Goal: Task Accomplishment & Management: Manage account settings

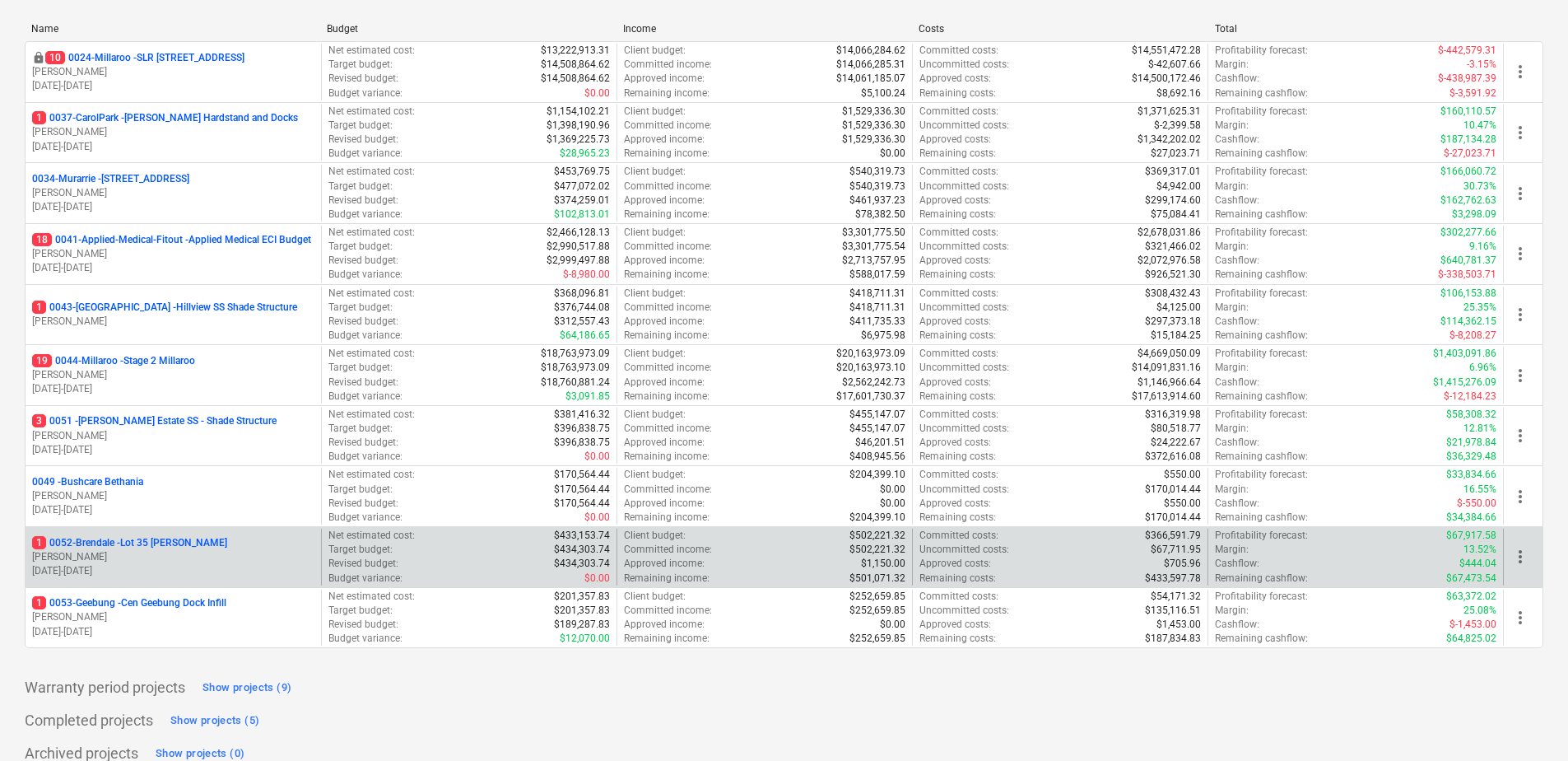
scroll to position [245, 0]
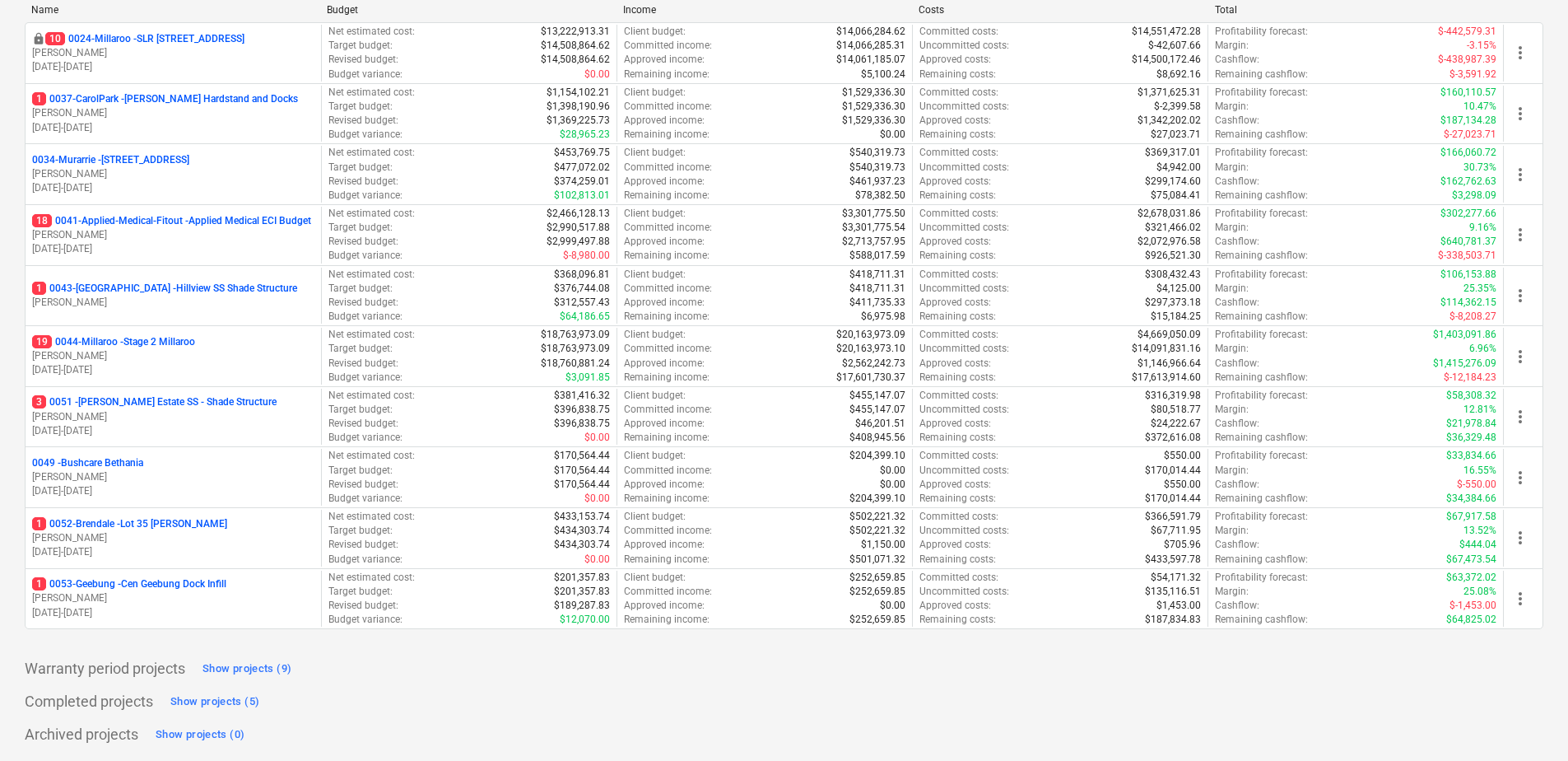
click at [160, 342] on p "19 0044-Millaroo - Stage 2 Millaroo" at bounding box center [114, 342] width 163 height 14
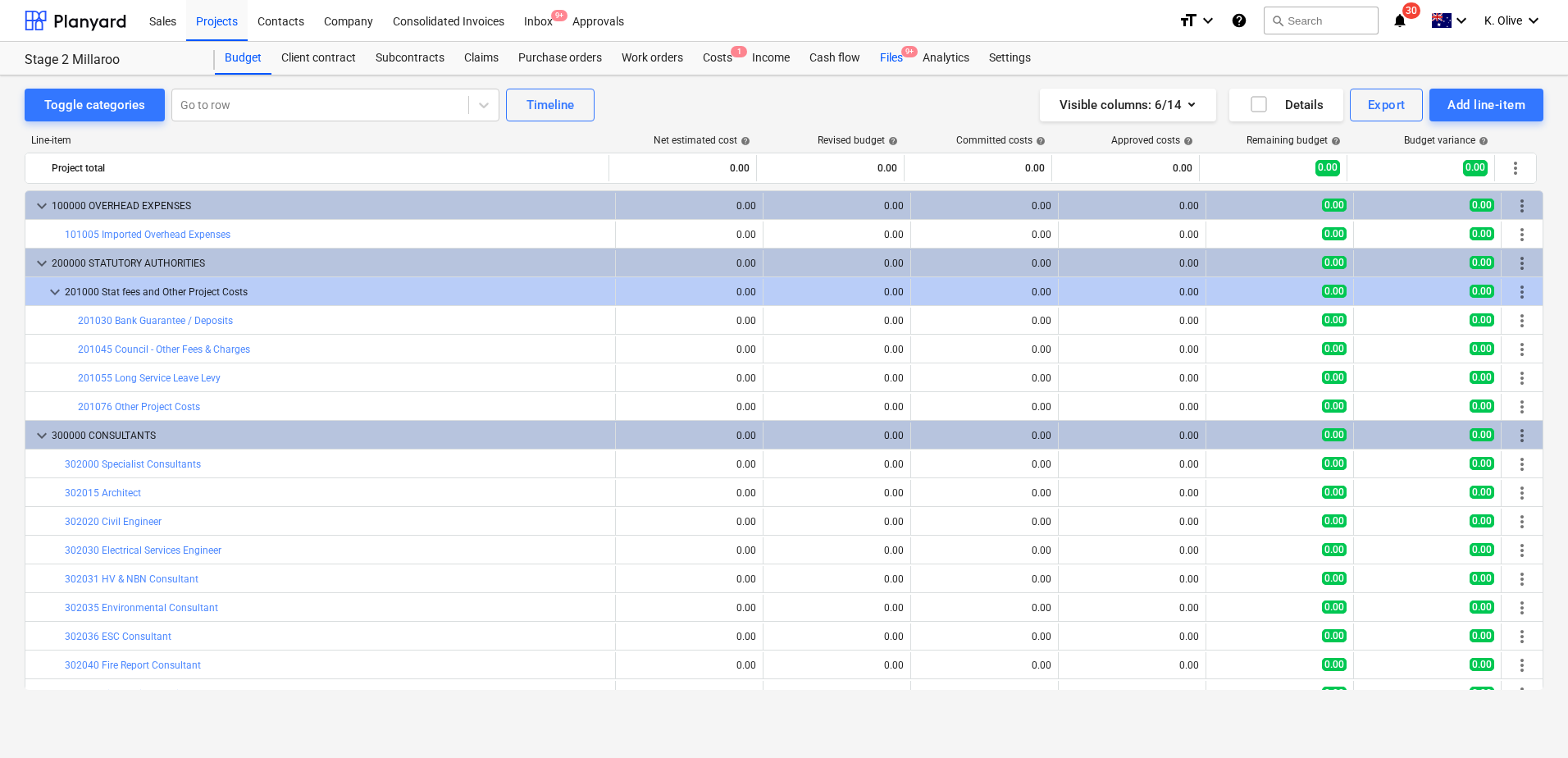
click at [895, 67] on div "Files 9+" at bounding box center [891, 58] width 43 height 33
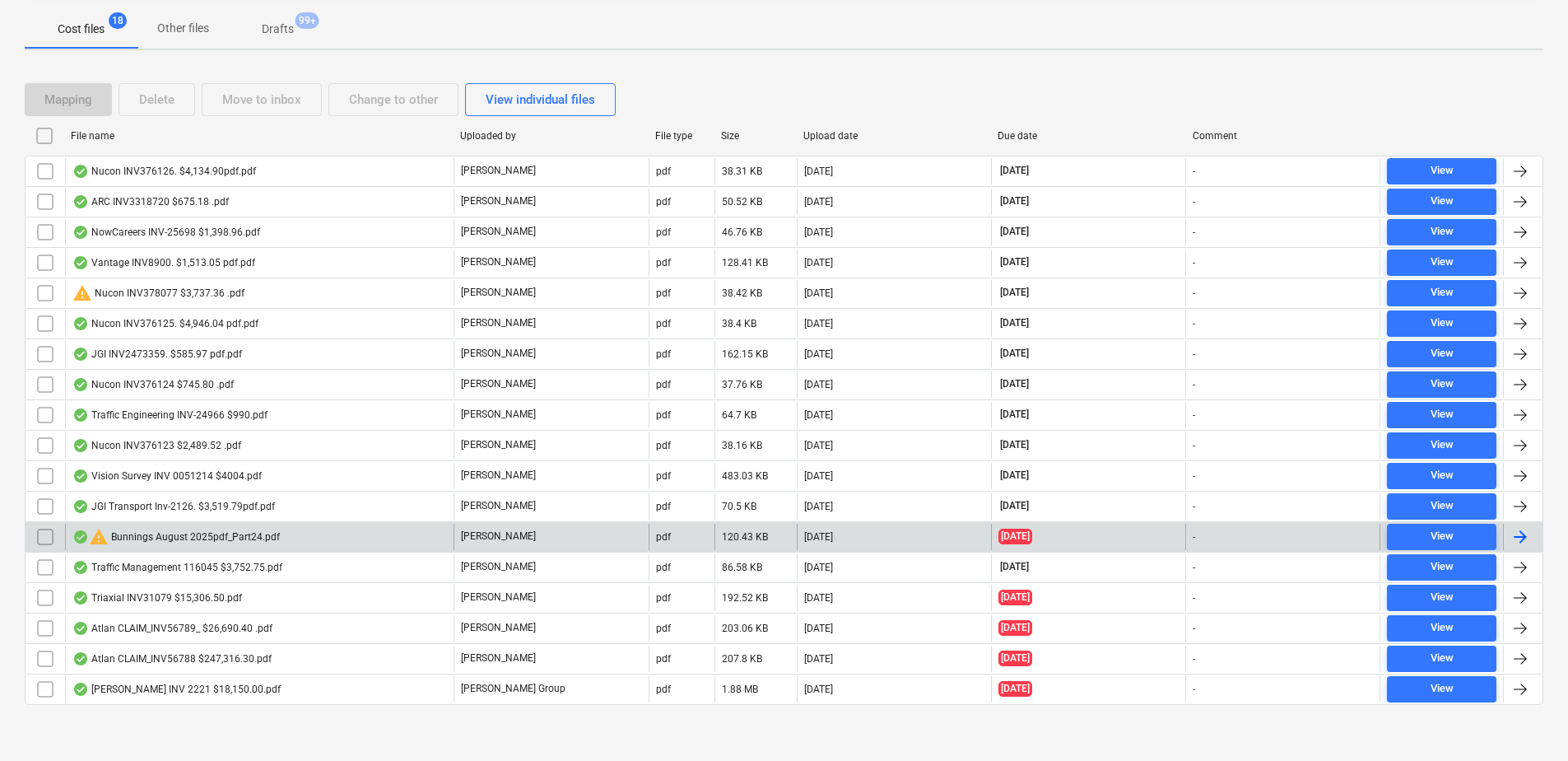
scroll to position [248, 0]
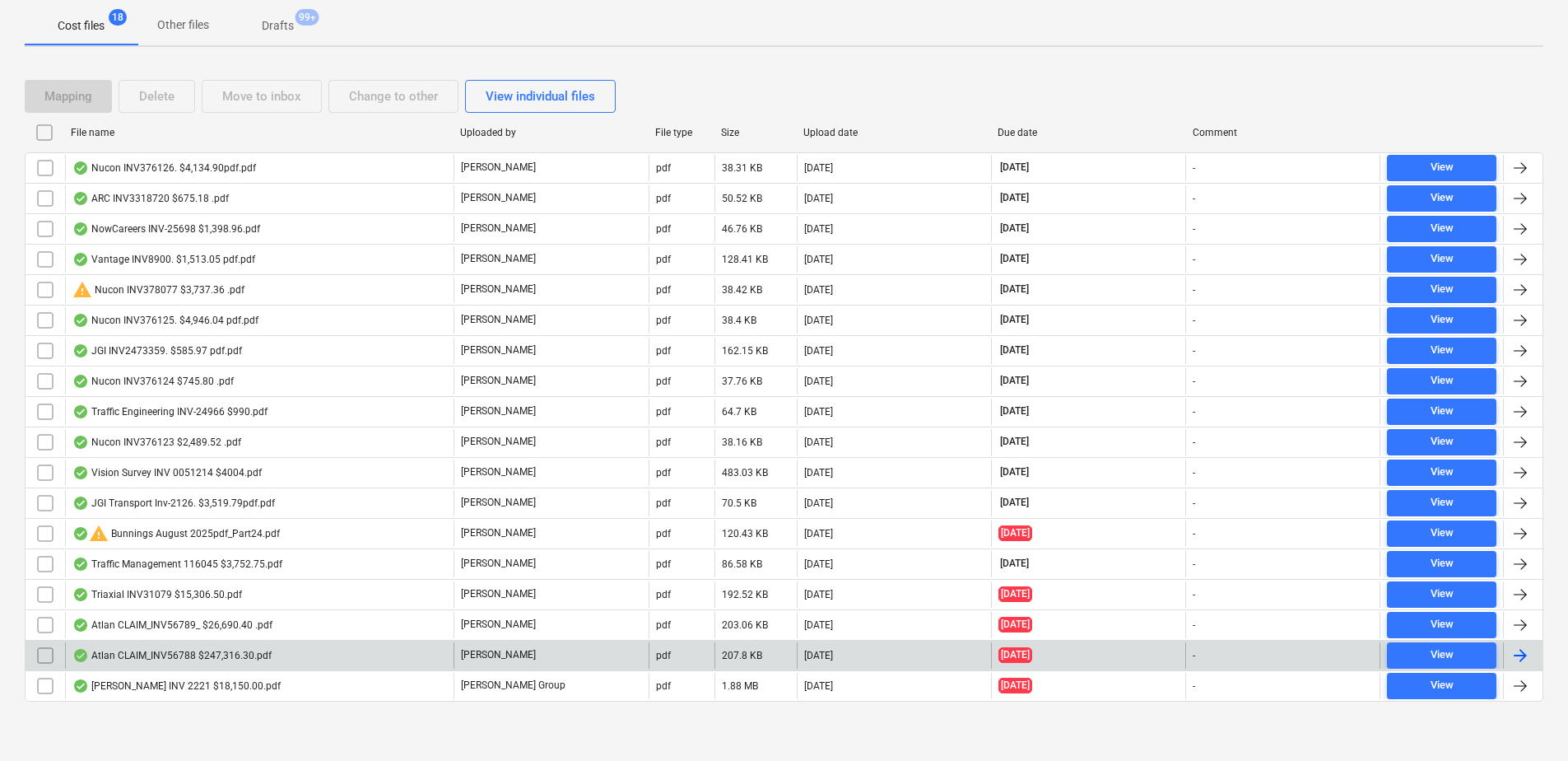
click at [176, 530] on div "Atlan CLAIM_INV56788 $247,316.30.pdf" at bounding box center [172, 656] width 199 height 14
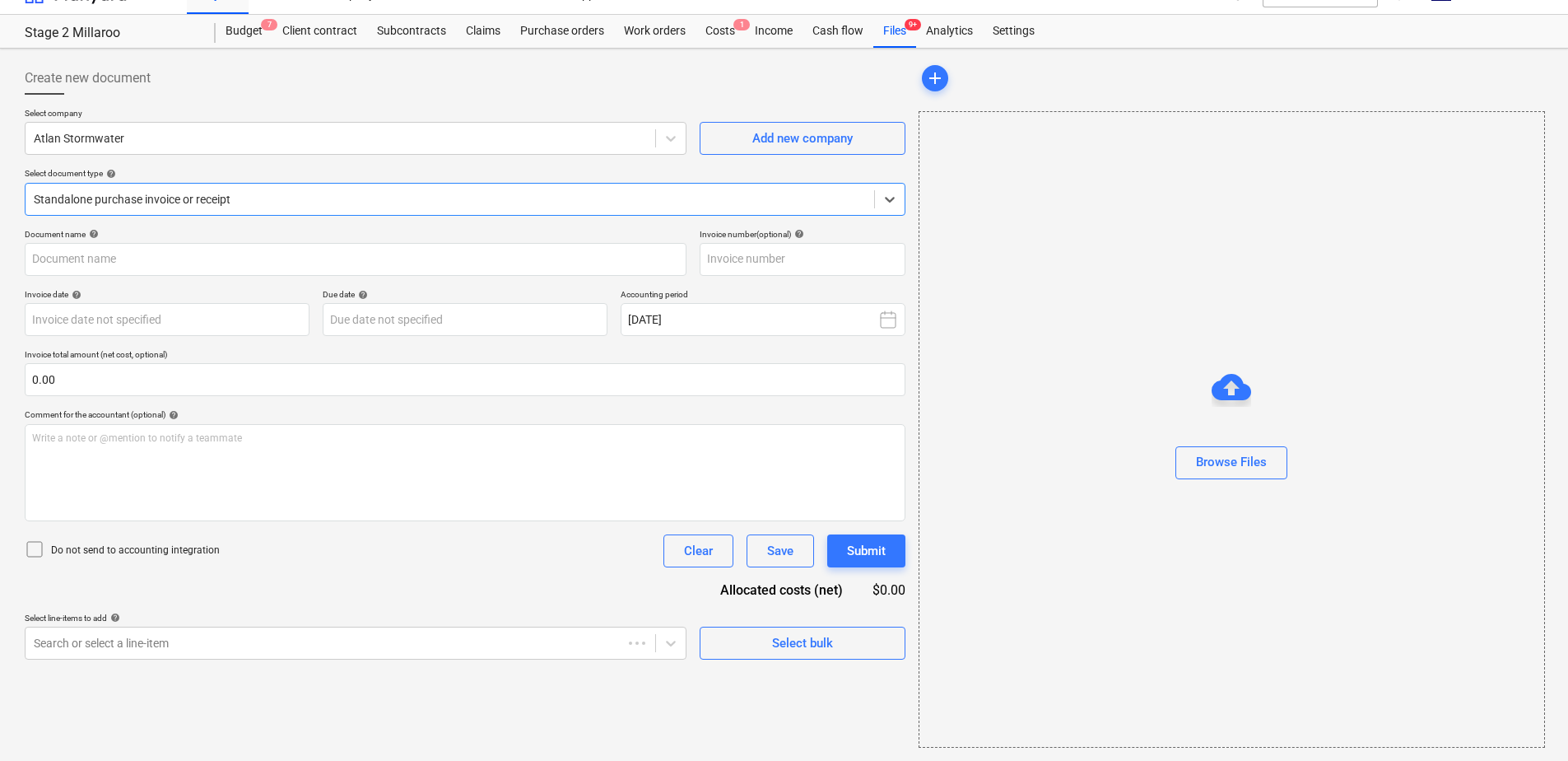
type input "INV56788"
type input "[DATE]"
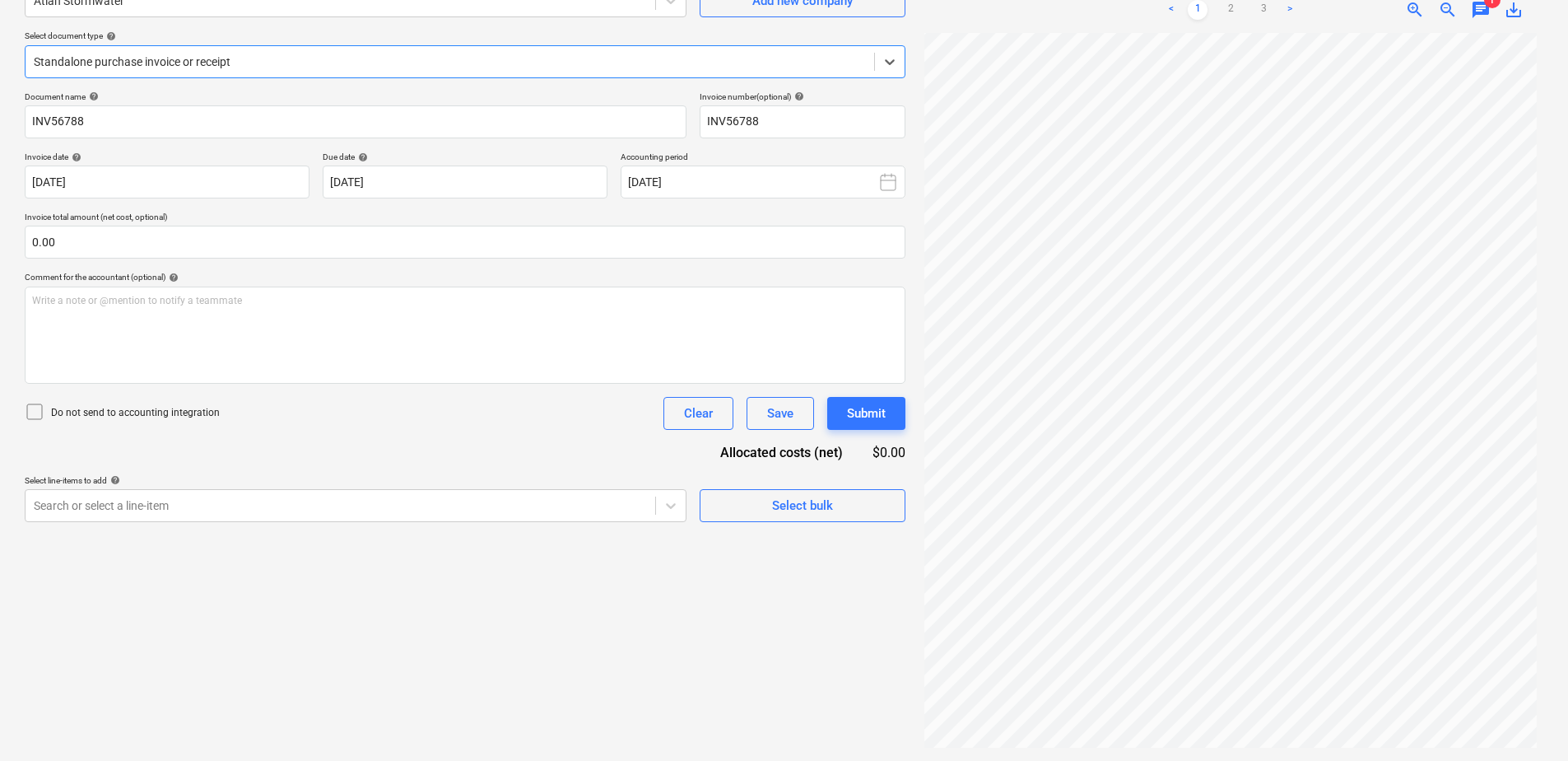
scroll to position [0, 0]
click at [1041, 17] on link "2" at bounding box center [1230, 10] width 19 height 19
click at [1041, 12] on link "3" at bounding box center [1263, 10] width 19 height 19
click at [1041, 10] on link "1" at bounding box center [1197, 10] width 19 height 19
click at [1041, 11] on link "2" at bounding box center [1230, 10] width 19 height 19
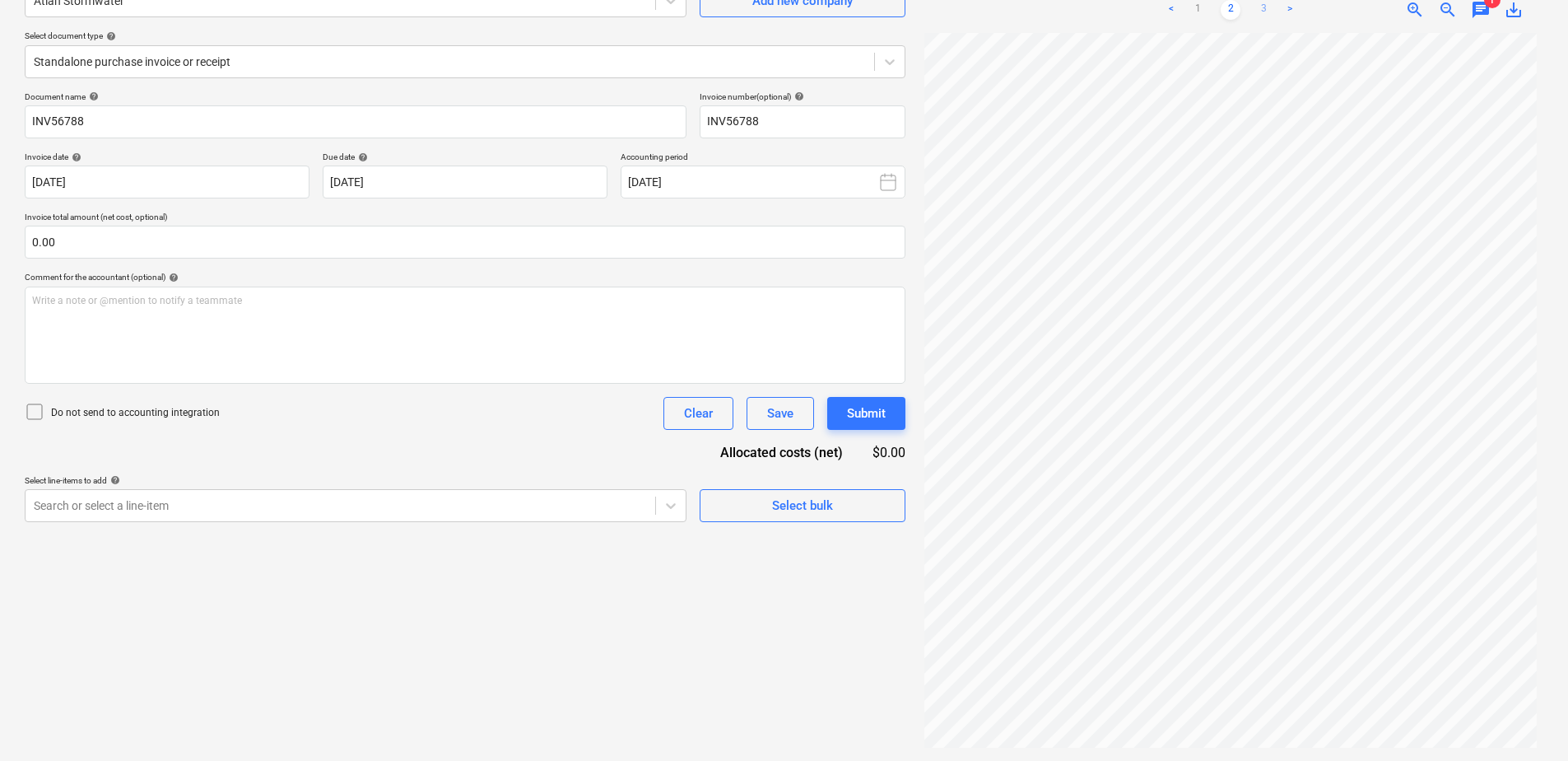
click at [1041, 8] on link "3" at bounding box center [1263, 10] width 19 height 19
drag, startPoint x: 729, startPoint y: 645, endPoint x: 804, endPoint y: 592, distance: 91.8
click at [731, 530] on div "Create new document Select company Atlan Stormwater Add new company Select docu…" at bounding box center [465, 336] width 894 height 837
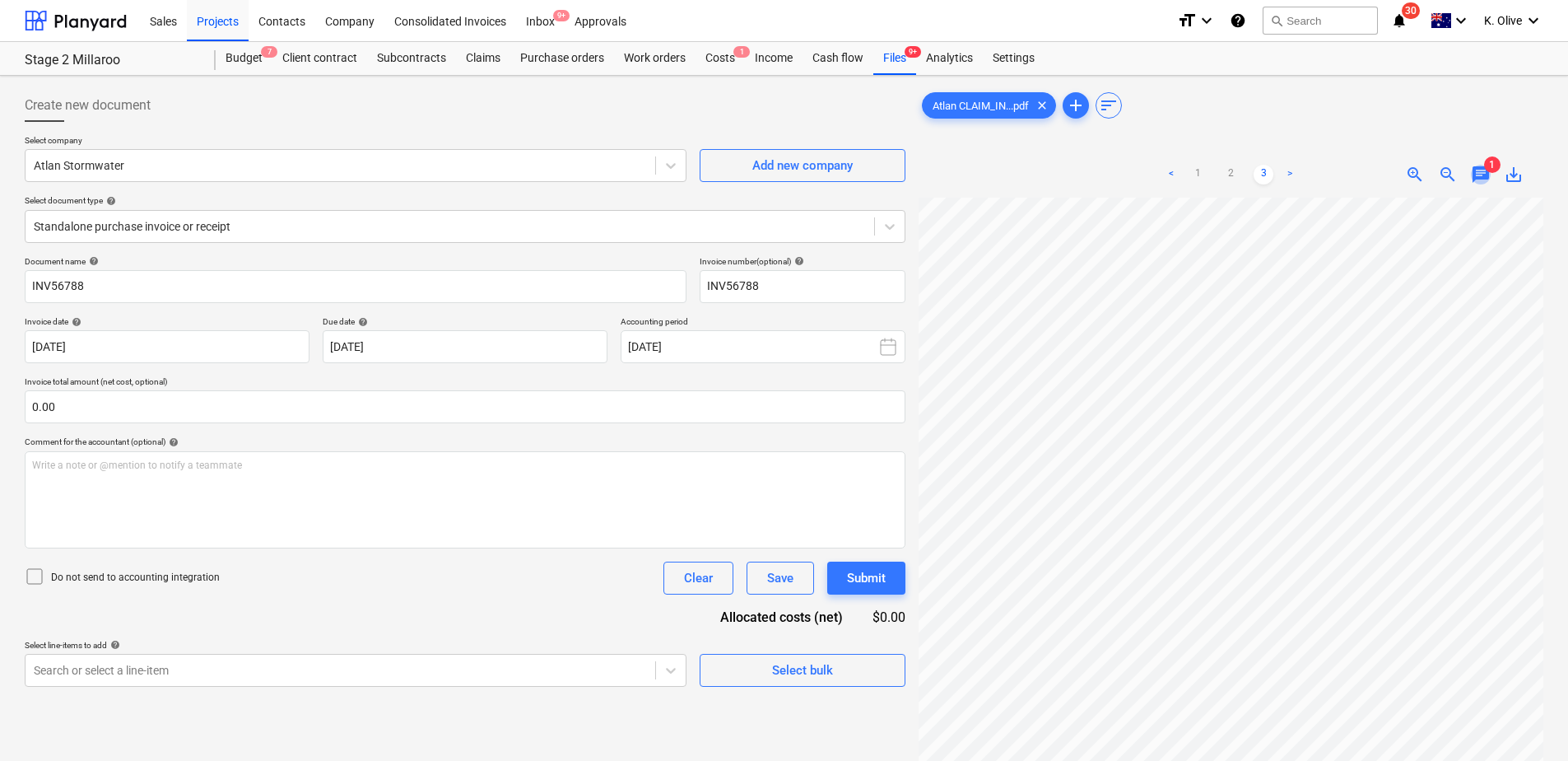
click at [1041, 179] on span "chat" at bounding box center [1481, 175] width 19 height 19
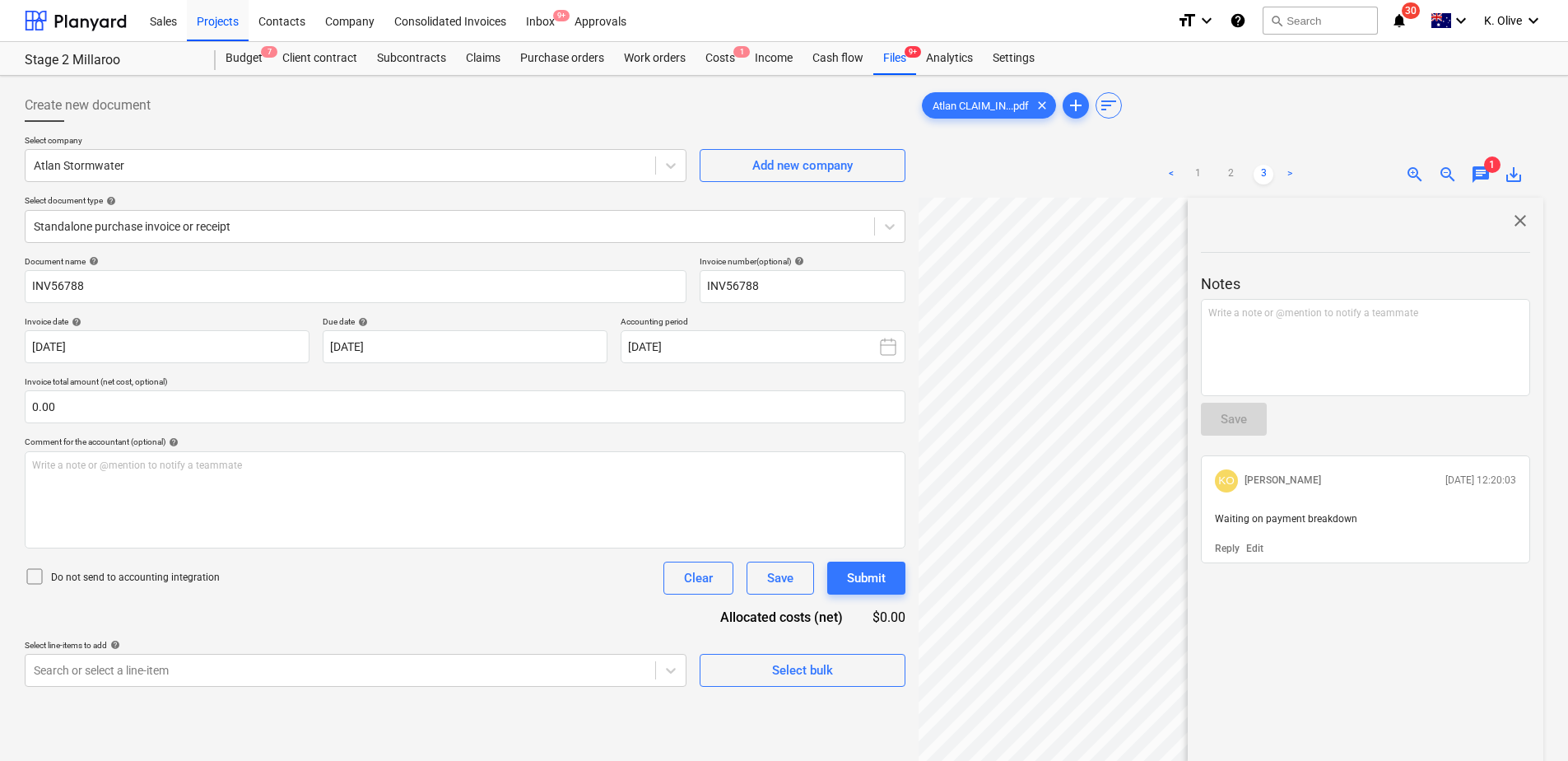
drag, startPoint x: 584, startPoint y: 708, endPoint x: 595, endPoint y: 718, distance: 14.9
click at [582, 530] on div "Create new document Select company Atlan Stormwater Add new company Select docu…" at bounding box center [465, 501] width 894 height 837
click at [241, 62] on div "Budget 7" at bounding box center [244, 58] width 57 height 33
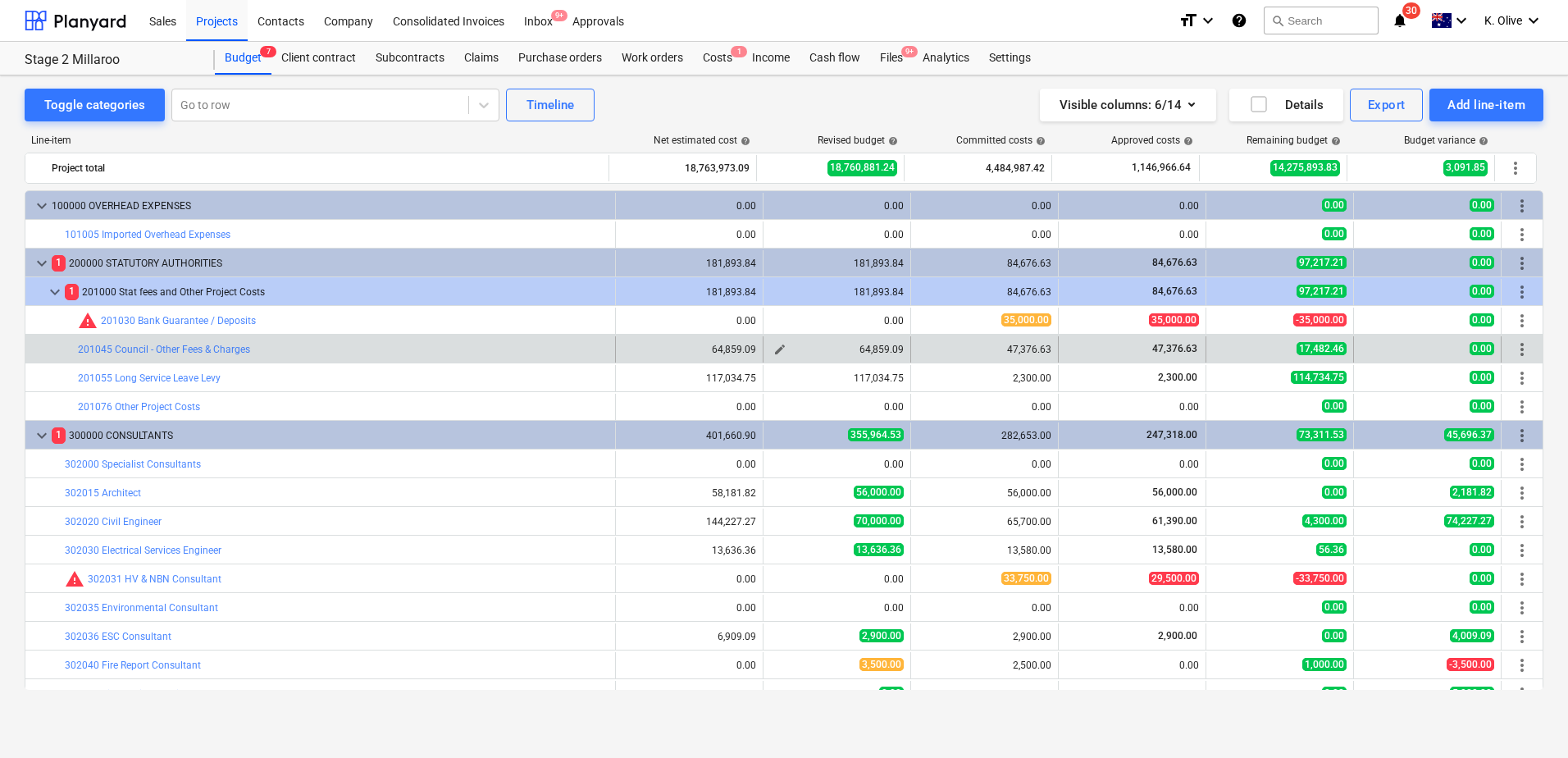
click at [775, 341] on button "edit" at bounding box center [780, 349] width 19 height 19
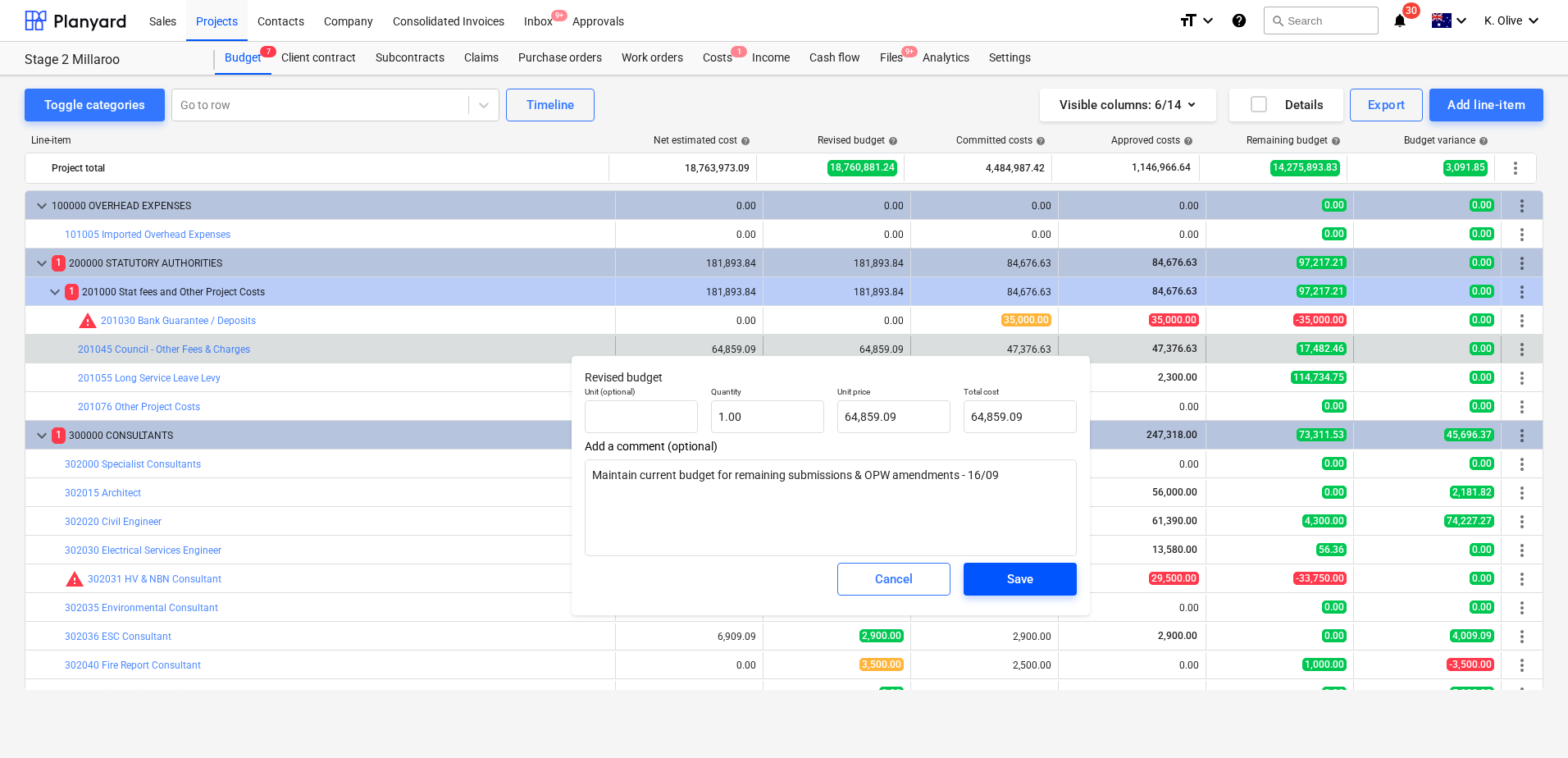
click at [1036, 528] on span "Save" at bounding box center [1020, 579] width 73 height 21
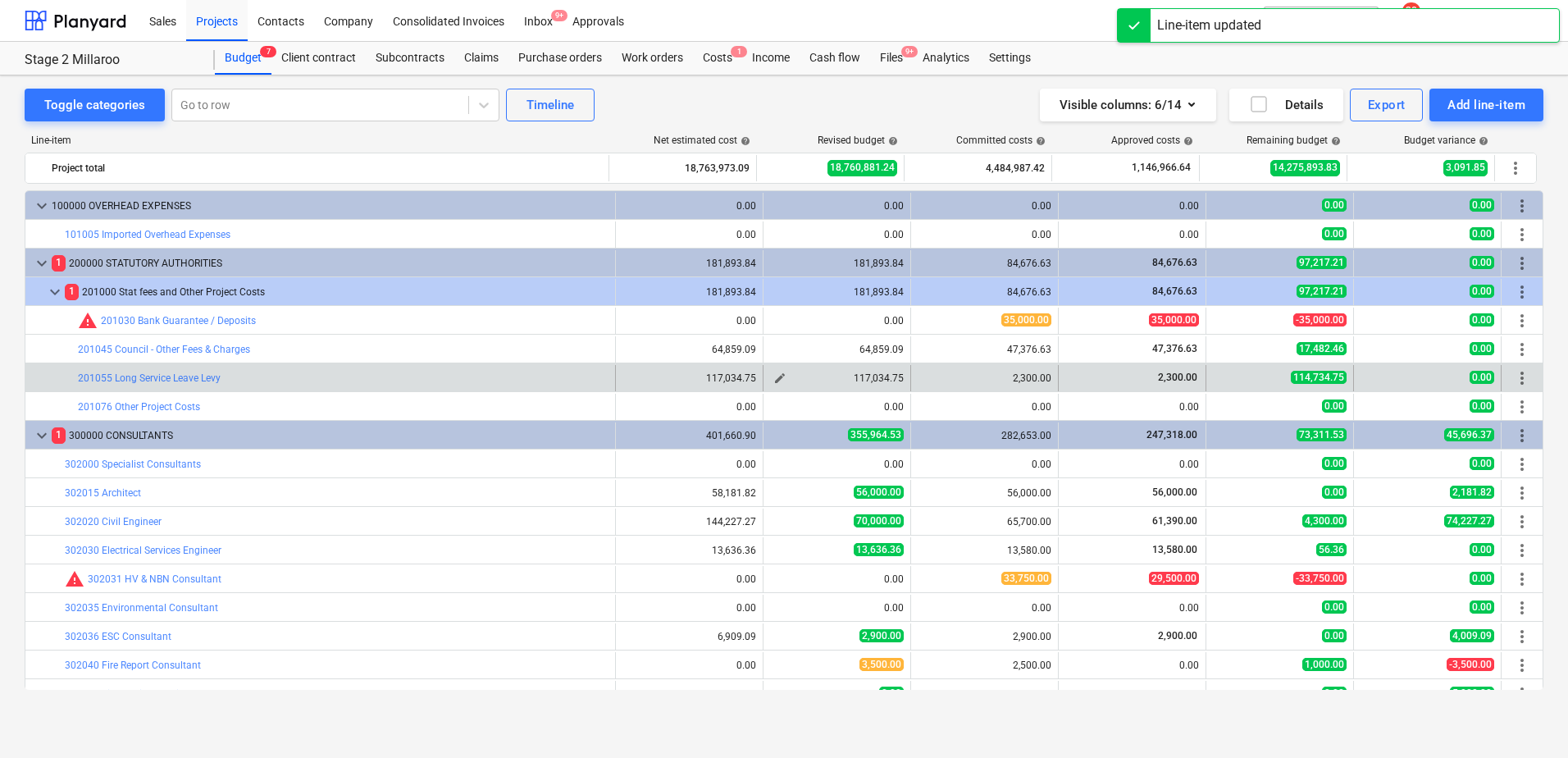
click at [777, 376] on span "edit" at bounding box center [780, 378] width 14 height 14
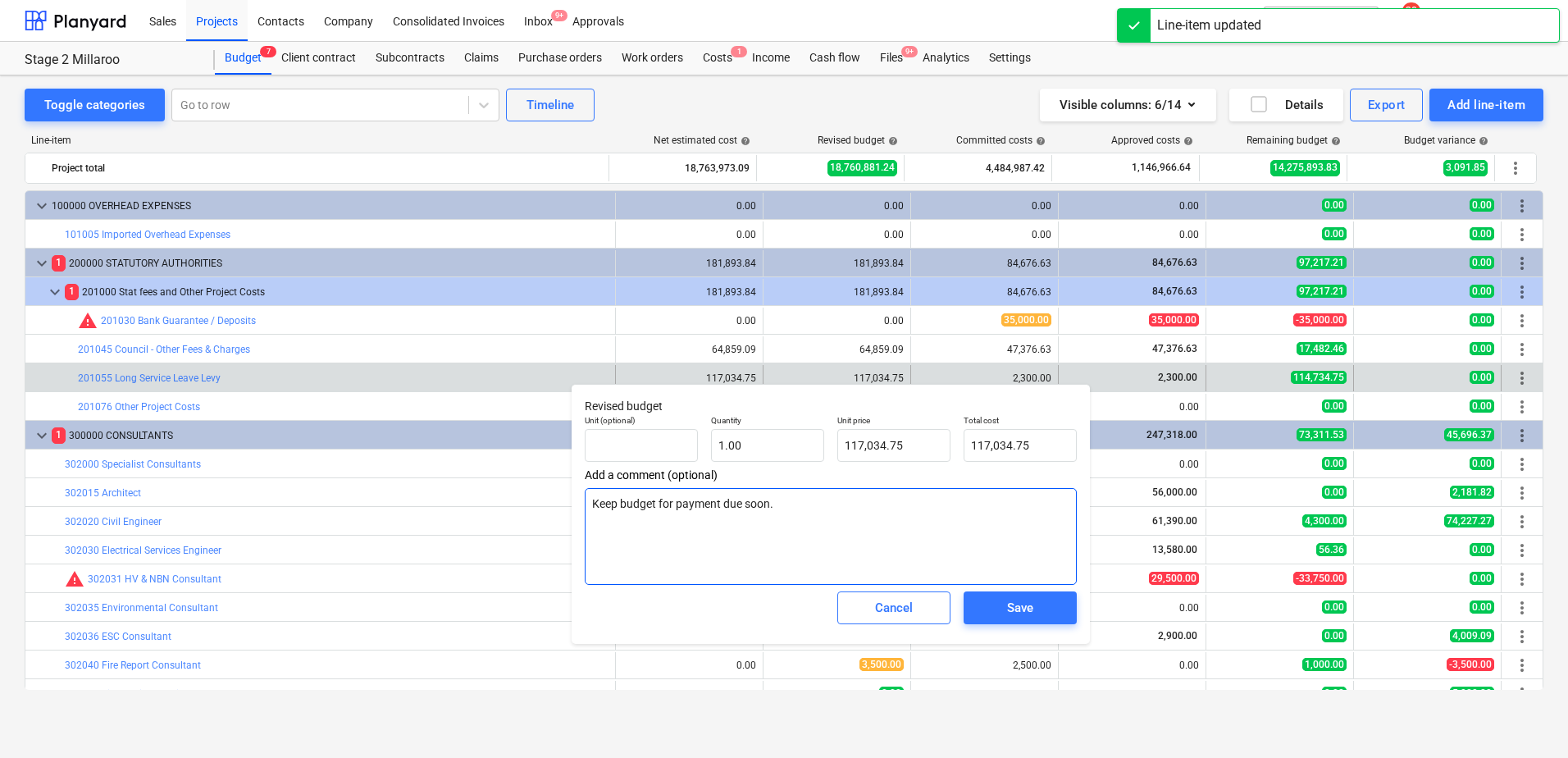
click at [847, 516] on textarea "Keep budget for payment due soon." at bounding box center [830, 537] width 492 height 97
type textarea "x"
type textarea "Keep budget for payment due soon"
type textarea "x"
type textarea "Keep budget for payment due soon"
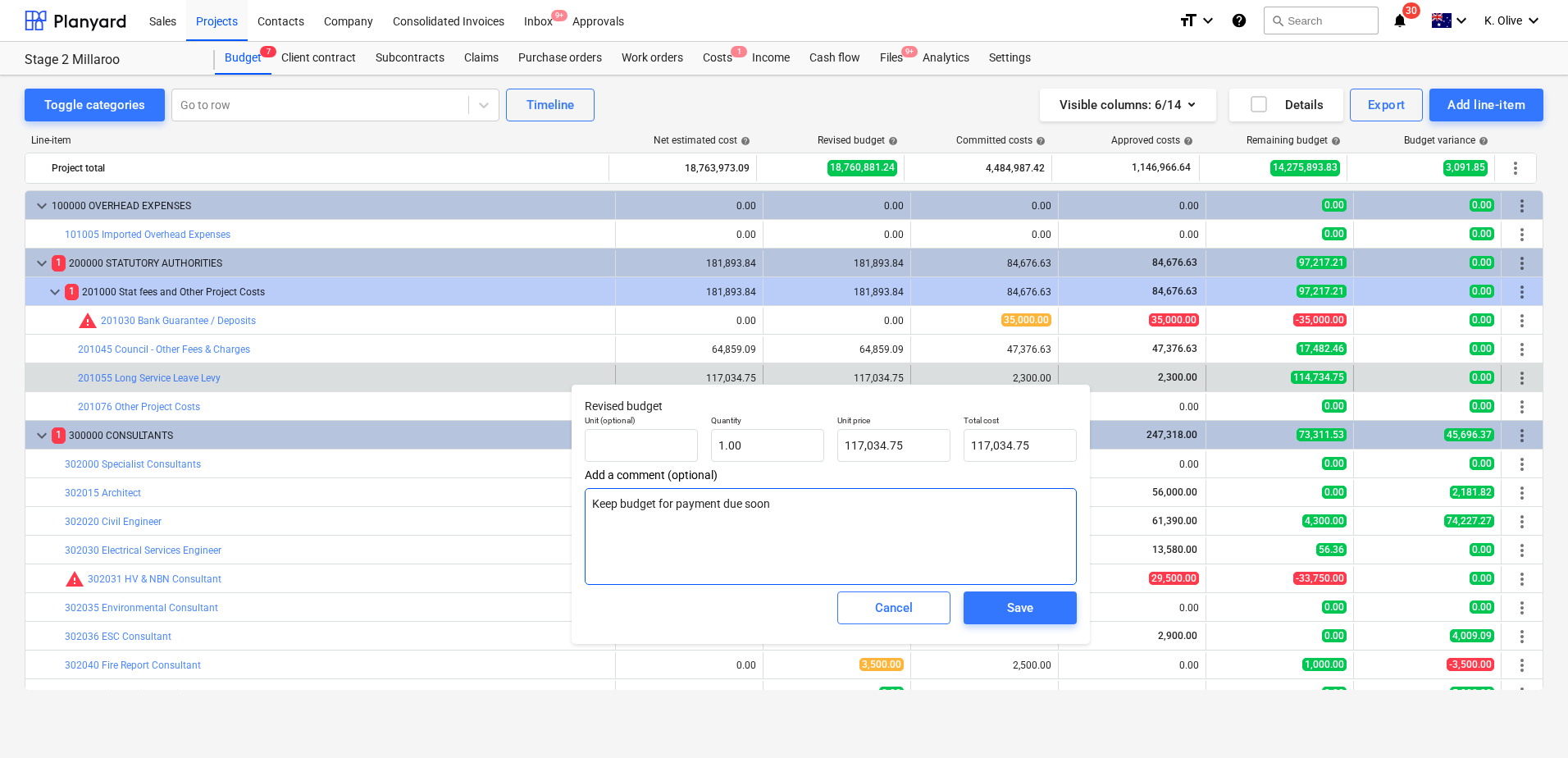
type textarea "x"
type textarea "Keep budget for payment due soon -"
type textarea "x"
type textarea "Keep budget for payment due soon -"
type textarea "x"
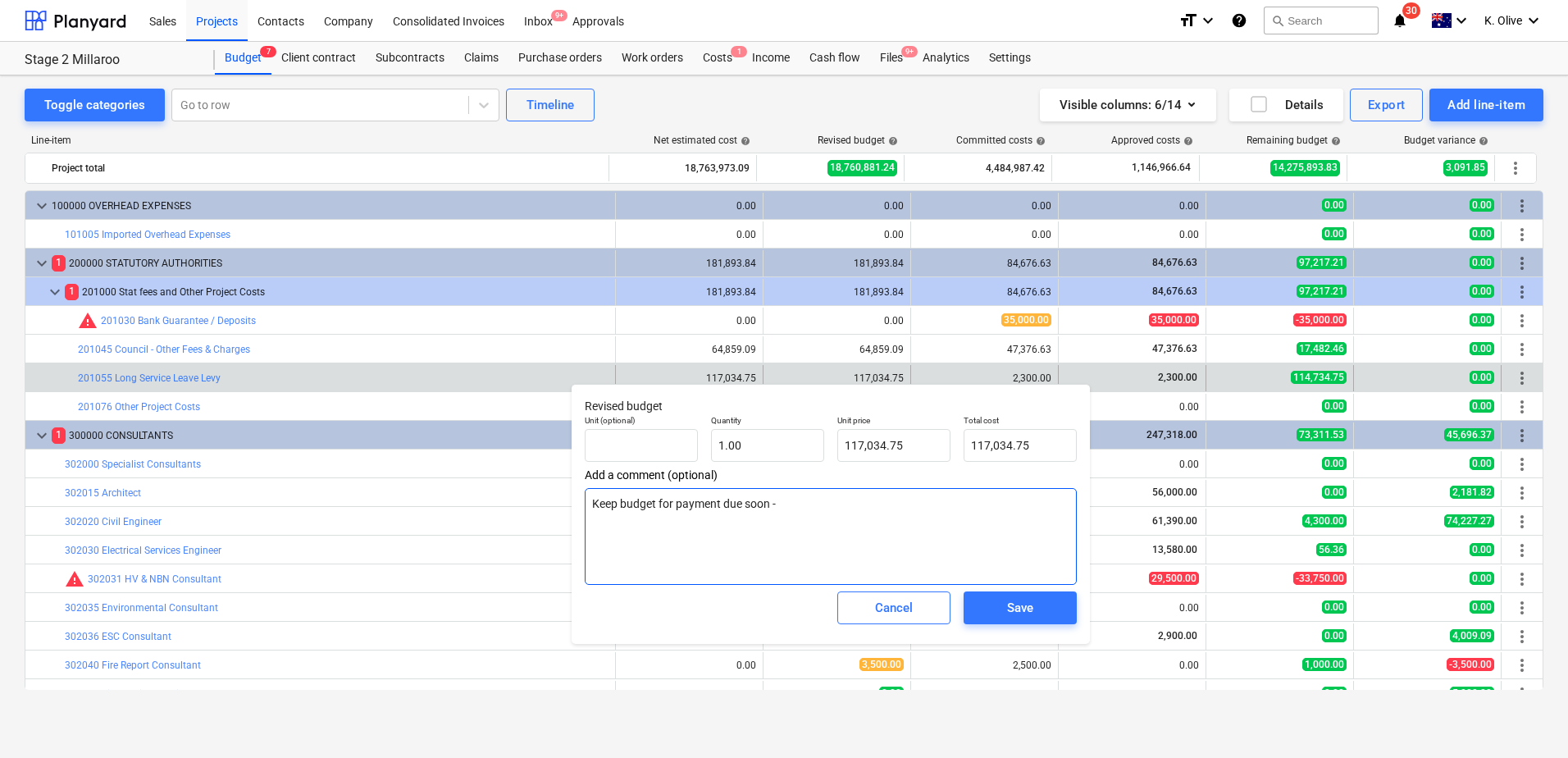
type textarea "Keep budget for payment due soon - 1"
type textarea "x"
type textarea "Keep budget for payment due soon - 18"
type textarea "x"
type textarea "Keep budget for payment due soon - 18/"
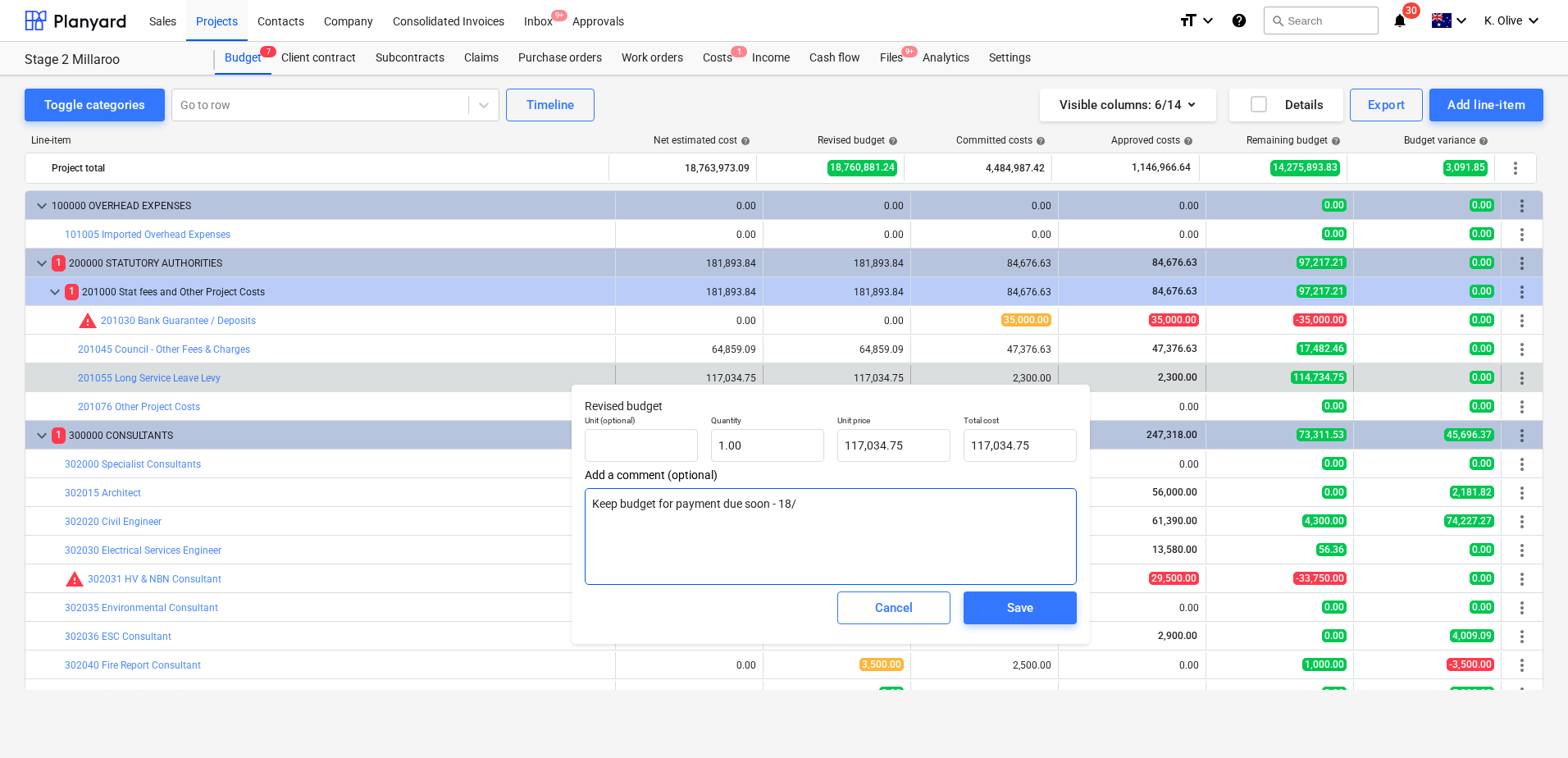
type textarea "x"
type textarea "Keep budget for payment due soon - 18/0"
type textarea "x"
type textarea "Keep budget for payment due soon - 18/09"
type textarea "x"
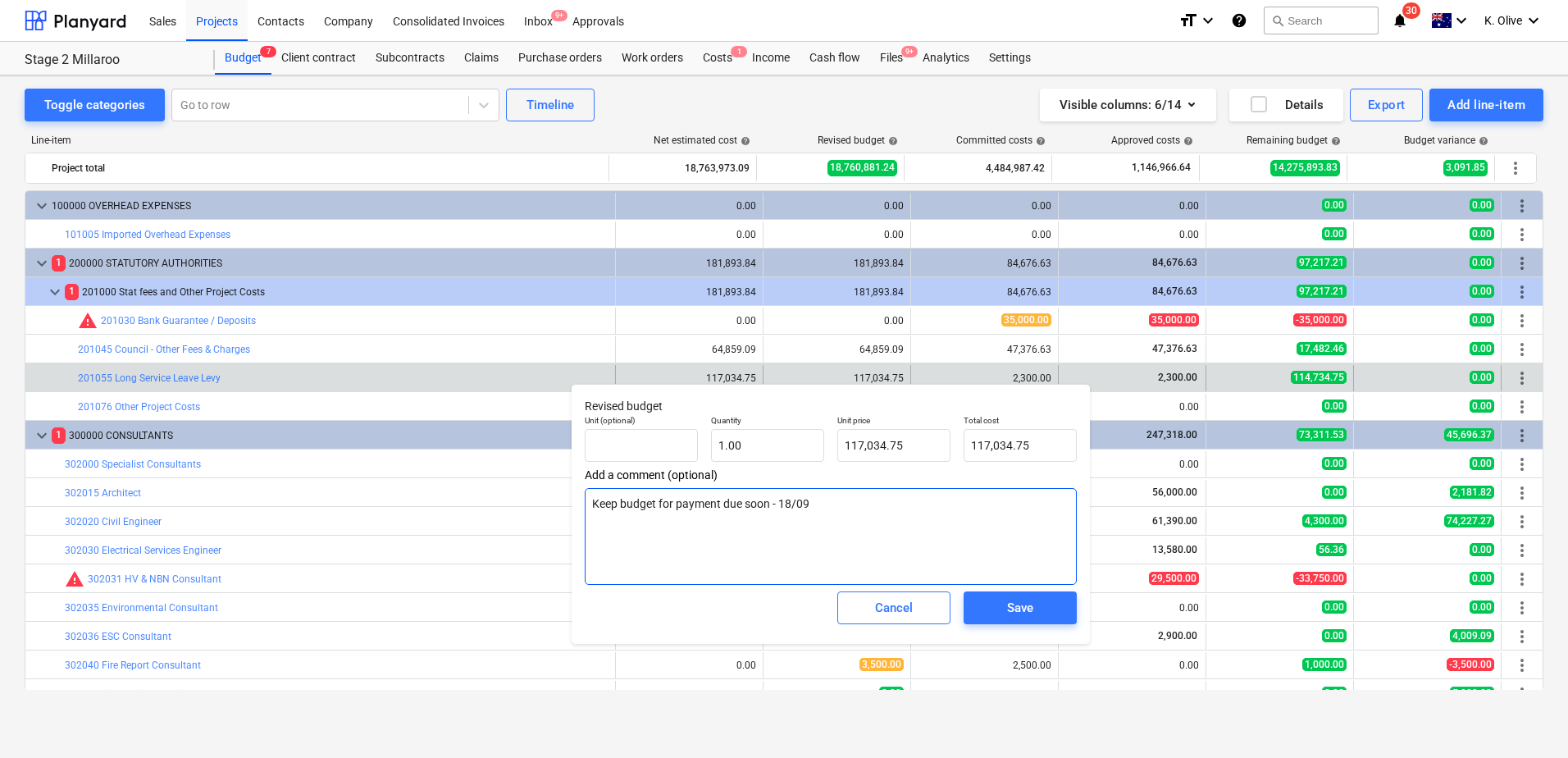
type textarea "Keep budget for payment due soon - 18/09/"
type textarea "x"
type textarea "Keep budget for payment due soon - 18/09"
type textarea "x"
type textarea "Keep budget for payment due soon - 18/0"
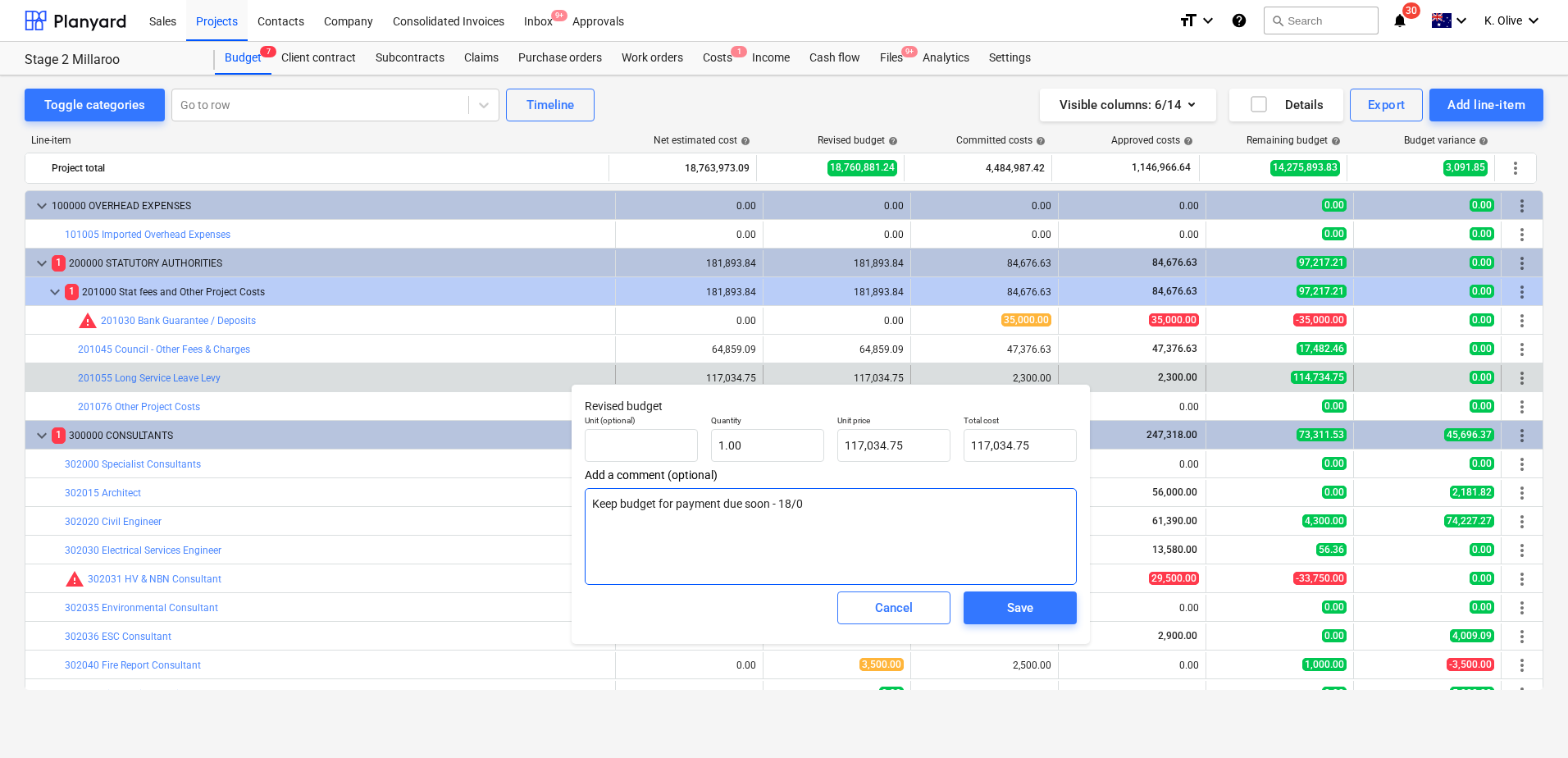
type textarea "x"
type textarea "Keep budget for payment due soon - 18/"
type textarea "x"
type textarea "Keep budget for payment due soon - 18"
type textarea "x"
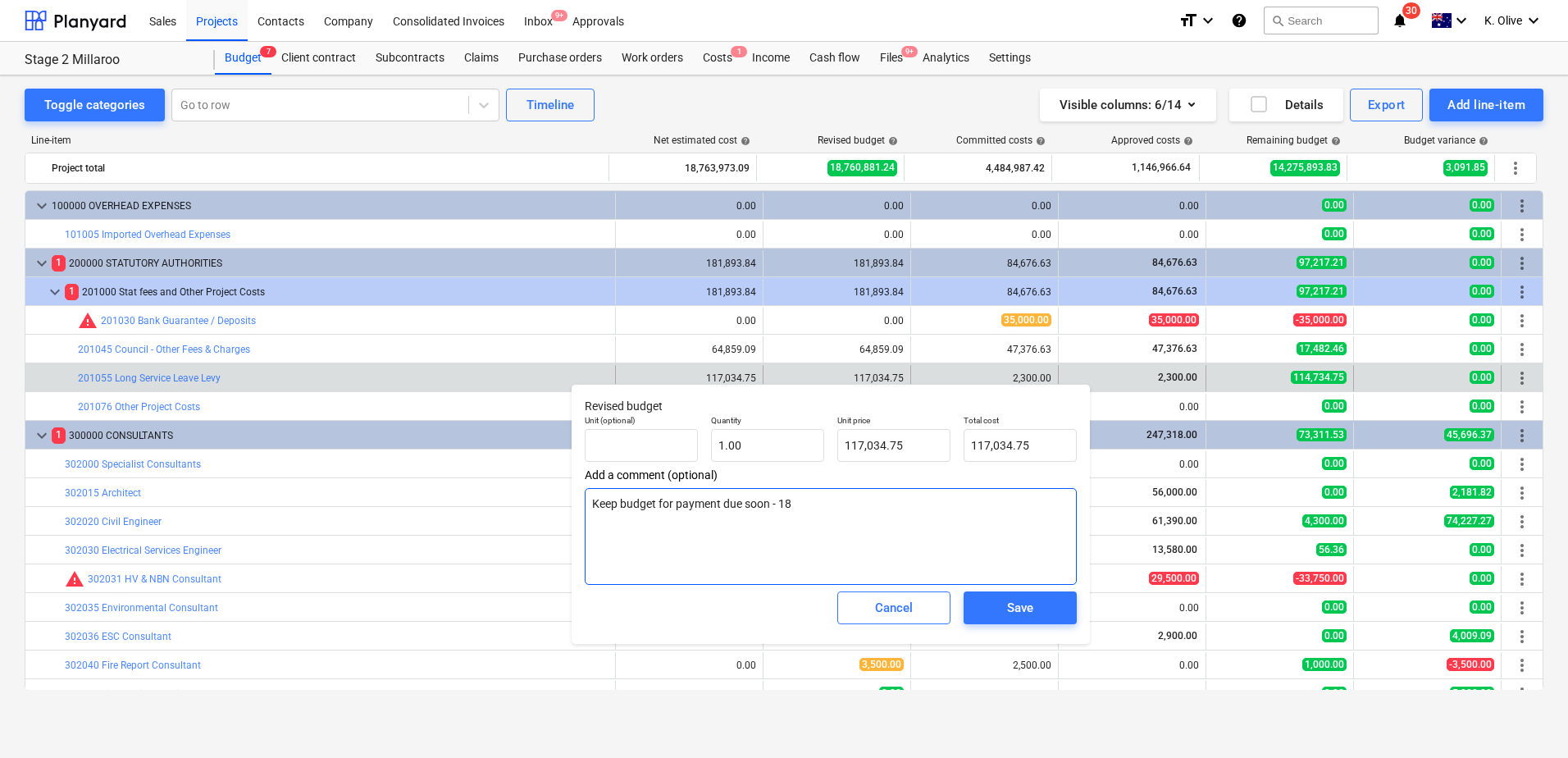
type textarea "Keep budget for payment due soon - 1"
type textarea "x"
type textarea "Keep budget for payment due soon - 16"
type textarea "x"
type textarea "Keep budget for payment due soon - 16/"
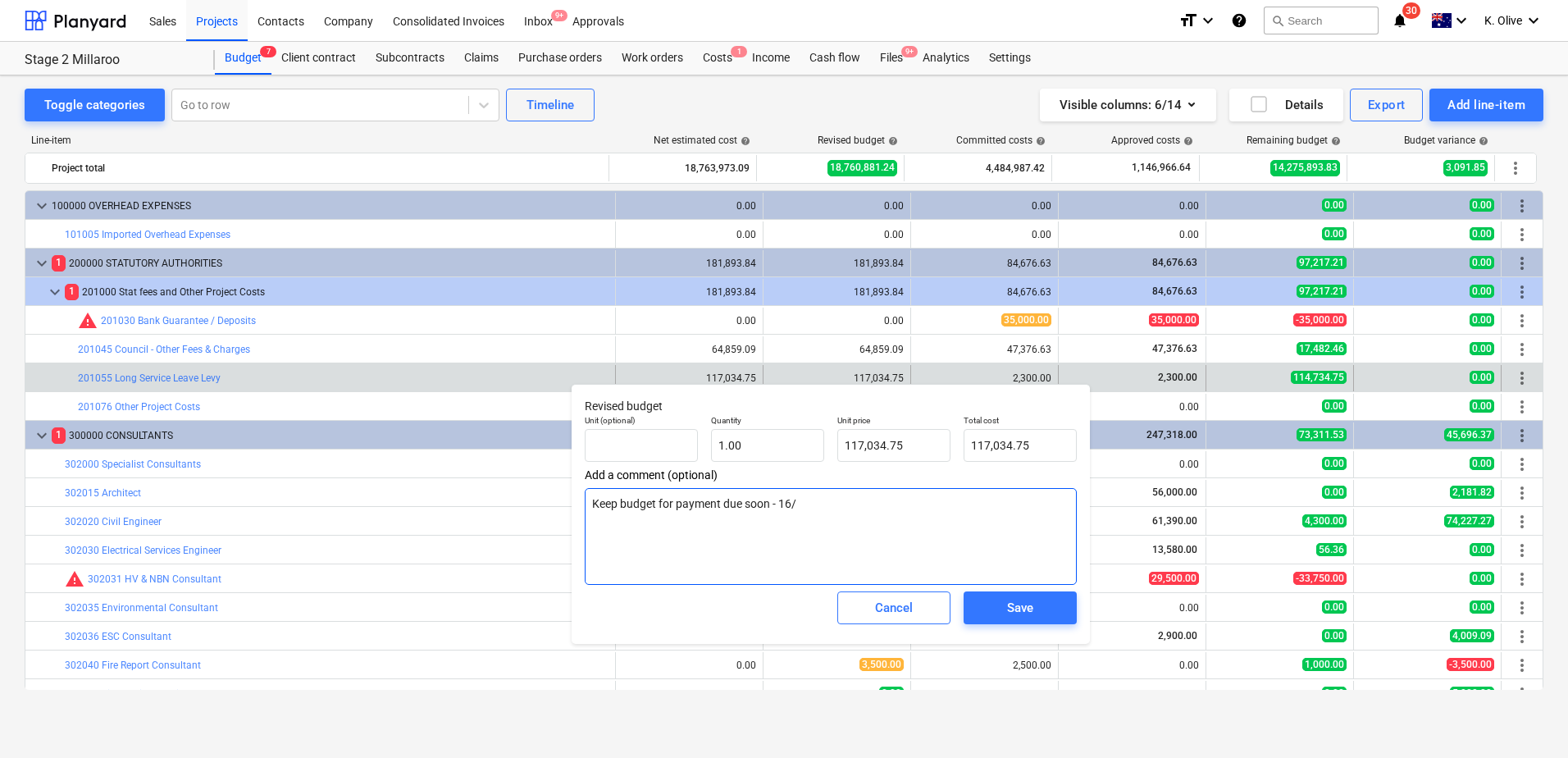
type textarea "x"
type textarea "Keep budget for payment due soon - 16/0"
type textarea "x"
type textarea "Keep budget for payment due soon - 16/09"
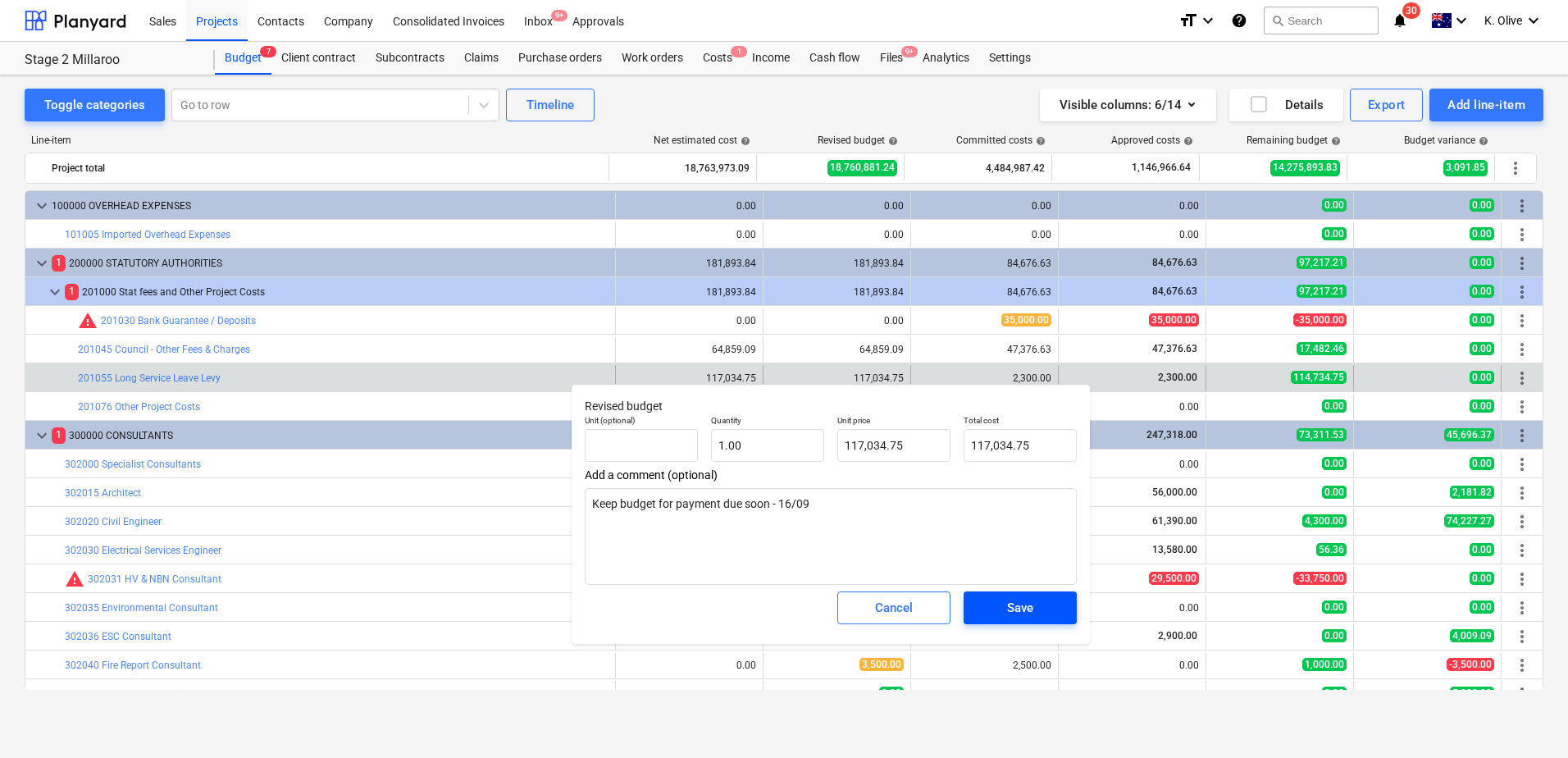
click at [1022, 528] on div "Save" at bounding box center [1020, 608] width 26 height 21
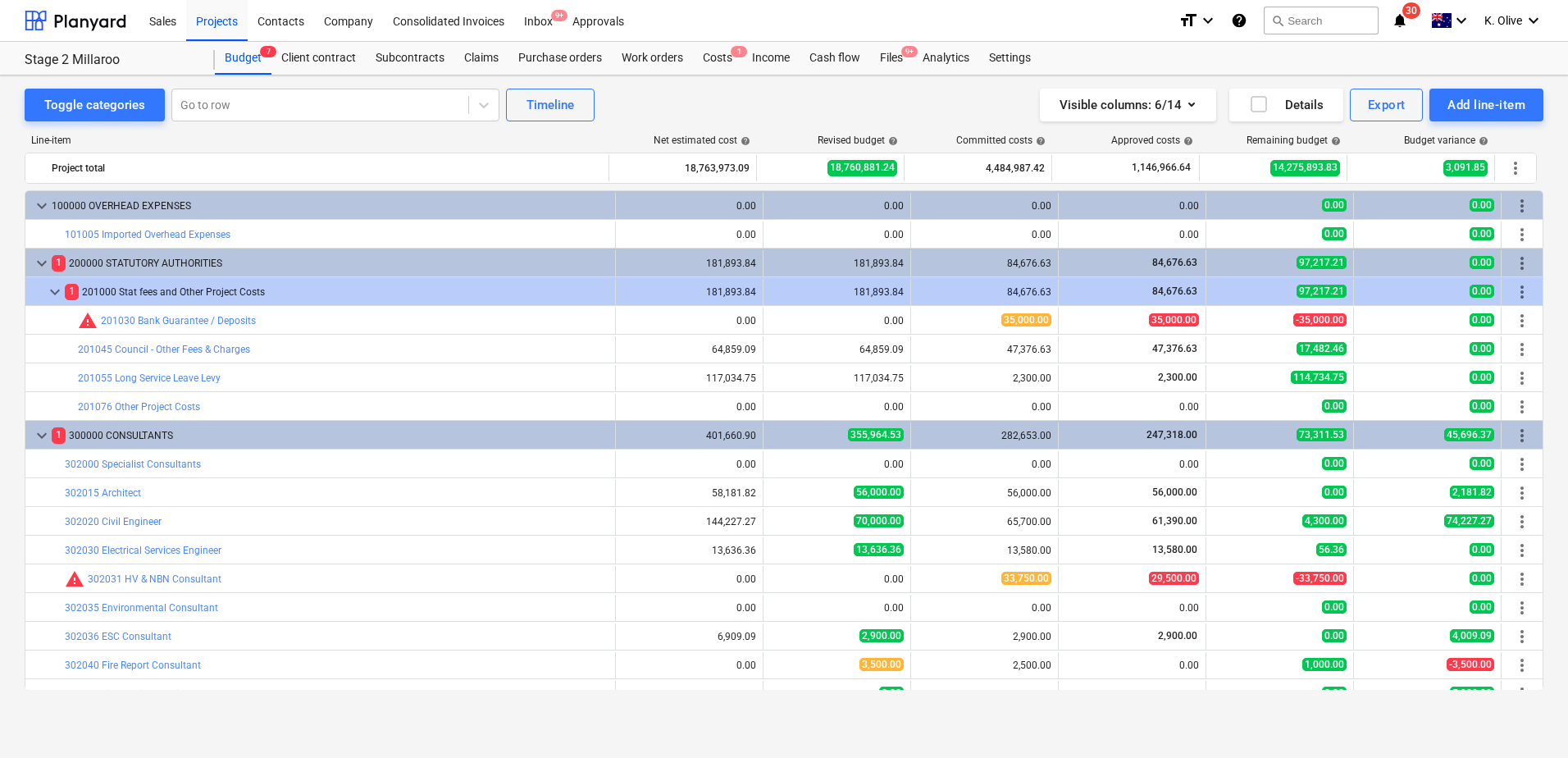
scroll to position [82, 0]
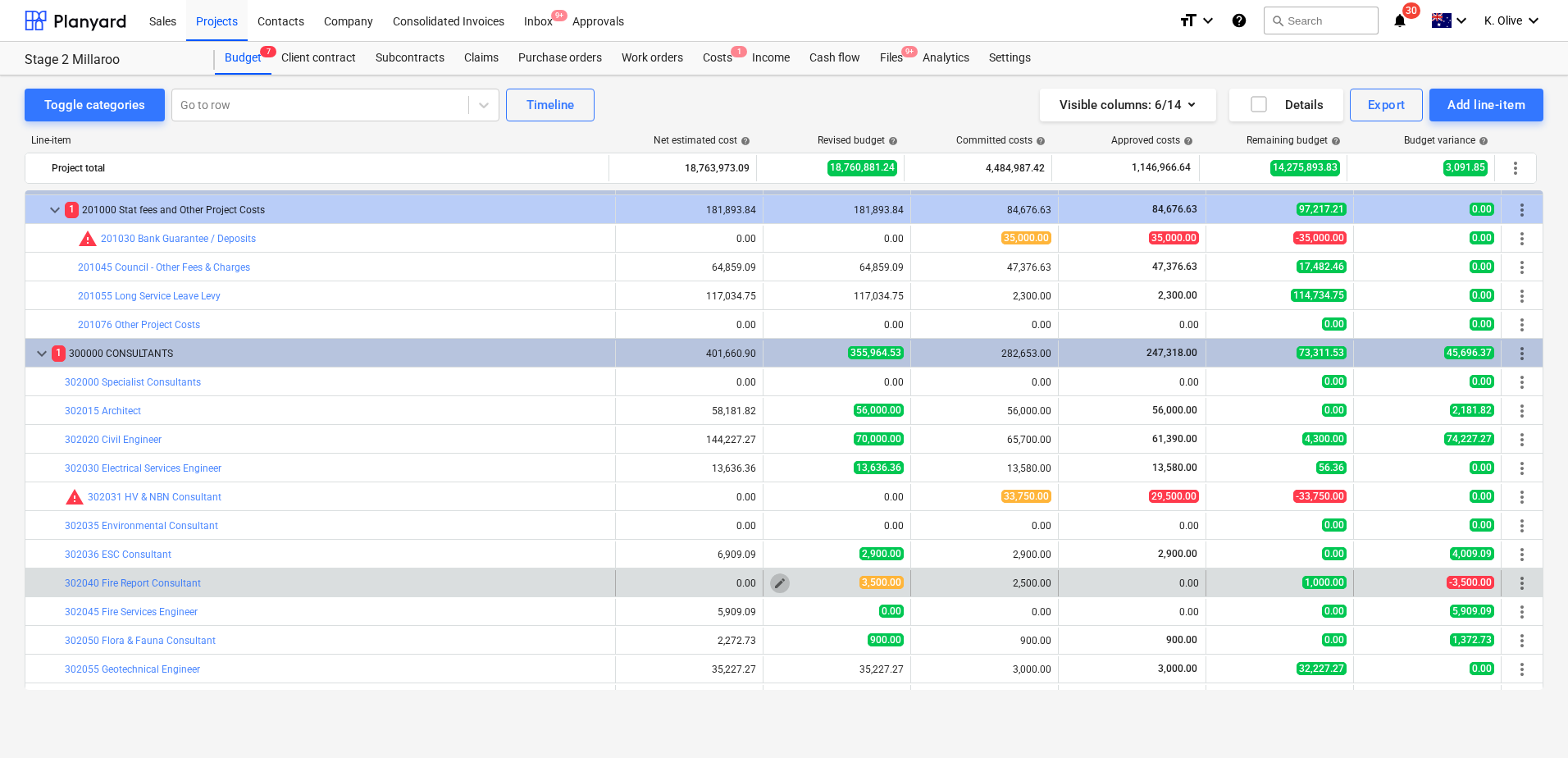
click at [773, 528] on span "edit" at bounding box center [780, 584] width 14 height 14
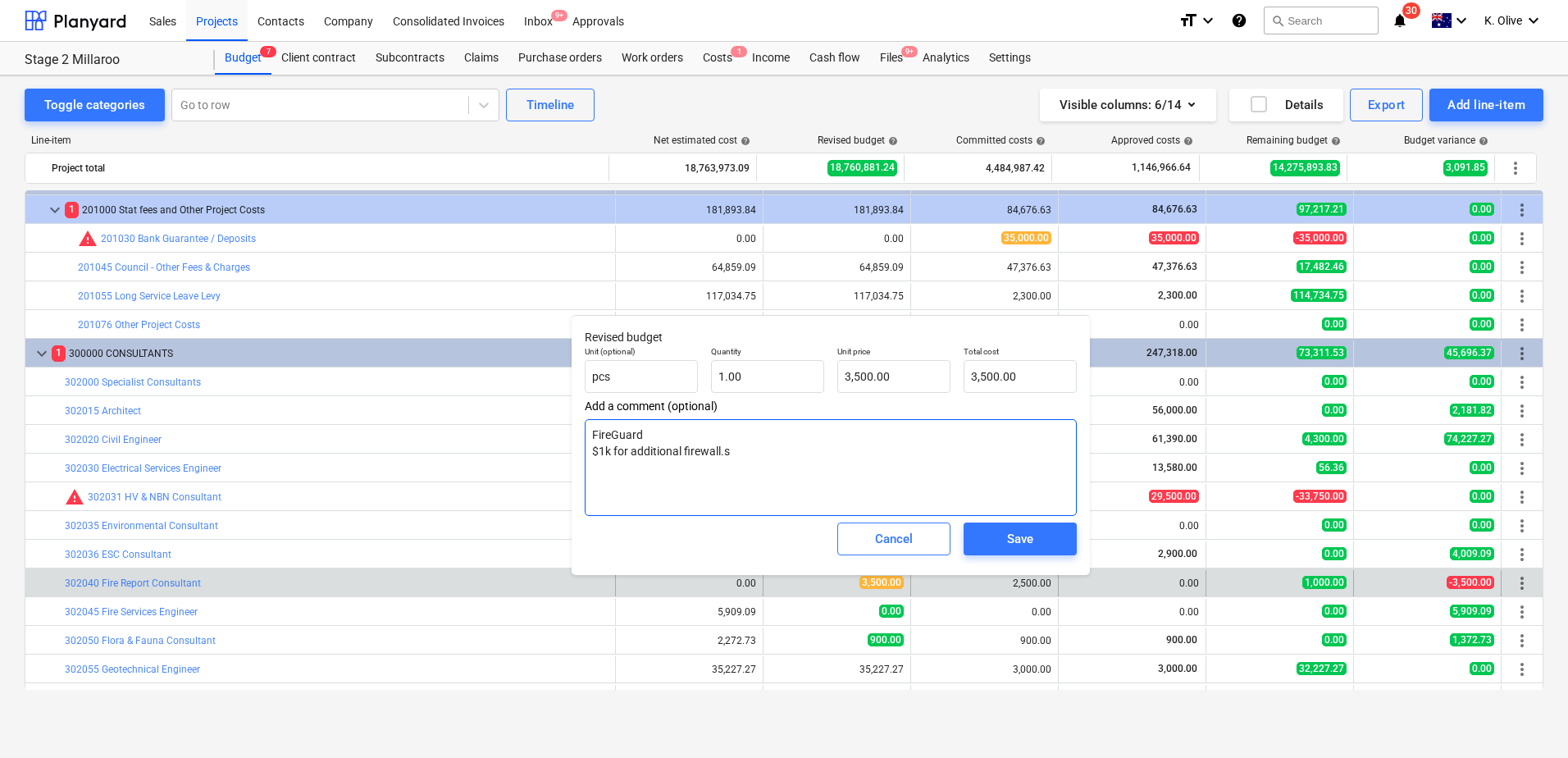
type textarea "x"
type textarea "FireGuard $1k for additional firewall."
type textarea "x"
type textarea "FireGuard $1k for additional firewall"
type textarea "x"
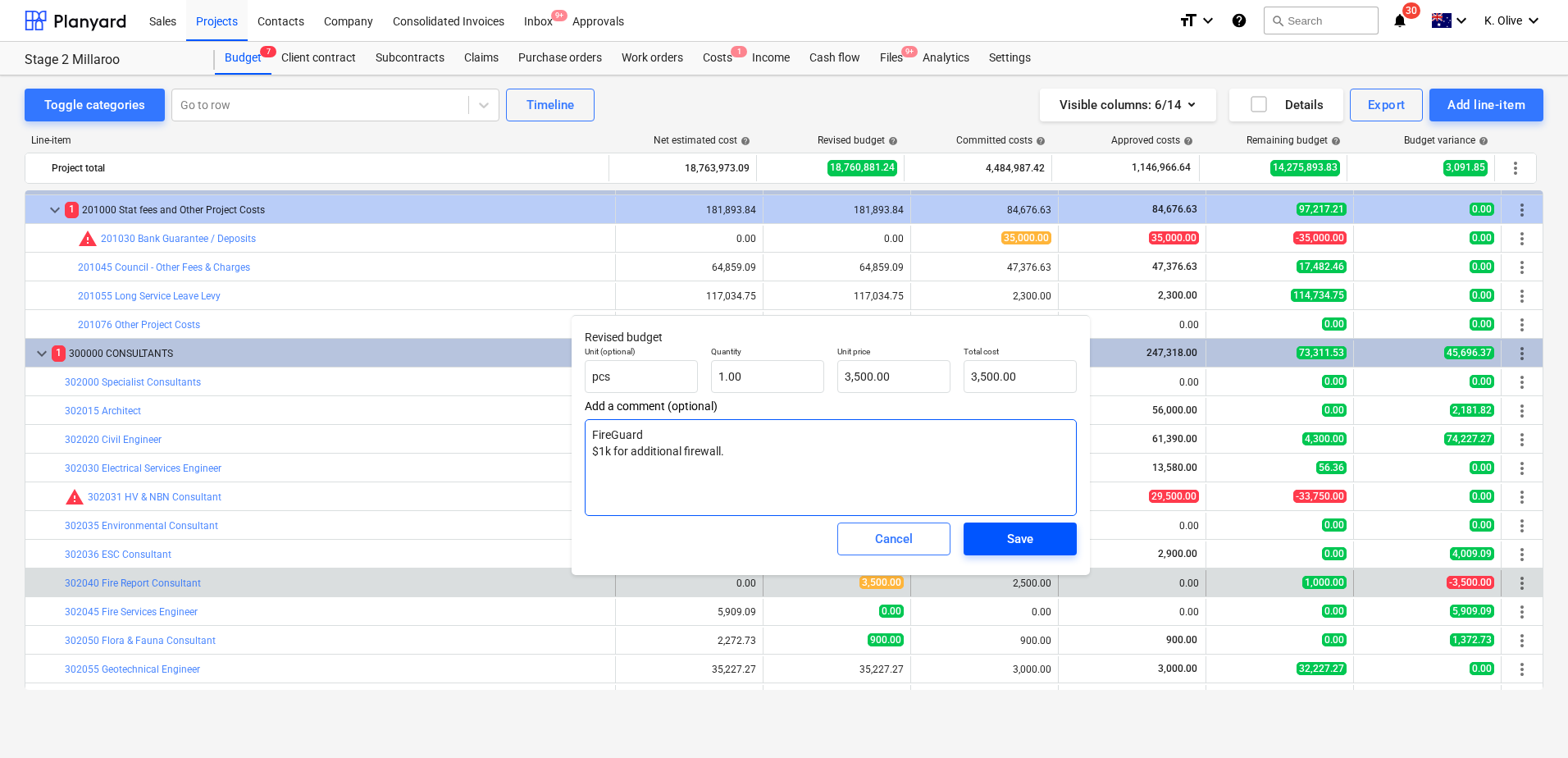
type textarea "FireGuard $1k for additional firewall."
click at [1031, 528] on div "Save" at bounding box center [1020, 539] width 26 height 21
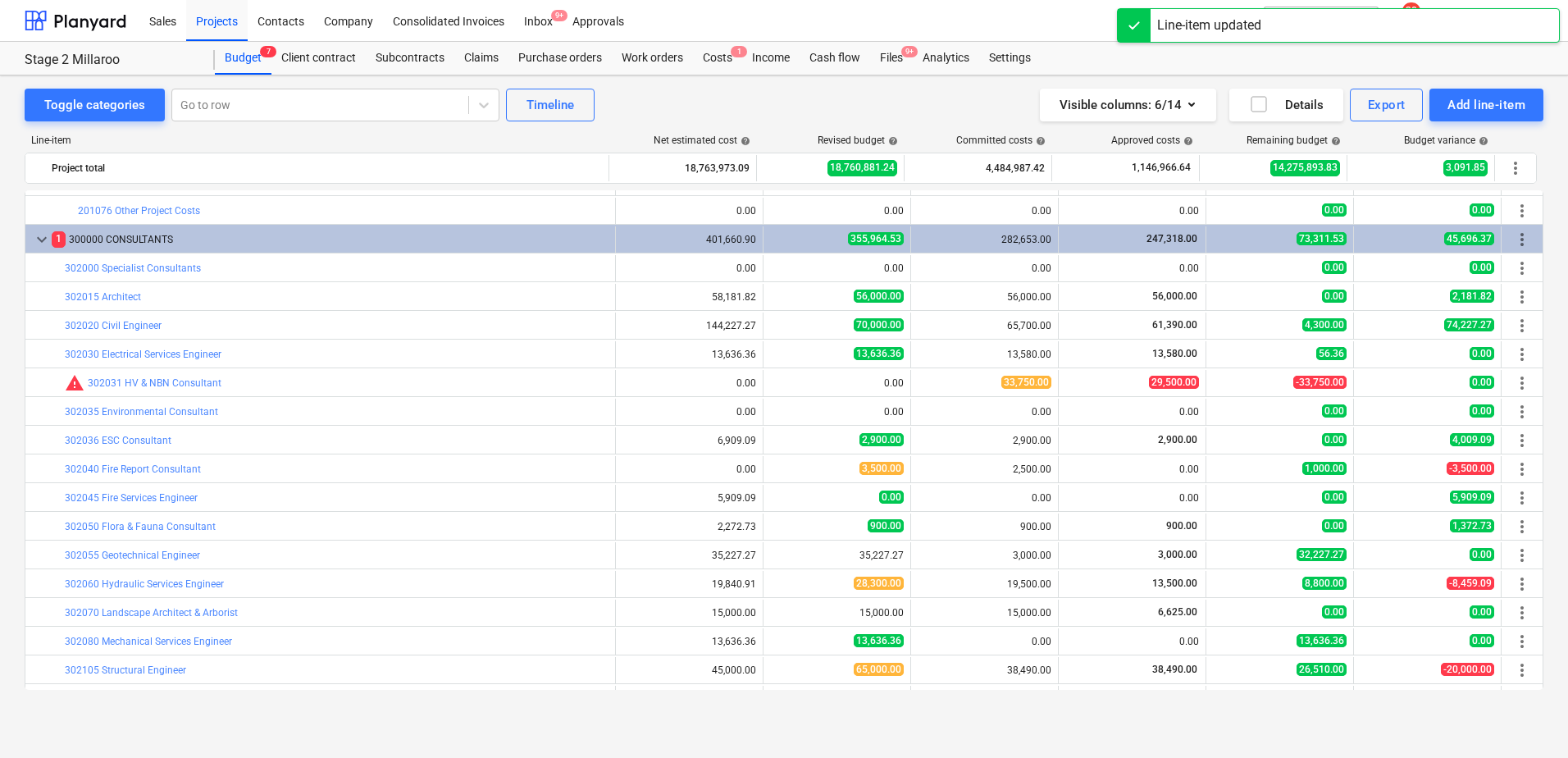
scroll to position [247, 0]
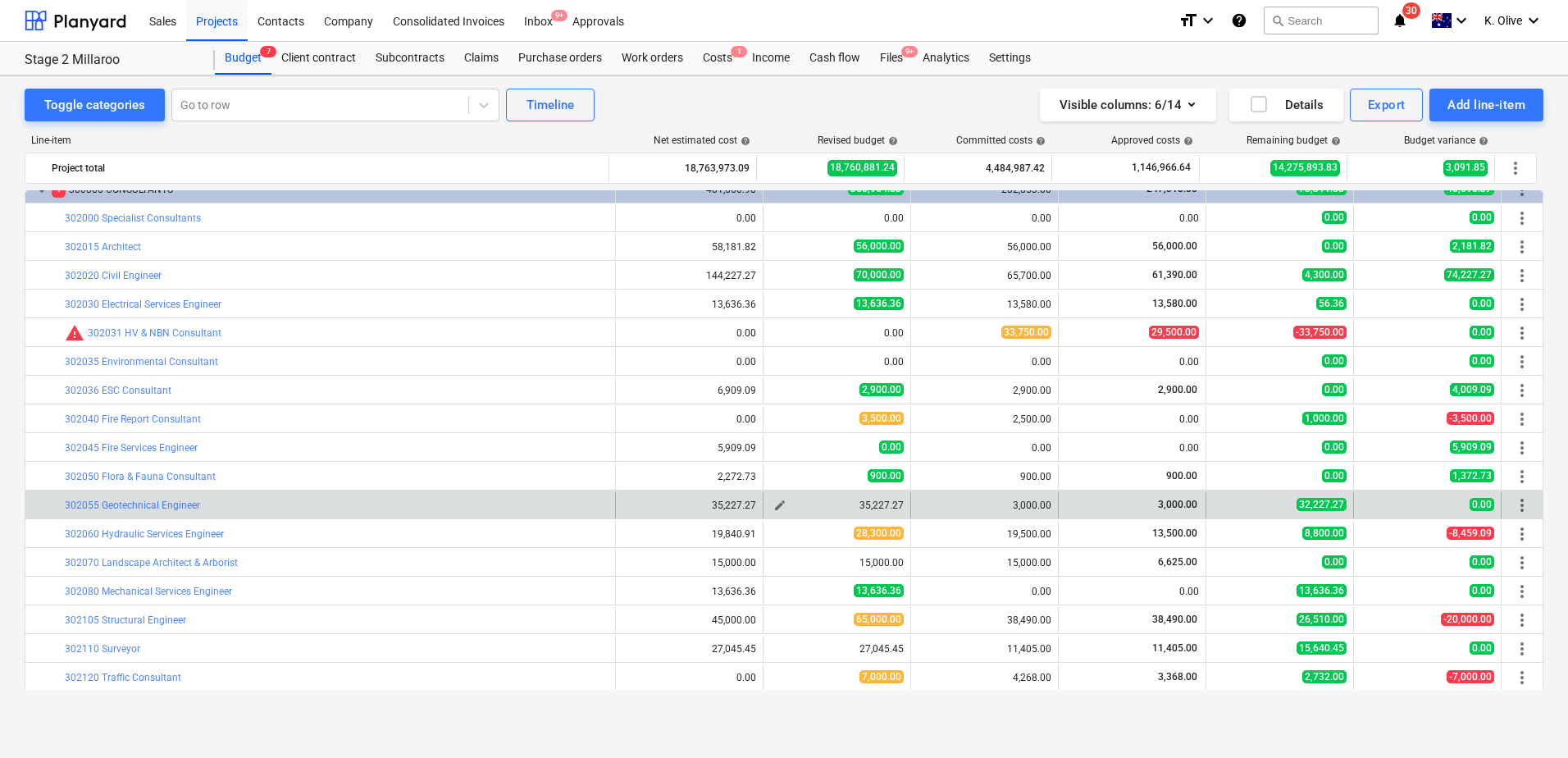
click at [776, 506] on span "edit" at bounding box center [780, 506] width 14 height 14
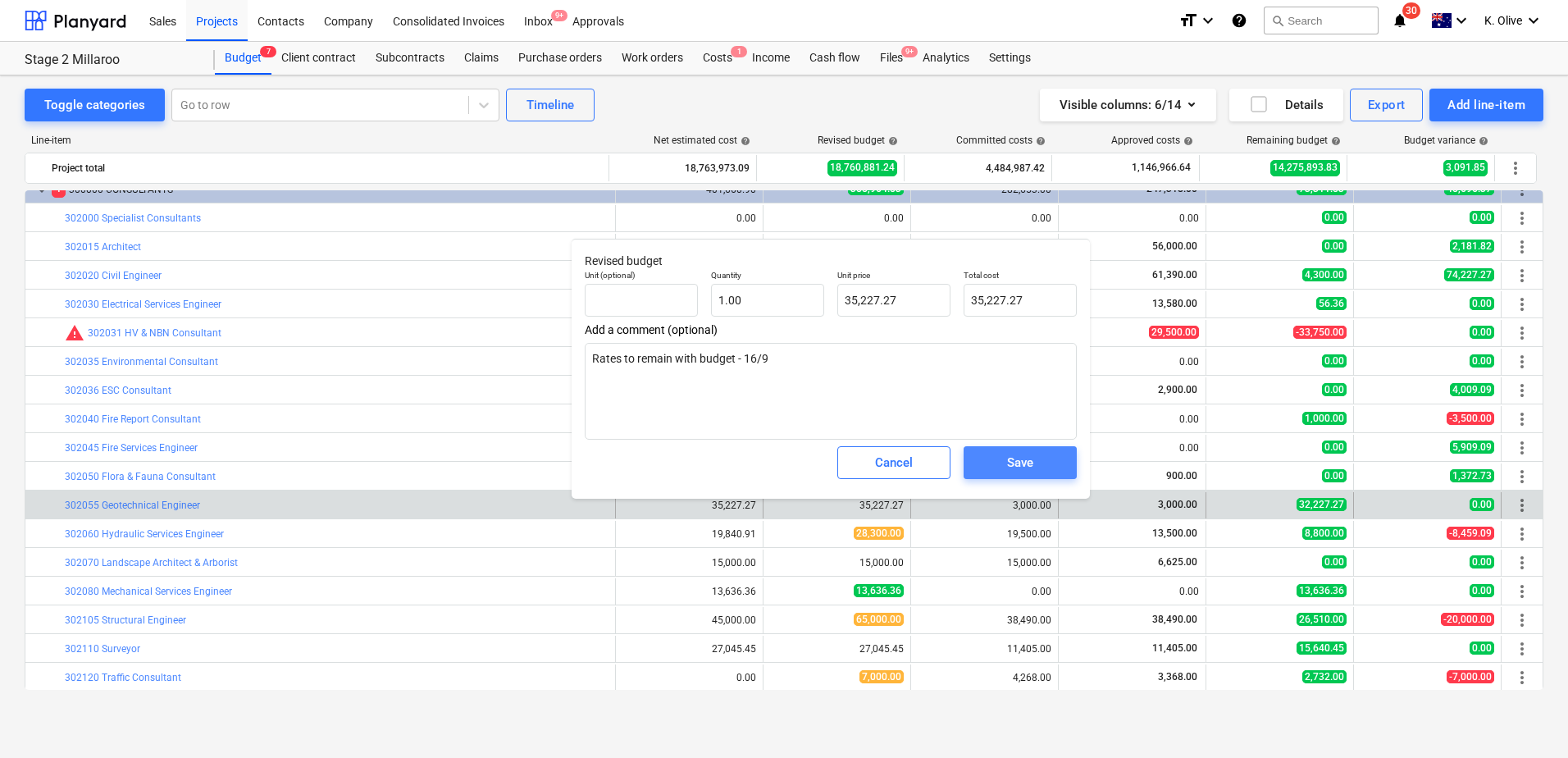
click at [1023, 466] on div "Save" at bounding box center [1020, 463] width 26 height 21
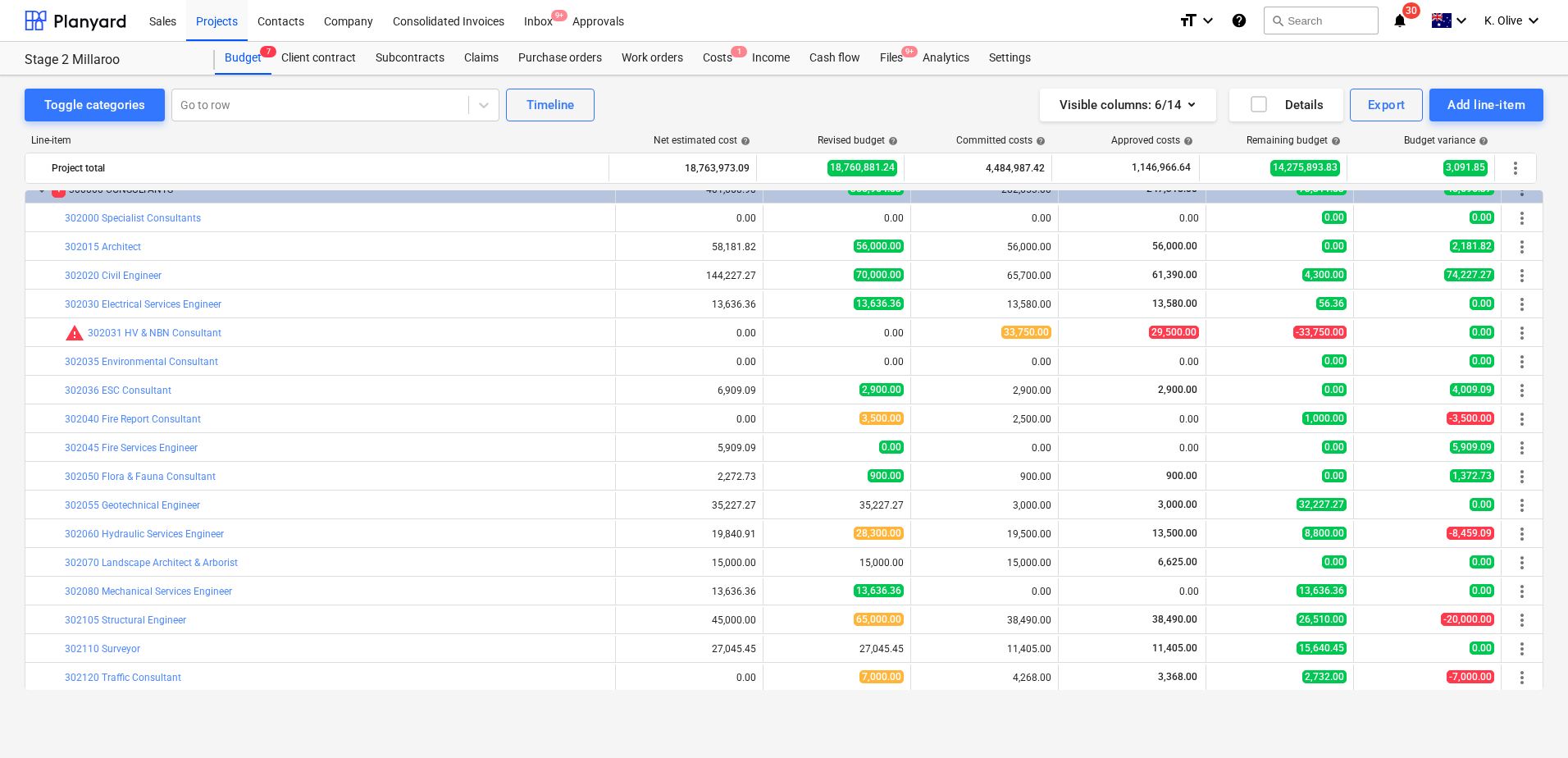
scroll to position [328, 0]
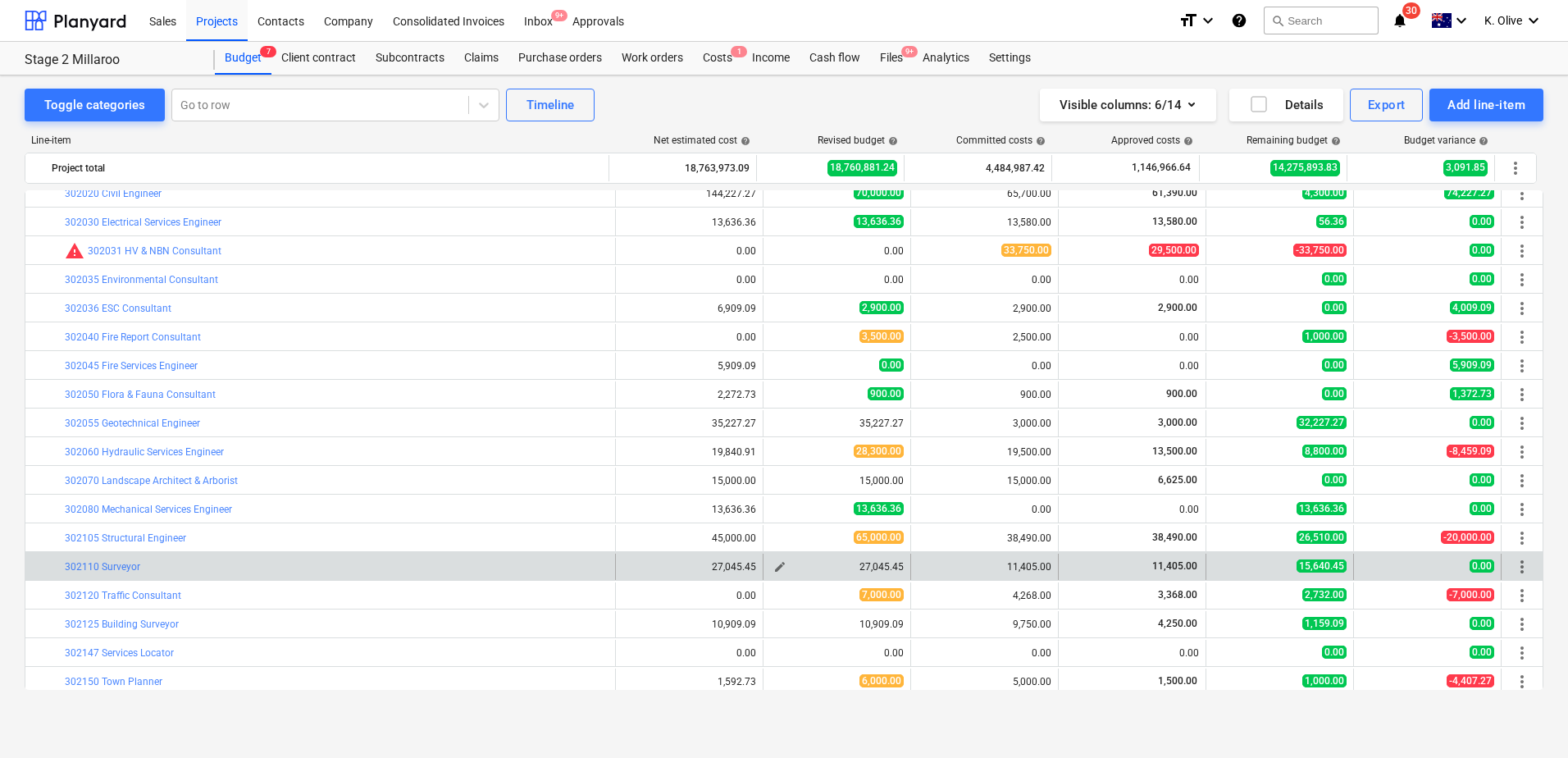
click at [773, 528] on span "edit" at bounding box center [780, 568] width 14 height 14
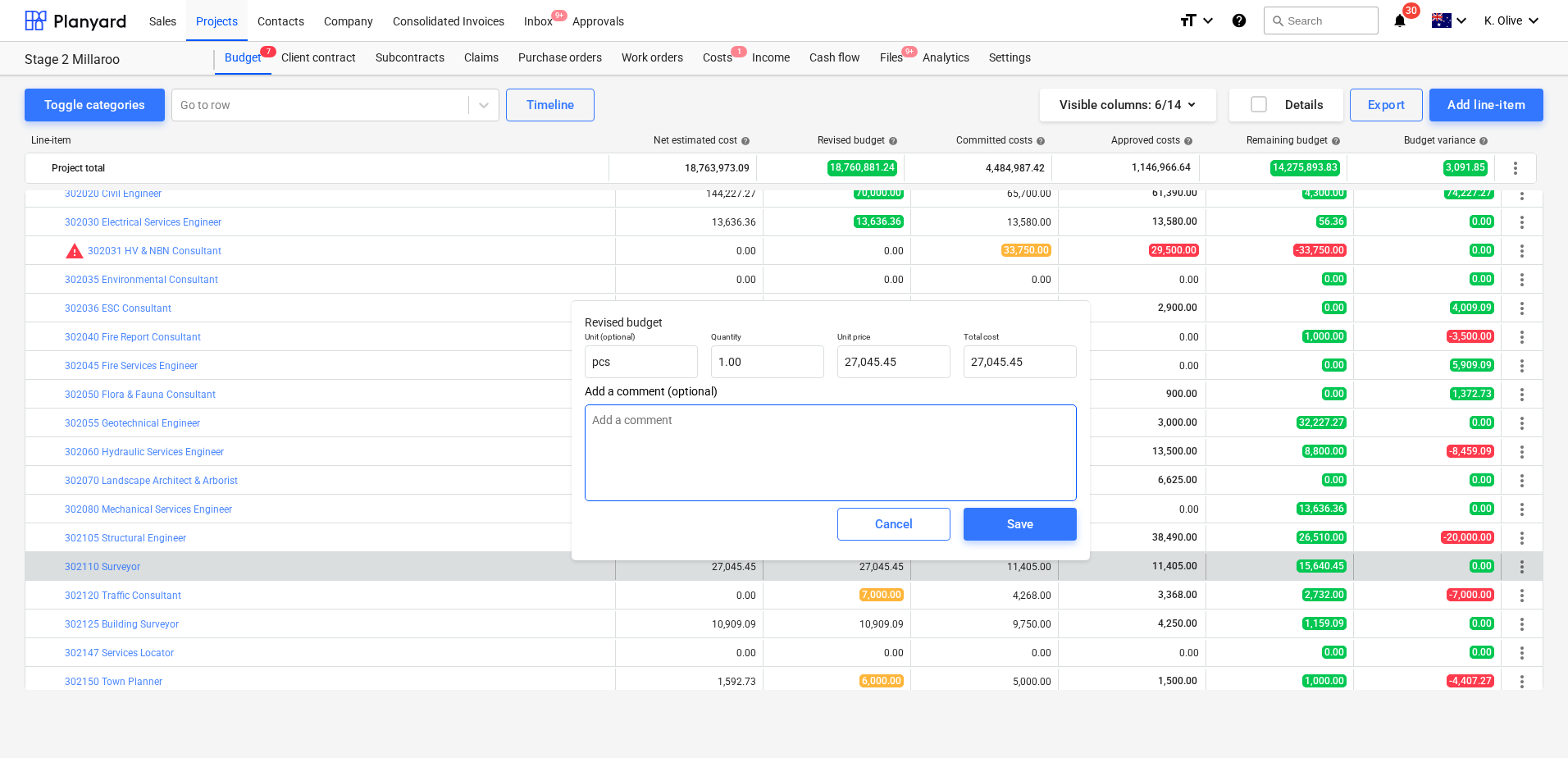
click at [732, 449] on textarea at bounding box center [830, 452] width 492 height 97
type textarea "x"
type textarea "M"
type textarea "x"
type textarea "Ma"
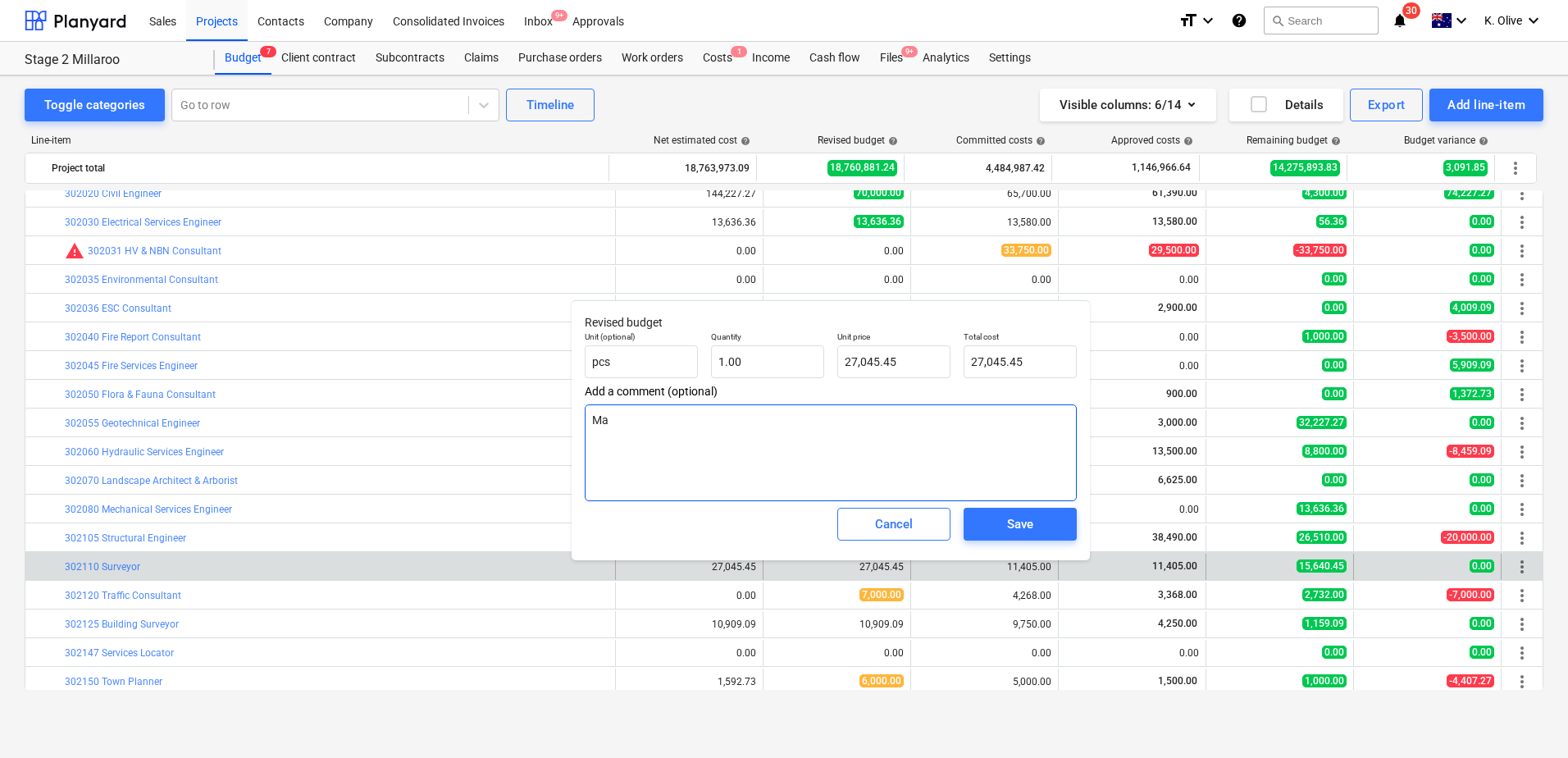
type textarea "x"
type textarea "Mai"
type textarea "x"
type textarea "Main"
type textarea "x"
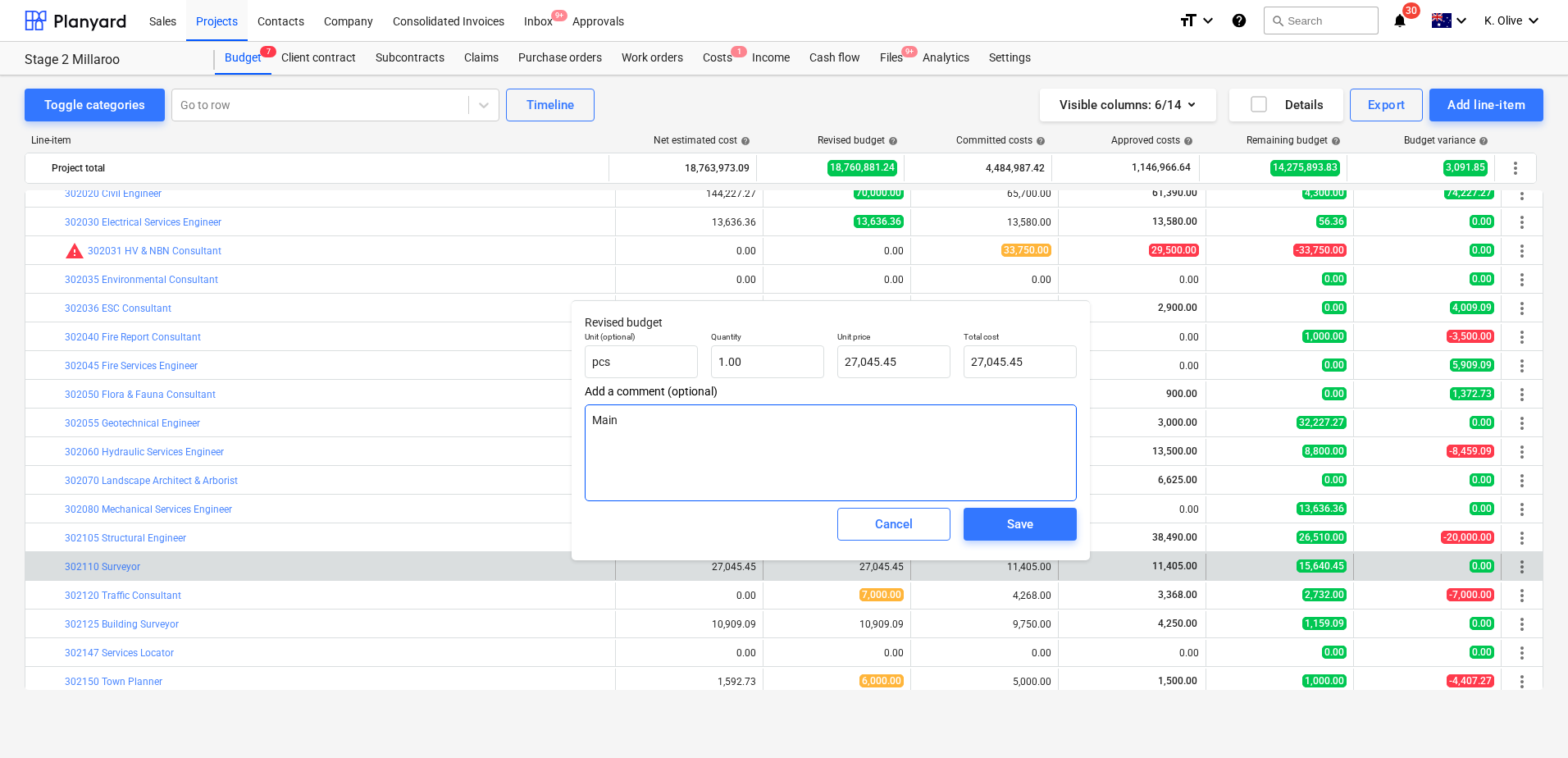
type textarea "Maint"
type textarea "x"
type textarea "Mainta"
type textarea "x"
type textarea "Maintai"
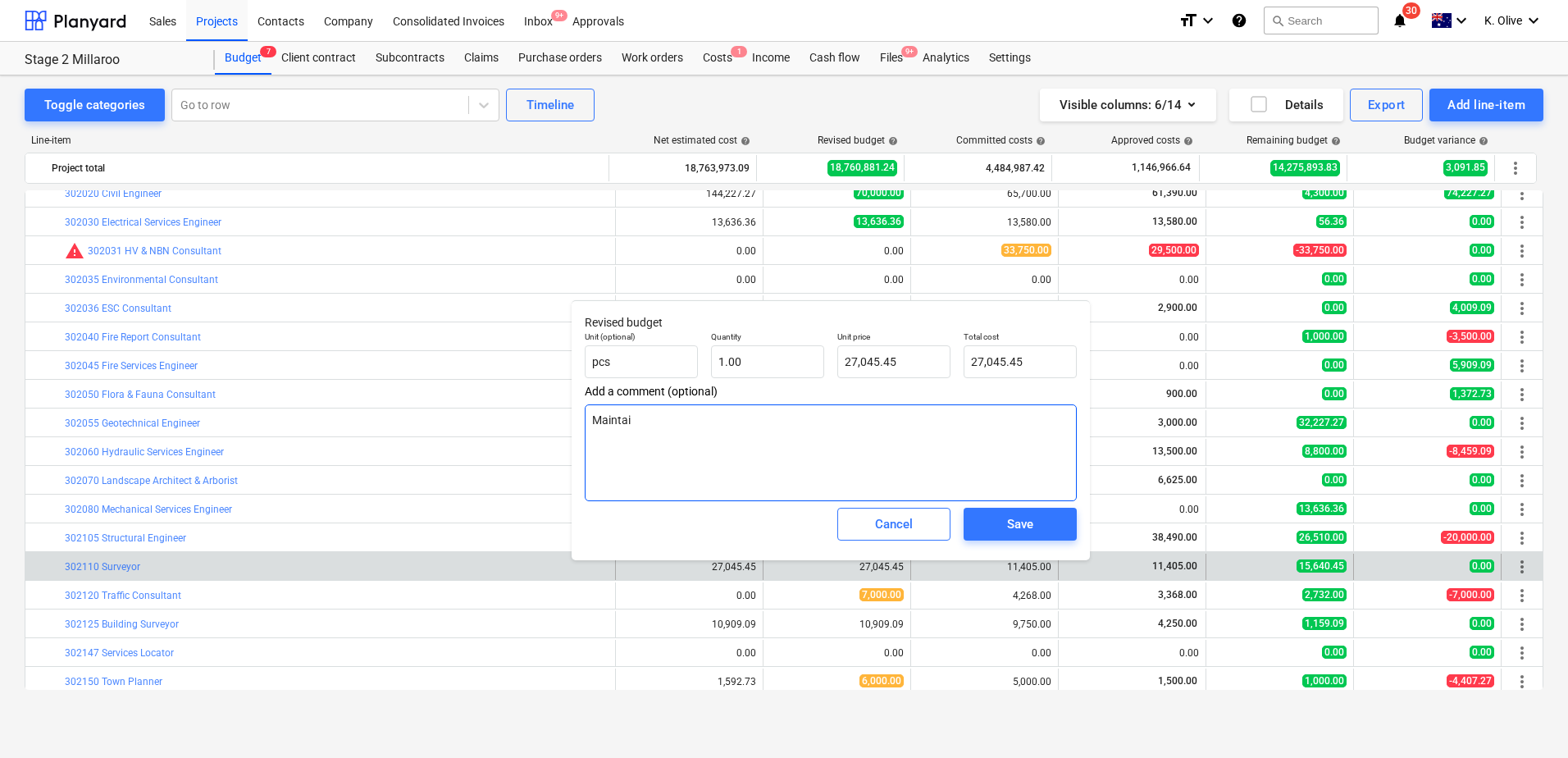
type textarea "x"
type textarea "Maintain"
type textarea "x"
type textarea "Maintain"
type textarea "x"
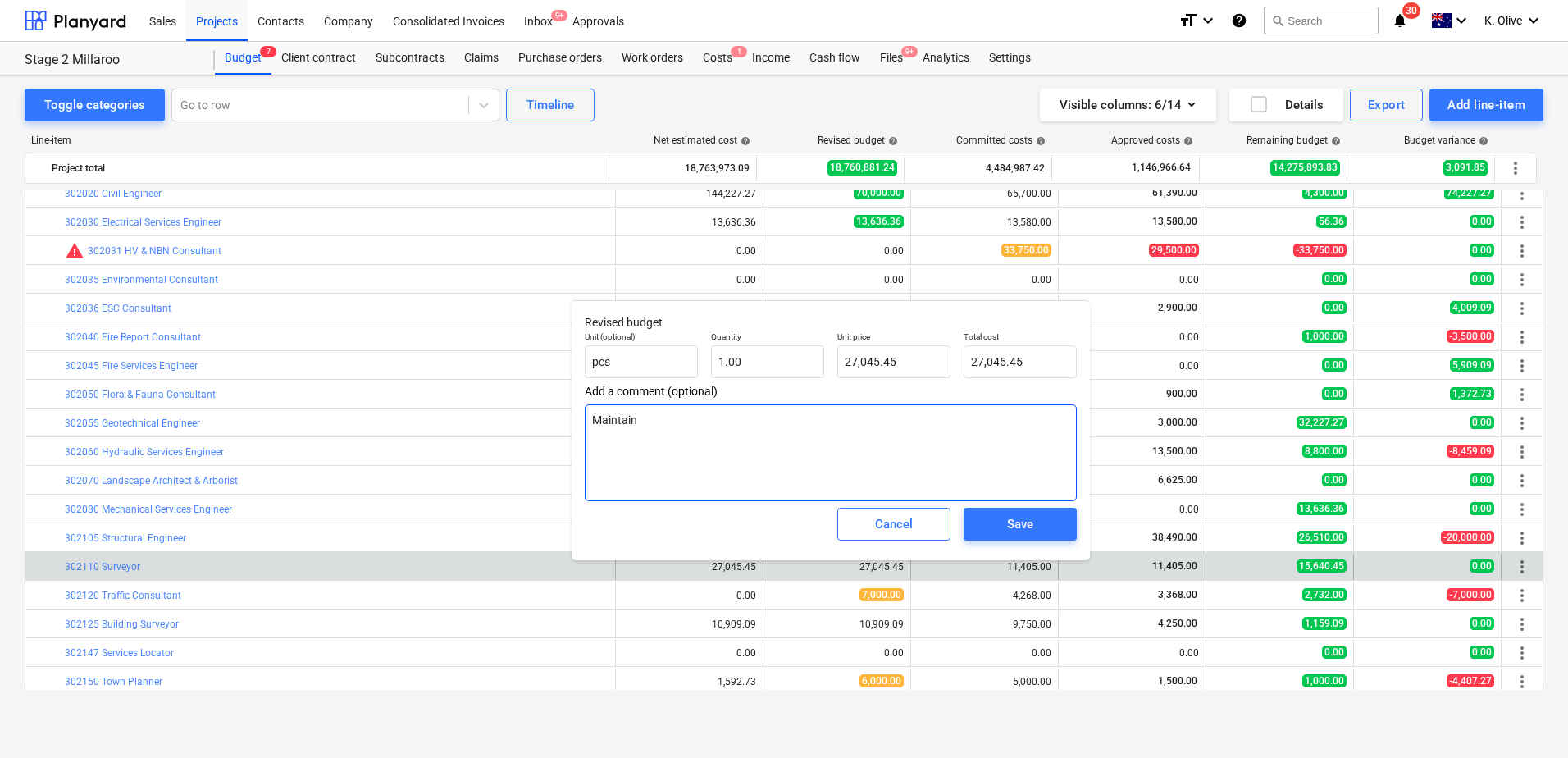
type textarea "Maintain b"
type textarea "x"
type textarea "Maintain bu"
type textarea "x"
type textarea "Maintain bud"
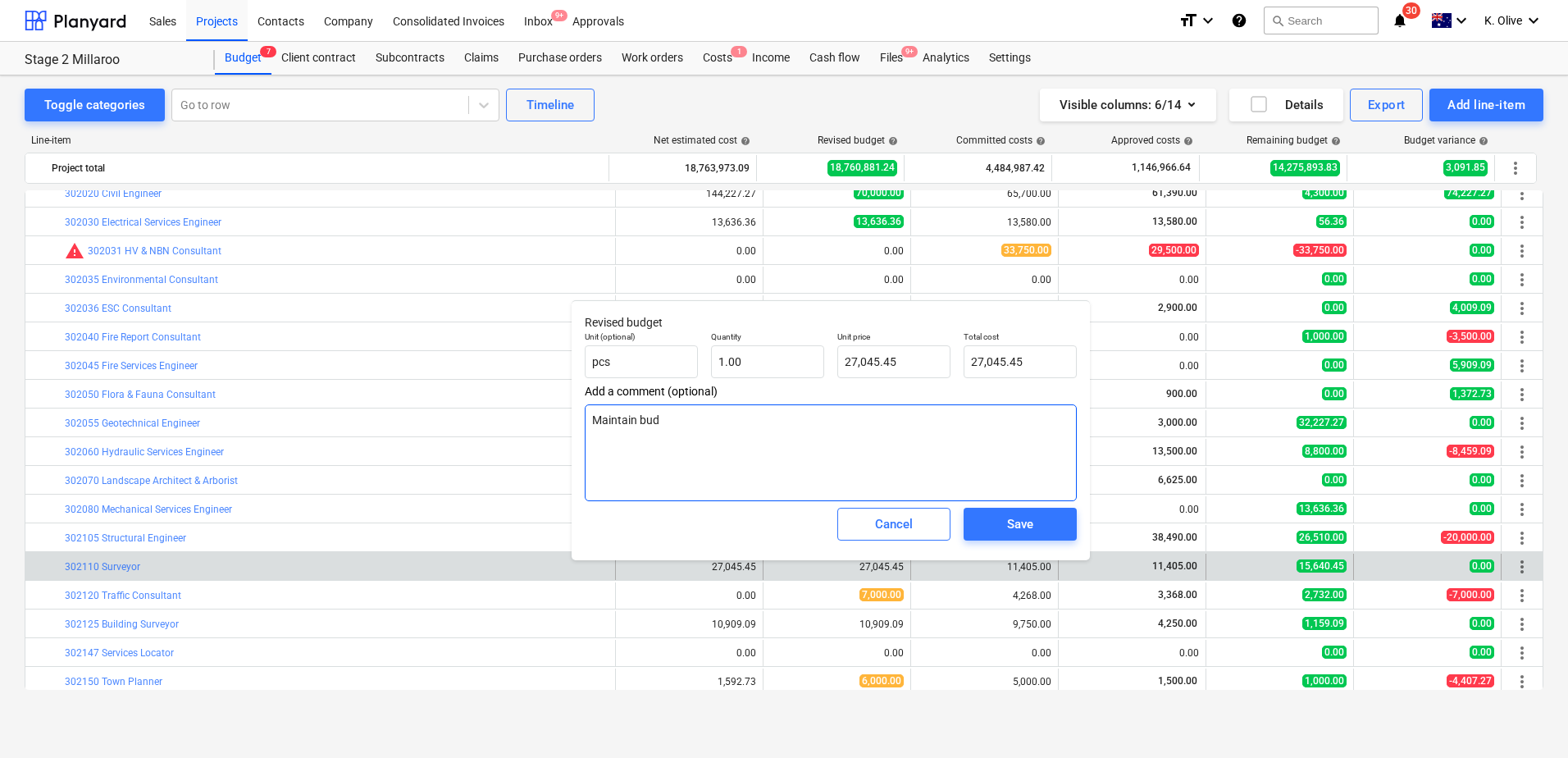
type textarea "x"
type textarea "Maintain budg"
type textarea "x"
type textarea "Maintain budge"
type textarea "x"
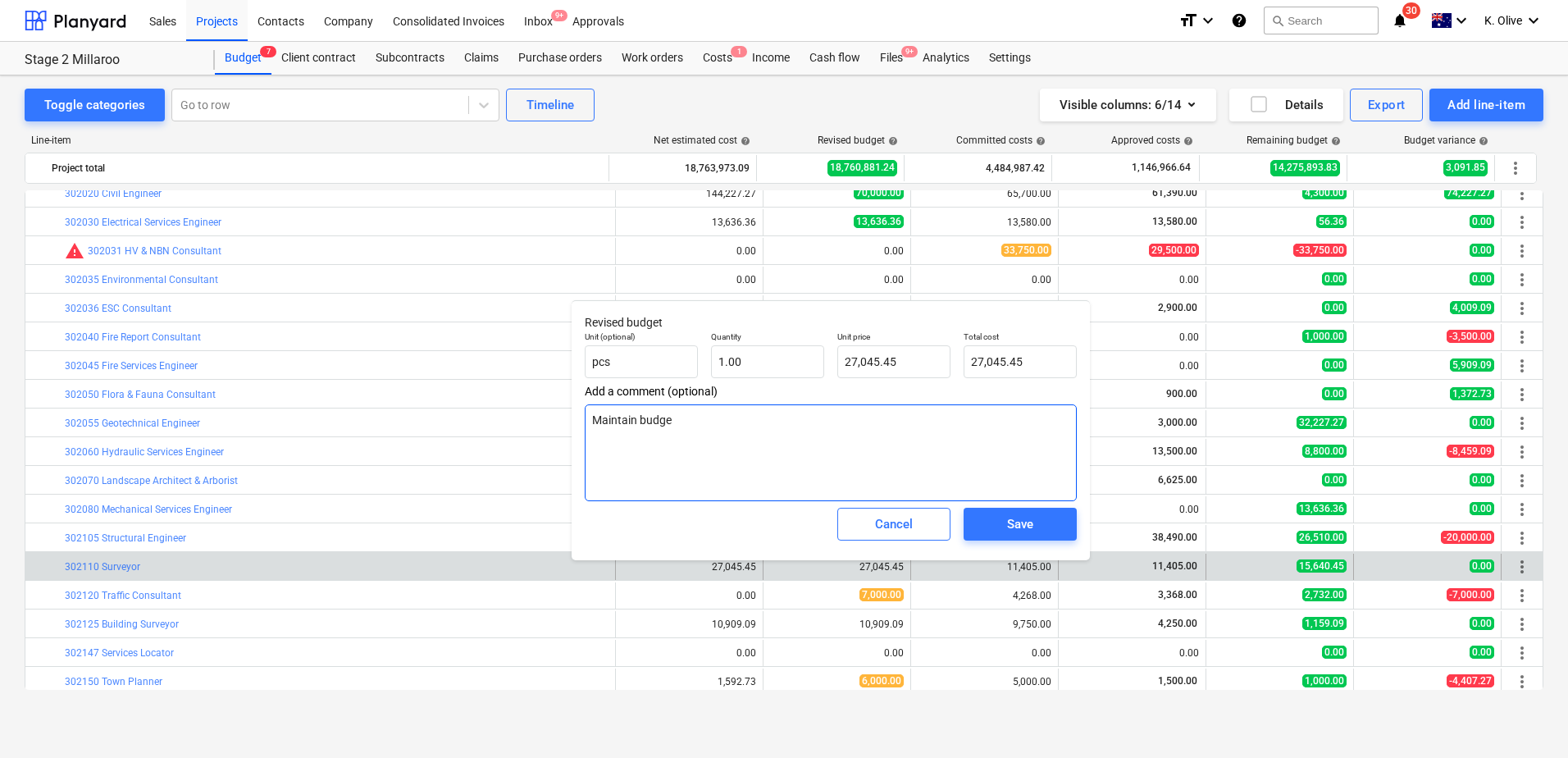
type textarea "Maintain budget"
type textarea "x"
type textarea "Maintain budget"
type textarea "x"
type textarea "Maintain budget 1"
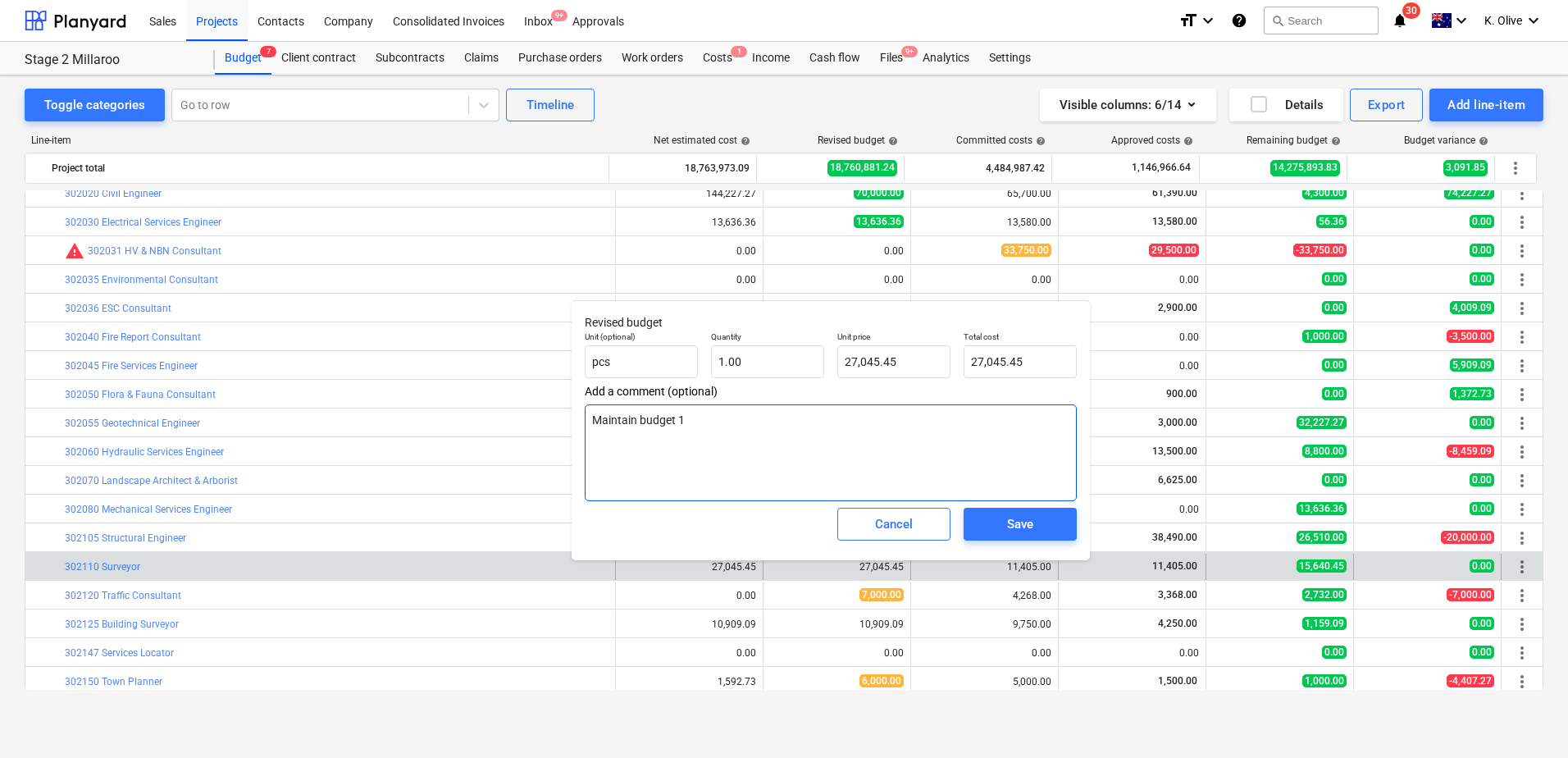
type textarea "x"
type textarea "Maintain budget 16"
type textarea "x"
type textarea "Maintain budget 16/"
type textarea "x"
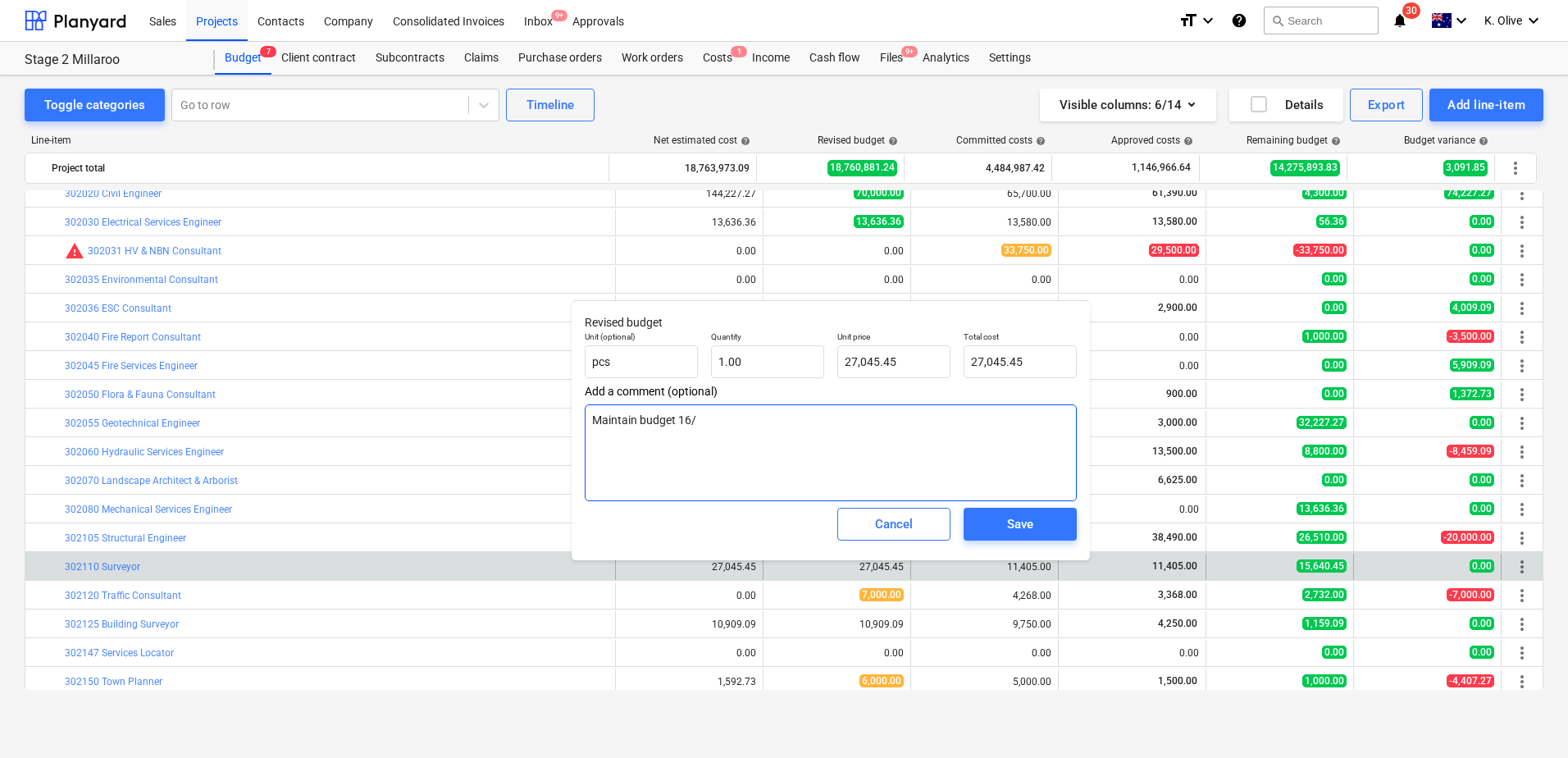
type textarea "Maintain budget 16/0"
type textarea "x"
type textarea "Maintain budget 16/09"
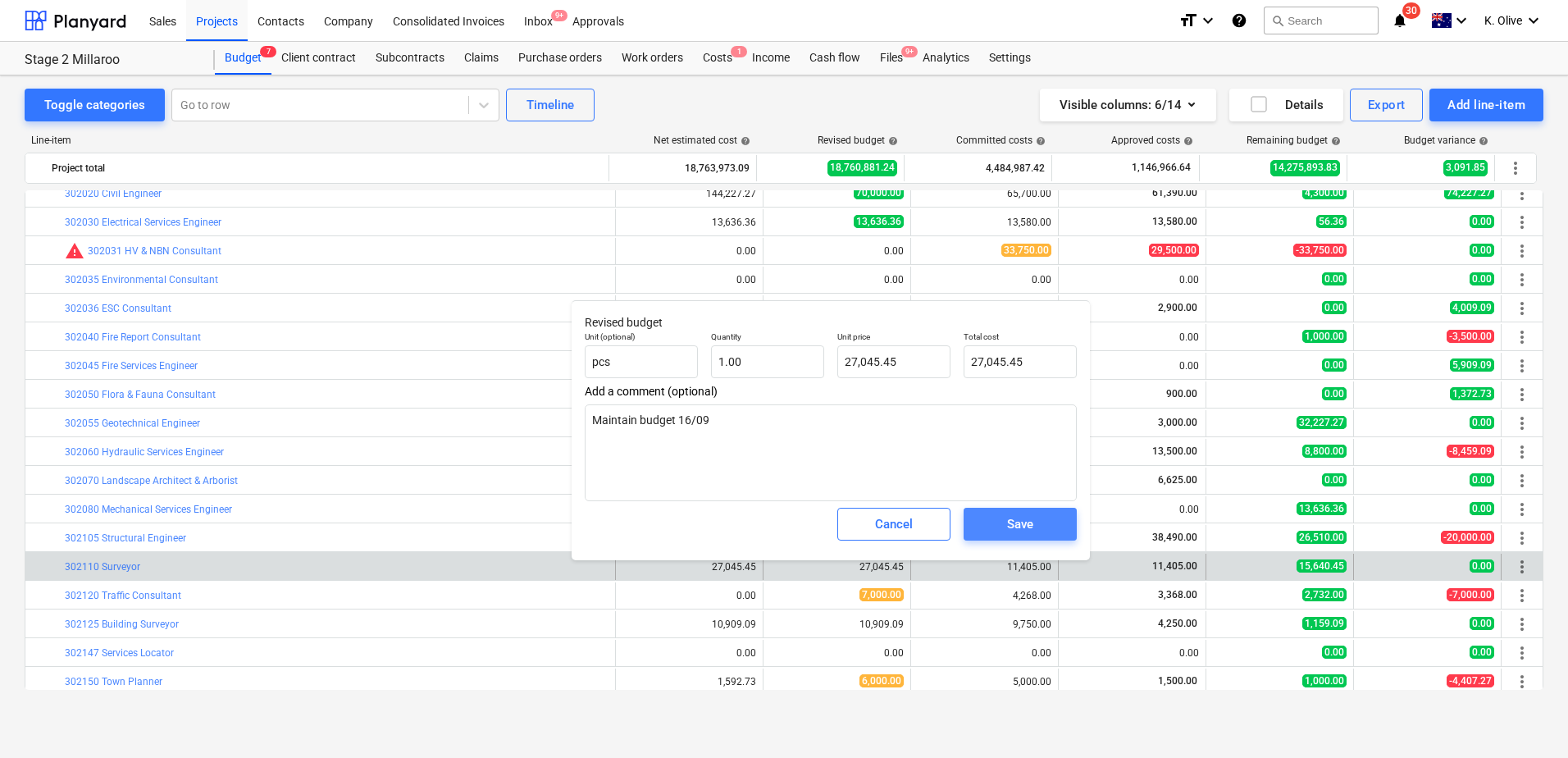
click at [994, 528] on span "Save" at bounding box center [1020, 524] width 73 height 21
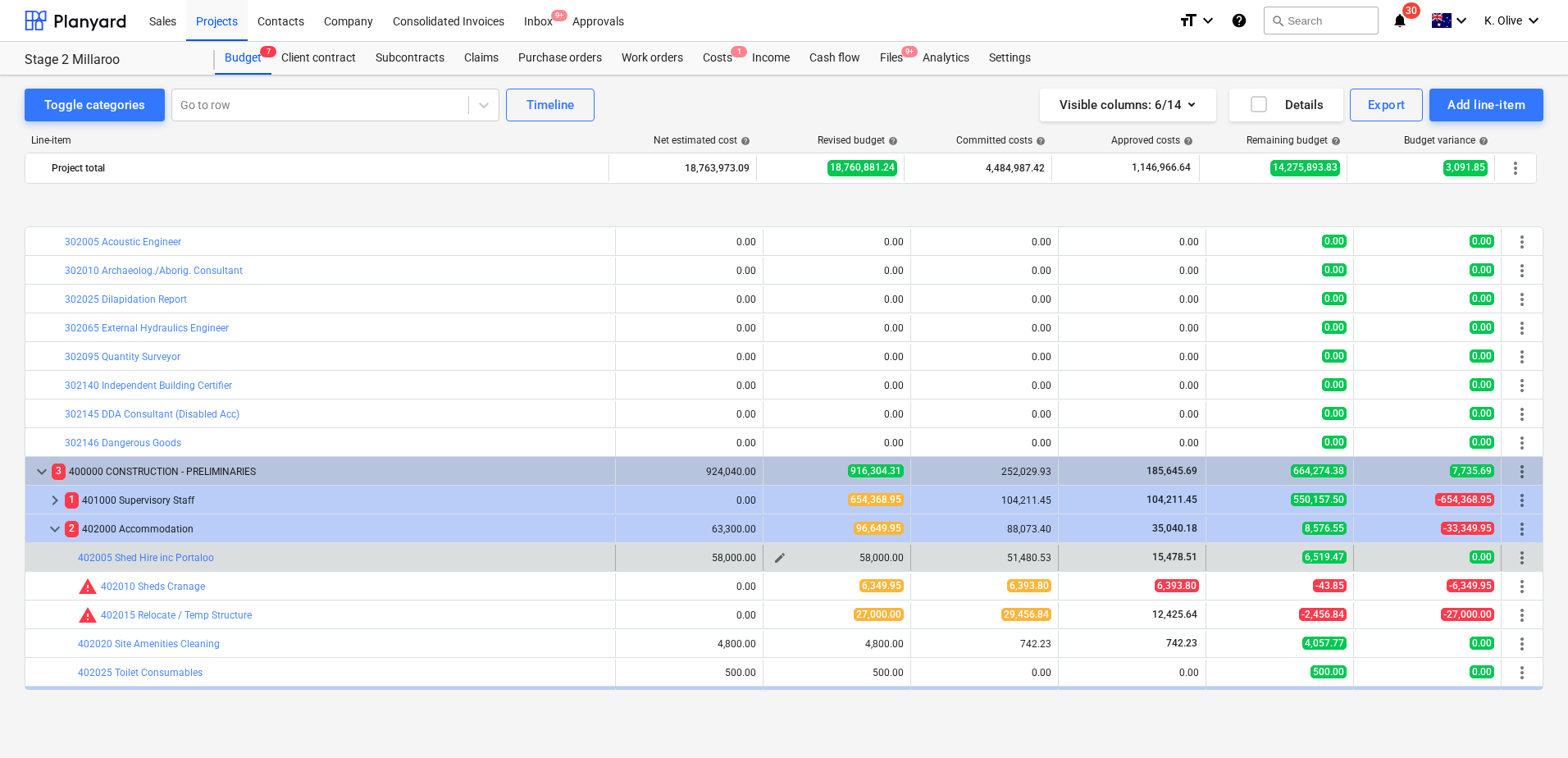
scroll to position [902, 0]
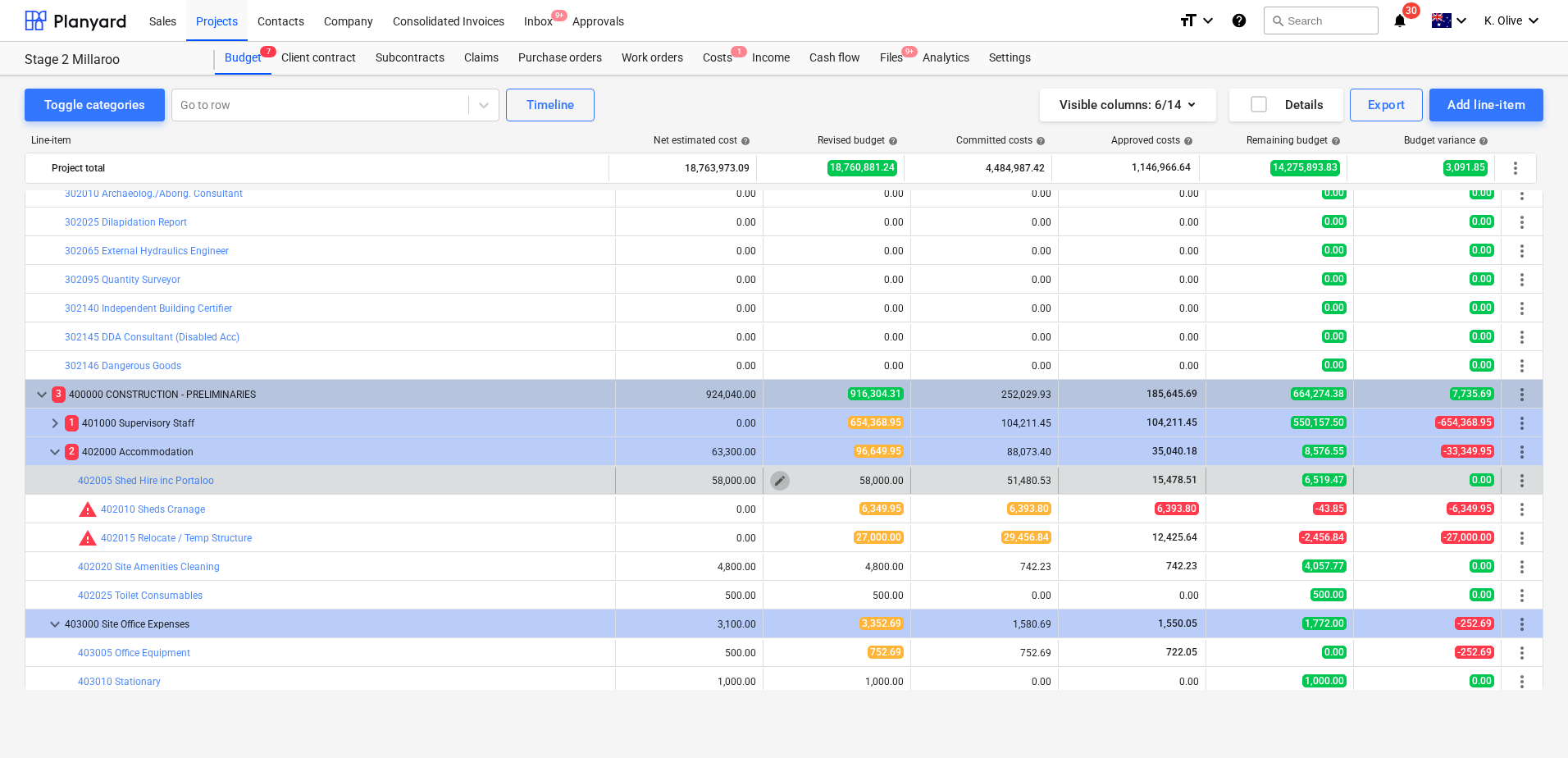
click at [781, 481] on button "edit" at bounding box center [780, 481] width 19 height 19
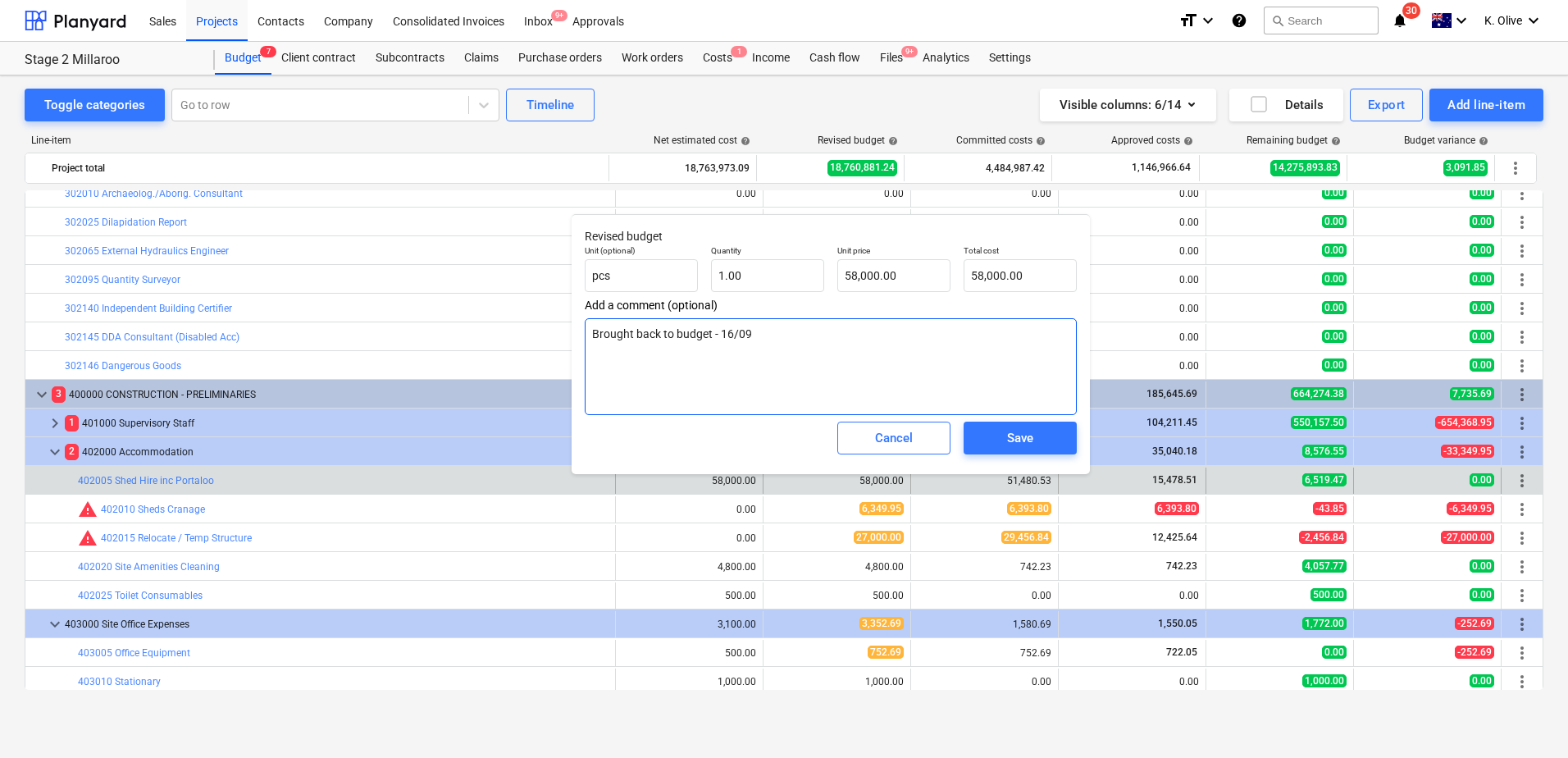
click at [841, 346] on textarea "Brought back to budget - 16/09" at bounding box center [830, 366] width 492 height 97
type textarea "x"
type textarea "Brought back to budget - 16/09"
type textarea "x"
type textarea "Brought back to budget - 16/09 C"
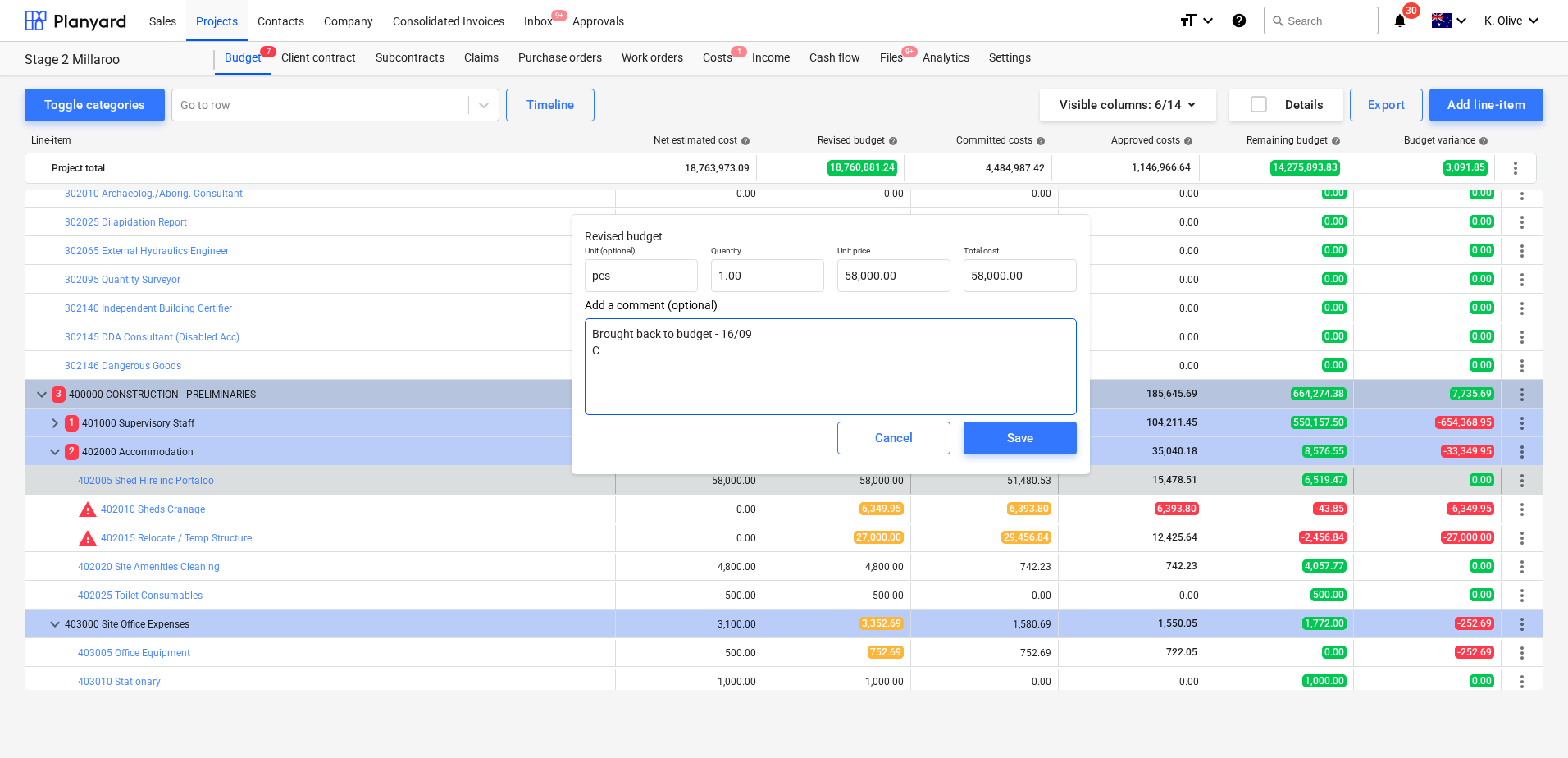
type textarea "x"
type textarea "Brought back to budget - 16/09 Co"
type textarea "x"
type textarea "Brought back to budget - 16/09 Com"
type textarea "x"
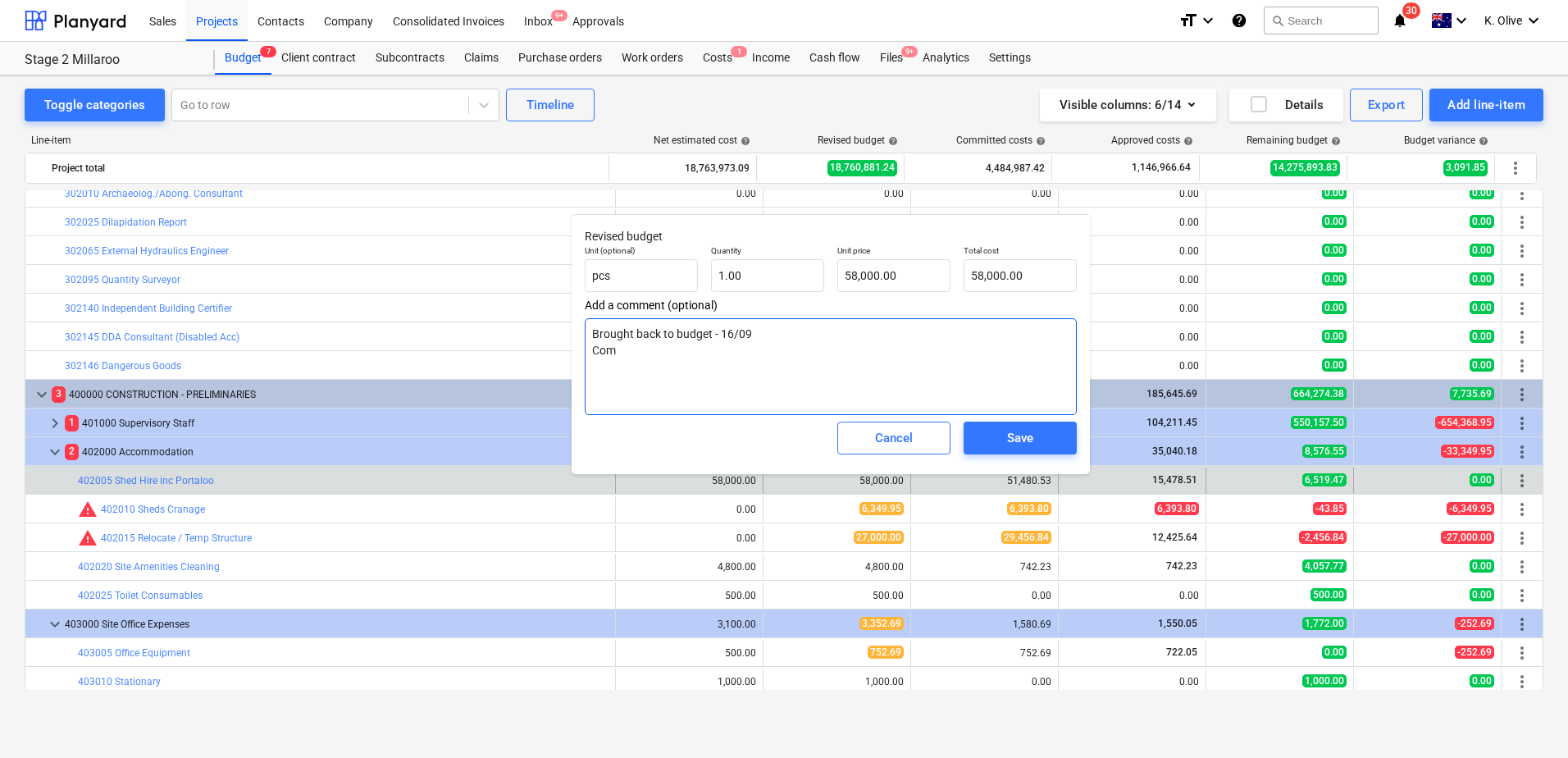
type textarea "Brought back to budget - 16/09 Comm"
type textarea "x"
type textarea "Brought back to budget - 16/09 Commi"
type textarea "x"
type textarea "Brought back to budget - 16/09 Commit"
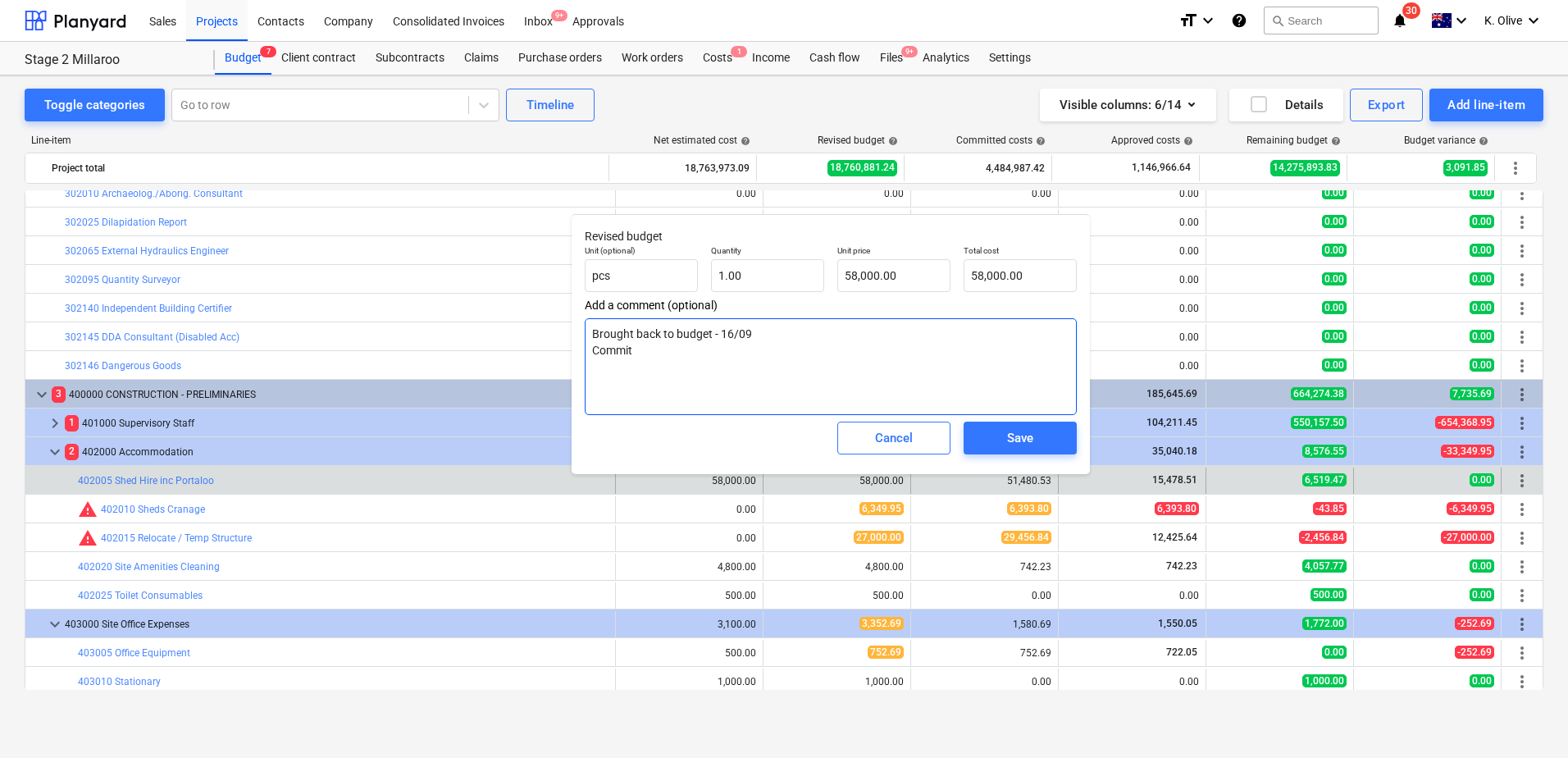
type textarea "x"
type textarea "Brought back to budget - 16/09 Commite"
type textarea "x"
type textarea "Brought back to budget - 16/09 Commited"
type textarea "x"
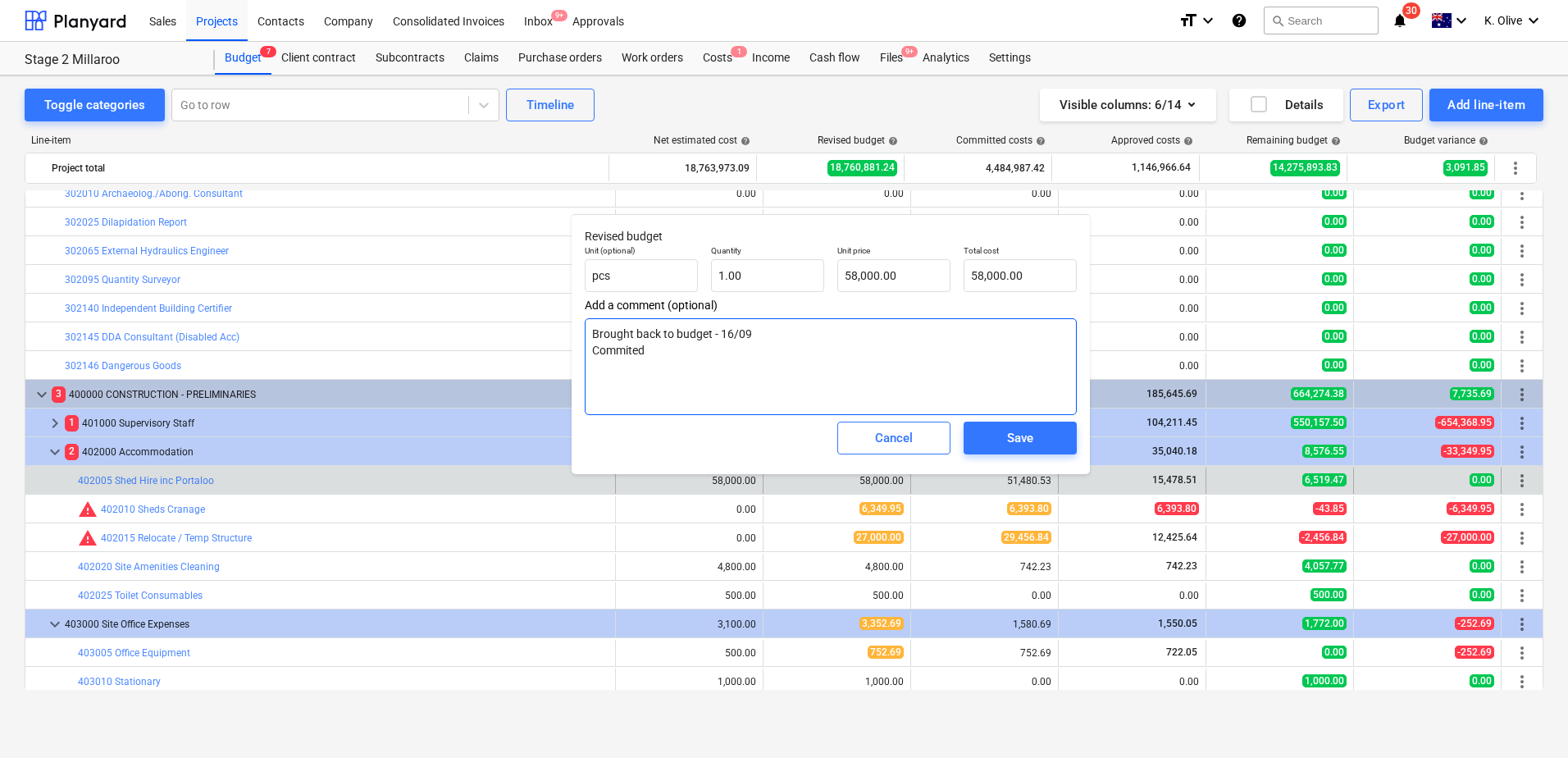
type textarea "Brought back to budget - 16/09 Commited"
type textarea "x"
type textarea "Brought back to budget - 16/09 Commited c"
type textarea "x"
type textarea "Brought back to budget - 16/09 Commited co"
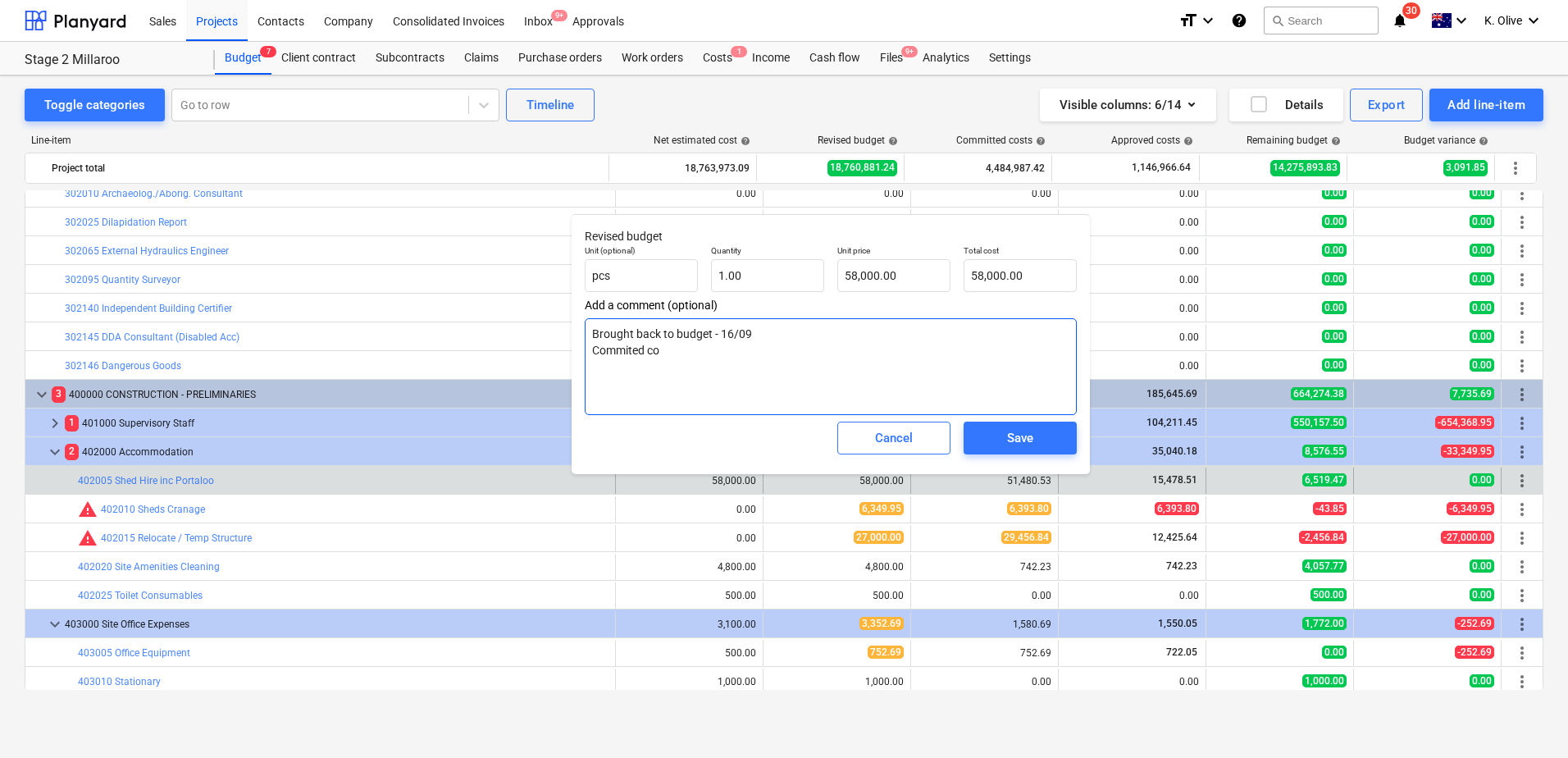
type textarea "x"
type textarea "Brought back to budget - 16/09 Commited cos"
type textarea "x"
type textarea "Brought back to budget - 16/09 Commited cost"
type textarea "x"
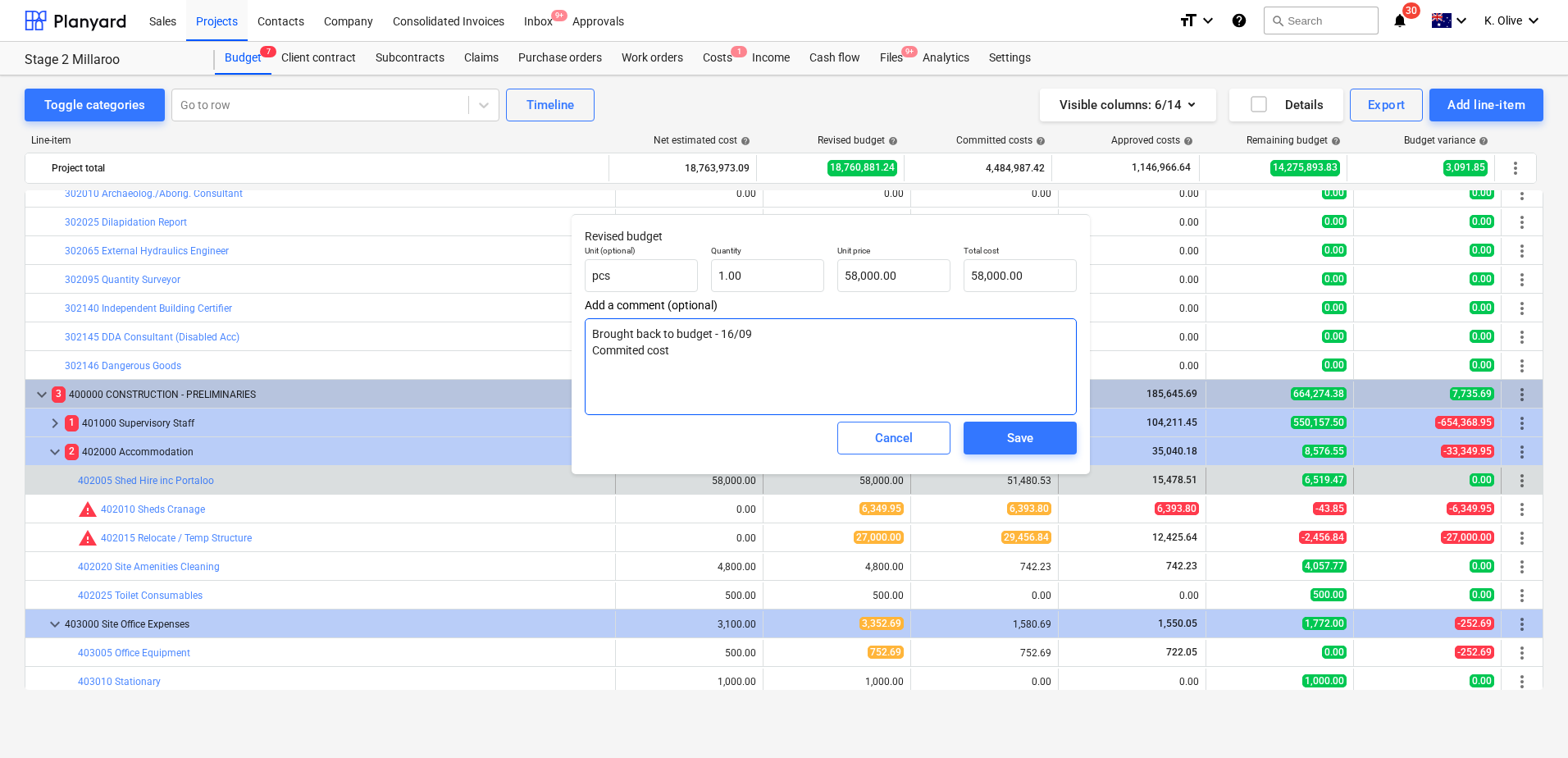
type textarea "Brought back to budget - 16/09 Commited cost"
type textarea "x"
type textarea "Brought back to budget - 16/09 Commited cost"
type textarea "x"
type textarea "Brought back to budget - 16/09 Commited costs"
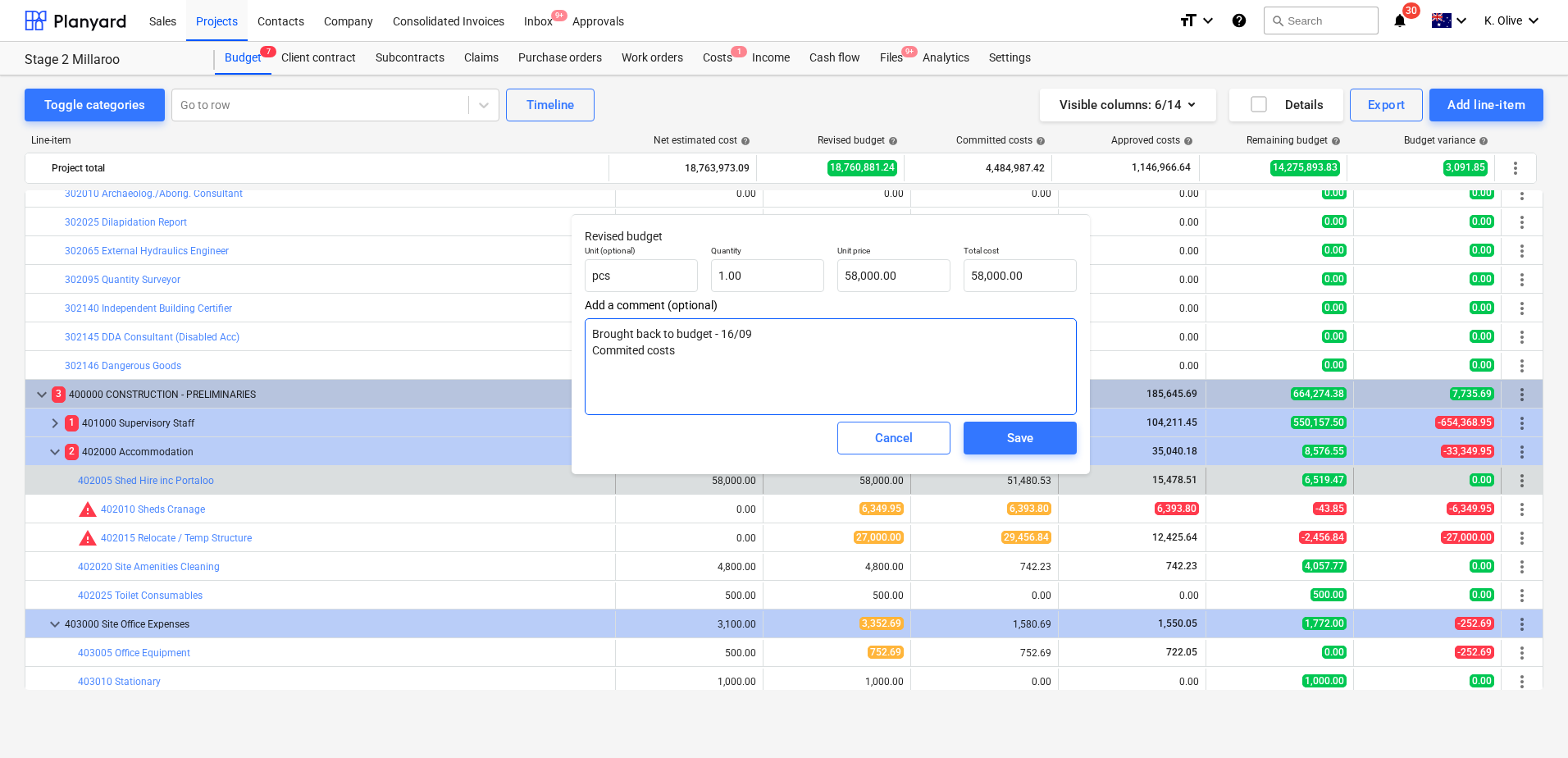
type textarea "x"
type textarea "Brought back to budget - 16/09 Commited costs"
type textarea "x"
type textarea "Brought back to budget - 16/09 Commited costs a"
type textarea "x"
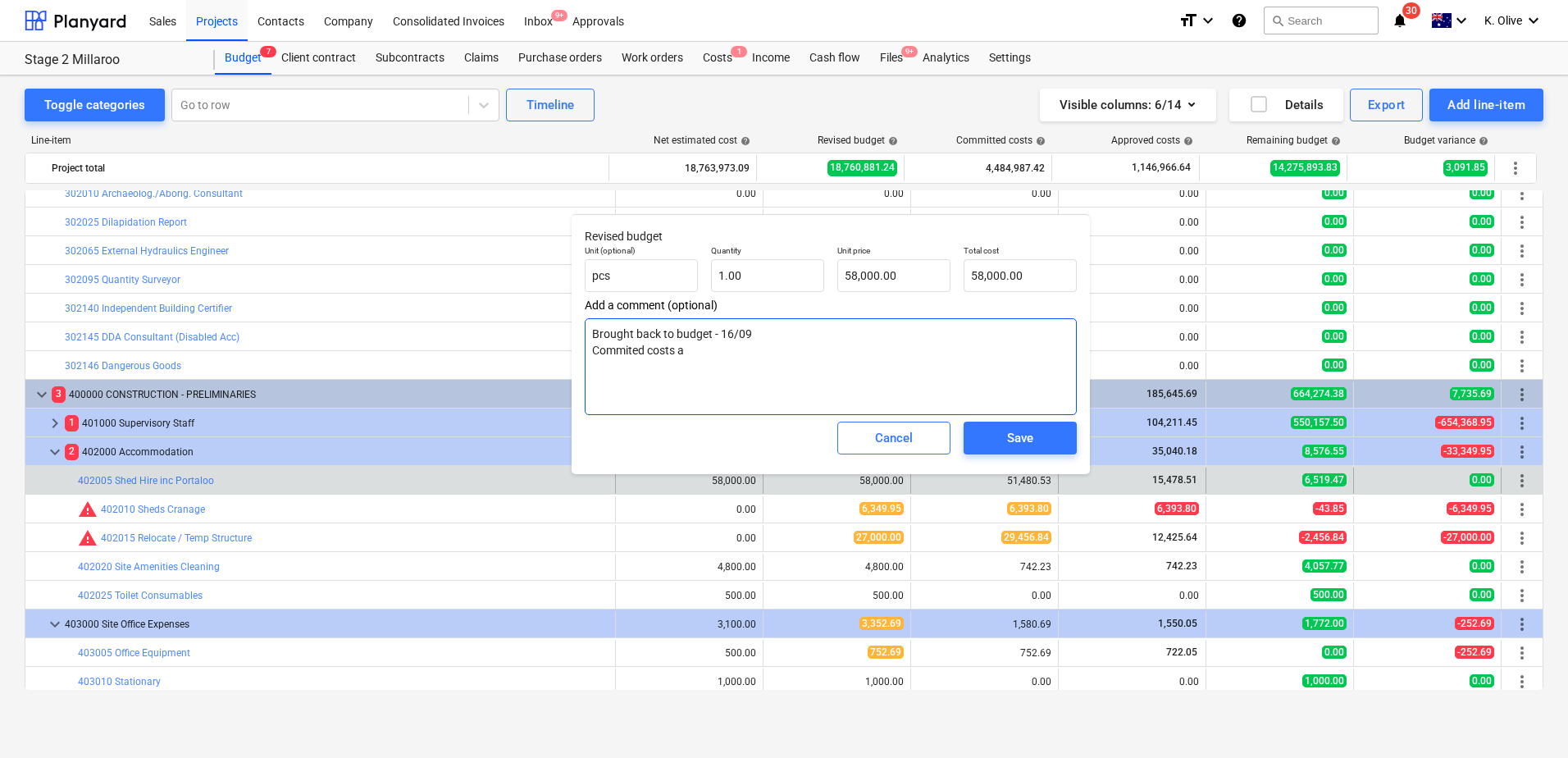
type textarea "Brought back to budget - 16/09 Commited costs ar"
type textarea "x"
type textarea "Brought back to budget - 16/09 Commited costs are"
type textarea "x"
type textarea "Brought back to budget - 16/09 Commited costs are"
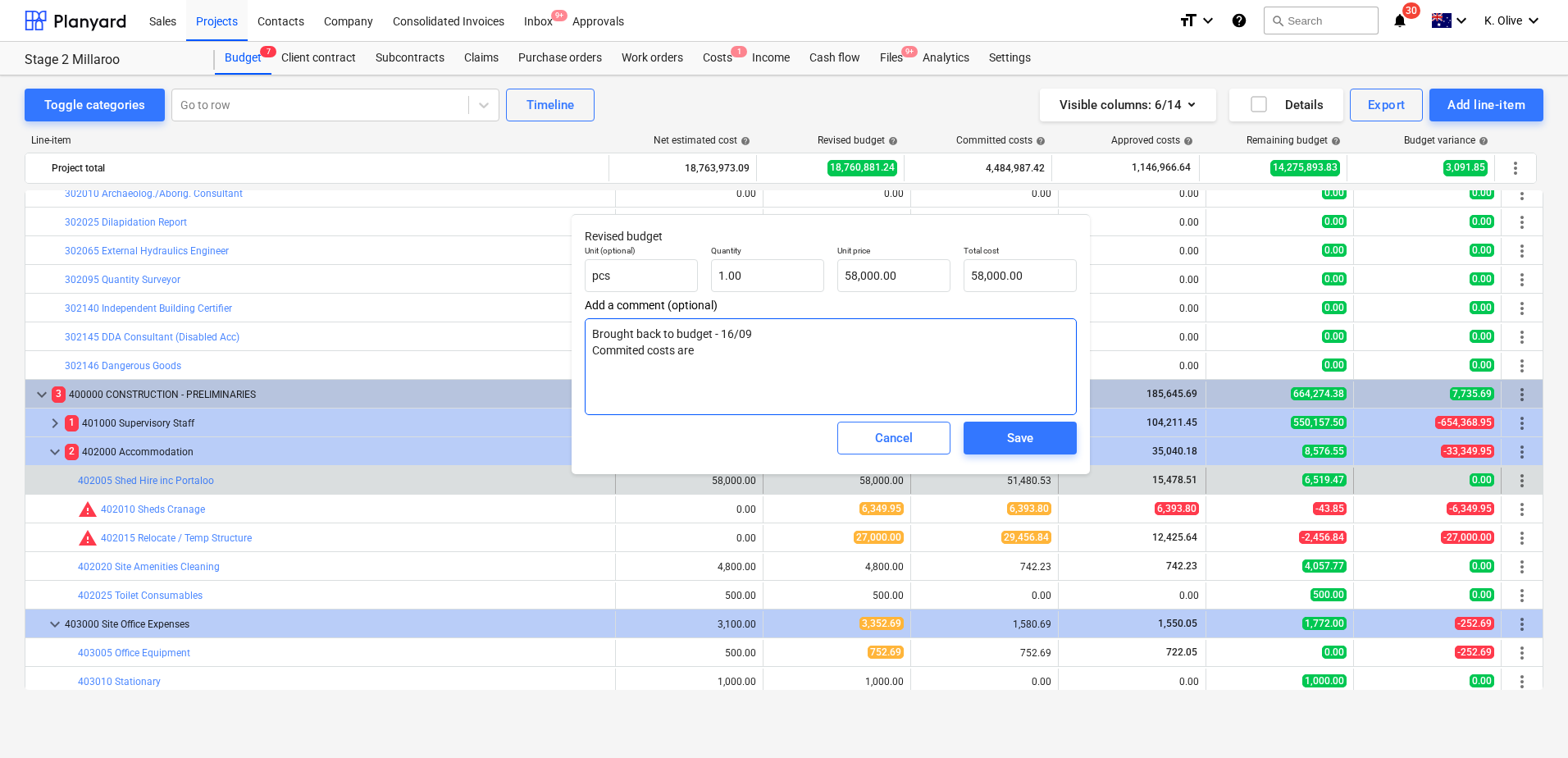
type textarea "x"
type textarea "Brought back to budget - 16/09 Commited costs are o"
type textarea "x"
type textarea "Brought back to budget - 16/09 Commited costs are ou"
type textarea "x"
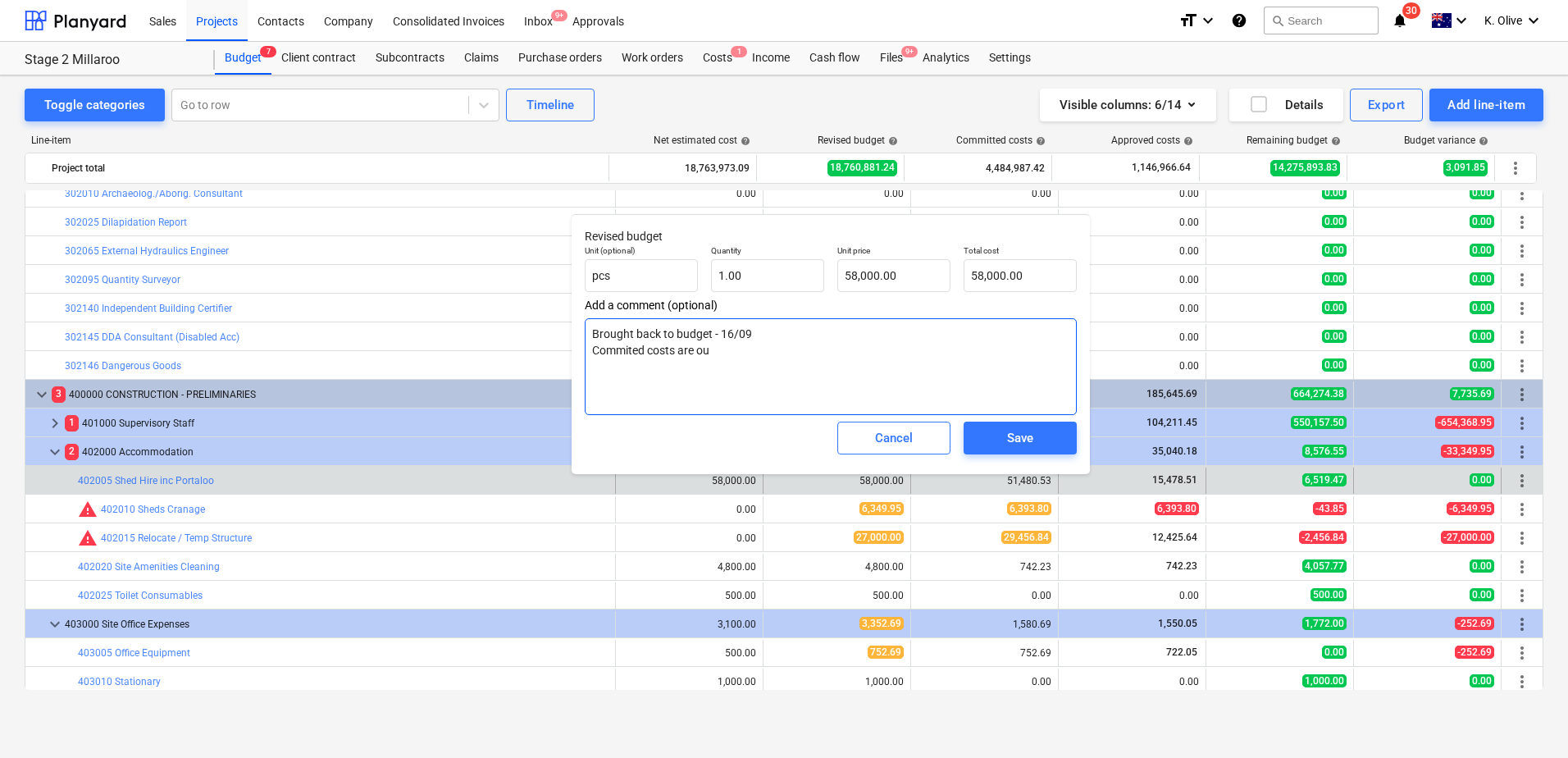
type textarea "Brought back to budget - 16/09 Commited costs are out"
type textarea "x"
type textarea "Brought back to budget - 16/09 Commited costs are out"
type textarea "x"
type textarea "Brought back to budget - 16/09 Commited costs are out t"
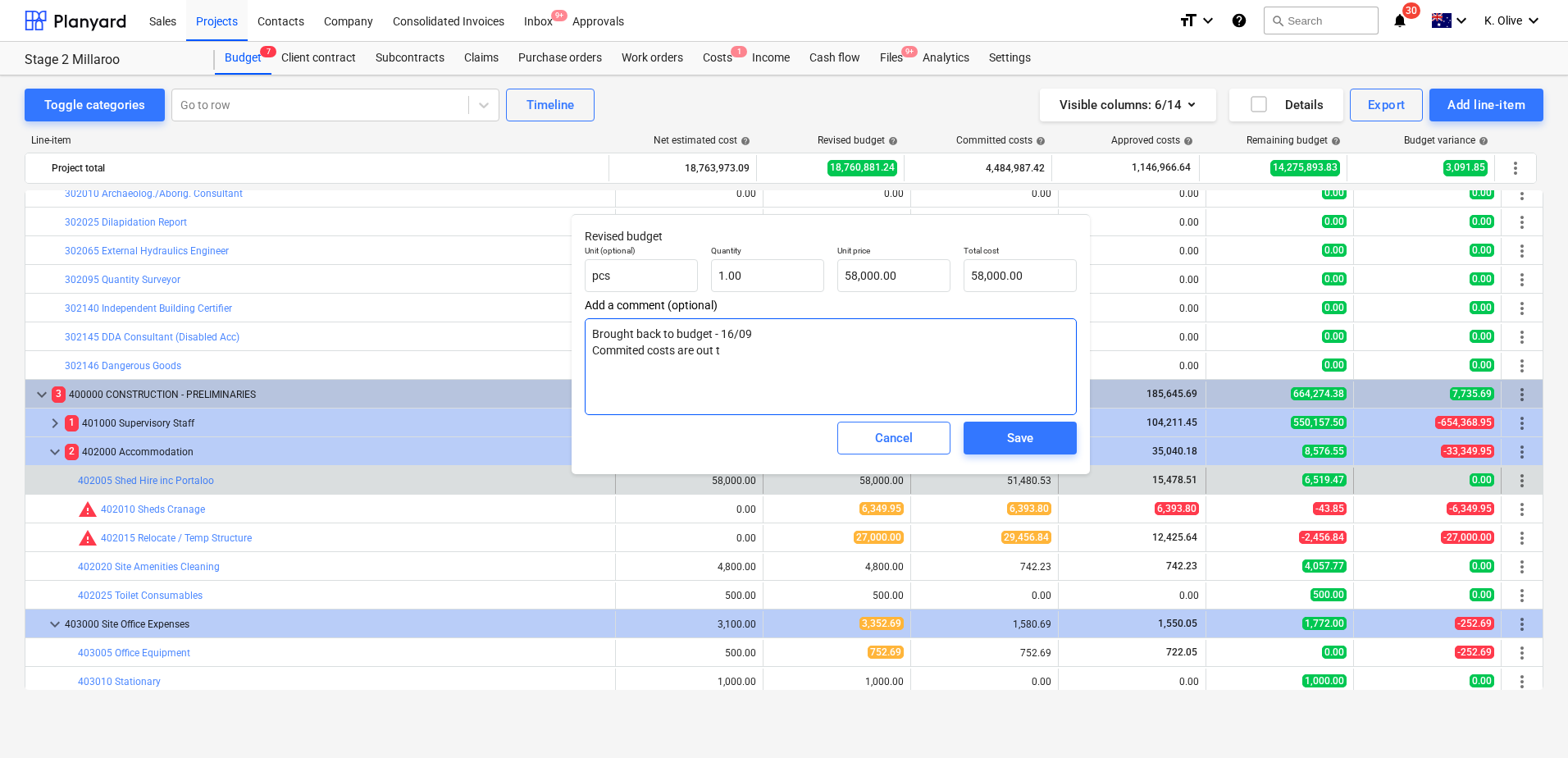
type textarea "x"
type textarea "Brought back to budget - 16/09 Commited costs are out to"
type textarea "x"
type textarea "Brought back to budget - 16/09 Commited costs are out to"
type textarea "x"
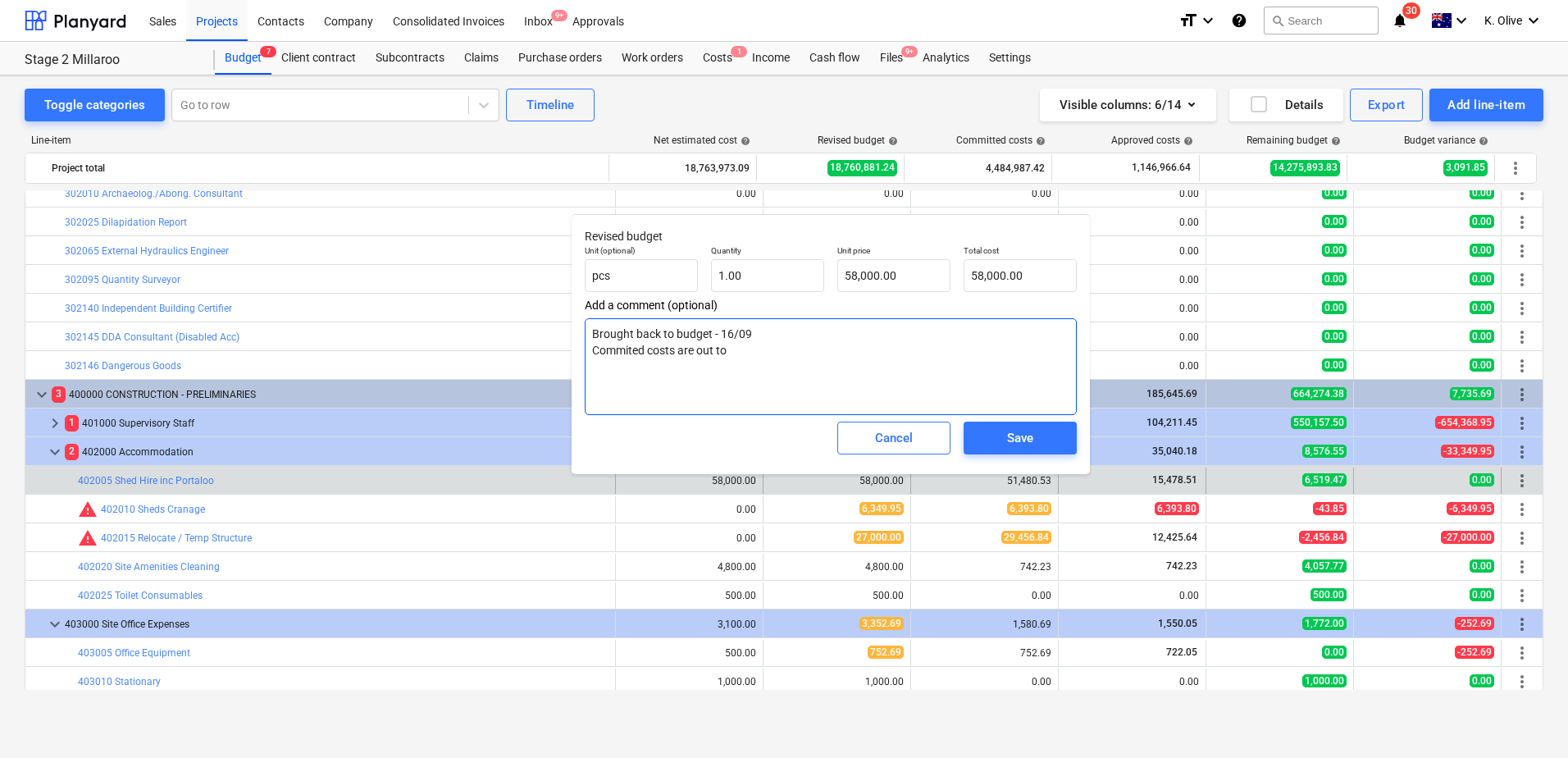
type textarea "Brought back to budget - 16/09 Commited costs are out to"
type textarea "x"
type textarea "Brought back to budget - 16/09 Commited costs are out t"
type textarea "x"
type textarea "Brought back to budget - 16/09 Commited costs are out"
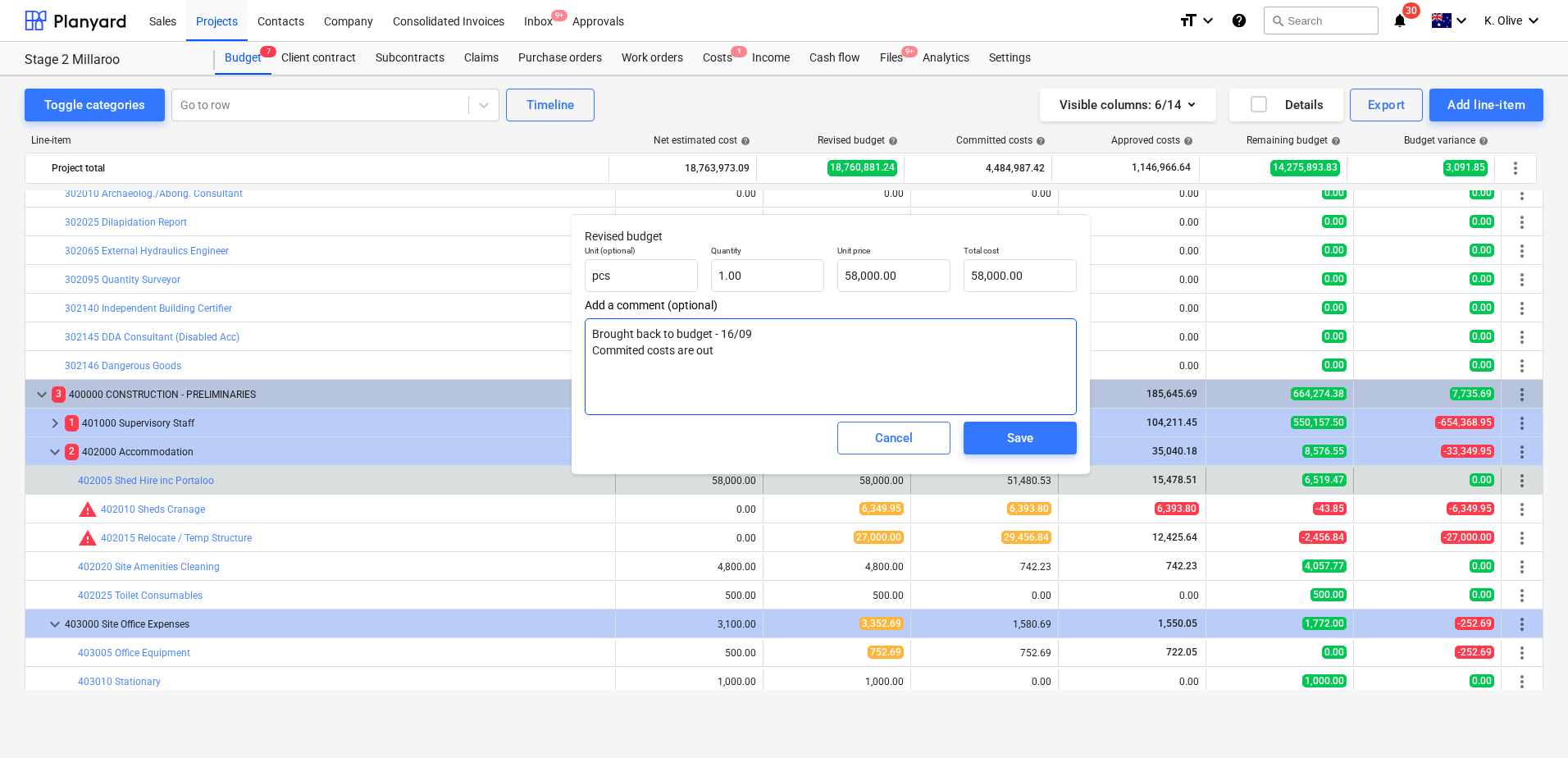
type textarea "x"
type textarea "Brought back to budget - 16/09 Commited costs are out p"
type textarea "x"
type textarea "Brought back to budget - 16/09 Commited costs are out pa"
type textarea "x"
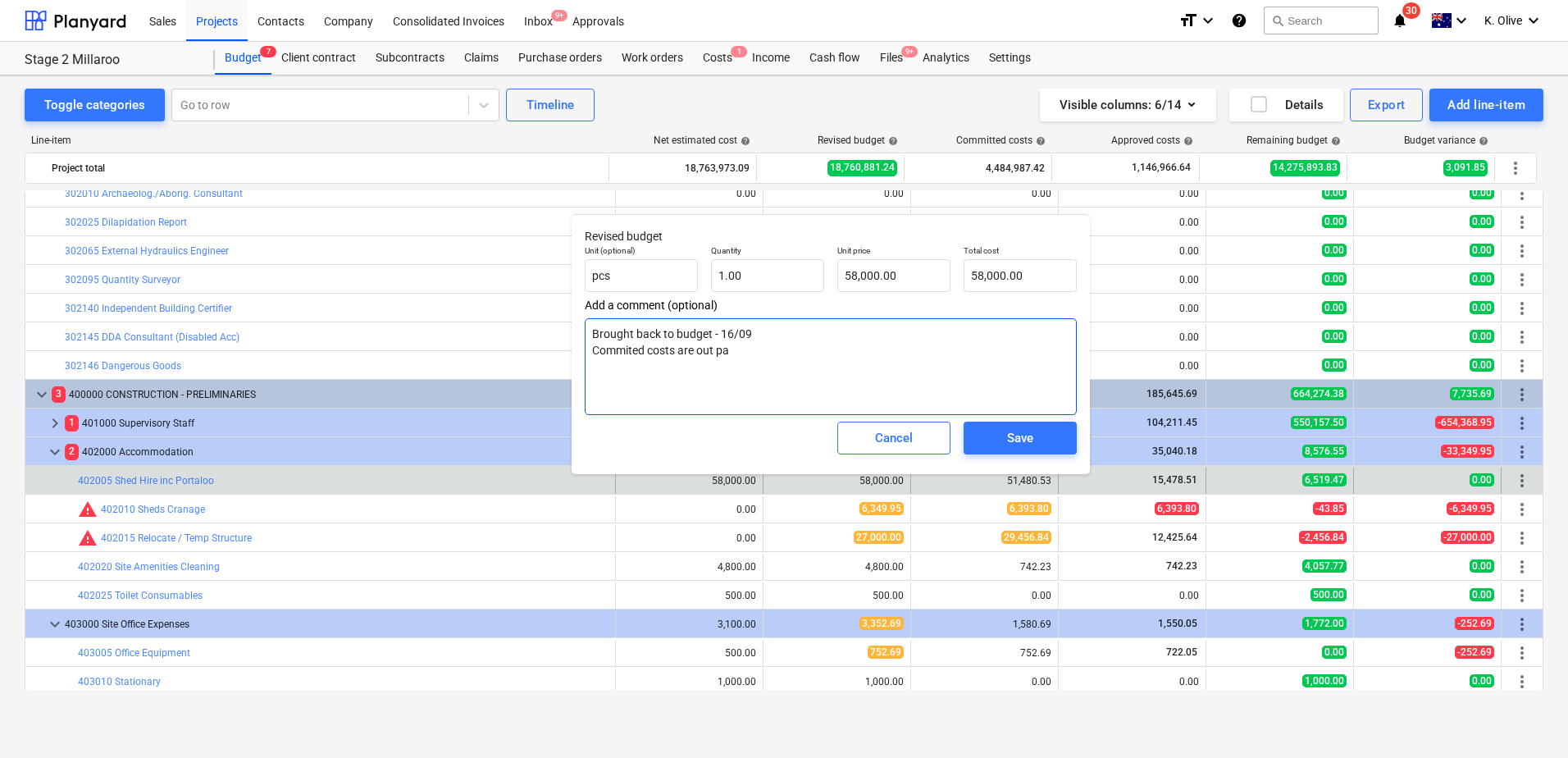
type textarea "Brought back to budget - 16/09 Commited costs are out pas"
type textarea "x"
type textarea "Brought back to budget - 16/09 Commited costs are out past"
type textarea "x"
type textarea "Brought back to budget - 16/09 Commited costs are out past"
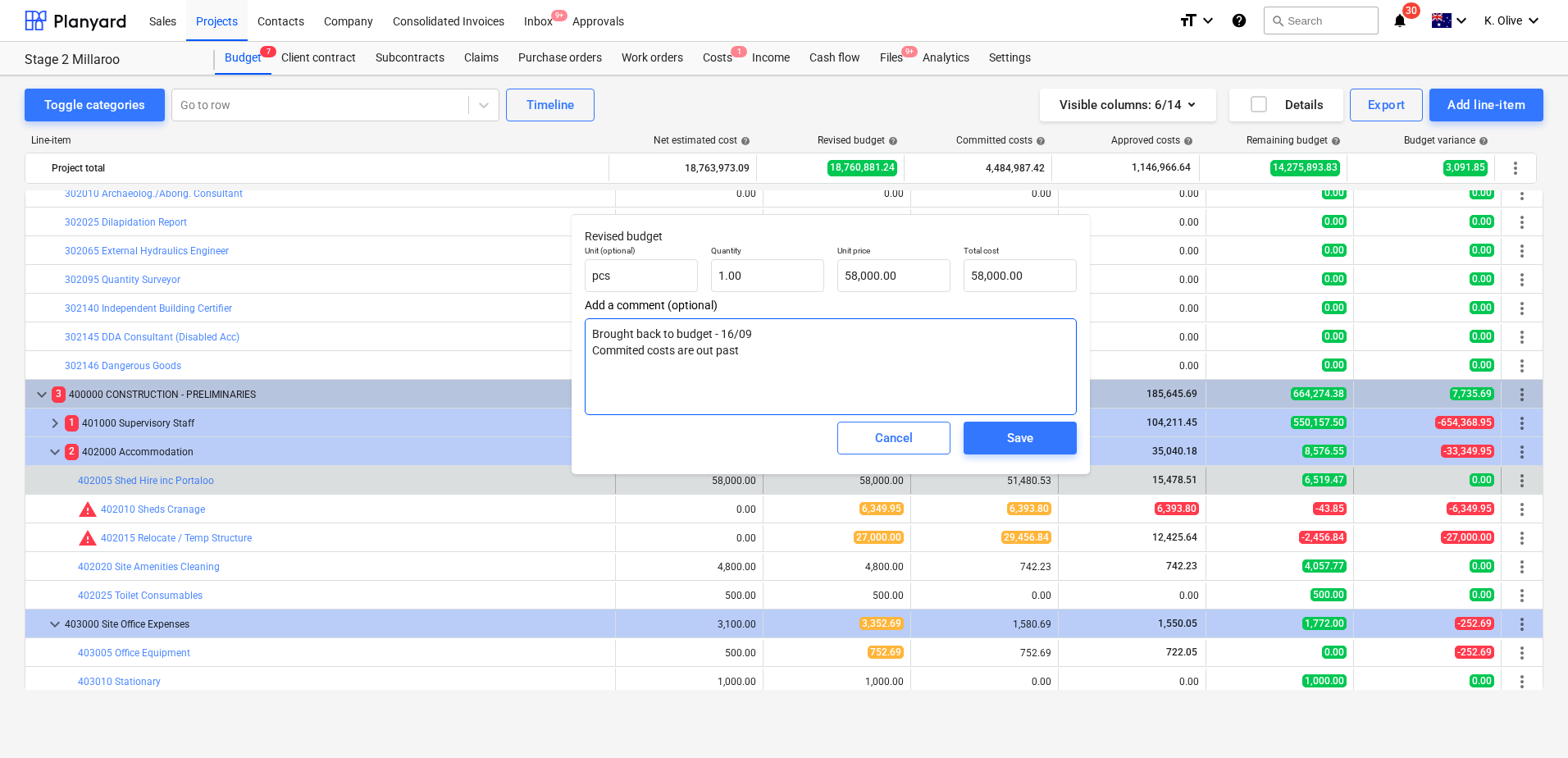
type textarea "x"
type textarea "Brought back to budget - 16/09 Commited costs are out past P"
type textarea "x"
type textarea "Brought back to budget - 16/09 Commited costs are out past PC"
type textarea "x"
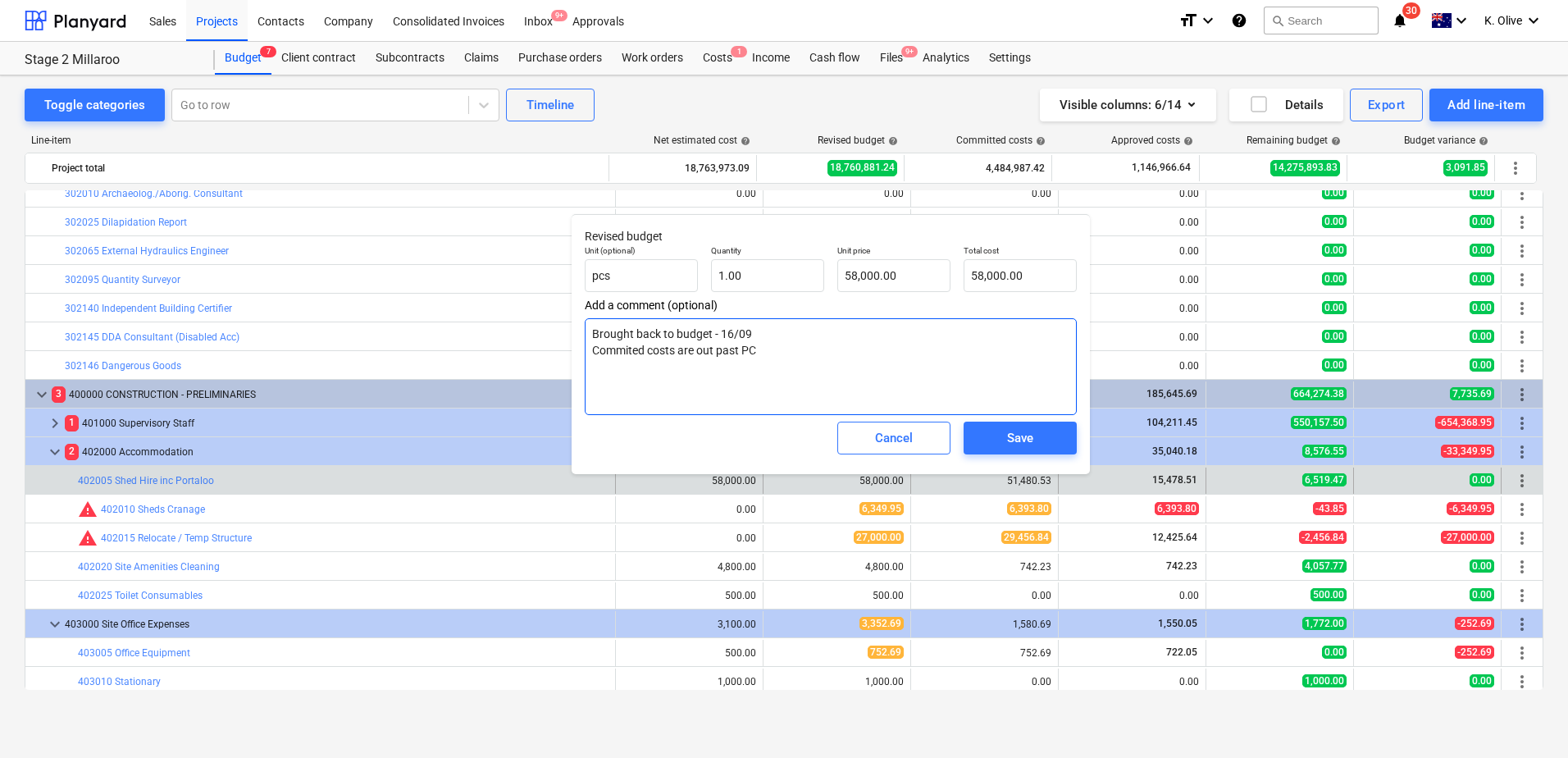
type textarea "Brought back to budget - 16/09 Committed costs are out past PC"
click at [780, 354] on textarea "Brought back to budget - 16/09 Committed costs are out past PC" at bounding box center [830, 366] width 492 height 97
drag, startPoint x: 703, startPoint y: 348, endPoint x: 743, endPoint y: 357, distance: 41.0
click at [743, 357] on textarea "Brought back to budget - 16/09 Committed costs are out past PC" at bounding box center [830, 366] width 492 height 97
type textarea "x"
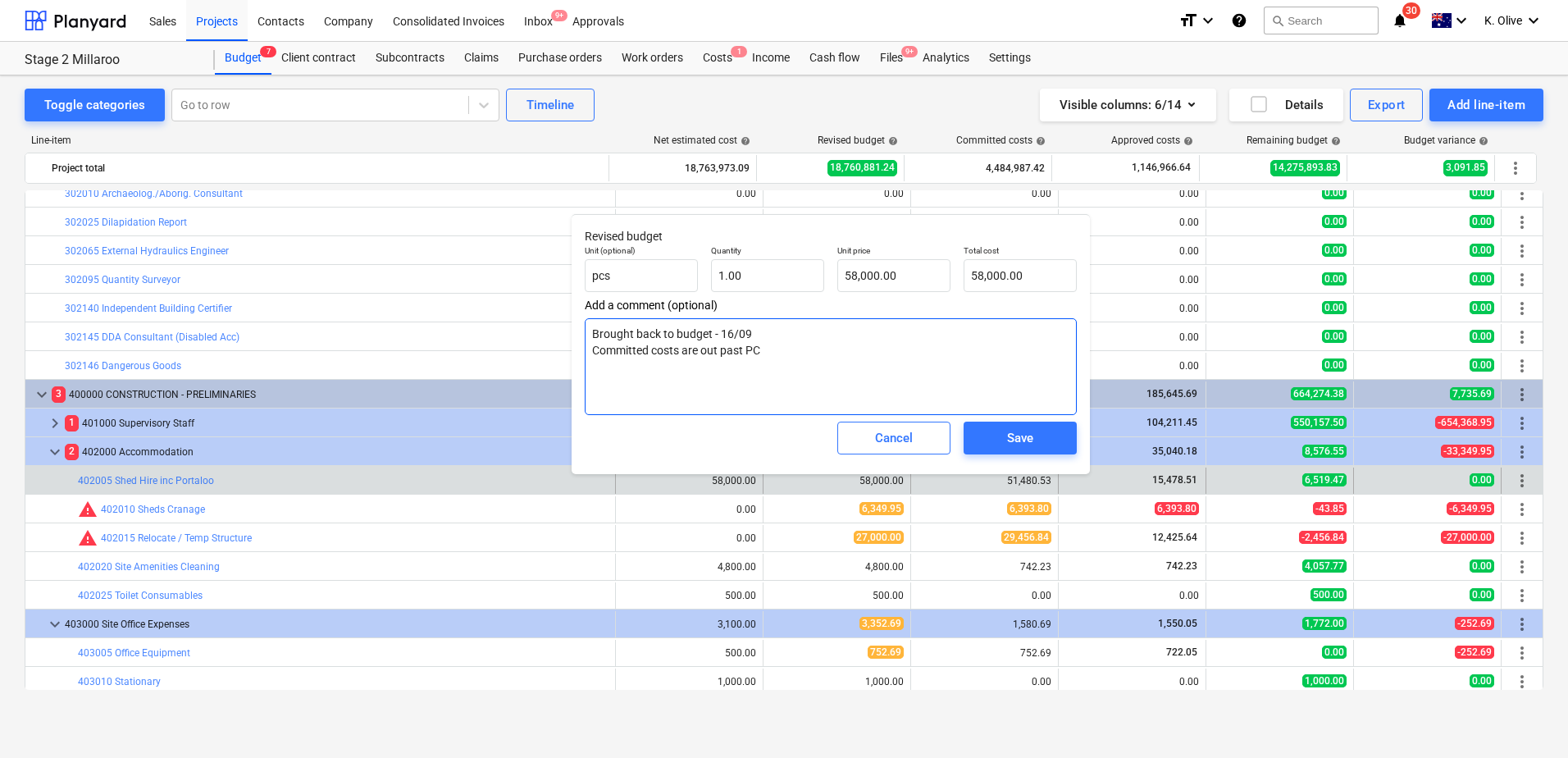
type textarea "Brought back to budget - 16/09 Committed costs are p PC"
type textarea "x"
type textarea "Brought back to budget - 16/09 Committed costs are pa PC"
type textarea "x"
type textarea "Brought back to budget - 16/09 Committed costs are pas PC"
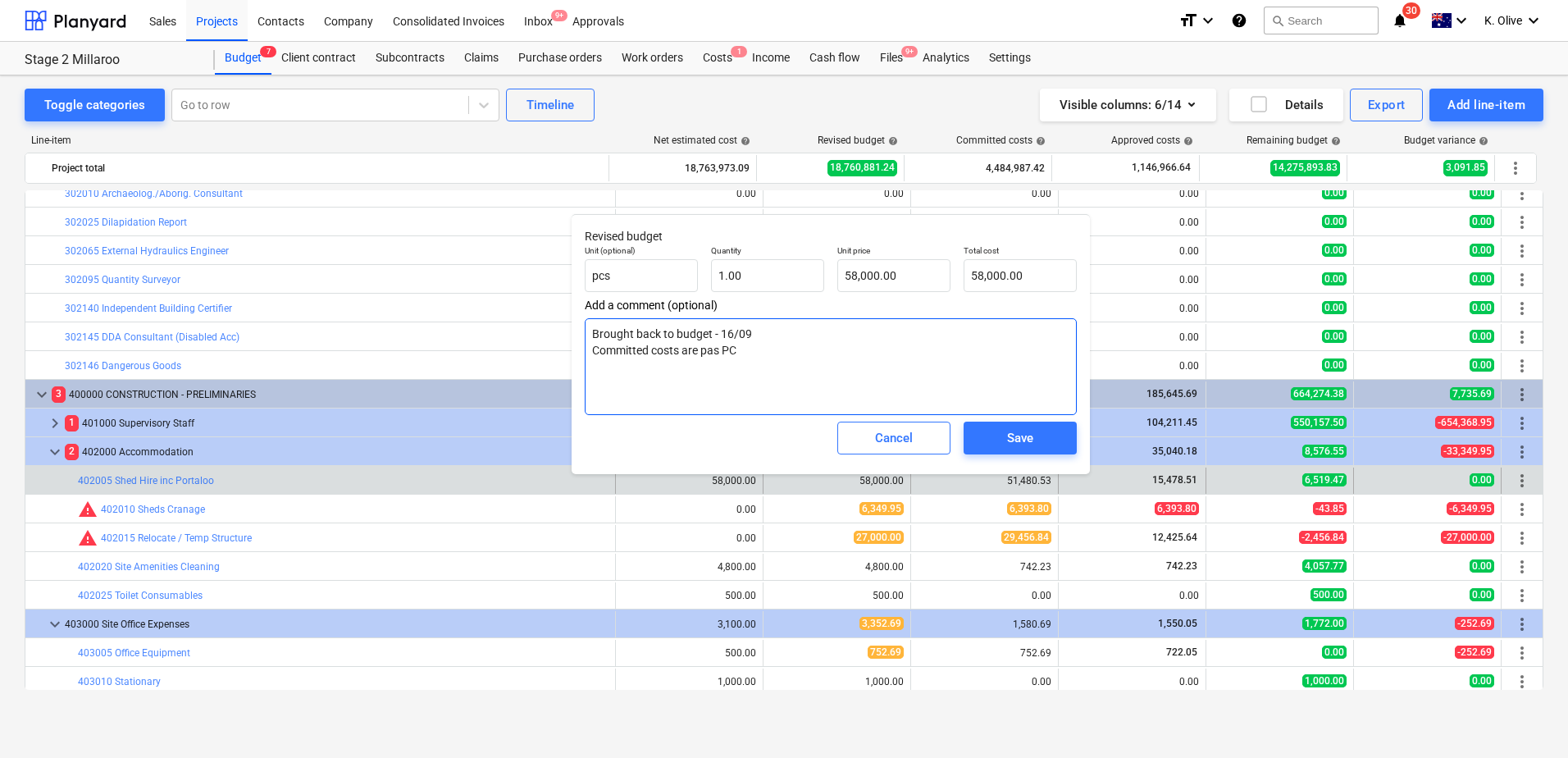
type textarea "x"
type textarea "Brought back to budget - 16/09 Committed costs are past PC"
click at [1016, 446] on div "Save" at bounding box center [1020, 438] width 26 height 21
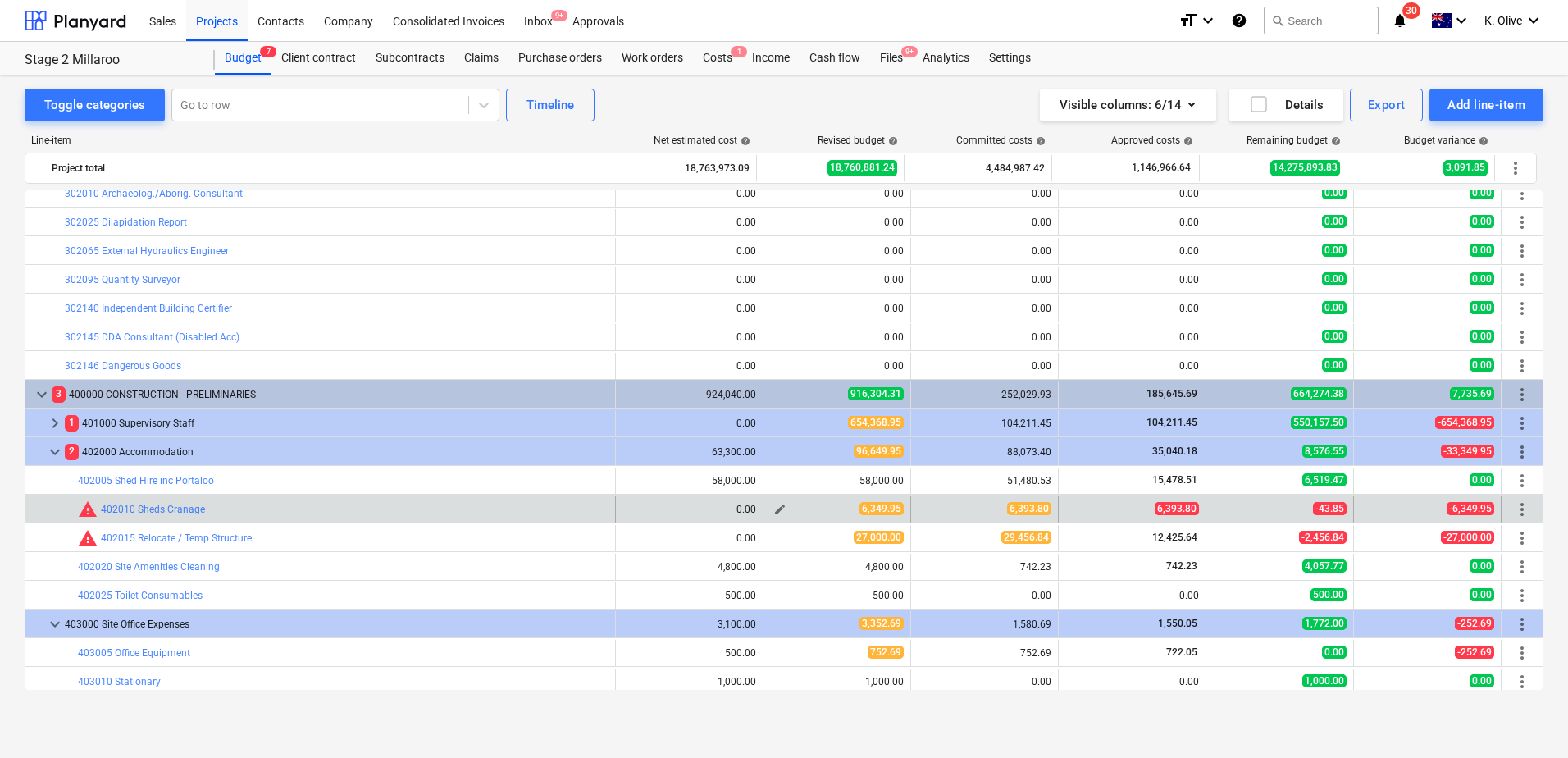
click at [777, 508] on span "edit" at bounding box center [780, 510] width 14 height 14
type textarea "x"
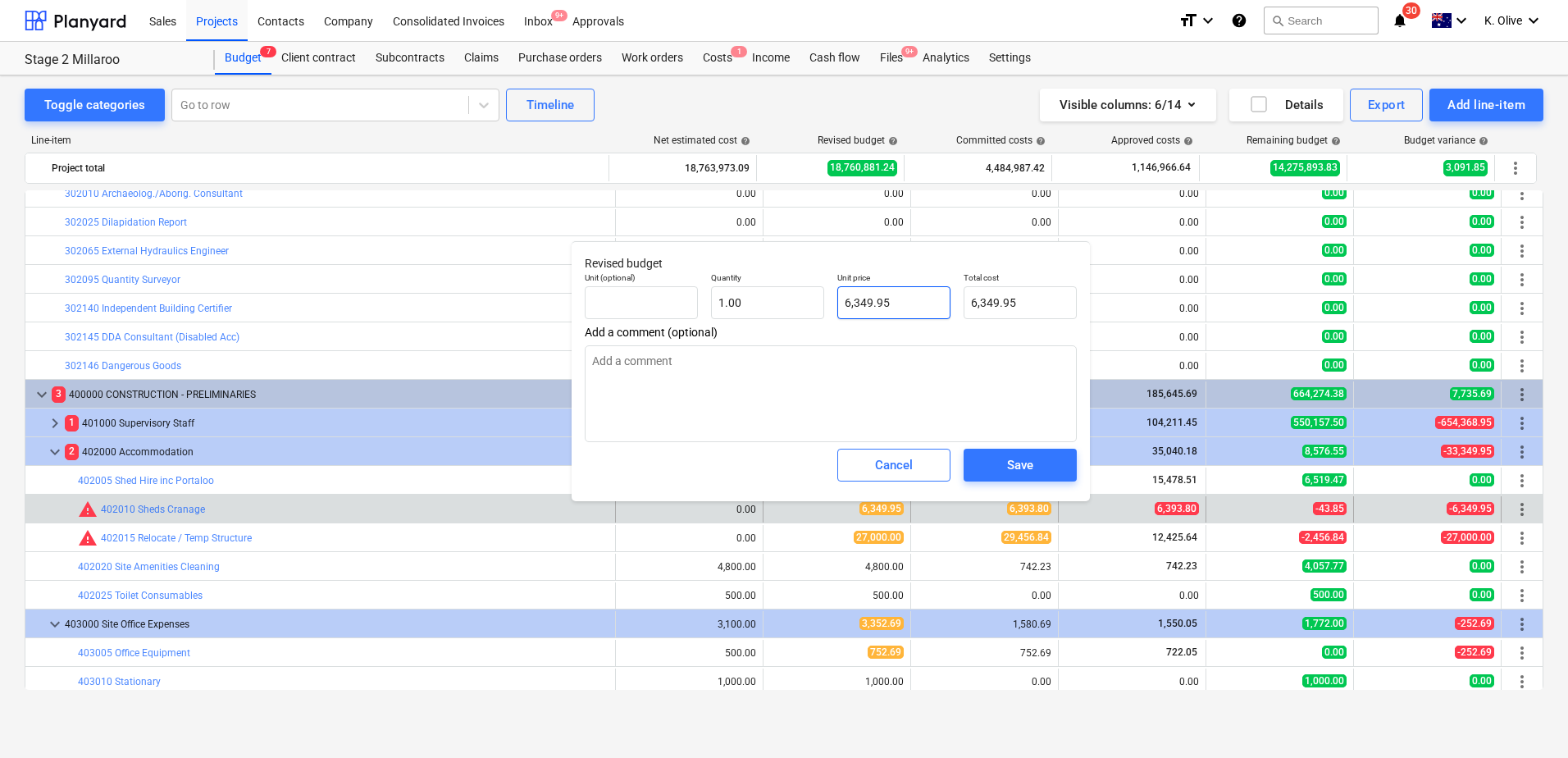
type input "6349.95"
click at [885, 313] on input "6349.95" at bounding box center [893, 303] width 113 height 33
click at [885, 312] on input "6349.95" at bounding box center [893, 303] width 113 height 33
type textarea "x"
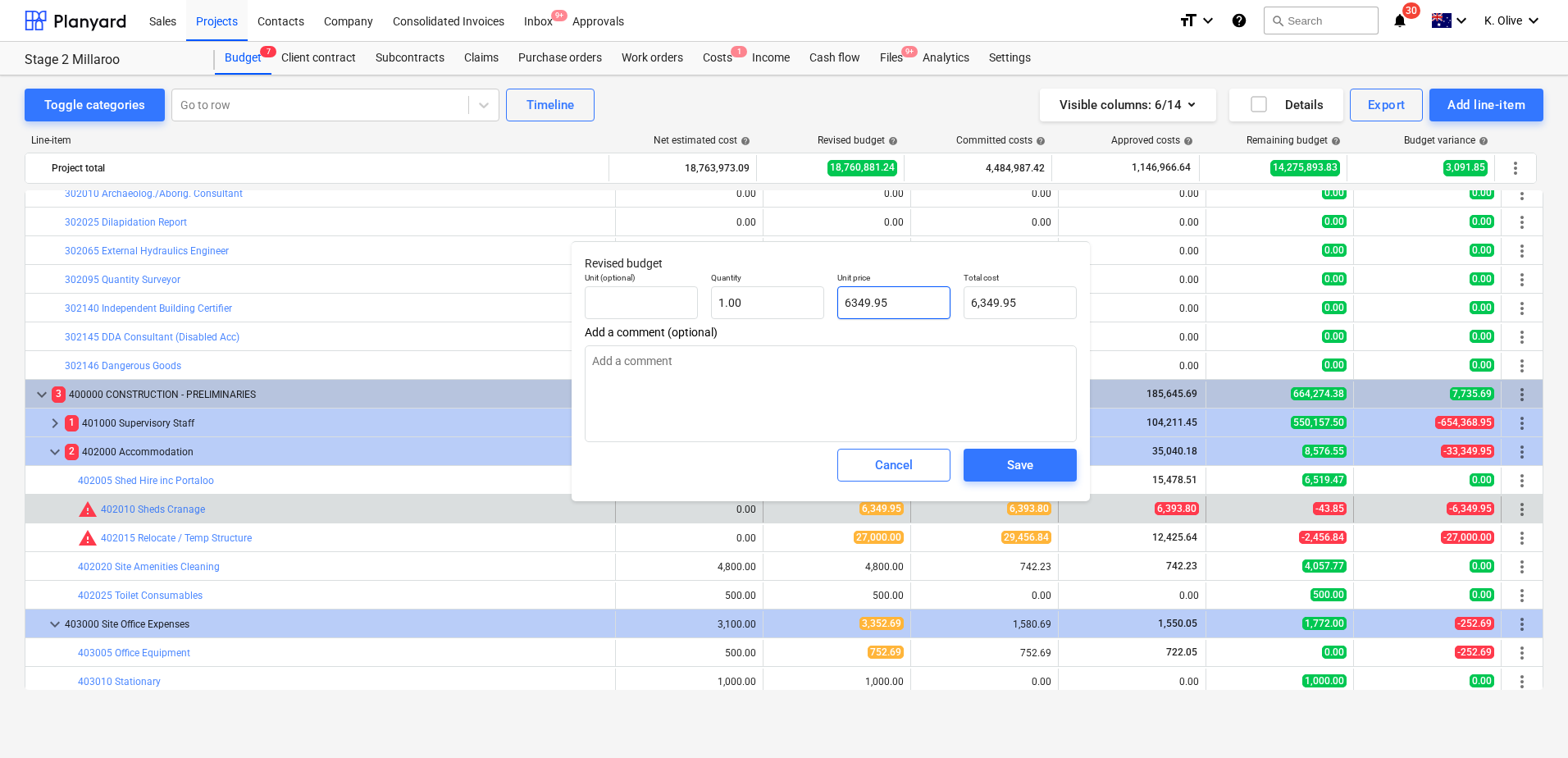
type input "6"
type input "6.00"
type textarea "x"
type input "63"
type input "63.00"
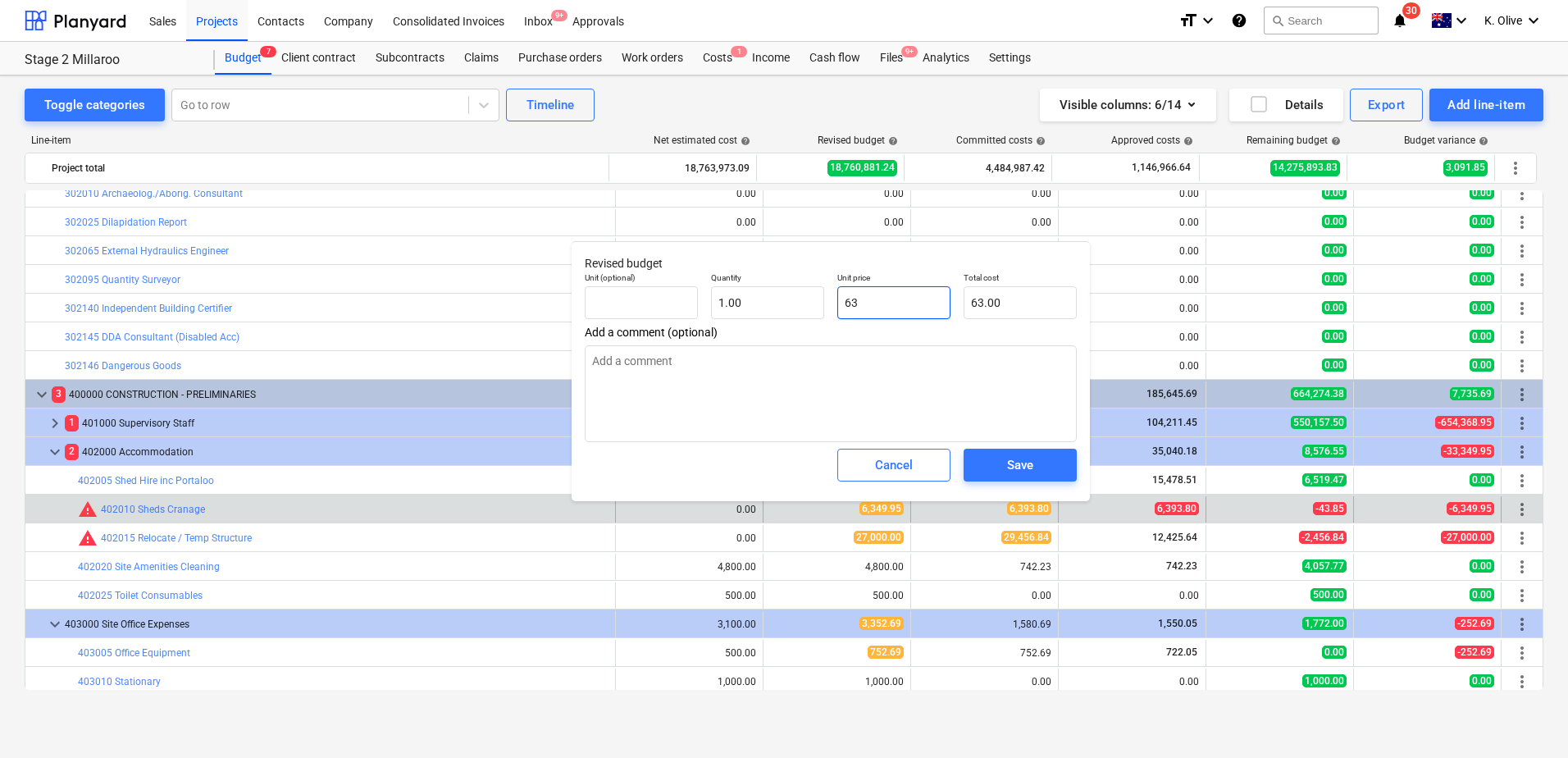
type textarea "x"
type input "639"
type input "639.00"
type textarea "x"
type input "6393"
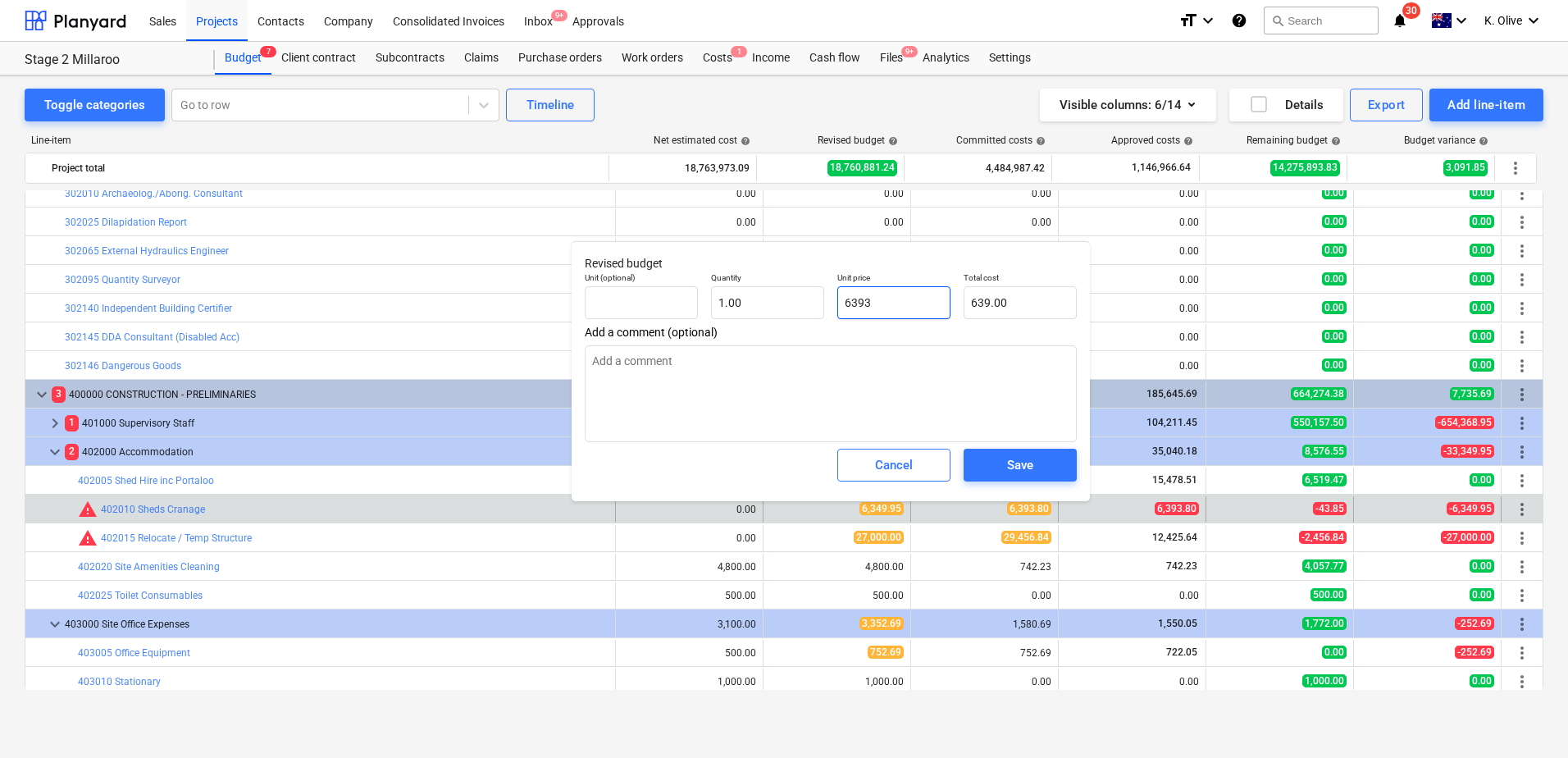
type input "6,393.00"
type textarea "x"
type input "6393."
type textarea "x"
type input "6393.8"
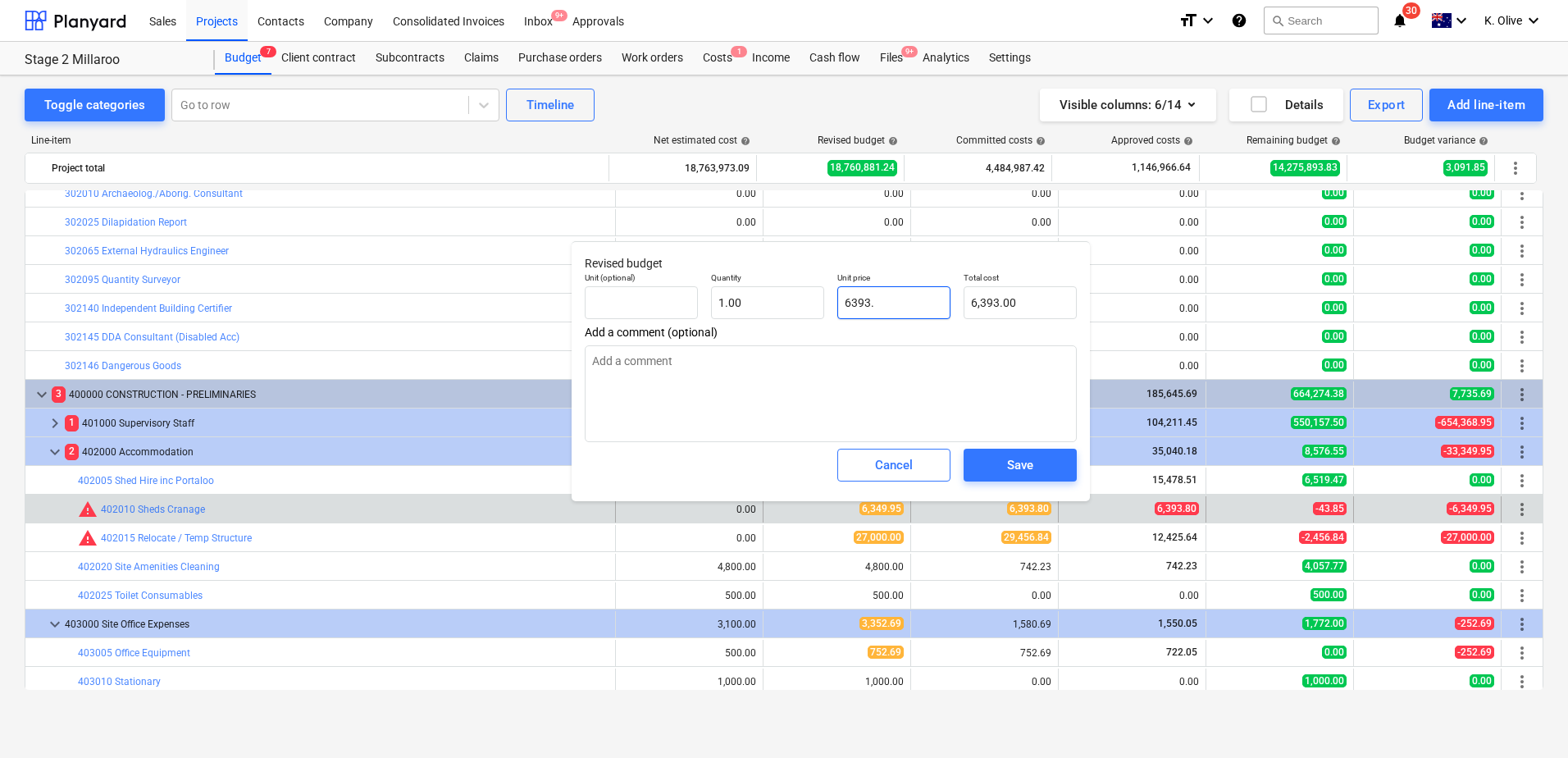
type input "6,393.80"
type input "6393.8"
type textarea "x"
type input "6,393.80"
click at [875, 360] on textarea at bounding box center [830, 394] width 492 height 97
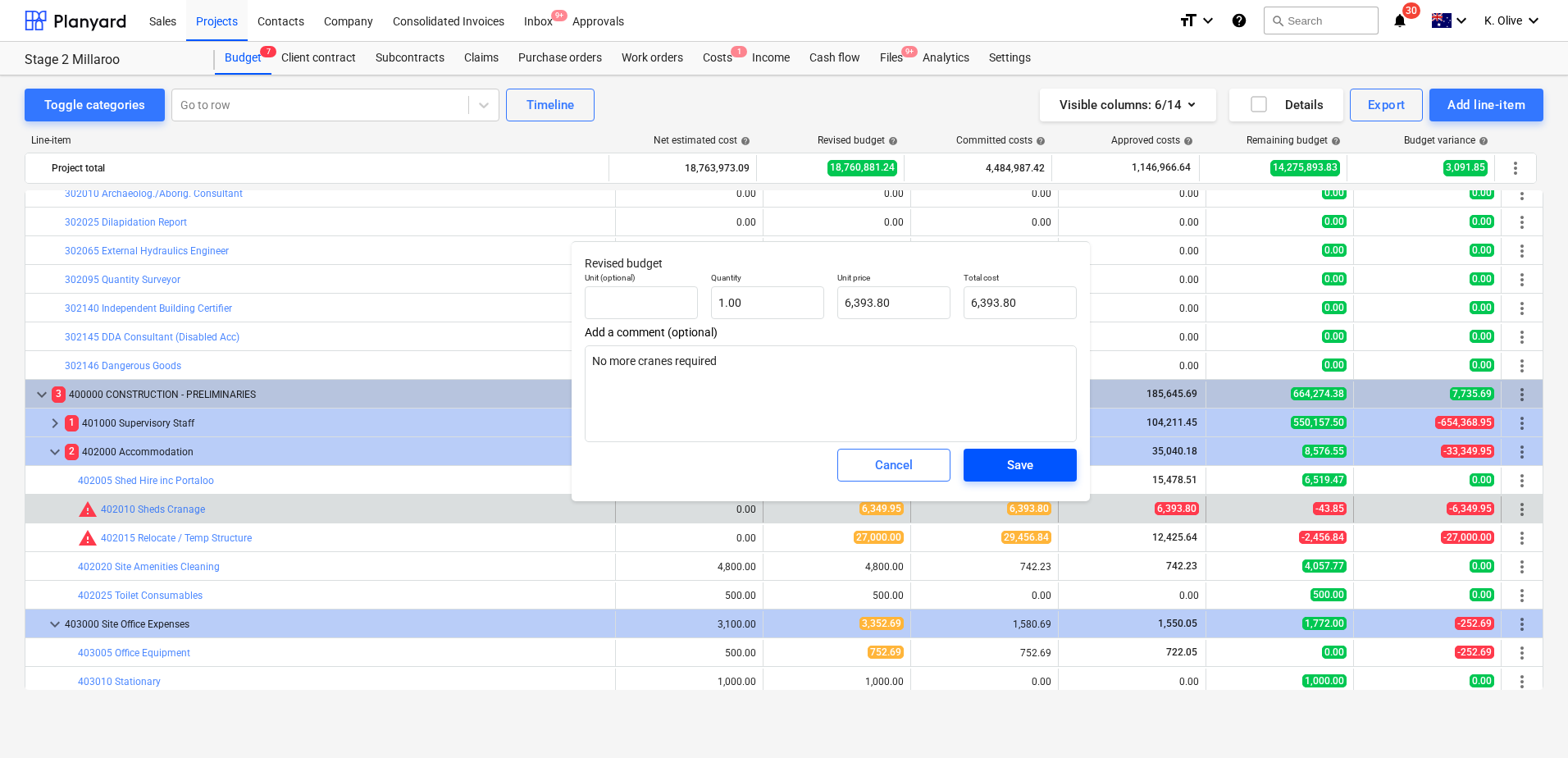
click at [1004, 469] on span "Save" at bounding box center [1020, 465] width 73 height 21
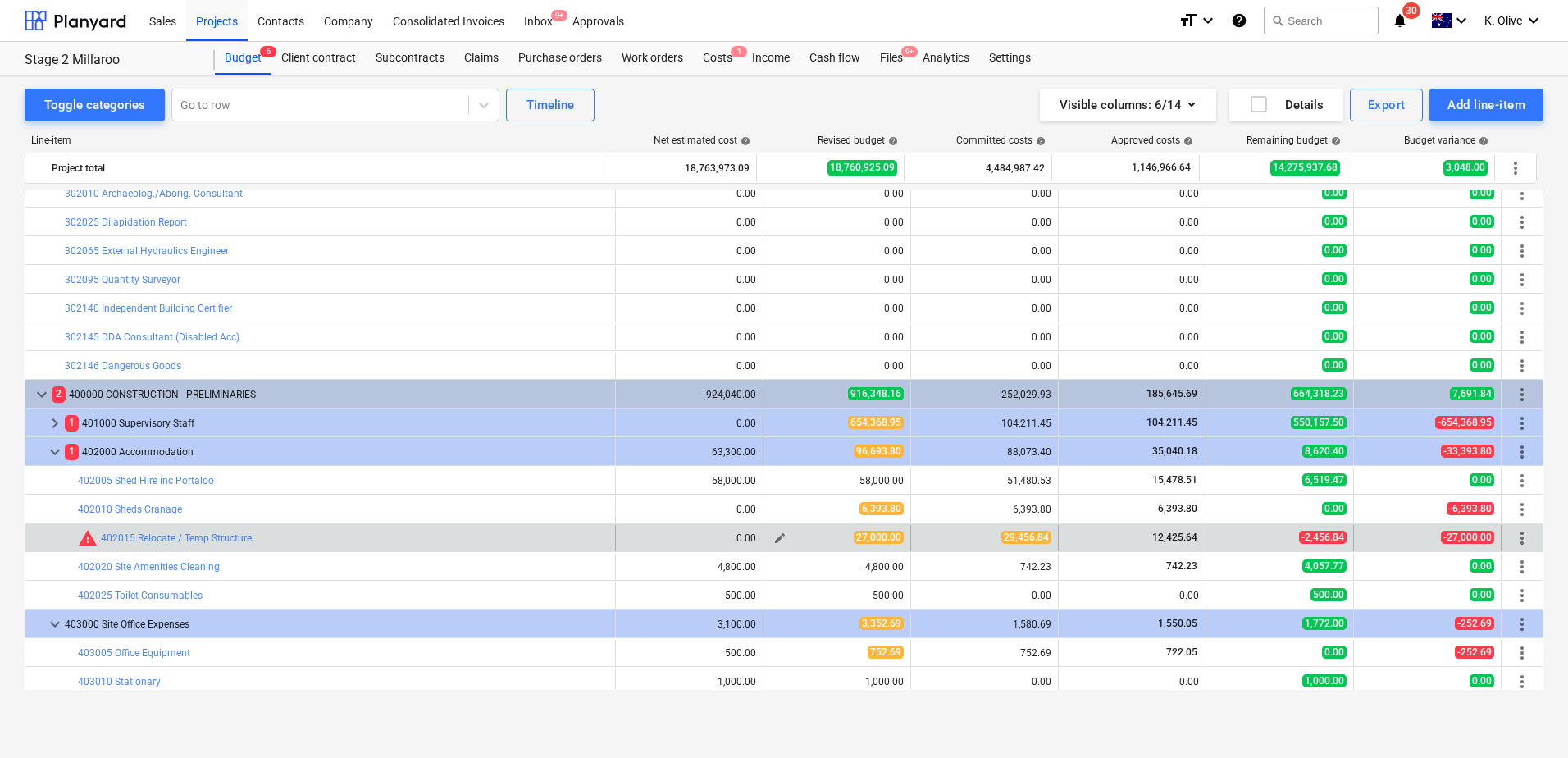
click at [776, 528] on span "edit" at bounding box center [780, 539] width 14 height 14
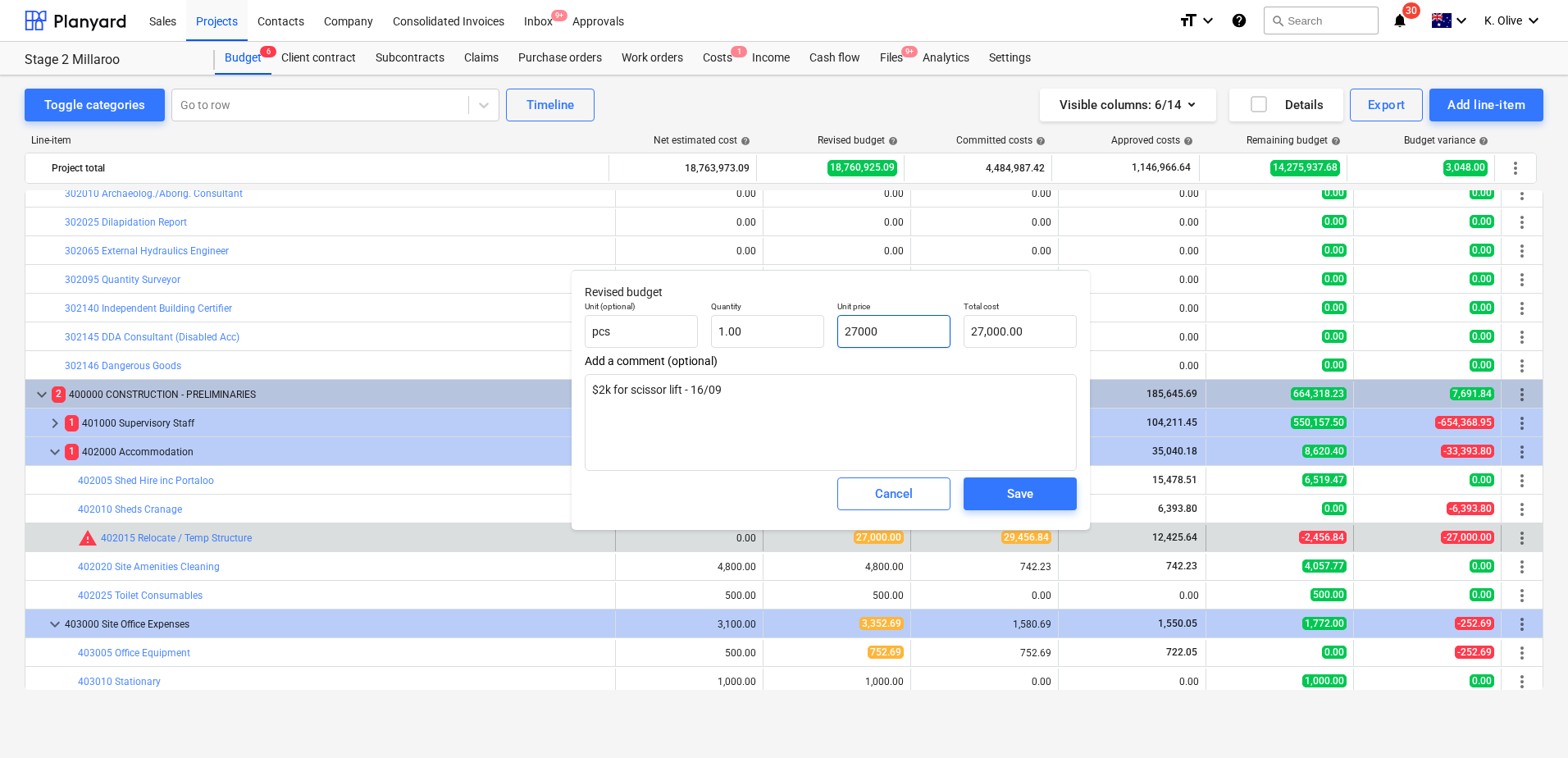
click at [908, 338] on input "27000" at bounding box center [893, 332] width 113 height 33
click at [908, 337] on input "27000" at bounding box center [893, 332] width 113 height 33
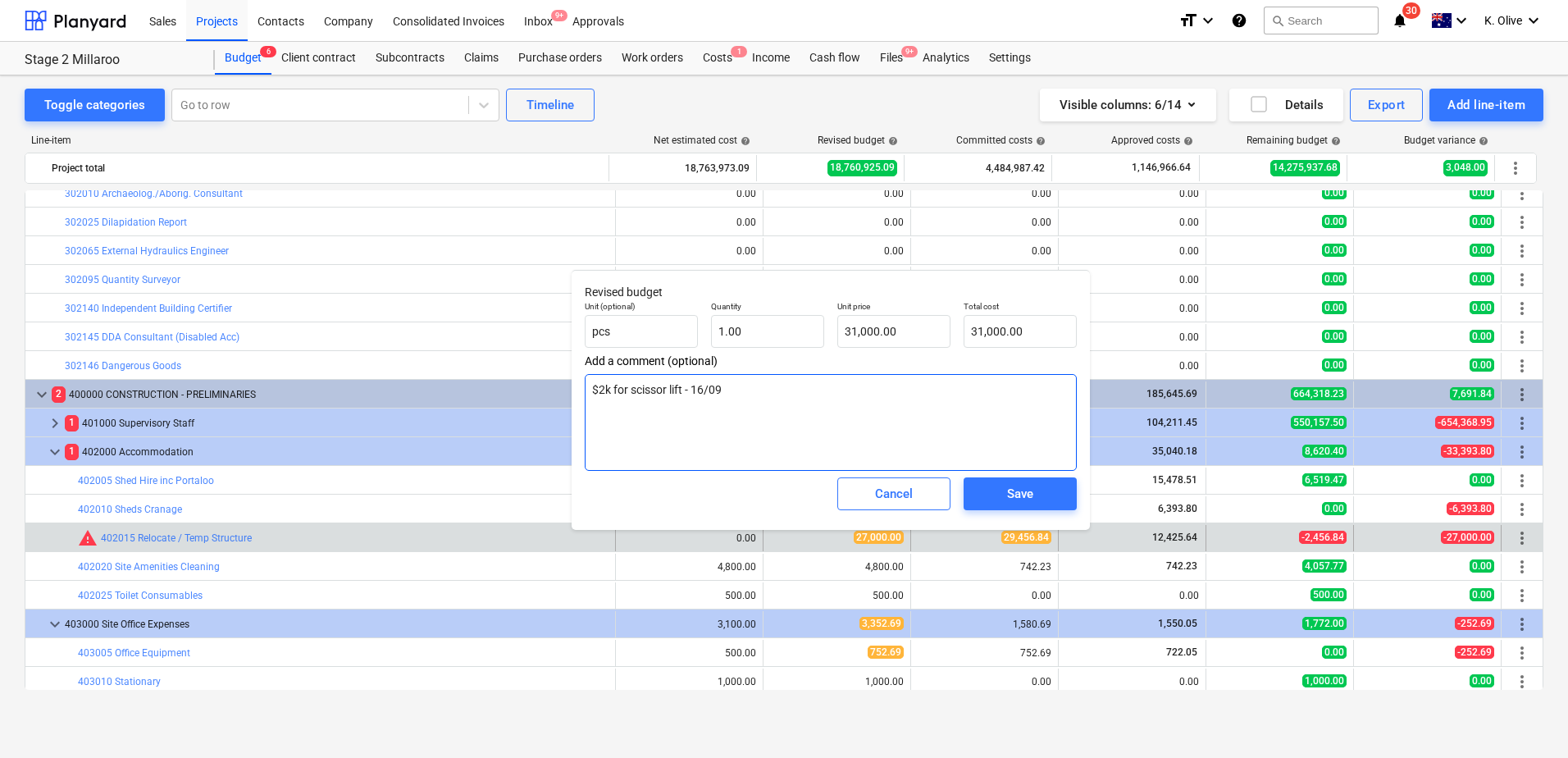
click at [602, 387] on textarea "$2k for scissor lift - 16/09" at bounding box center [830, 423] width 492 height 97
click at [765, 403] on textarea "$1.5k for scissor lift - 16/09" at bounding box center [830, 423] width 492 height 97
drag, startPoint x: 696, startPoint y: 388, endPoint x: 712, endPoint y: 423, distance: 38.5
click at [696, 391] on textarea "$1.5k for scissor lift - 16/09" at bounding box center [830, 423] width 492 height 97
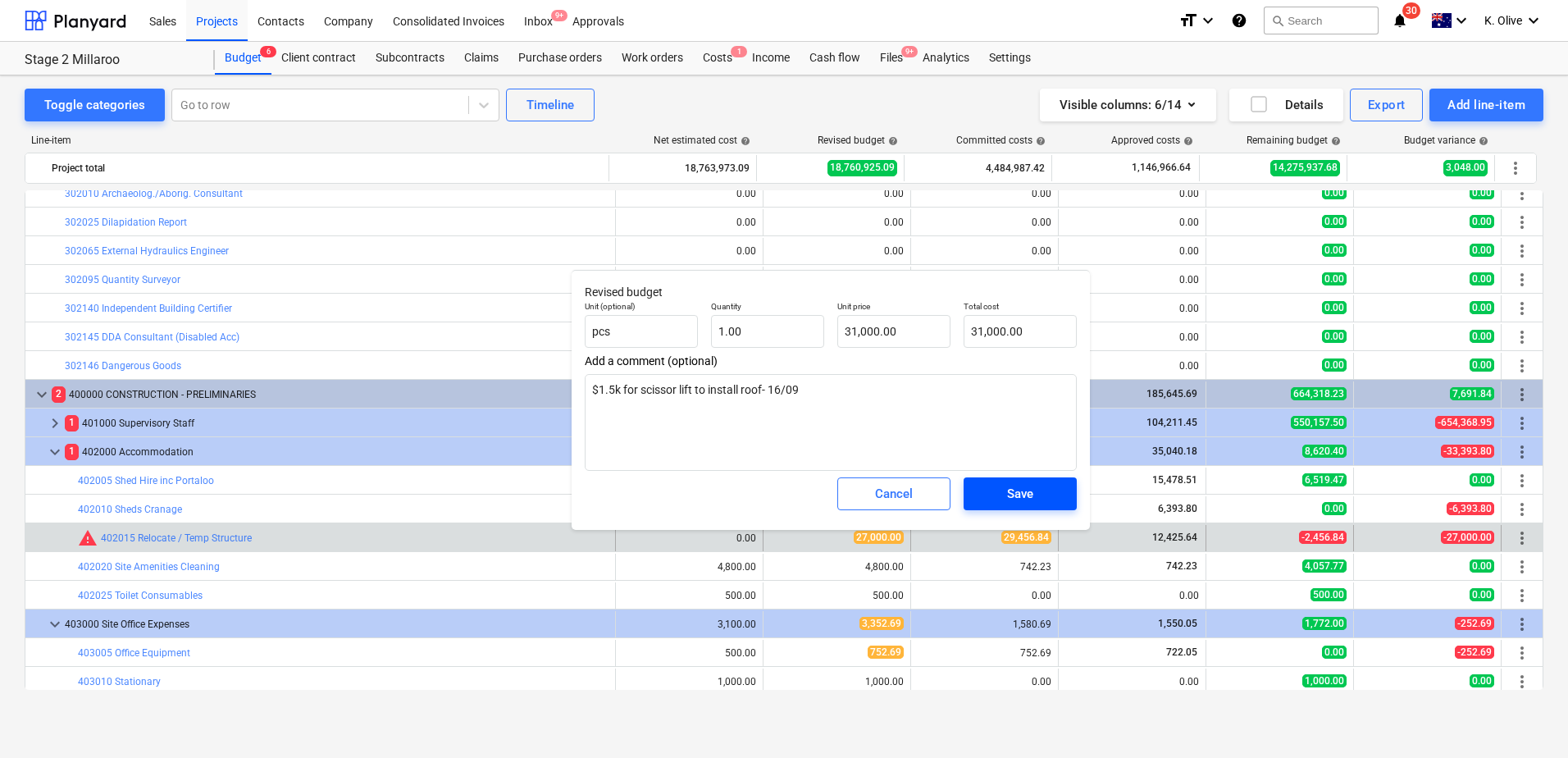
click at [995, 489] on span "Save" at bounding box center [1020, 494] width 73 height 21
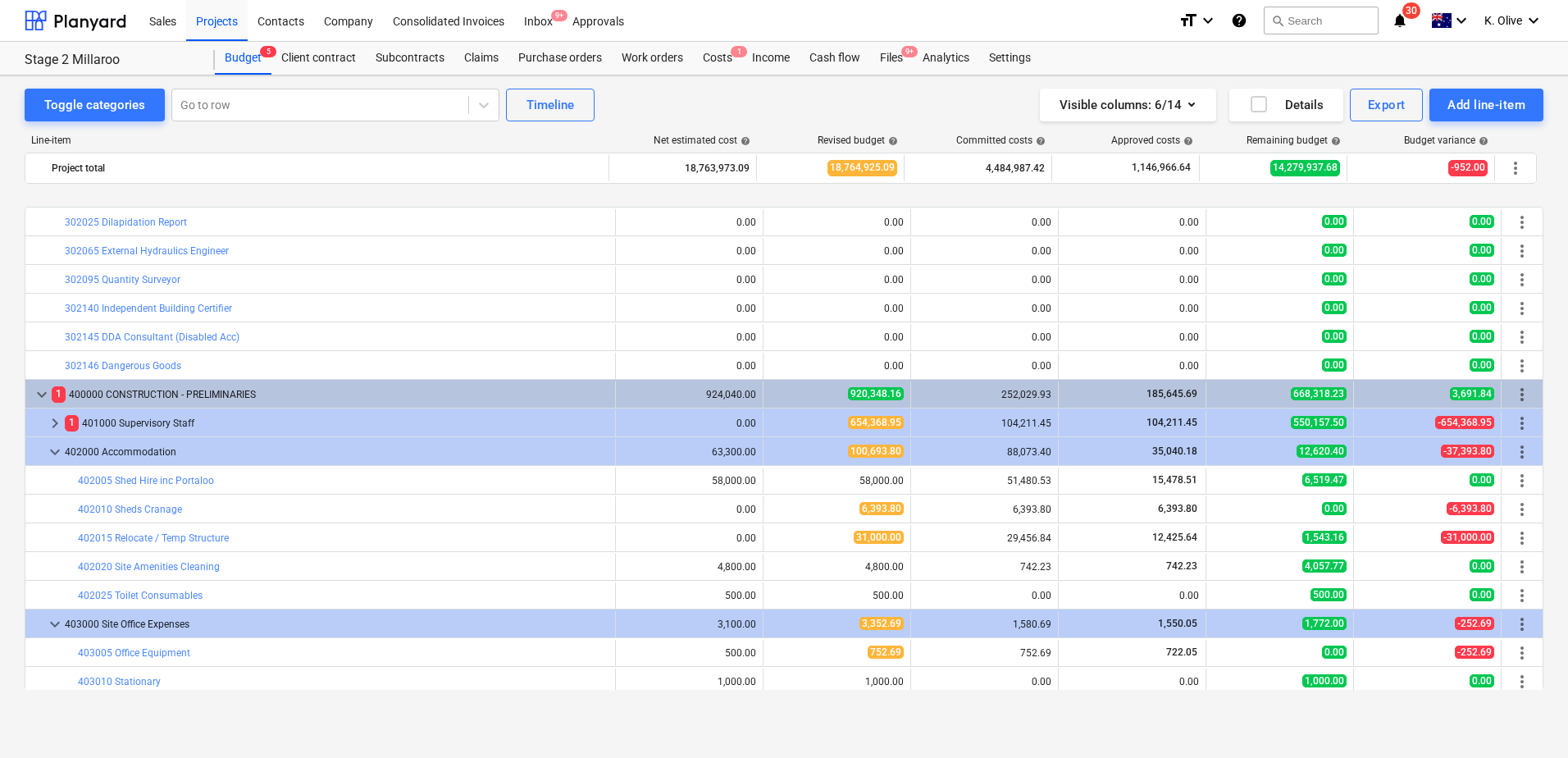
scroll to position [984, 0]
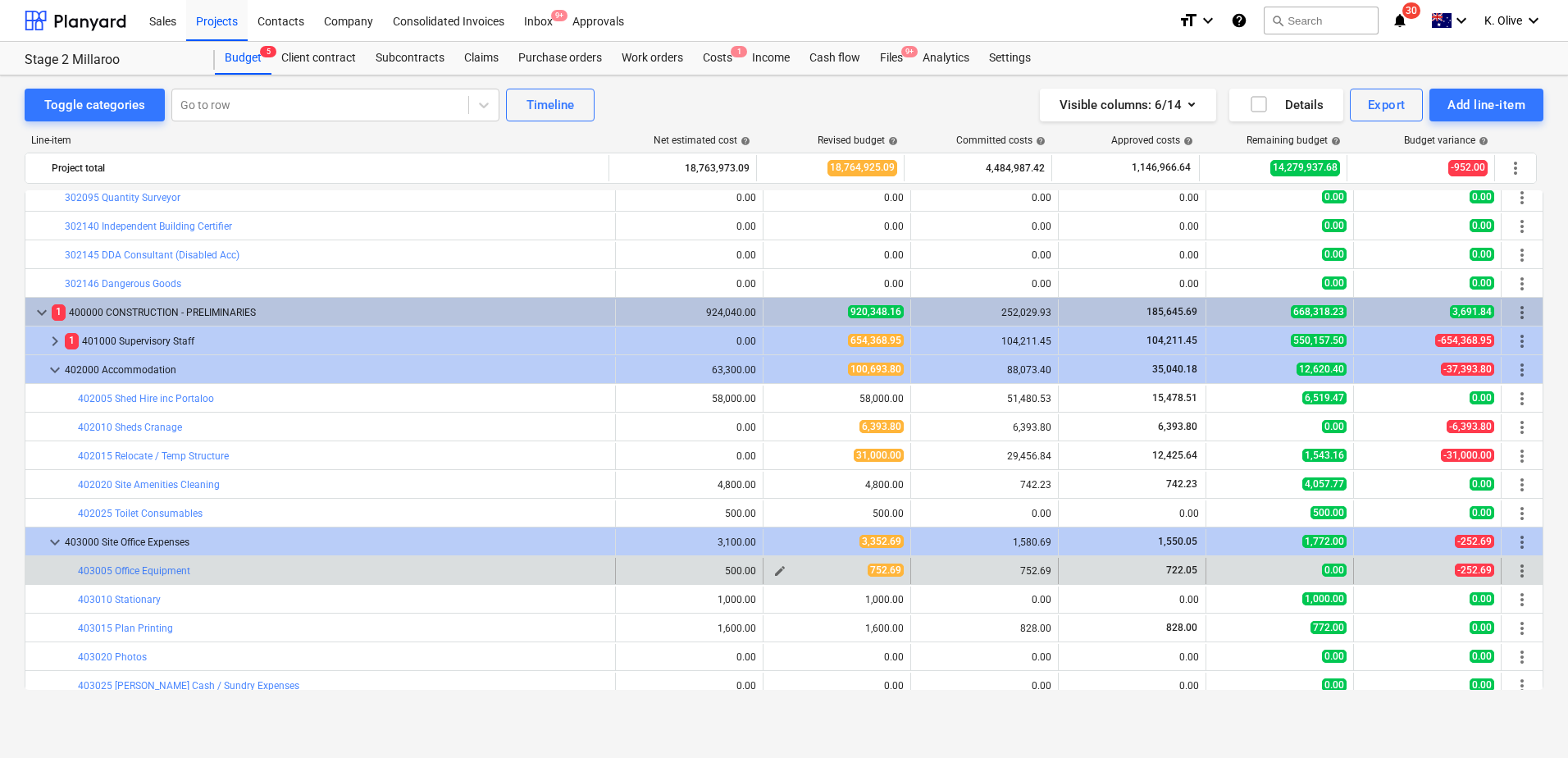
click at [773, 528] on span "edit" at bounding box center [780, 571] width 14 height 14
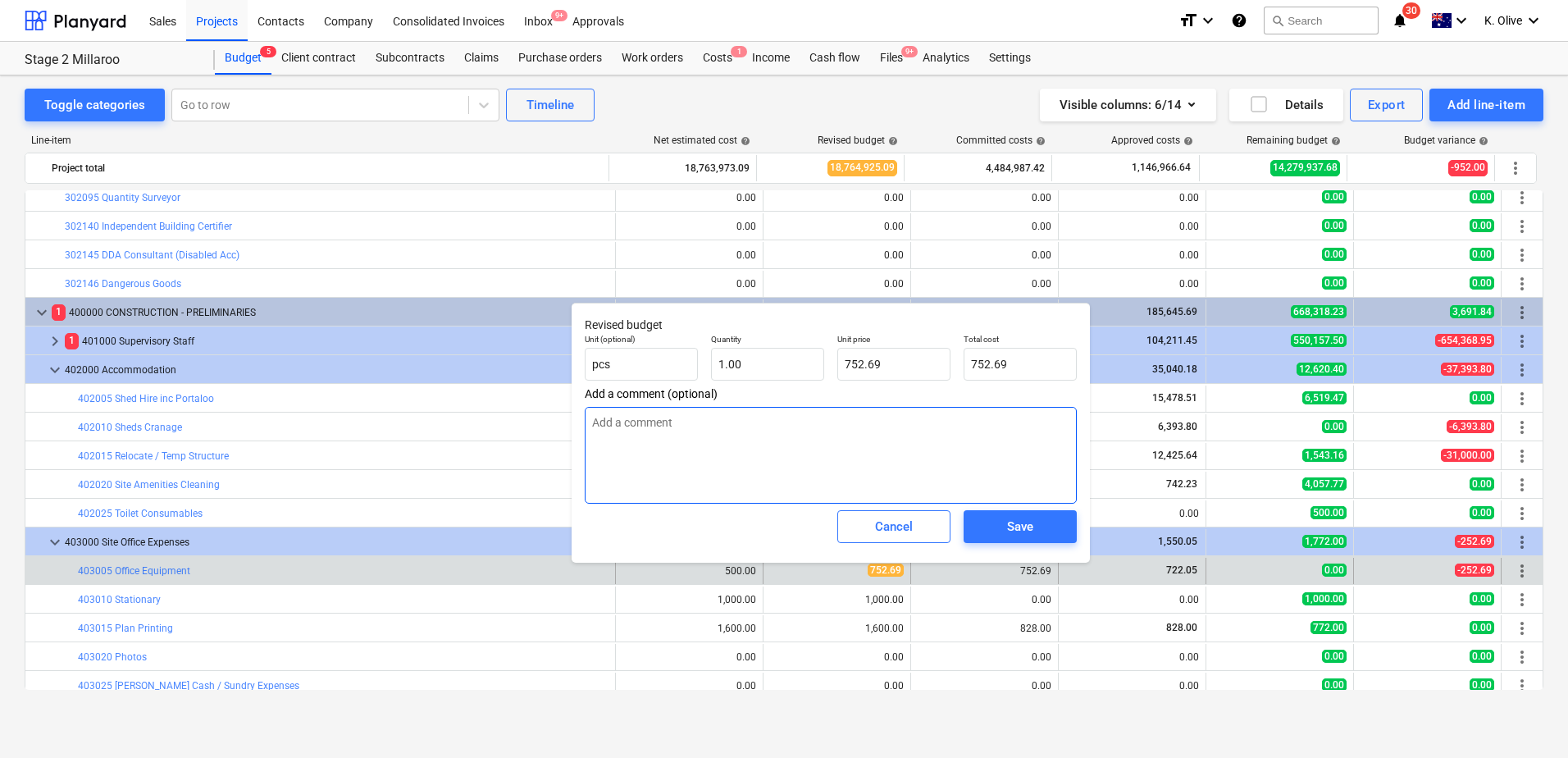
click at [702, 457] on textarea at bounding box center [830, 455] width 492 height 97
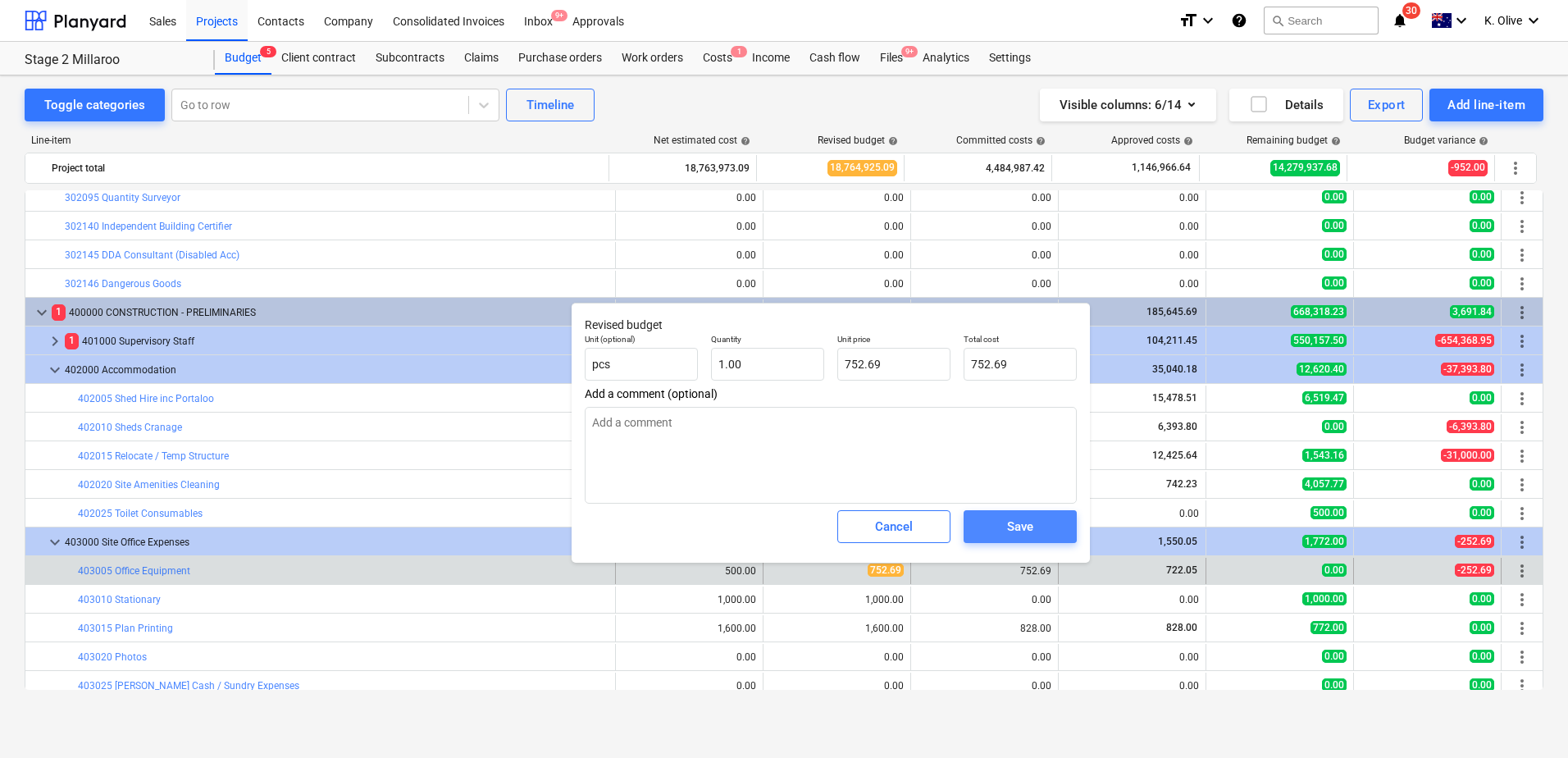
click at [1021, 518] on div "Save" at bounding box center [1020, 527] width 26 height 21
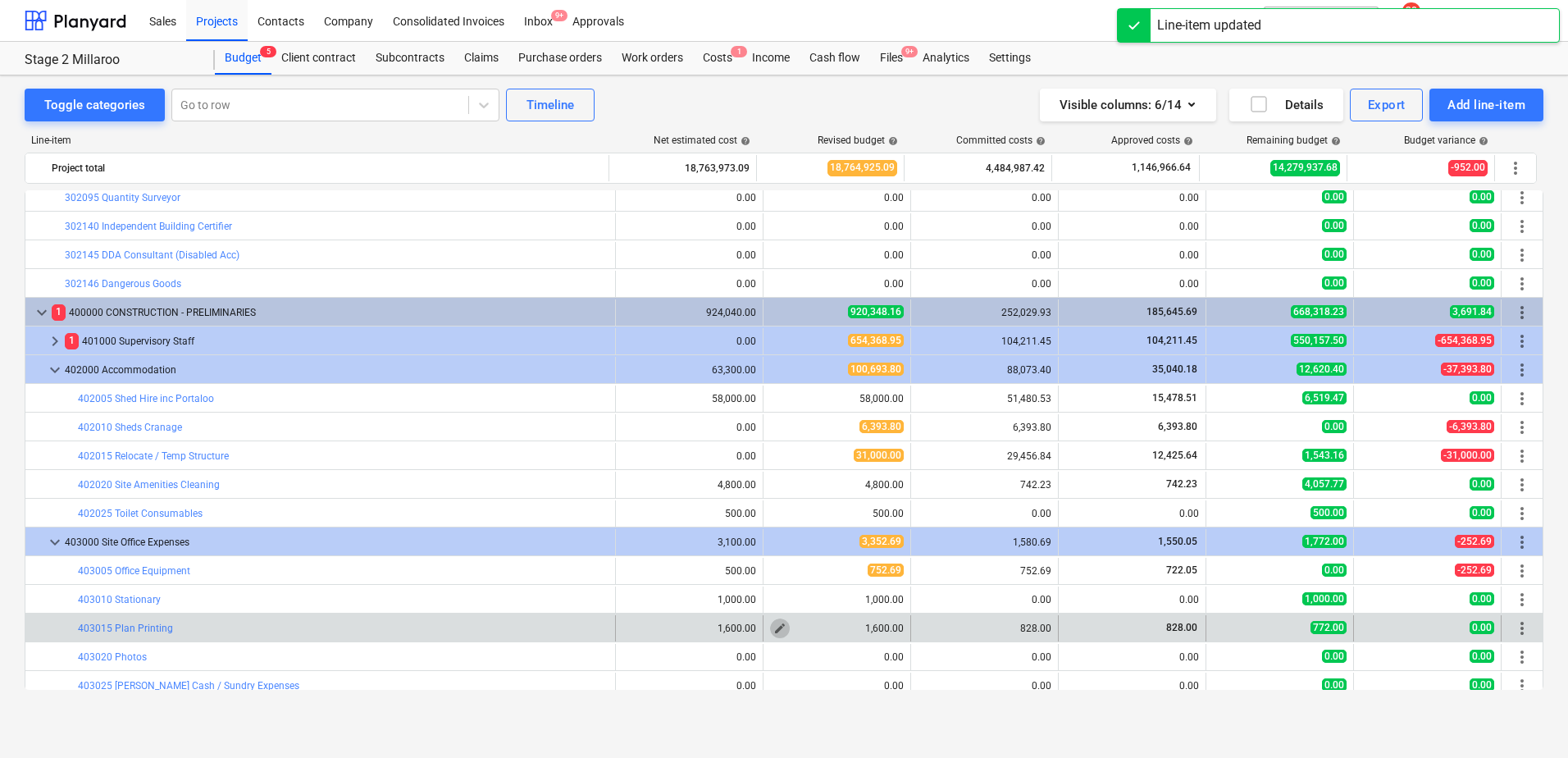
click at [773, 528] on span "edit" at bounding box center [780, 628] width 14 height 14
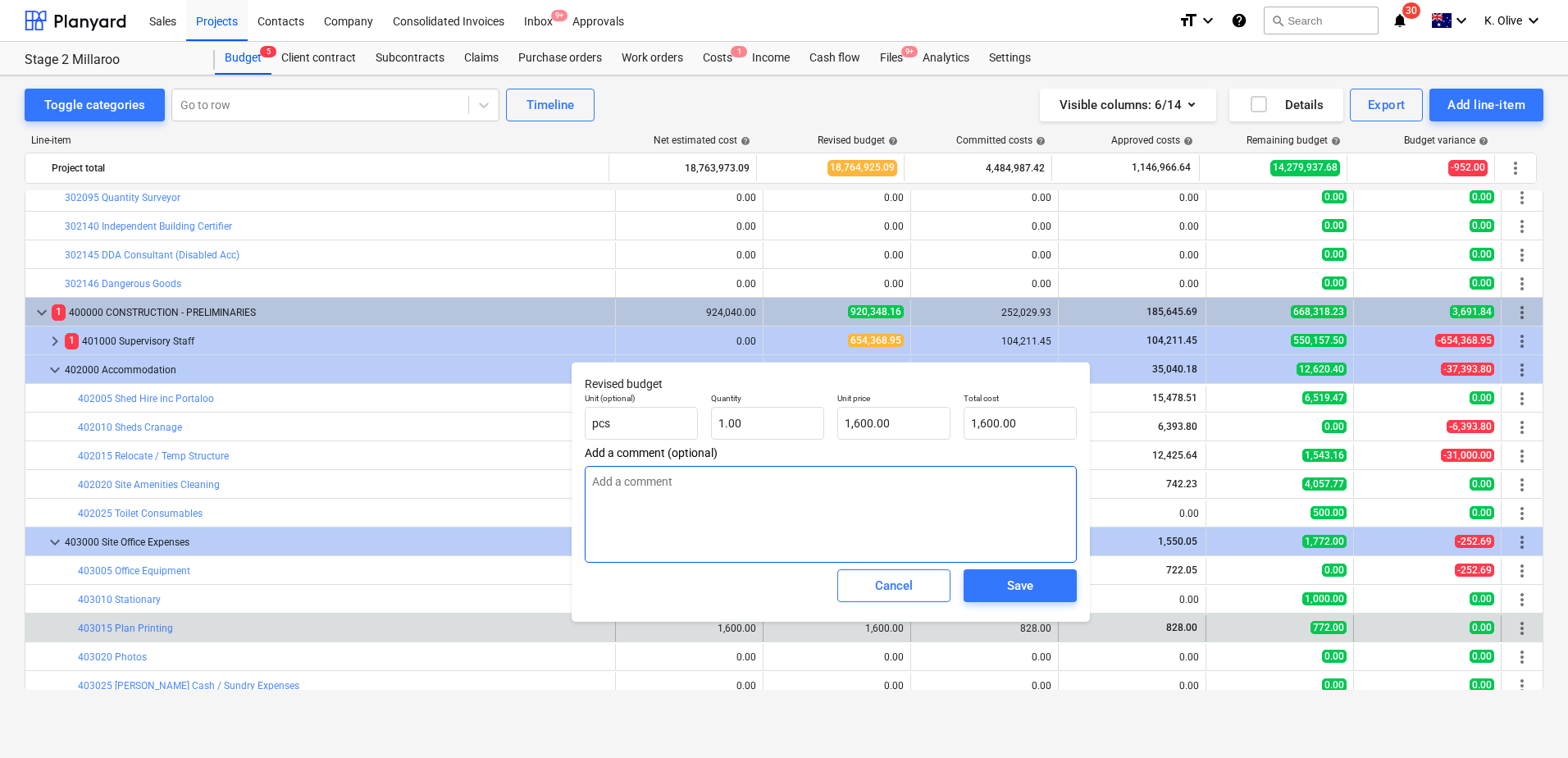
click at [908, 507] on textarea at bounding box center [830, 514] width 492 height 97
click at [1005, 528] on span "Save" at bounding box center [1020, 586] width 73 height 21
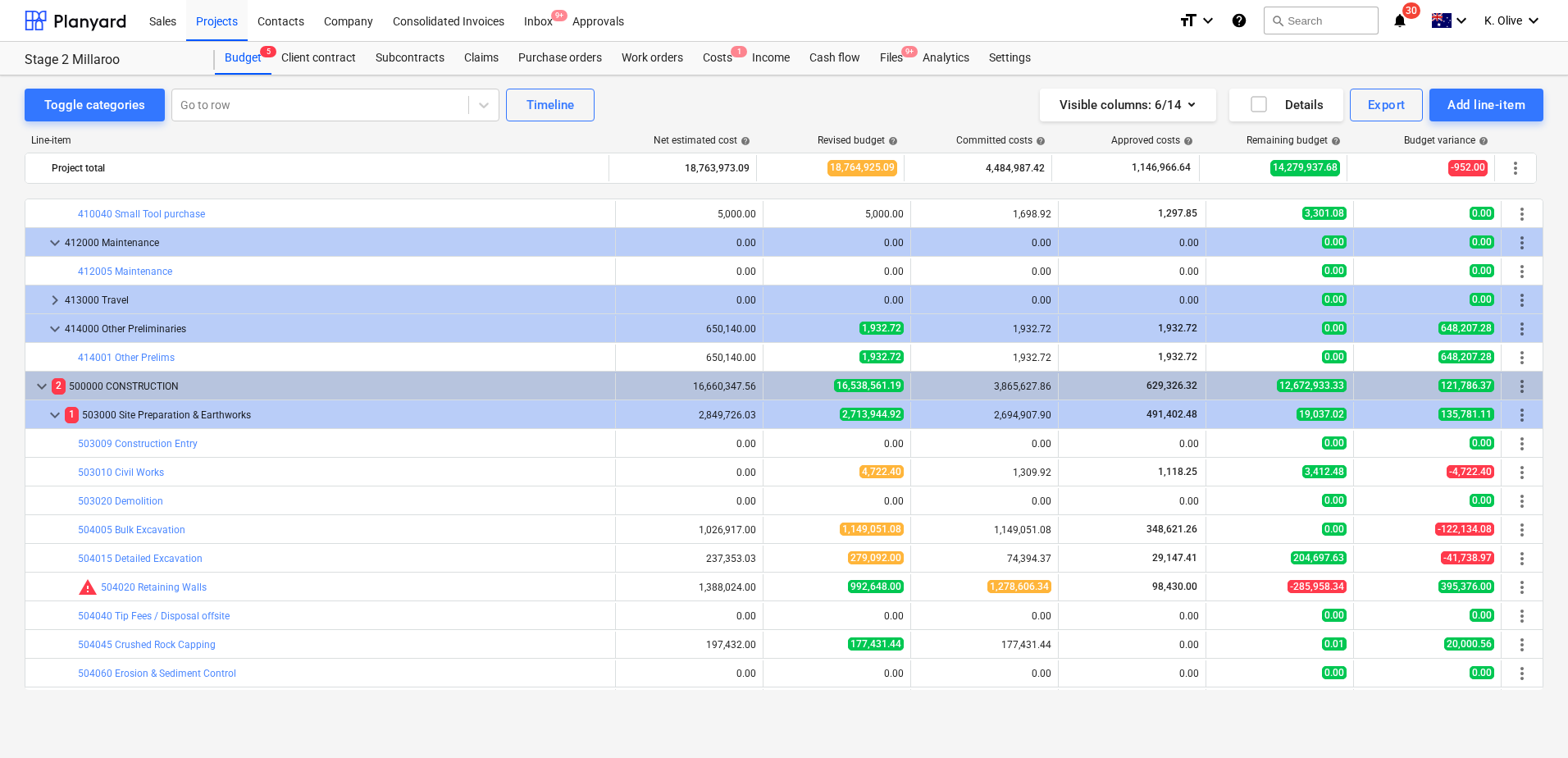
scroll to position [1968, 0]
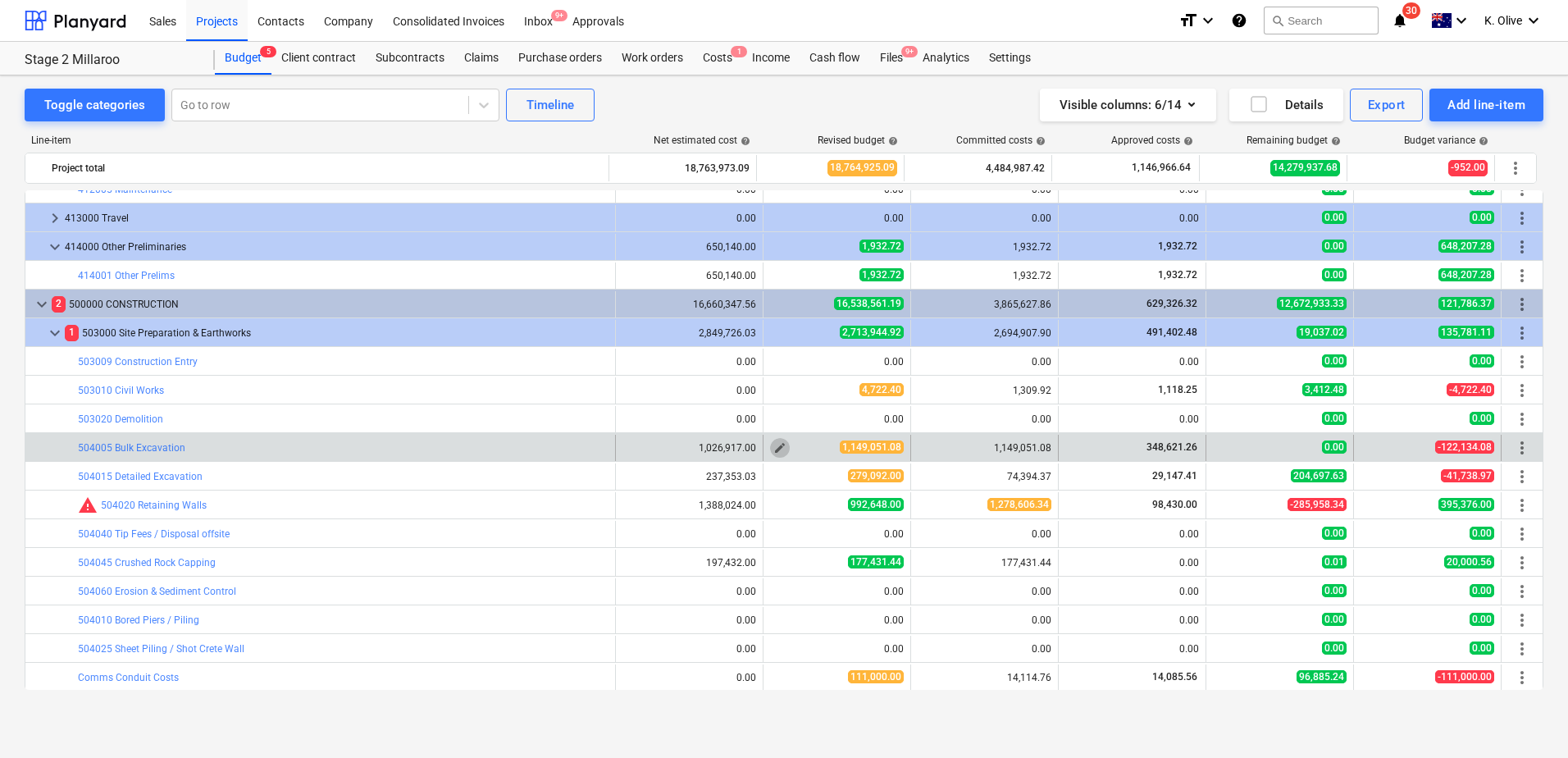
click at [775, 444] on span "edit" at bounding box center [780, 448] width 14 height 14
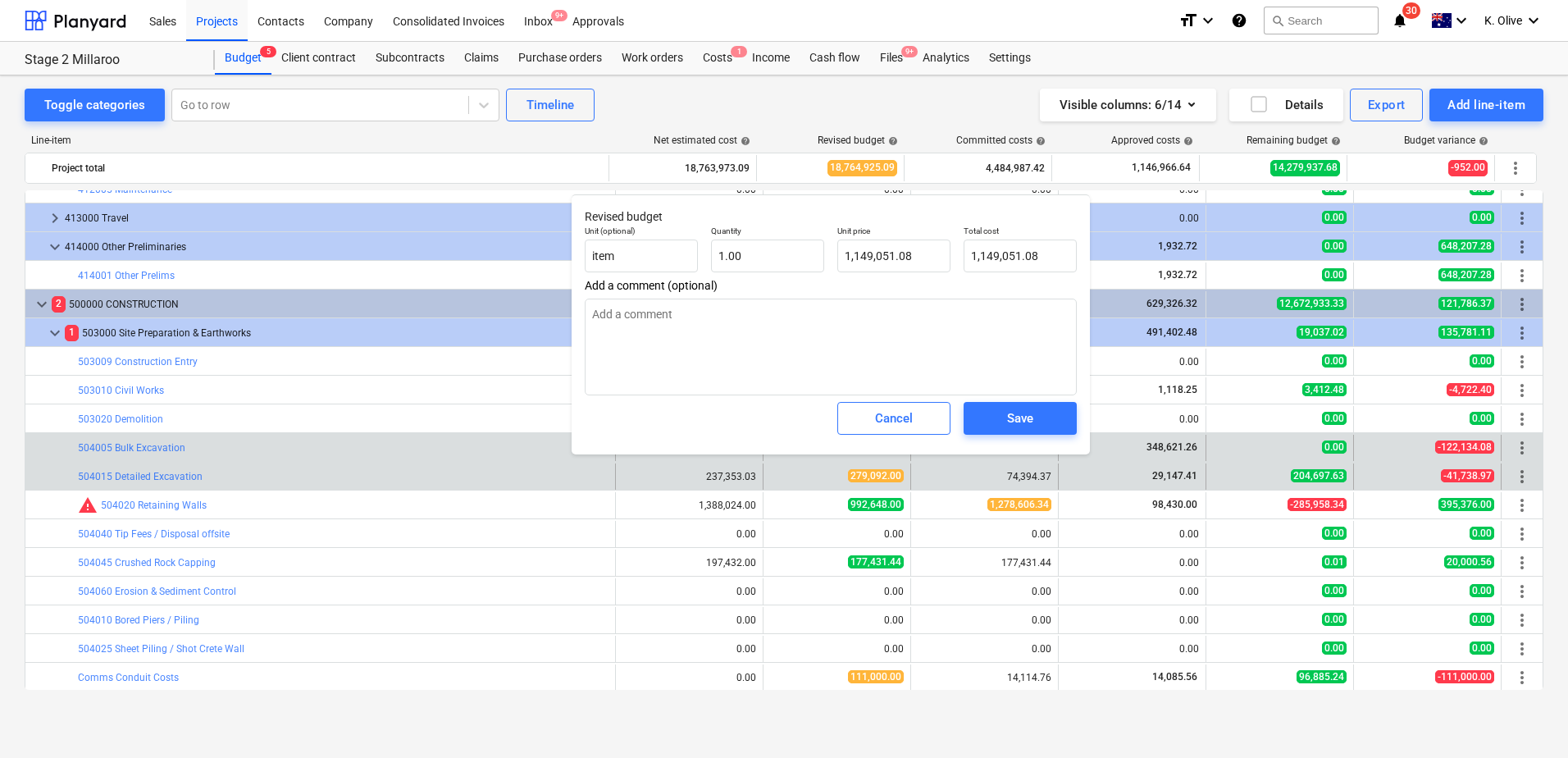
click at [816, 478] on div "edit 279,092.00" at bounding box center [837, 476] width 133 height 26
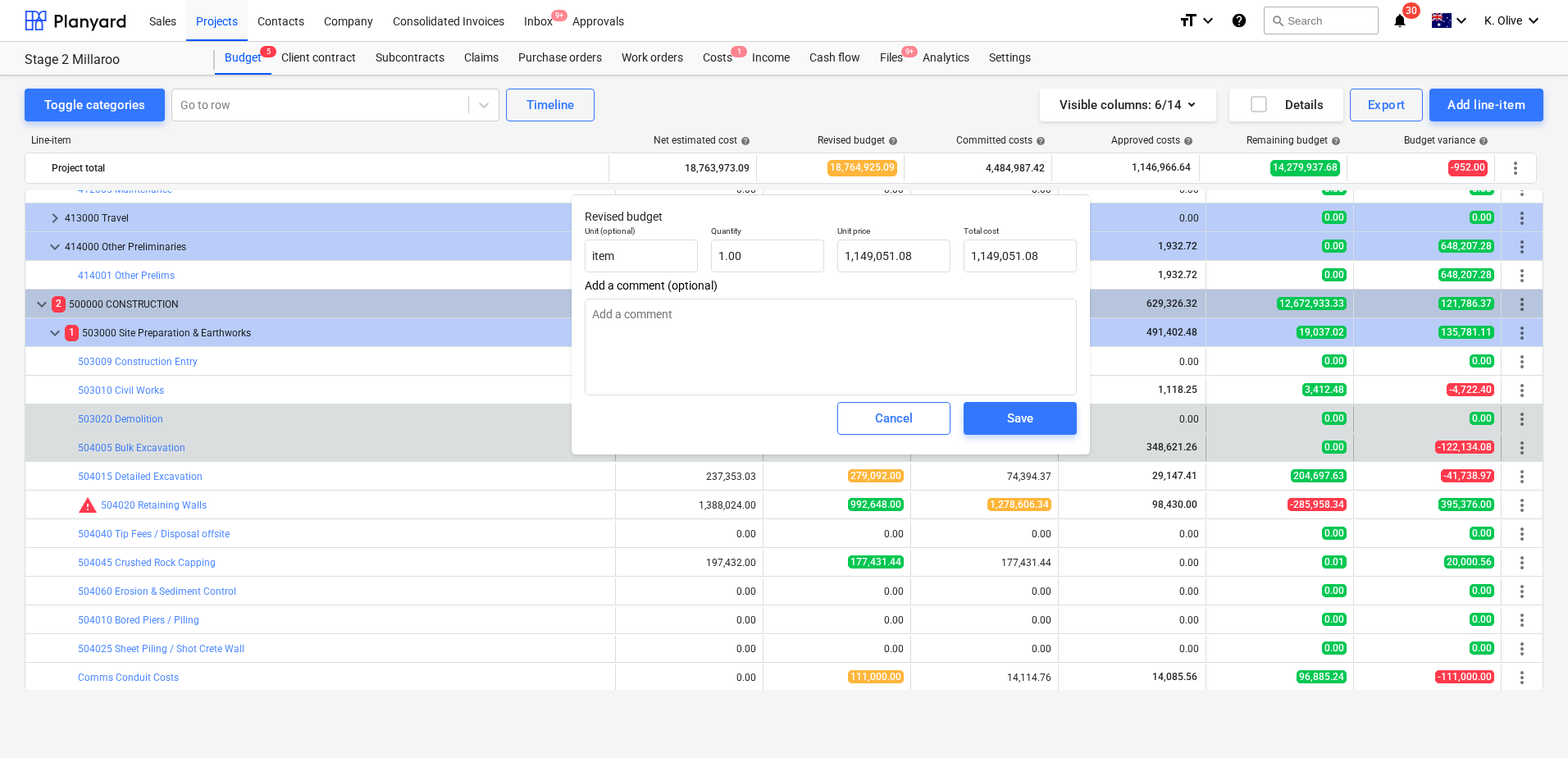
click at [921, 416] on span "Cancel" at bounding box center [894, 419] width 73 height 21
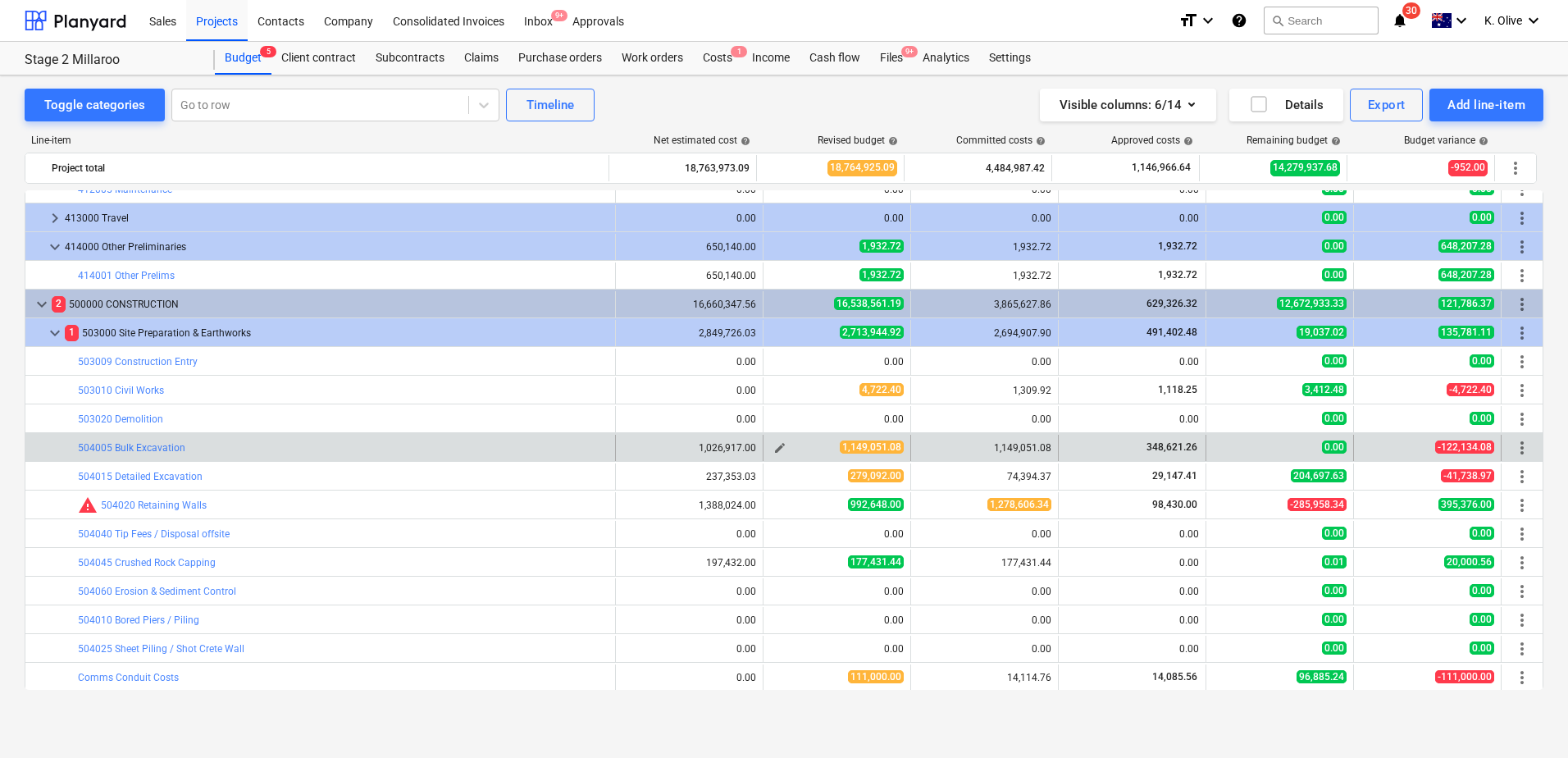
click at [777, 444] on span "edit" at bounding box center [780, 448] width 14 height 14
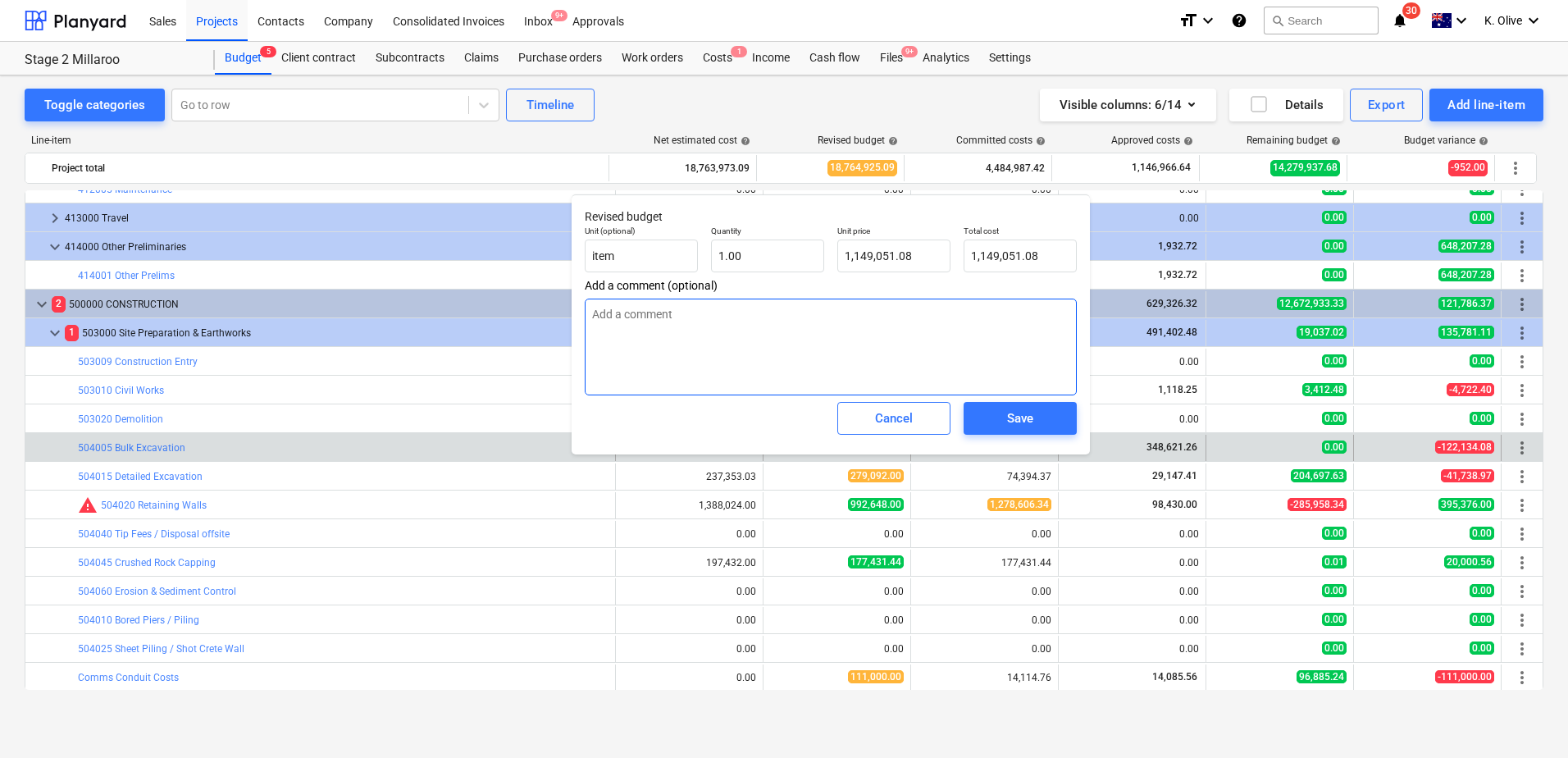
click at [752, 330] on textarea at bounding box center [830, 347] width 492 height 97
click at [915, 256] on input "1149051.08" at bounding box center [893, 256] width 113 height 33
click at [915, 255] on input "1149051.08" at bounding box center [893, 256] width 113 height 33
click at [915, 258] on input "1149051.08" at bounding box center [893, 256] width 113 height 33
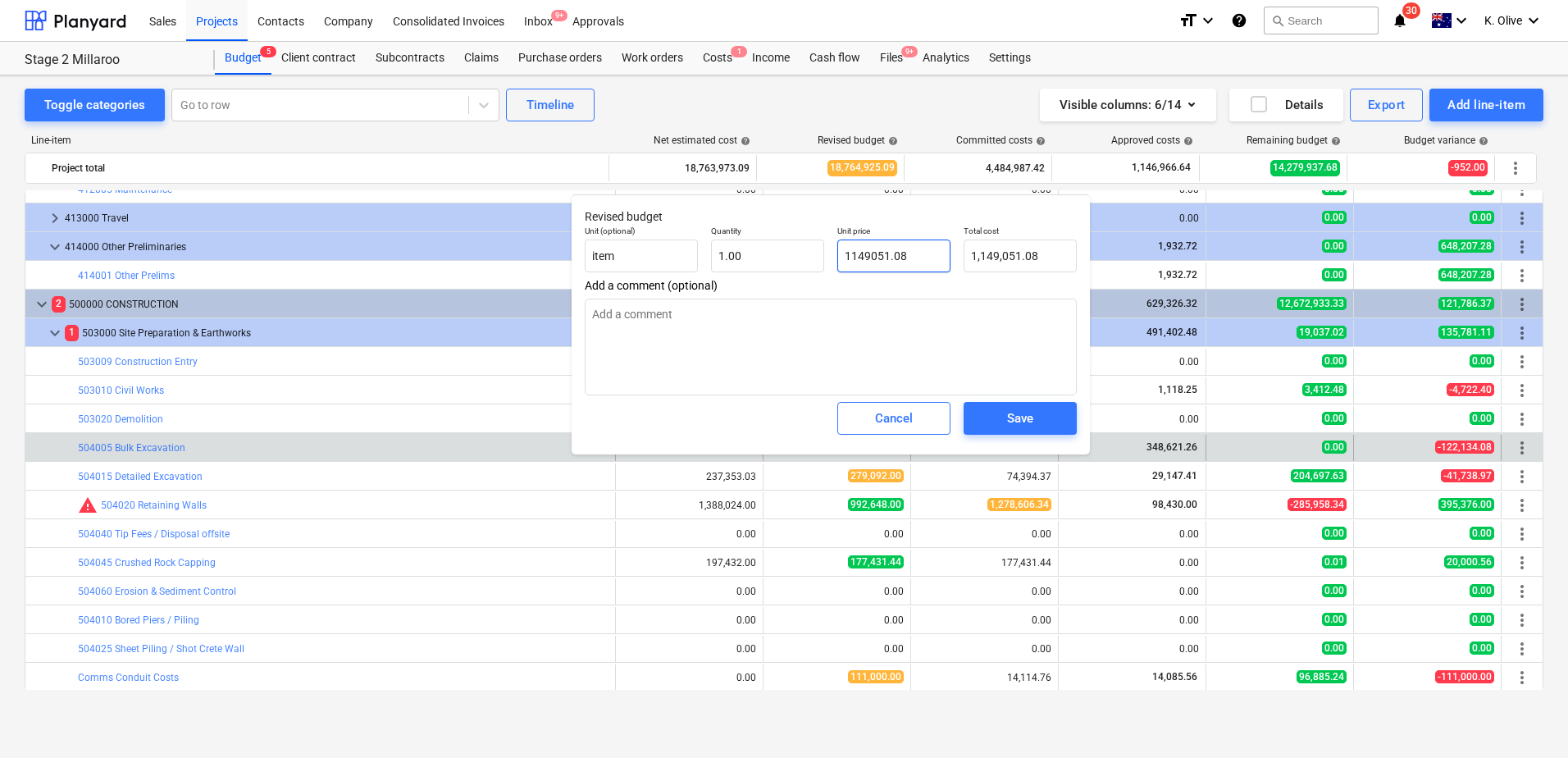
click at [915, 258] on input "1149051.08" at bounding box center [893, 256] width 113 height 33
click at [773, 321] on textarea at bounding box center [830, 347] width 492 height 97
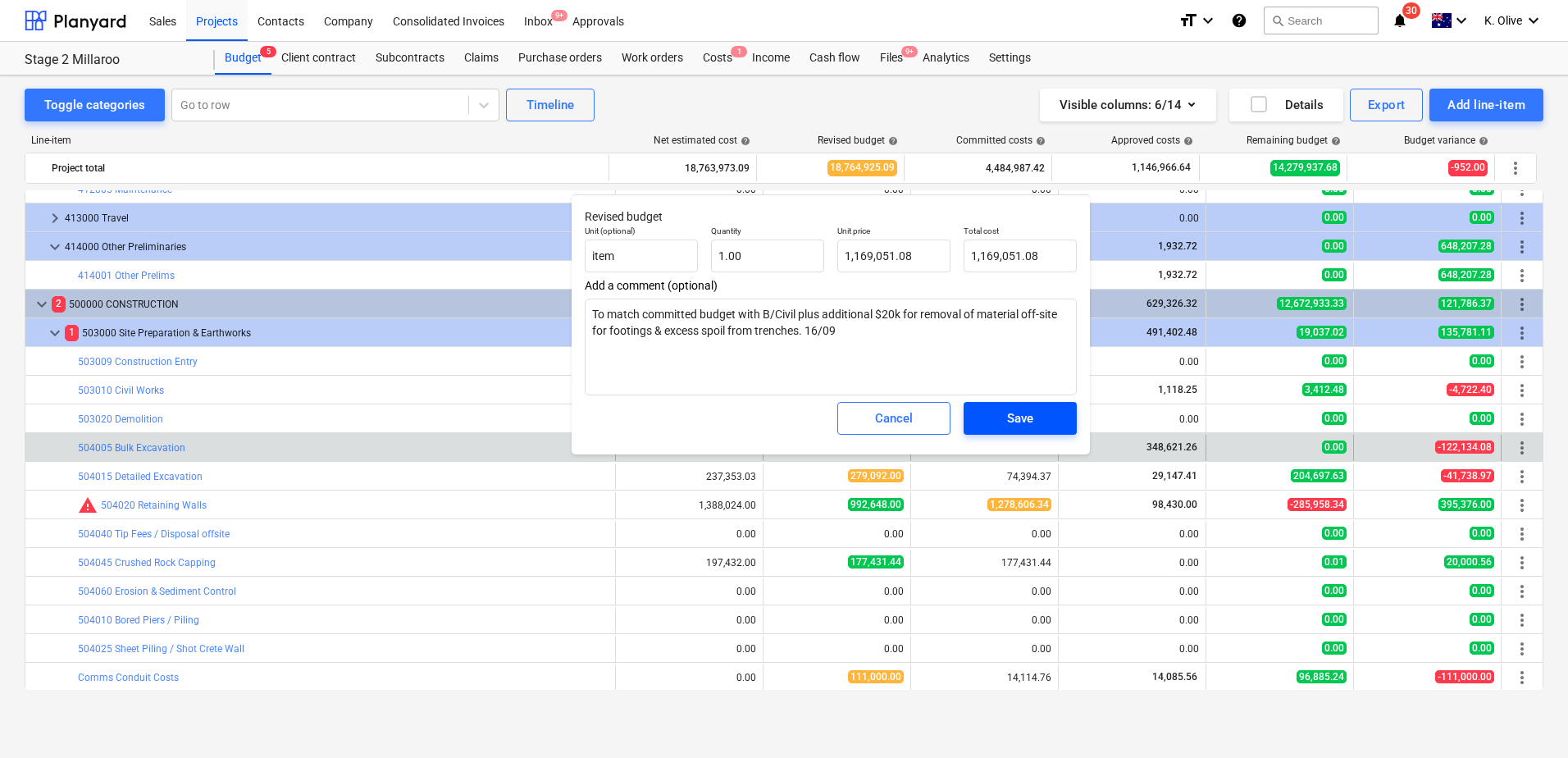
click at [1021, 416] on div "Save" at bounding box center [1020, 419] width 26 height 21
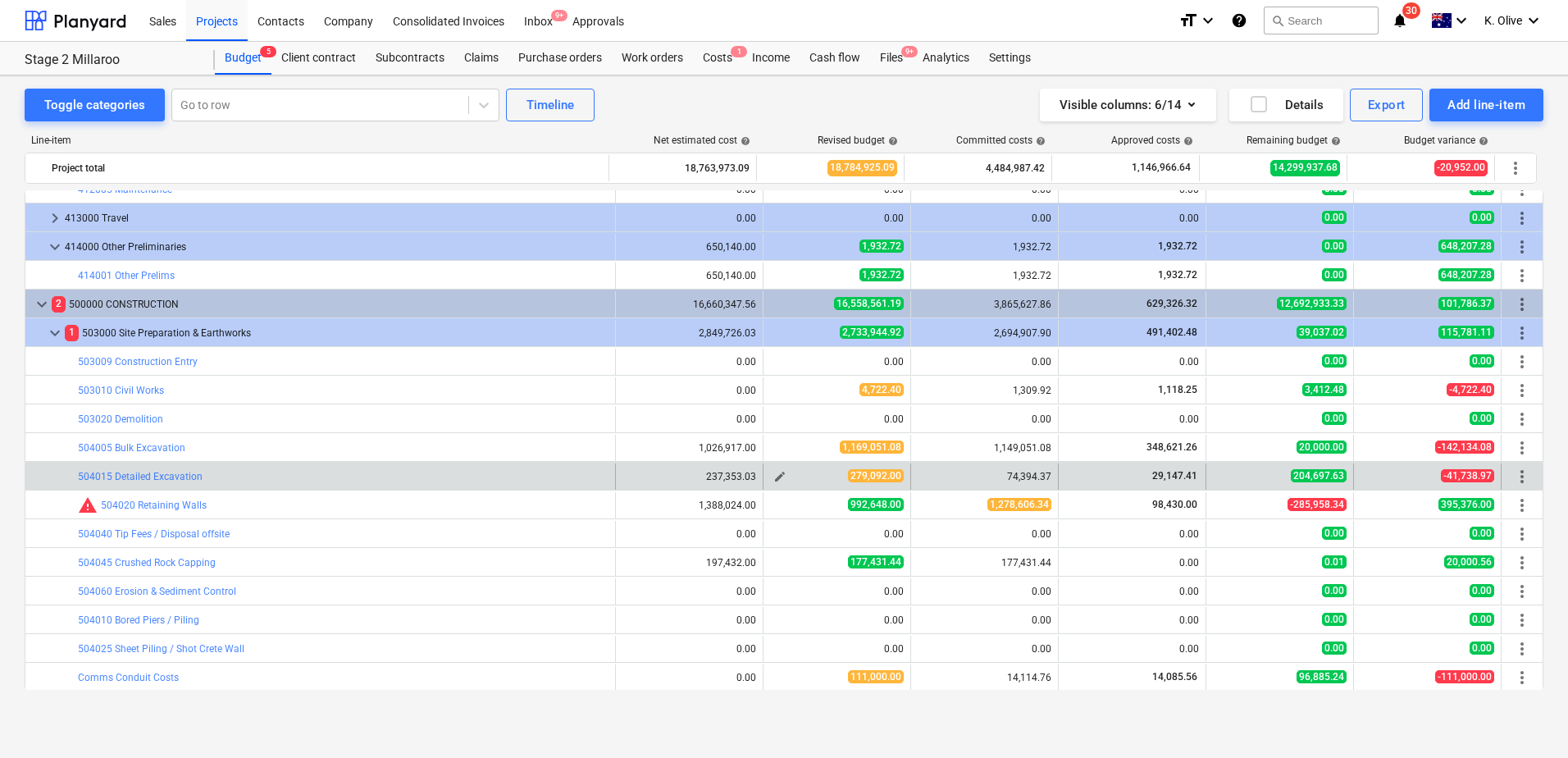
click at [773, 474] on span "edit" at bounding box center [780, 477] width 14 height 14
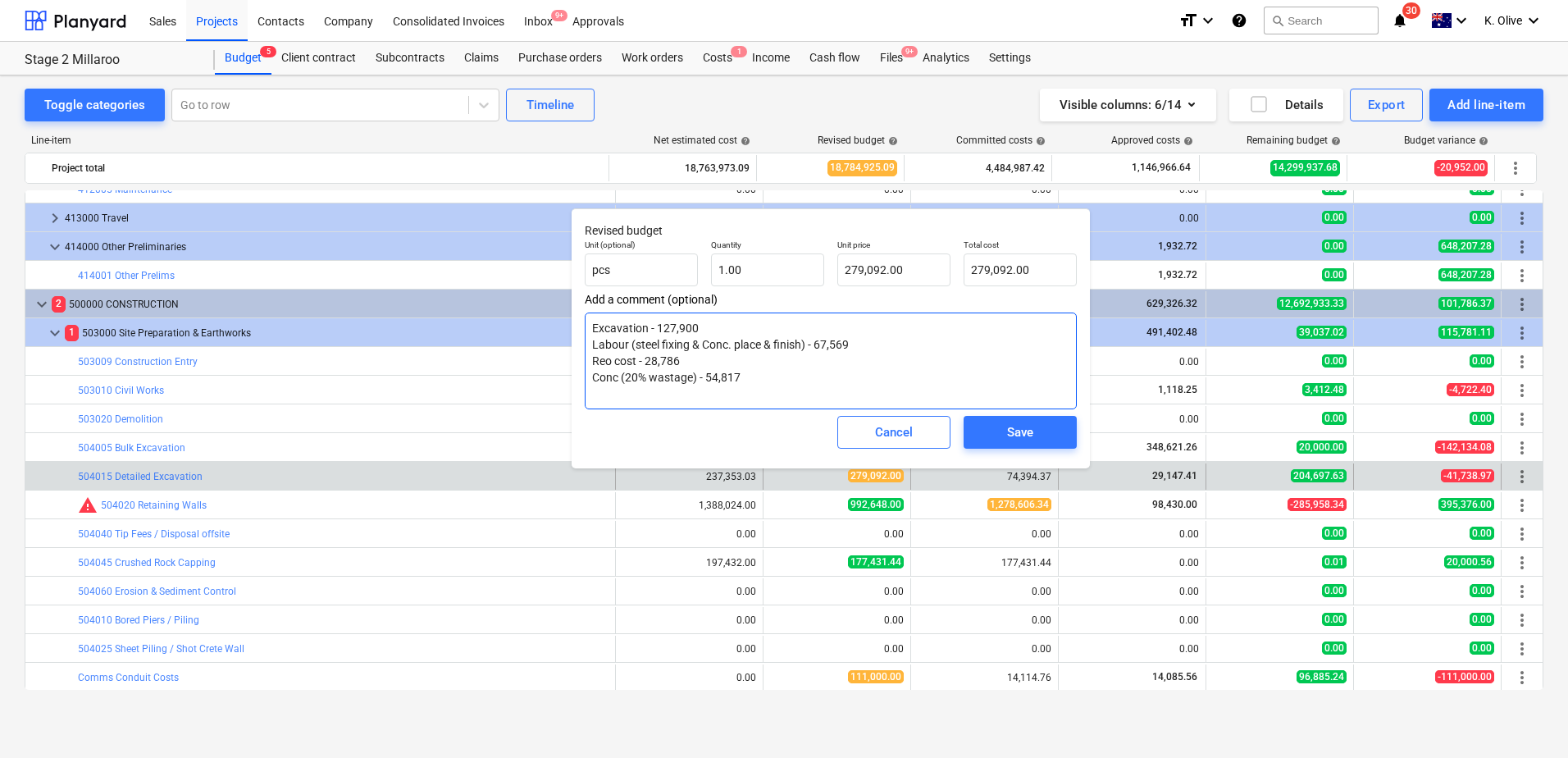
click at [775, 371] on textarea "Excavation - 127,900 Labour (steel fixing & Conc. place & finish) - 67,569 Reo …" at bounding box center [830, 361] width 492 height 97
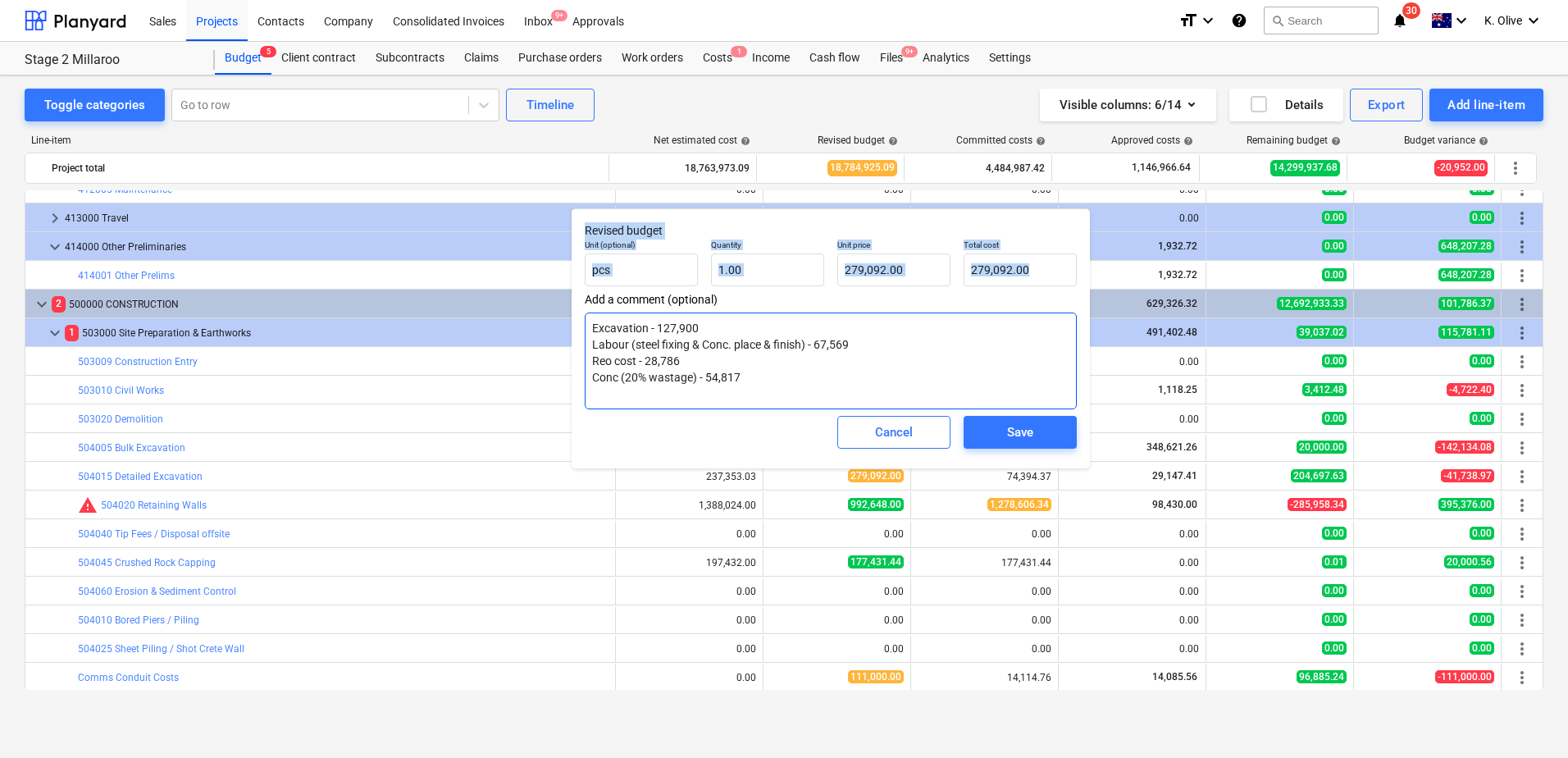
drag, startPoint x: 700, startPoint y: 330, endPoint x: 657, endPoint y: 322, distance: 43.7
click at [666, 326] on textarea "Excavation - 127,900 Labour (steel fixing & Conc. place & finish) - 67,569 Reo …" at bounding box center [830, 361] width 492 height 97
click at [711, 329] on textarea "Excavation - 127,900 Labour (steel fixing & Conc. place & finish) - 67,569 Reo …" at bounding box center [830, 361] width 492 height 97
paste textarea "$132,663.50"
drag, startPoint x: 757, startPoint y: 378, endPoint x: 625, endPoint y: 328, distance: 141.2
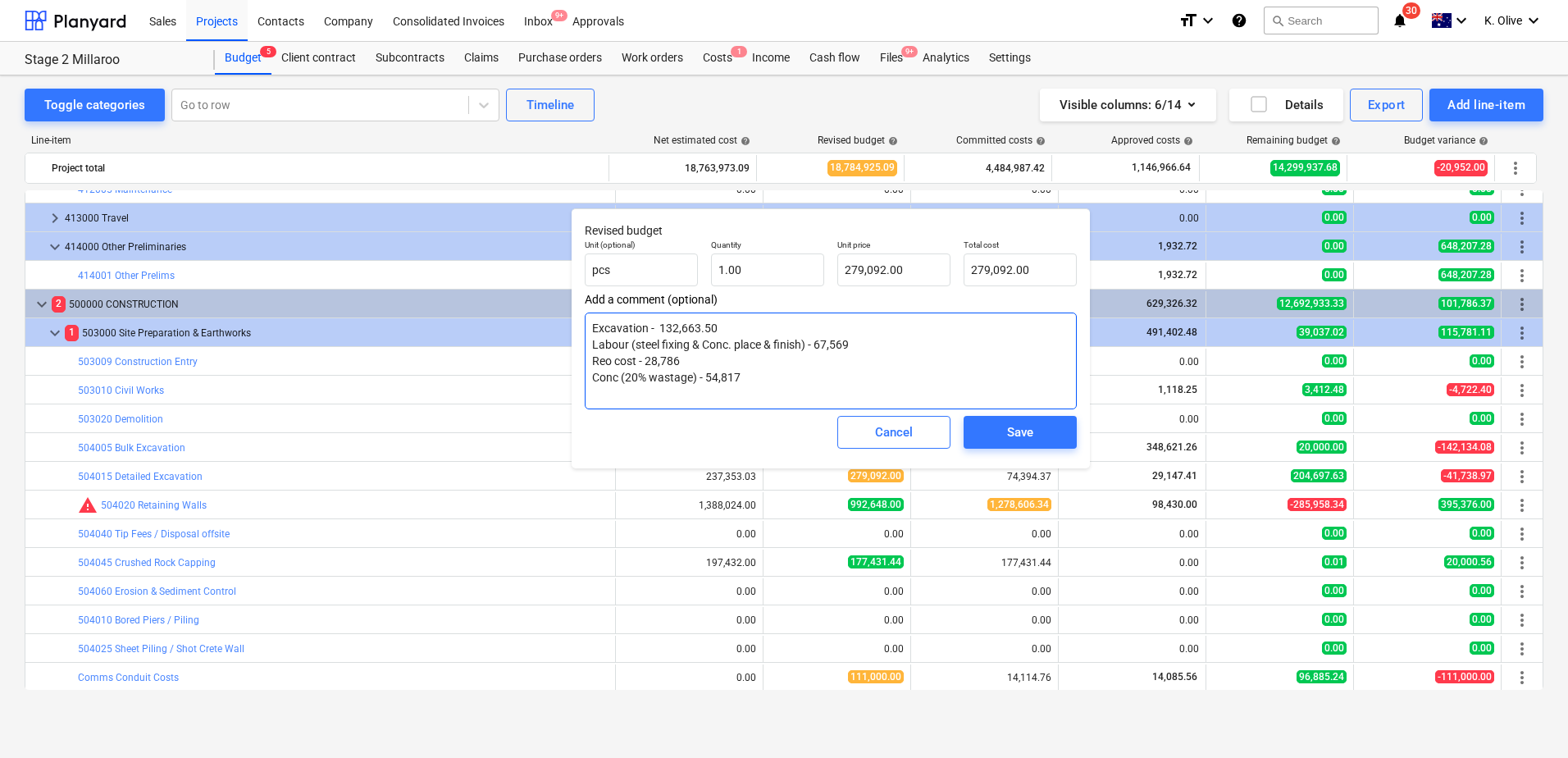
click at [752, 383] on textarea "Excavation - 132,663.50 Labour (steel fixing & Conc. place & finish) - 67,569 R…" at bounding box center [830, 361] width 492 height 97
drag, startPoint x: 723, startPoint y: 374, endPoint x: 591, endPoint y: 328, distance: 139.8
click at [591, 328] on textarea "Excavation - 132,663.50 Labour (steel fixing & Conc. place & finish) - 67,569 R…" at bounding box center [830, 361] width 492 height 97
paste textarea "$132,664 $31,665 $35,904 $28,786 $56,154"
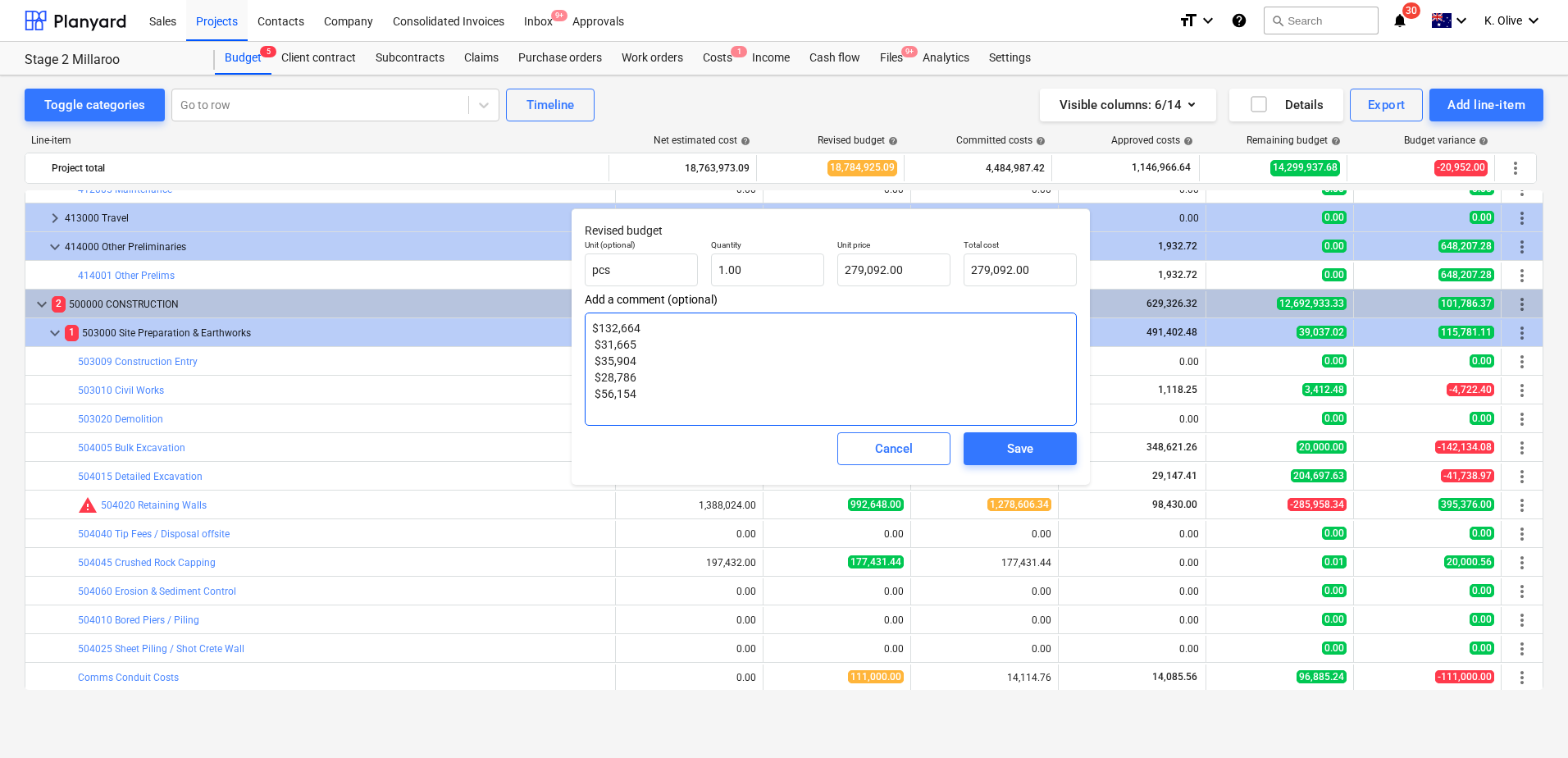
click at [593, 328] on textarea "$132,664 $31,665 $35,904 $28,786 $56,154" at bounding box center [830, 368] width 492 height 113
click at [599, 351] on textarea "Excavation - $132,664 $31,665 $35,904 $28,786 $56,154" at bounding box center [830, 368] width 492 height 113
click at [589, 339] on textarea "Excavation - $132,664 $31,665 $35,904 $28,786 $56,154" at bounding box center [830, 368] width 492 height 113
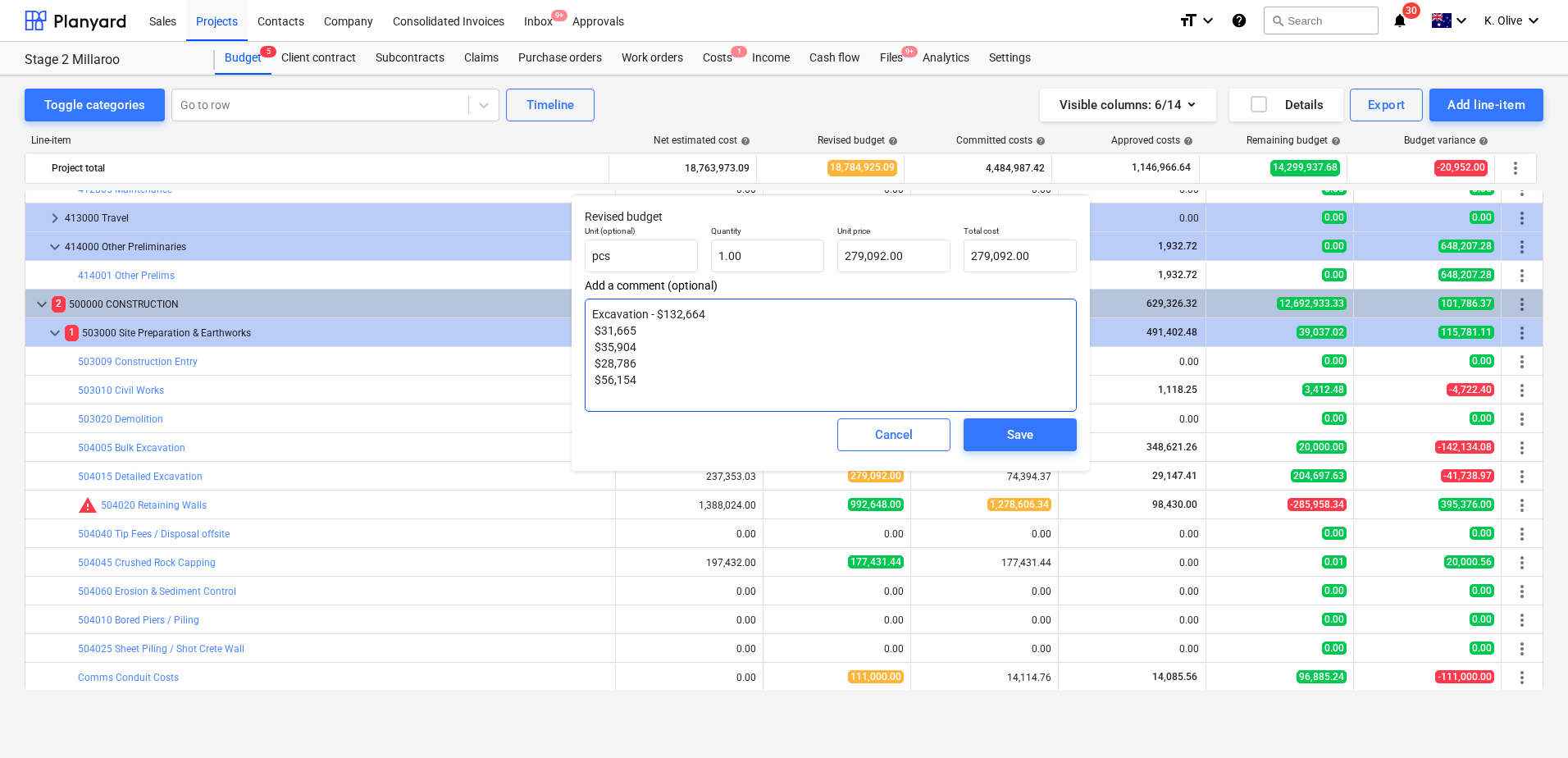
click at [591, 332] on textarea "Excavation - $132,664 $31,665 $35,904 $28,786 $56,154" at bounding box center [830, 355] width 492 height 113
click at [586, 340] on textarea "Excavation - $132,664 Labour - Steel fixing $31,665 $35,904 $28,786 $56,154" at bounding box center [830, 355] width 492 height 113
click at [597, 361] on textarea "Excavation - $132,664 Labour - Steel fixing $31,665 Labour - Place & Finish $35…" at bounding box center [830, 355] width 492 height 113
click at [591, 378] on textarea "Excavation - $132,664 Labour - Steel fixing $31,665 Labour - Place & Finish $35…" at bounding box center [830, 355] width 492 height 113
click at [913, 253] on input "279092" at bounding box center [893, 256] width 113 height 33
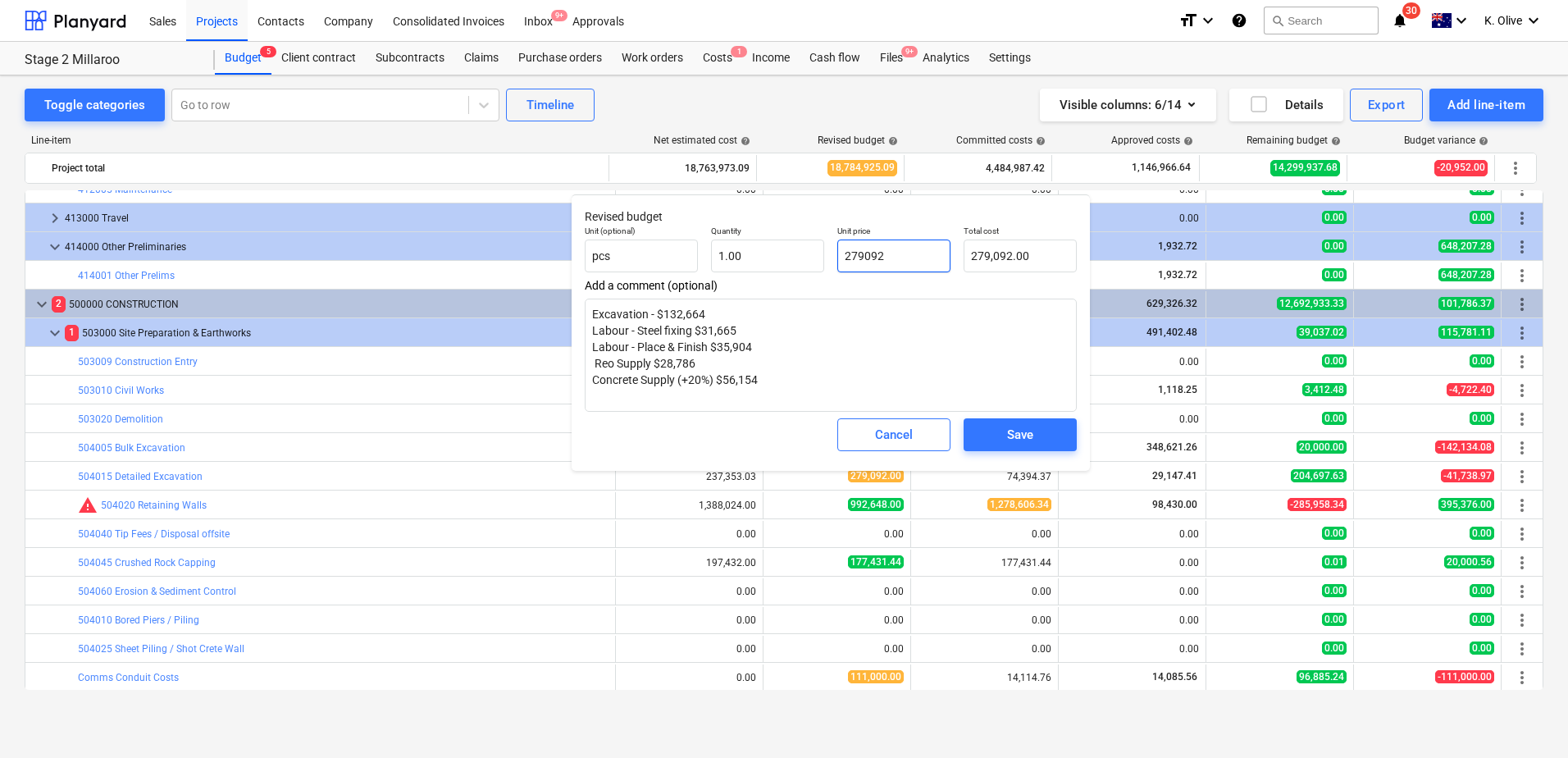
click at [913, 253] on input "279092" at bounding box center [893, 256] width 113 height 33
click at [1023, 433] on div "Save" at bounding box center [1020, 435] width 26 height 21
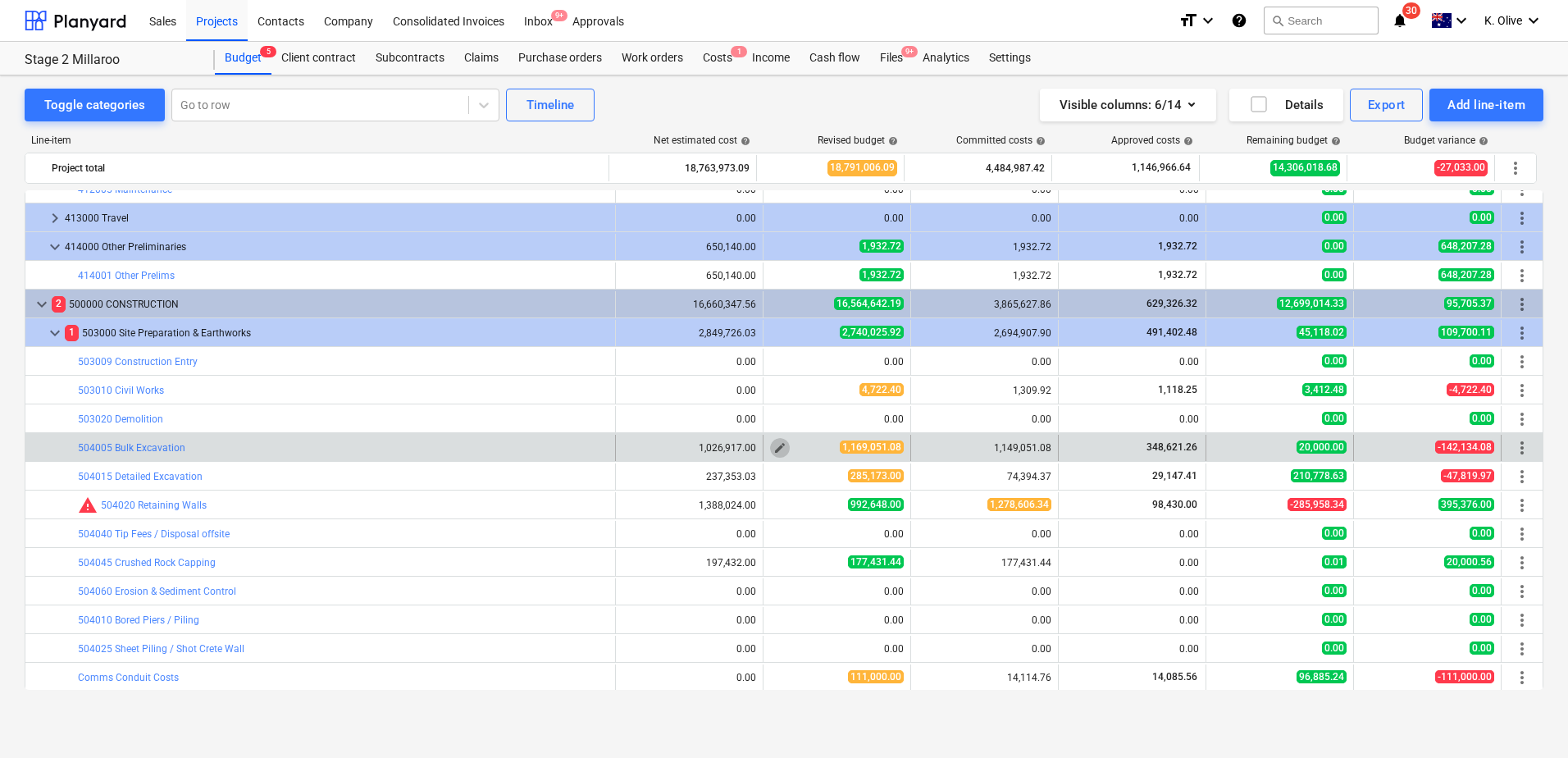
click at [773, 447] on span "edit" at bounding box center [780, 448] width 14 height 14
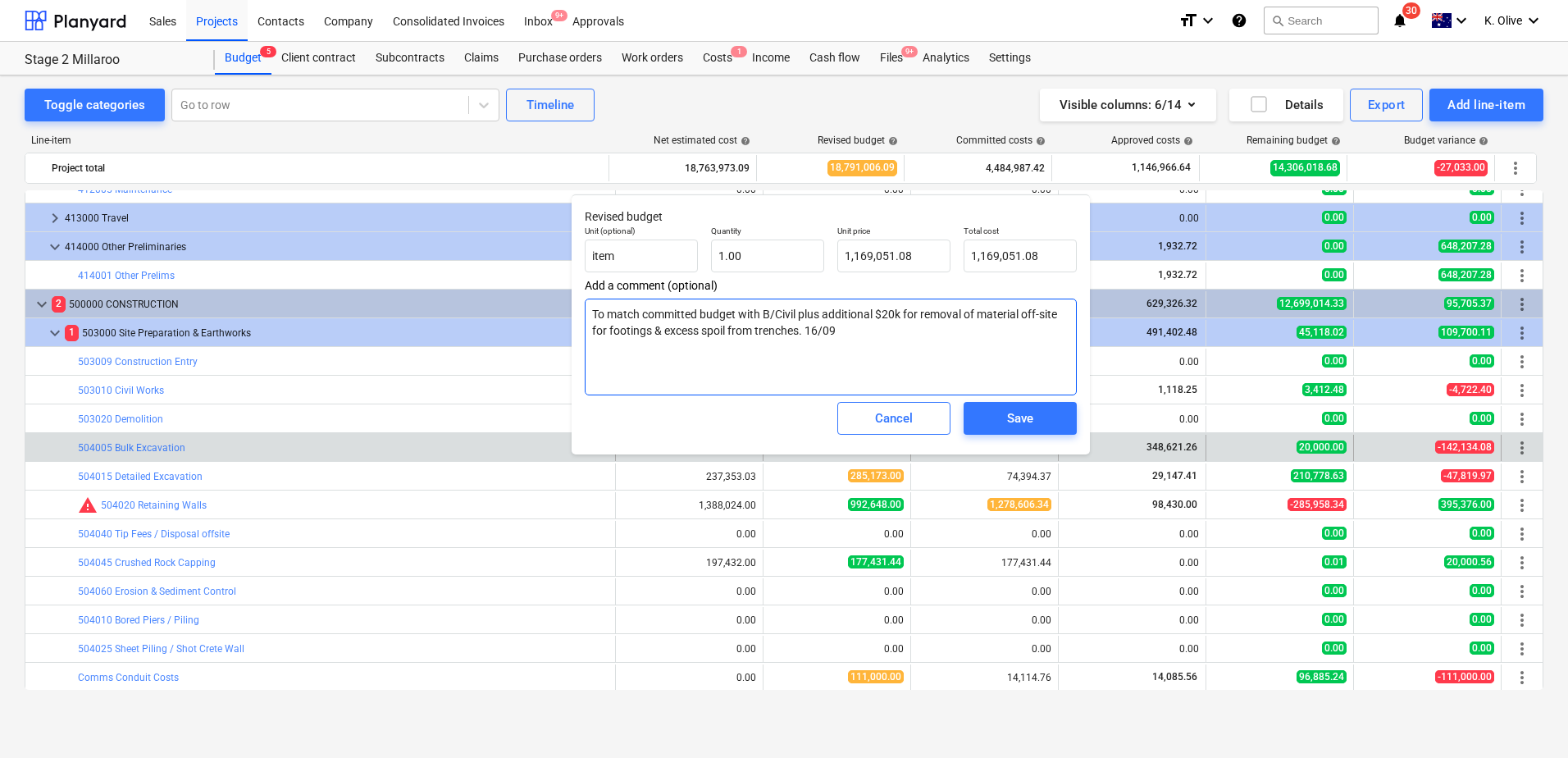
click at [853, 327] on textarea "To match committed budget with B/Civil plus additional $20k for removal of mate…" at bounding box center [830, 347] width 492 height 97
click at [999, 409] on span "Save" at bounding box center [1020, 419] width 73 height 21
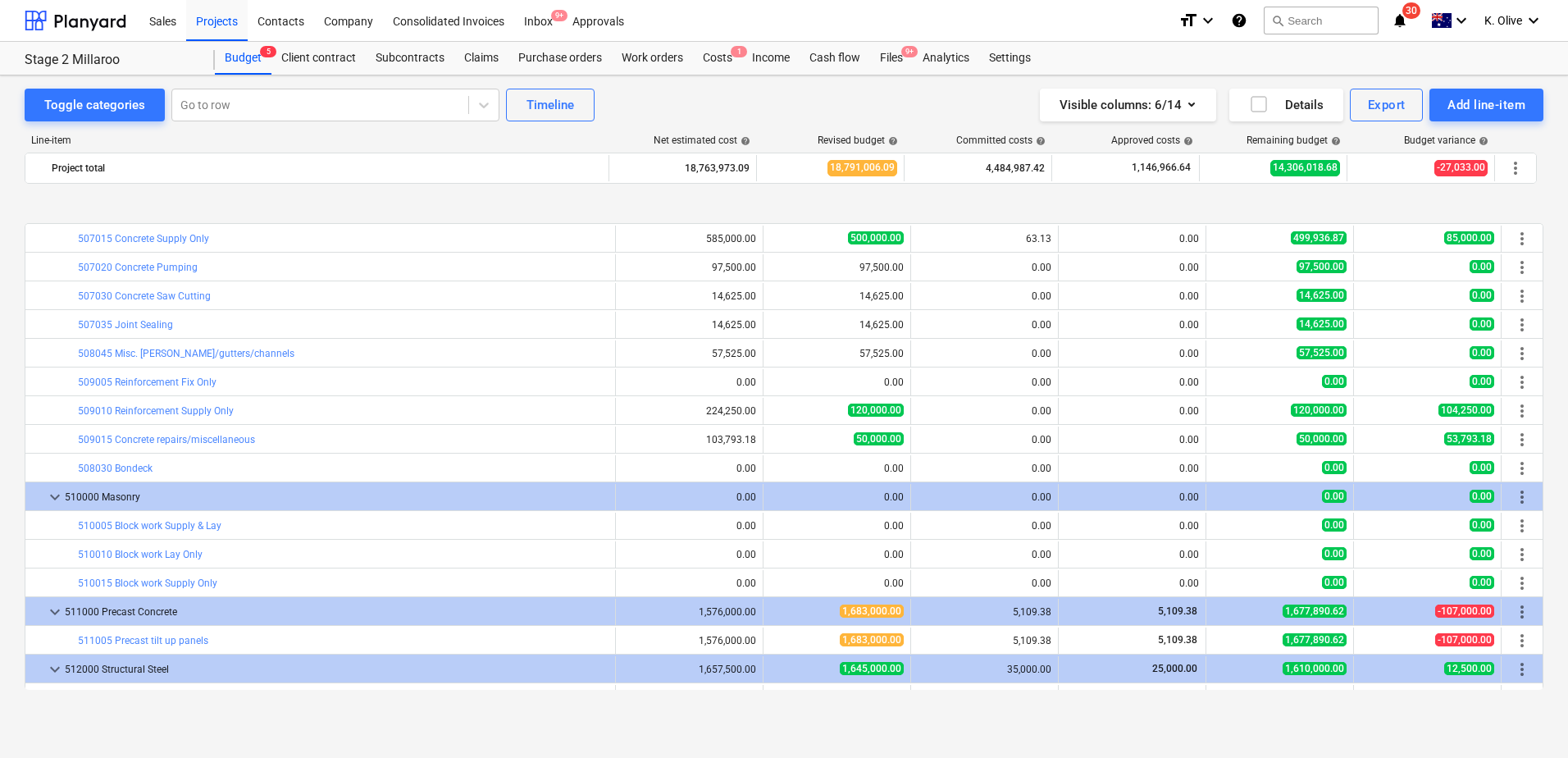
scroll to position [3035, 0]
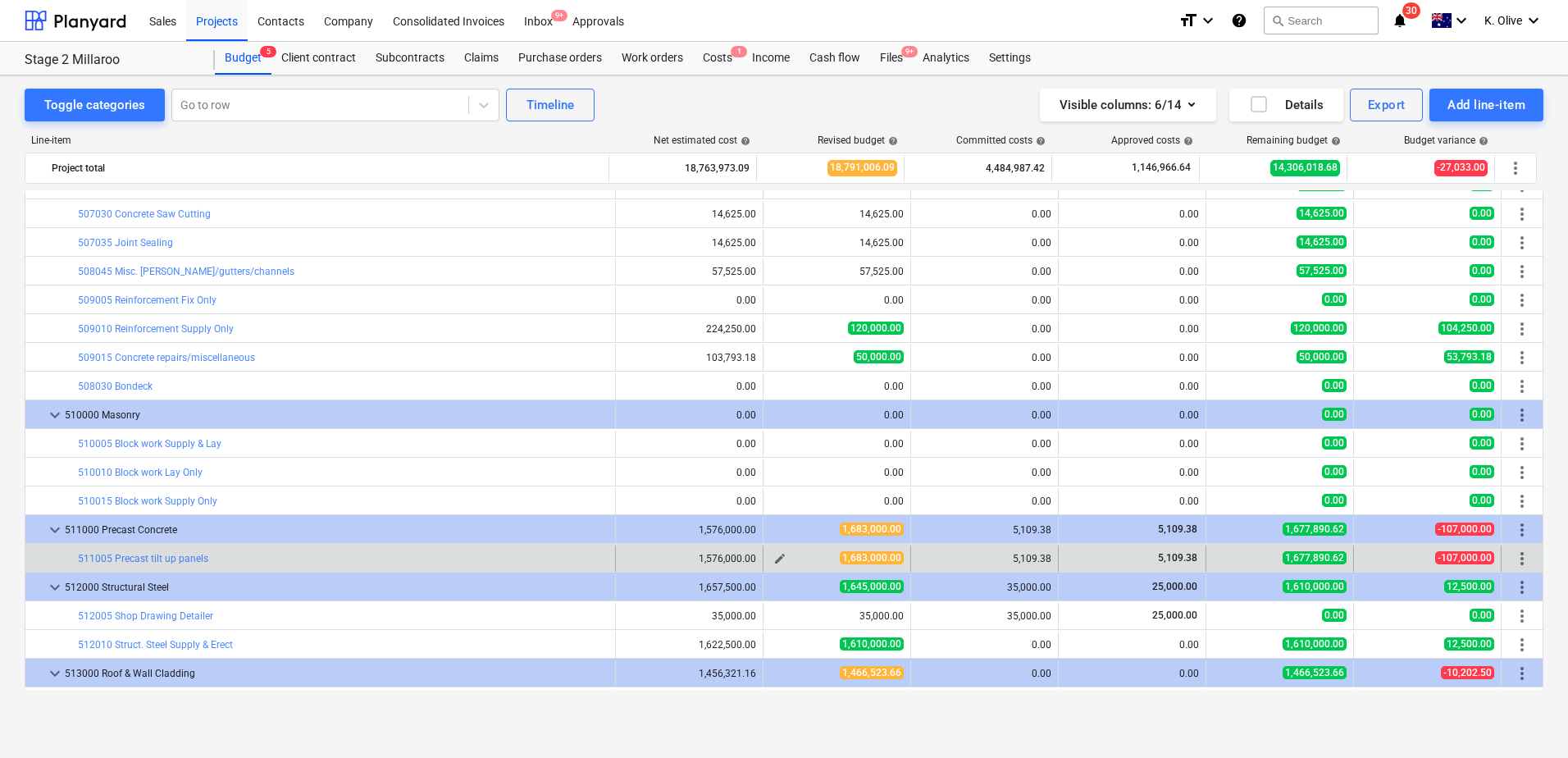
click at [774, 528] on span "edit" at bounding box center [780, 559] width 14 height 14
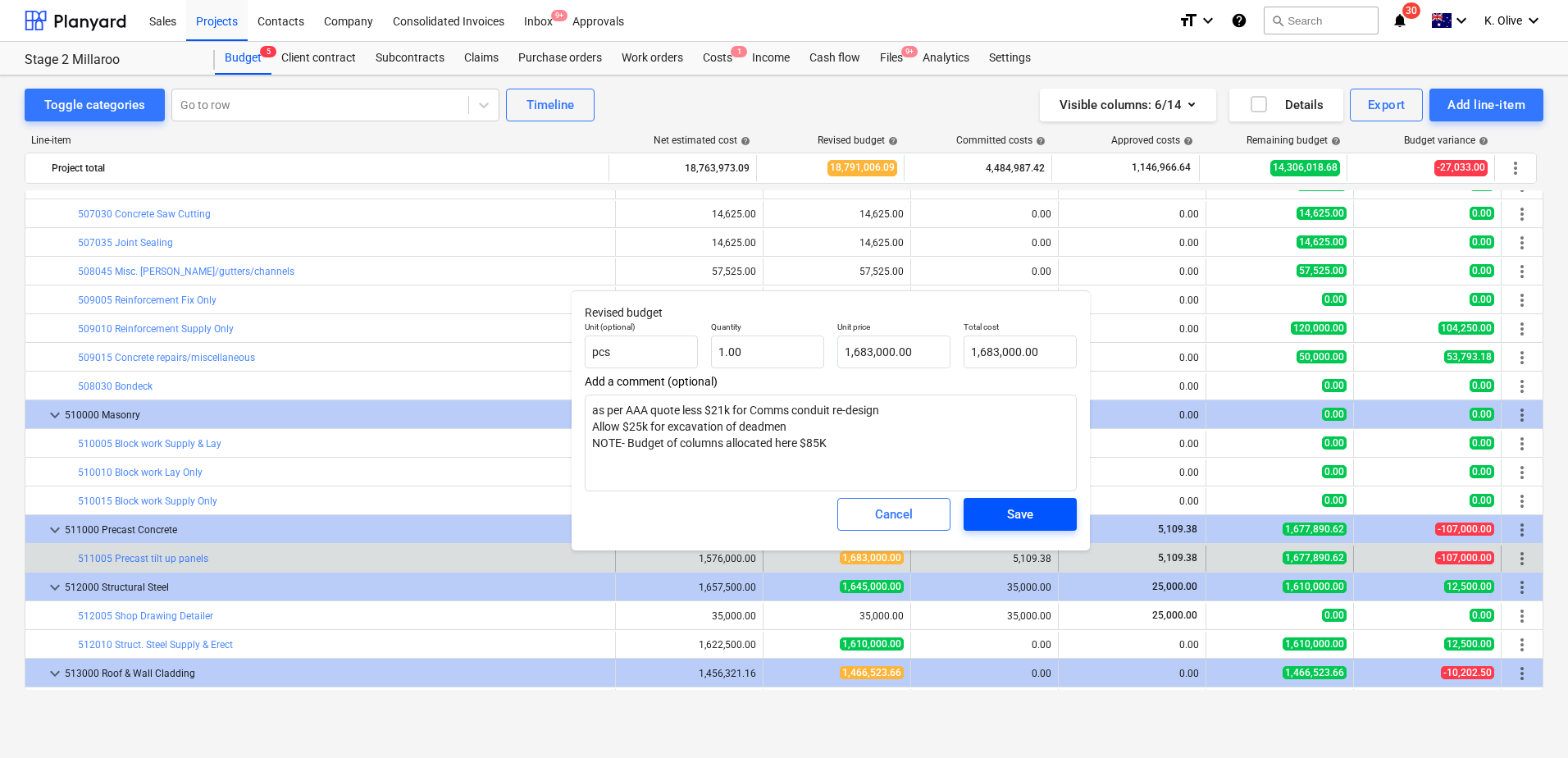
click at [1019, 516] on div "Save" at bounding box center [1020, 514] width 26 height 21
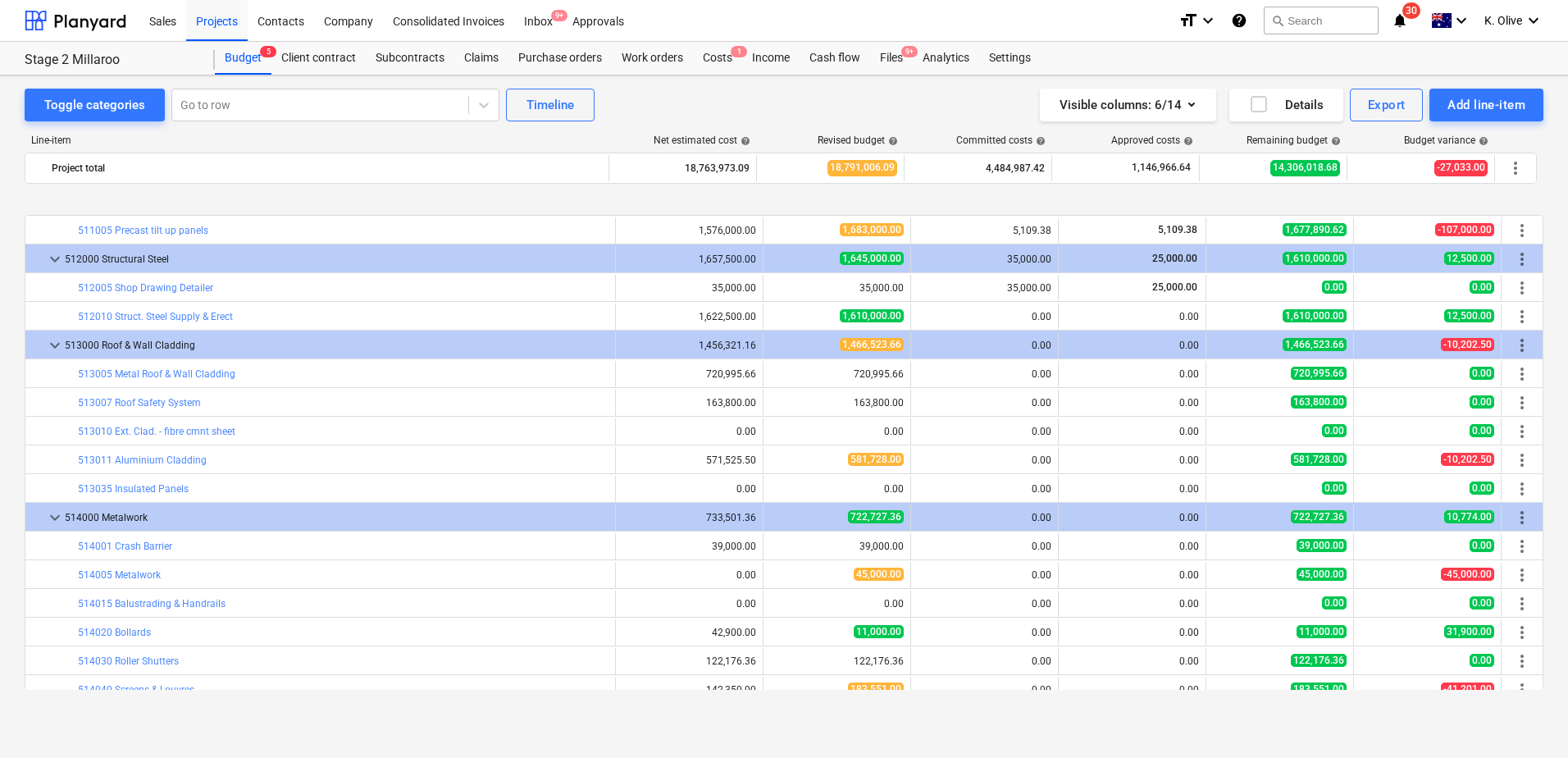
scroll to position [3446, 0]
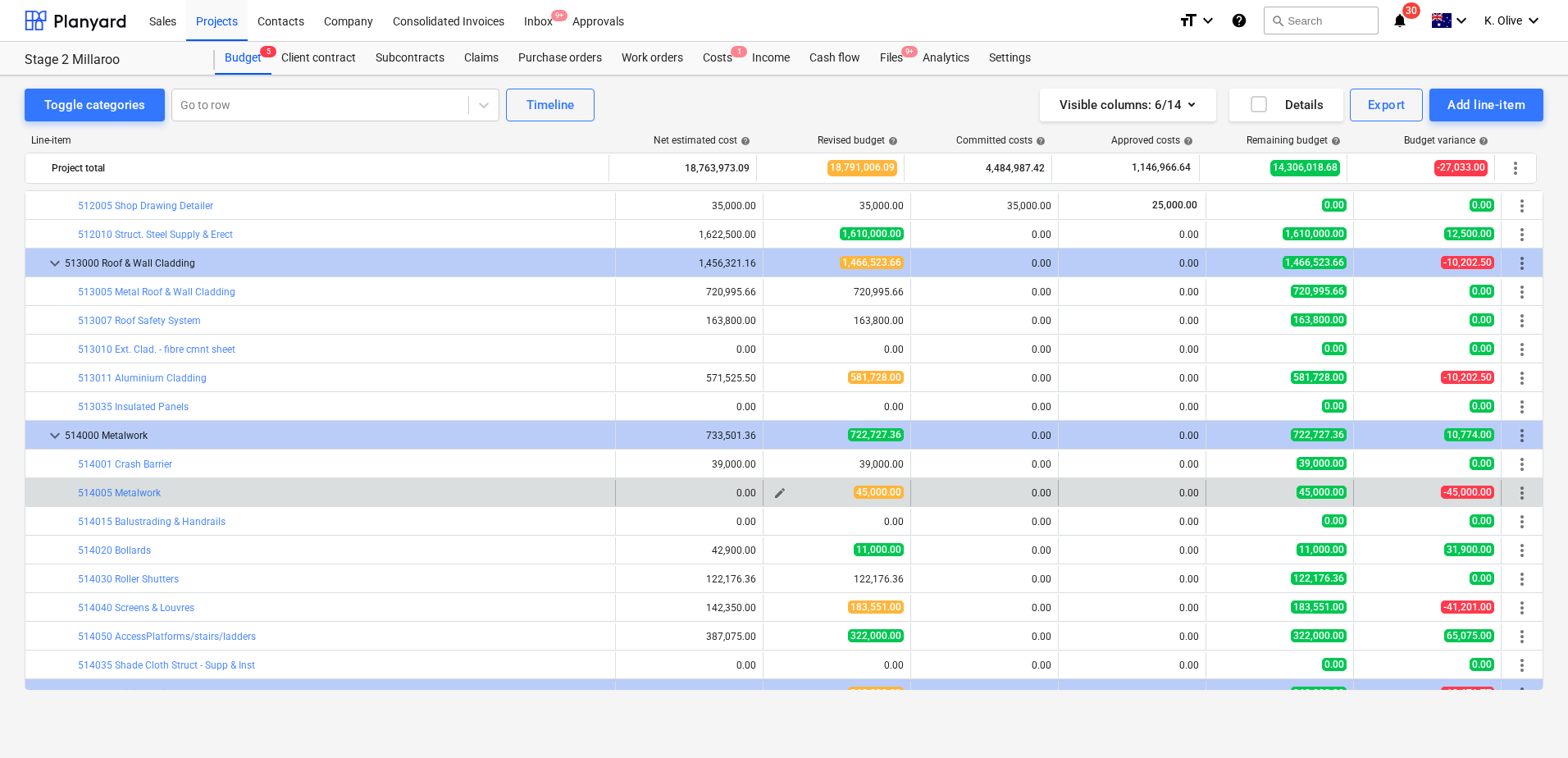
click at [778, 493] on span "edit" at bounding box center [780, 493] width 14 height 14
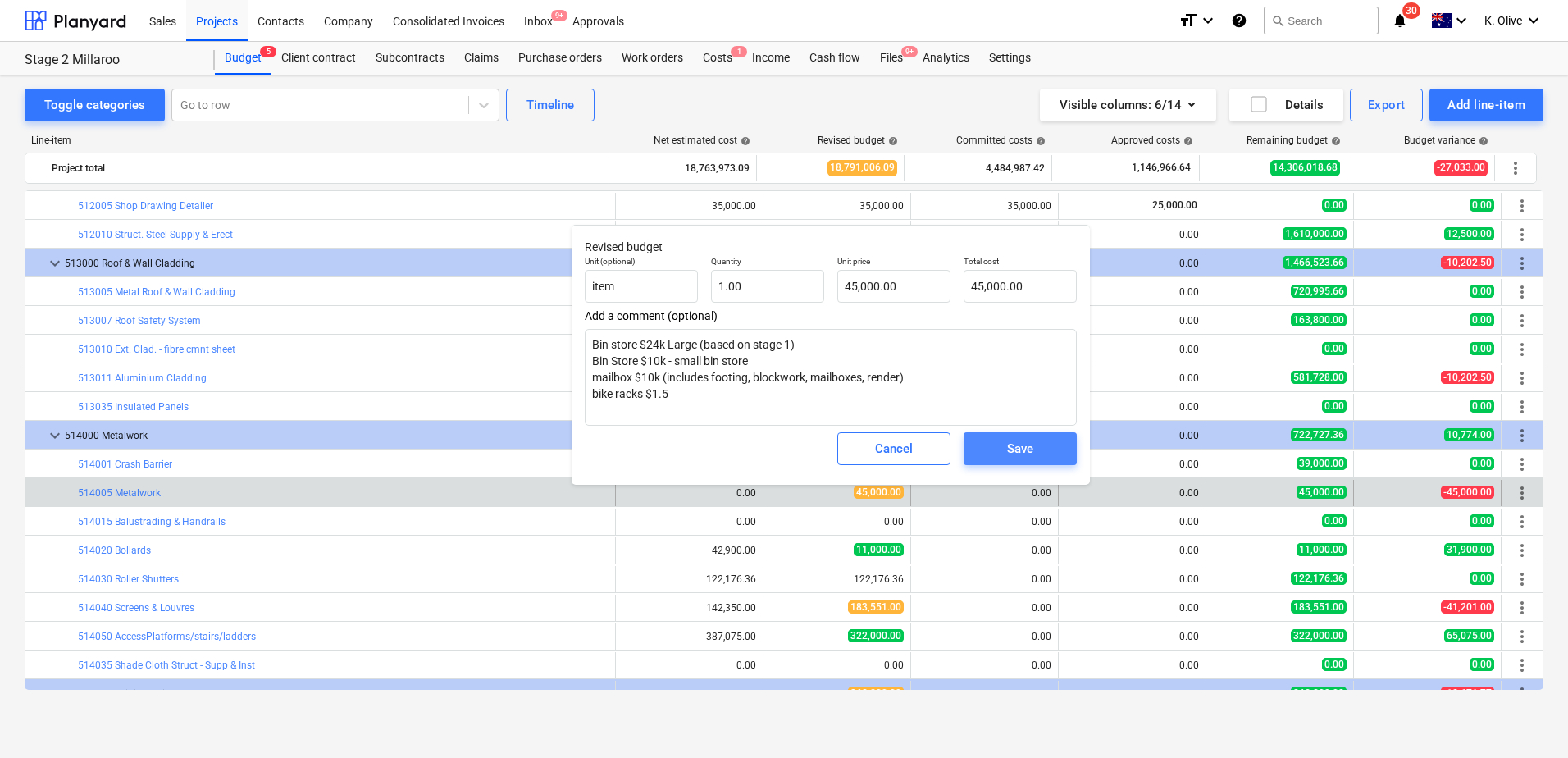
click at [1031, 455] on div "Save" at bounding box center [1020, 449] width 26 height 21
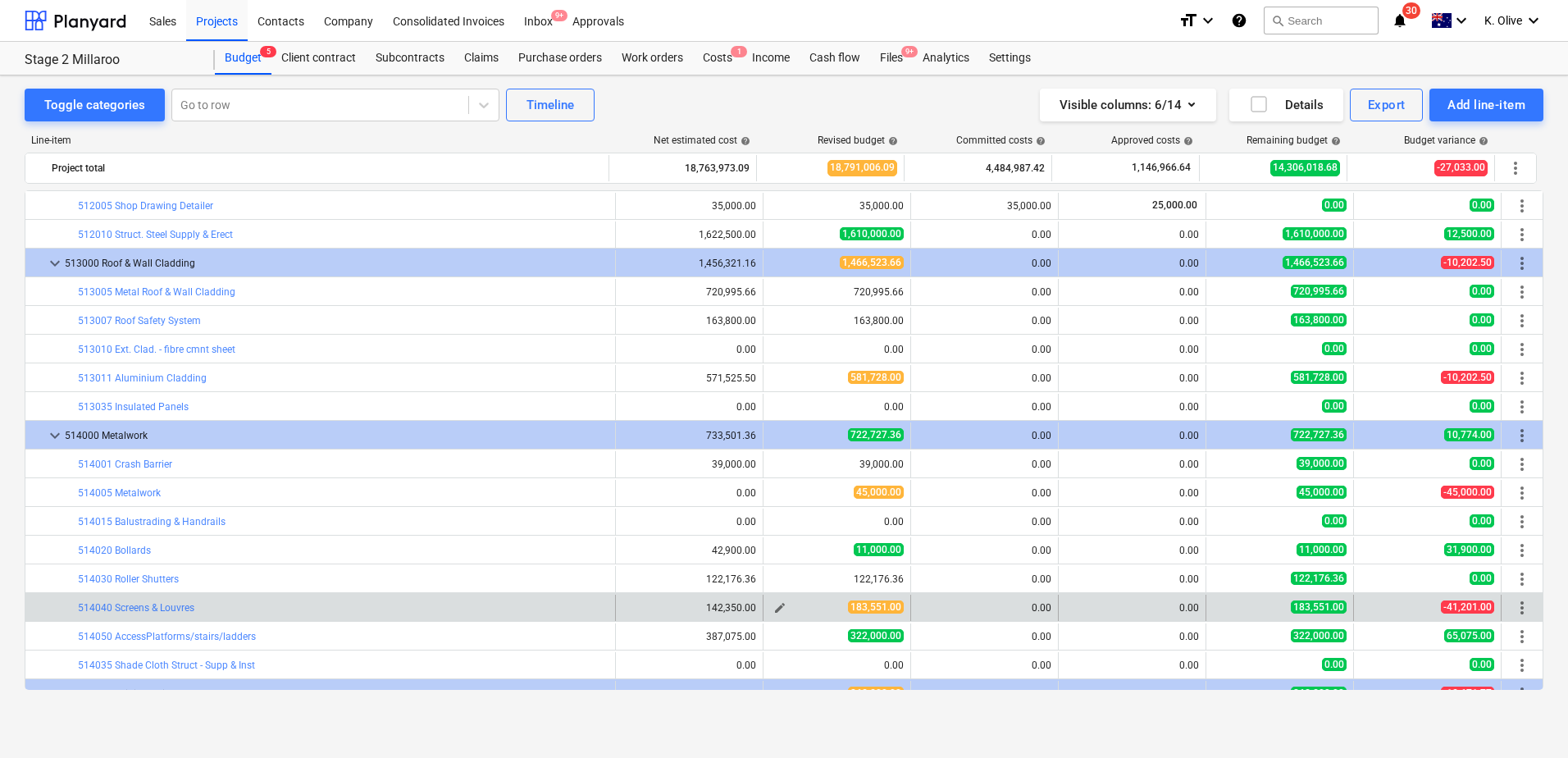
click at [784, 528] on div "183,551.00" at bounding box center [837, 607] width 133 height 14
click at [781, 528] on button "edit" at bounding box center [780, 608] width 19 height 19
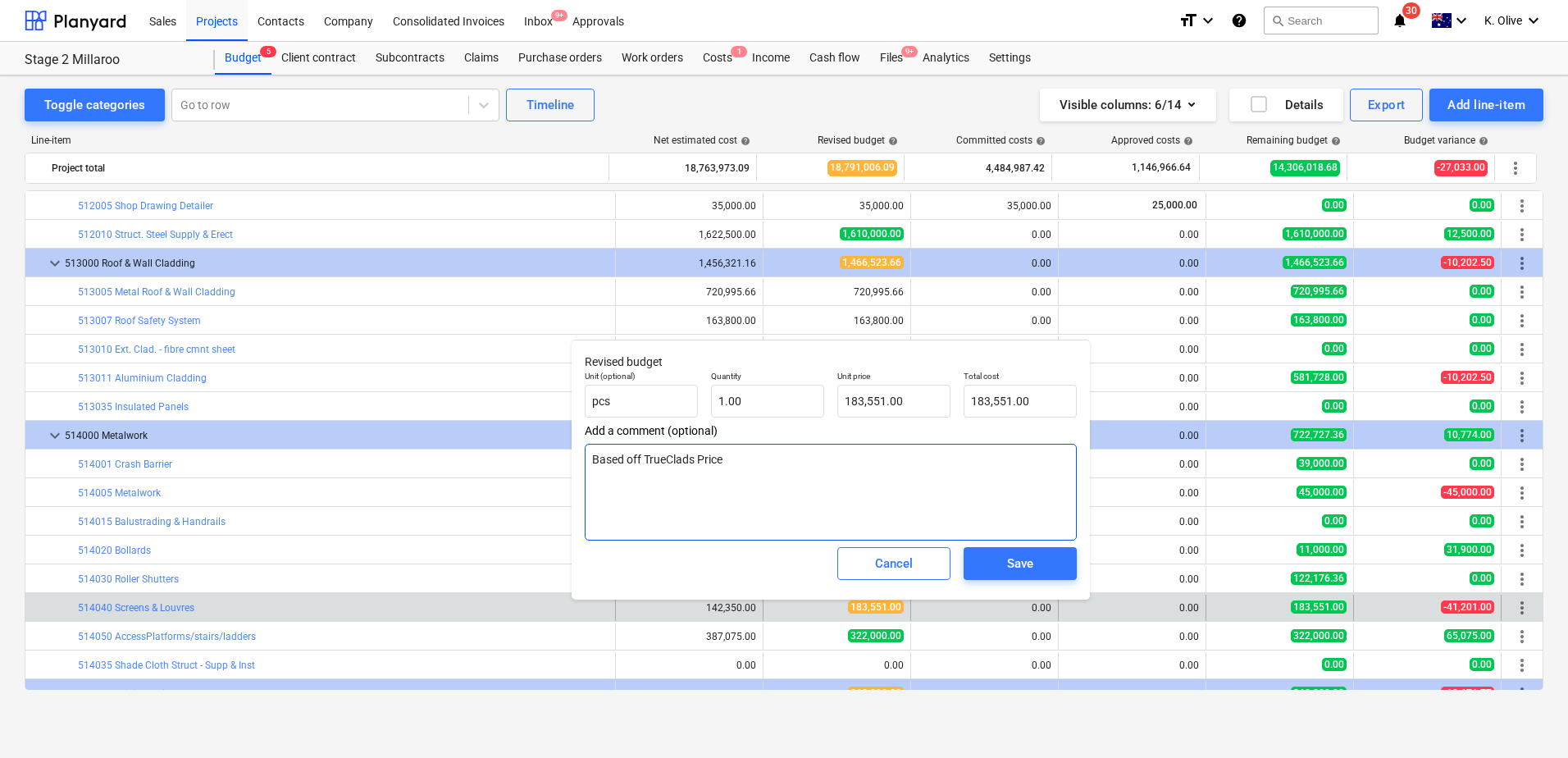
click at [767, 468] on textarea "Based off TrueClads Price" at bounding box center [830, 492] width 492 height 97
click at [1010, 528] on div "Save" at bounding box center [1020, 564] width 26 height 21
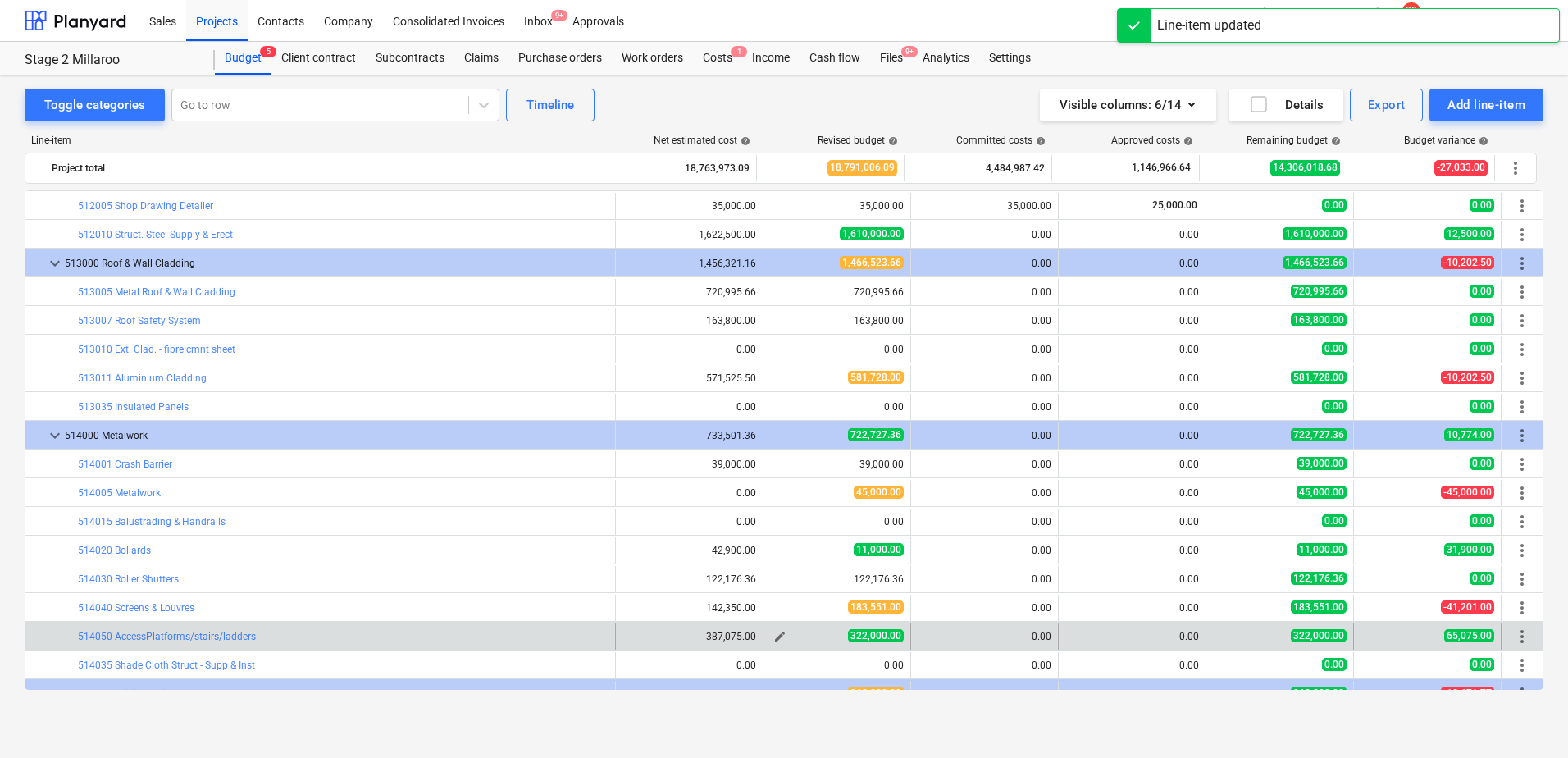
click at [780, 528] on span "edit" at bounding box center [780, 637] width 14 height 14
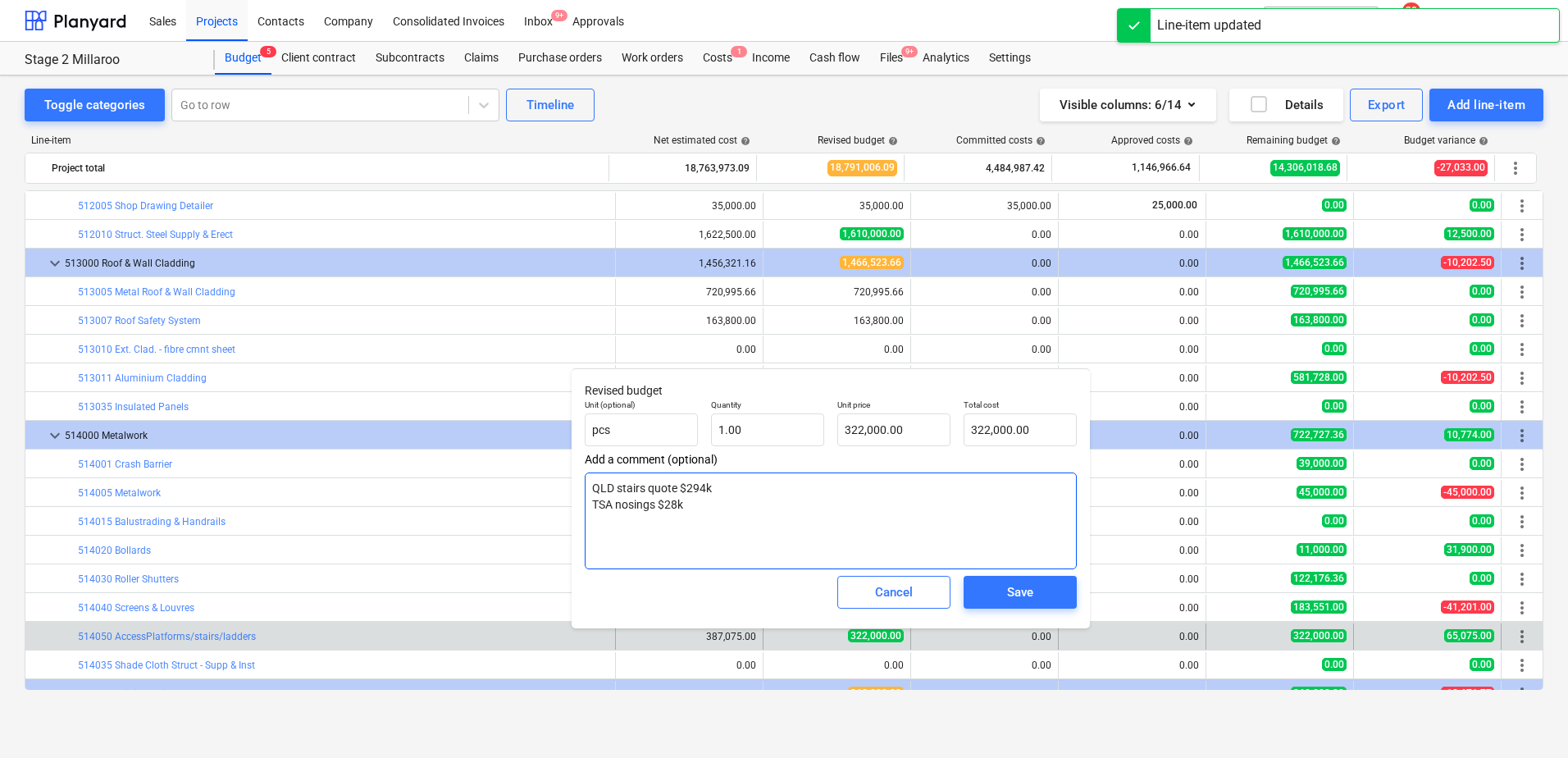
click at [723, 508] on textarea "QLD stairs quote $294k TSA nosings $28k" at bounding box center [830, 521] width 492 height 97
drag, startPoint x: 717, startPoint y: 510, endPoint x: 580, endPoint y: 484, distance: 139.4
click at [580, 484] on div "Revised budget Unit (optional) pcs Quantity 1.00 Unit price 322,000.00 Total co…" at bounding box center [830, 498] width 518 height 260
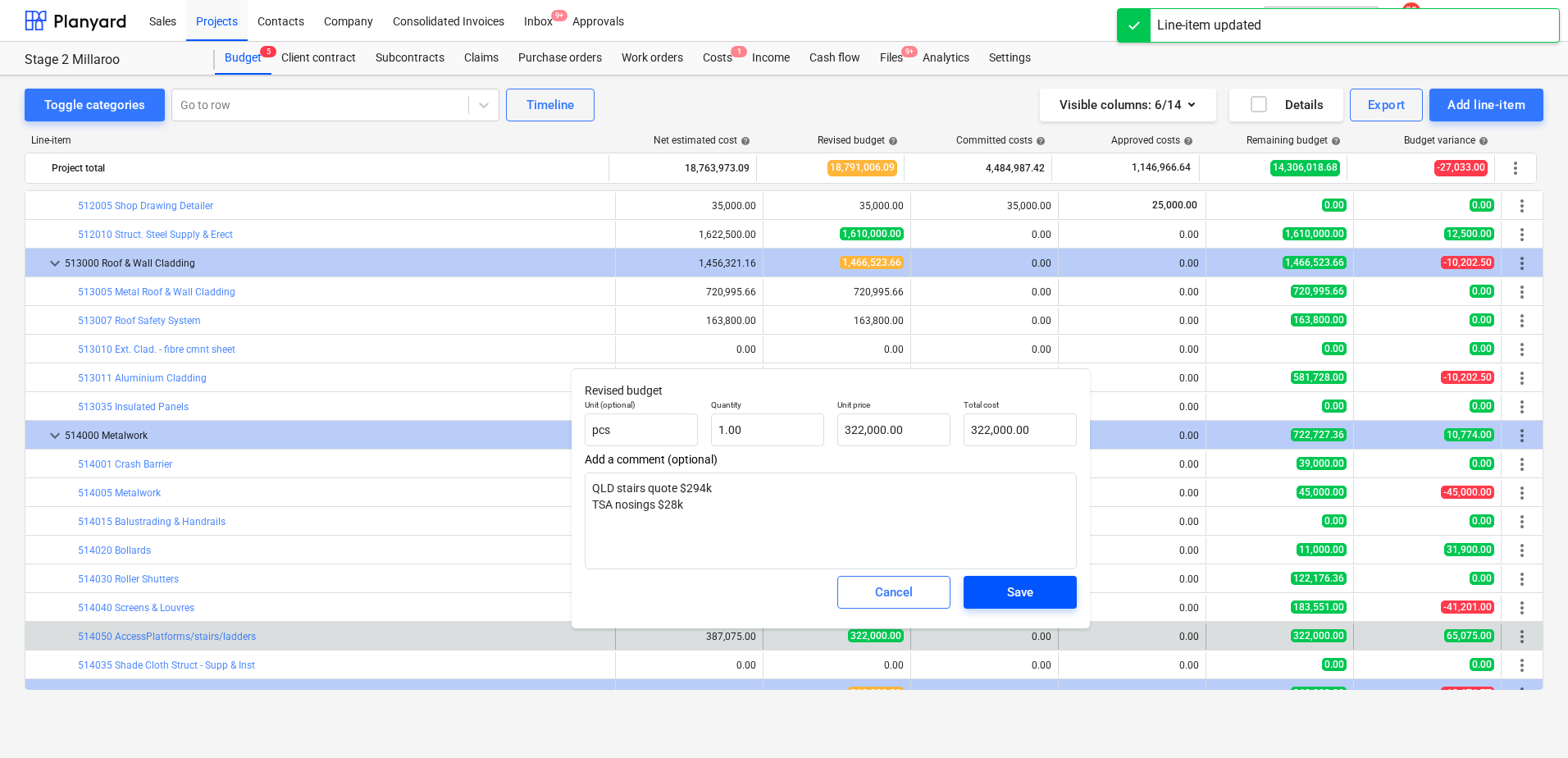
click at [995, 528] on span "Save" at bounding box center [1020, 593] width 73 height 21
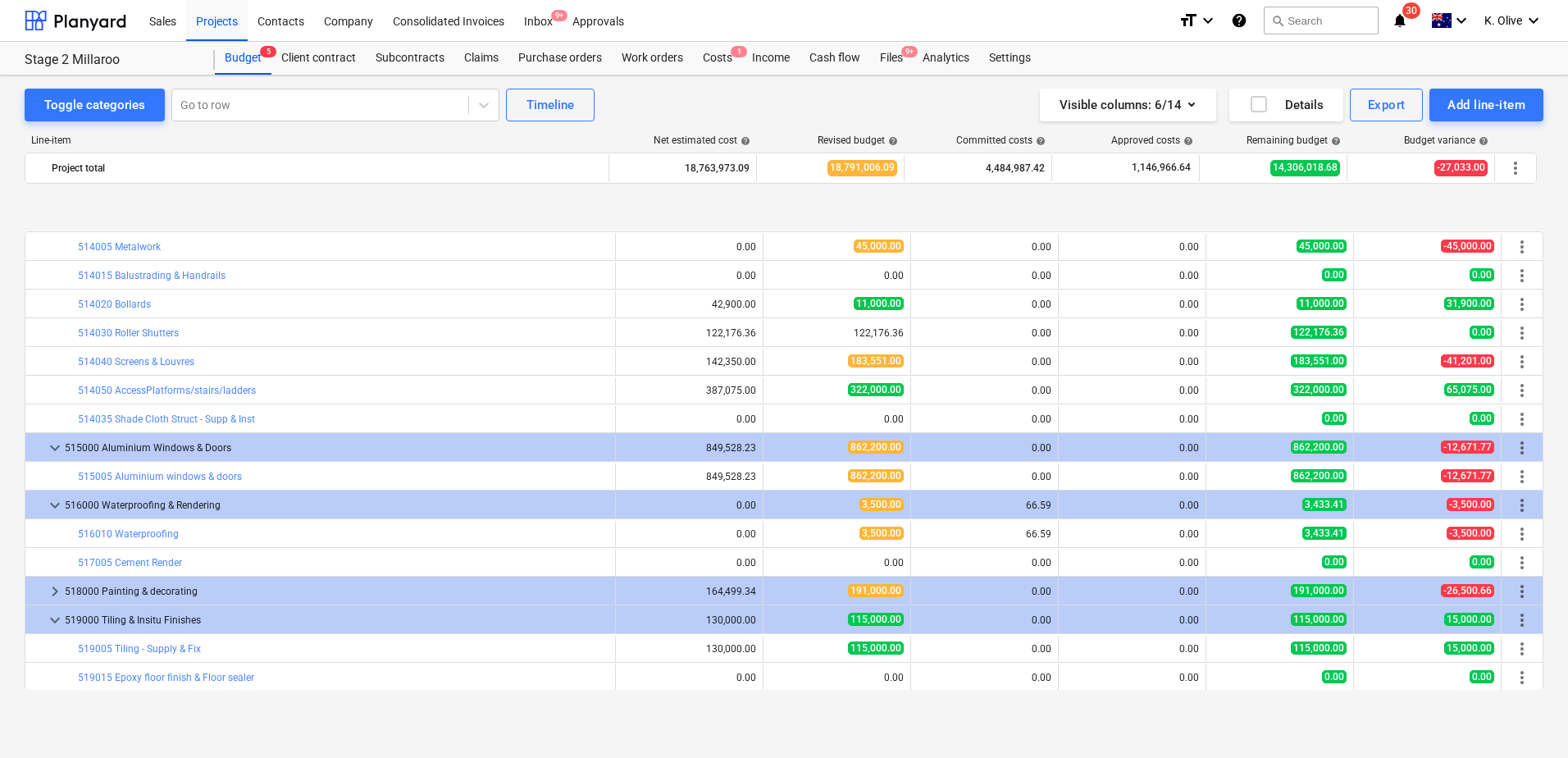
scroll to position [3774, 0]
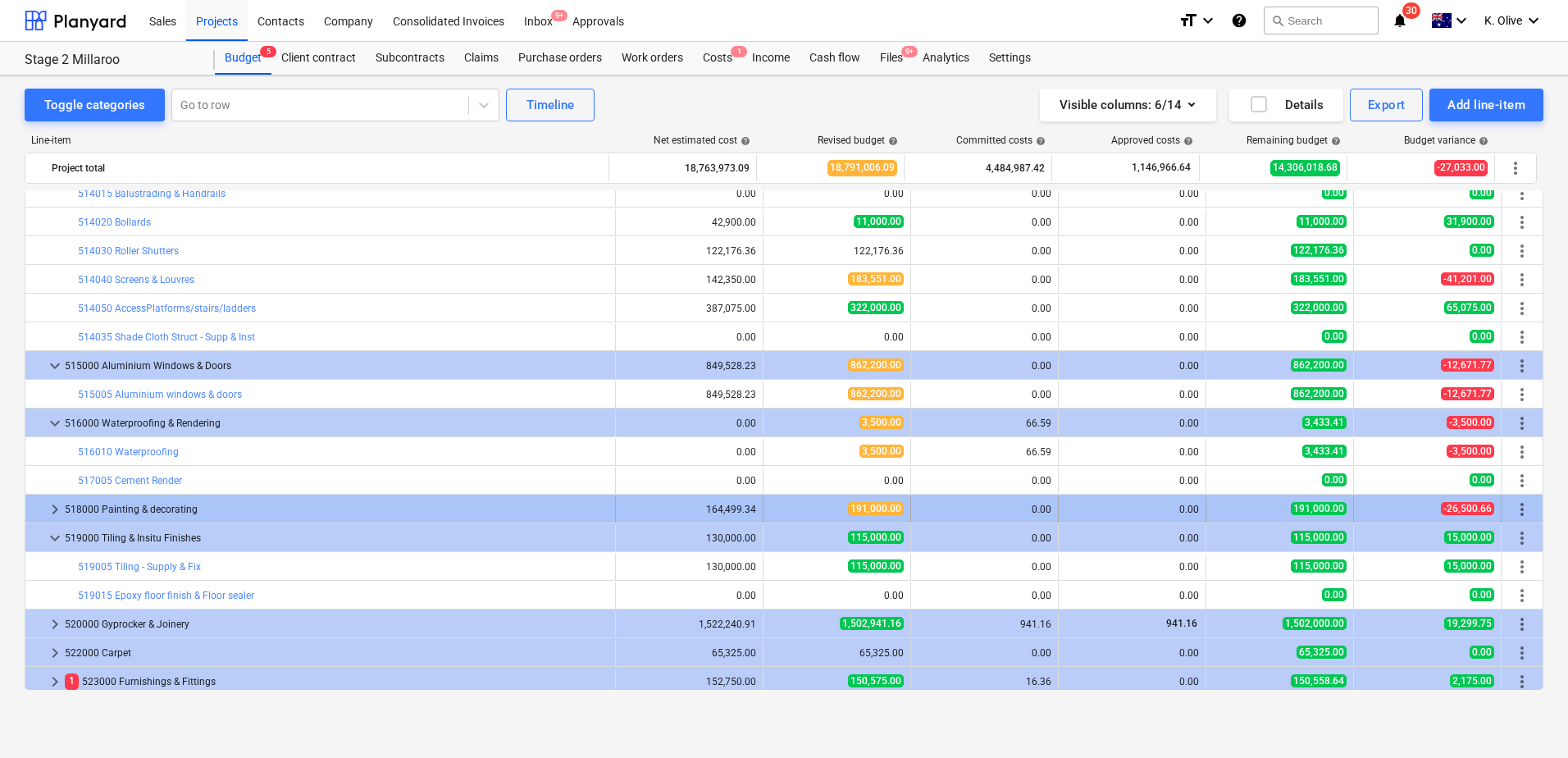
click at [47, 510] on span "keyboard_arrow_right" at bounding box center [55, 510] width 19 height 19
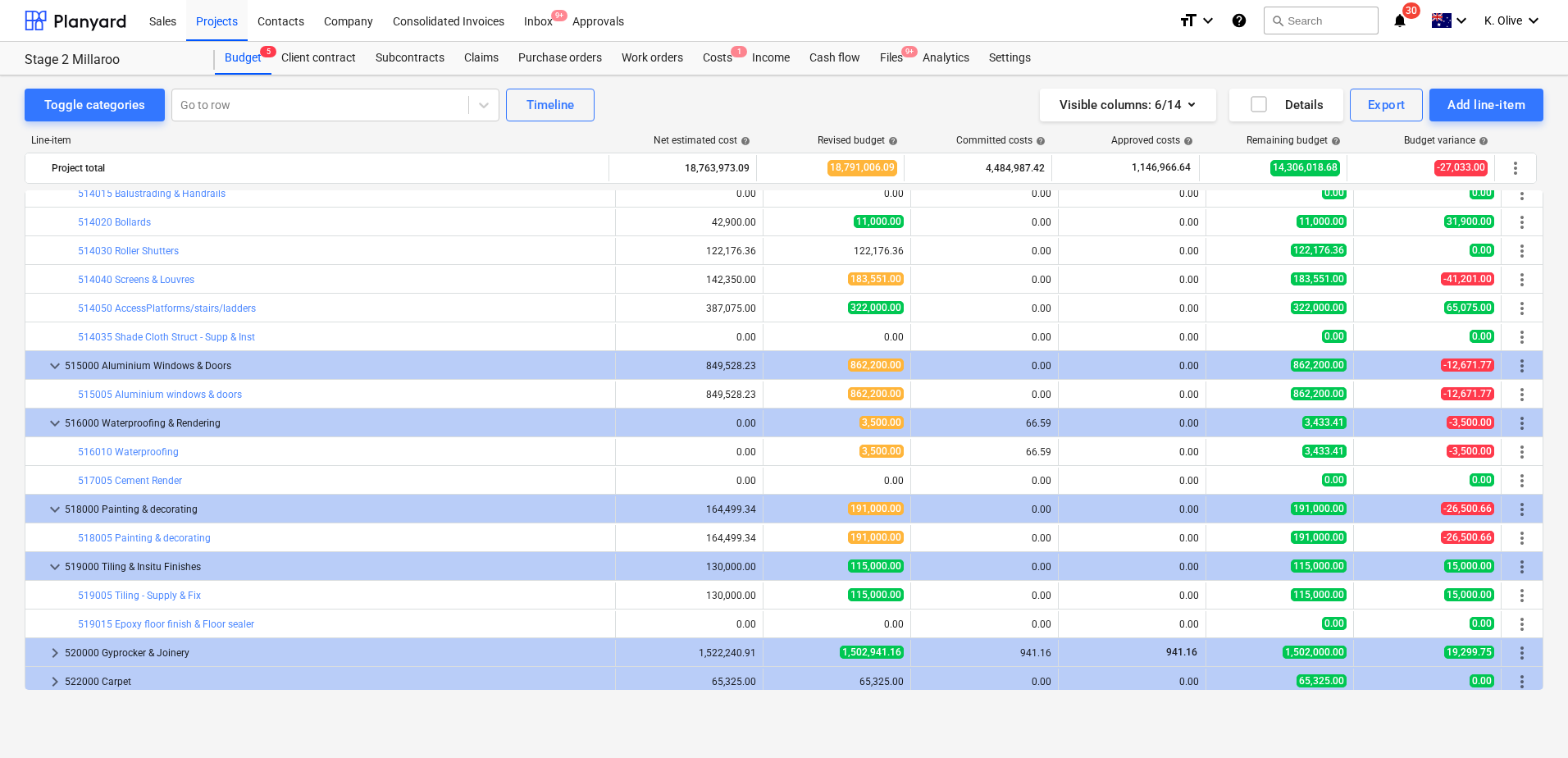
scroll to position [3856, 0]
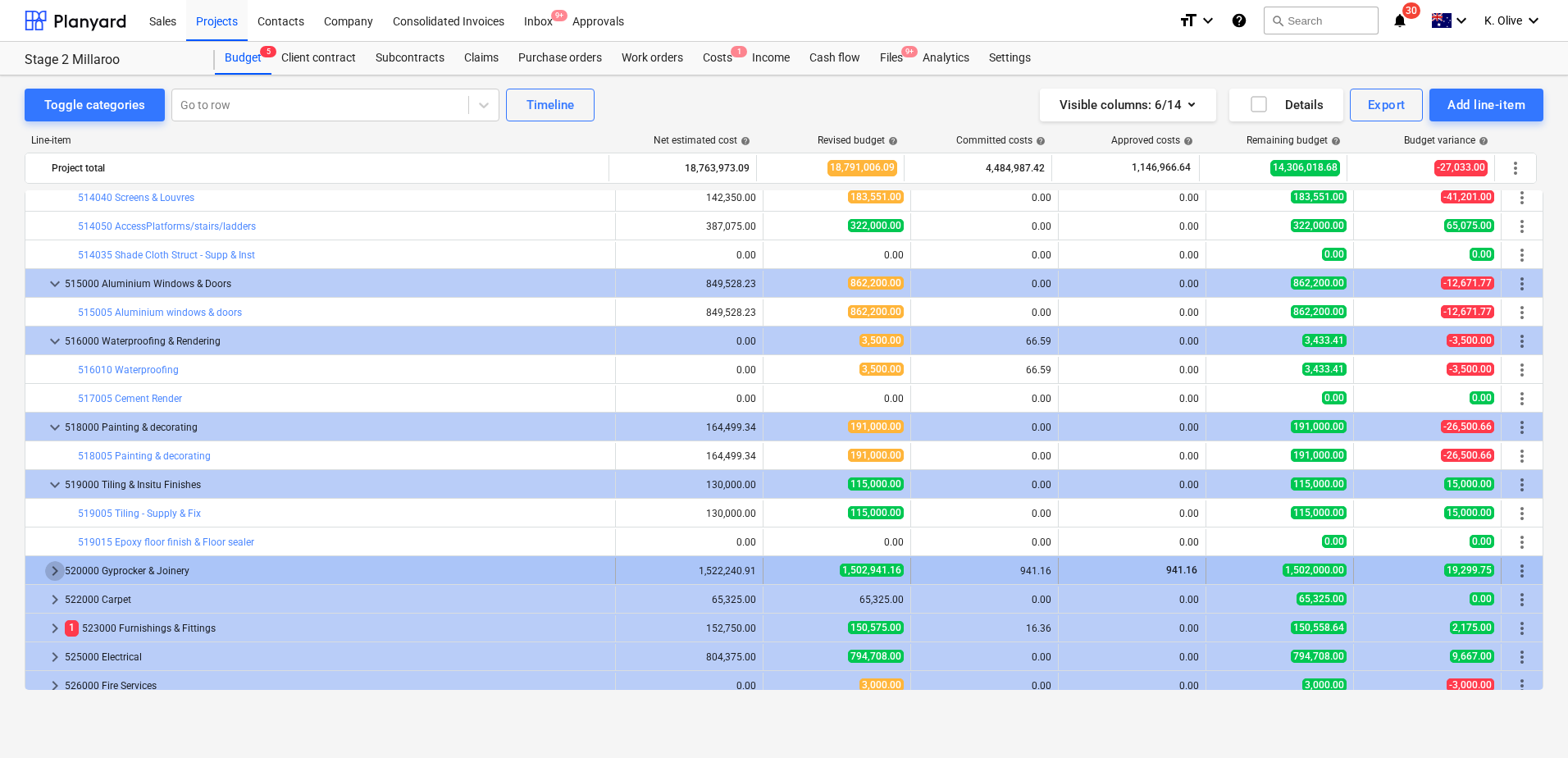
click at [53, 528] on span "keyboard_arrow_right" at bounding box center [55, 570] width 19 height 19
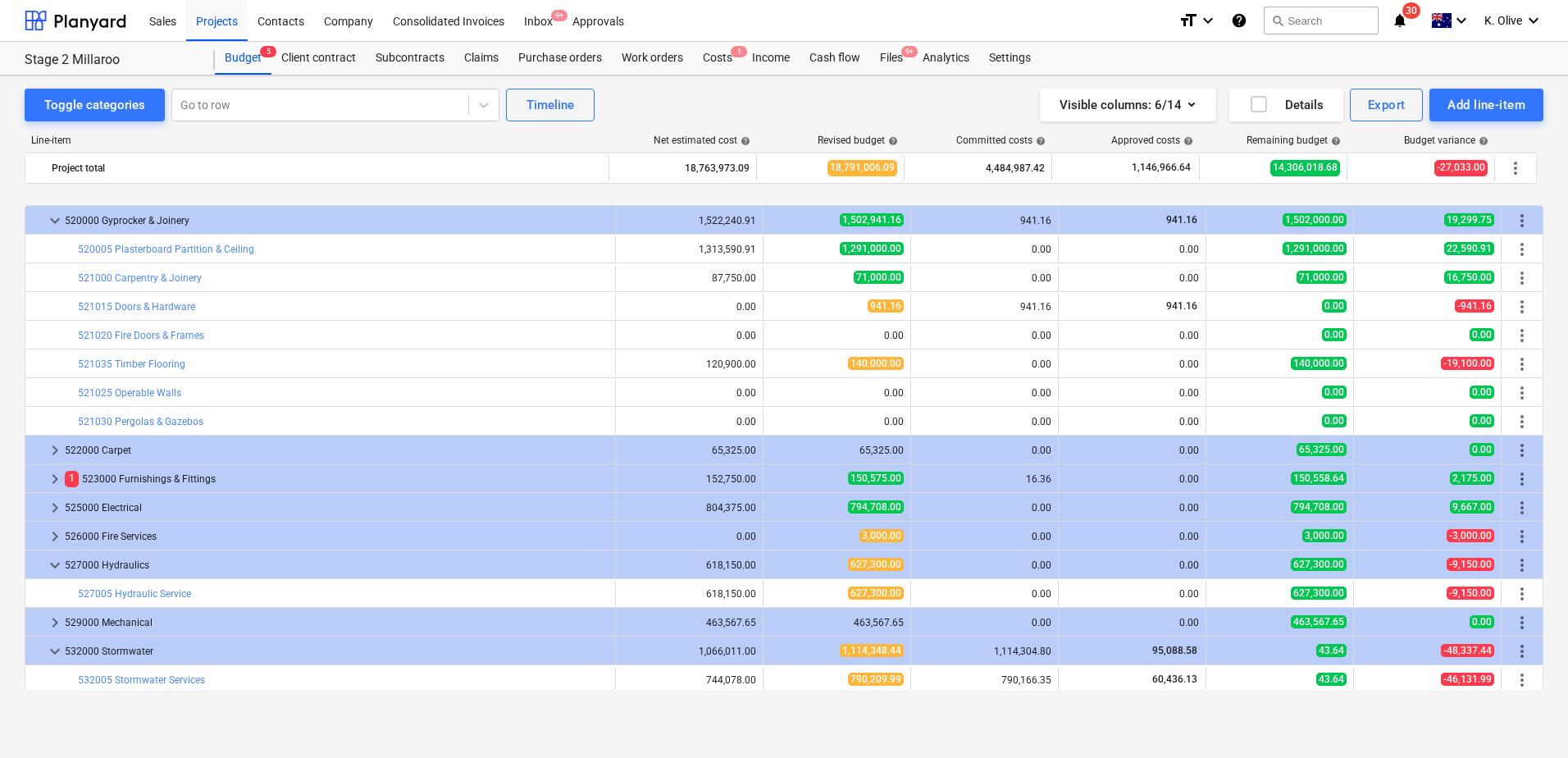
scroll to position [4266, 0]
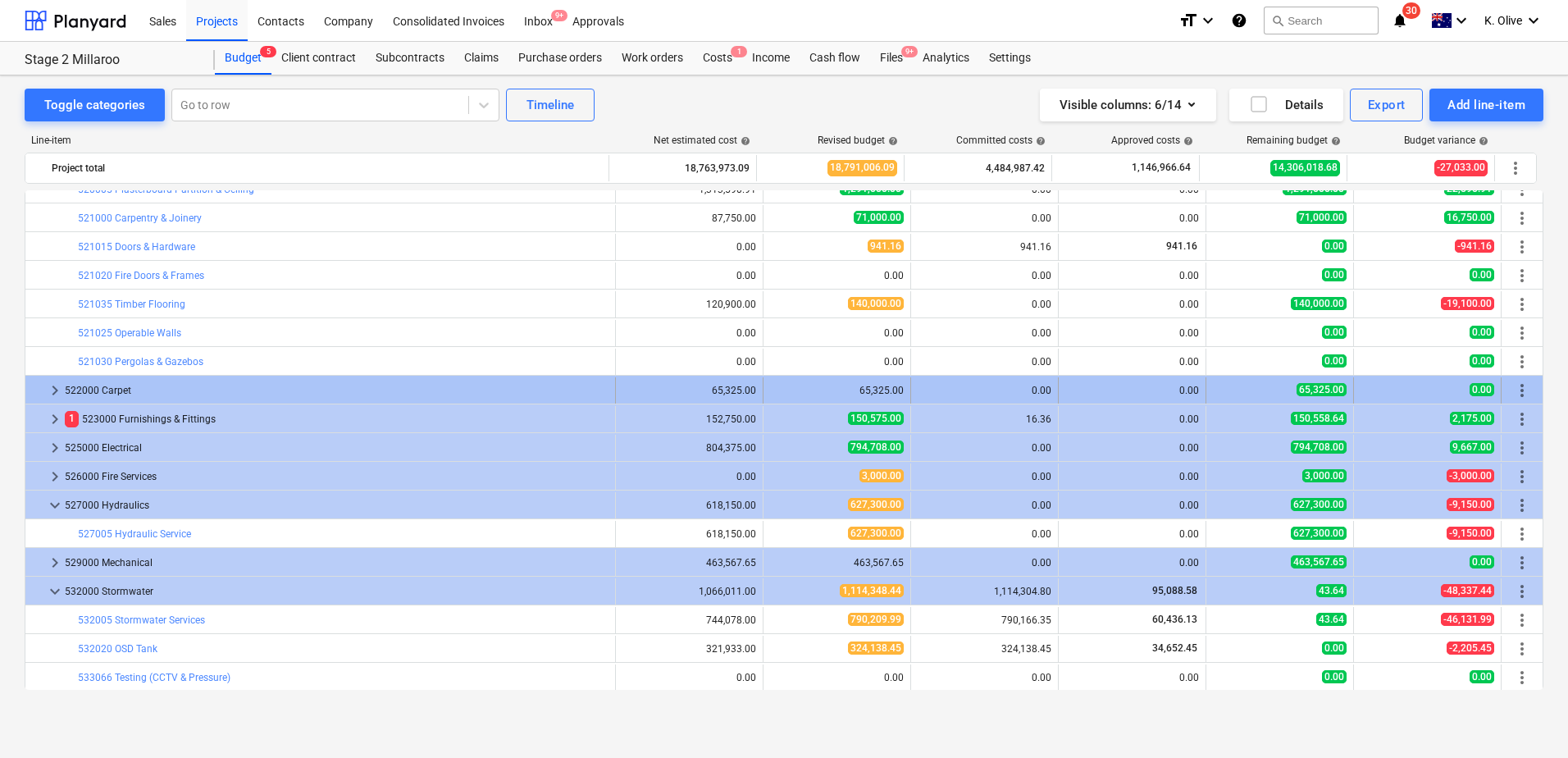
click at [49, 383] on span "keyboard_arrow_right" at bounding box center [55, 391] width 19 height 19
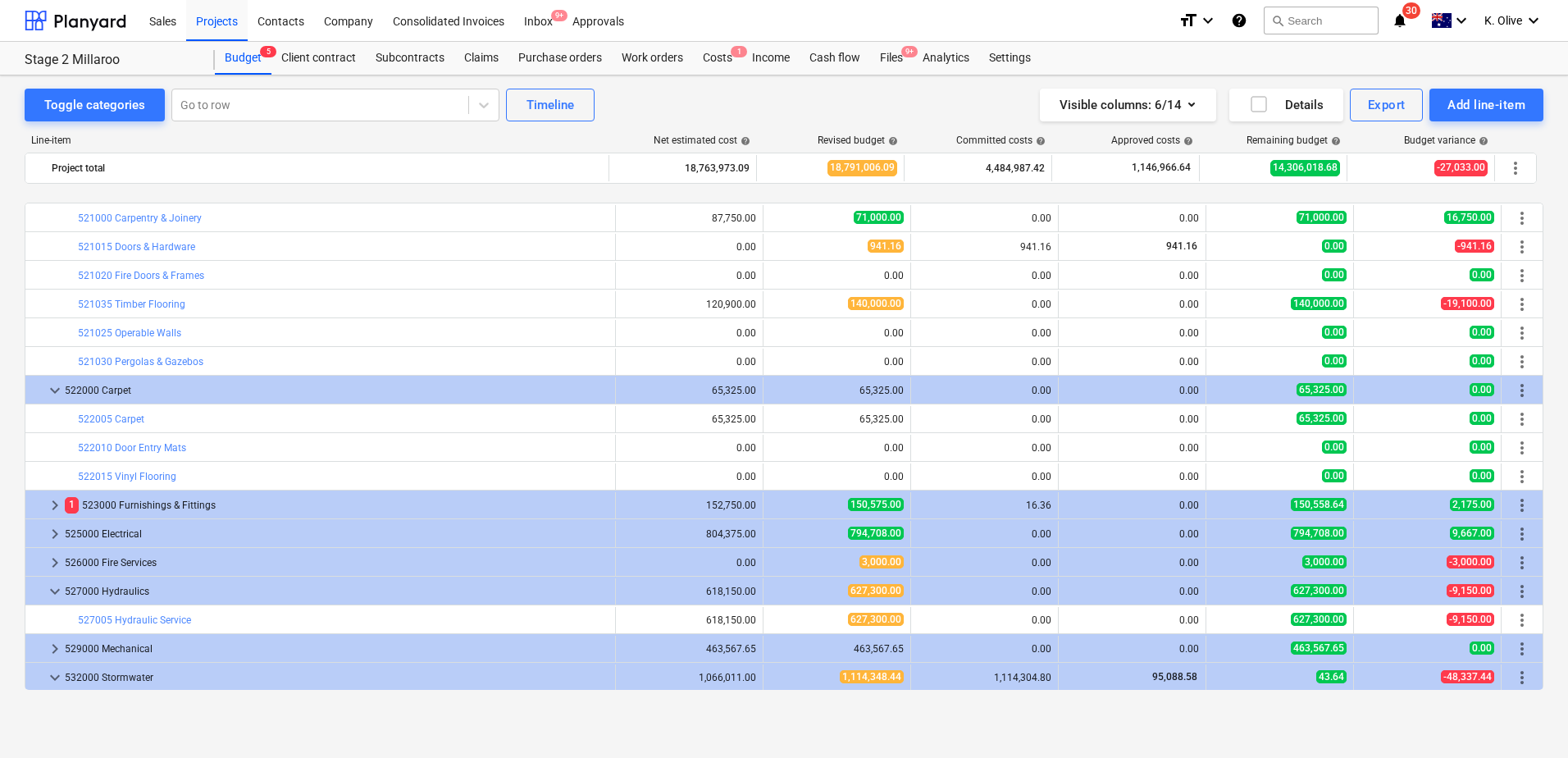
scroll to position [4348, 0]
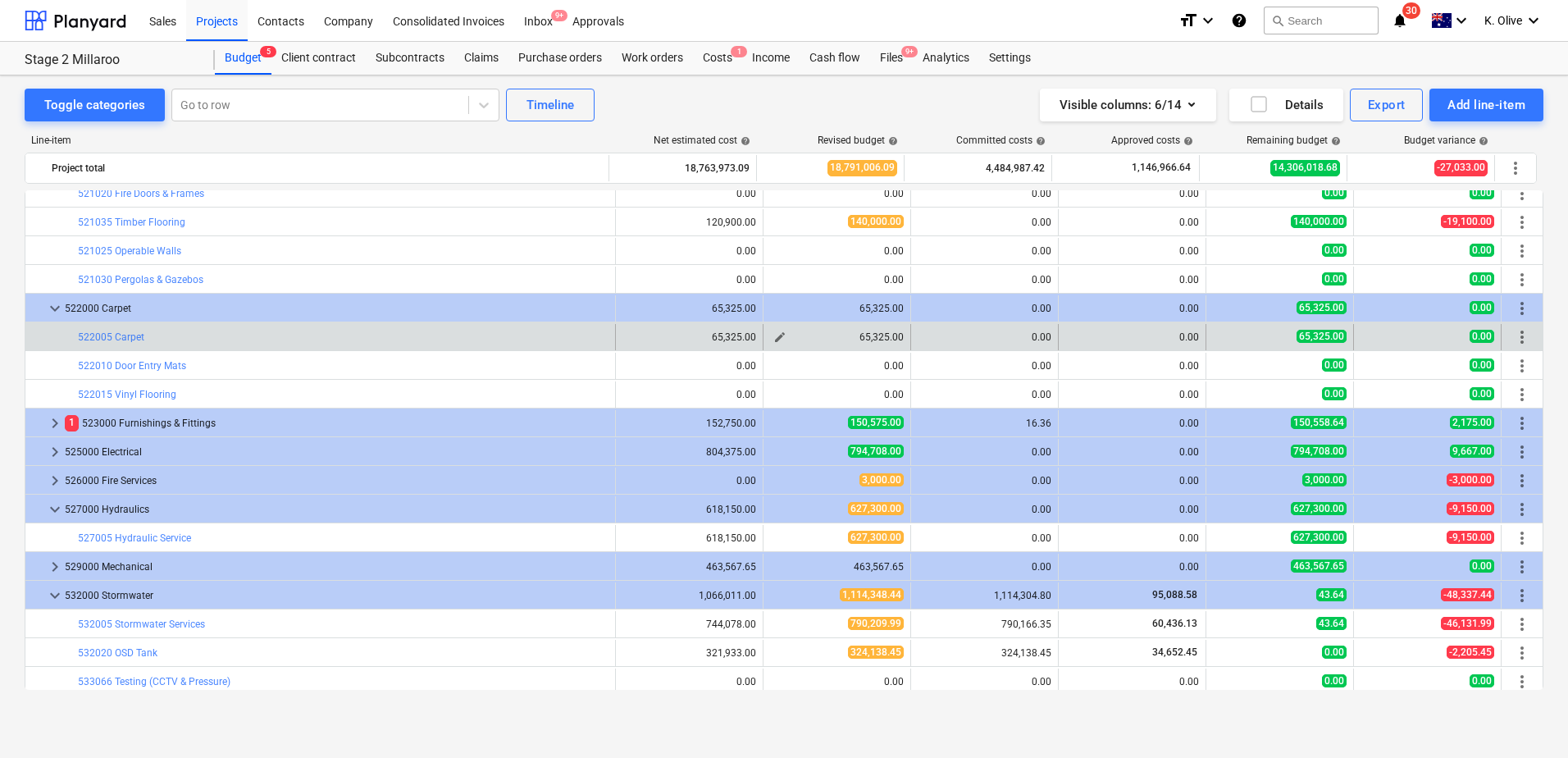
click at [777, 335] on span "edit" at bounding box center [780, 337] width 14 height 14
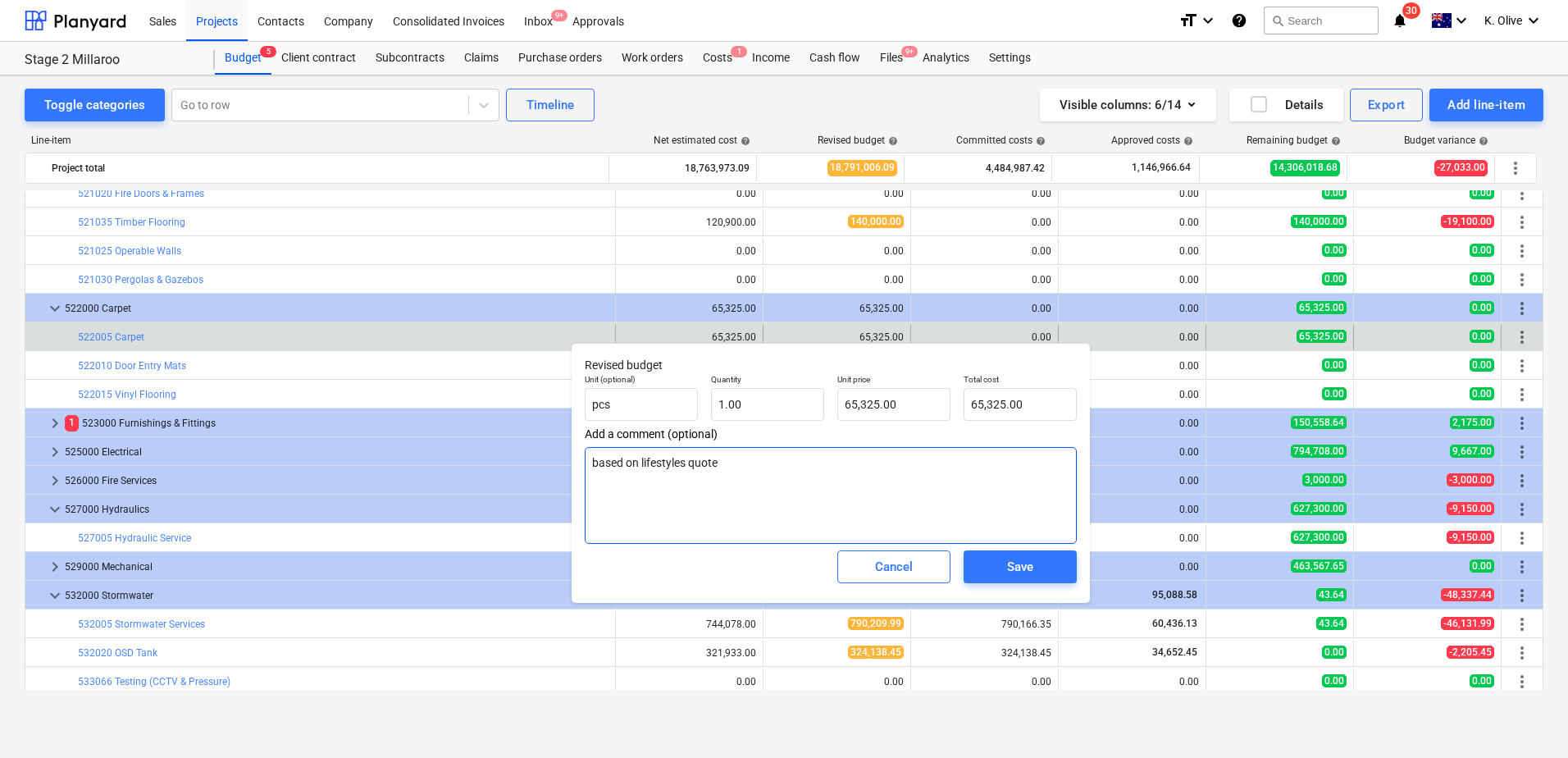
click at [810, 462] on textarea "based on lifestyles quote" at bounding box center [830, 495] width 492 height 97
click at [1031, 528] on div "Save" at bounding box center [1020, 567] width 26 height 21
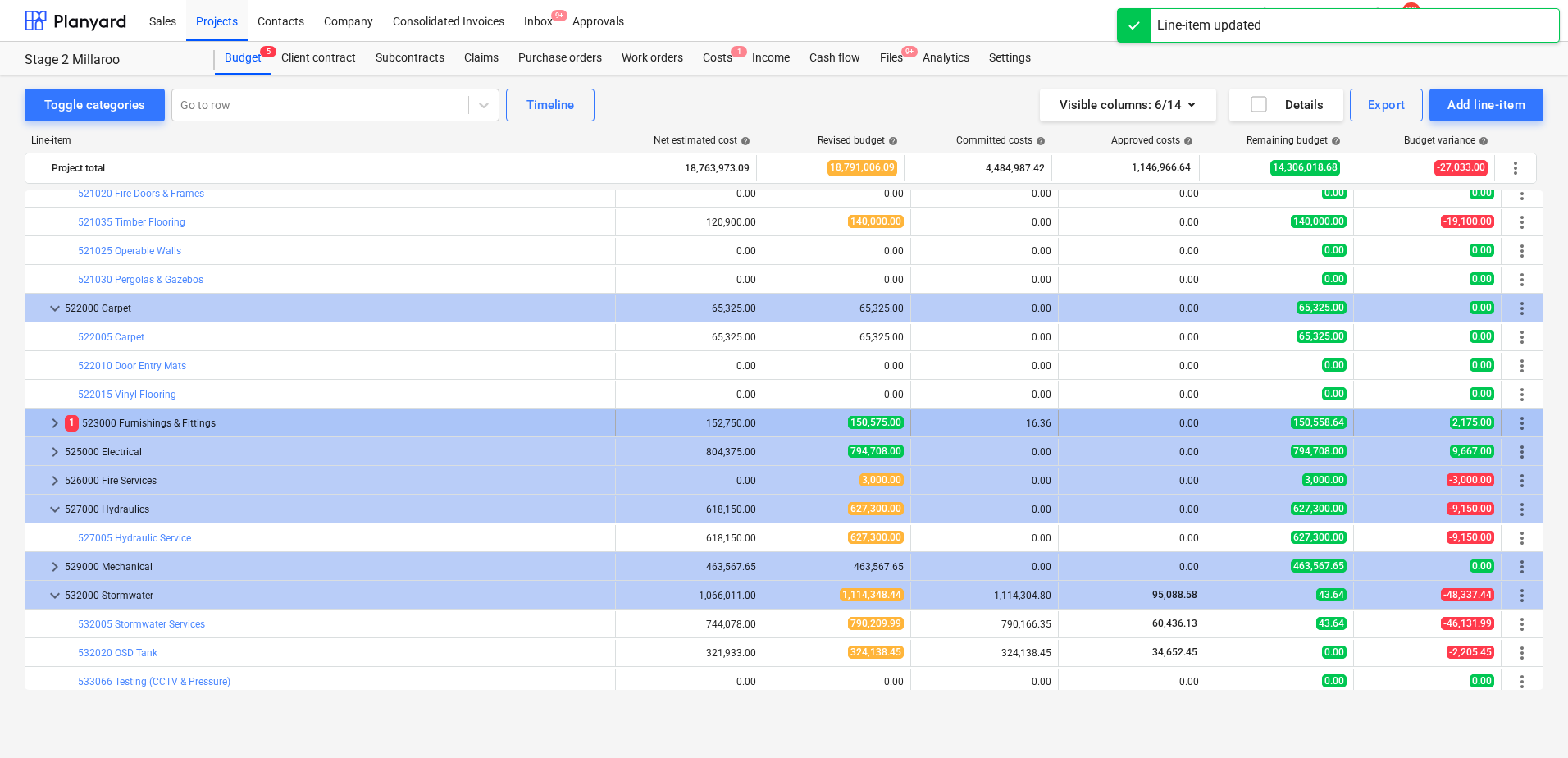
click at [48, 424] on span "keyboard_arrow_right" at bounding box center [55, 423] width 19 height 19
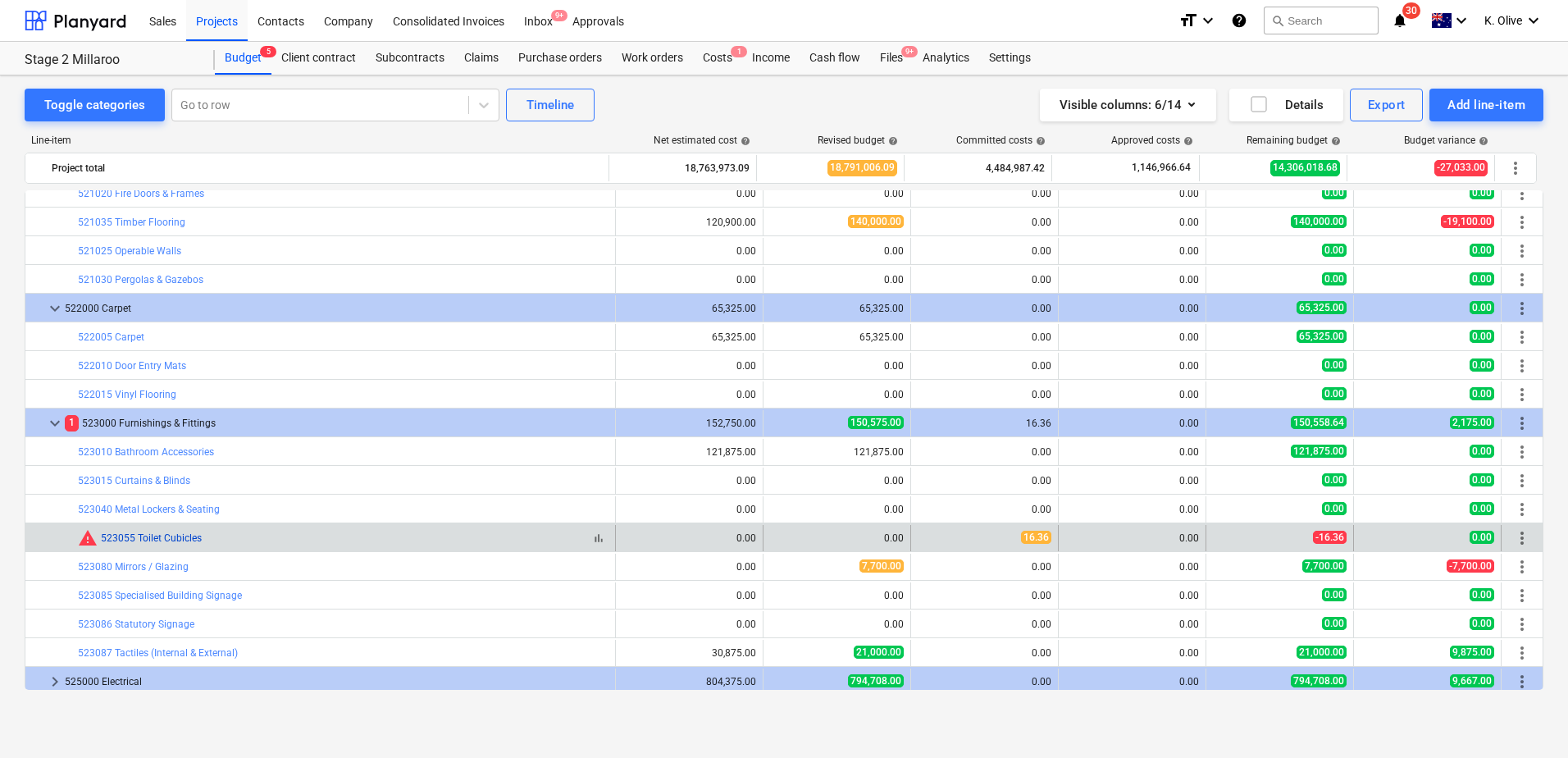
click at [133, 528] on link "523055 Toilet Cubicles" at bounding box center [151, 539] width 101 height 12
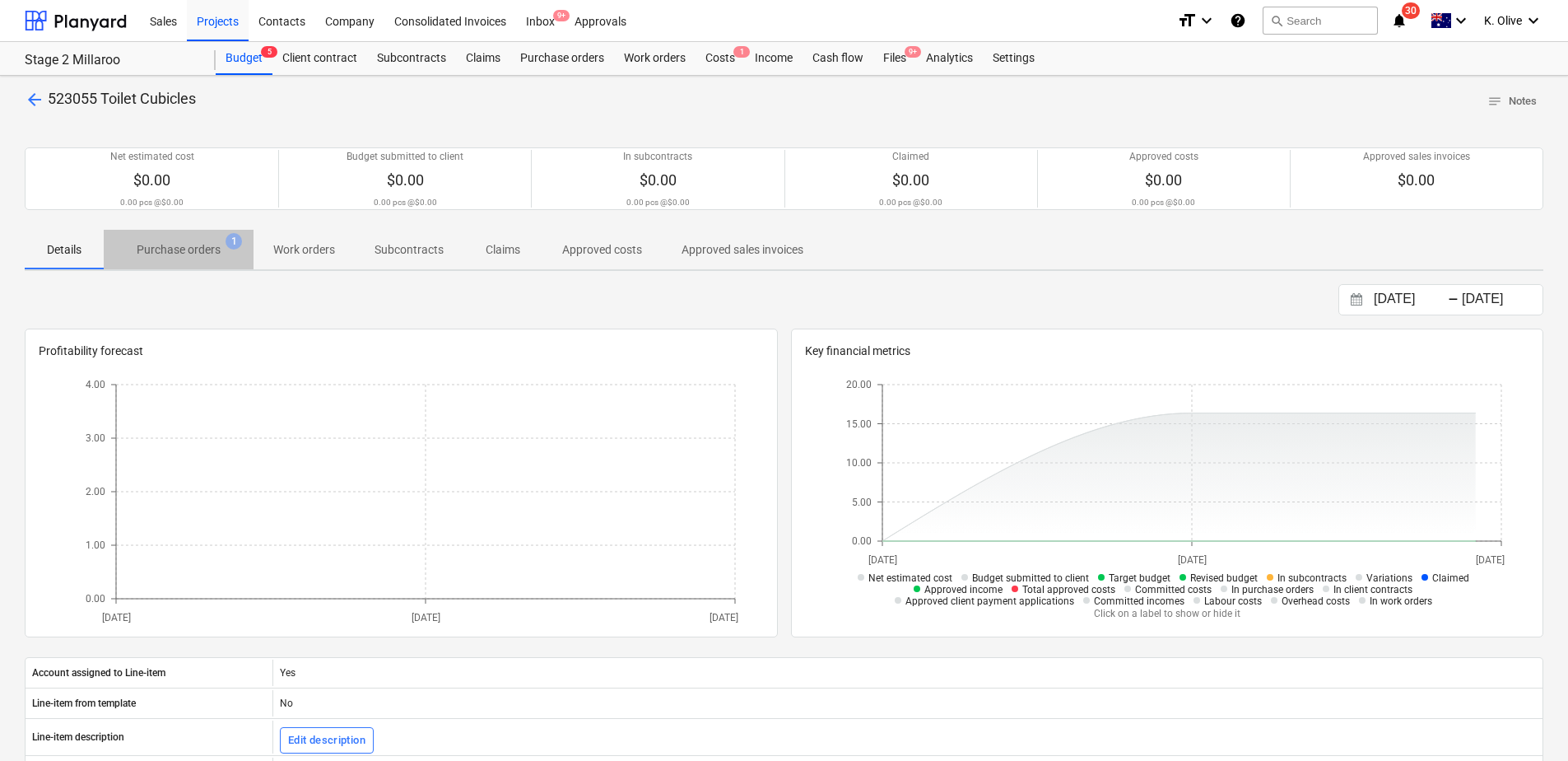
click at [182, 255] on p "Purchase orders" at bounding box center [179, 250] width 84 height 17
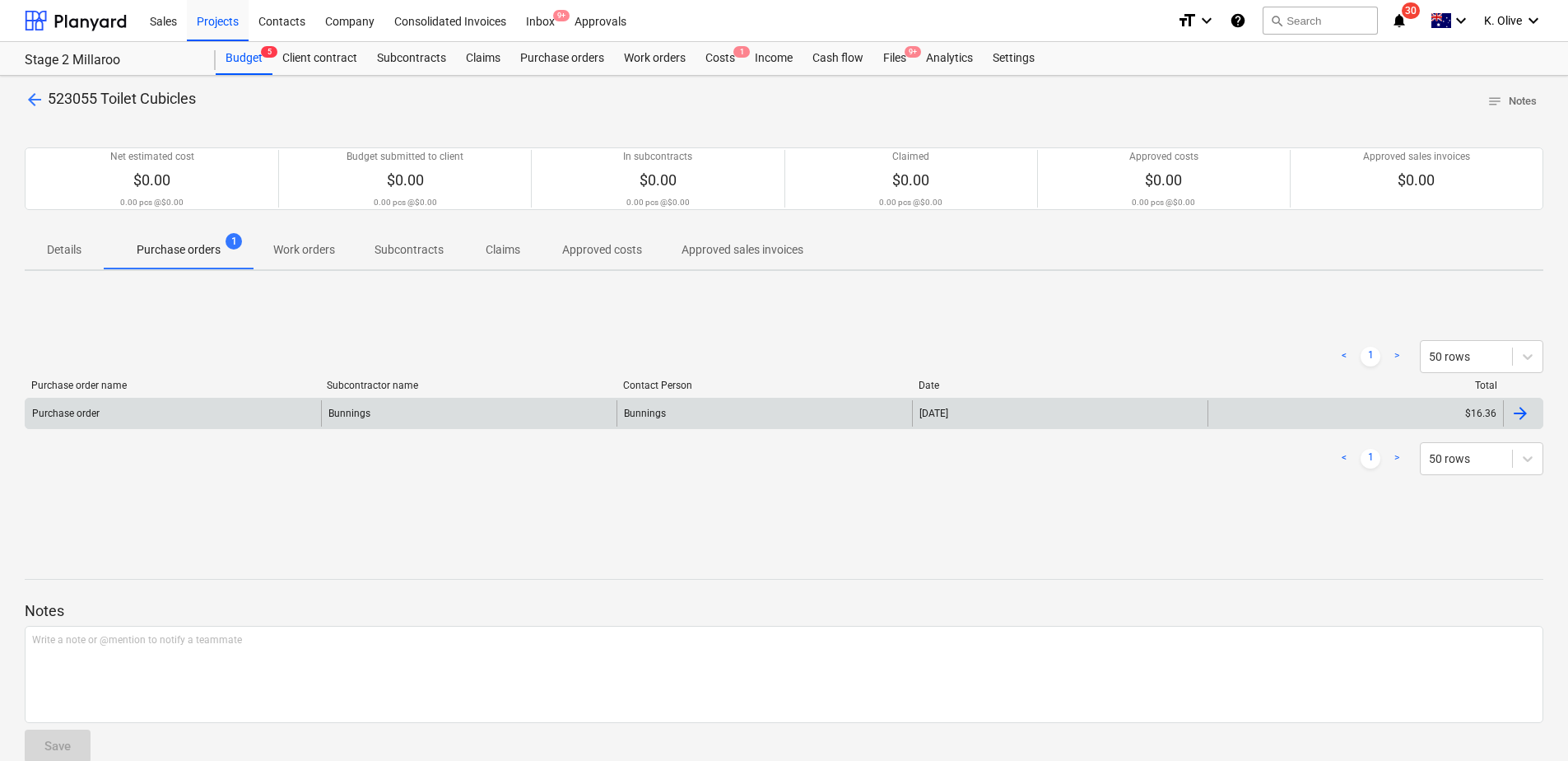
click at [227, 424] on div "Purchase order" at bounding box center [173, 413] width 296 height 26
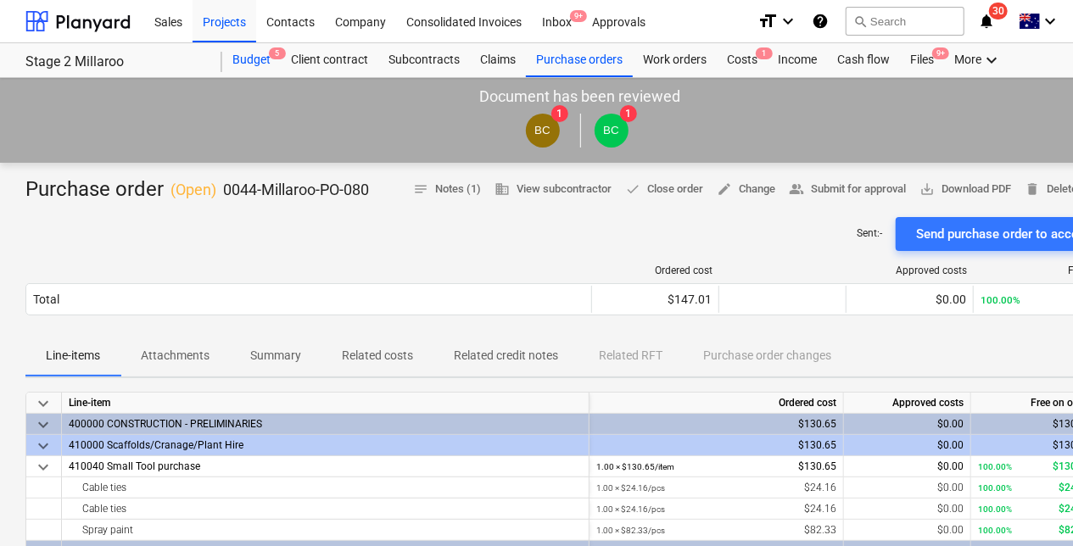
click at [249, 59] on div "Budget 5" at bounding box center [251, 60] width 59 height 34
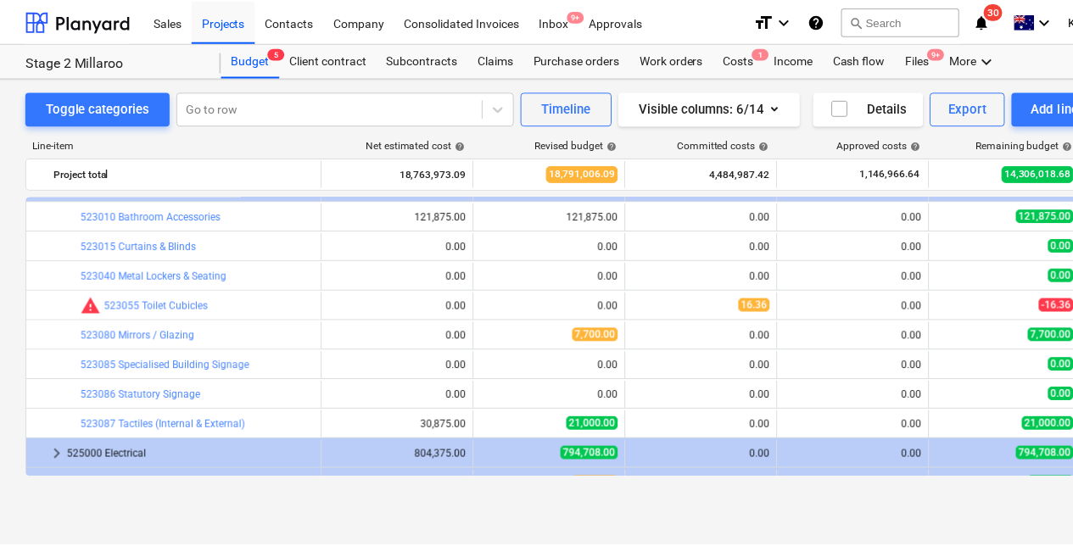
scroll to position [4752, 0]
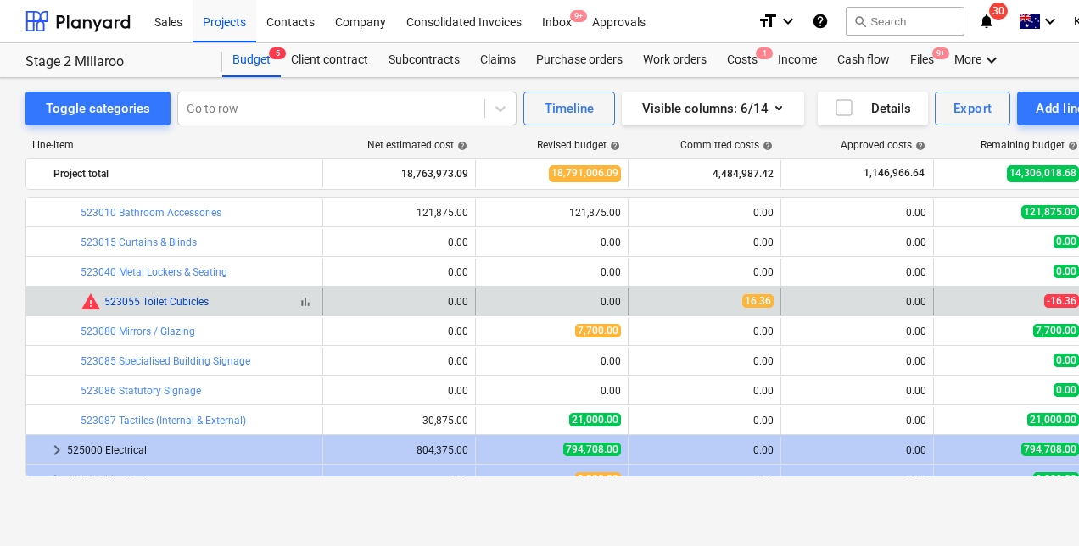
click at [160, 302] on link "523055 Toilet Cubicles" at bounding box center [156, 302] width 104 height 12
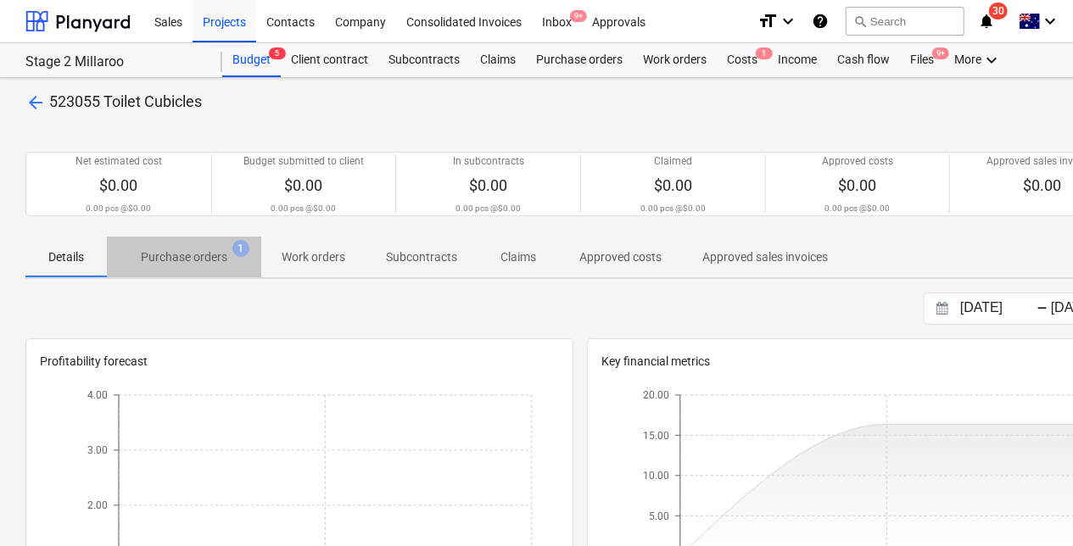
click at [196, 261] on p "Purchase orders" at bounding box center [184, 258] width 87 height 18
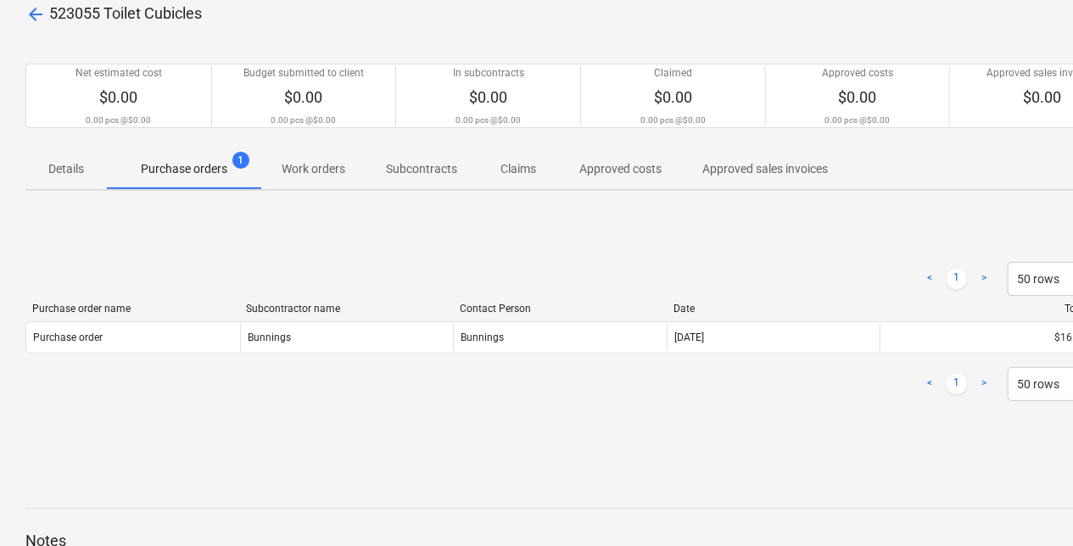
scroll to position [170, 0]
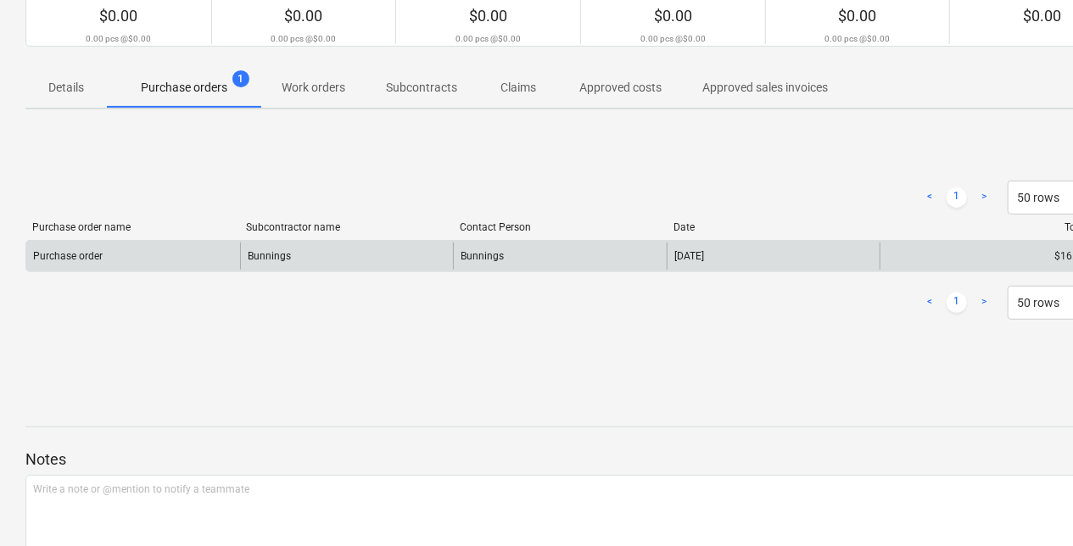
click at [181, 263] on div "Purchase order" at bounding box center [133, 256] width 214 height 27
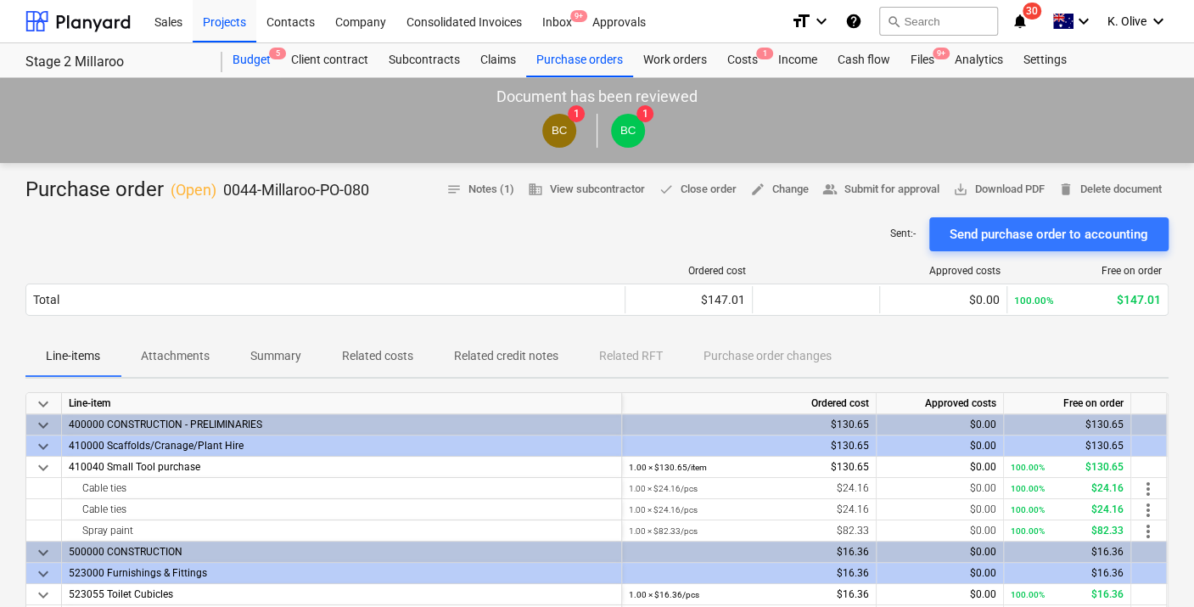
click at [257, 59] on div "Budget 5" at bounding box center [251, 60] width 59 height 34
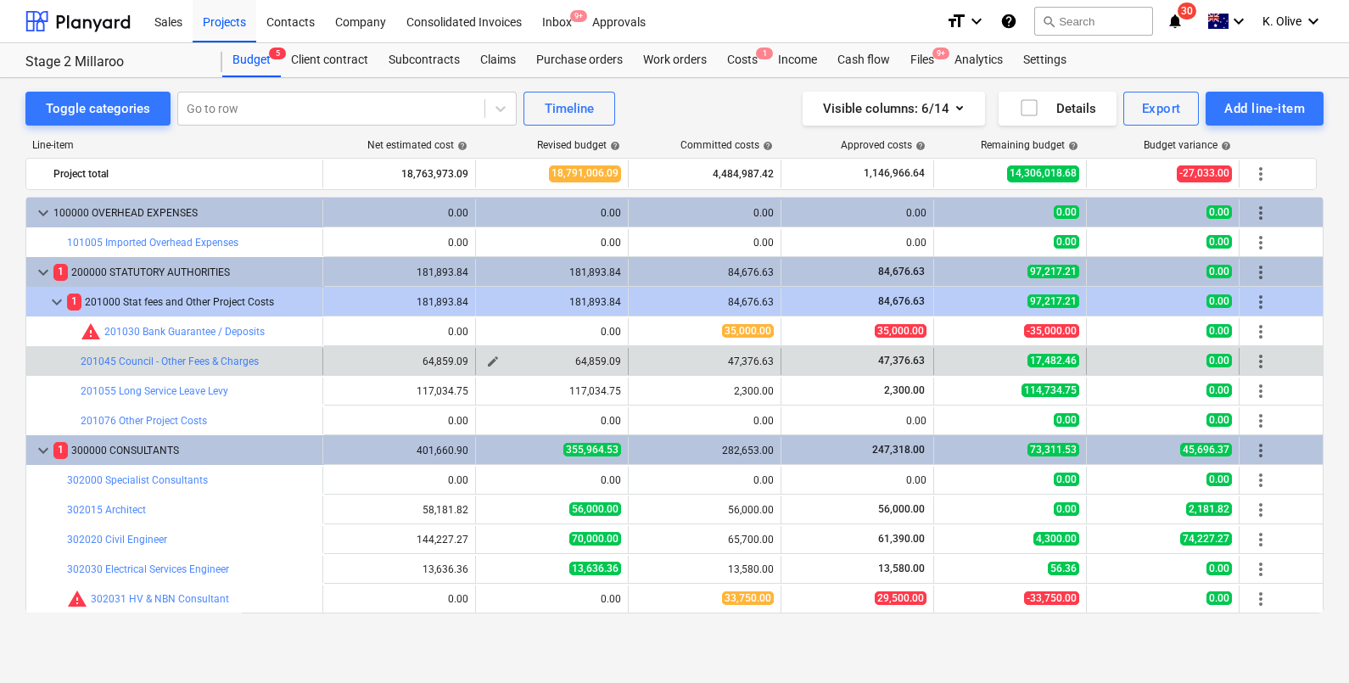
click at [500, 359] on button "edit" at bounding box center [493, 361] width 20 height 20
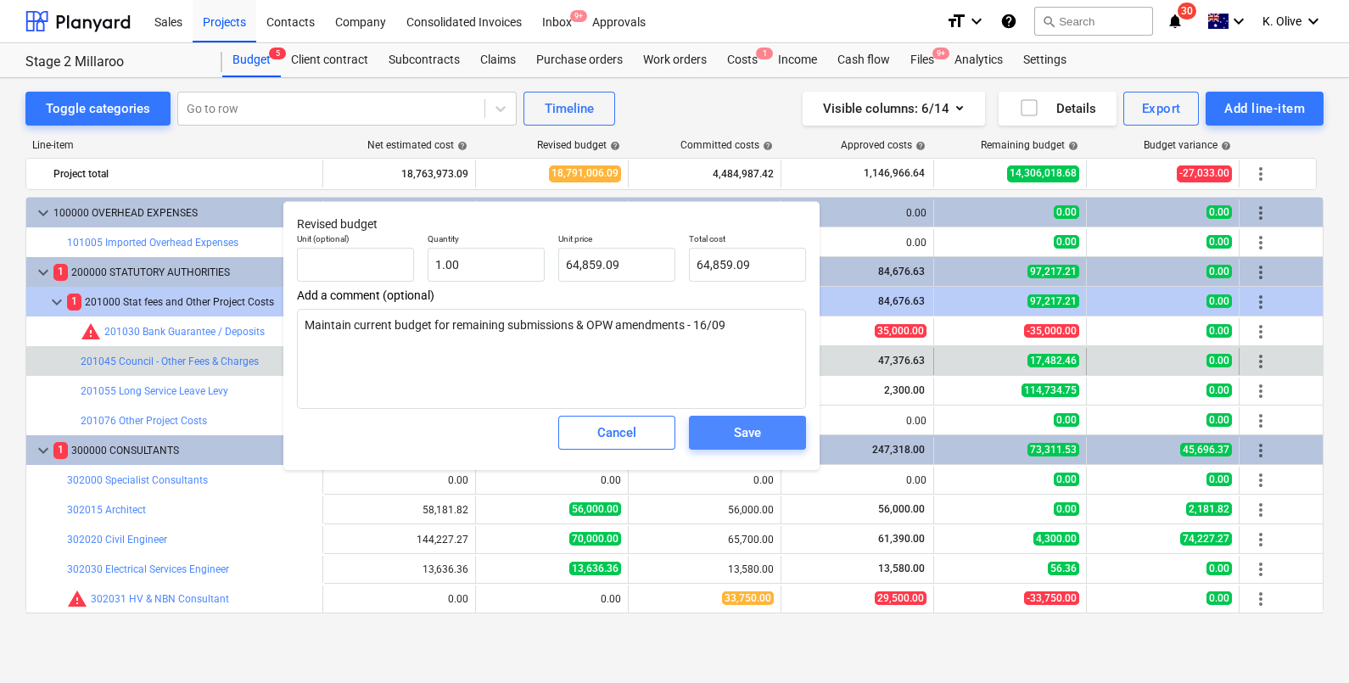
click at [747, 438] on div "Save" at bounding box center [747, 433] width 27 height 22
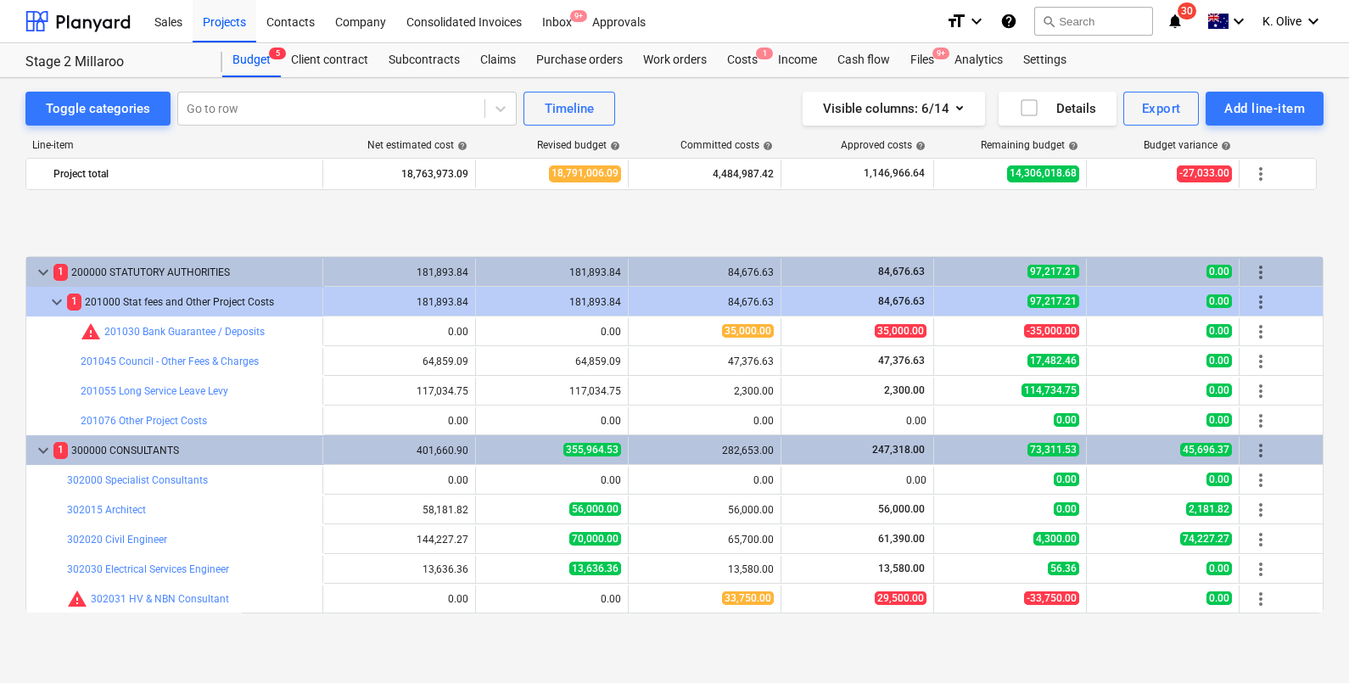
scroll to position [105, 0]
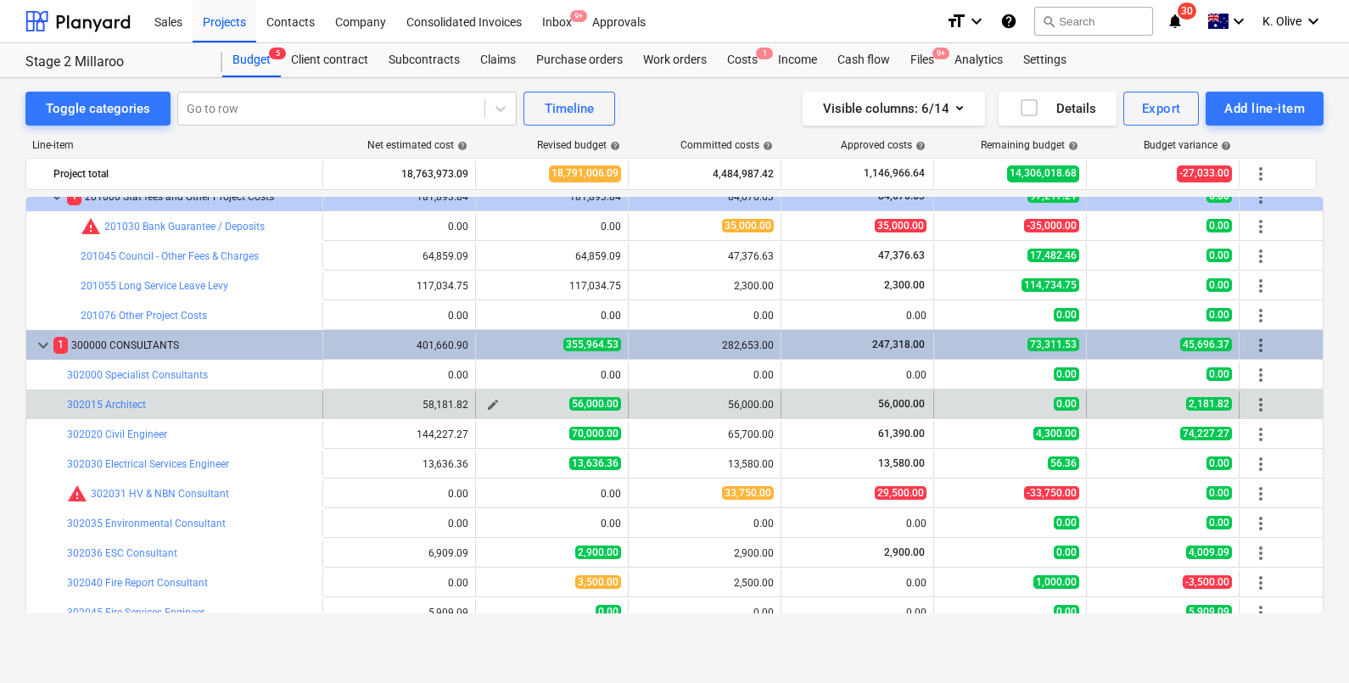
click at [493, 403] on span "edit" at bounding box center [493, 405] width 14 height 14
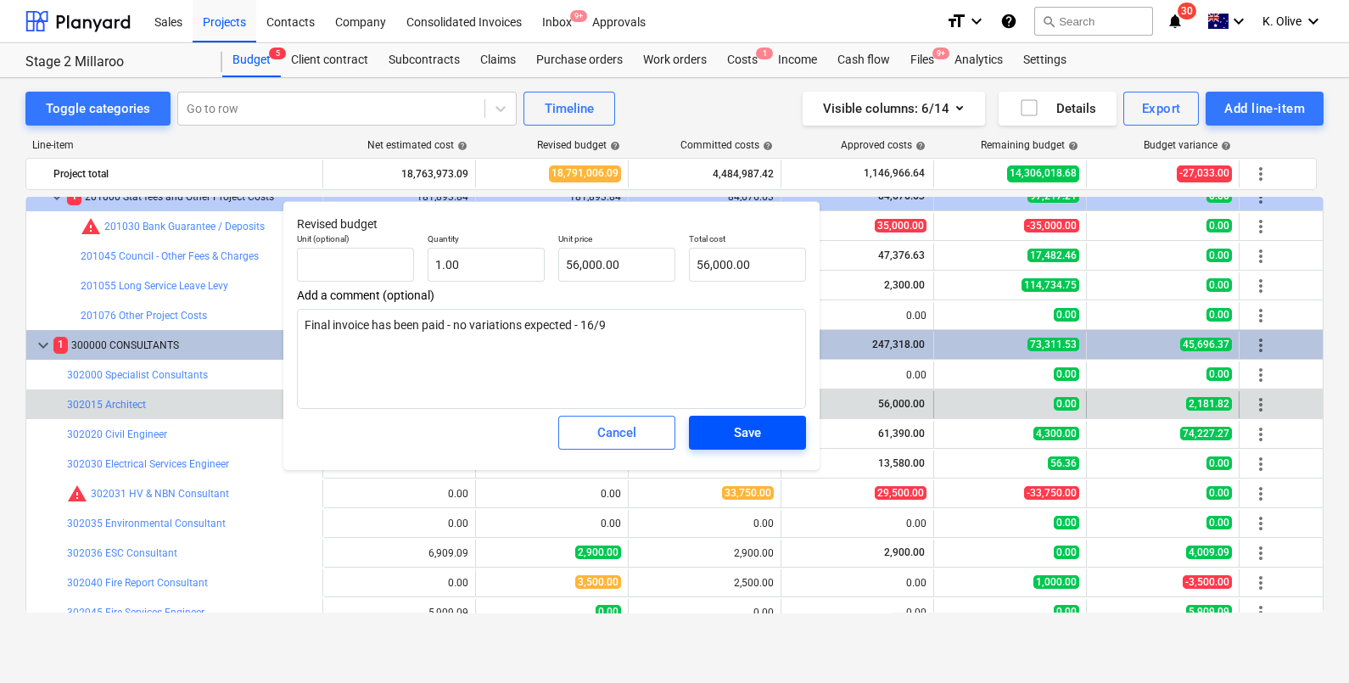
click at [717, 440] on span "Save" at bounding box center [747, 433] width 76 height 22
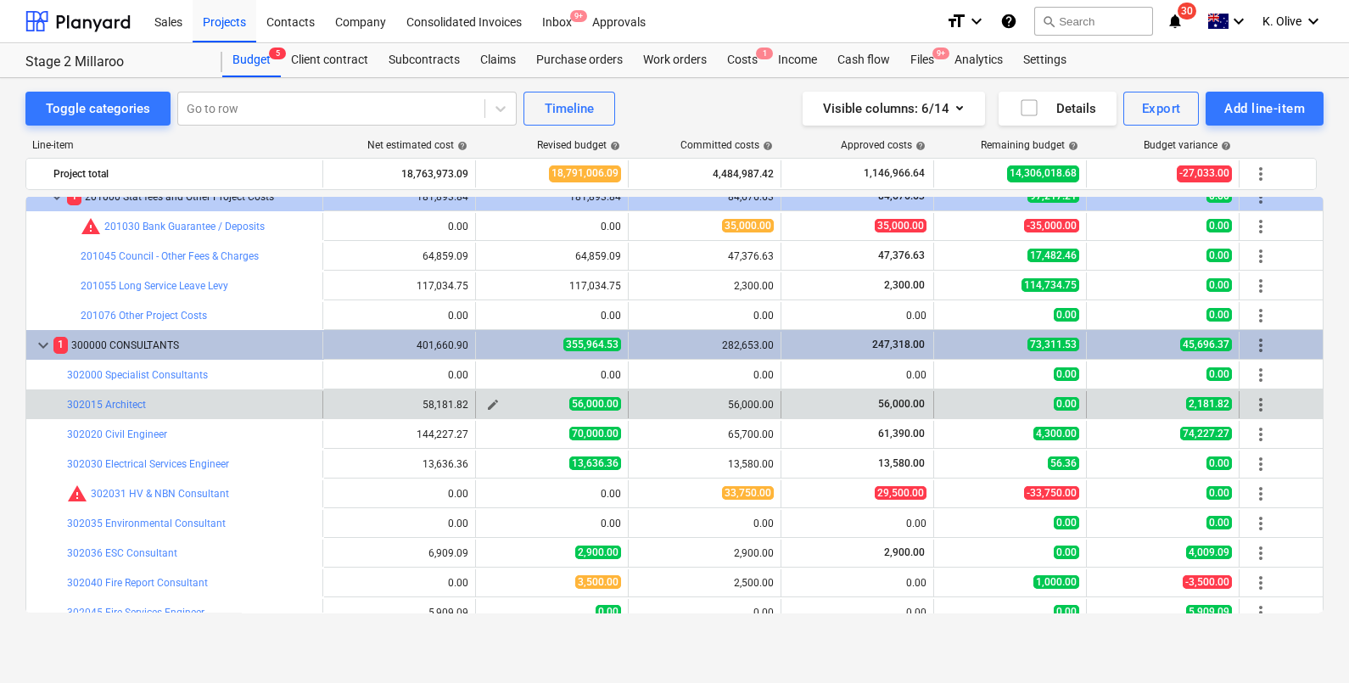
click at [492, 403] on span "edit" at bounding box center [493, 405] width 14 height 14
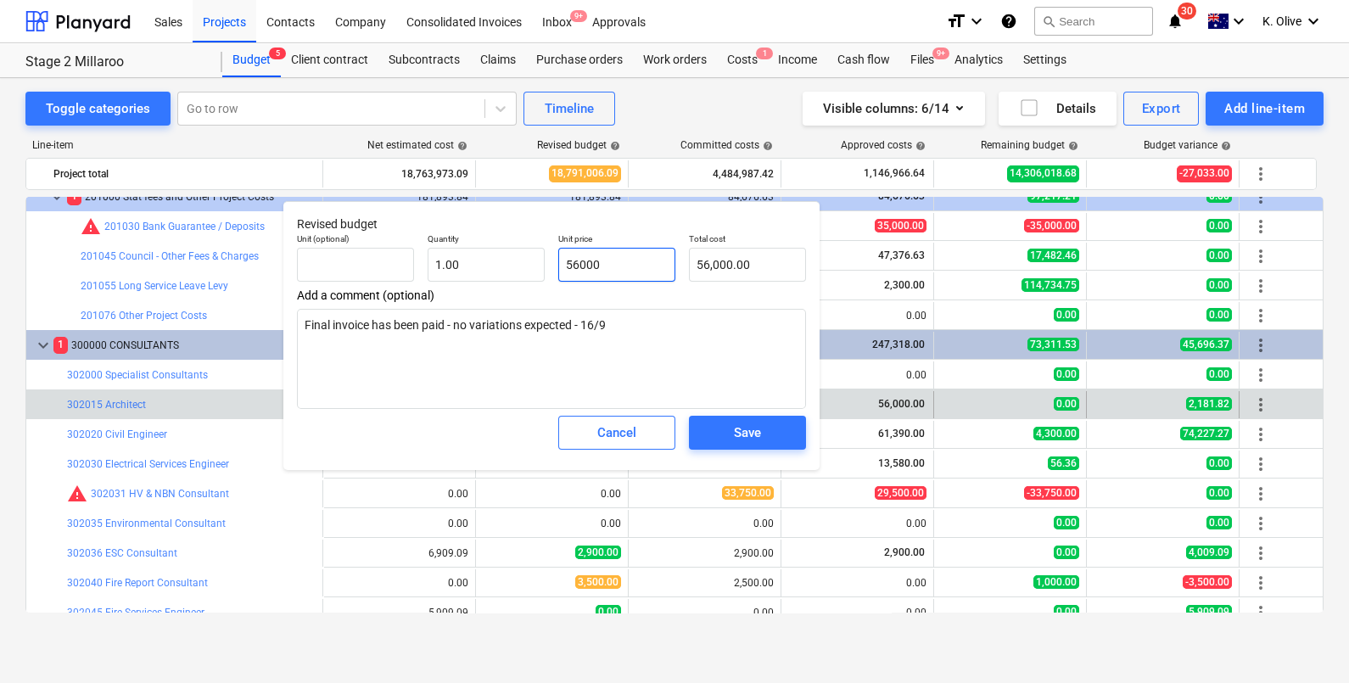
drag, startPoint x: 630, startPoint y: 263, endPoint x: 558, endPoint y: 276, distance: 72.4
click at [558, 276] on input "56000" at bounding box center [616, 265] width 117 height 34
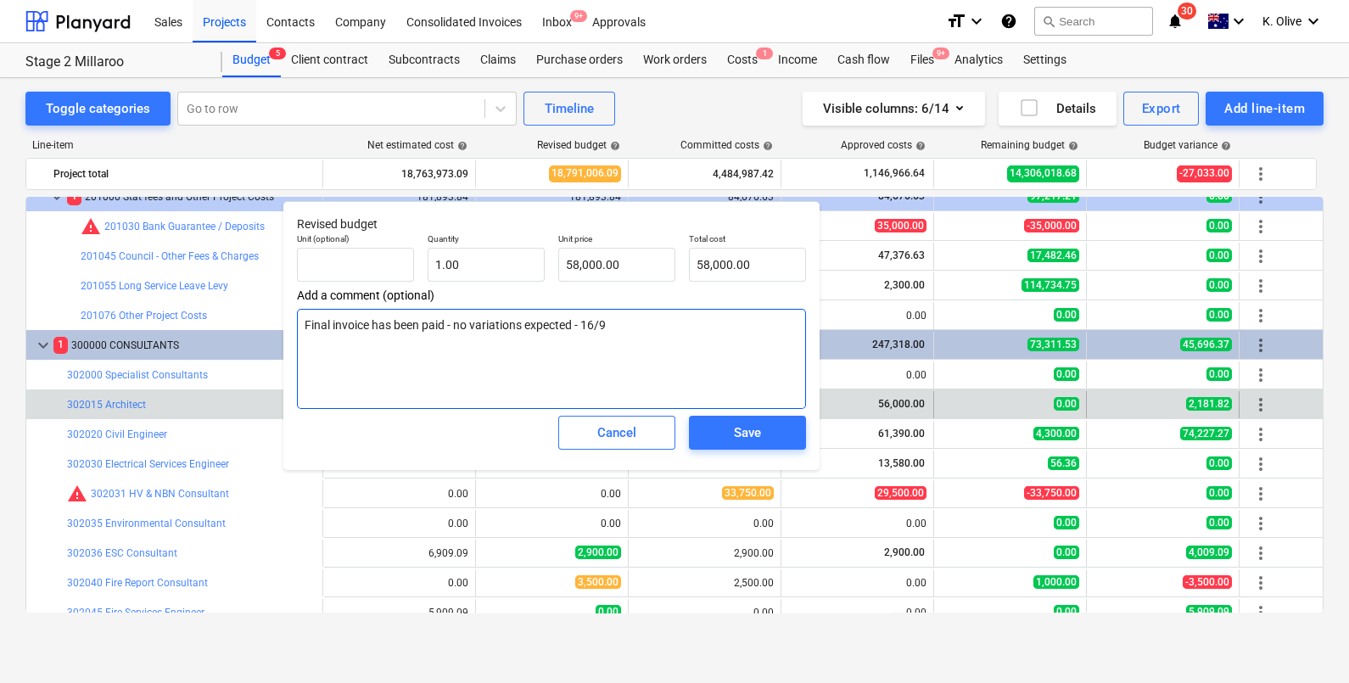
click at [634, 334] on textarea "Final invoice has been paid - no variations expected - 16/9" at bounding box center [551, 359] width 509 height 100
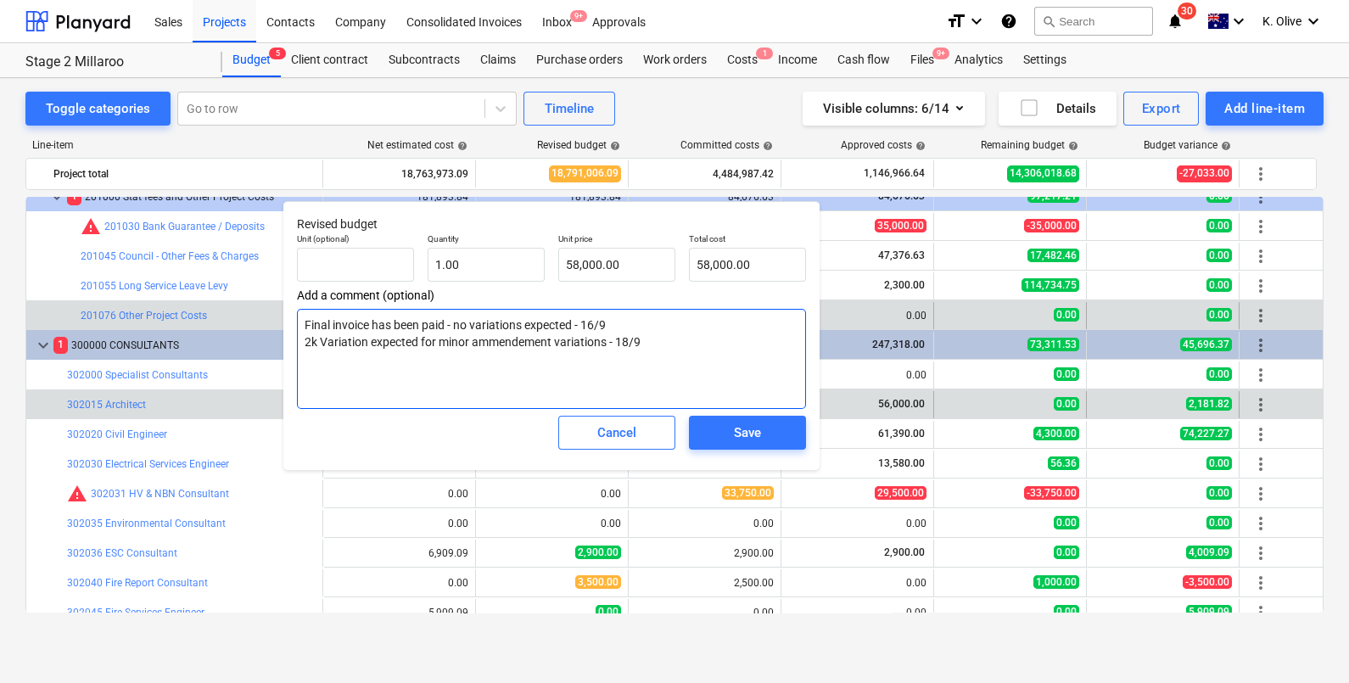
drag, startPoint x: 621, startPoint y: 312, endPoint x: 279, endPoint y: 326, distance: 342.2
click at [279, 326] on body "Sales Projects Contacts Company Consolidated Invoices Inbox 9+ Approvals format…" at bounding box center [674, 341] width 1349 height 683
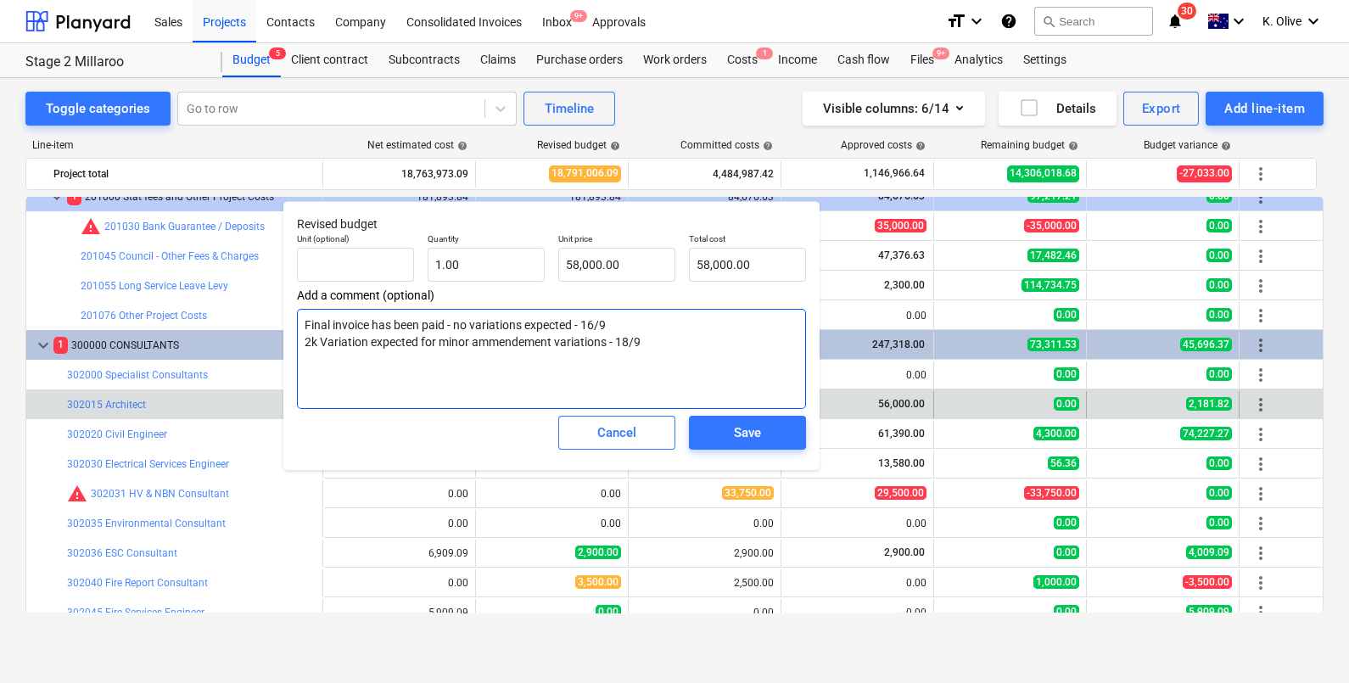
click at [615, 323] on textarea "Final invoice has been paid - no variations expected - 16/9 2k Variation expect…" at bounding box center [551, 359] width 509 height 100
drag, startPoint x: 619, startPoint y: 323, endPoint x: 294, endPoint y: 314, distance: 325.1
click at [294, 314] on div "Revised budget Unit (optional) Quantity 1.00 Unit price 58,000.00 Total cost 58…" at bounding box center [551, 335] width 536 height 269
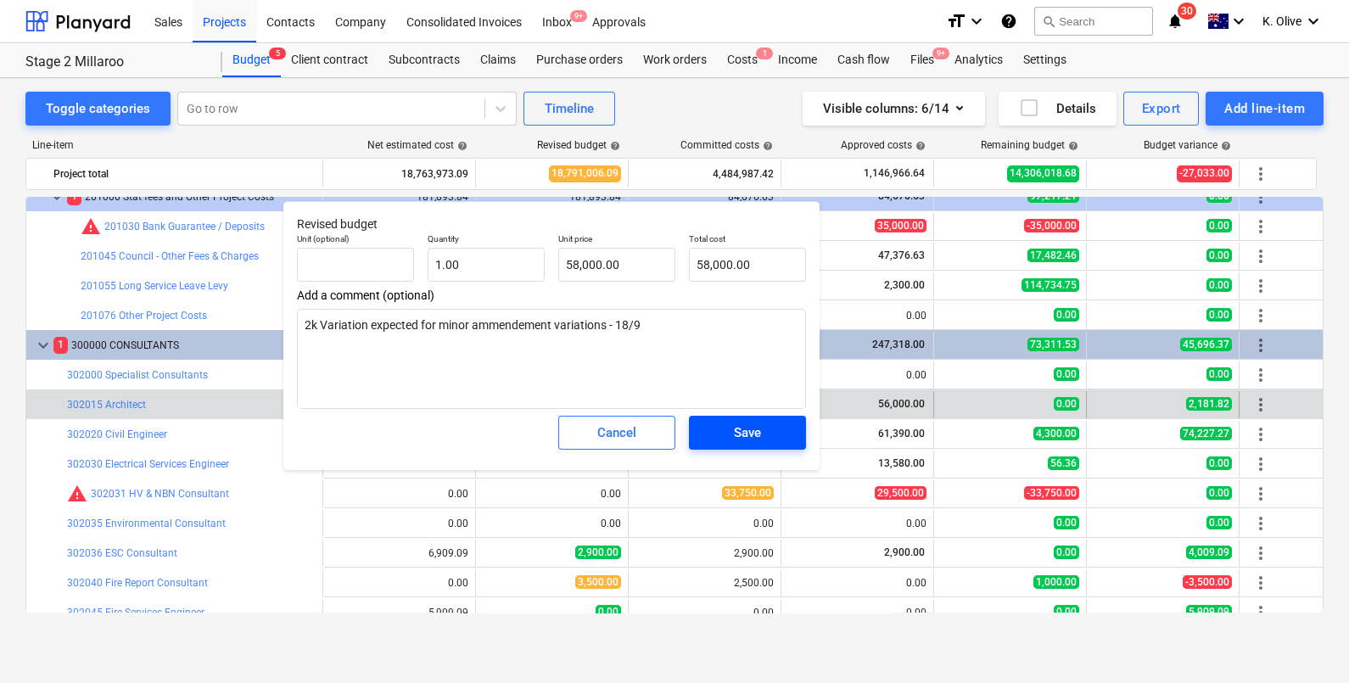
click at [738, 428] on div "Save" at bounding box center [747, 433] width 27 height 22
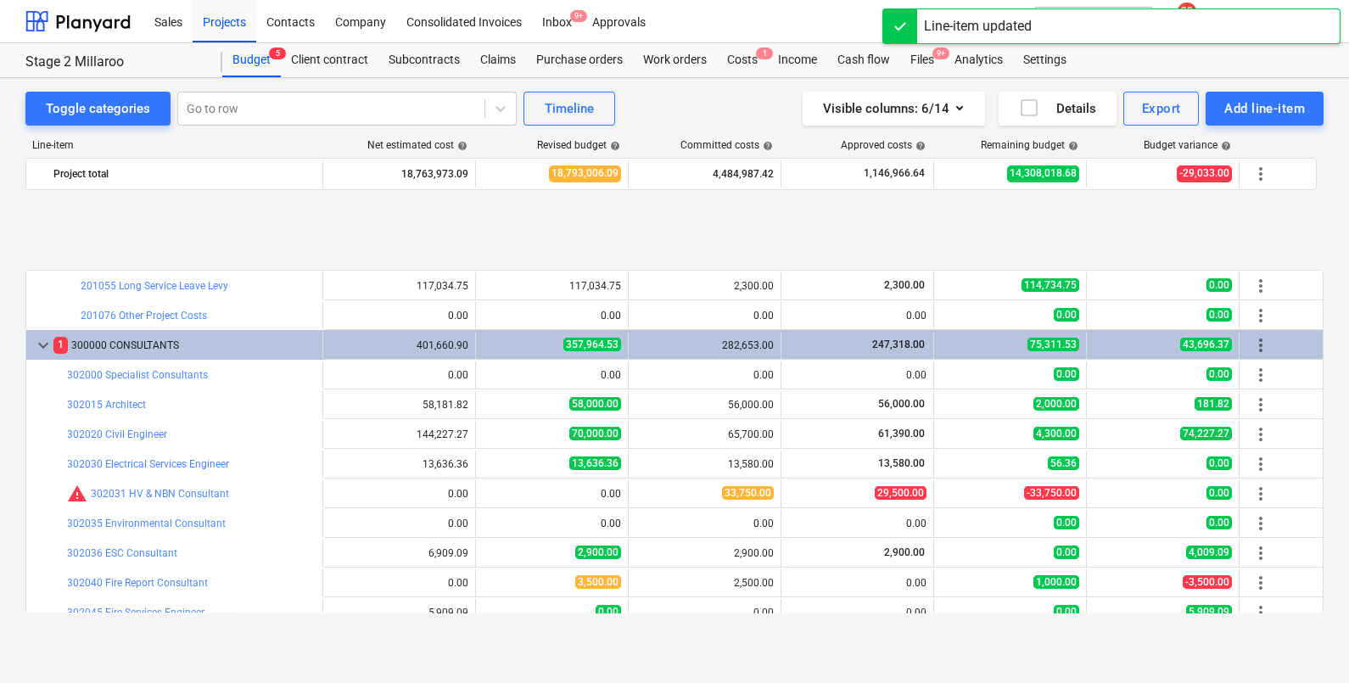
scroll to position [211, 0]
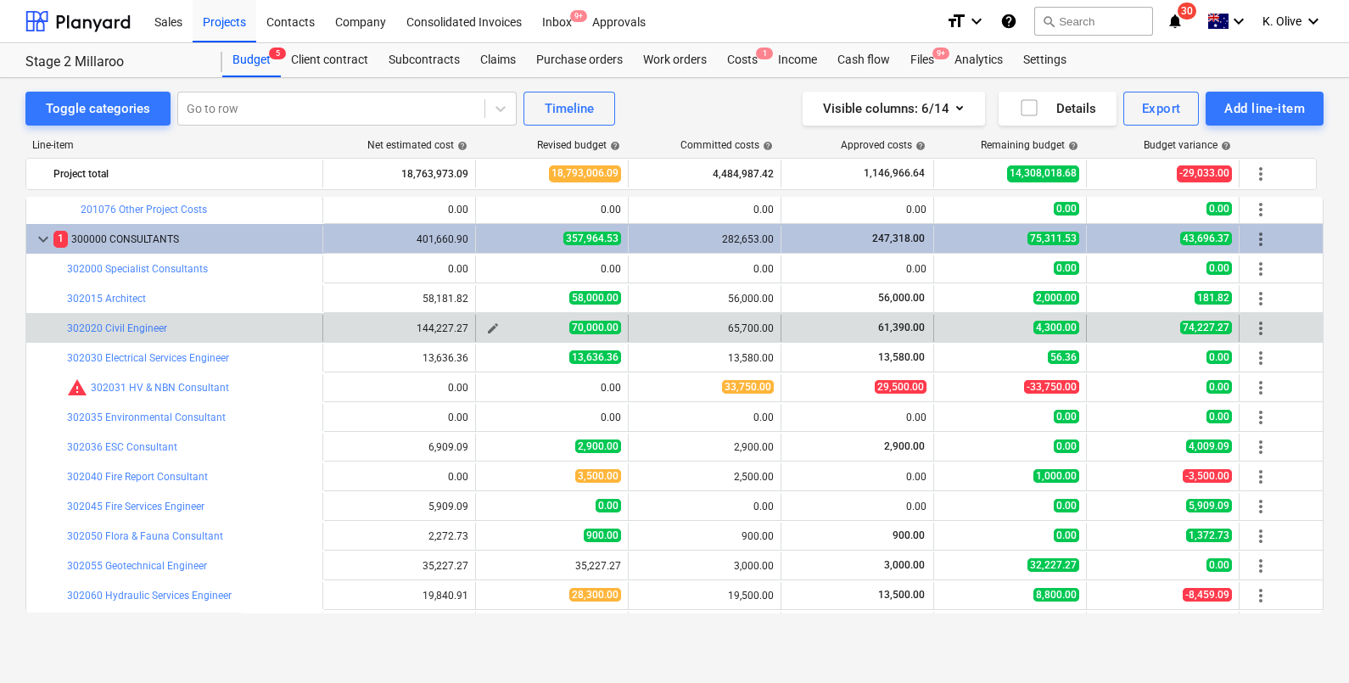
click at [490, 324] on span "edit" at bounding box center [493, 329] width 14 height 14
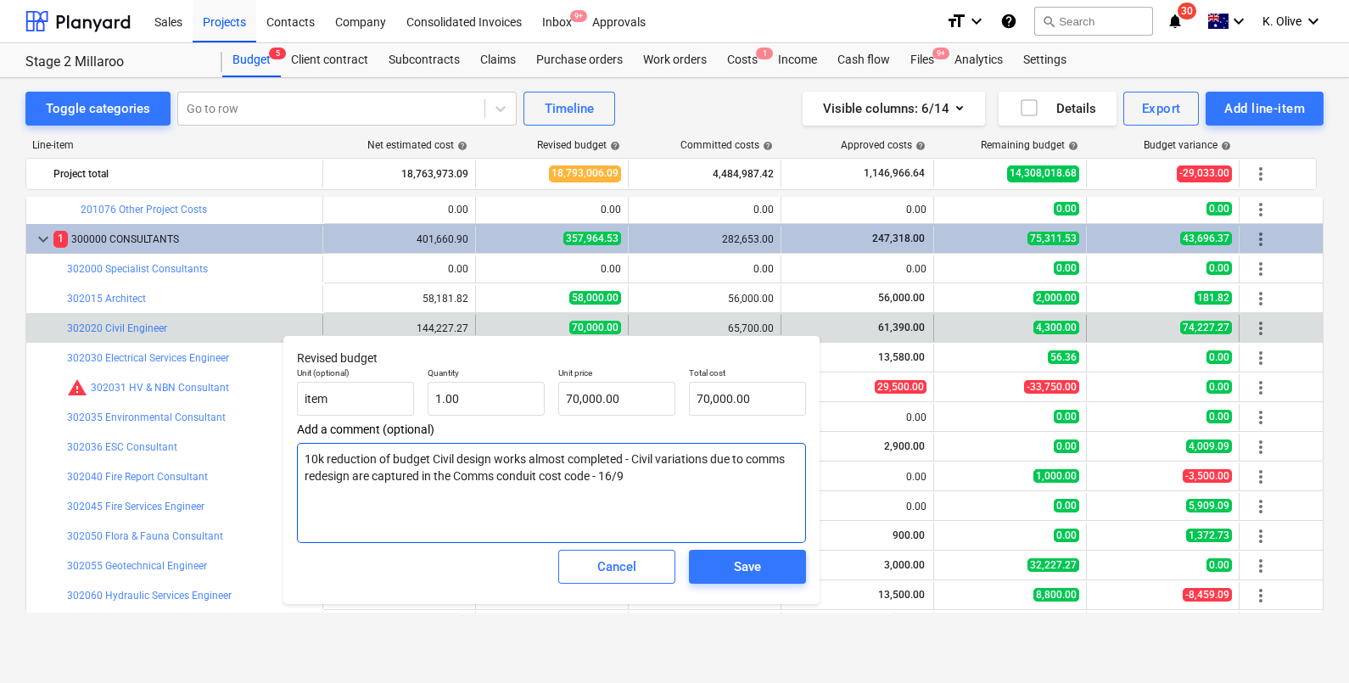
drag, startPoint x: 640, startPoint y: 481, endPoint x: 626, endPoint y: 484, distance: 13.8
click at [626, 484] on textarea "10k reduction of budget Civil design works almost completed - Civil variations …" at bounding box center [551, 493] width 509 height 100
click at [630, 484] on textarea "10k reduction of budget Civil design works almost completed - Civil variations …" at bounding box center [551, 493] width 509 height 100
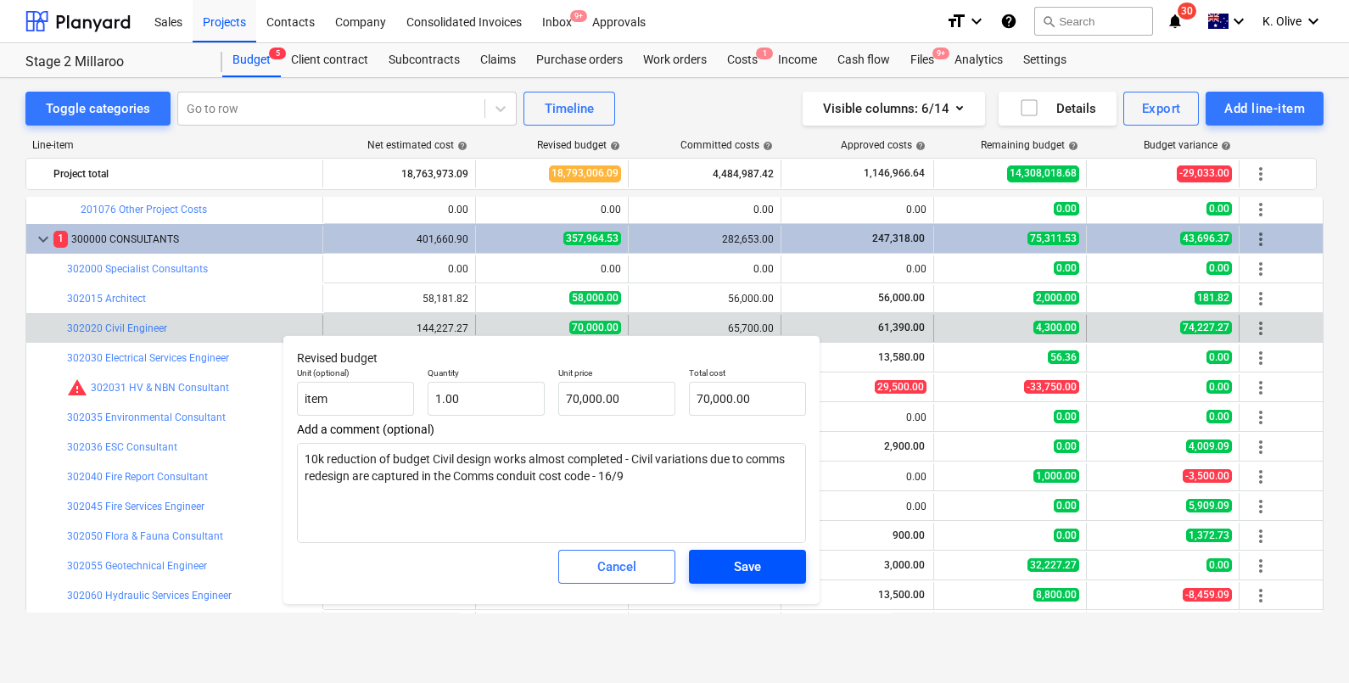
click at [765, 546] on span "Save" at bounding box center [747, 567] width 76 height 22
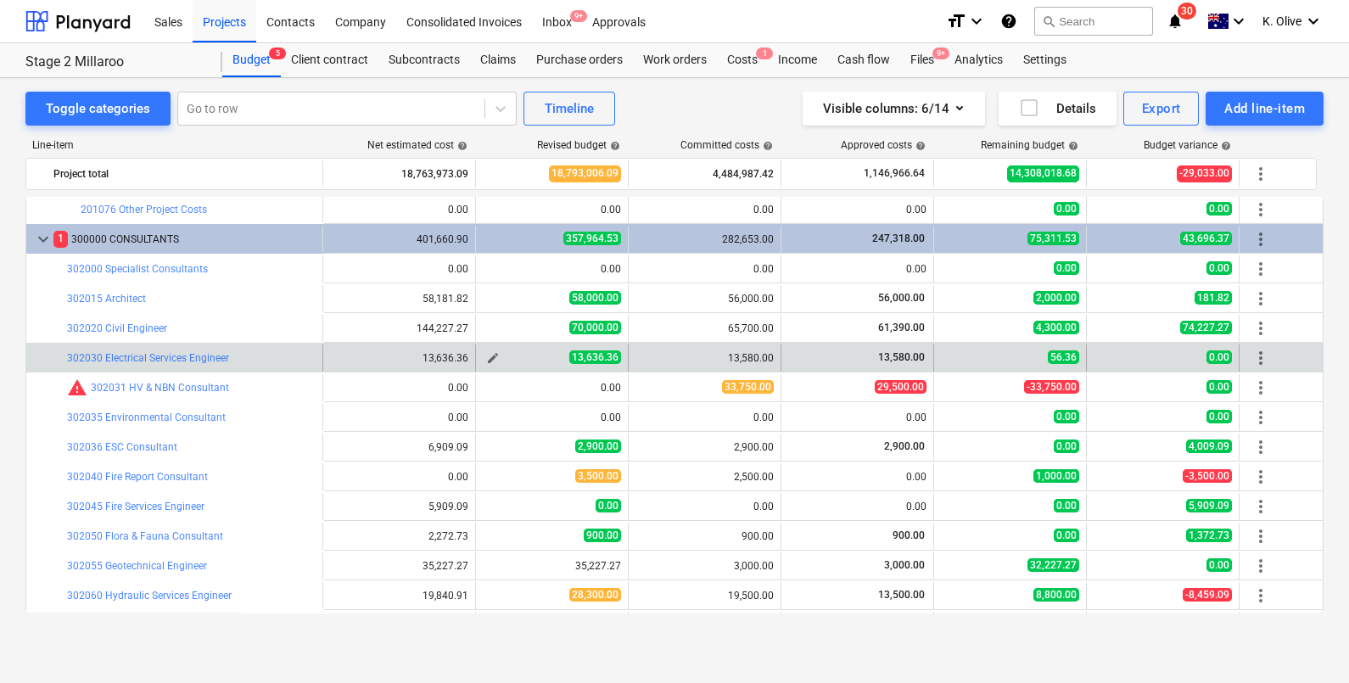
click at [492, 355] on span "edit" at bounding box center [493, 358] width 14 height 14
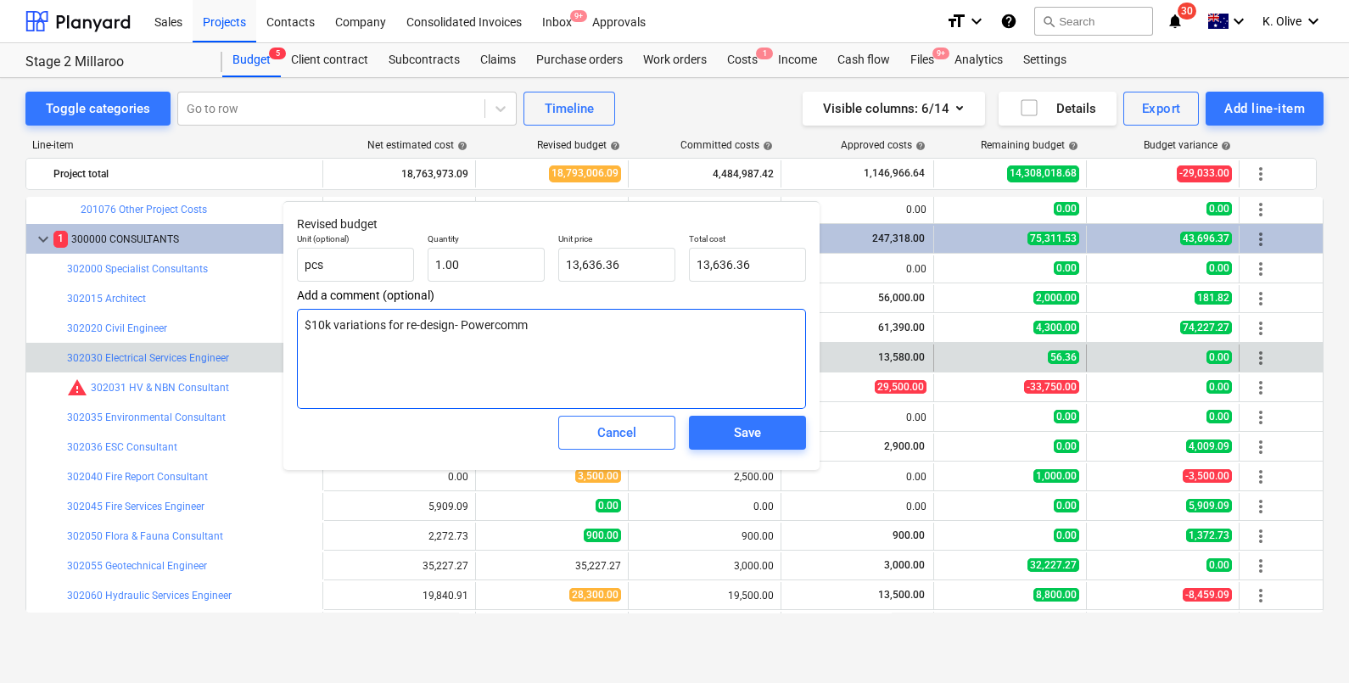
drag, startPoint x: 560, startPoint y: 333, endPoint x: 288, endPoint y: 332, distance: 271.5
click at [288, 332] on div "Revised budget Unit (optional) pcs Quantity 1.00 Unit price 13,636.36 Total cos…" at bounding box center [551, 335] width 536 height 269
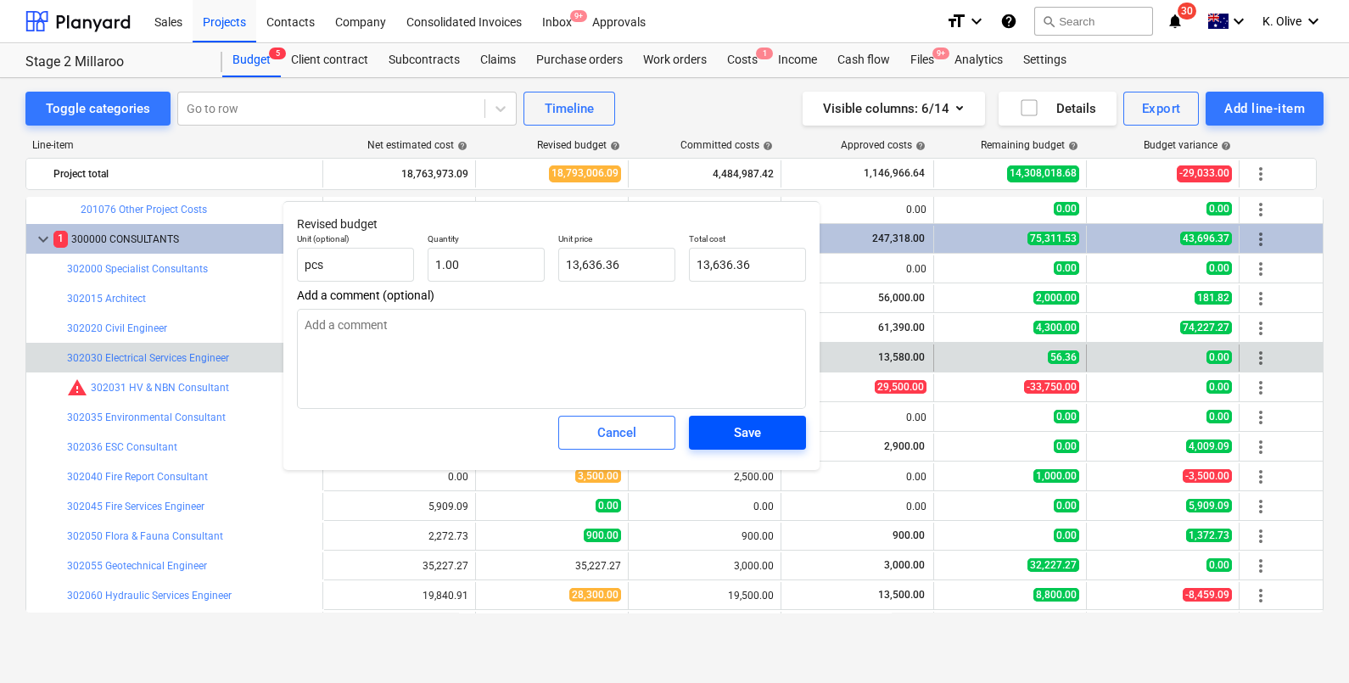
click at [738, 434] on div "Save" at bounding box center [747, 433] width 27 height 22
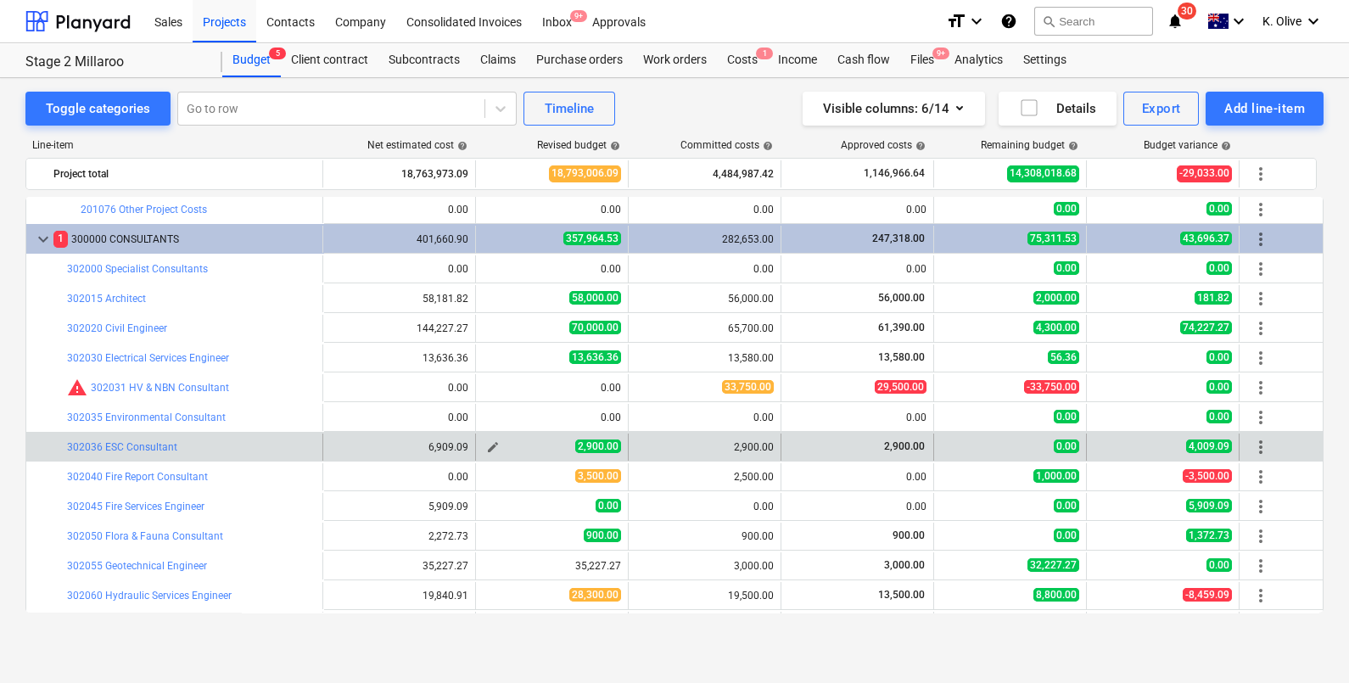
click at [484, 441] on button "edit" at bounding box center [493, 447] width 20 height 20
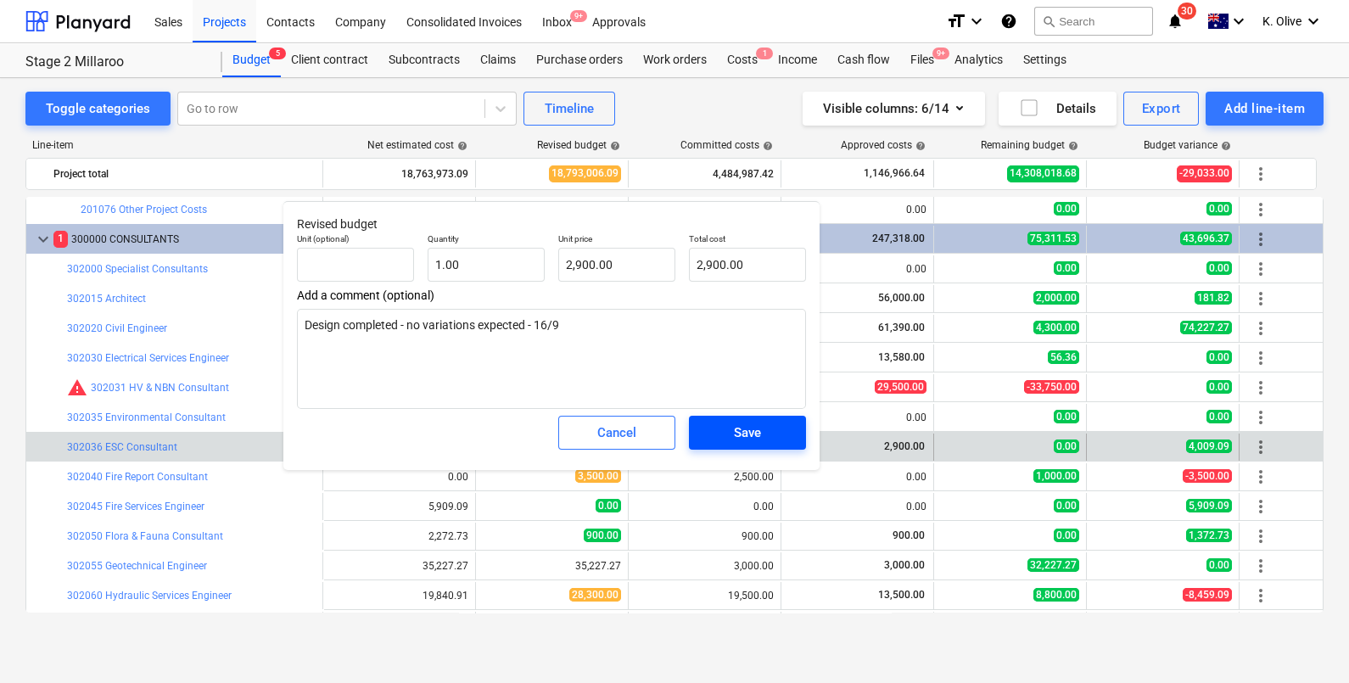
click at [725, 428] on span "Save" at bounding box center [747, 433] width 76 height 22
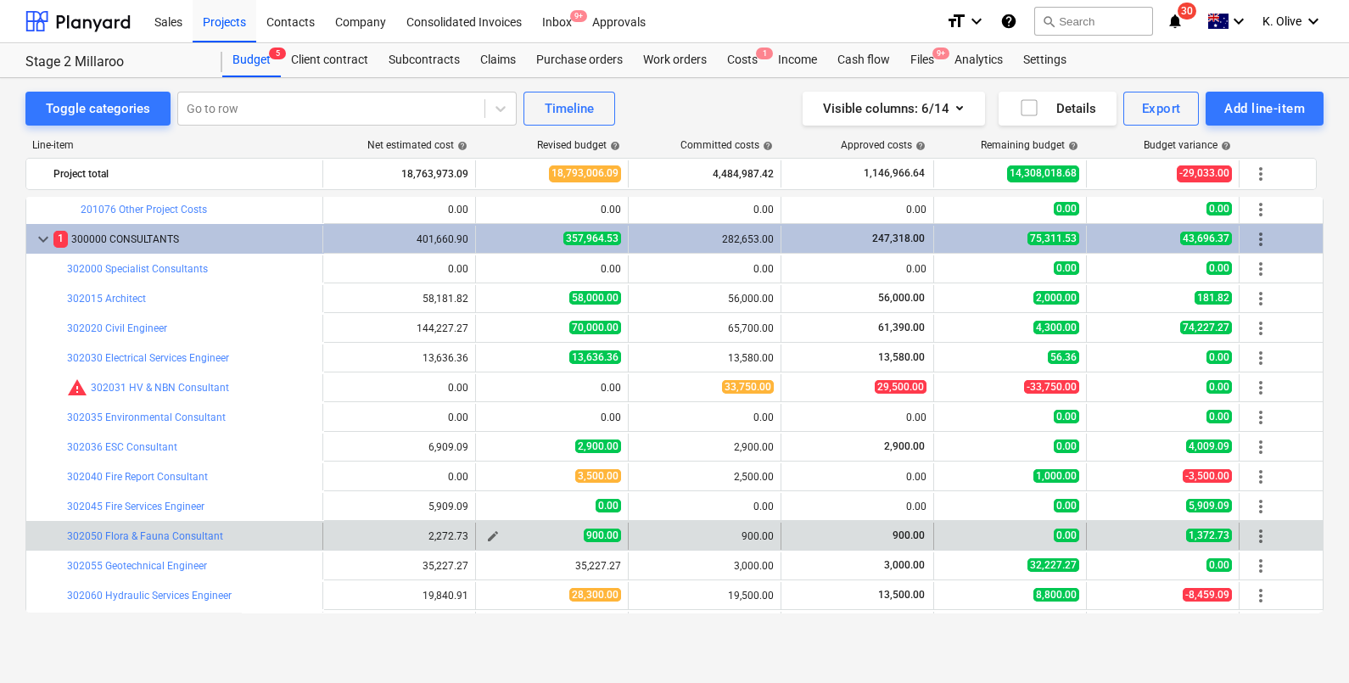
click at [484, 535] on button "edit" at bounding box center [493, 536] width 20 height 20
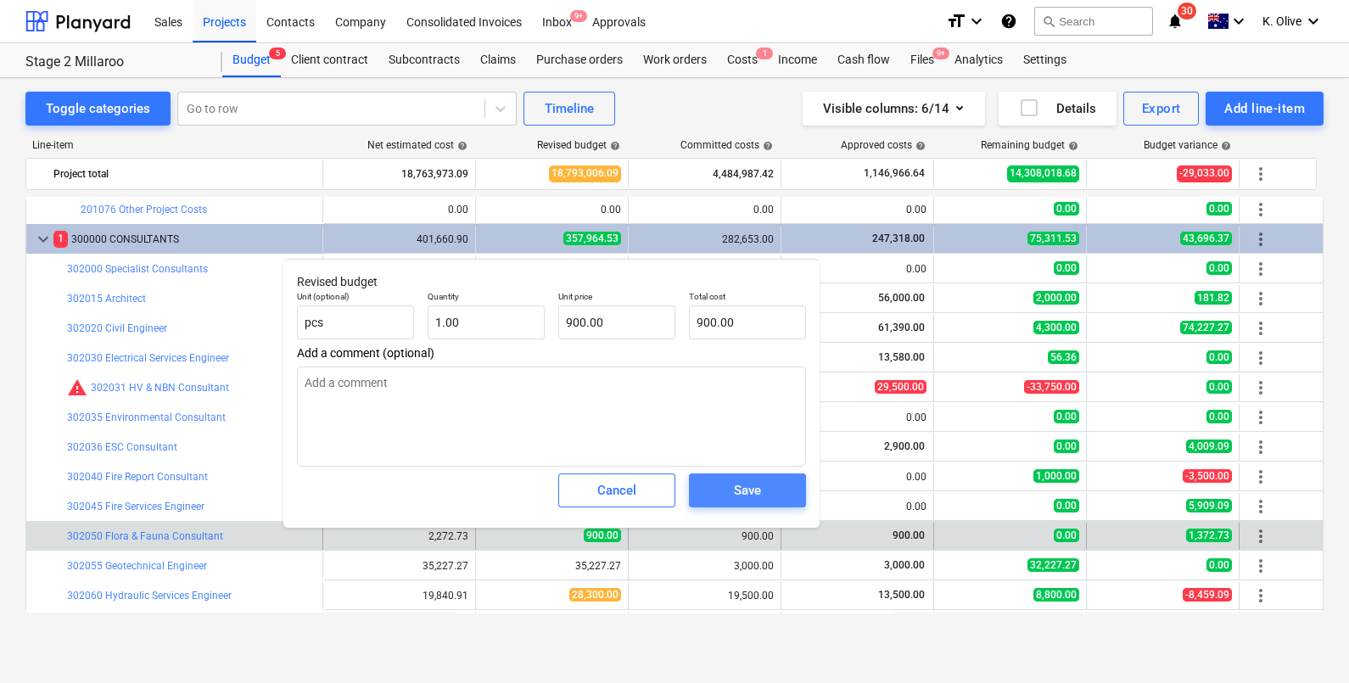
click at [743, 486] on div "Save" at bounding box center [747, 490] width 27 height 22
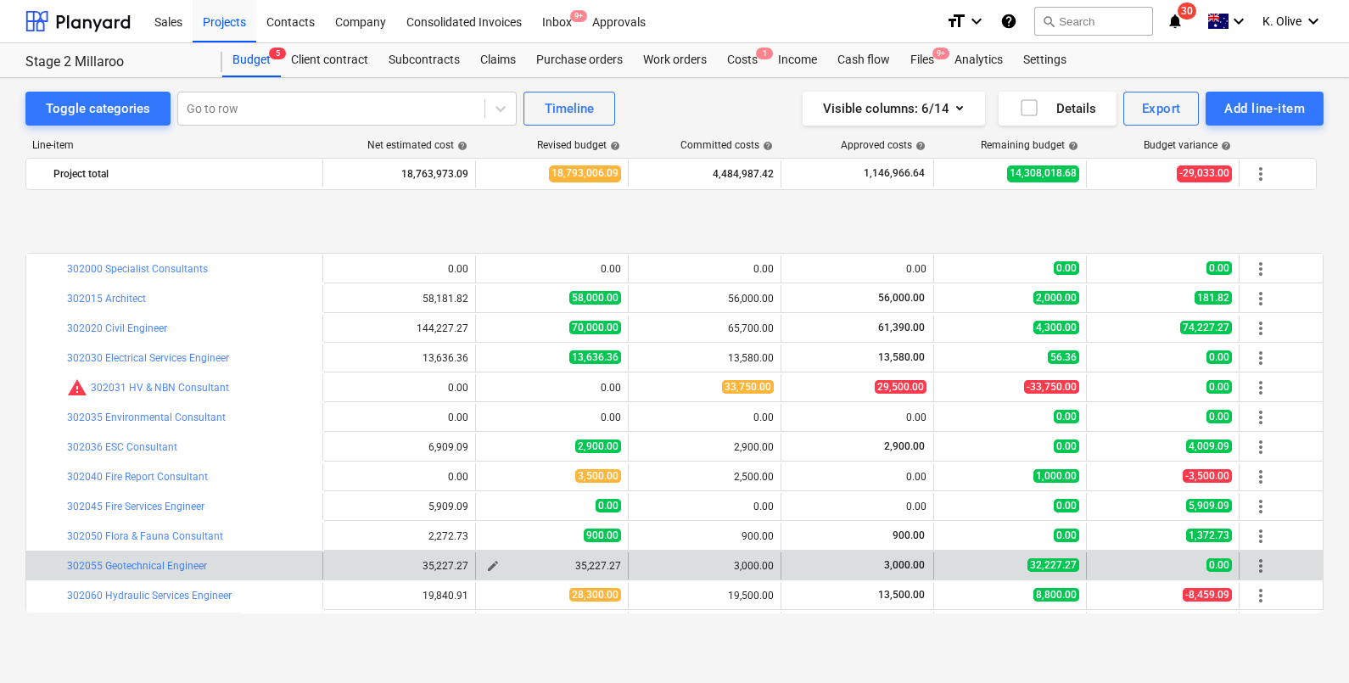
scroll to position [318, 0]
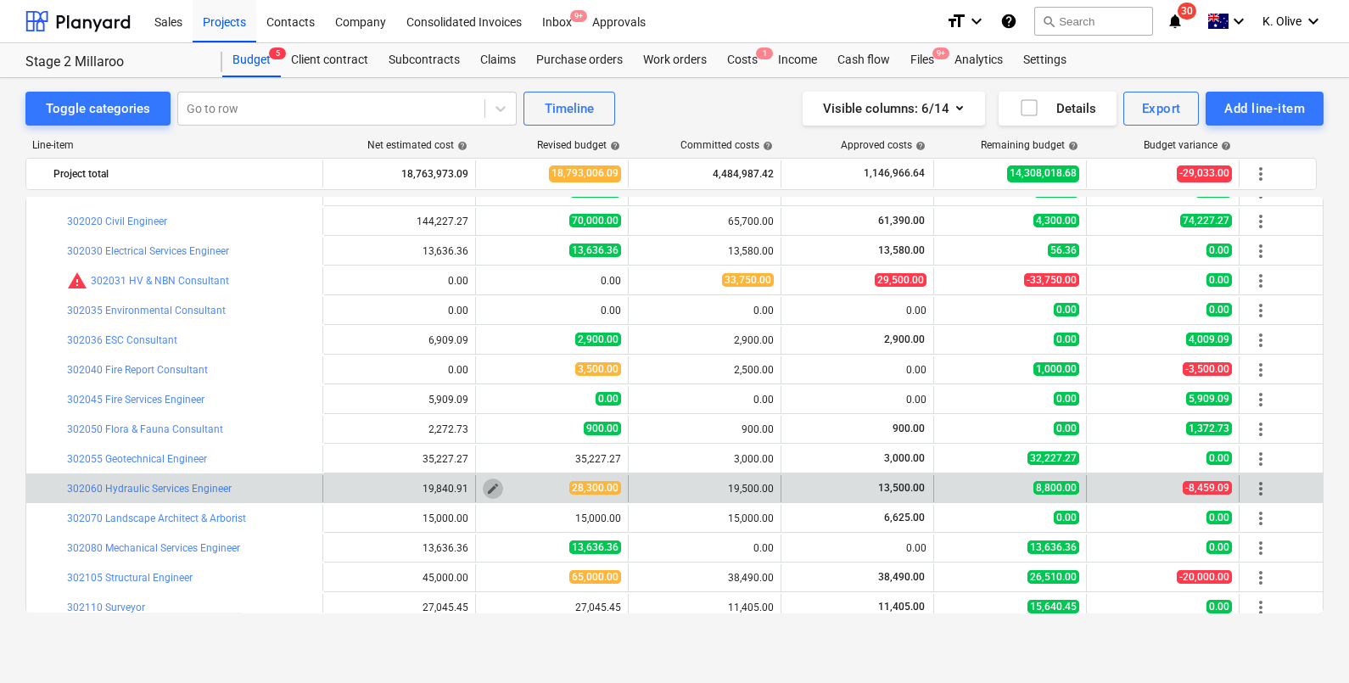
click at [492, 488] on span "edit" at bounding box center [493, 489] width 14 height 14
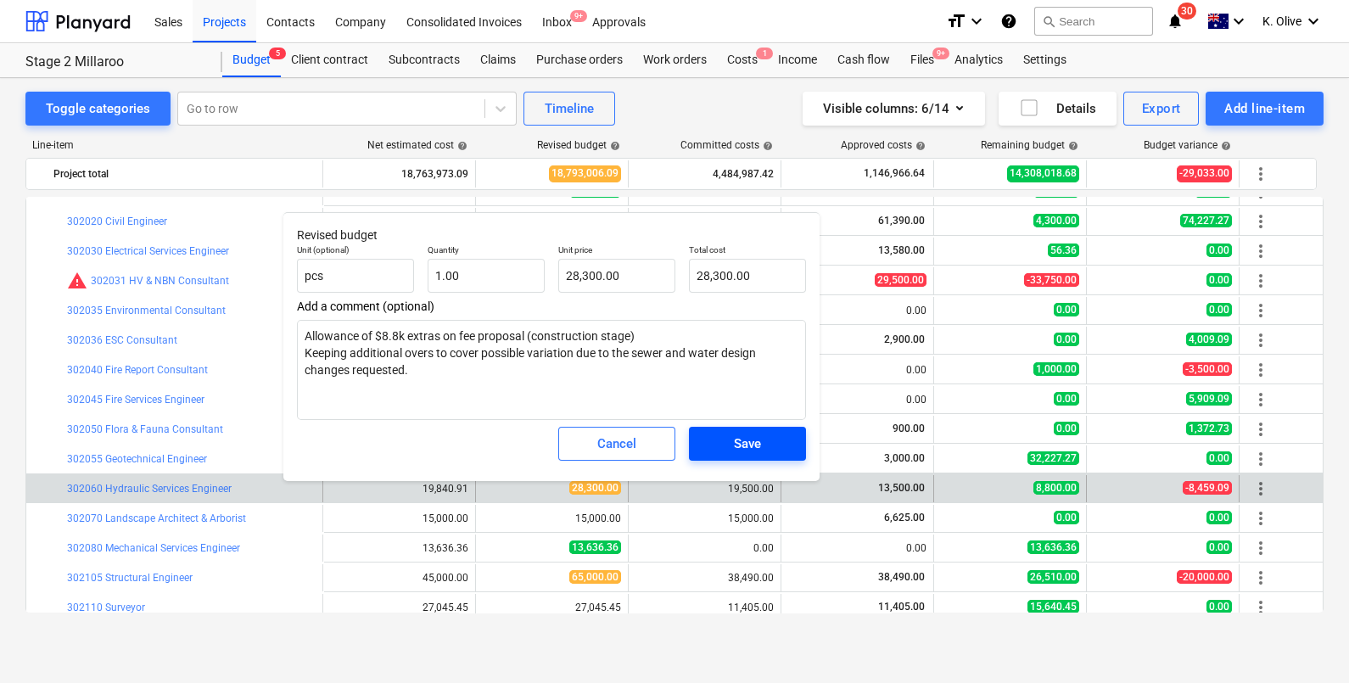
click at [768, 441] on span "Save" at bounding box center [747, 444] width 76 height 22
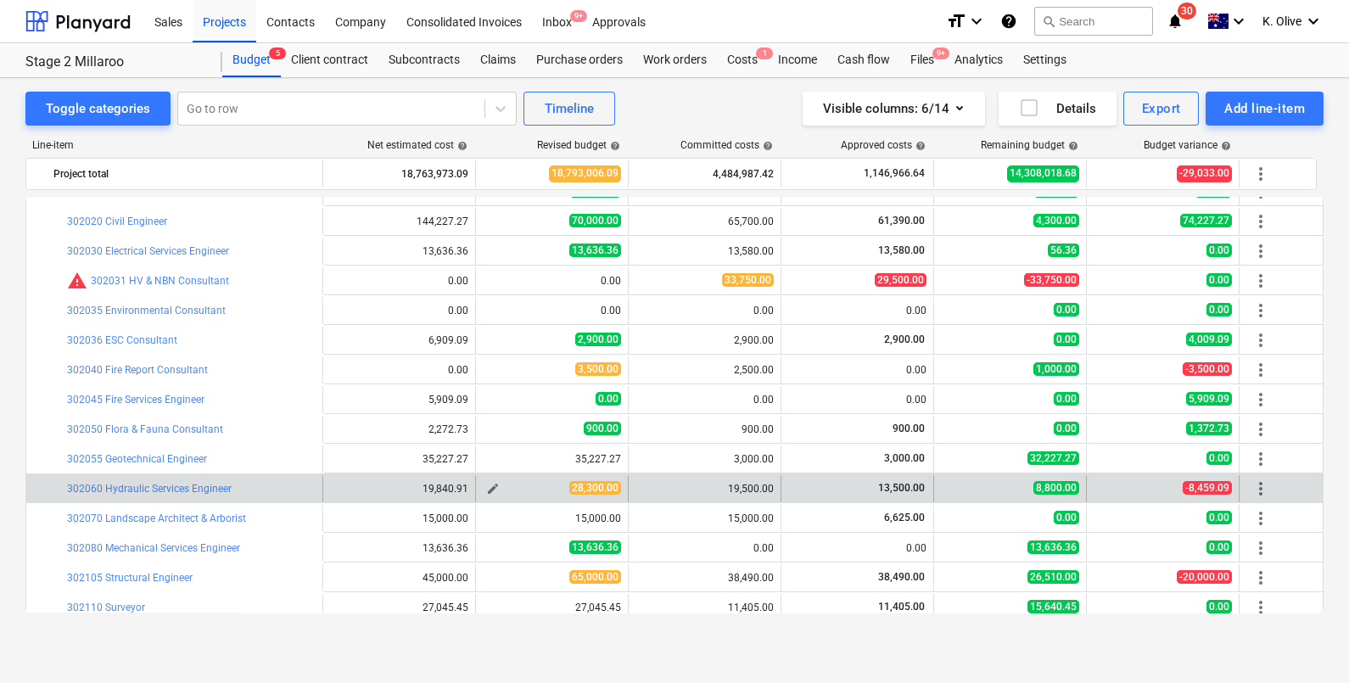
click at [496, 484] on span "edit" at bounding box center [493, 489] width 14 height 14
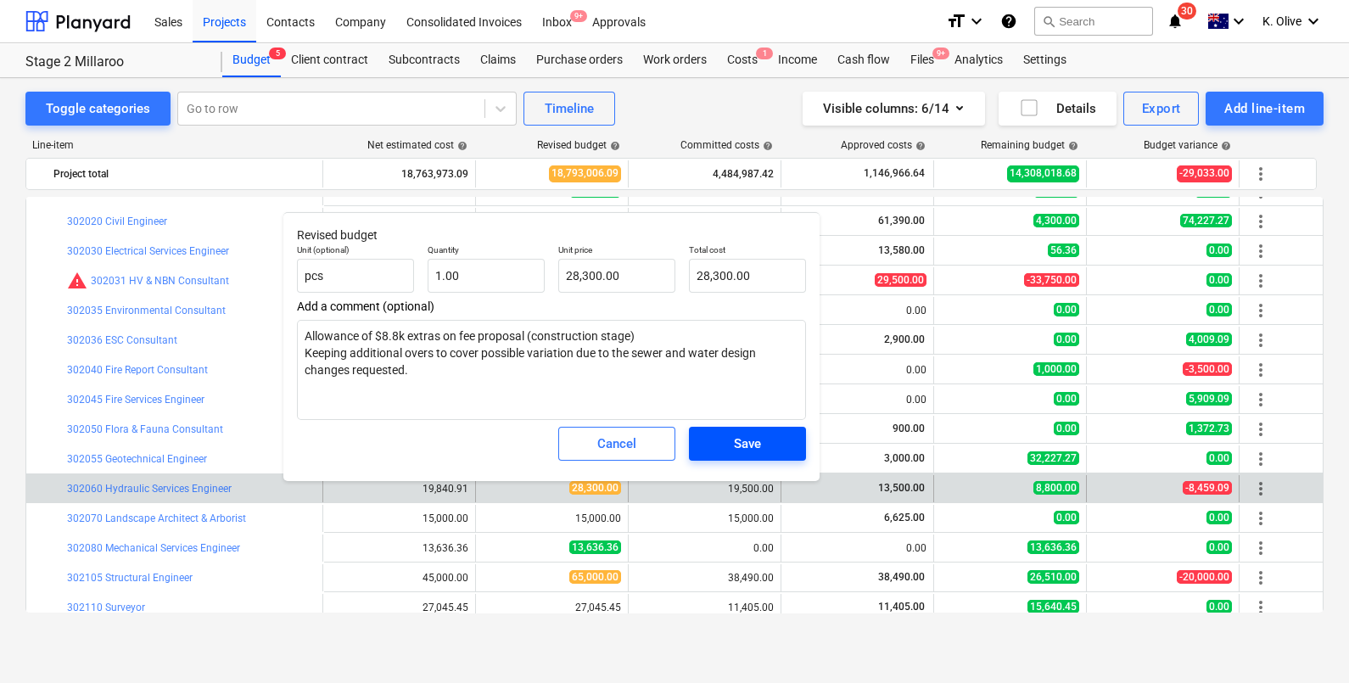
click at [737, 441] on div "Save" at bounding box center [747, 444] width 27 height 22
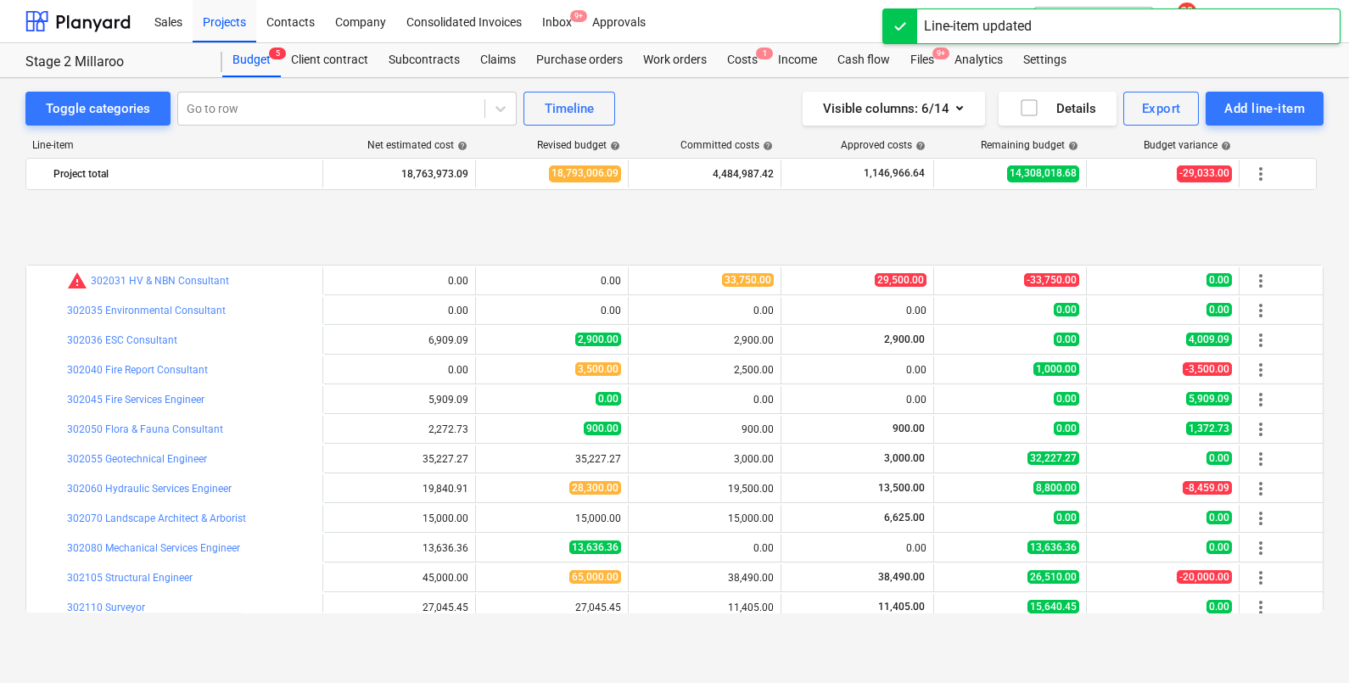
scroll to position [423, 0]
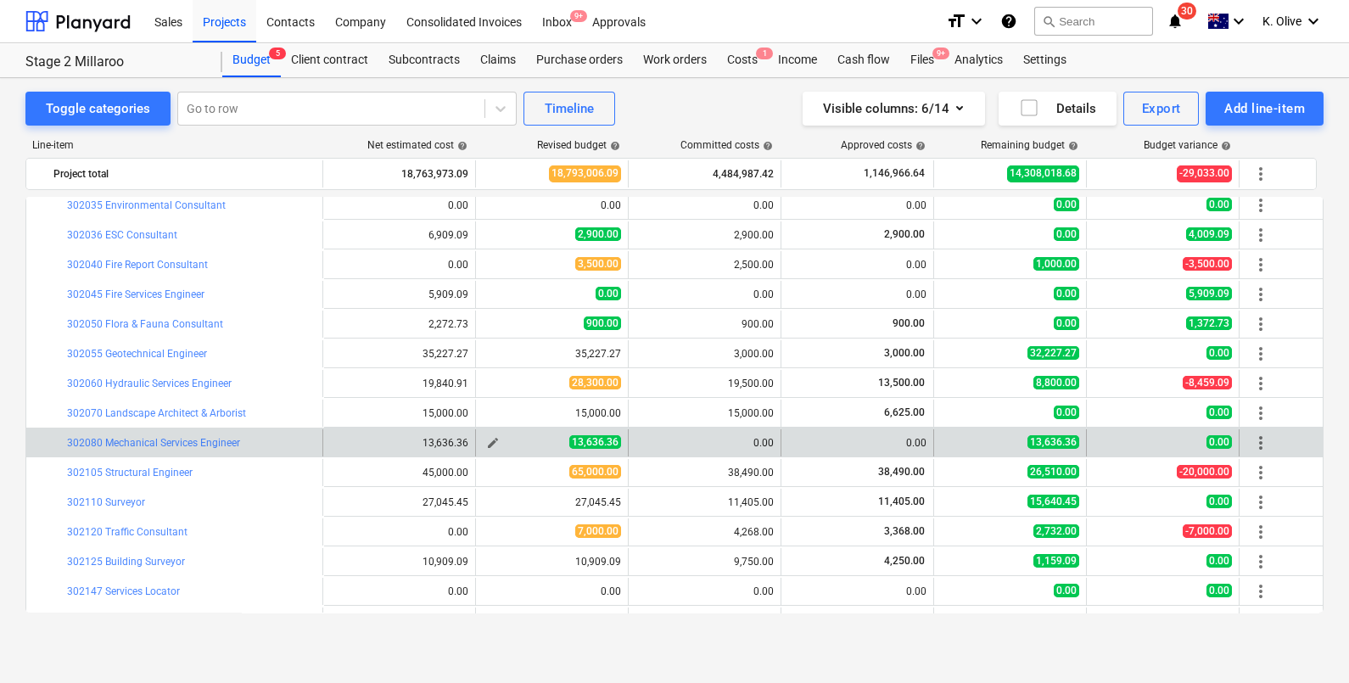
click at [496, 437] on span "edit" at bounding box center [493, 443] width 14 height 14
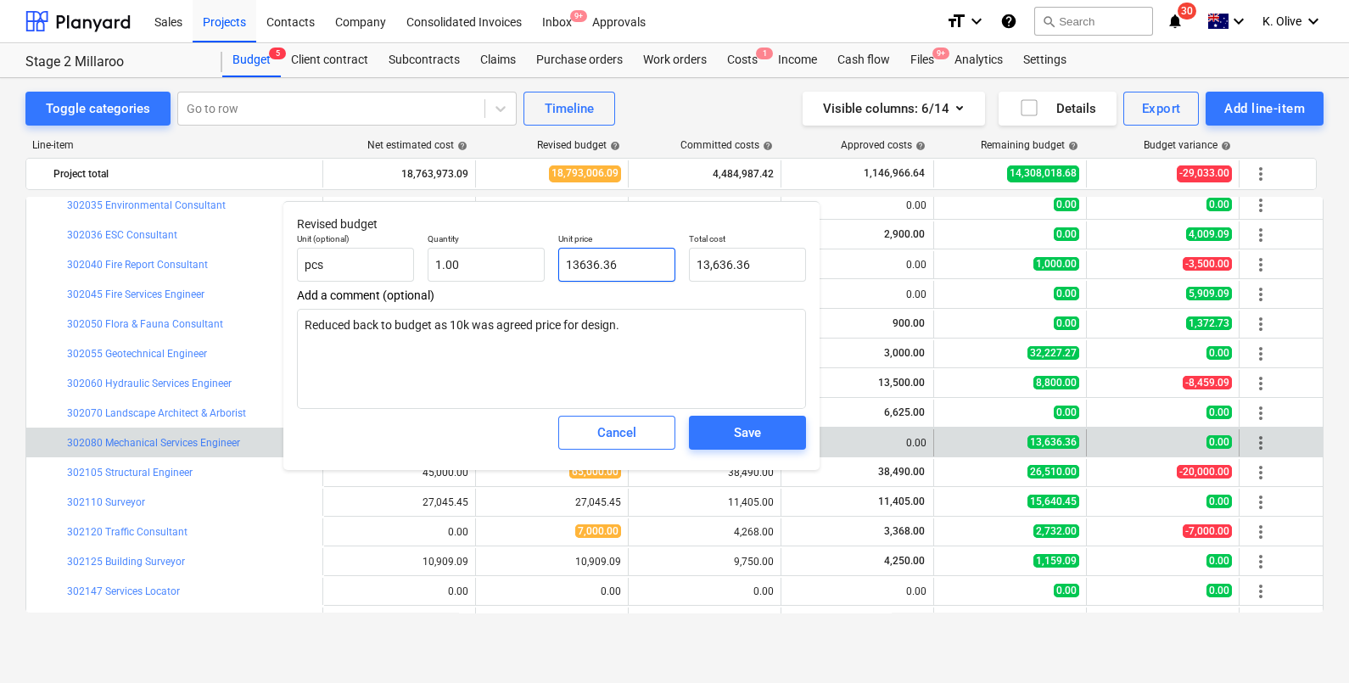
click at [636, 260] on input "13636.36" at bounding box center [616, 265] width 117 height 34
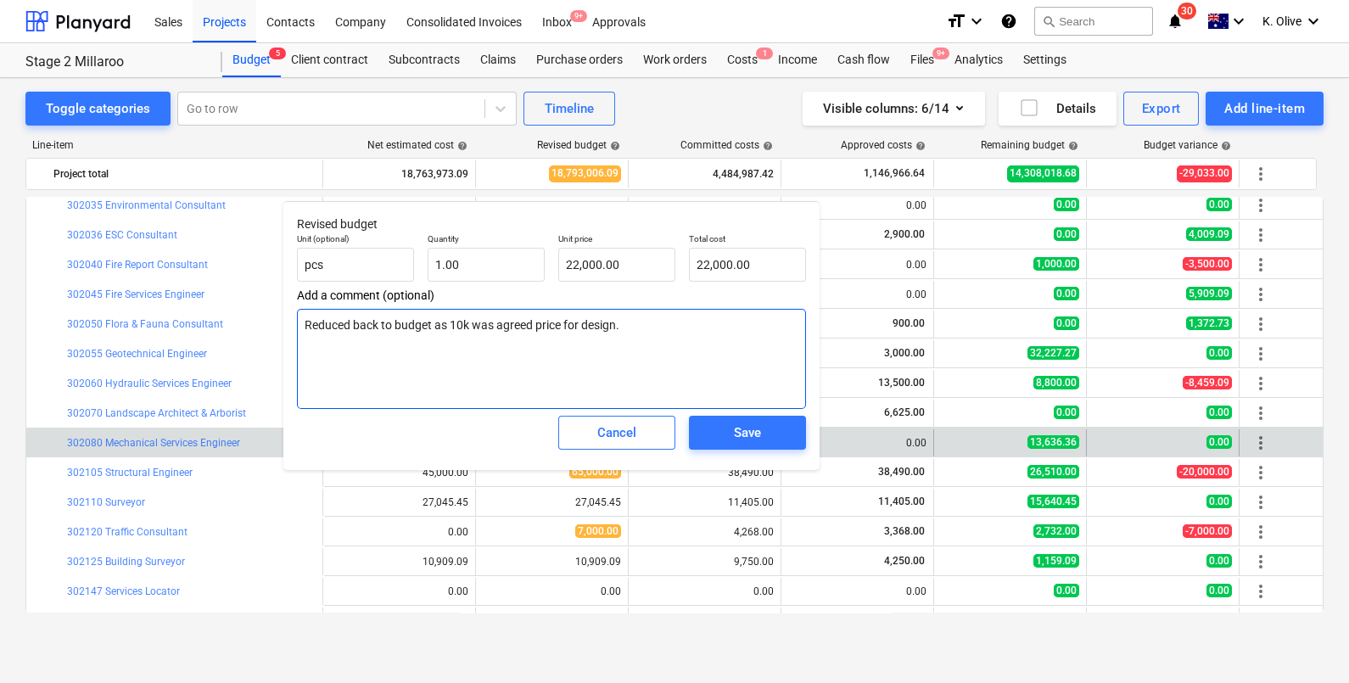
drag, startPoint x: 649, startPoint y: 322, endPoint x: 664, endPoint y: 331, distance: 17.9
click at [664, 331] on textarea "Reduced back to budget as 10k was agreed price for design." at bounding box center [551, 359] width 509 height 100
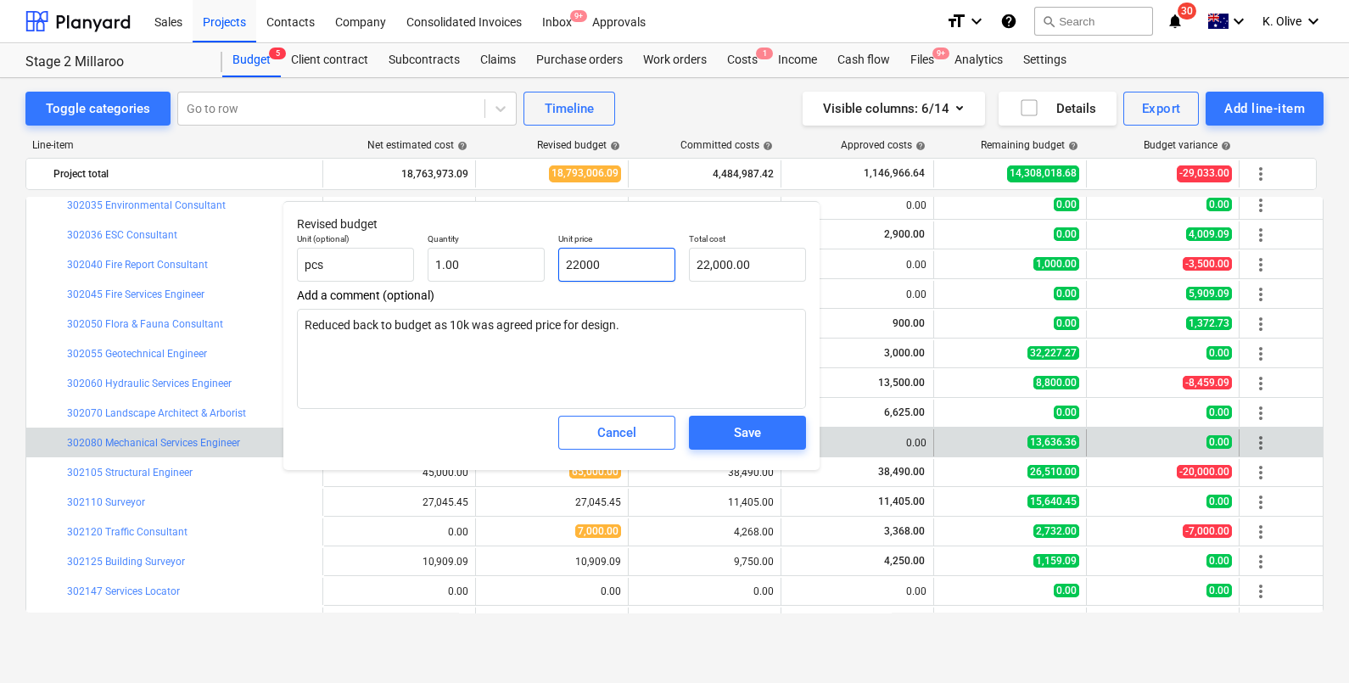
click at [624, 261] on input "22000" at bounding box center [616, 265] width 117 height 34
click at [742, 436] on div "Save" at bounding box center [747, 433] width 27 height 22
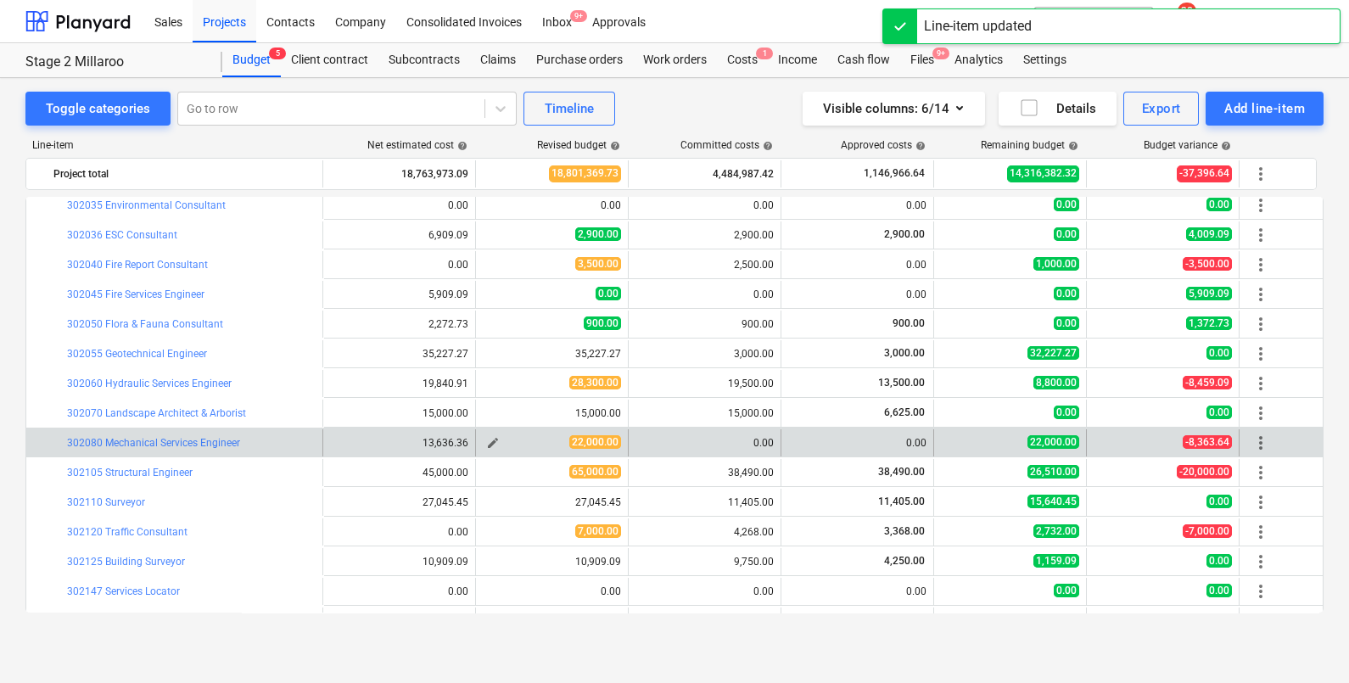
click at [493, 438] on span "edit" at bounding box center [493, 443] width 14 height 14
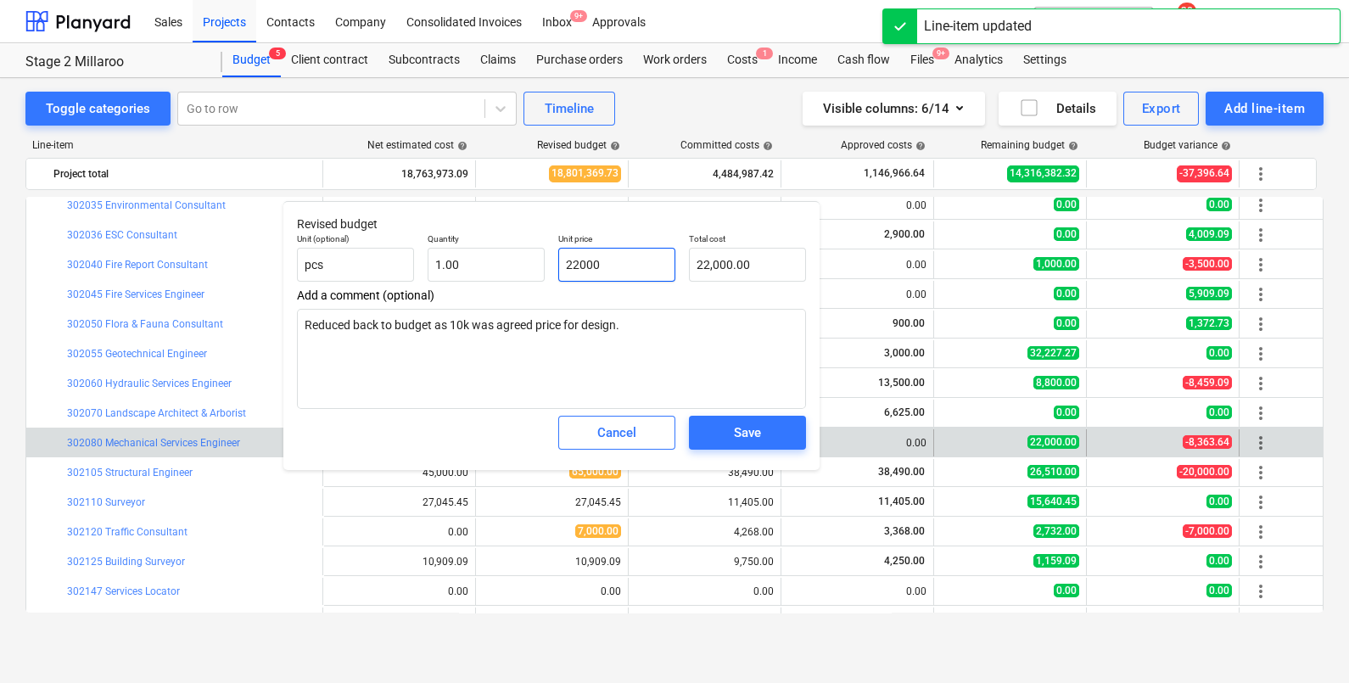
click at [641, 254] on input "22000" at bounding box center [616, 265] width 117 height 34
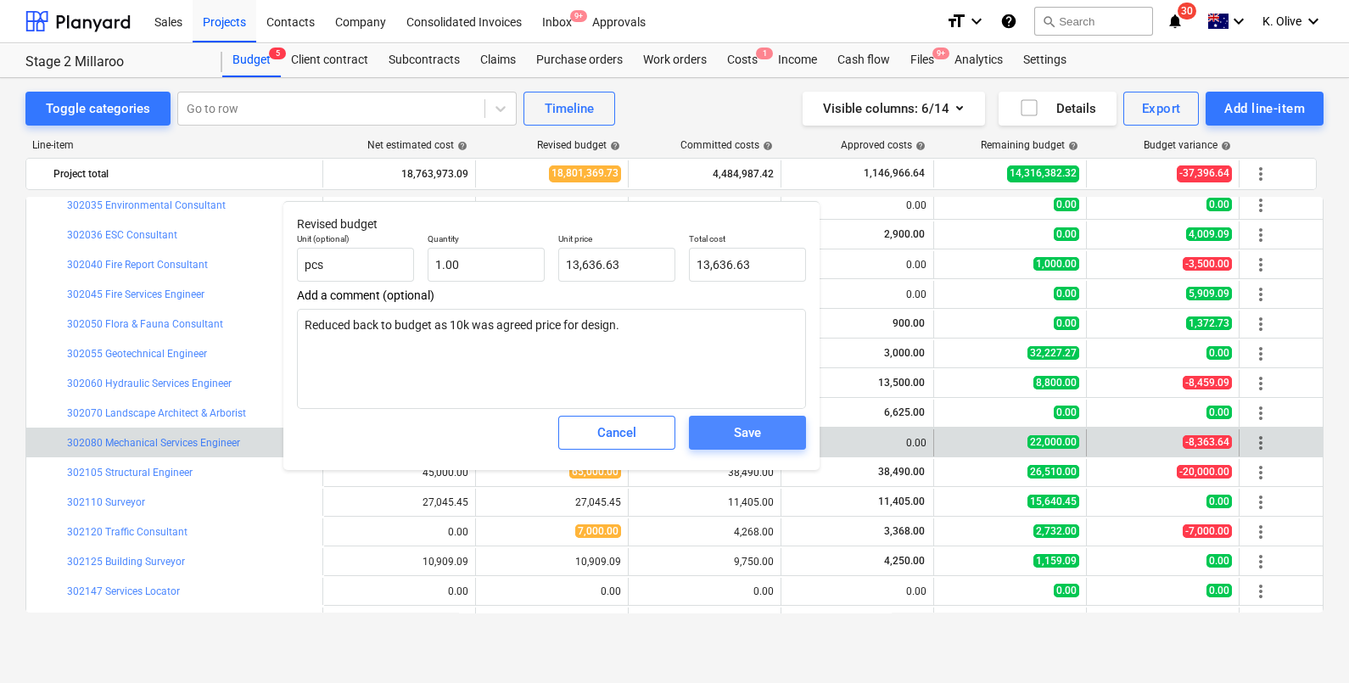
click at [742, 420] on button "Save" at bounding box center [747, 433] width 117 height 34
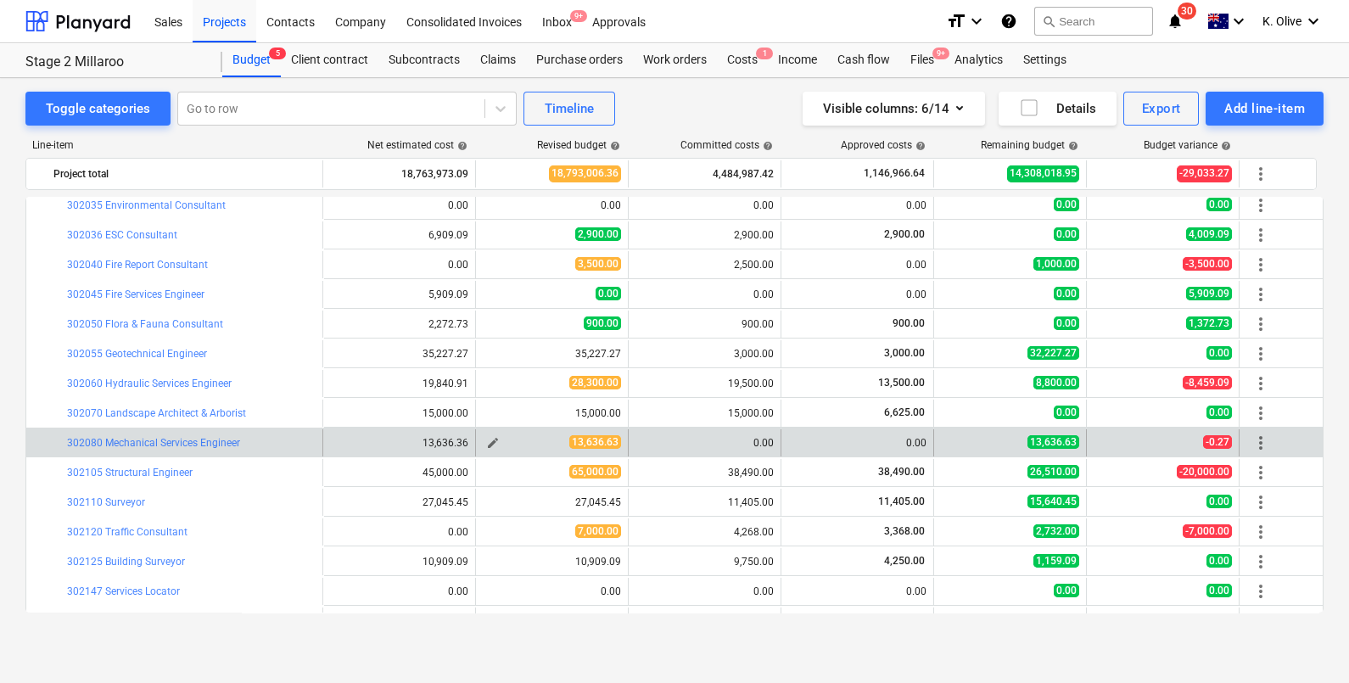
click at [492, 440] on span "edit" at bounding box center [493, 443] width 14 height 14
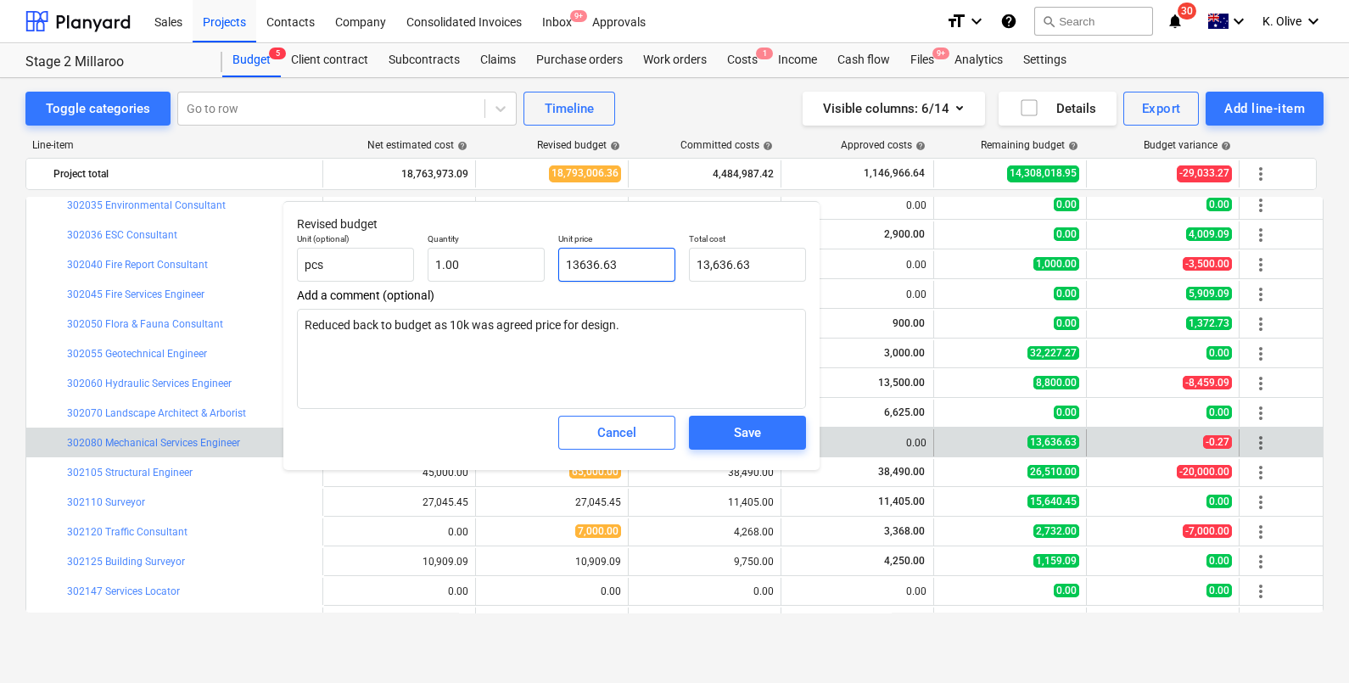
click at [629, 263] on input "13636.63" at bounding box center [616, 265] width 117 height 34
click at [725, 427] on span "Save" at bounding box center [747, 433] width 76 height 22
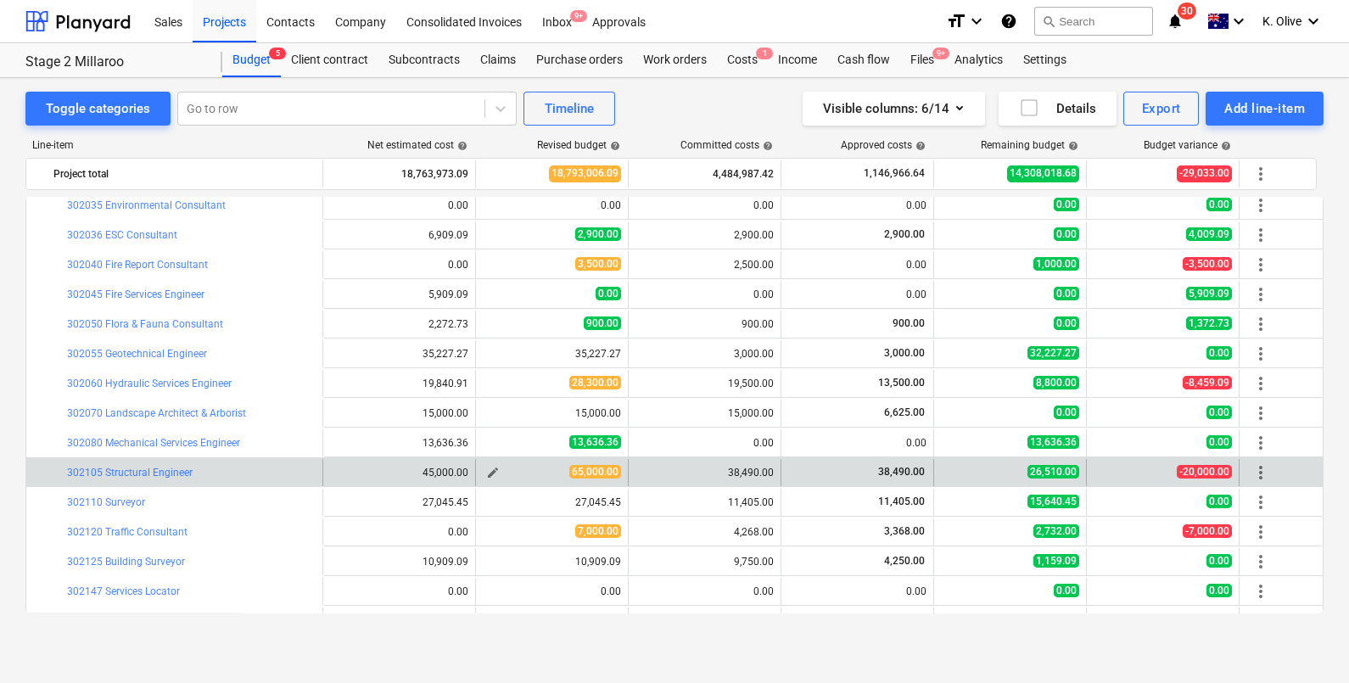
click at [492, 471] on span "edit" at bounding box center [493, 473] width 14 height 14
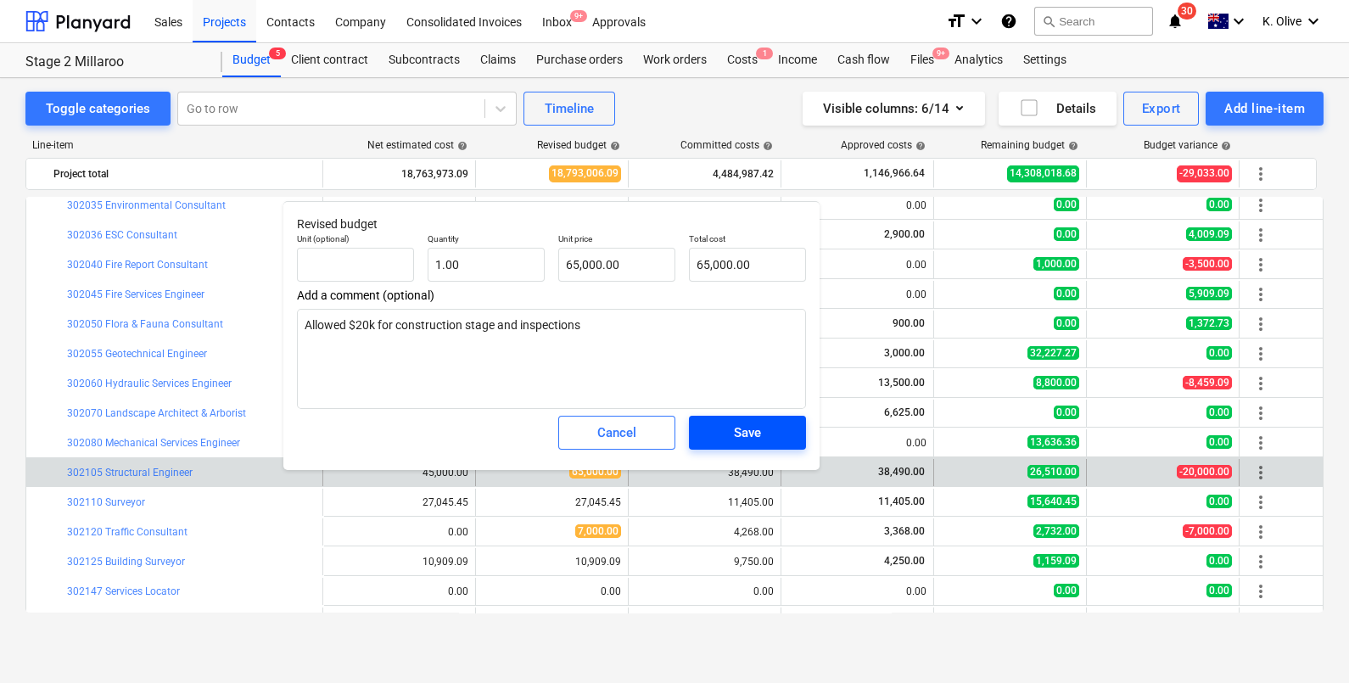
click at [756, 440] on div "Save" at bounding box center [747, 433] width 27 height 22
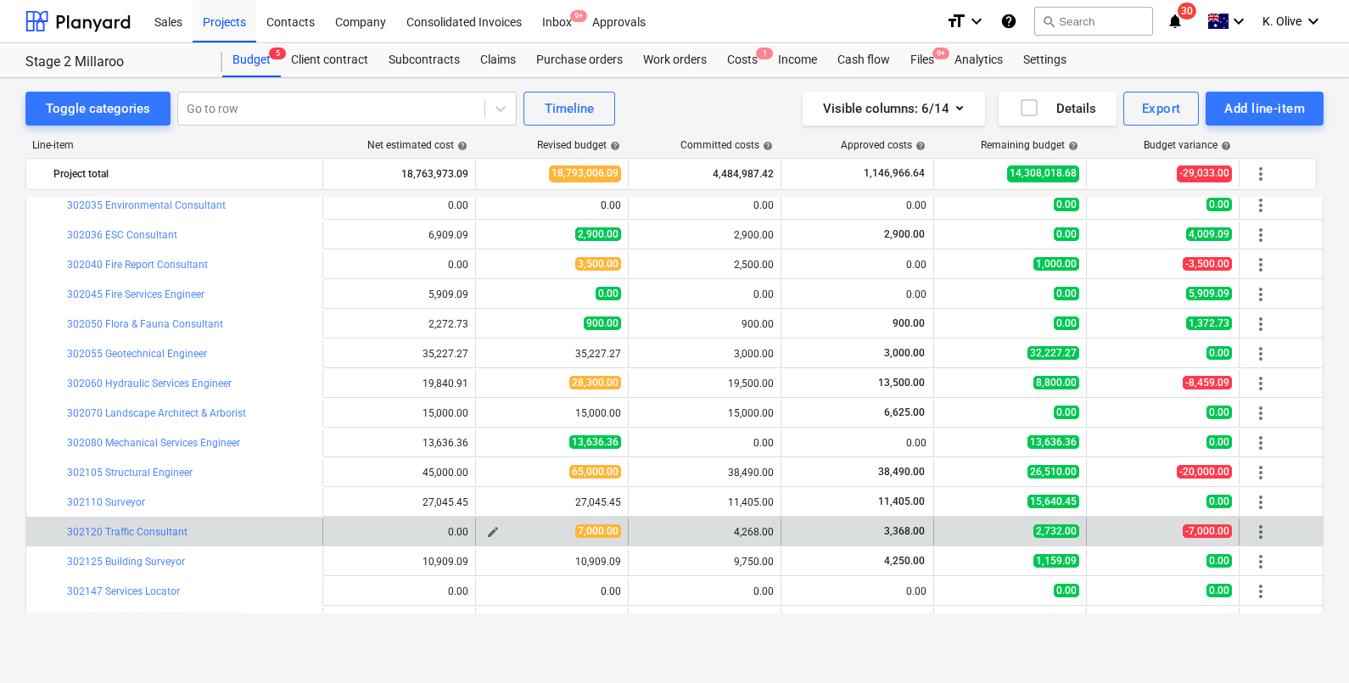
click at [493, 526] on span "edit" at bounding box center [493, 532] width 14 height 14
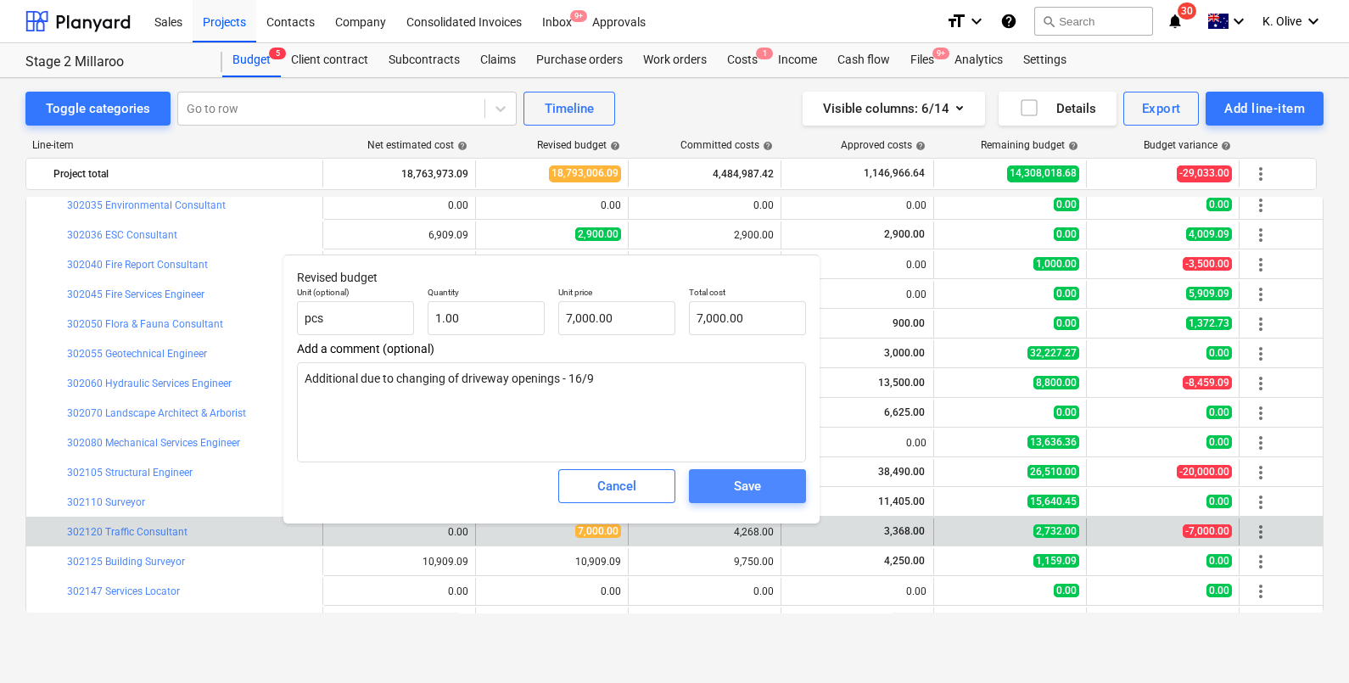
click at [751, 490] on div "Save" at bounding box center [747, 486] width 27 height 22
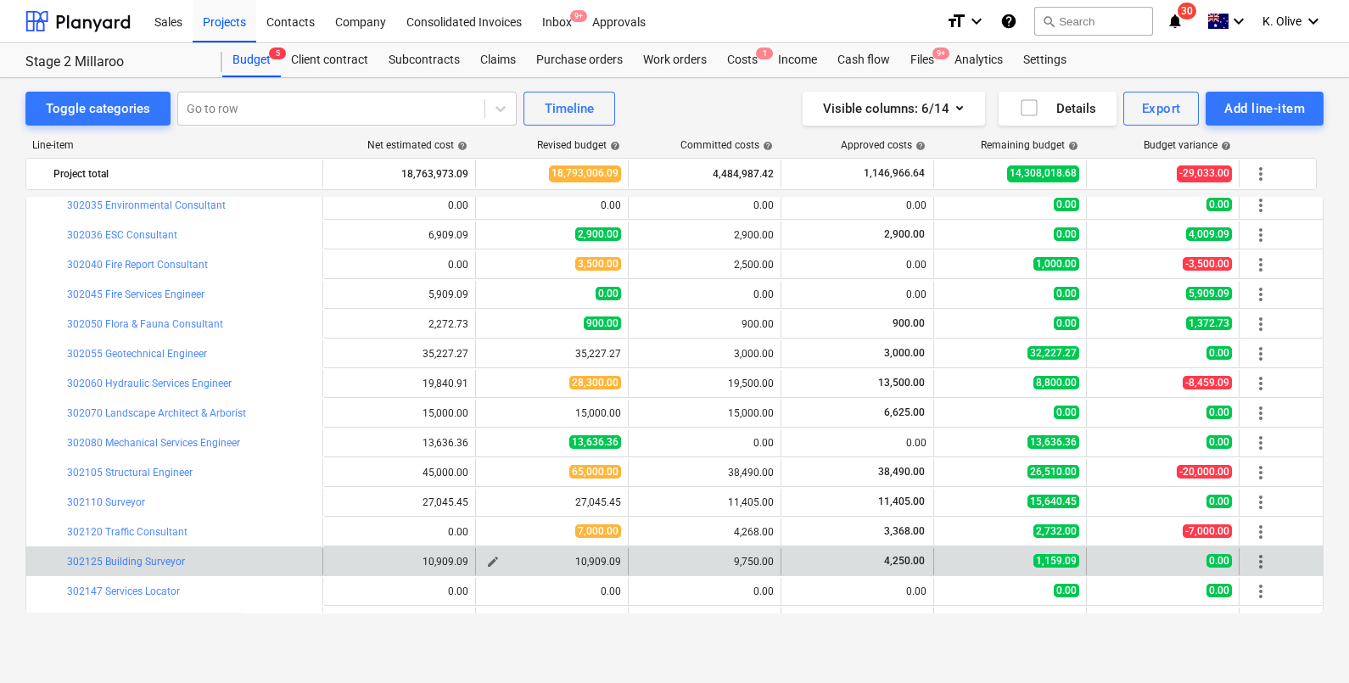
scroll to position [530, 0]
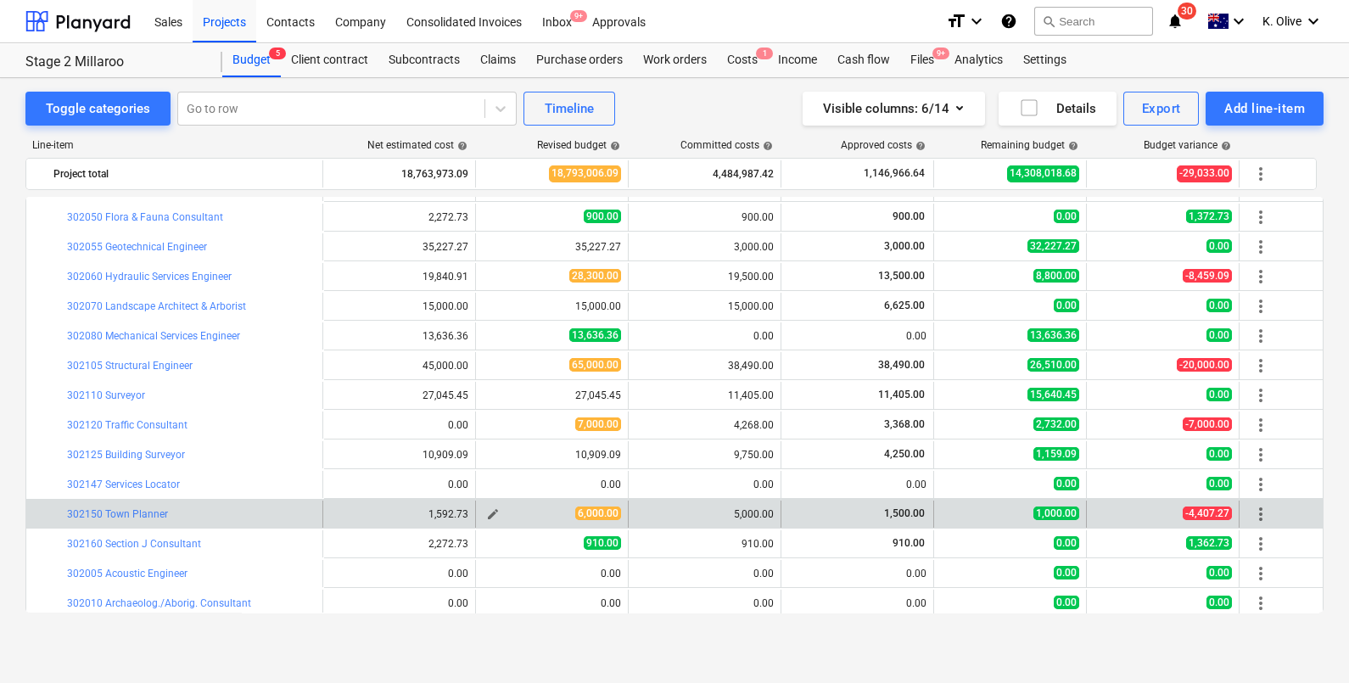
click at [496, 508] on span "edit" at bounding box center [493, 514] width 14 height 14
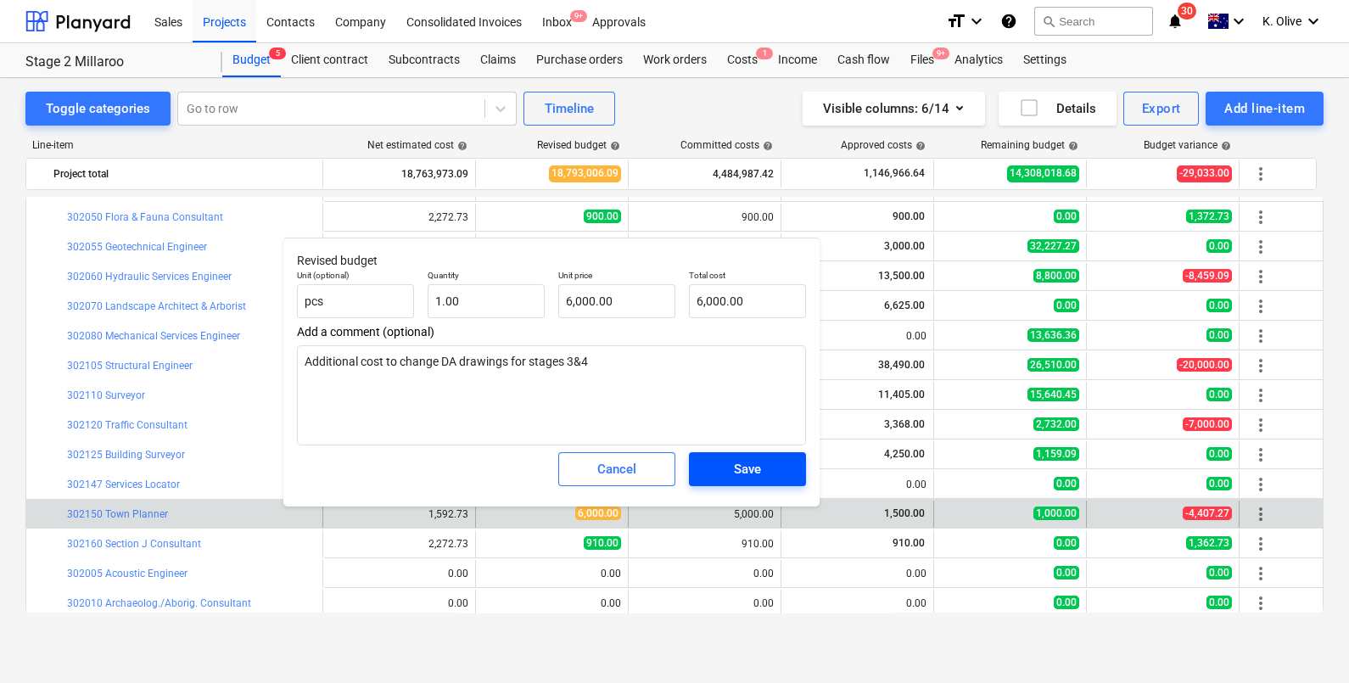
click at [755, 472] on div "Save" at bounding box center [747, 469] width 27 height 22
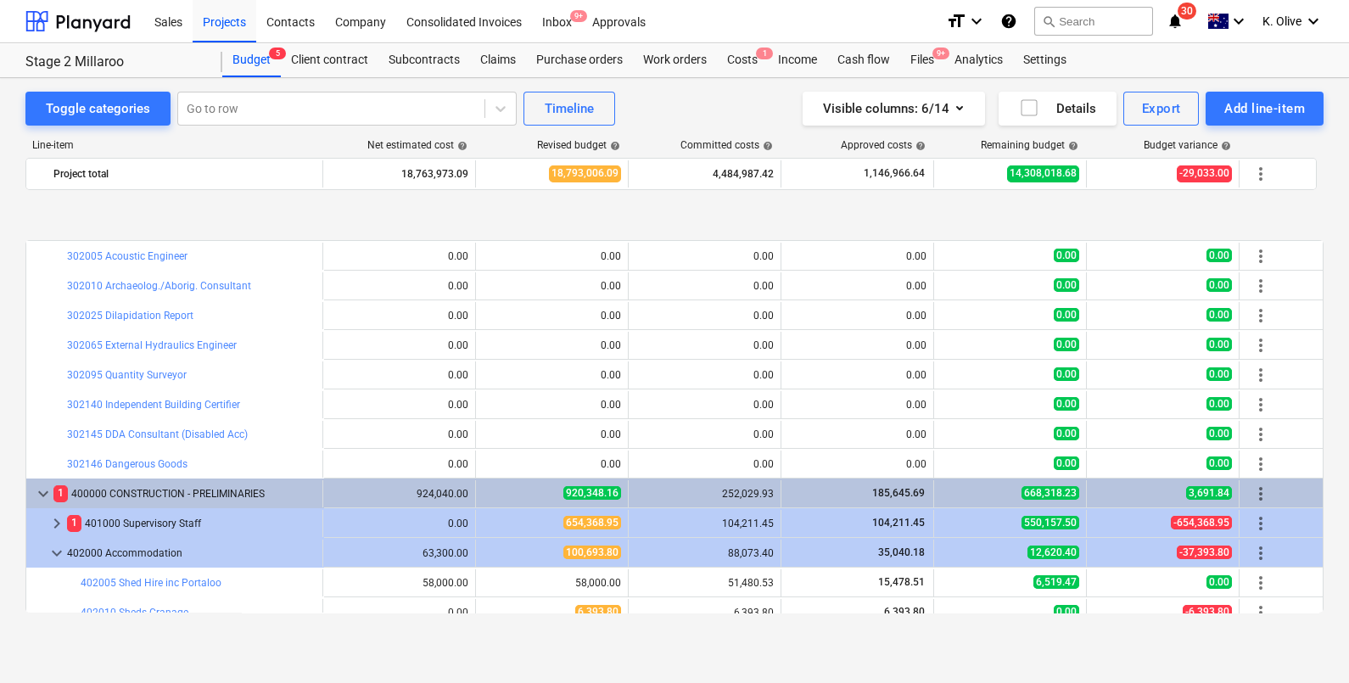
scroll to position [955, 0]
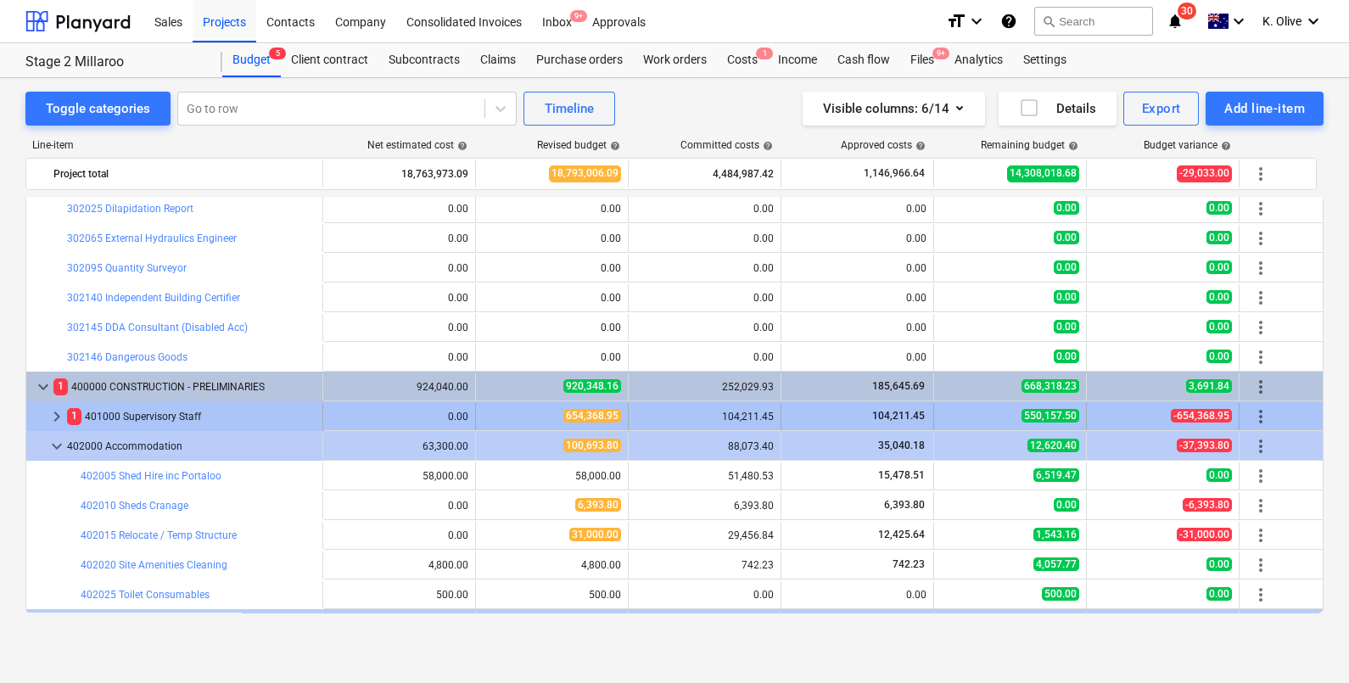
click at [62, 416] on span "keyboard_arrow_right" at bounding box center [57, 416] width 20 height 20
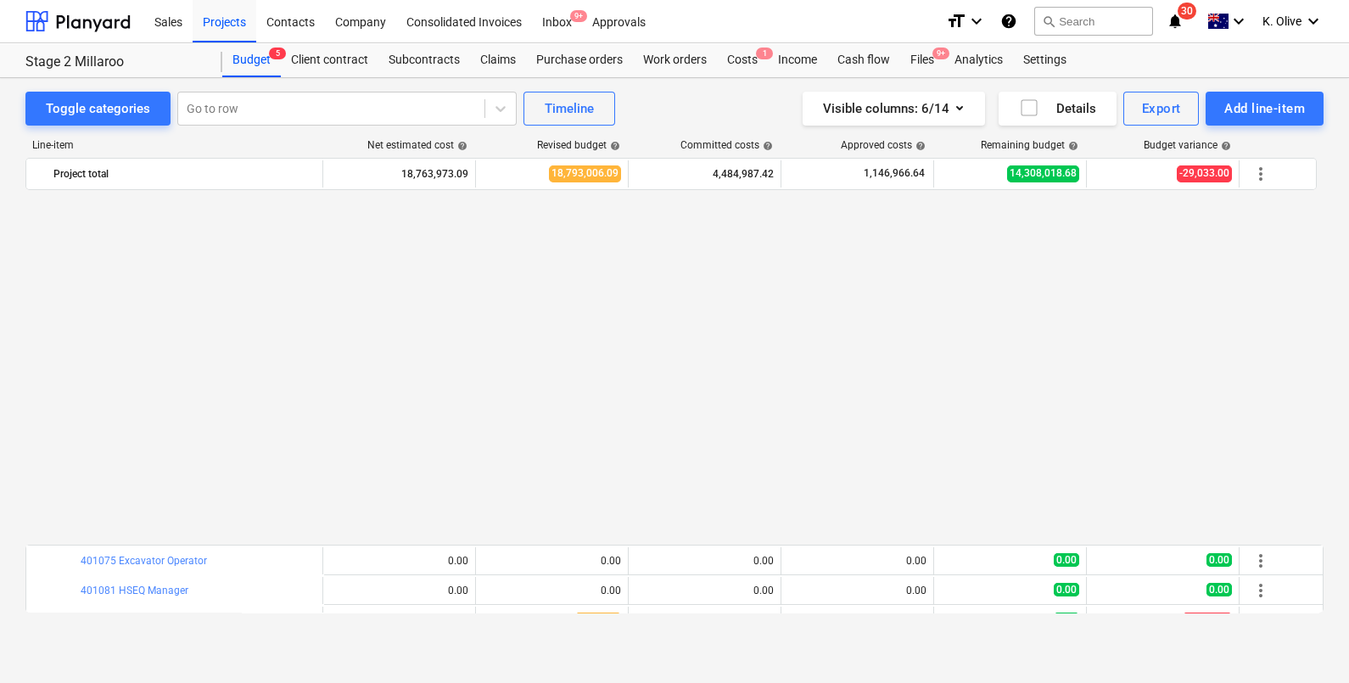
scroll to position [1590, 0]
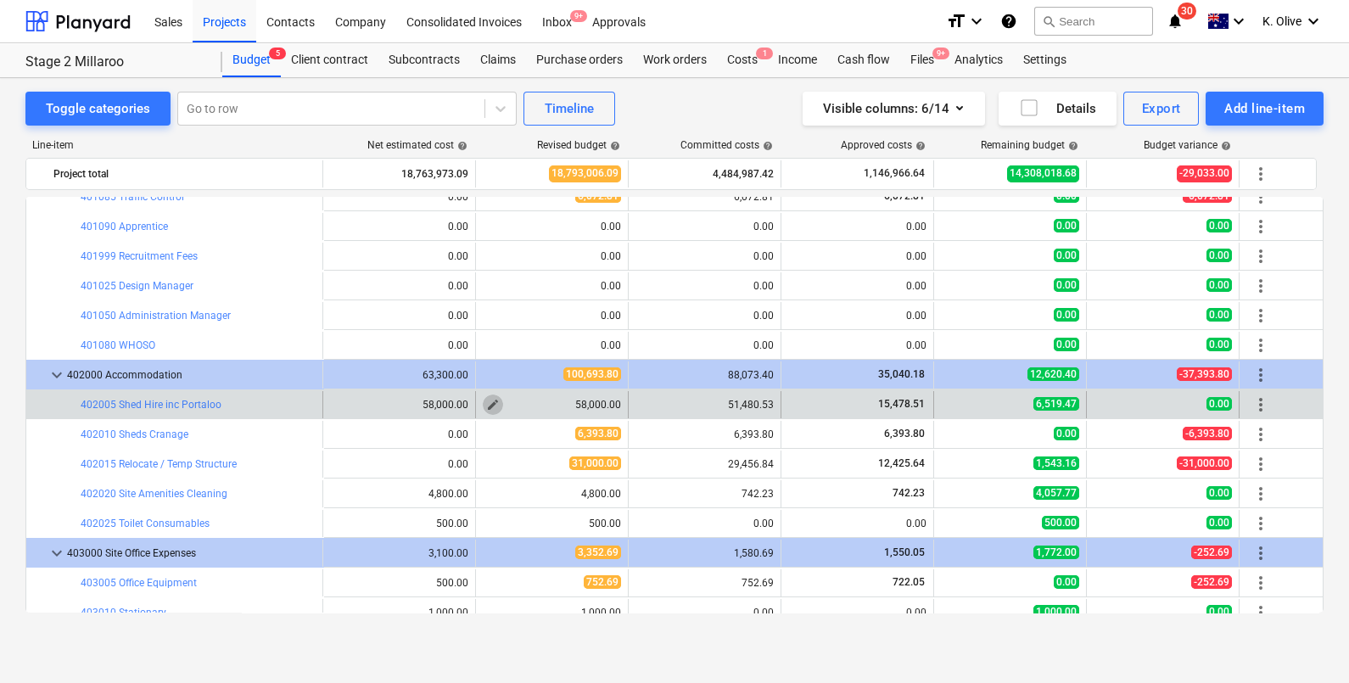
click at [492, 403] on span "edit" at bounding box center [493, 405] width 14 height 14
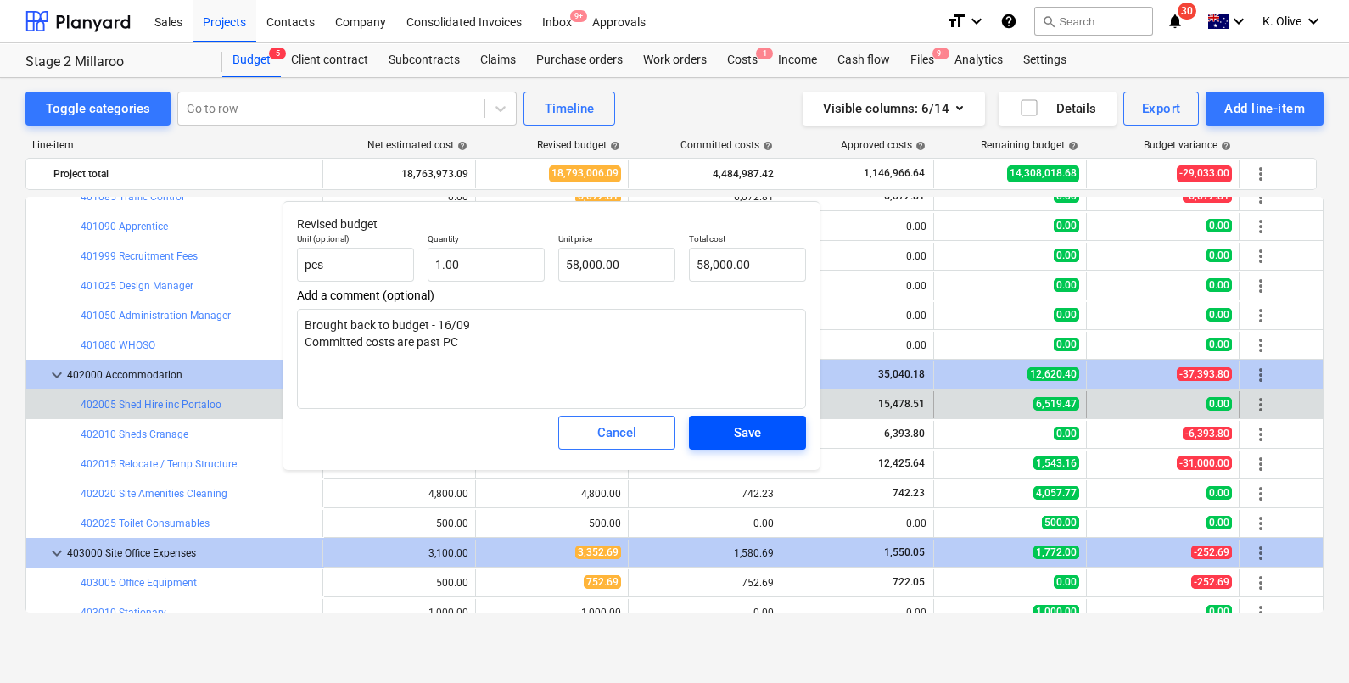
click at [764, 433] on span "Save" at bounding box center [747, 433] width 76 height 22
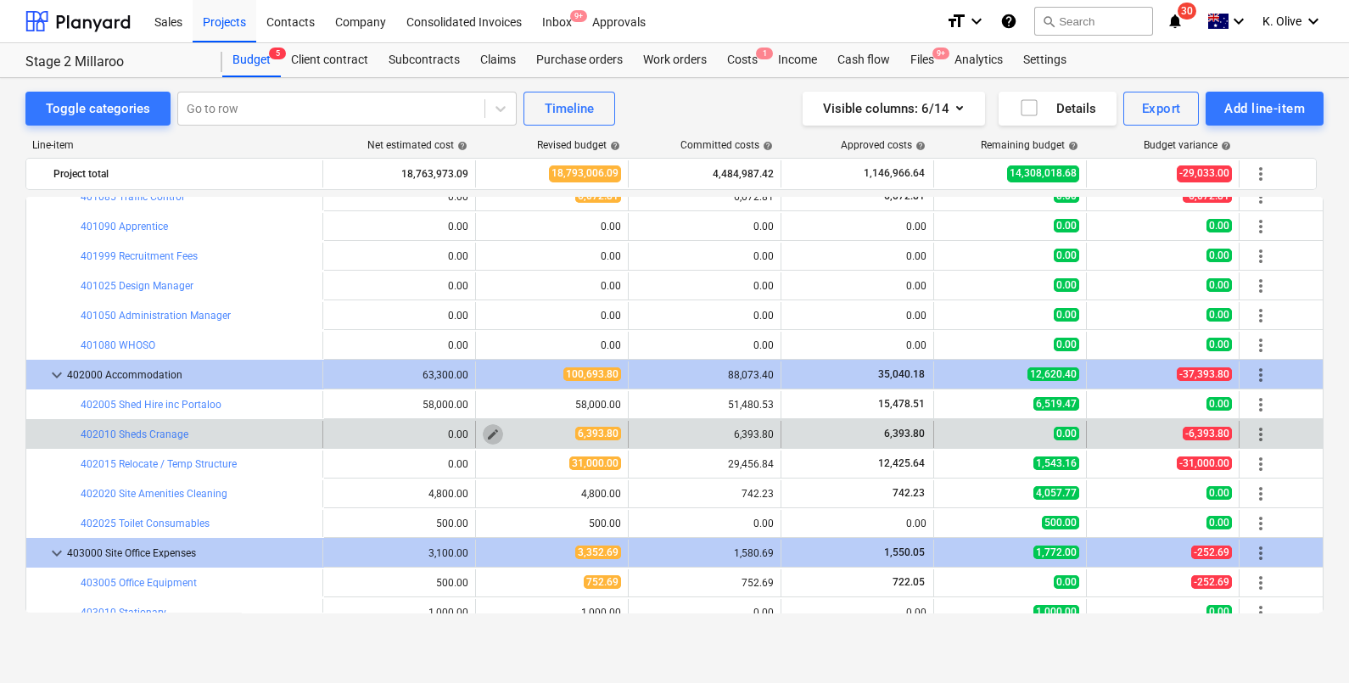
click at [490, 429] on span "edit" at bounding box center [493, 435] width 14 height 14
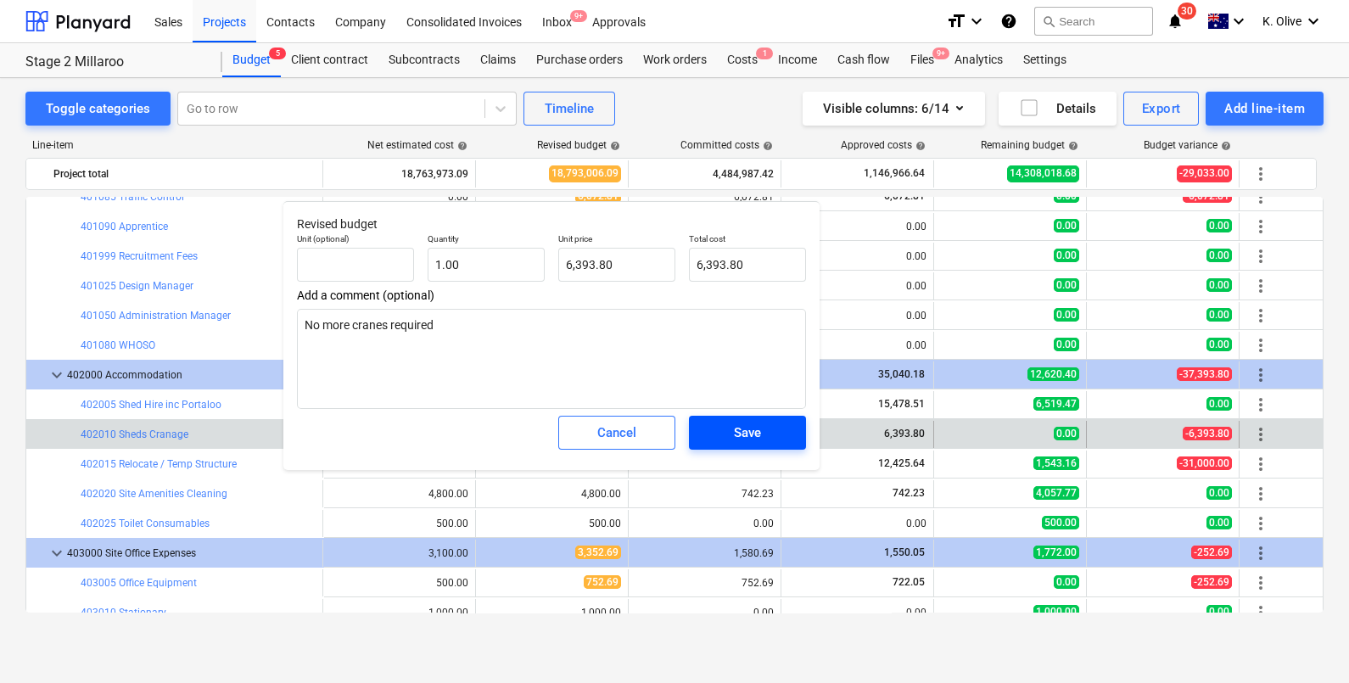
click at [709, 428] on span "Save" at bounding box center [747, 433] width 76 height 22
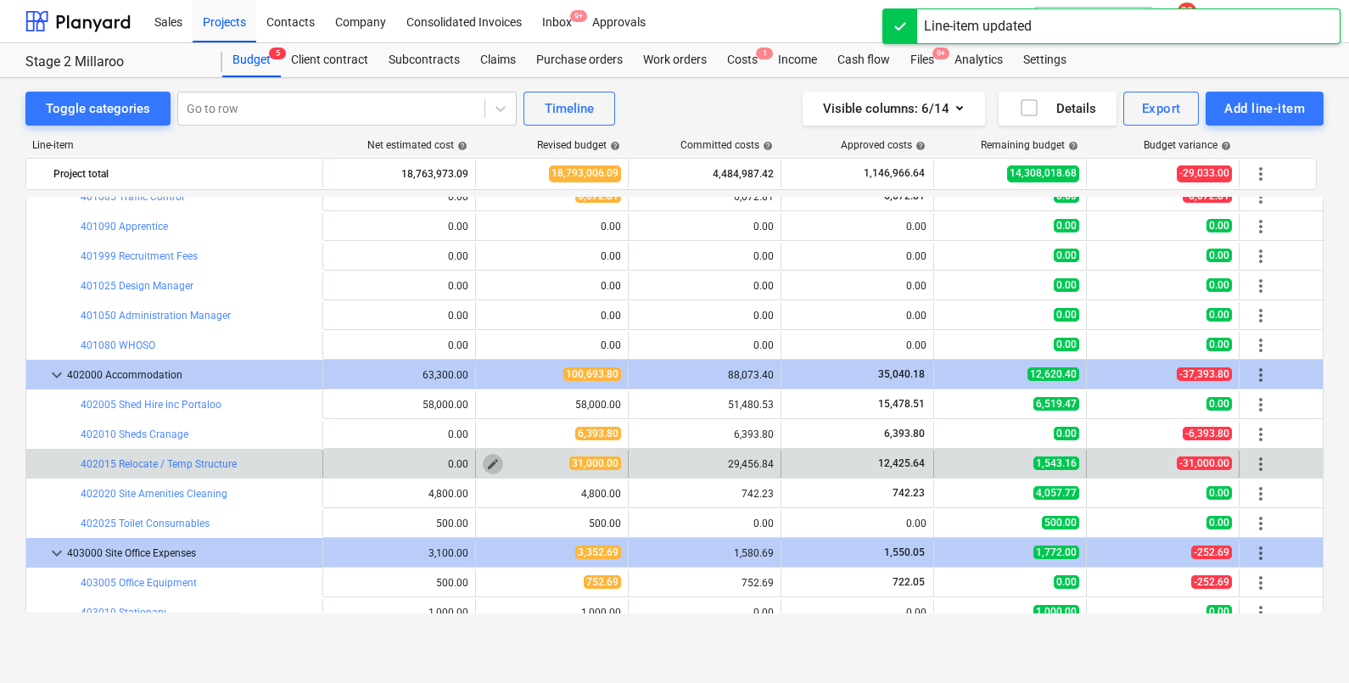
click at [496, 460] on span "edit" at bounding box center [493, 464] width 14 height 14
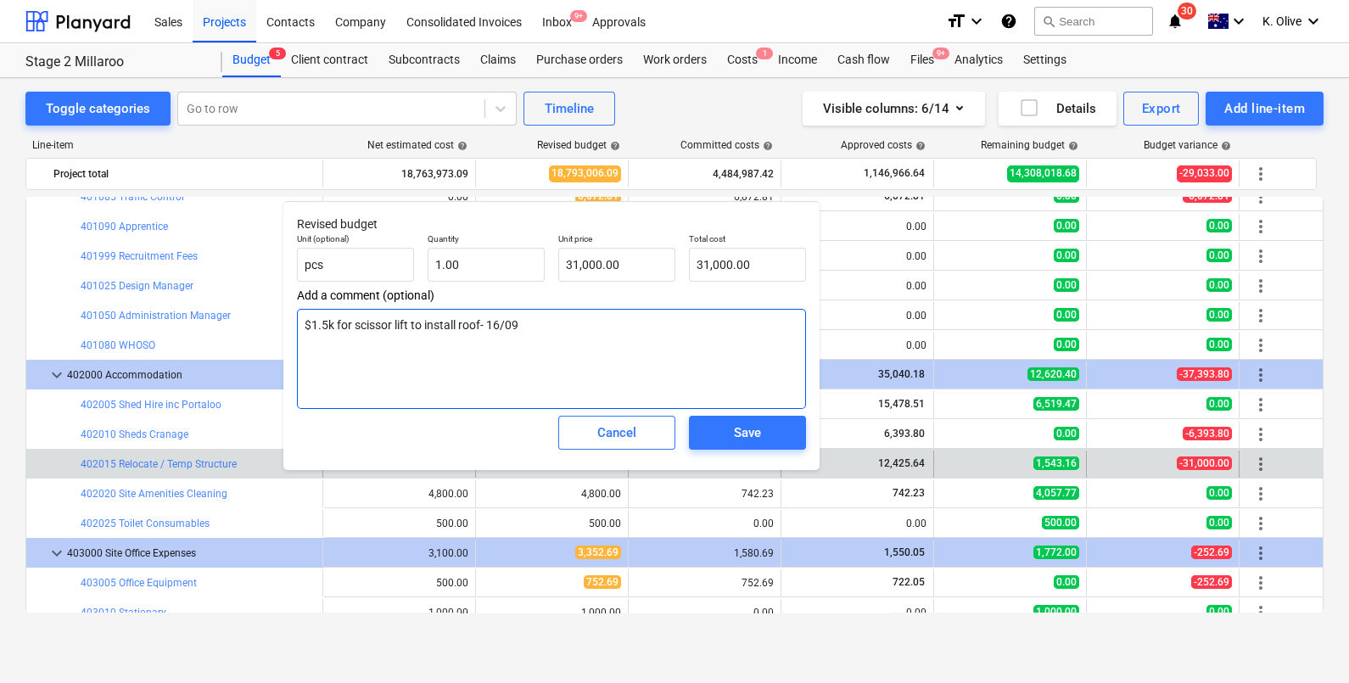
click at [562, 342] on textarea "$1.5k for scissor lift to install roof- 16/09" at bounding box center [551, 359] width 509 height 100
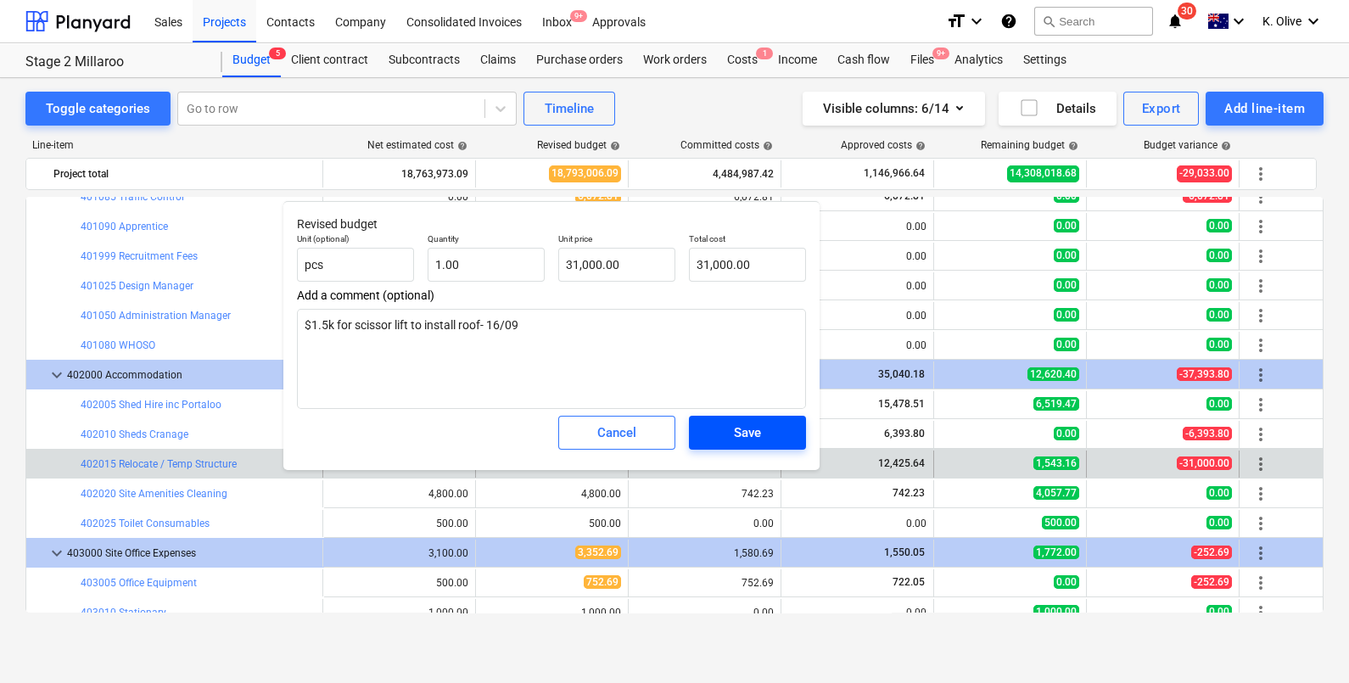
click at [782, 433] on span "Save" at bounding box center [747, 433] width 76 height 22
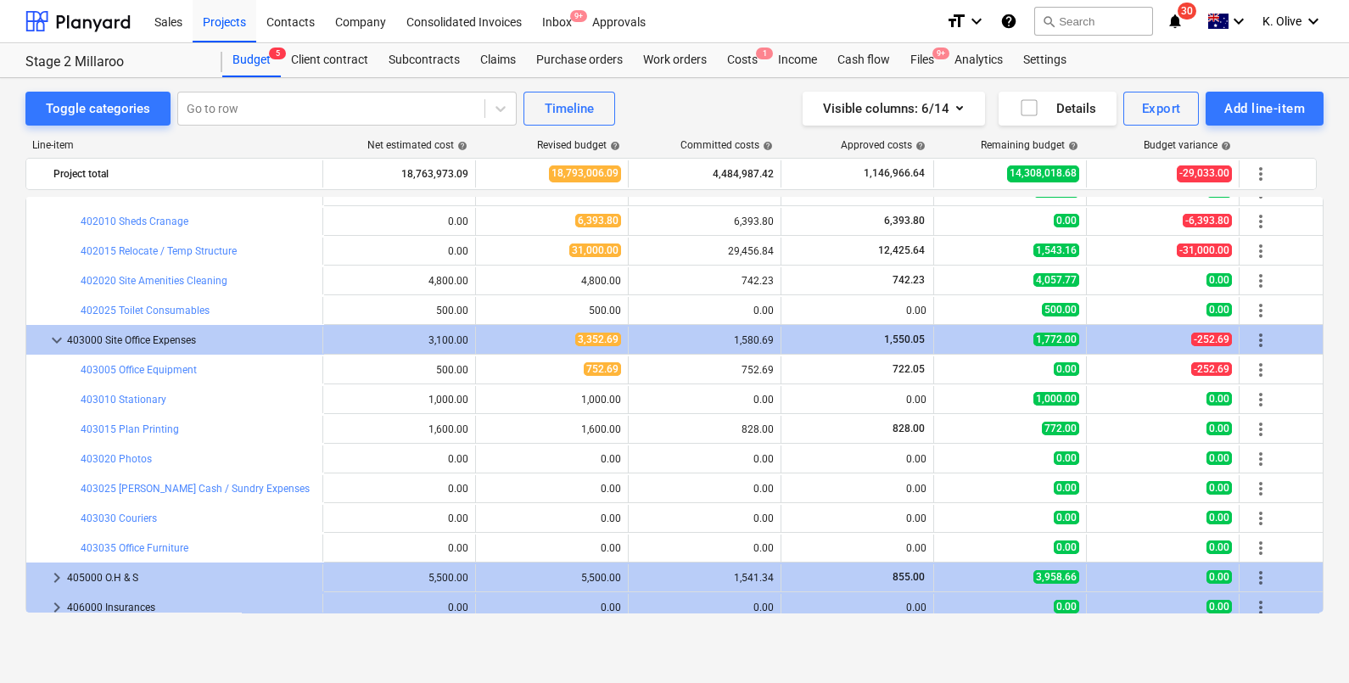
scroll to position [1909, 0]
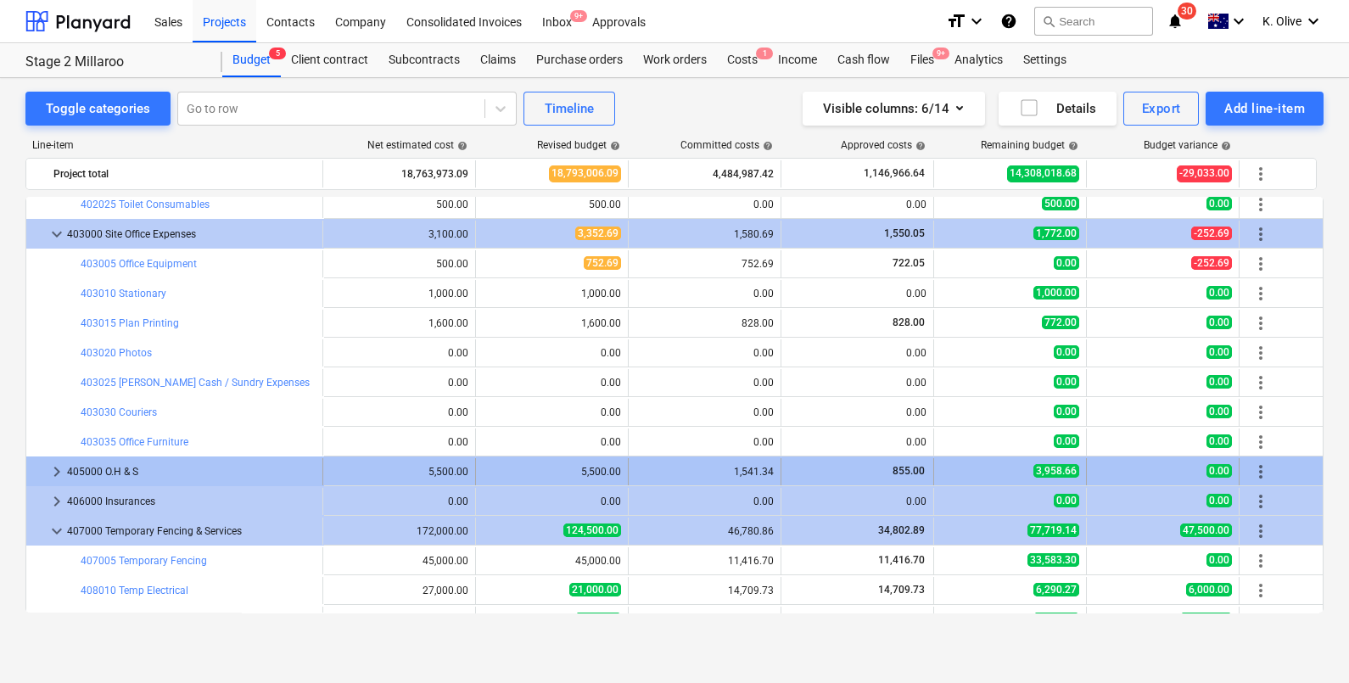
click at [51, 473] on span "keyboard_arrow_right" at bounding box center [57, 472] width 20 height 20
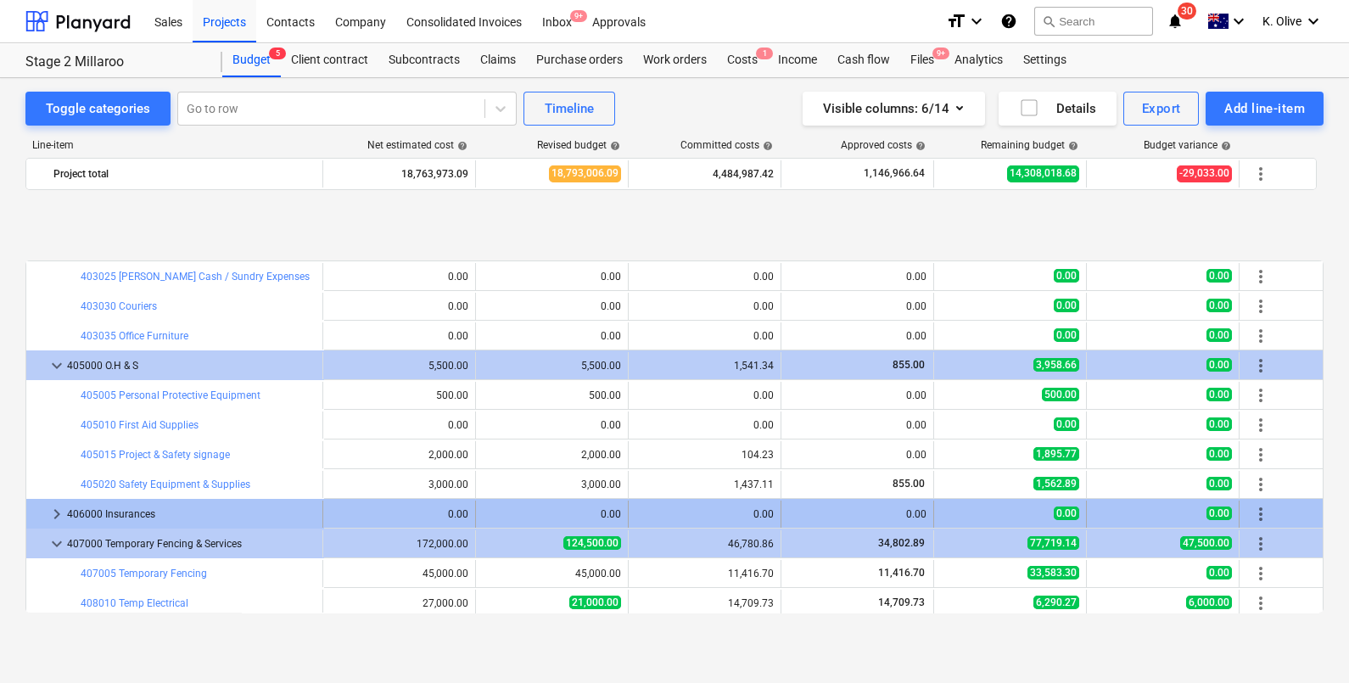
scroll to position [2121, 0]
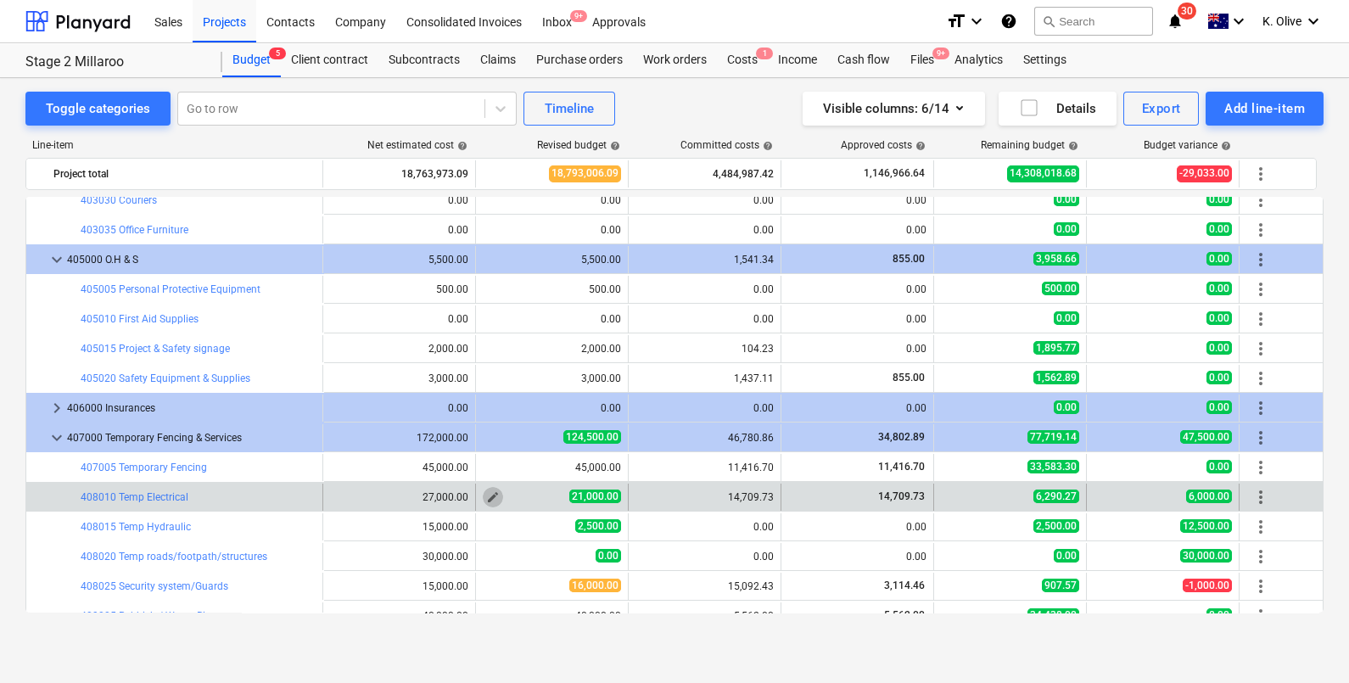
click at [484, 497] on button "edit" at bounding box center [493, 497] width 20 height 20
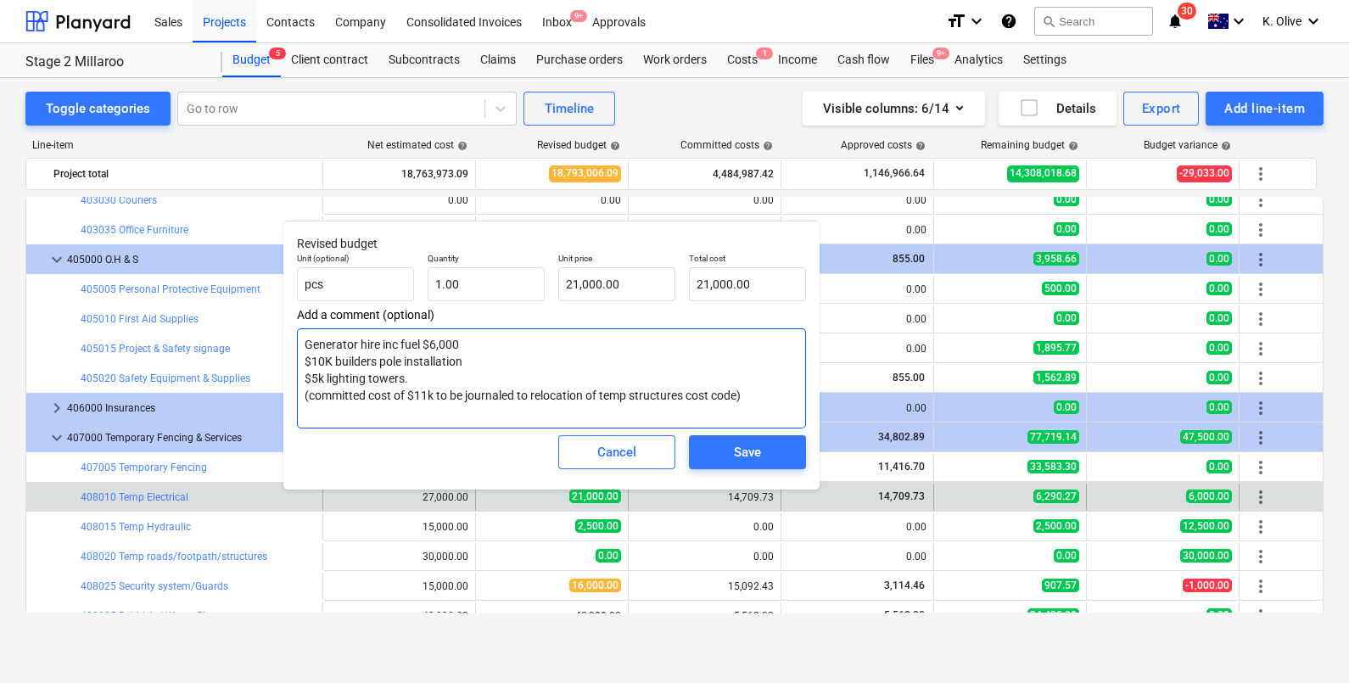
drag, startPoint x: 751, startPoint y: 391, endPoint x: 304, endPoint y: 400, distance: 447.3
click at [304, 400] on textarea "Generator hire inc fuel $6,000 $10K builders pole installation $5k lighting tow…" at bounding box center [551, 378] width 509 height 100
click at [472, 359] on textarea "Generator hire inc fuel $6,000 $10K builders pole installation $5k lighting tow…" at bounding box center [551, 378] width 509 height 100
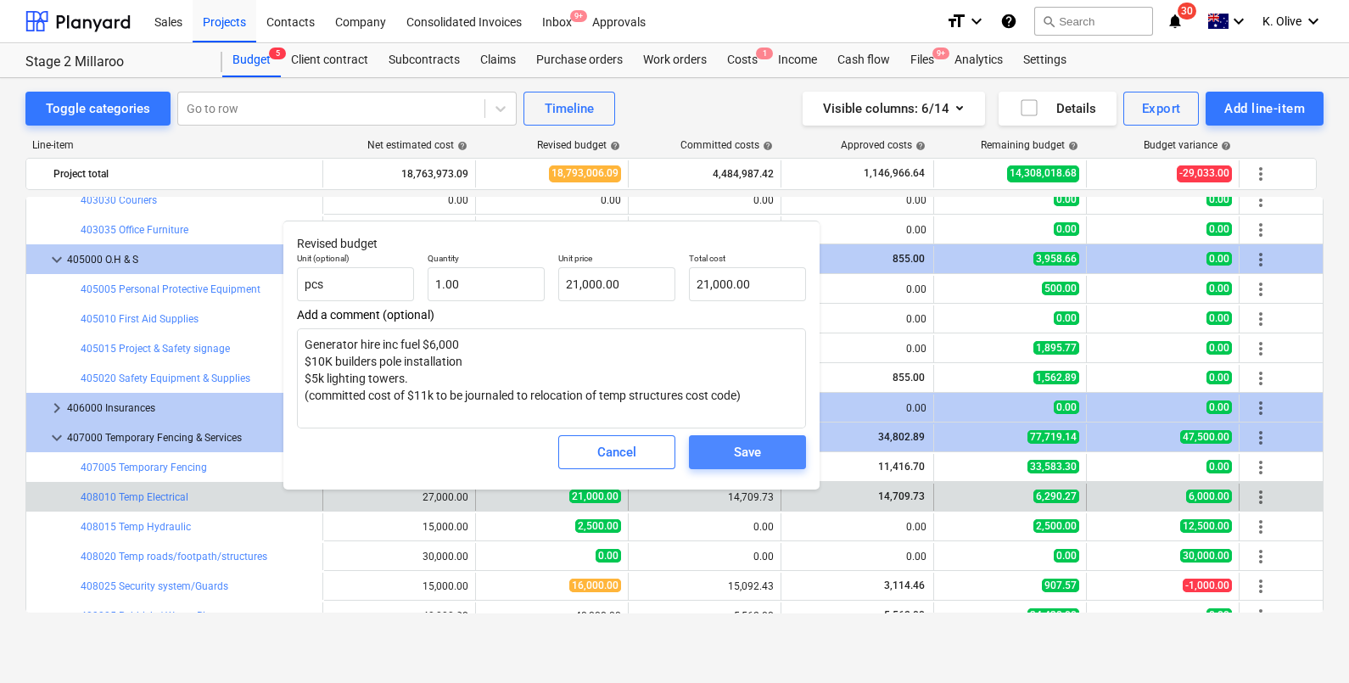
click at [747, 443] on div "Save" at bounding box center [747, 452] width 27 height 22
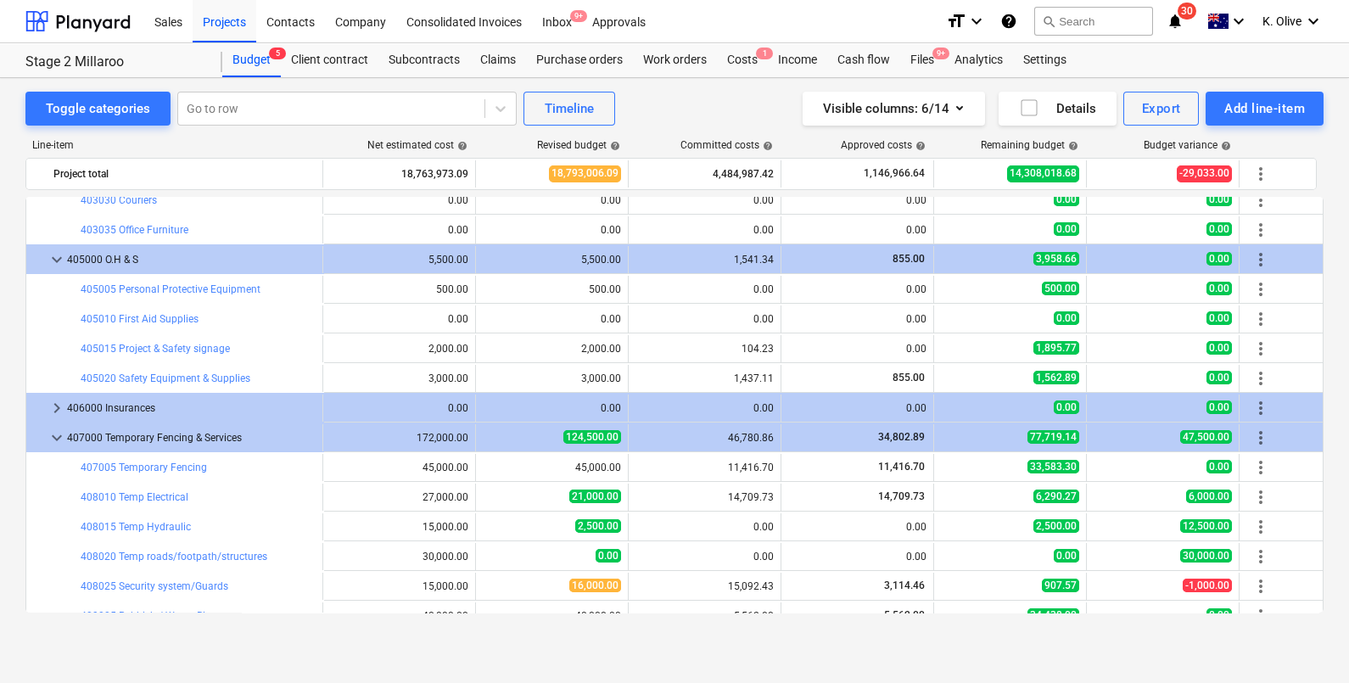
scroll to position [2227, 0]
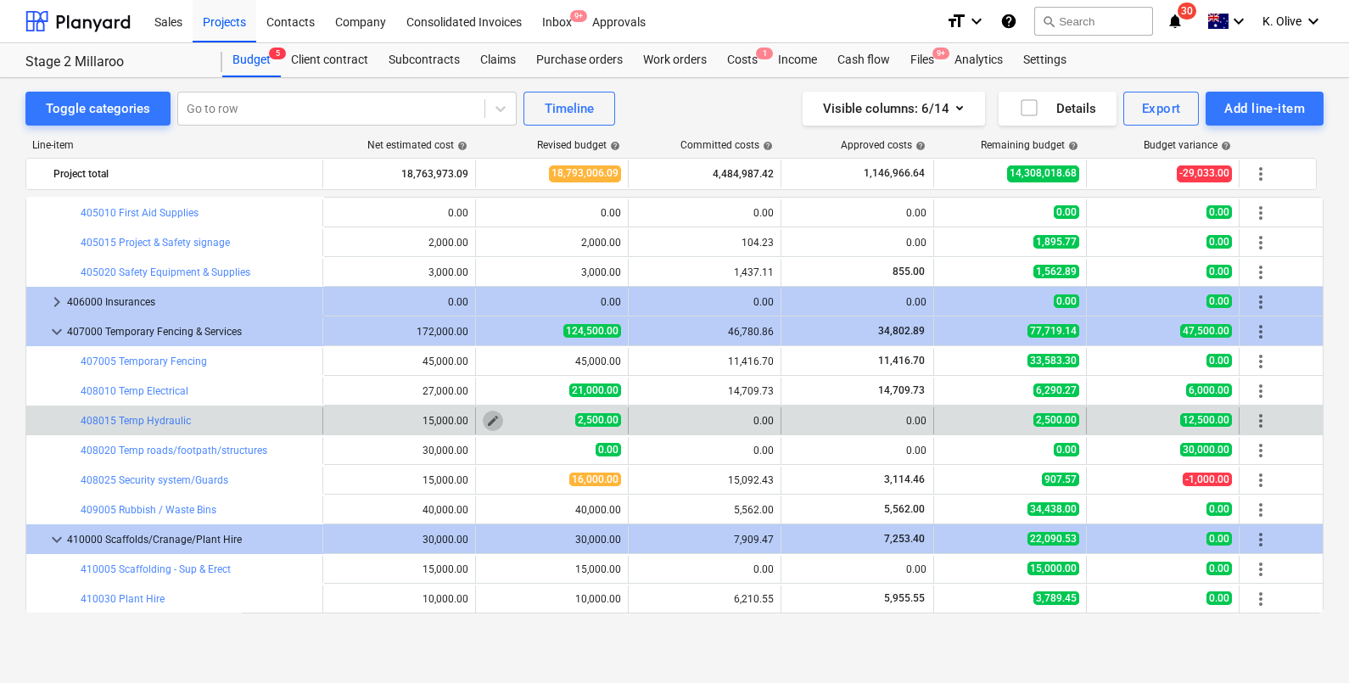
click at [489, 420] on span "edit" at bounding box center [493, 421] width 14 height 14
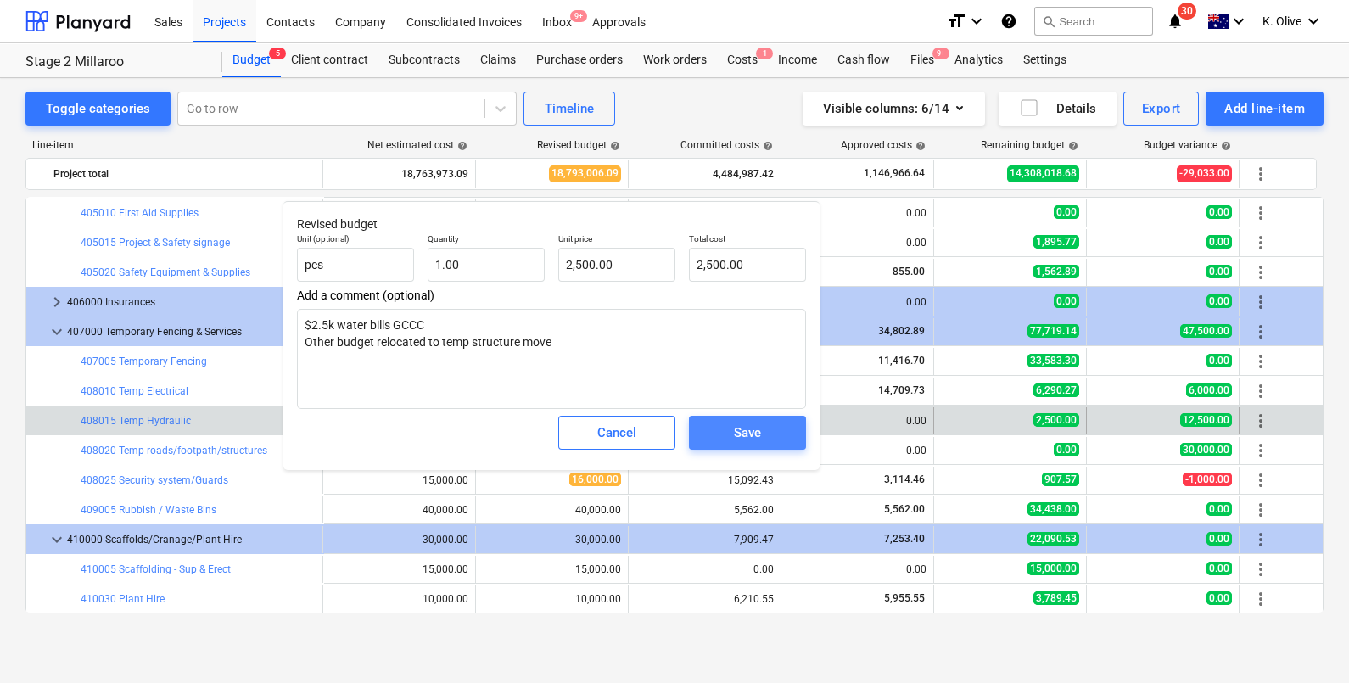
click at [751, 433] on div "Save" at bounding box center [747, 433] width 27 height 22
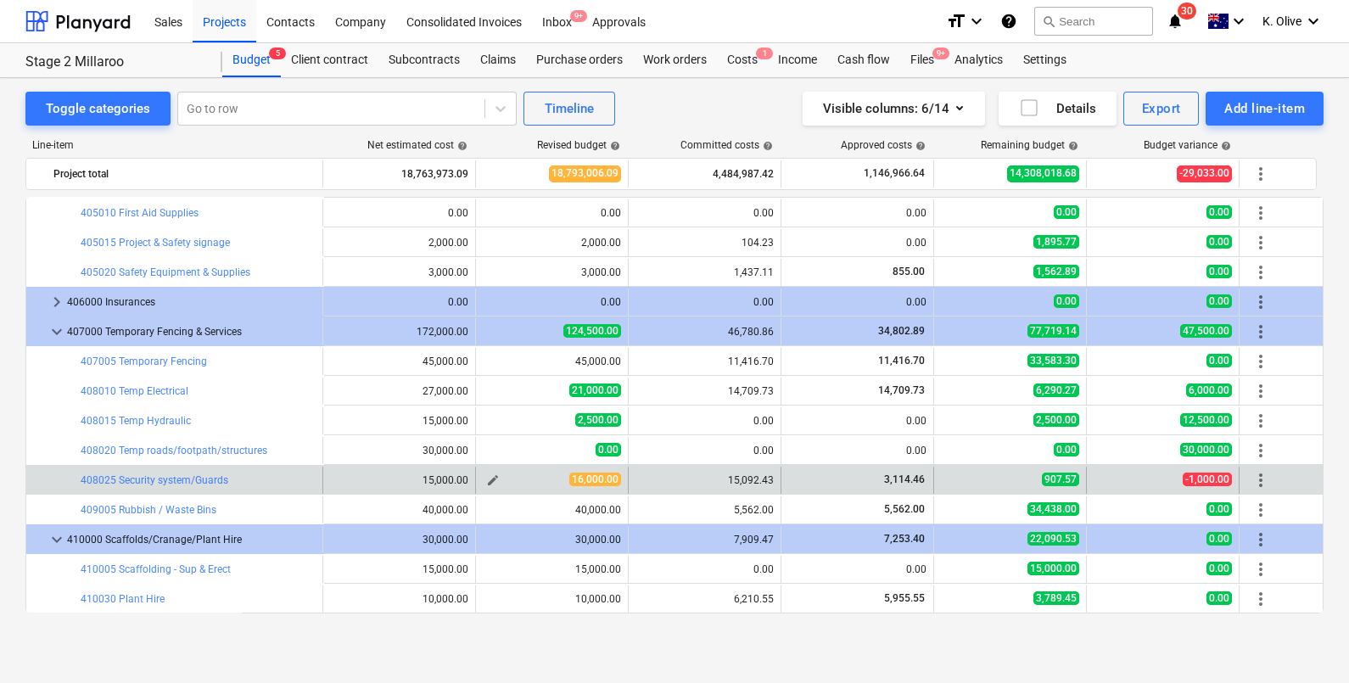
click at [492, 476] on span "edit" at bounding box center [493, 480] width 14 height 14
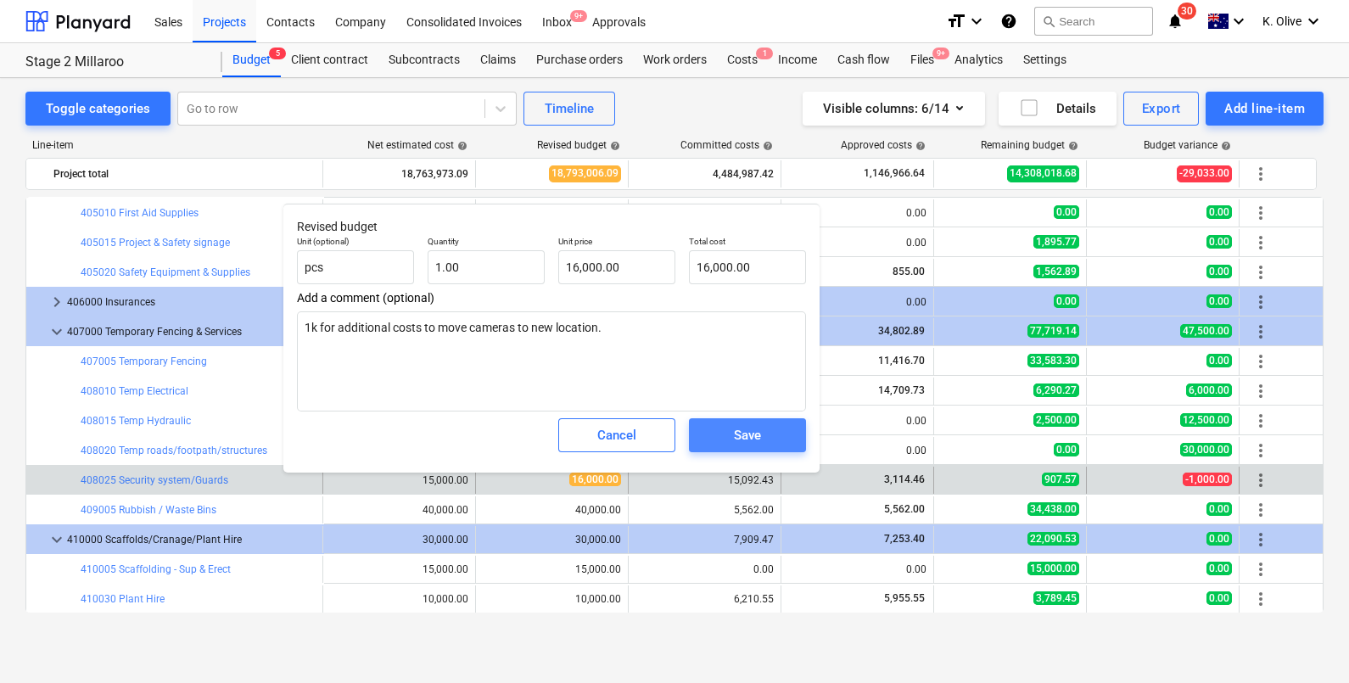
click at [747, 432] on div "Save" at bounding box center [747, 435] width 27 height 22
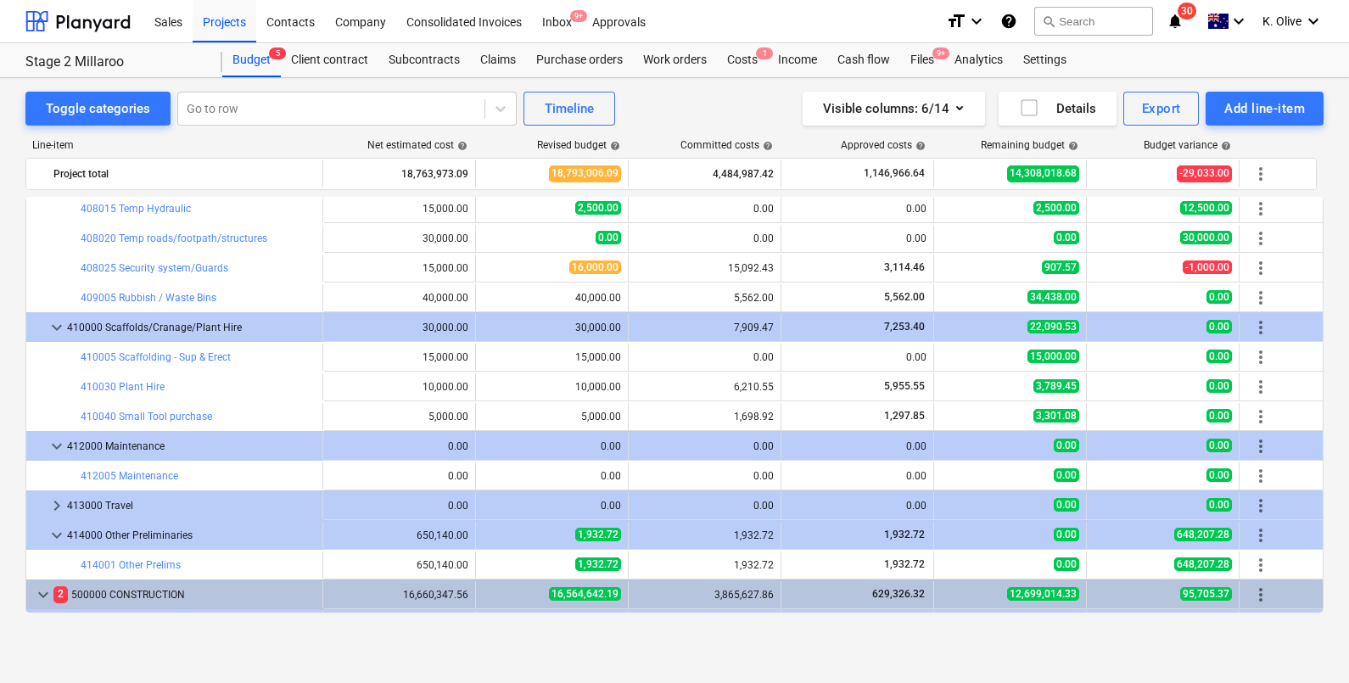
scroll to position [2546, 0]
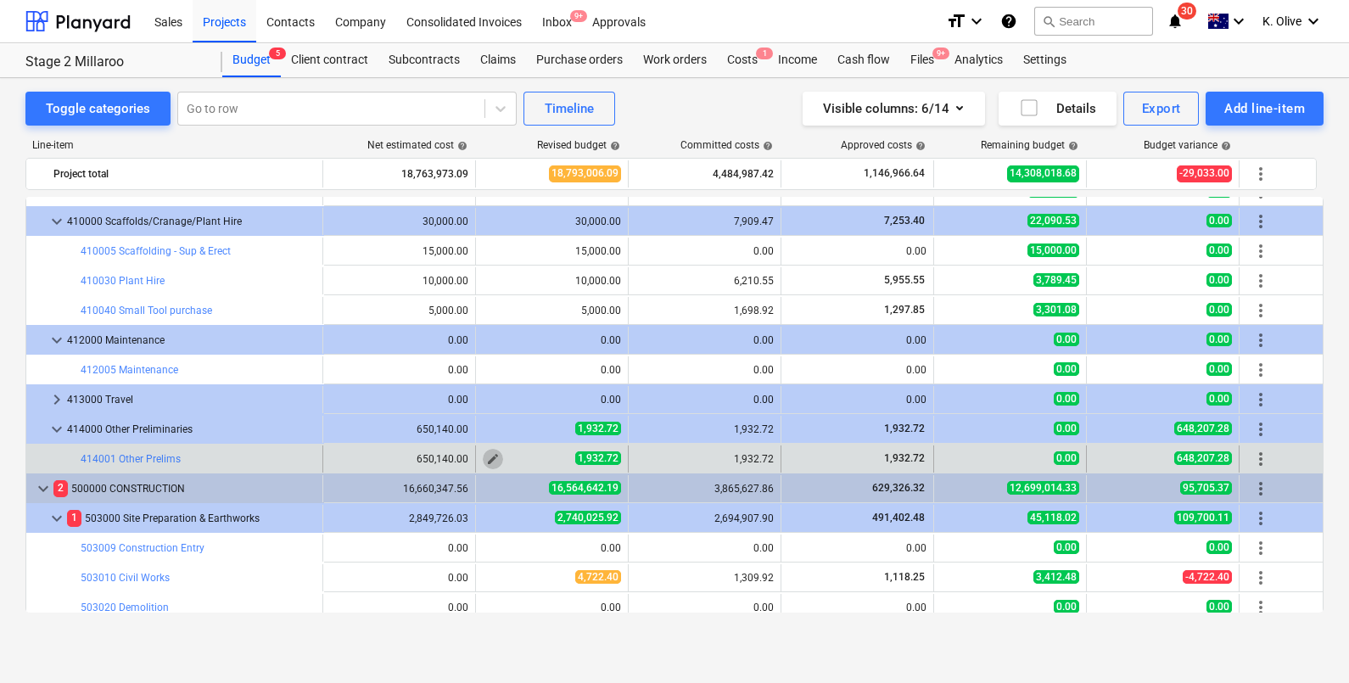
click at [493, 457] on span "edit" at bounding box center [493, 459] width 14 height 14
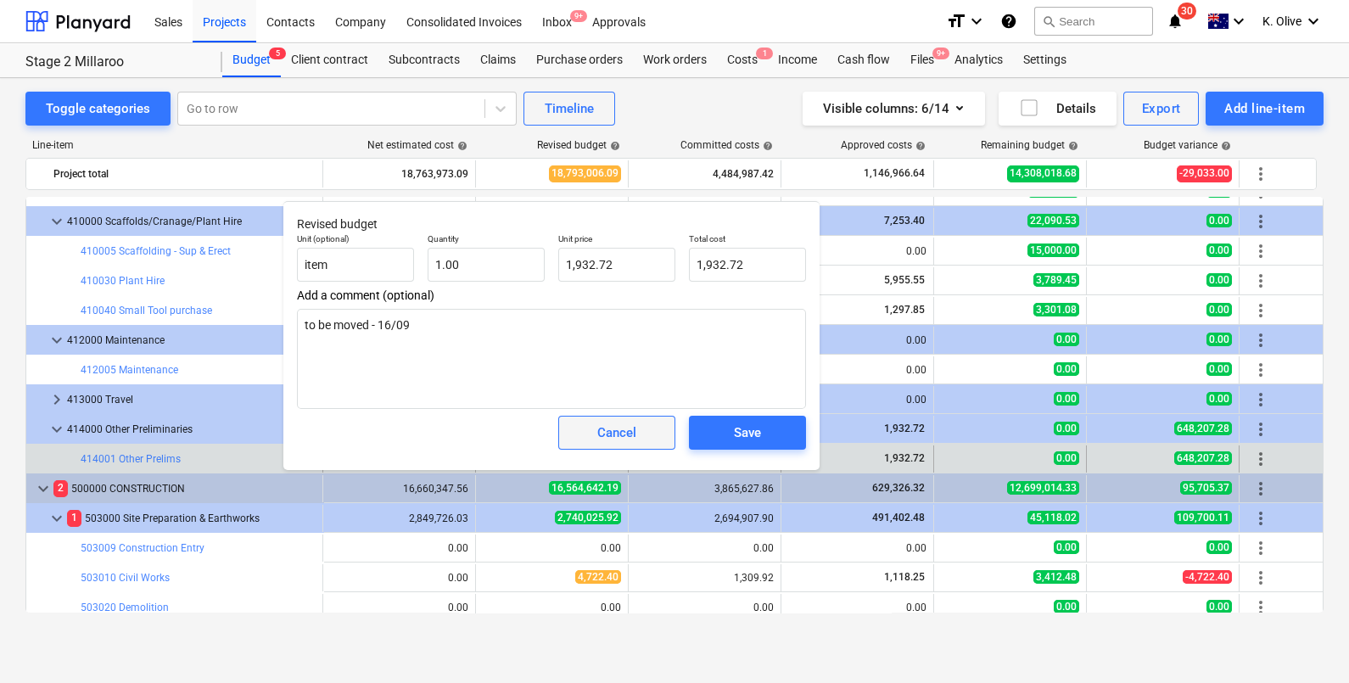
click at [631, 428] on div "Cancel" at bounding box center [616, 433] width 39 height 22
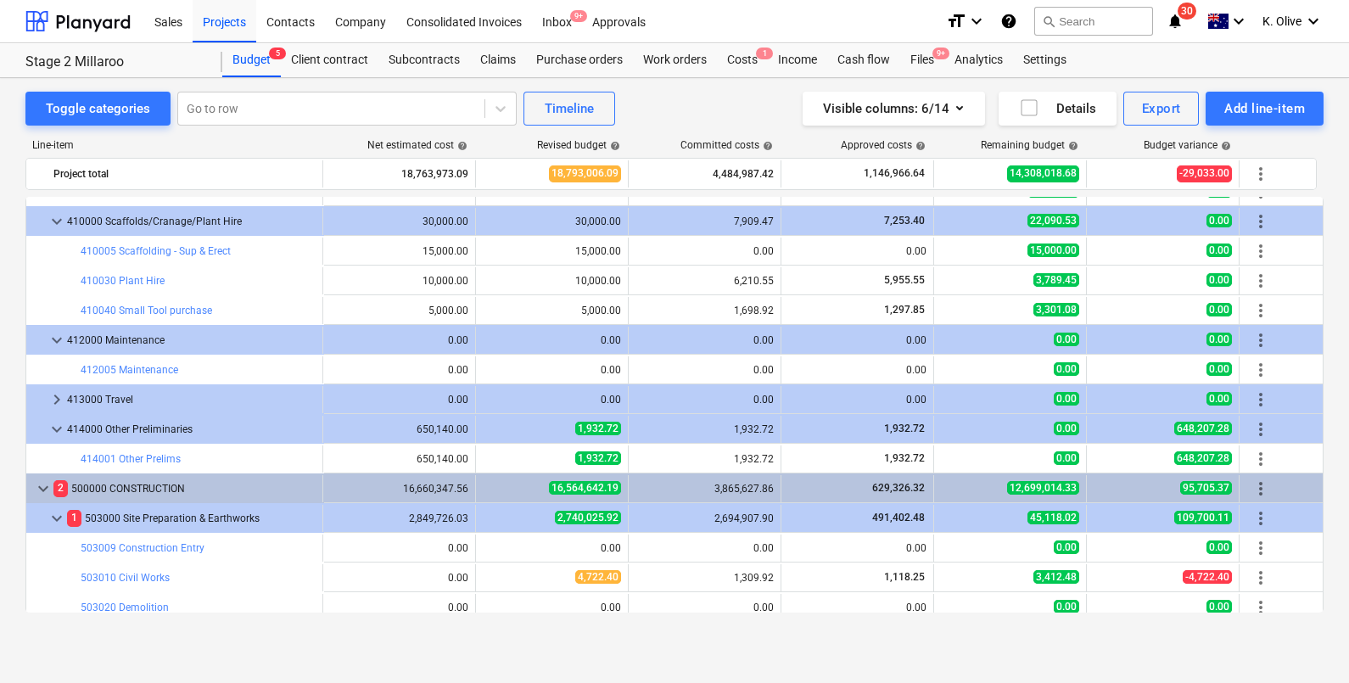
scroll to position [2651, 0]
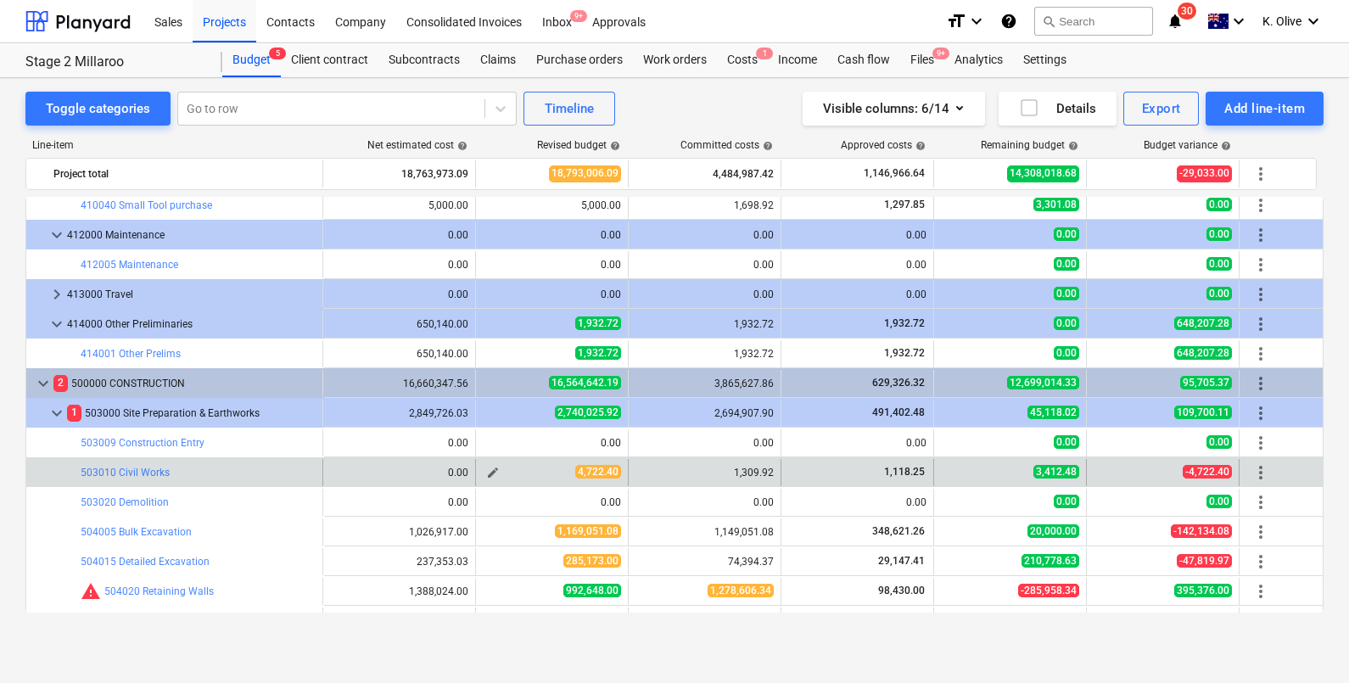
click at [483, 471] on button "edit" at bounding box center [493, 472] width 20 height 20
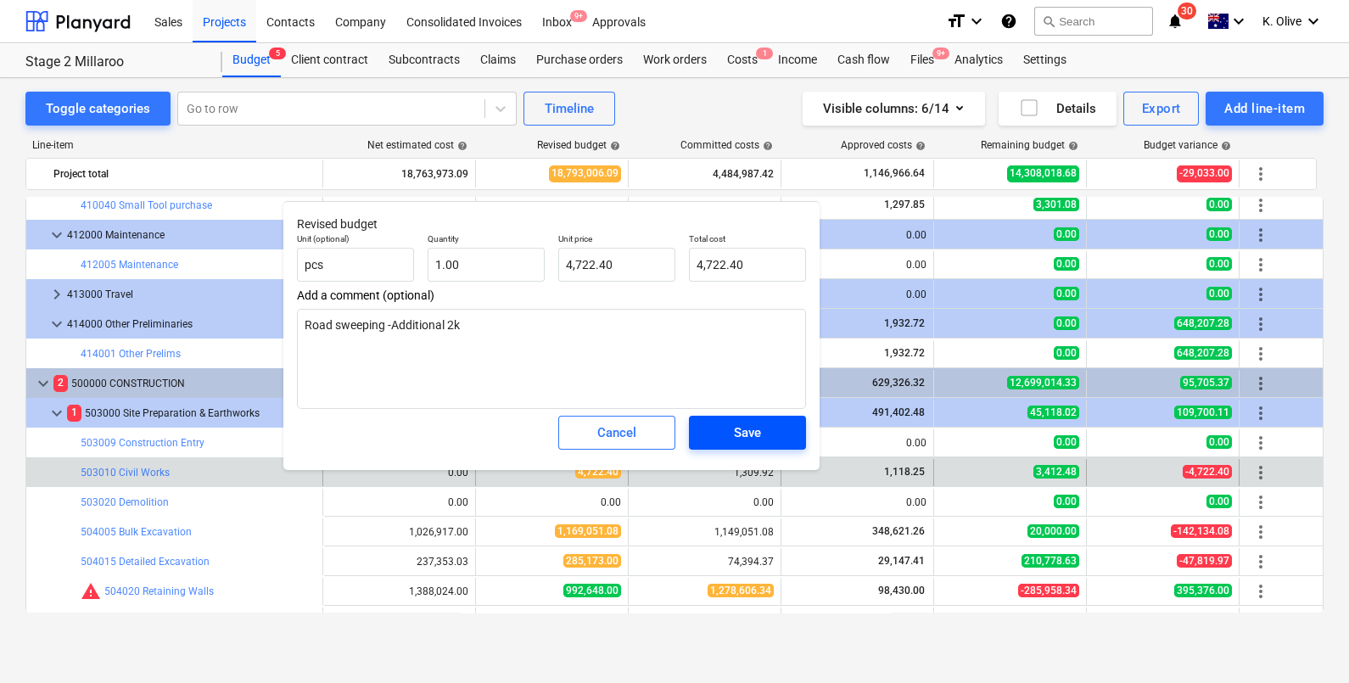
click at [768, 422] on span "Save" at bounding box center [747, 433] width 76 height 22
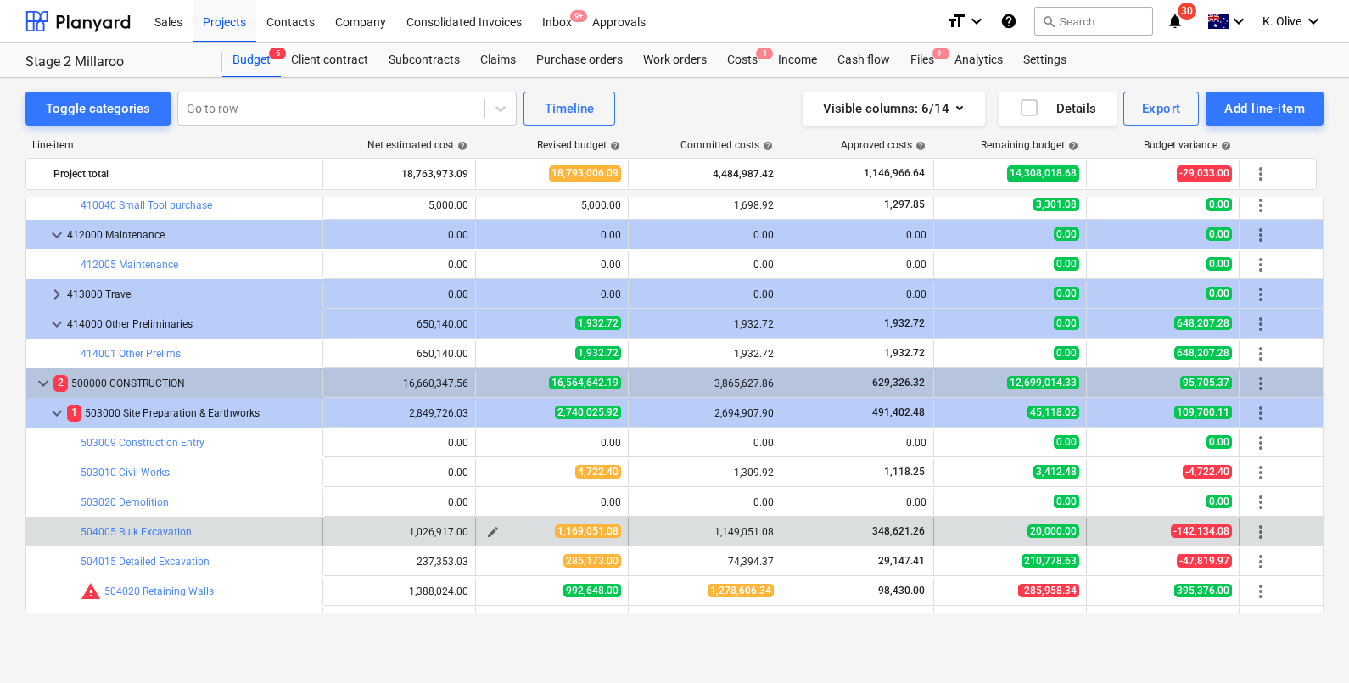
click at [491, 528] on span "edit" at bounding box center [493, 532] width 14 height 14
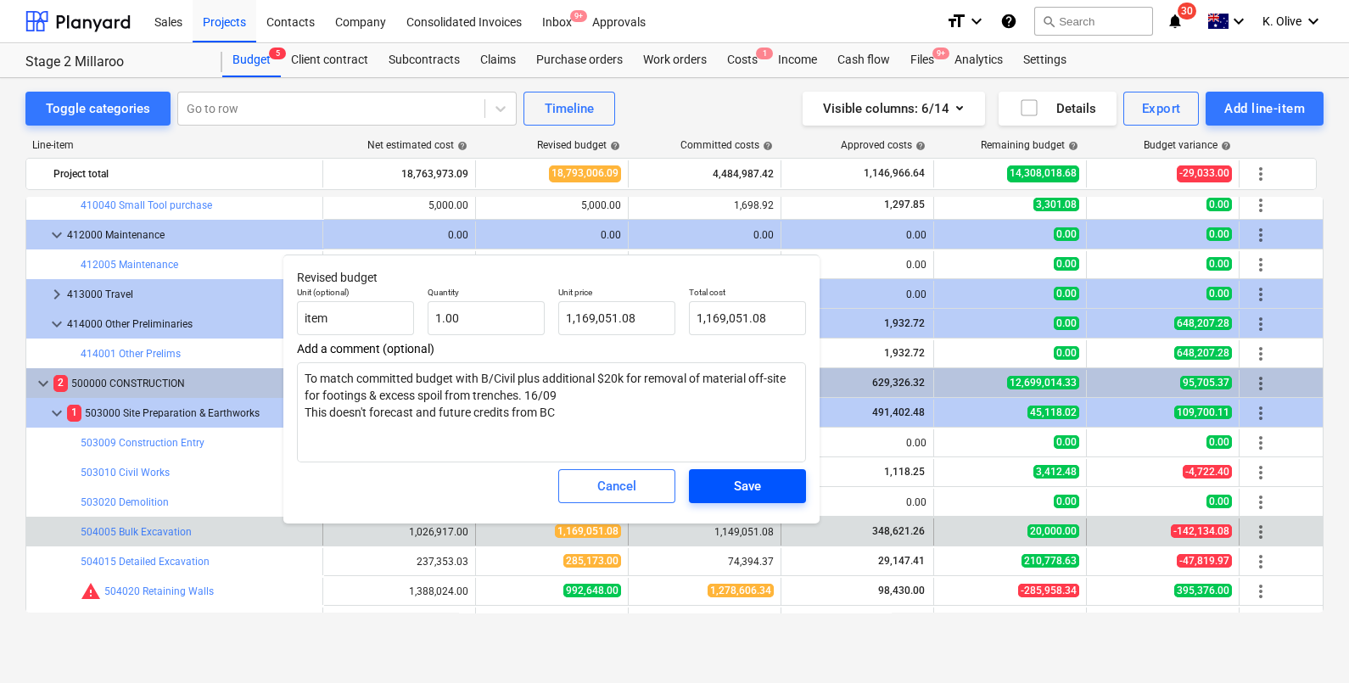
click at [765, 477] on span "Save" at bounding box center [747, 486] width 76 height 22
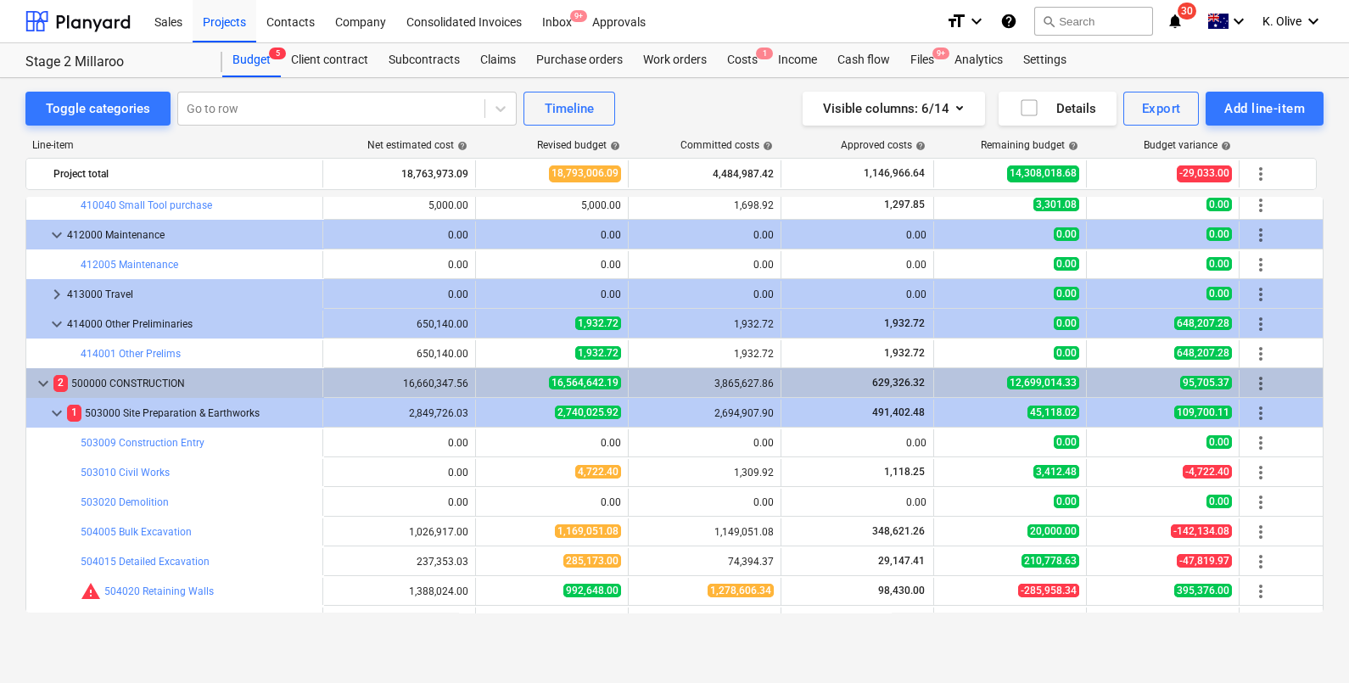
type textarea "x"
type input "1.00"
type input "1,169,051.08"
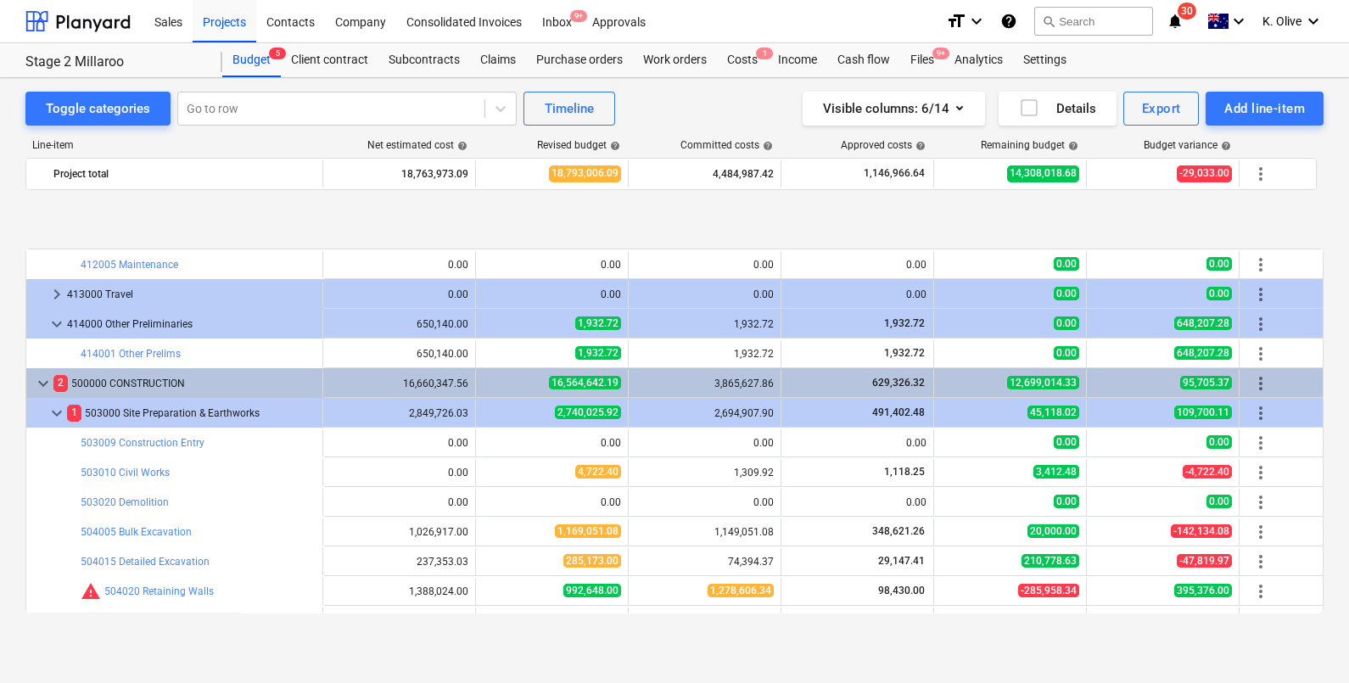
scroll to position [2757, 0]
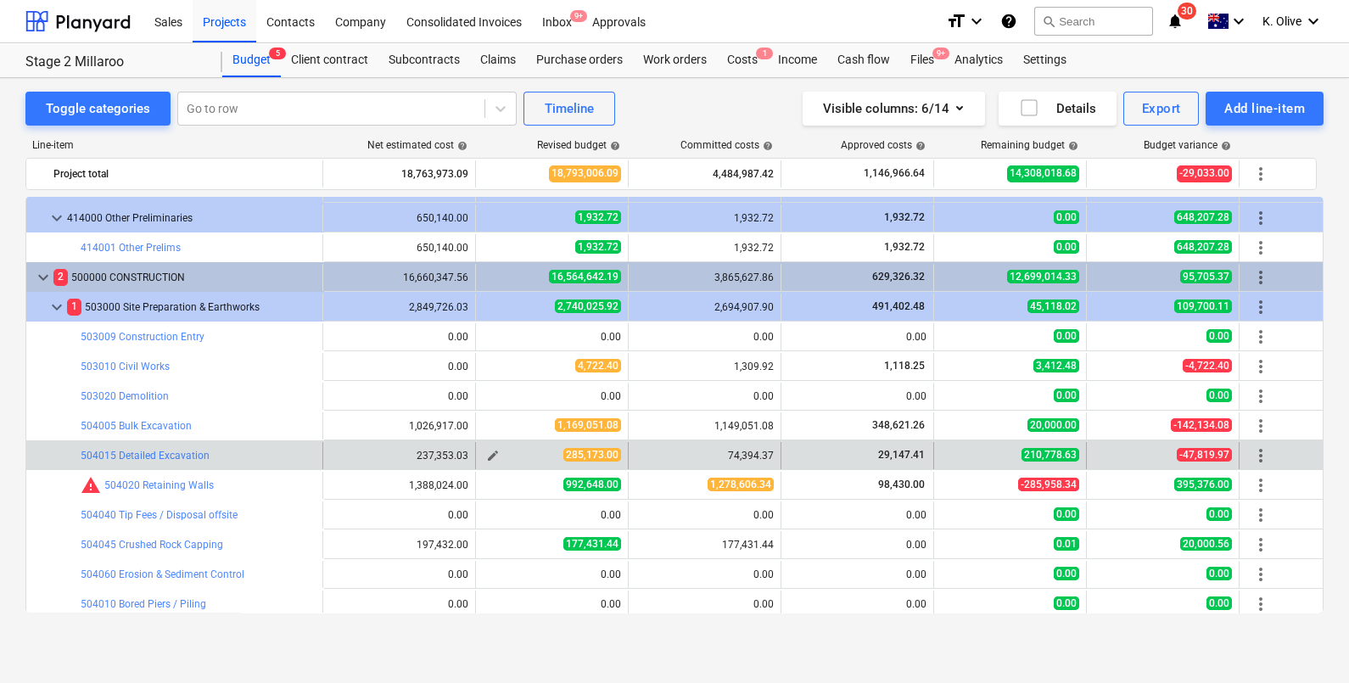
click at [492, 453] on span "edit" at bounding box center [493, 456] width 14 height 14
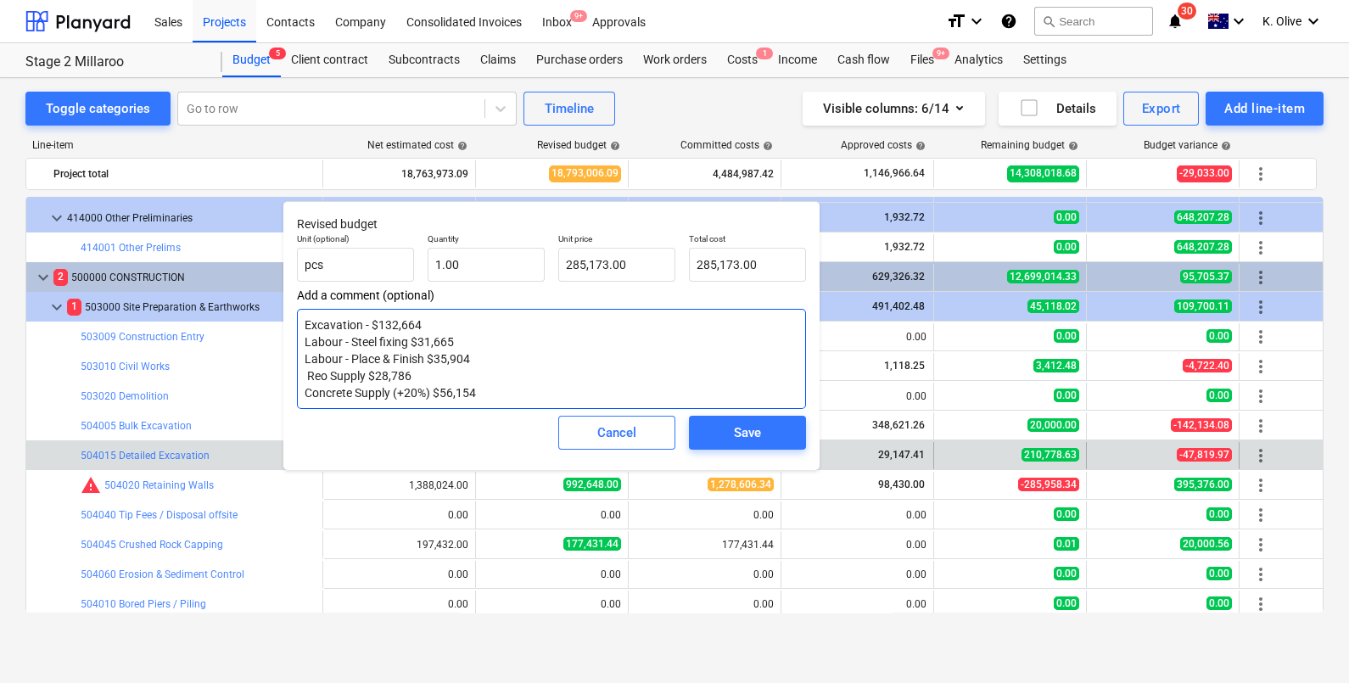
click at [433, 313] on textarea "Excavation - $132,664 Labour - Steel fixing $31,665 Labour - Place & Finish $35…" at bounding box center [551, 359] width 509 height 100
click at [753, 430] on div "Save" at bounding box center [747, 433] width 27 height 22
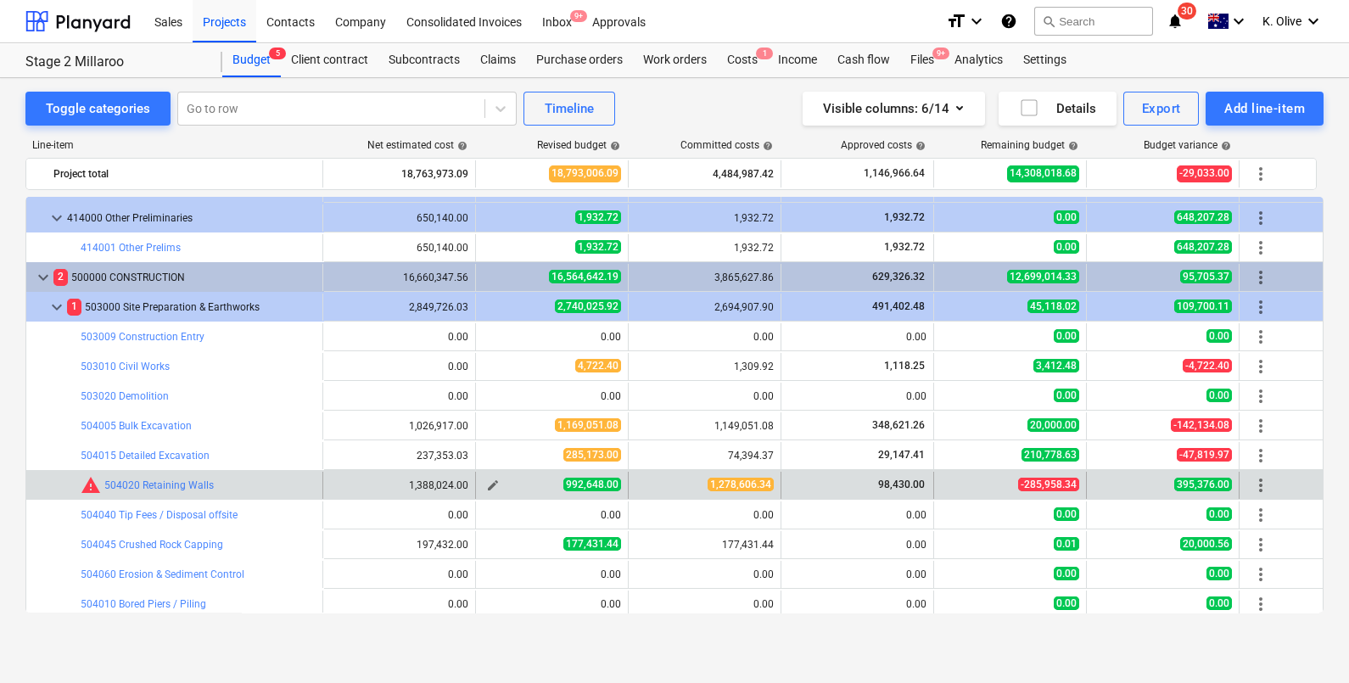
click at [496, 482] on span "edit" at bounding box center [493, 486] width 14 height 14
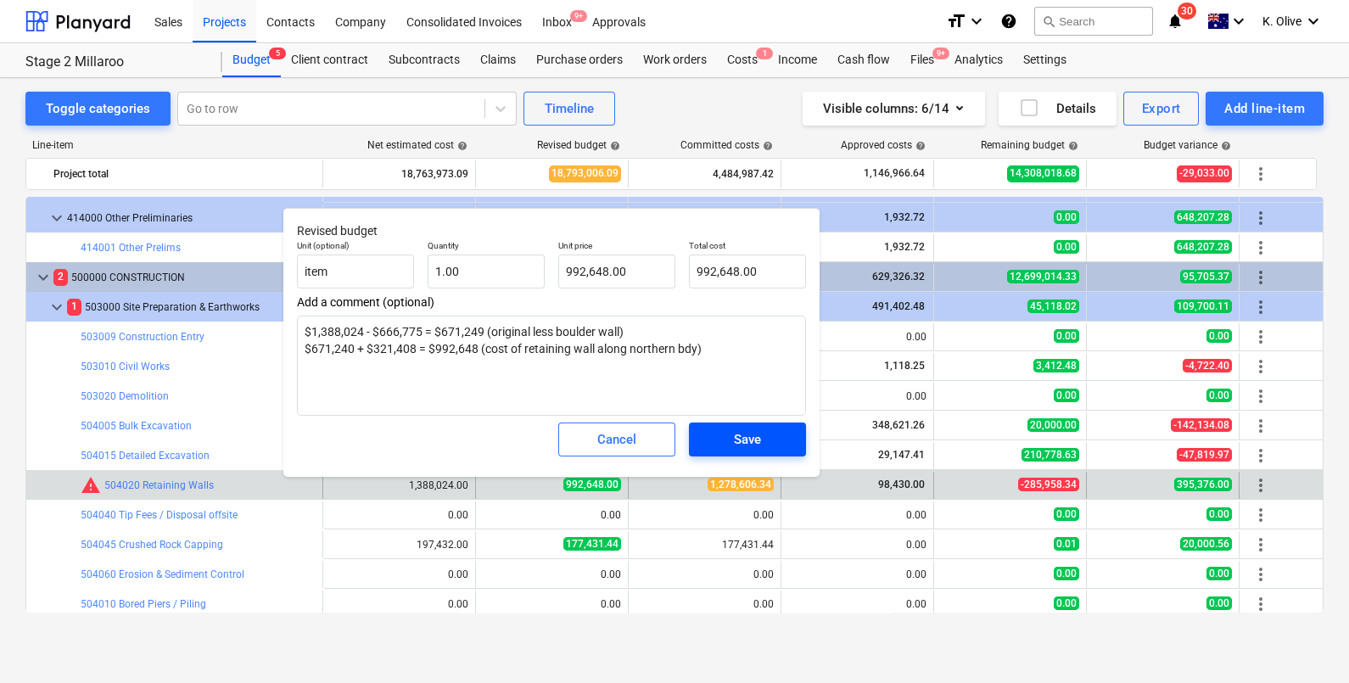
click at [738, 439] on div "Save" at bounding box center [747, 439] width 27 height 22
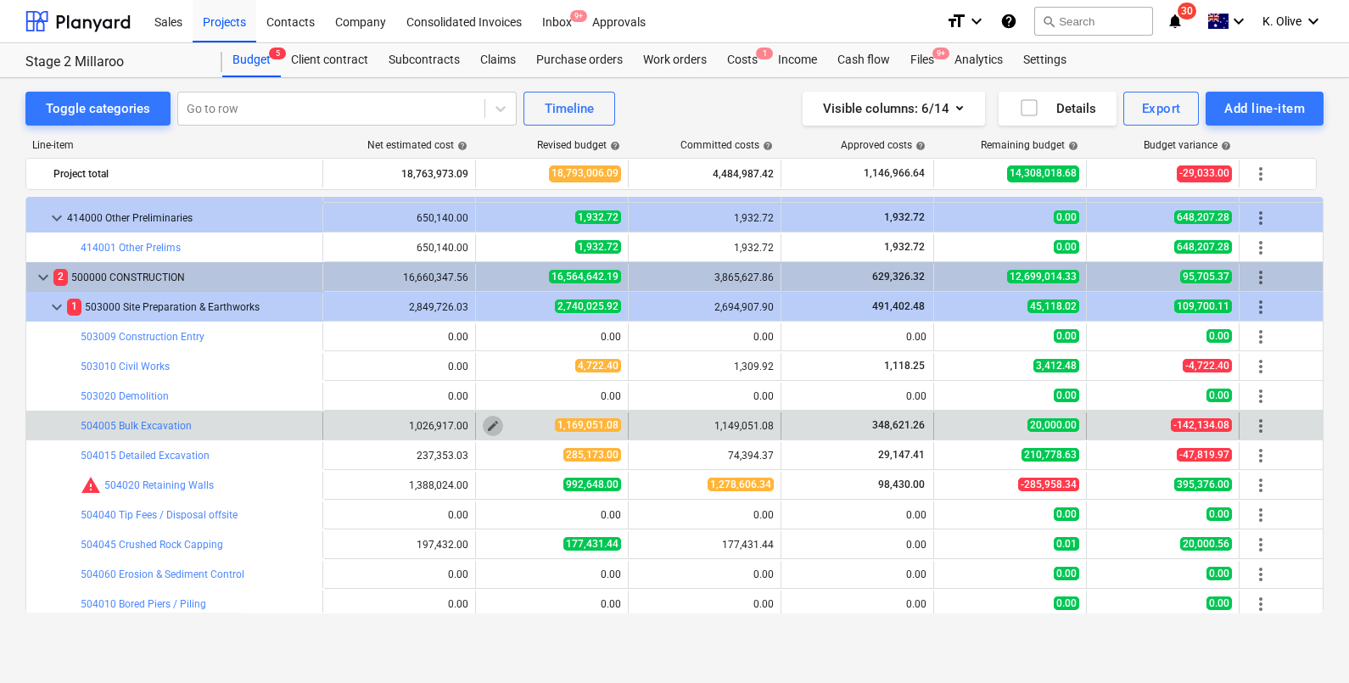
click at [492, 423] on span "edit" at bounding box center [493, 426] width 14 height 14
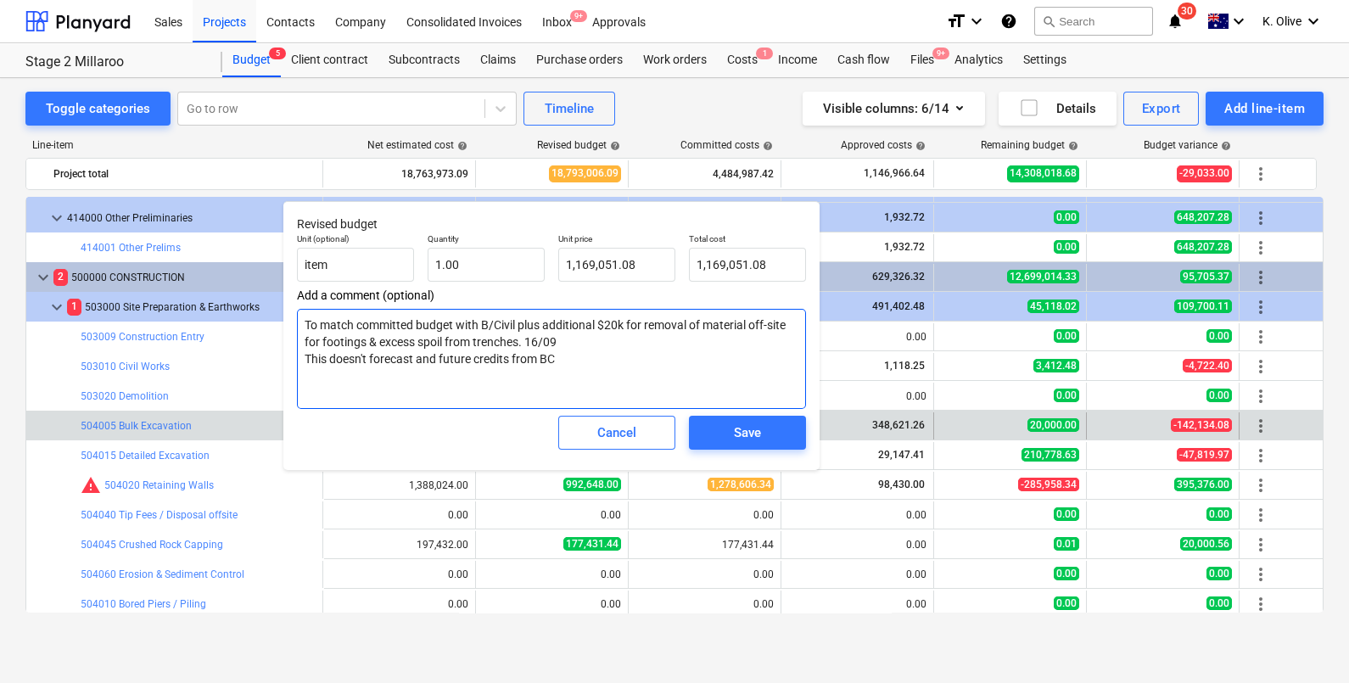
drag, startPoint x: 603, startPoint y: 322, endPoint x: 566, endPoint y: 344, distance: 42.9
click at [566, 344] on textarea "To match committed budget with B/Civil plus additional $20k for removal of mate…" at bounding box center [551, 359] width 509 height 100
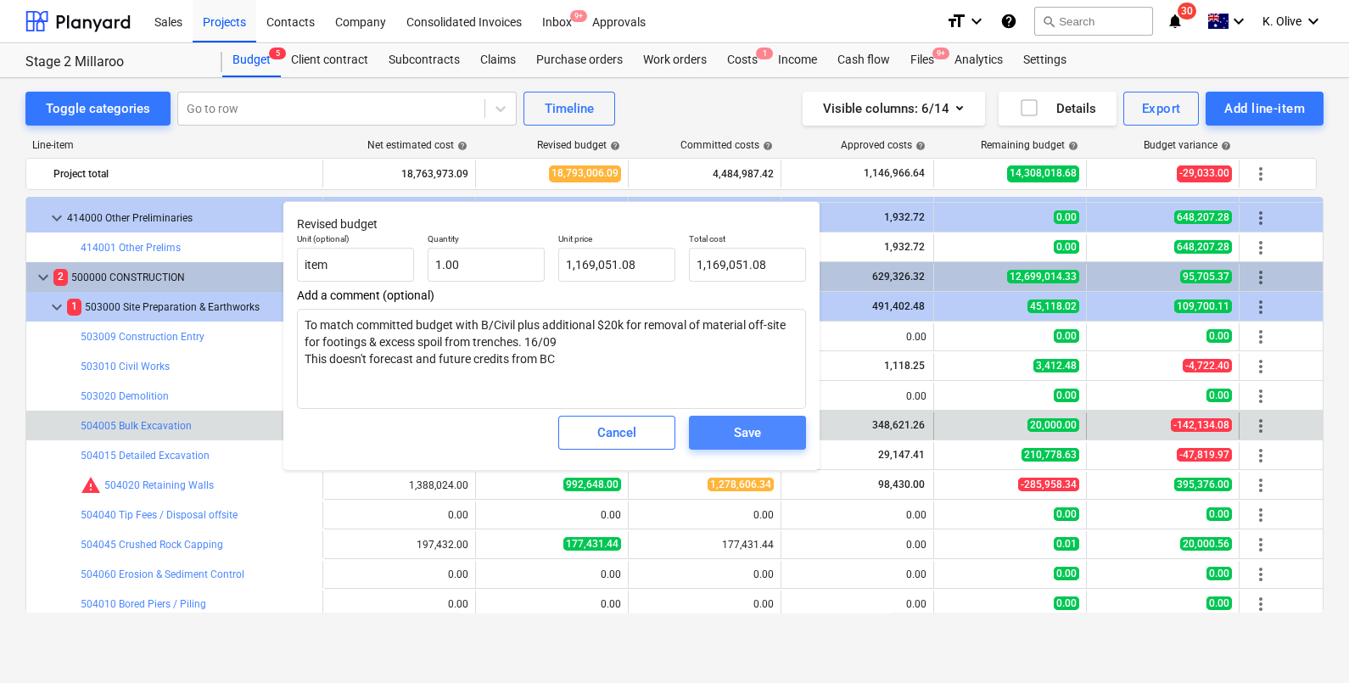
click at [730, 437] on span "Save" at bounding box center [747, 433] width 76 height 22
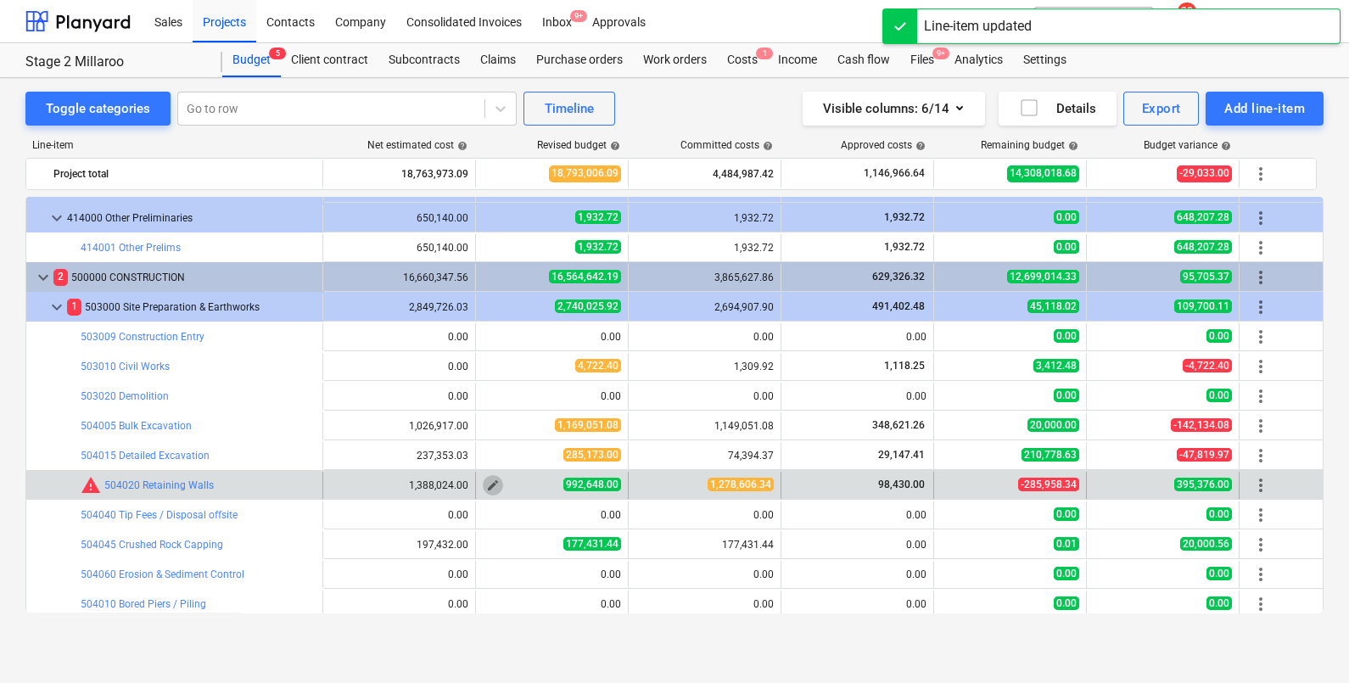
click at [496, 484] on span "edit" at bounding box center [493, 486] width 14 height 14
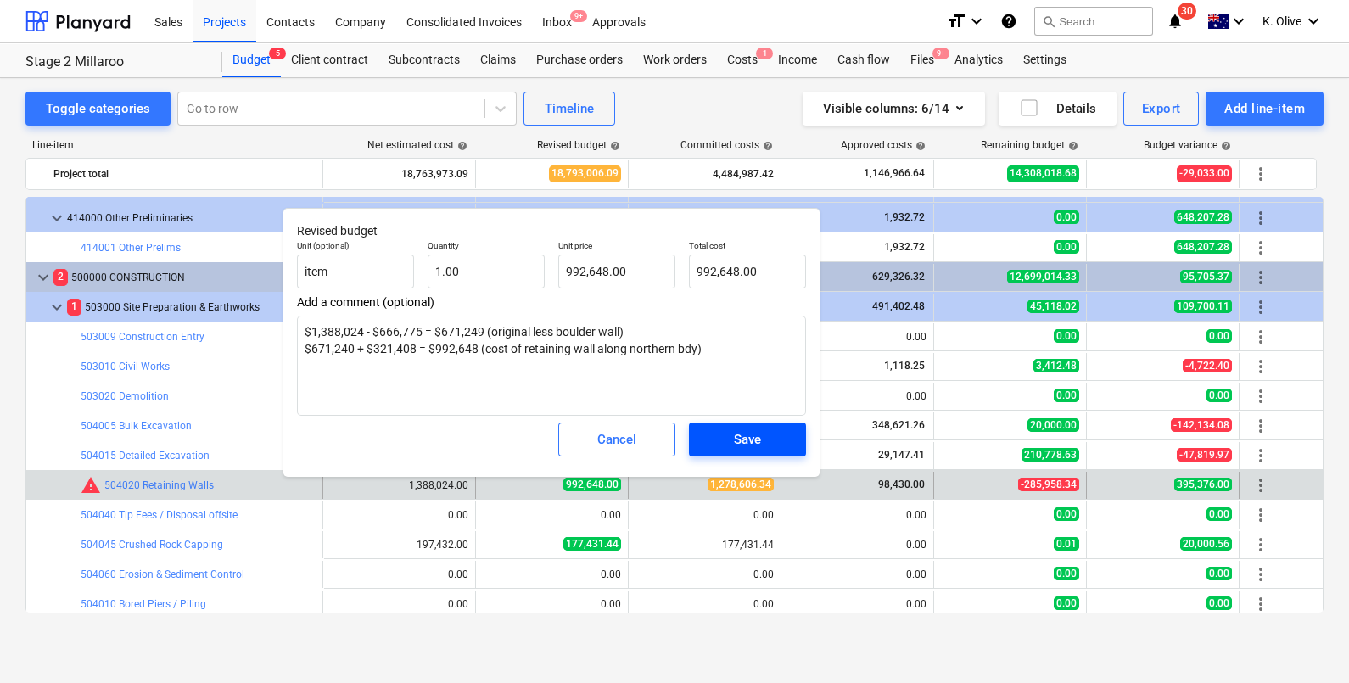
click at [745, 441] on div "Save" at bounding box center [747, 439] width 27 height 22
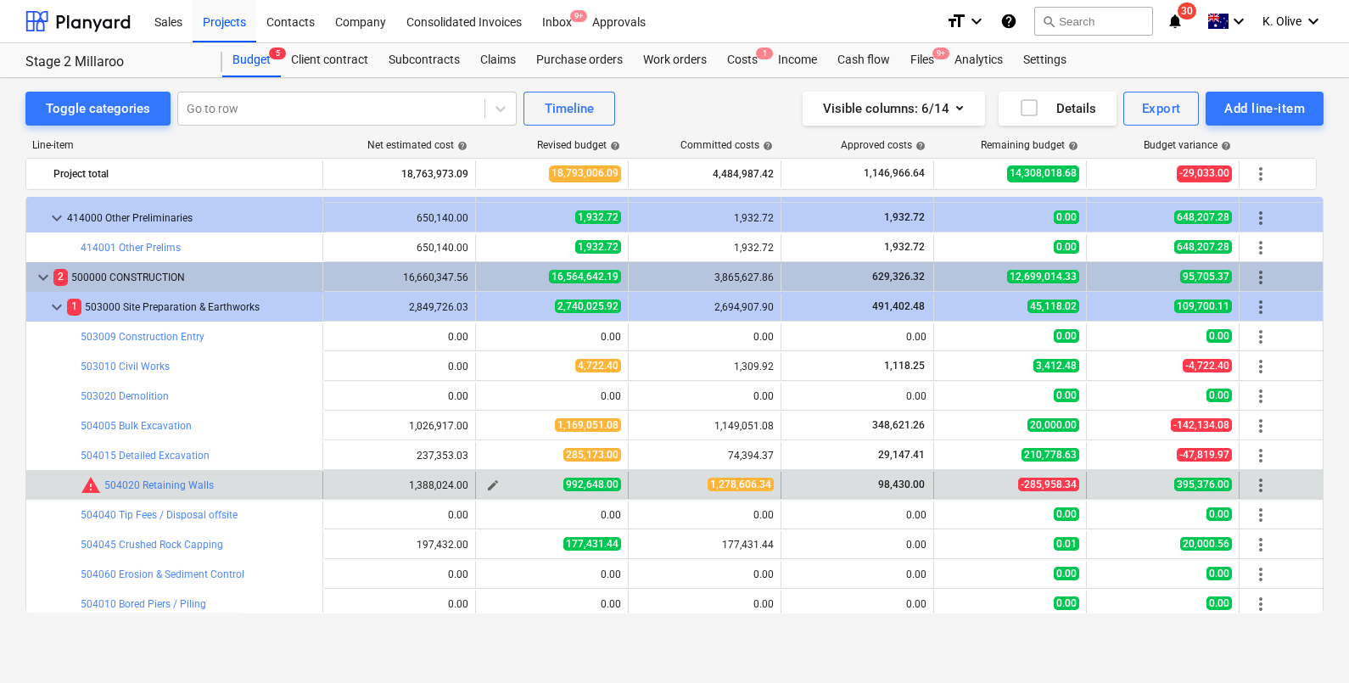
click at [497, 484] on span "edit" at bounding box center [493, 486] width 14 height 14
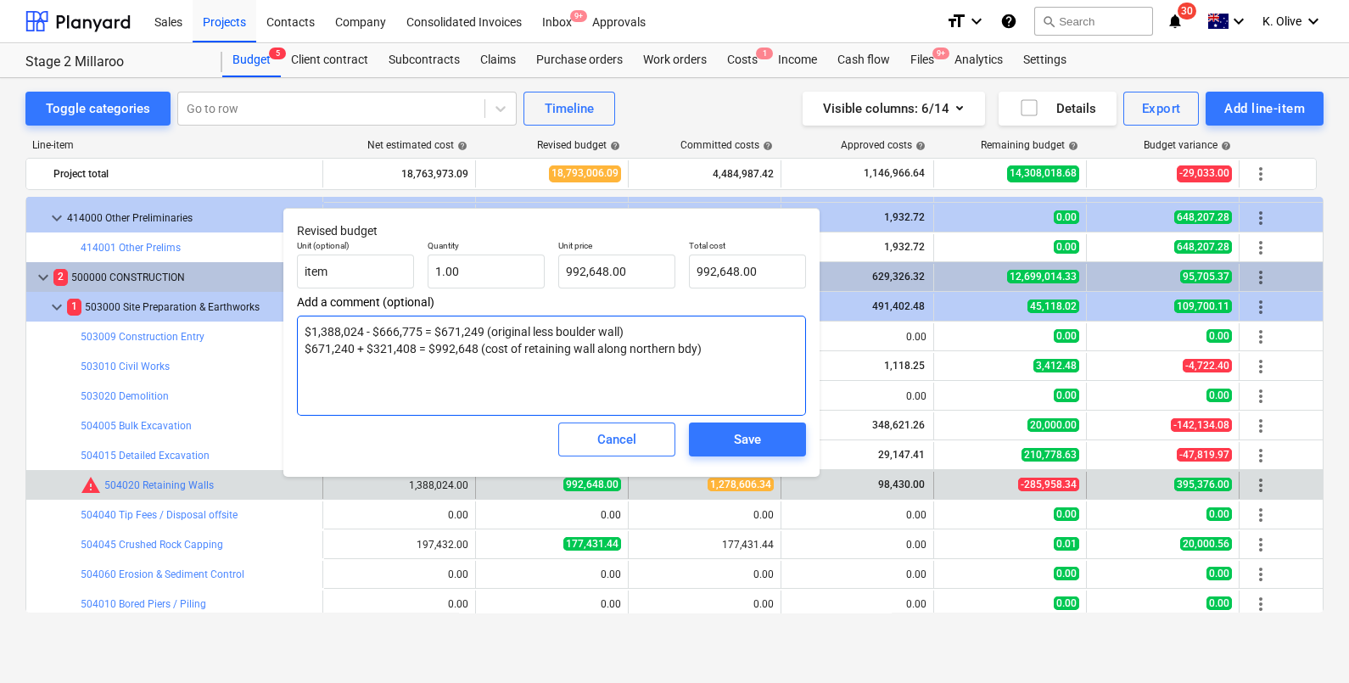
drag, startPoint x: 713, startPoint y: 340, endPoint x: 702, endPoint y: 369, distance: 30.9
click at [712, 344] on textarea "$1,388,024 - $666,775 = $671,249 (original less boulder wall) $671,240 + $321,4…" at bounding box center [551, 366] width 509 height 100
type textarea "x"
type textarea "$1,388,024 - $666,775 = $671,249 (original less boulder wall) $671,240 + $321,4…"
type textarea "x"
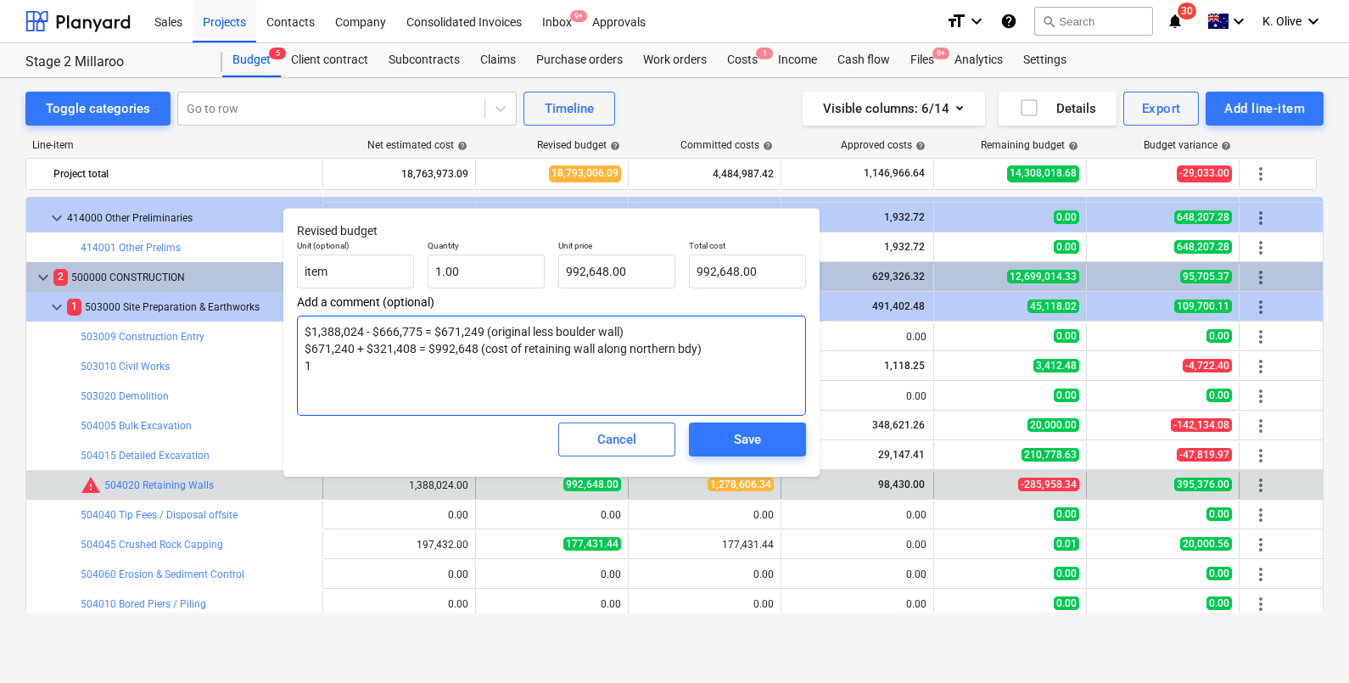
type textarea "$1,388,024 - $666,775 = $671,249 (original less boulder wall) $671,240 + $321,4…"
type textarea "x"
type textarea "$1,388,024 - $666,775 = $671,249 (original less boulder wall) $671,240 + $321,4…"
type textarea "x"
type textarea "$1,388,024 - $666,775 = $671,249 (original less boulder wall) $671,240 + $321,4…"
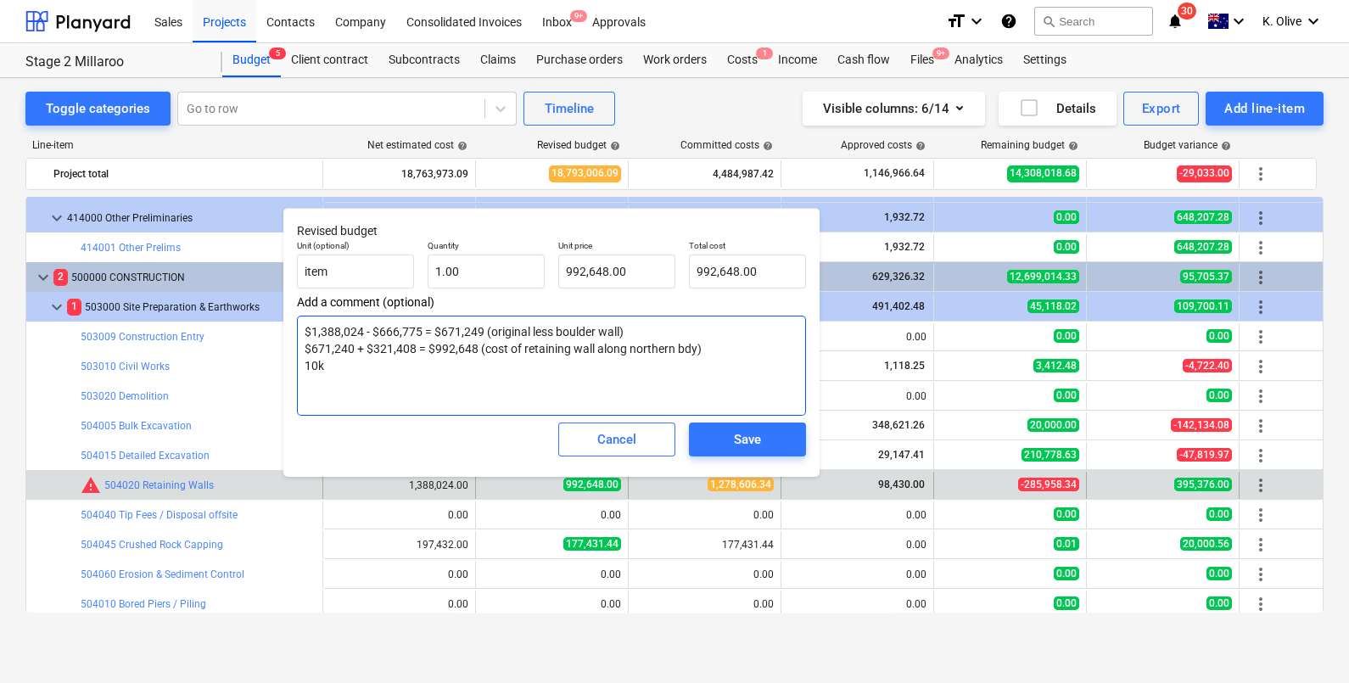
type textarea "x"
type textarea "$1,388,024 - $666,775 = $671,249 (original less boulder wall) $671,240 + $321,4…"
type textarea "x"
type textarea "$1,388,024 - $666,775 = $671,249 (original less boulder wall) $671,240 + $321,4…"
type textarea "x"
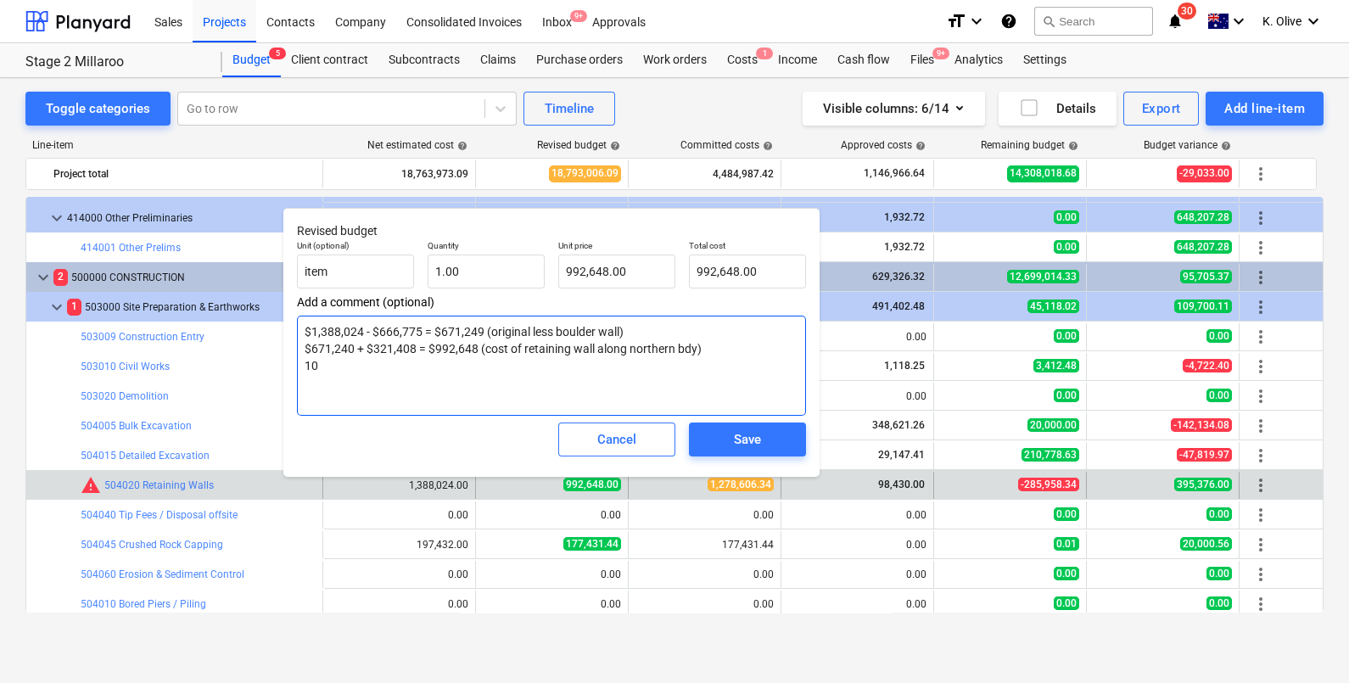
type textarea "$1,388,024 - $666,775 = $671,249 (original less boulder wall) $671,240 + $321,4…"
type textarea "x"
type textarea "$1,388,024 - $666,775 = $671,249 (original less boulder wall) $671,240 + $321,4…"
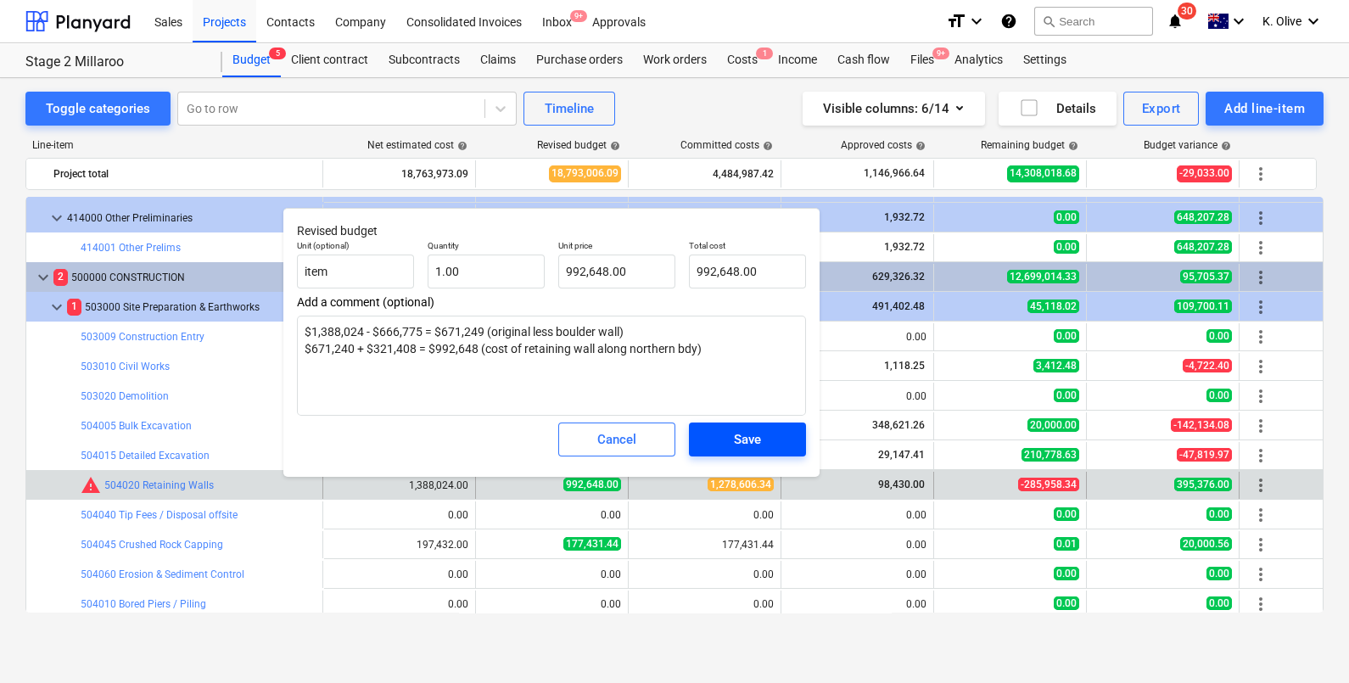
click at [765, 435] on span "Save" at bounding box center [747, 439] width 76 height 22
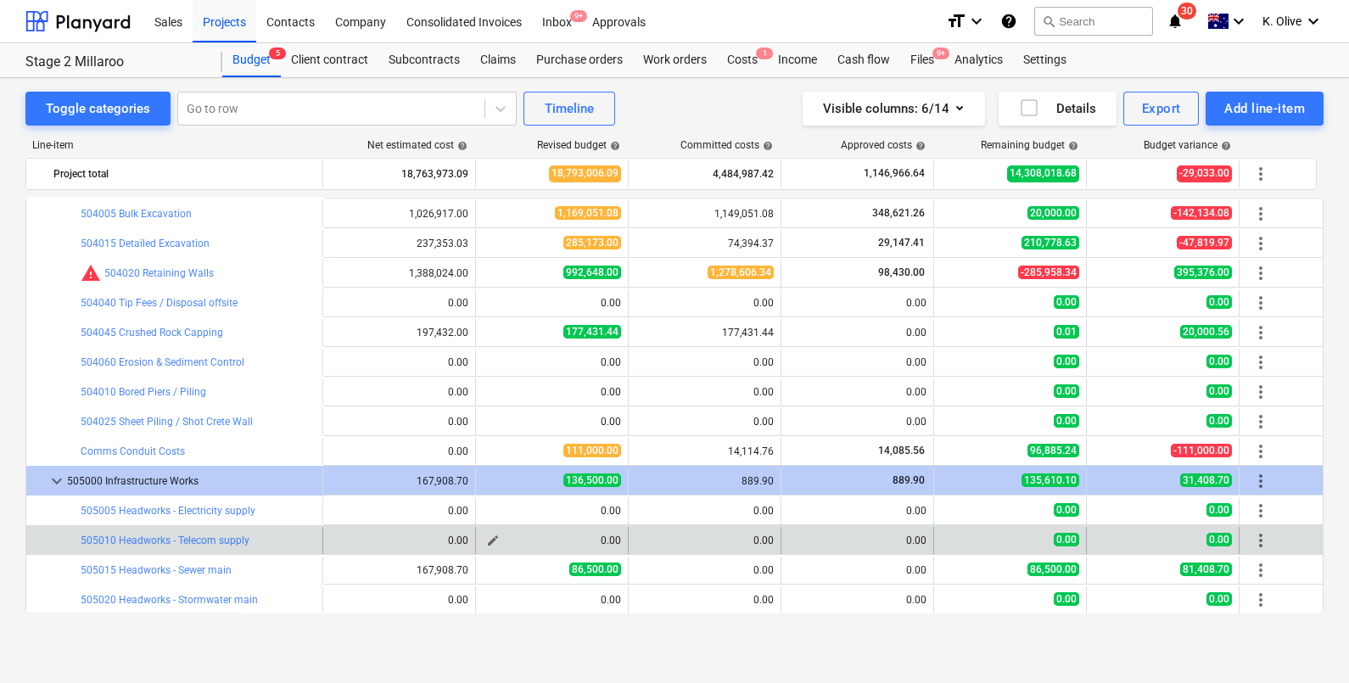
scroll to position [3075, 0]
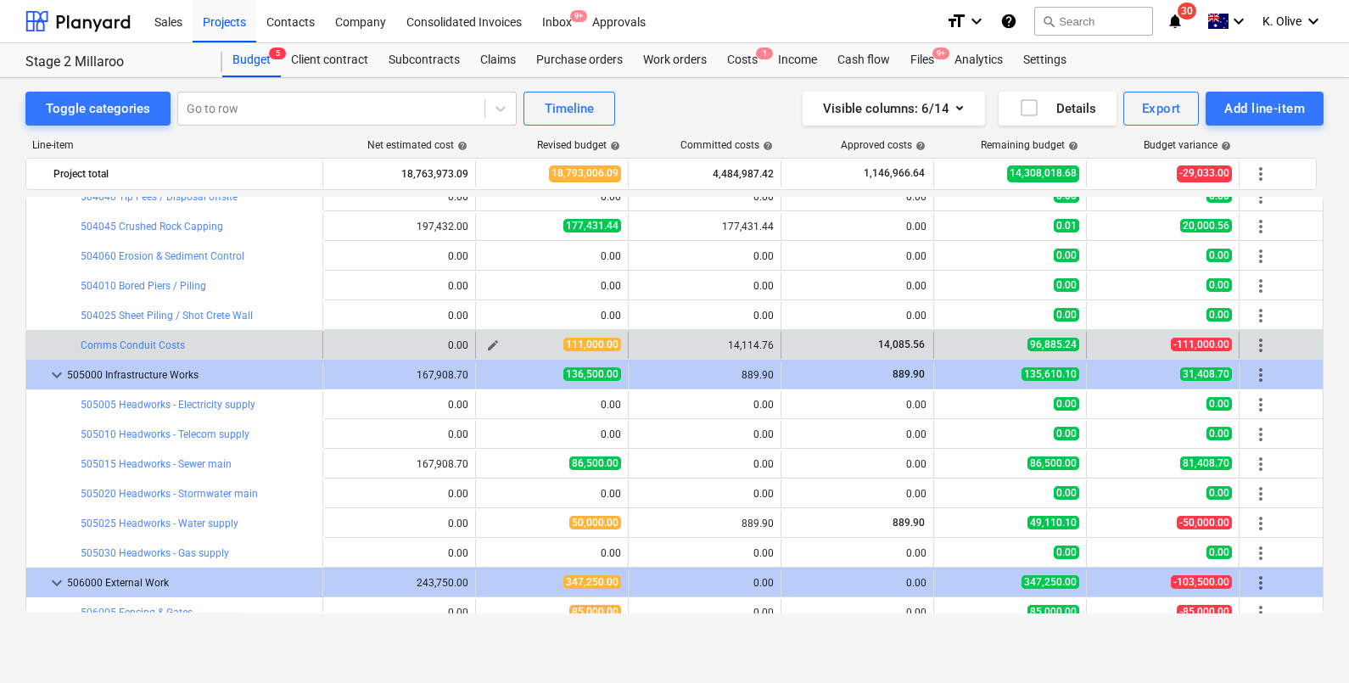
click at [490, 335] on button "edit" at bounding box center [493, 345] width 20 height 20
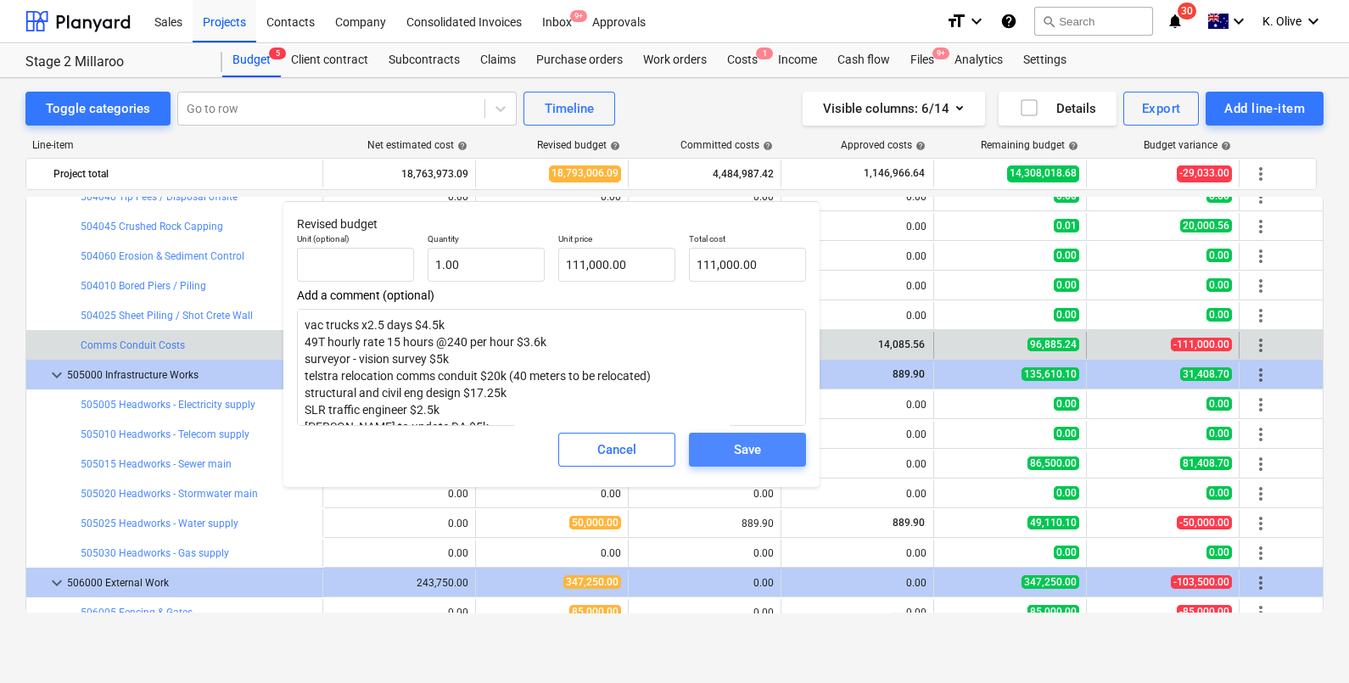
click at [742, 443] on div "Save" at bounding box center [747, 450] width 27 height 22
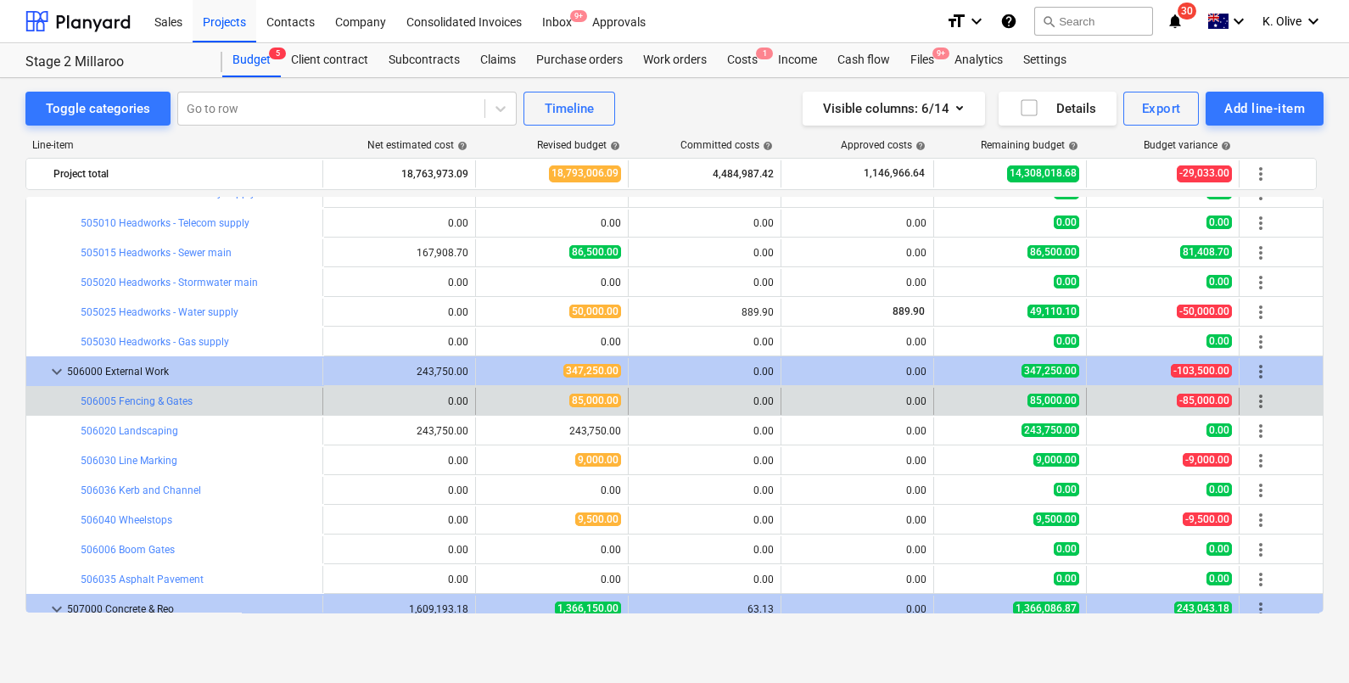
scroll to position [3287, 0]
click at [492, 399] on span "edit" at bounding box center [493, 401] width 14 height 14
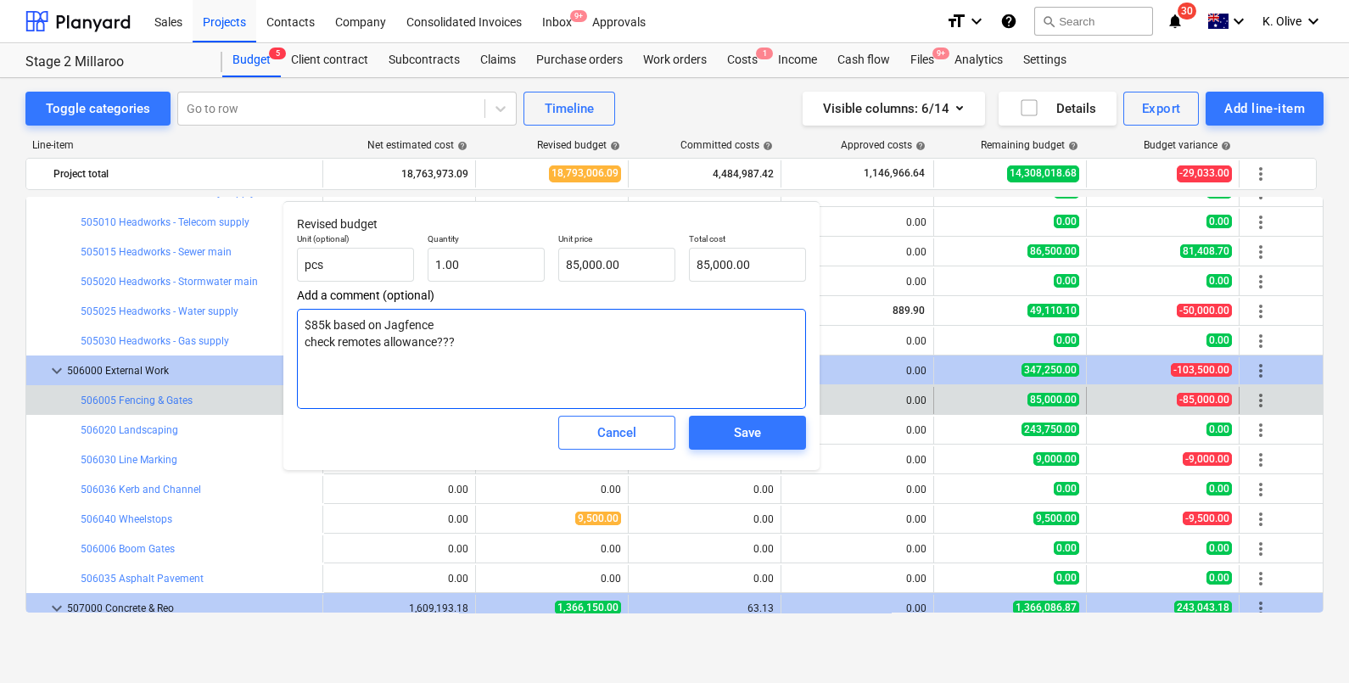
click at [457, 334] on textarea "$85k based on Jagfence check remotes allowance???" at bounding box center [551, 359] width 509 height 100
click at [781, 434] on span "Save" at bounding box center [747, 433] width 76 height 22
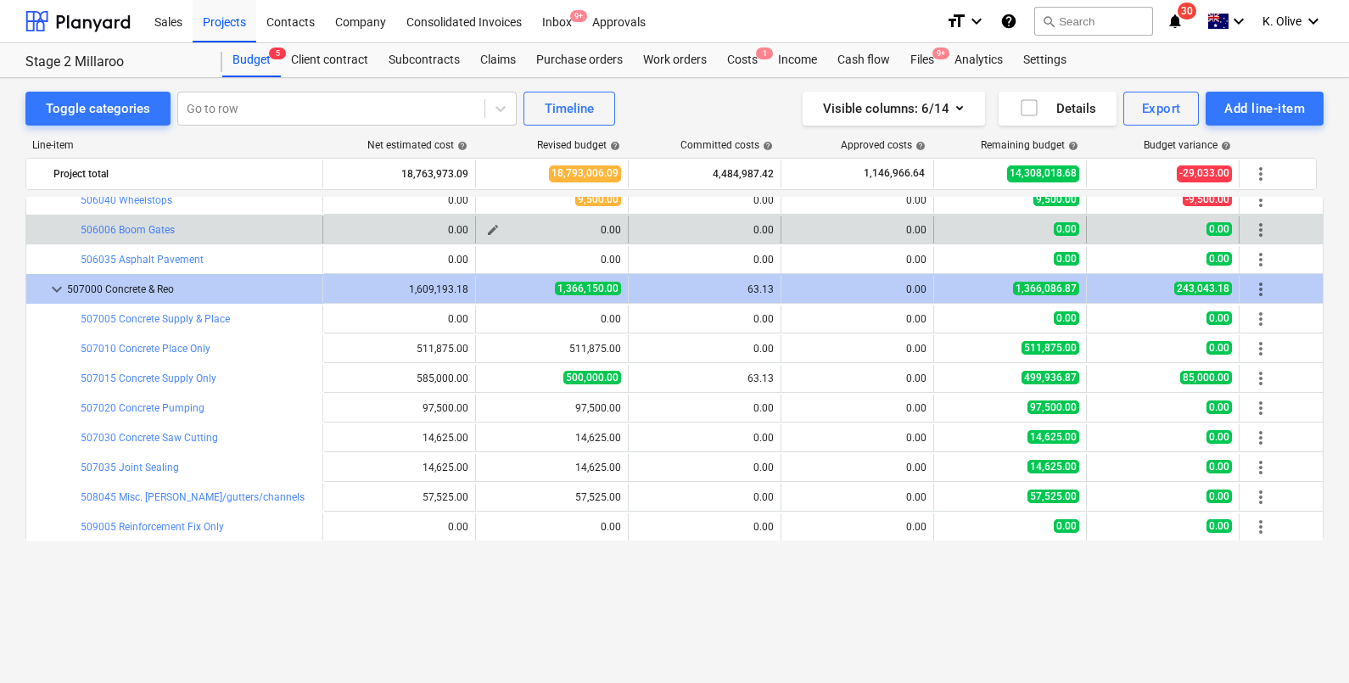
scroll to position [3500, 0]
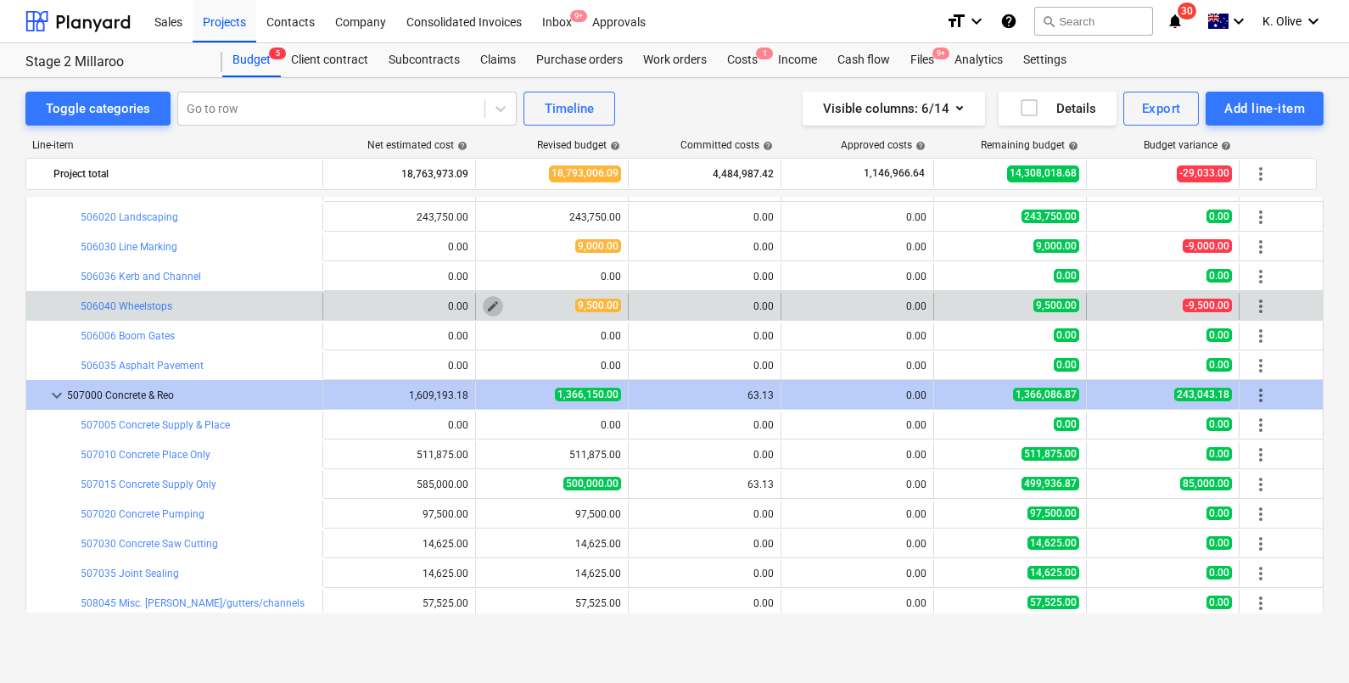
click at [484, 304] on button "edit" at bounding box center [493, 306] width 20 height 20
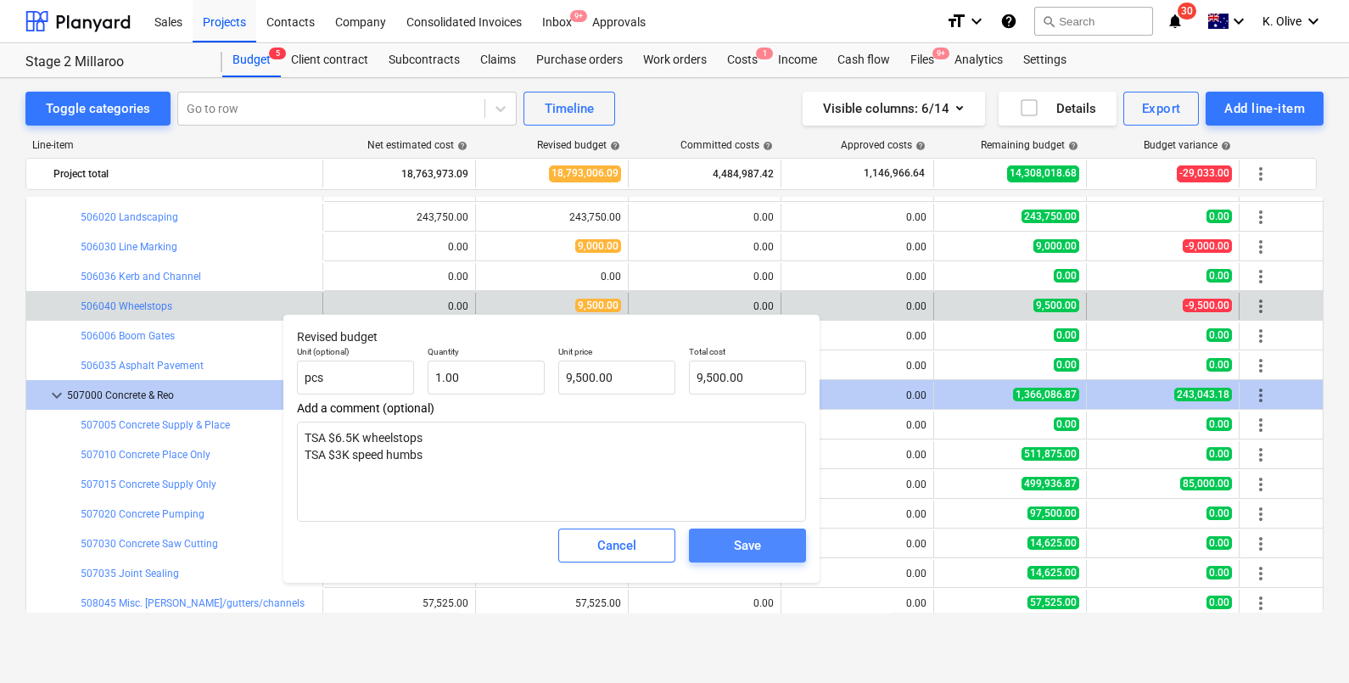
click at [750, 549] on div "Save" at bounding box center [747, 546] width 27 height 22
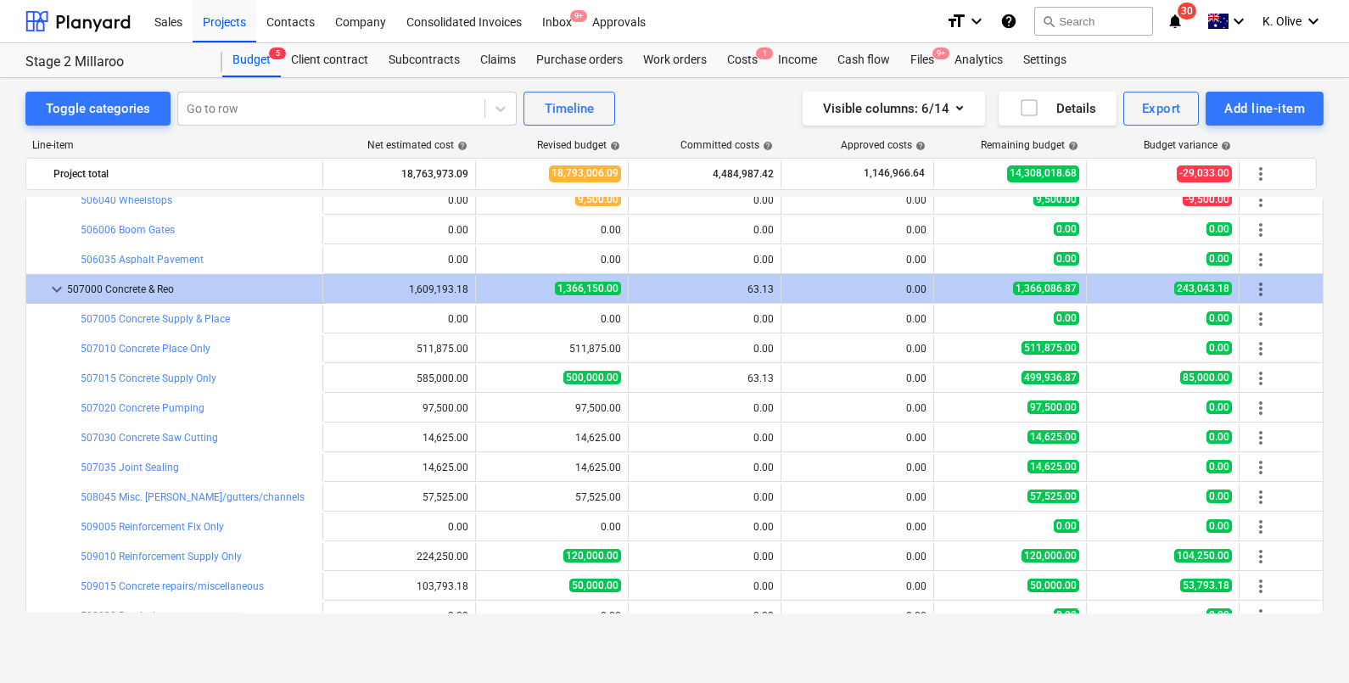
scroll to position [3712, 0]
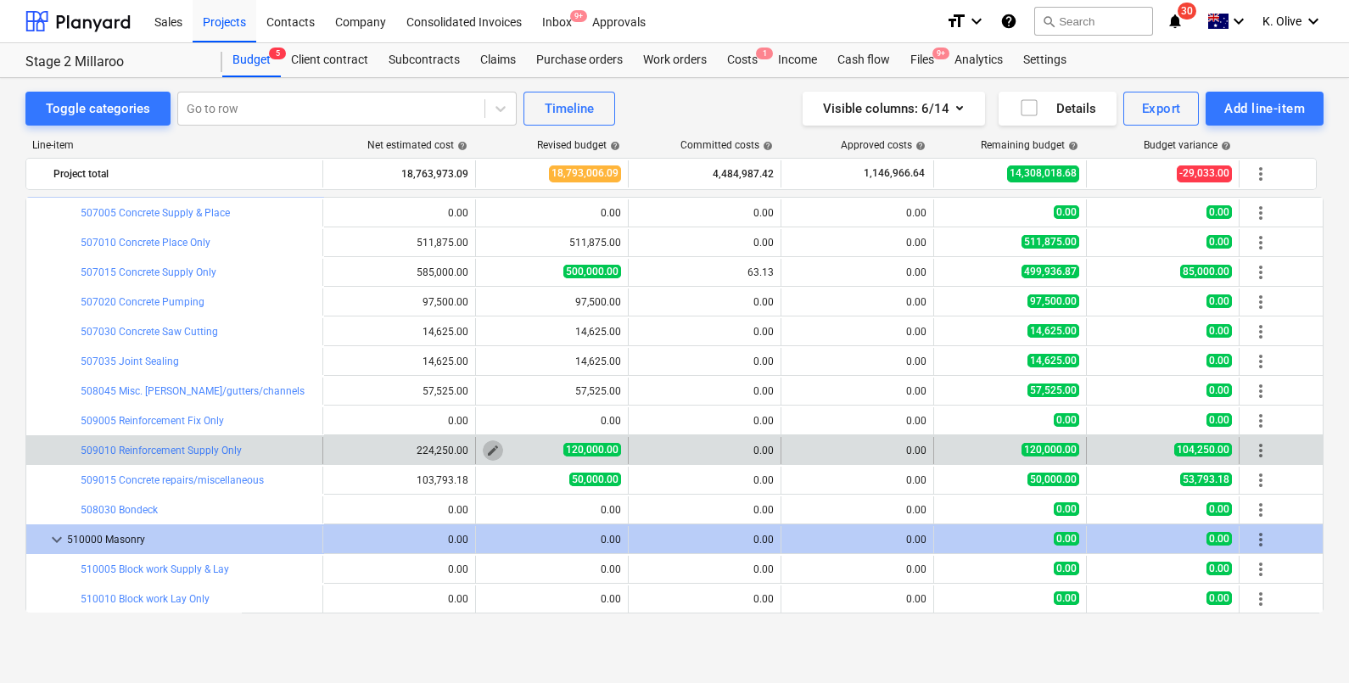
click at [496, 446] on span "edit" at bounding box center [493, 451] width 14 height 14
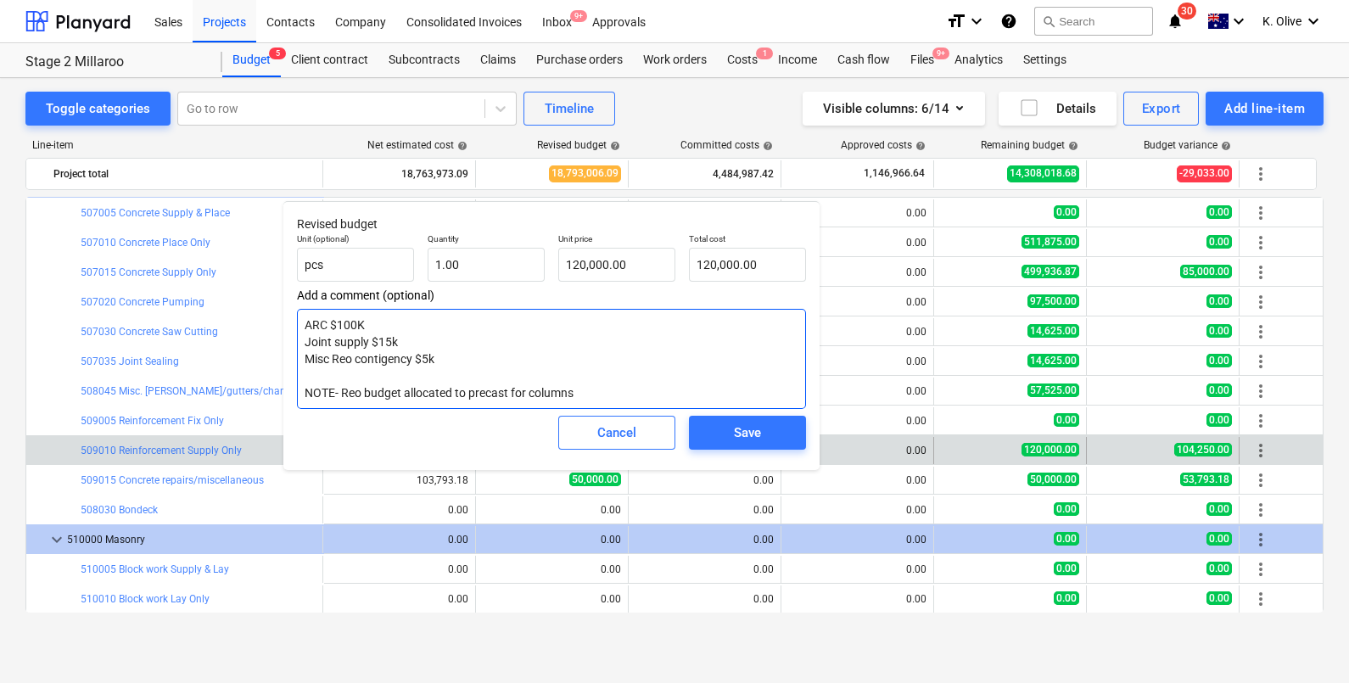
click at [429, 341] on textarea "ARC $100K Joint supply $15k Misc Reo contigency $5k NOTE- Reo budget allocated …" at bounding box center [551, 359] width 509 height 100
click at [759, 434] on div "Save" at bounding box center [747, 433] width 27 height 22
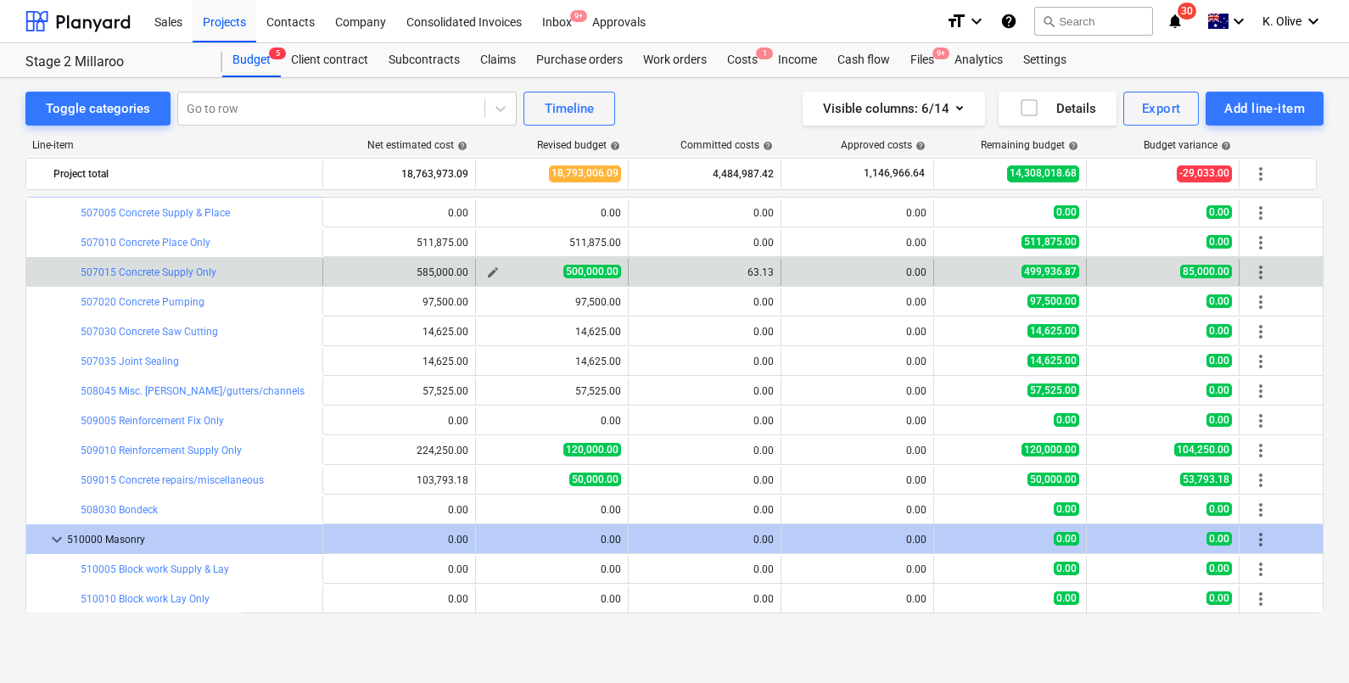
click at [496, 272] on span "edit" at bounding box center [493, 273] width 14 height 14
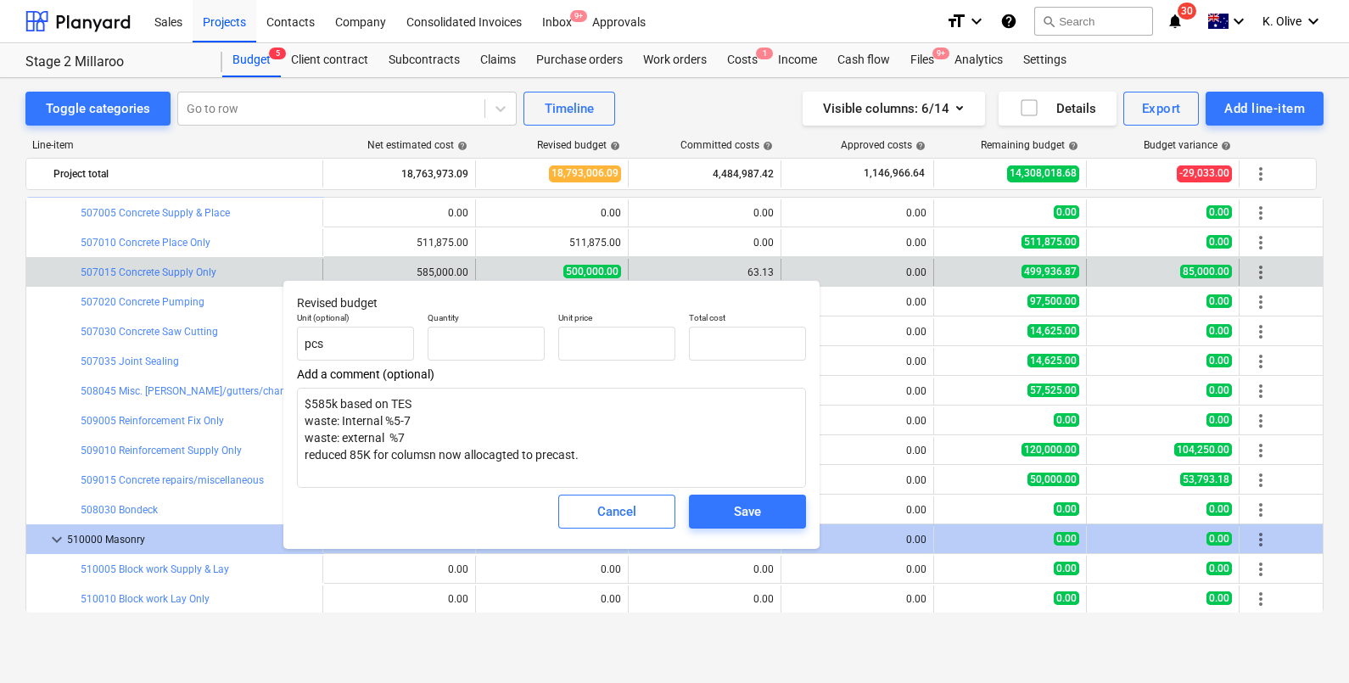
type textarea "x"
type input "1.00"
type input "500,000.00"
click at [748, 513] on div "Save" at bounding box center [747, 512] width 27 height 22
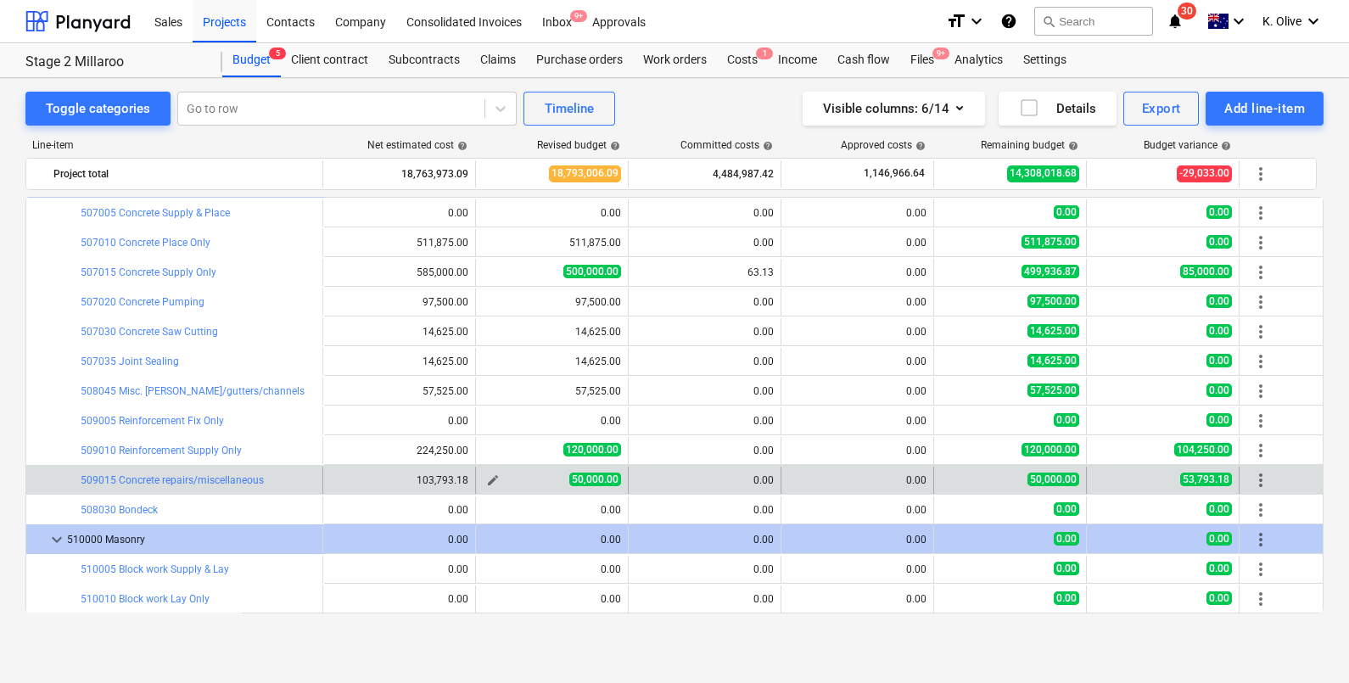
click at [490, 477] on span "edit" at bounding box center [493, 480] width 14 height 14
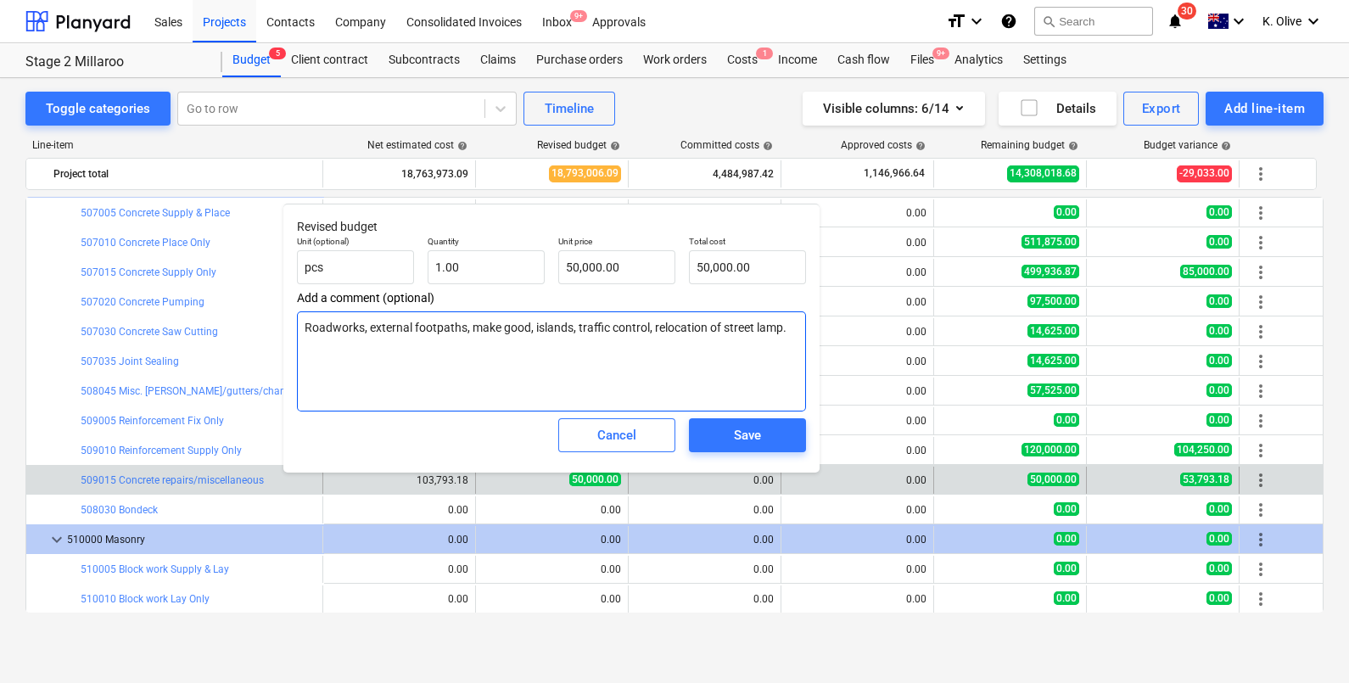
drag, startPoint x: 788, startPoint y: 329, endPoint x: 651, endPoint y: 344, distance: 138.3
click at [651, 344] on textarea "Roadworks, external footpaths, make good, islands, traffic control, relocation …" at bounding box center [551, 361] width 509 height 100
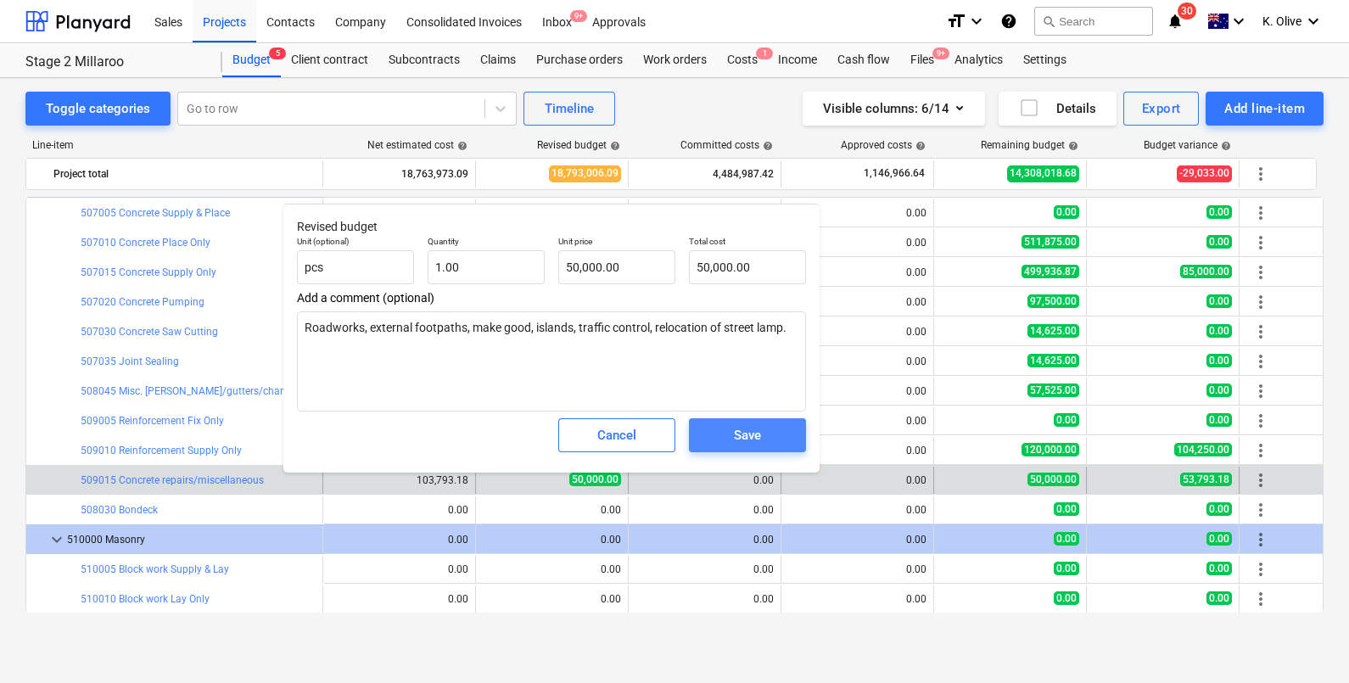
click at [767, 440] on span "Save" at bounding box center [747, 435] width 76 height 22
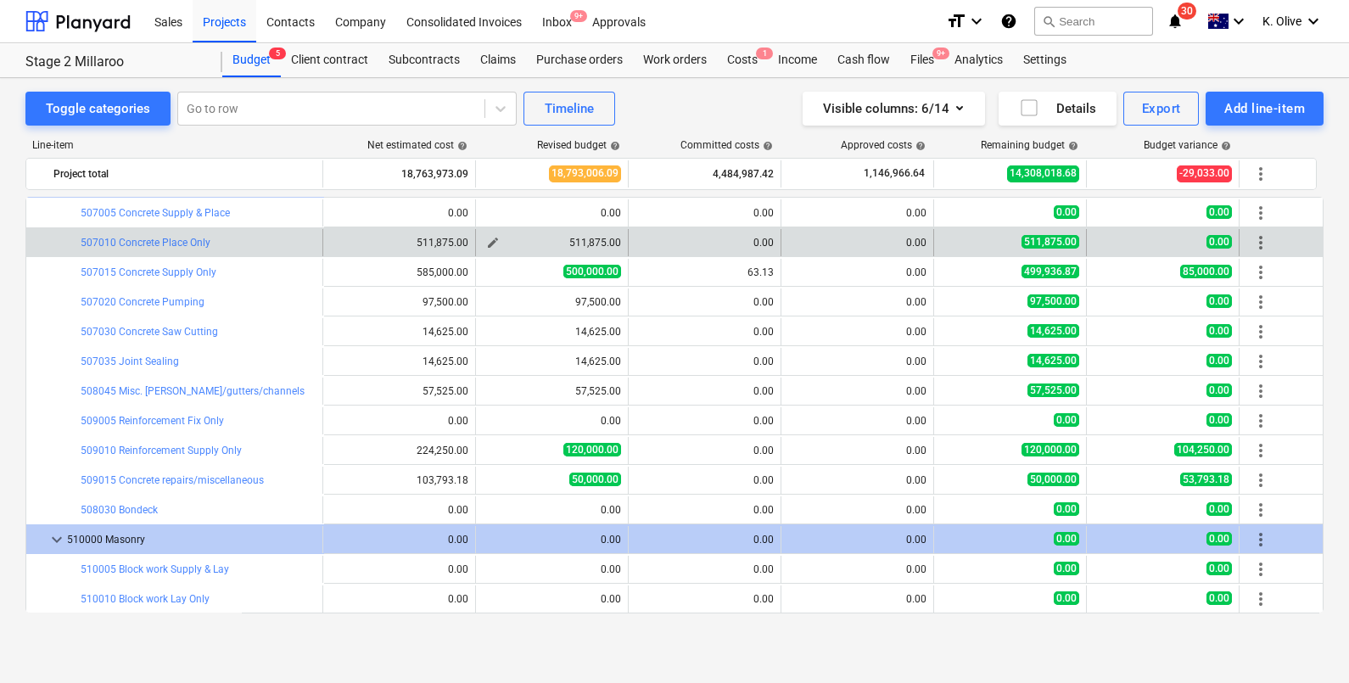
click at [496, 242] on span "edit" at bounding box center [493, 243] width 14 height 14
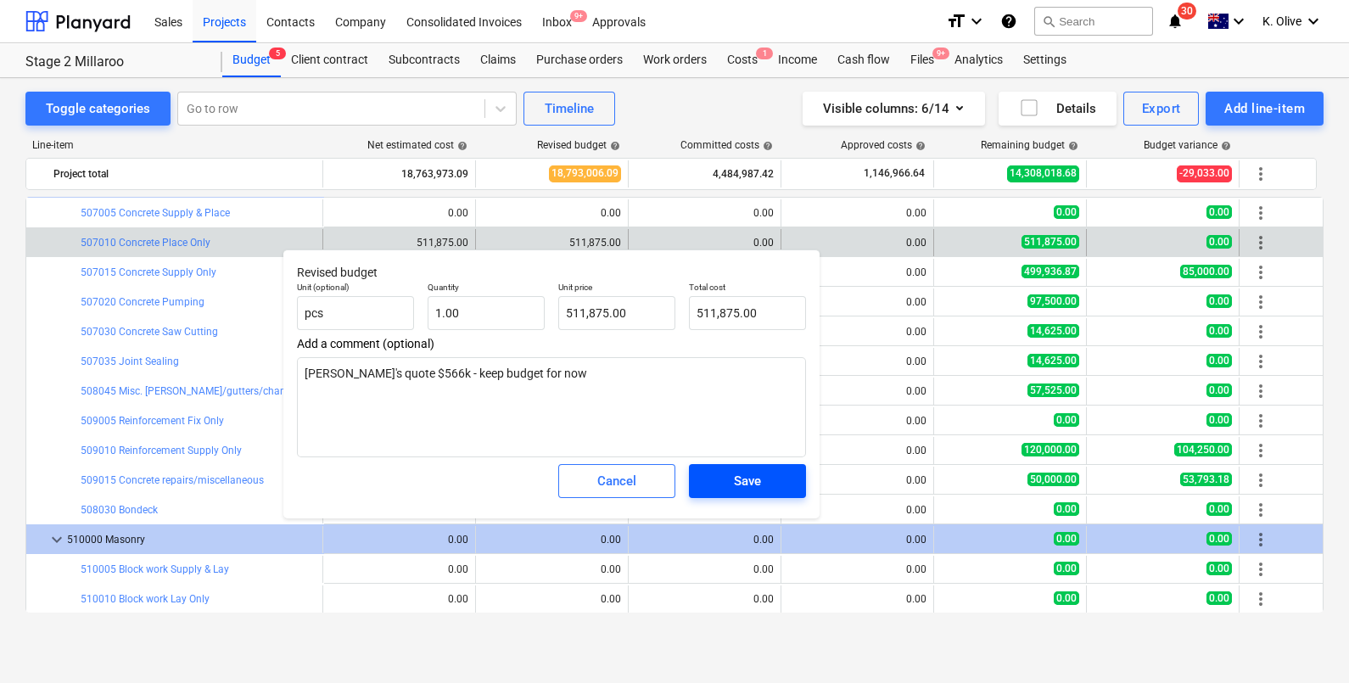
click at [753, 483] on div "Save" at bounding box center [747, 481] width 27 height 22
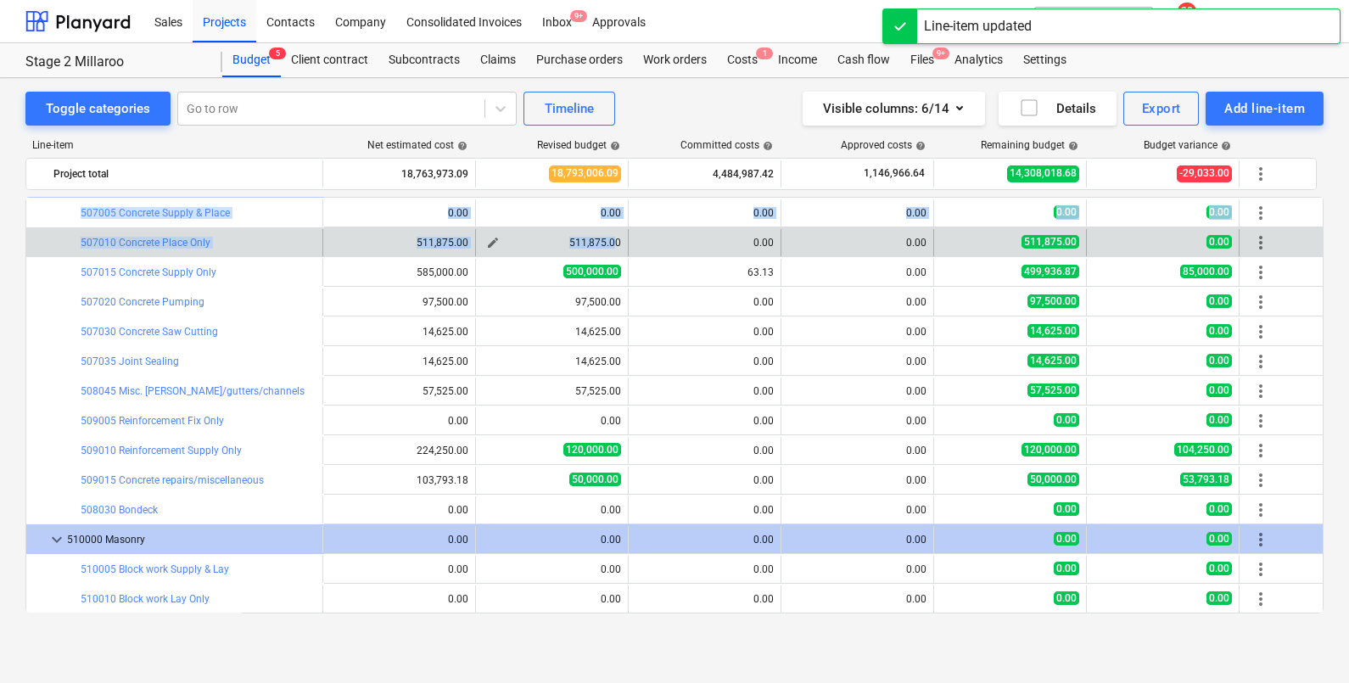
click at [564, 243] on div "511,875.00" at bounding box center [552, 243] width 138 height 12
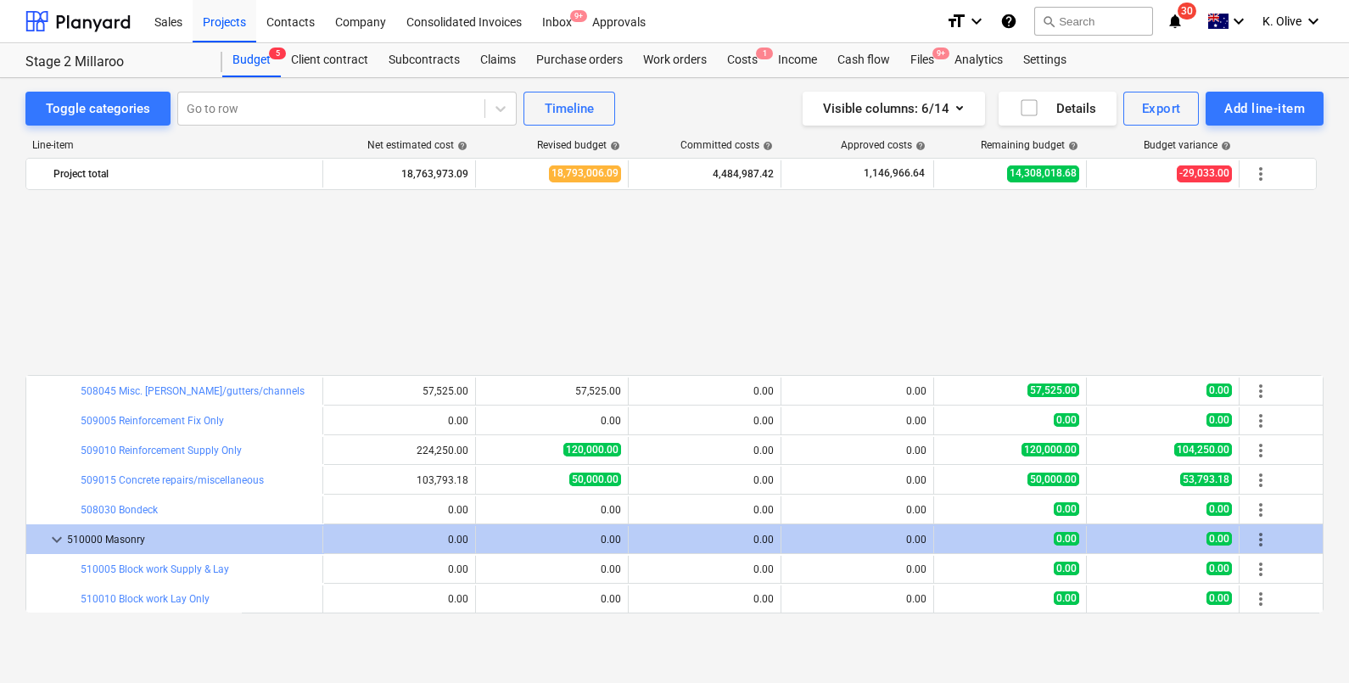
scroll to position [3924, 0]
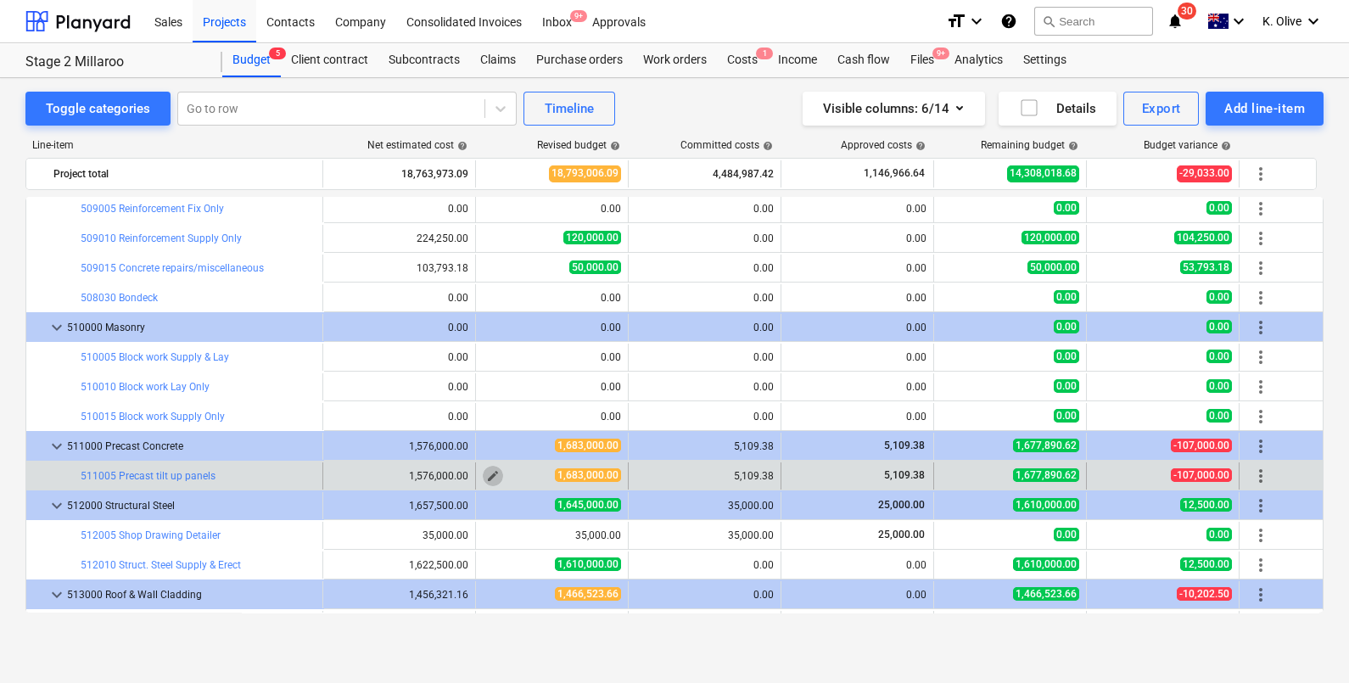
click at [488, 479] on span "edit" at bounding box center [493, 476] width 14 height 14
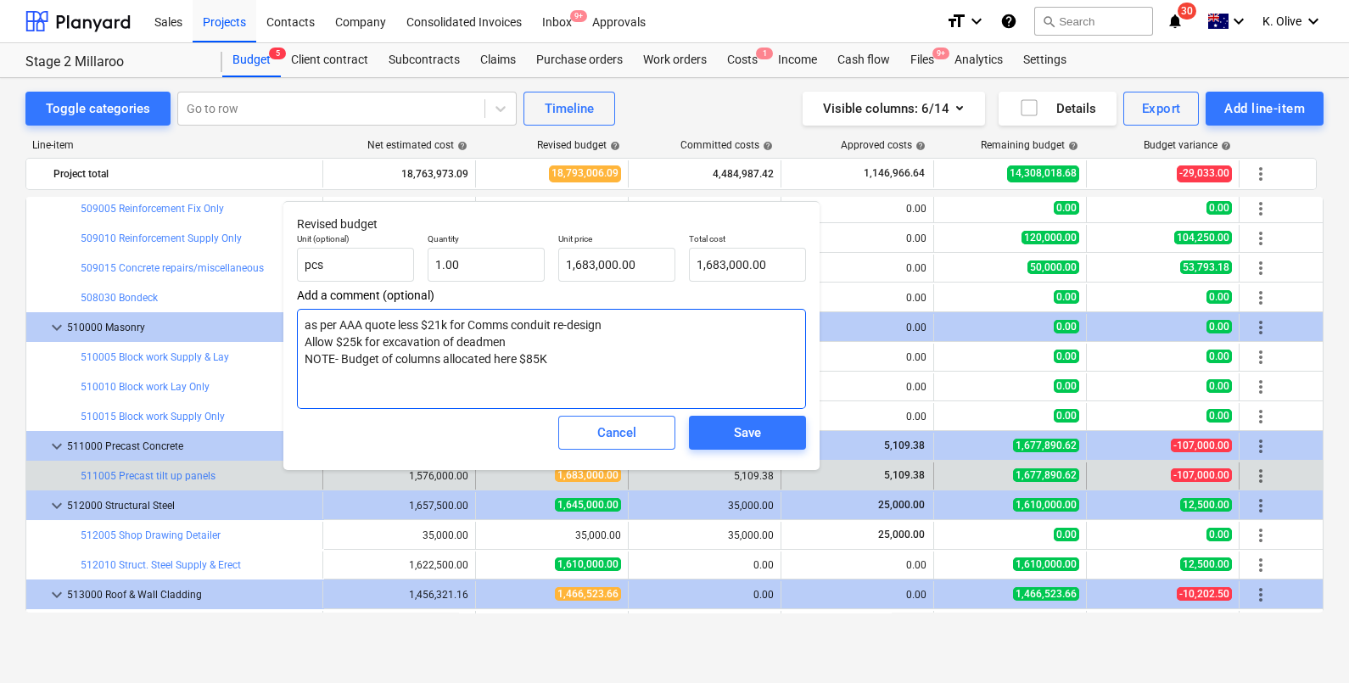
click at [565, 359] on textarea "as per AAA quote less $21k for Comms conduit re-design Allow $25k for excavatio…" at bounding box center [551, 359] width 509 height 100
click at [653, 366] on textarea "as per AAA quote less $21k for Comms conduit re-design Allow $25k for excavatio…" at bounding box center [551, 359] width 509 height 100
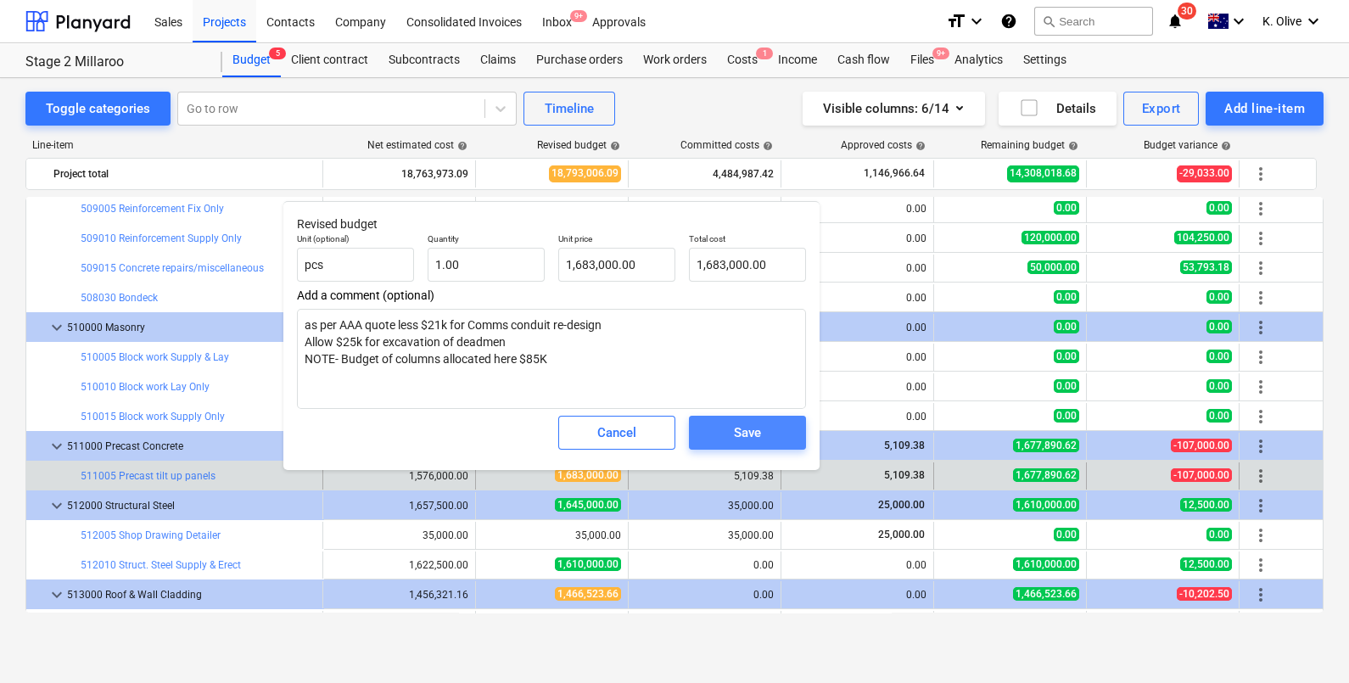
click at [777, 437] on span "Save" at bounding box center [747, 433] width 76 height 22
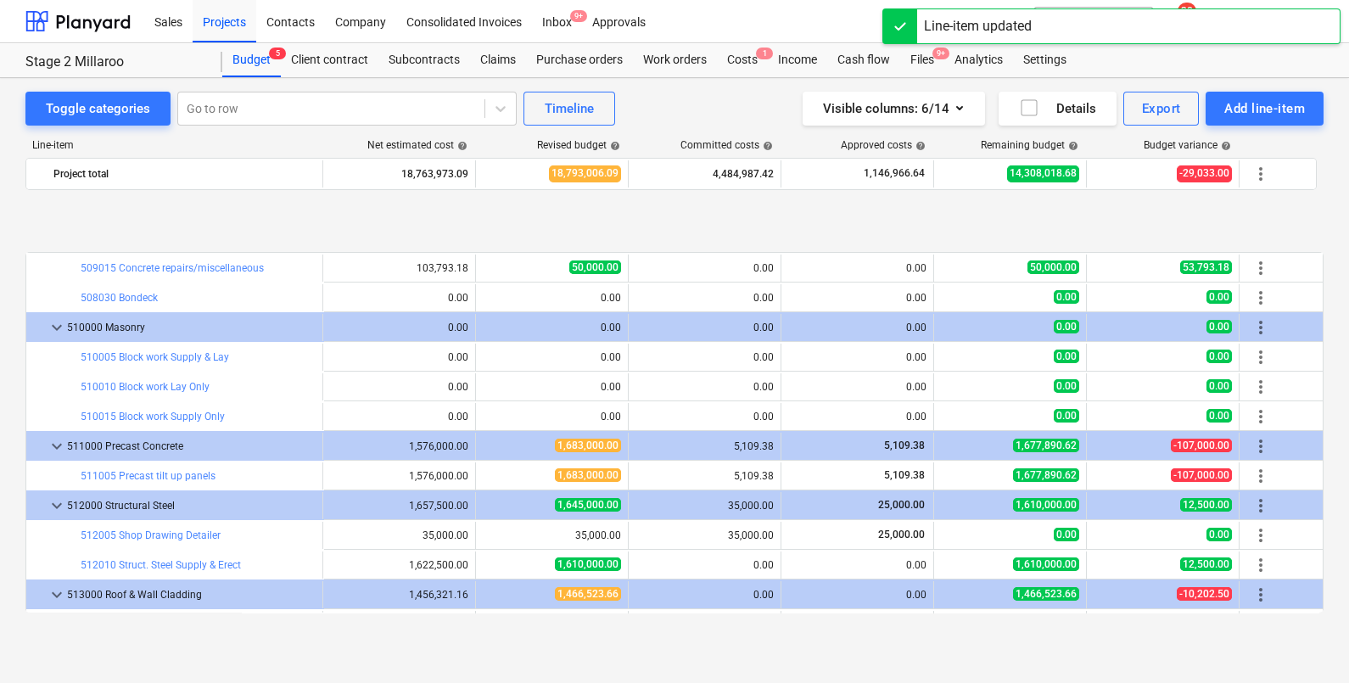
scroll to position [4136, 0]
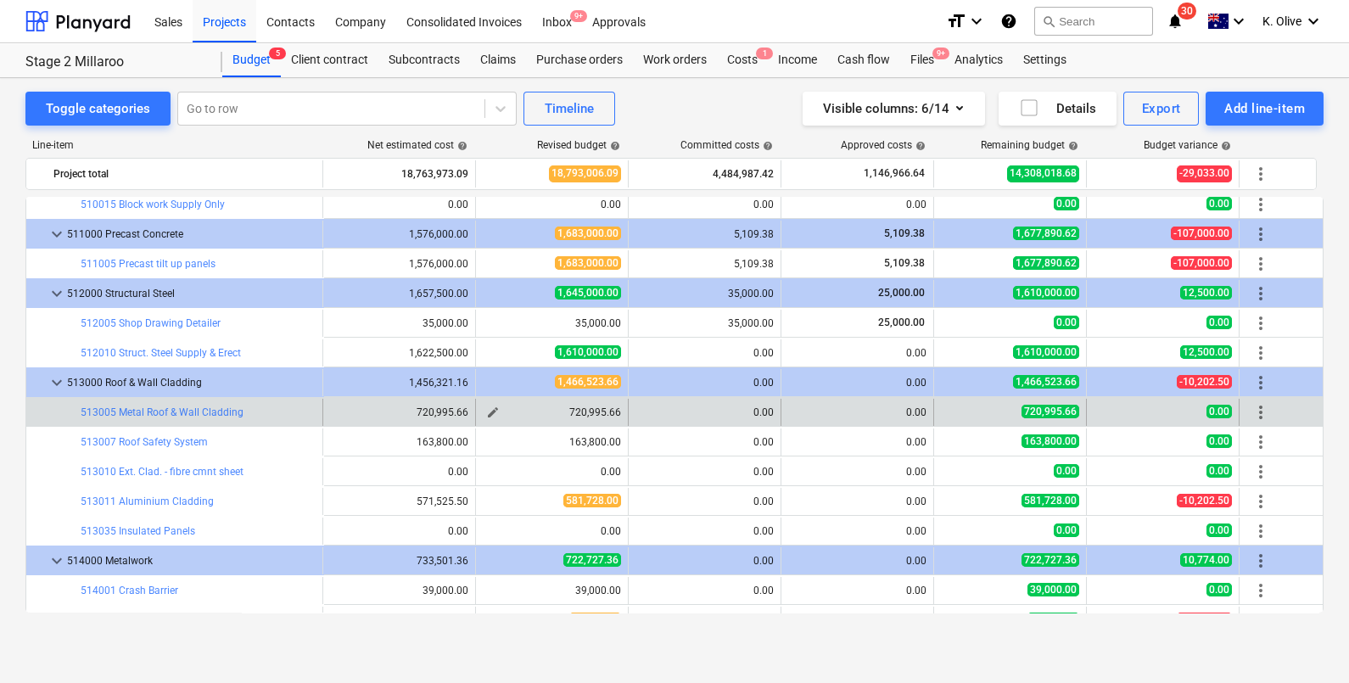
click at [492, 408] on span "edit" at bounding box center [493, 413] width 14 height 14
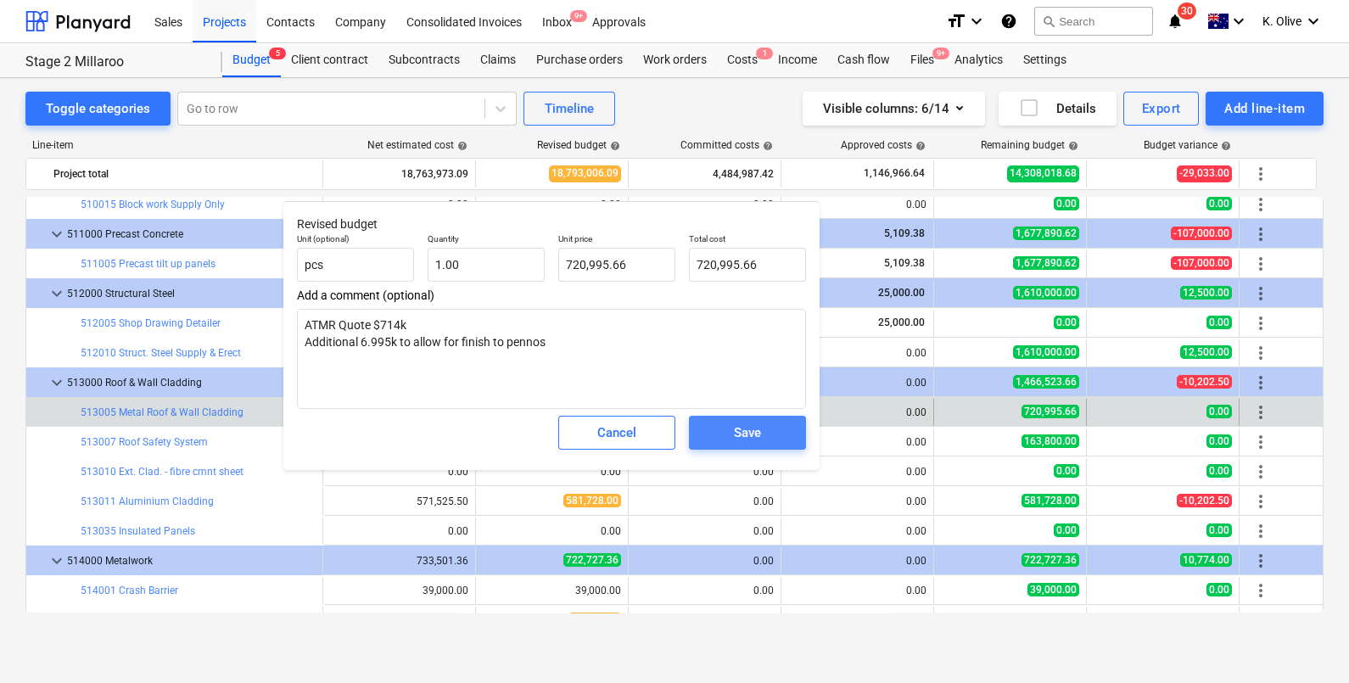
click at [761, 428] on span "Save" at bounding box center [747, 433] width 76 height 22
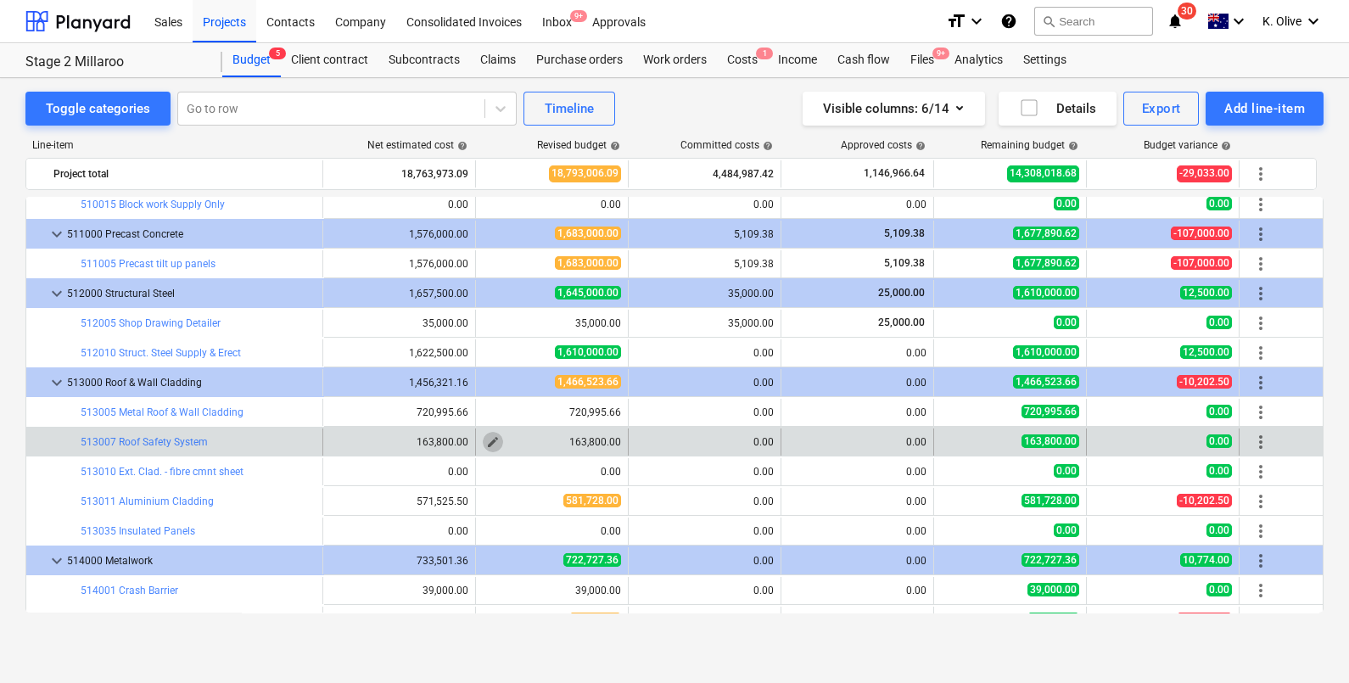
click at [488, 443] on span "edit" at bounding box center [493, 442] width 14 height 14
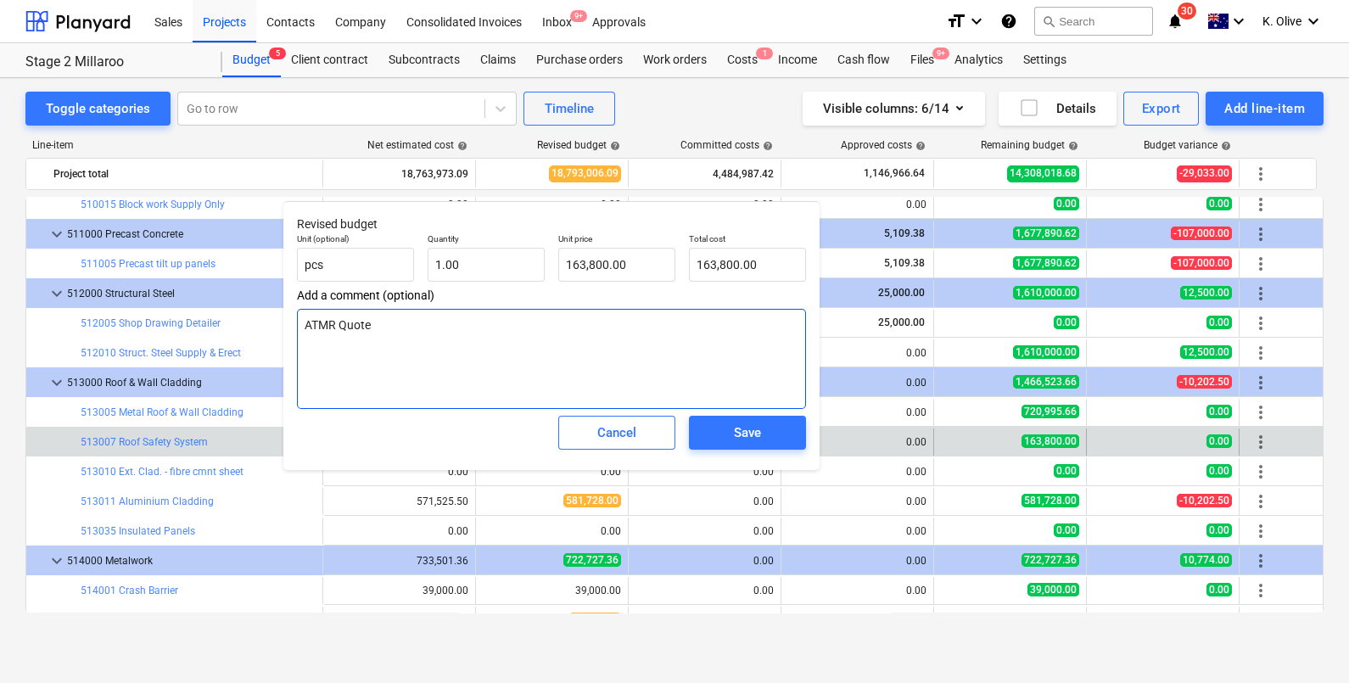
click at [408, 348] on textarea "ATMR Quote" at bounding box center [551, 359] width 509 height 100
type textarea "x"
type textarea "ATMR Quote"
type textarea "x"
type textarea "ATMR Quote 1"
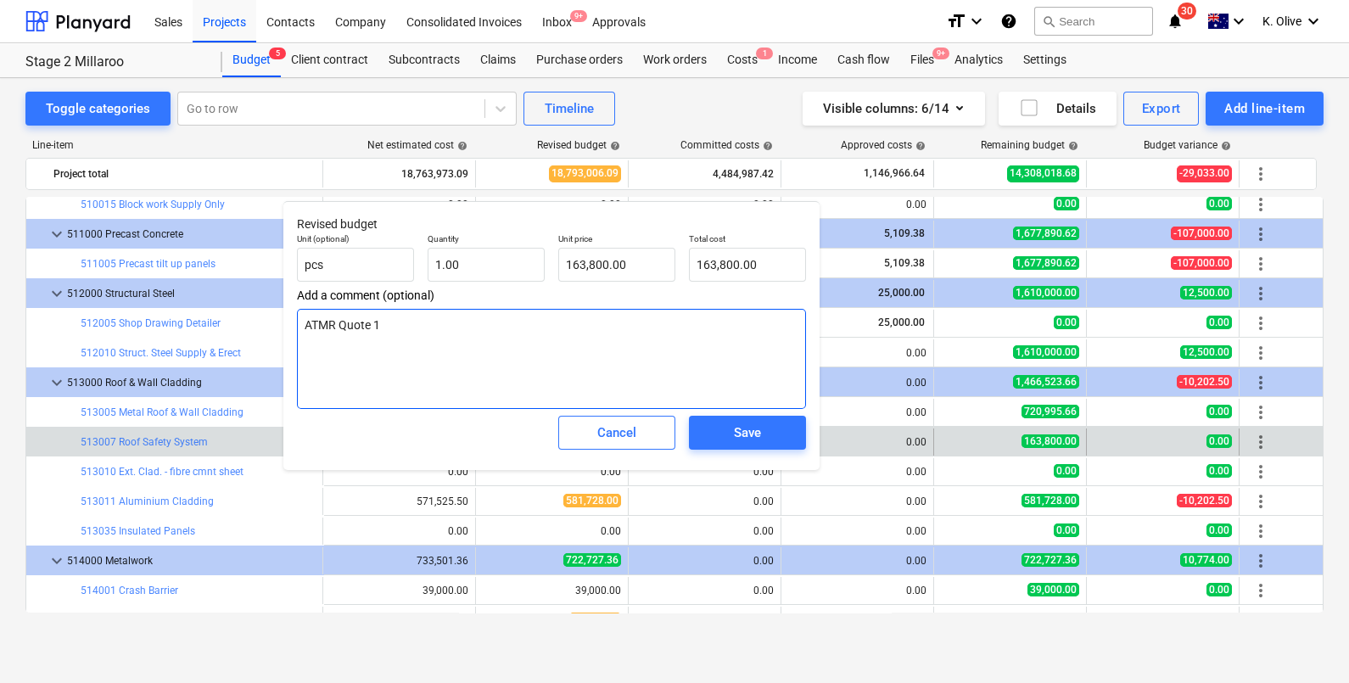
type textarea "x"
type textarea "ATMR Quote 16"
type textarea "x"
type textarea "ATMR Quote 160"
type textarea "x"
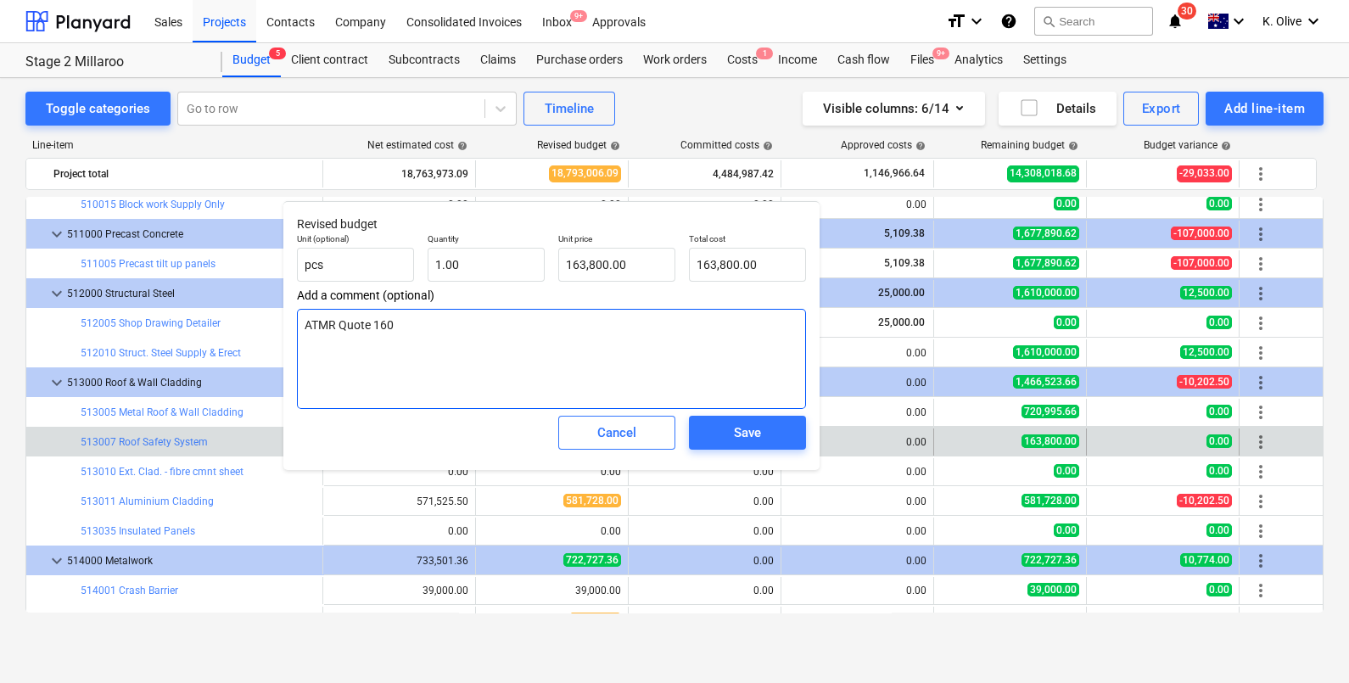
type textarea "ATMR Quote 160k"
type textarea "x"
type textarea "ATMR Quote 160k"
type textarea "x"
type textarea "ATMR Quote 160k -"
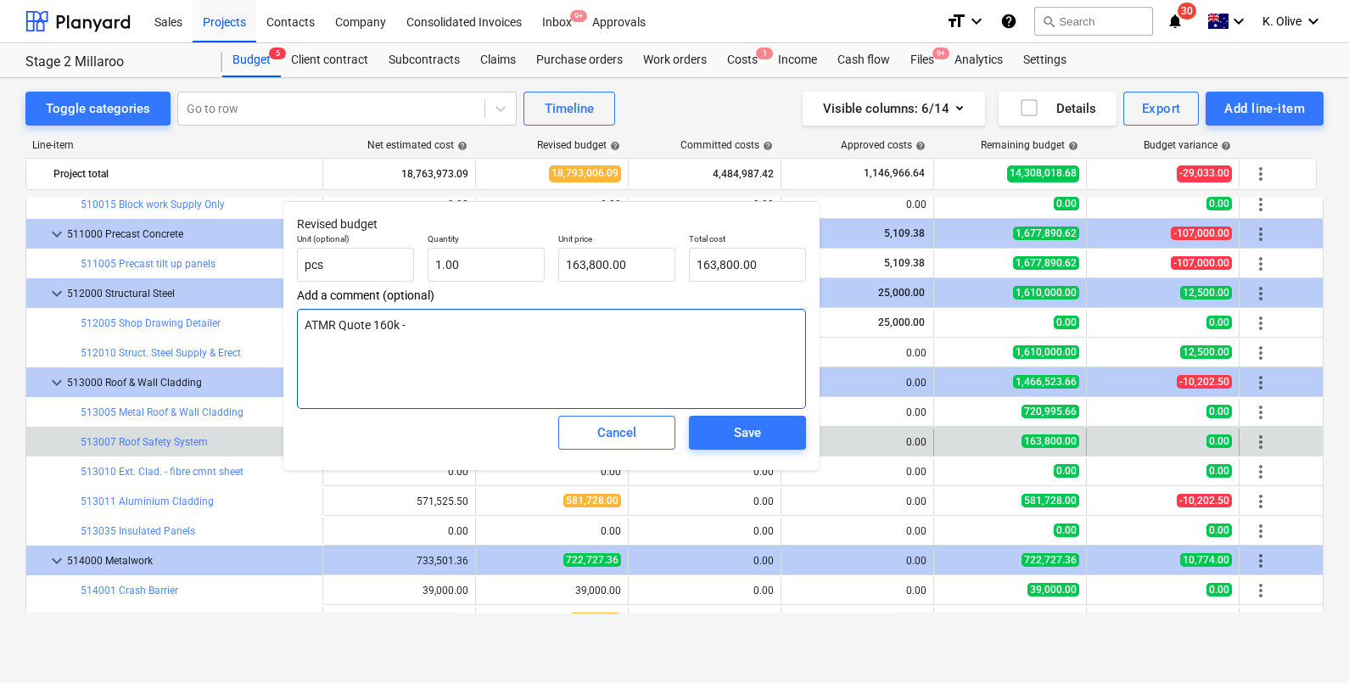
type textarea "x"
type textarea "ATMR Quote 160k -"
type textarea "x"
type textarea "ATMR Quote 160k - 1"
type textarea "x"
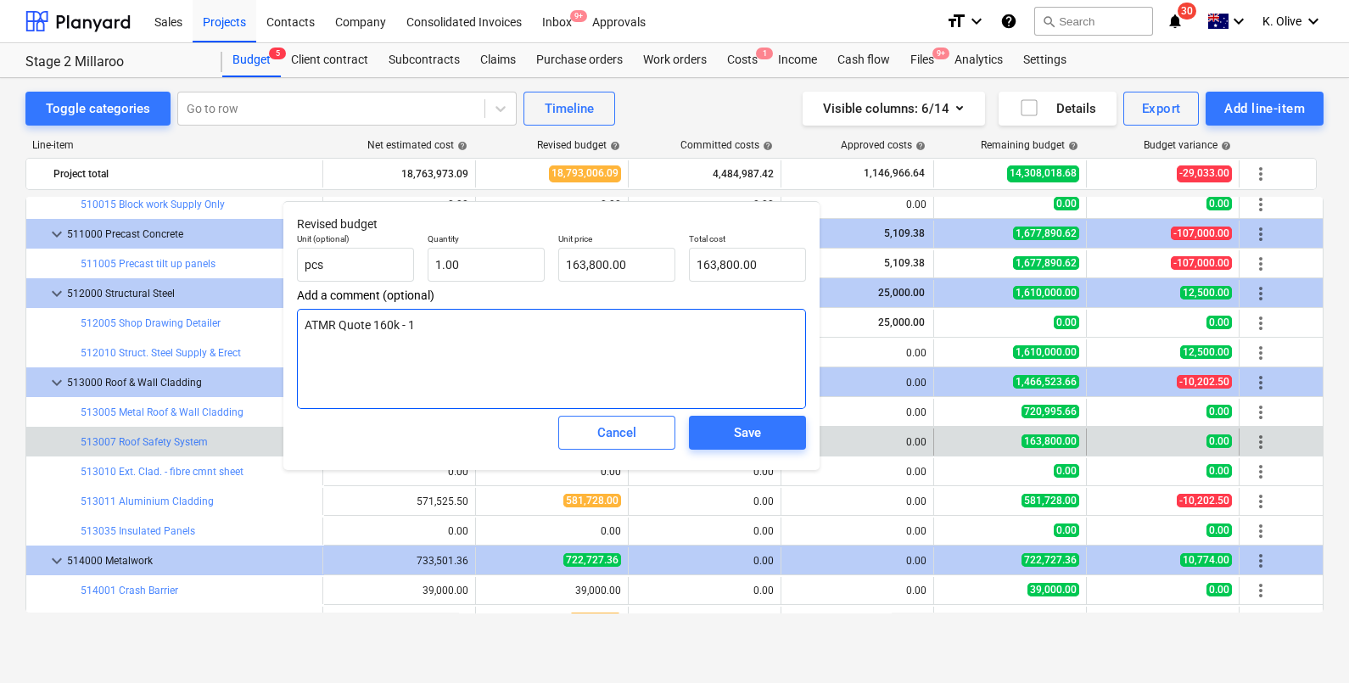
type textarea "ATMR Quote 160k - 16"
type textarea "x"
type textarea "ATMR Quote 160k - 16/"
type textarea "x"
type textarea "ATMR Quote 160k - 16/9"
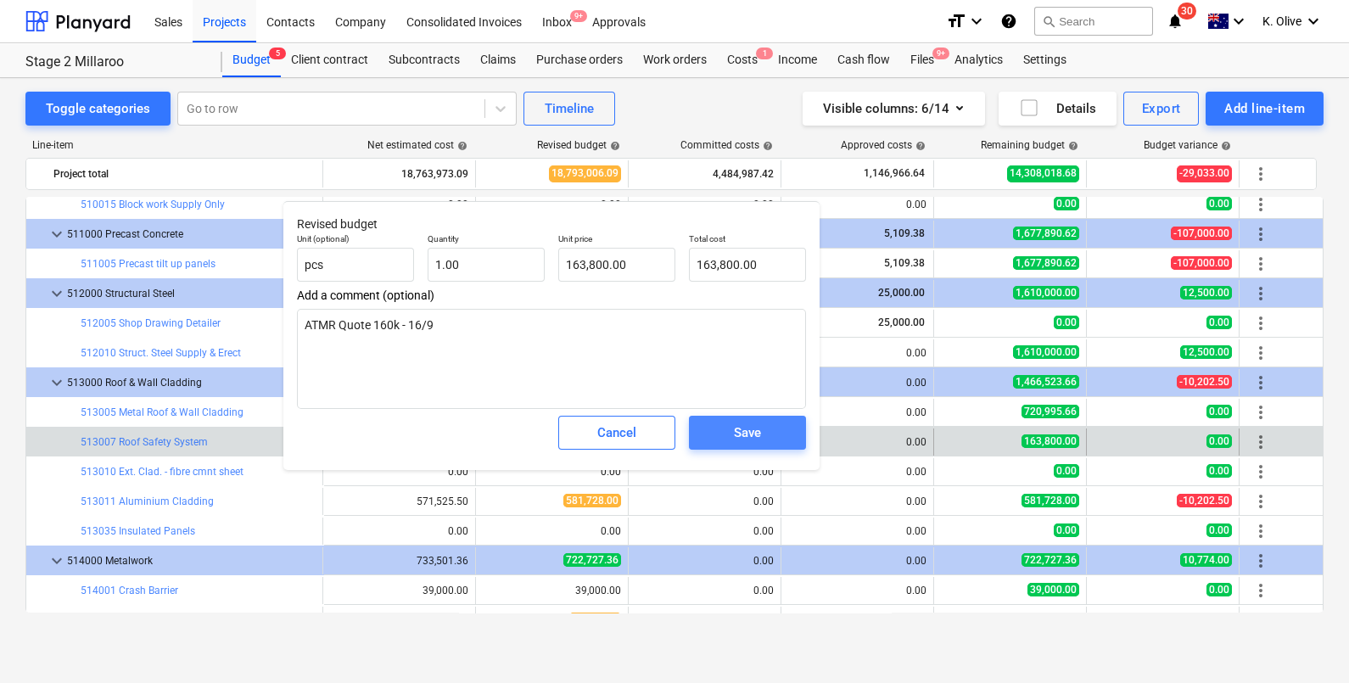
click at [754, 433] on div "Save" at bounding box center [747, 433] width 27 height 22
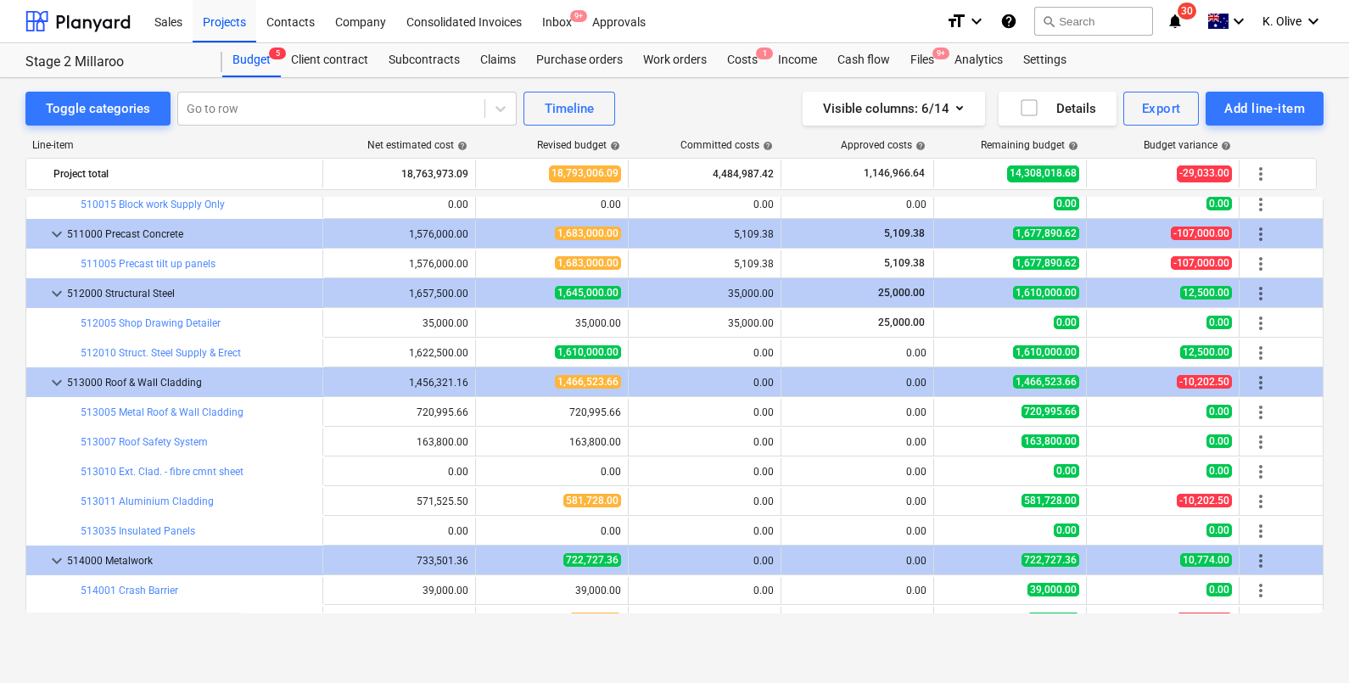
scroll to position [4243, 0]
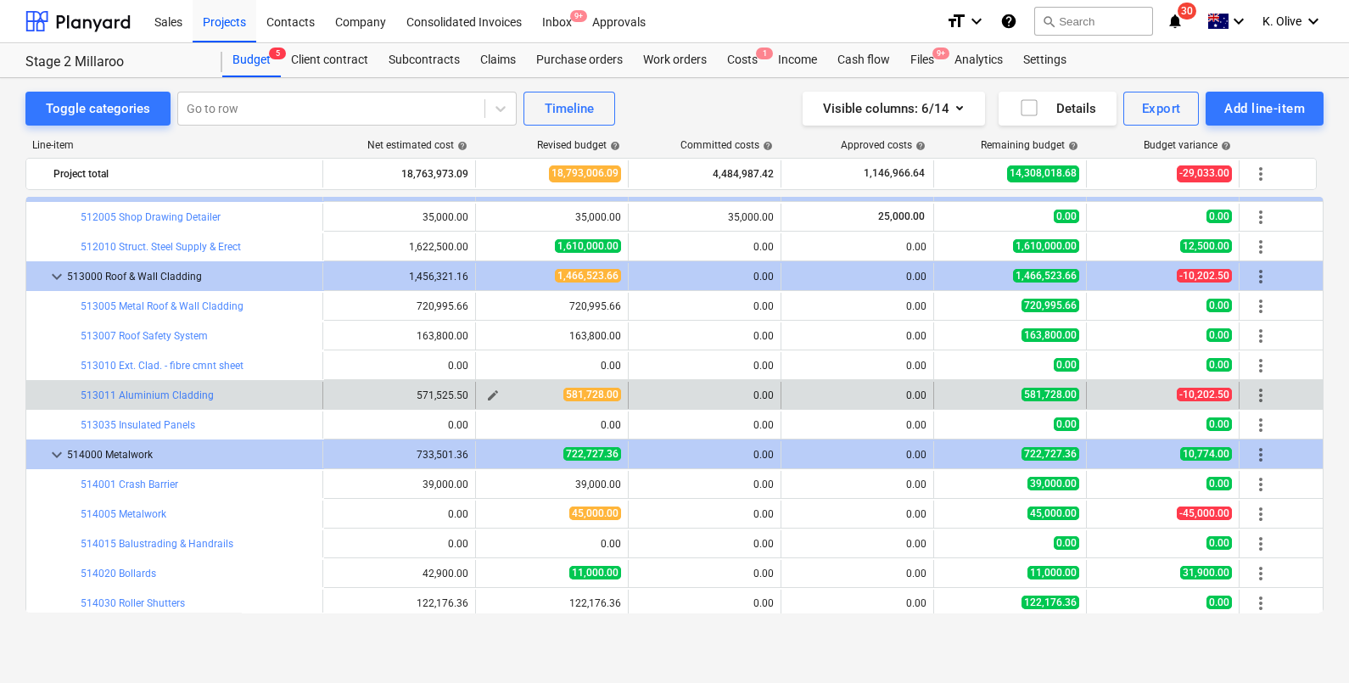
click at [494, 395] on span "edit" at bounding box center [493, 396] width 14 height 14
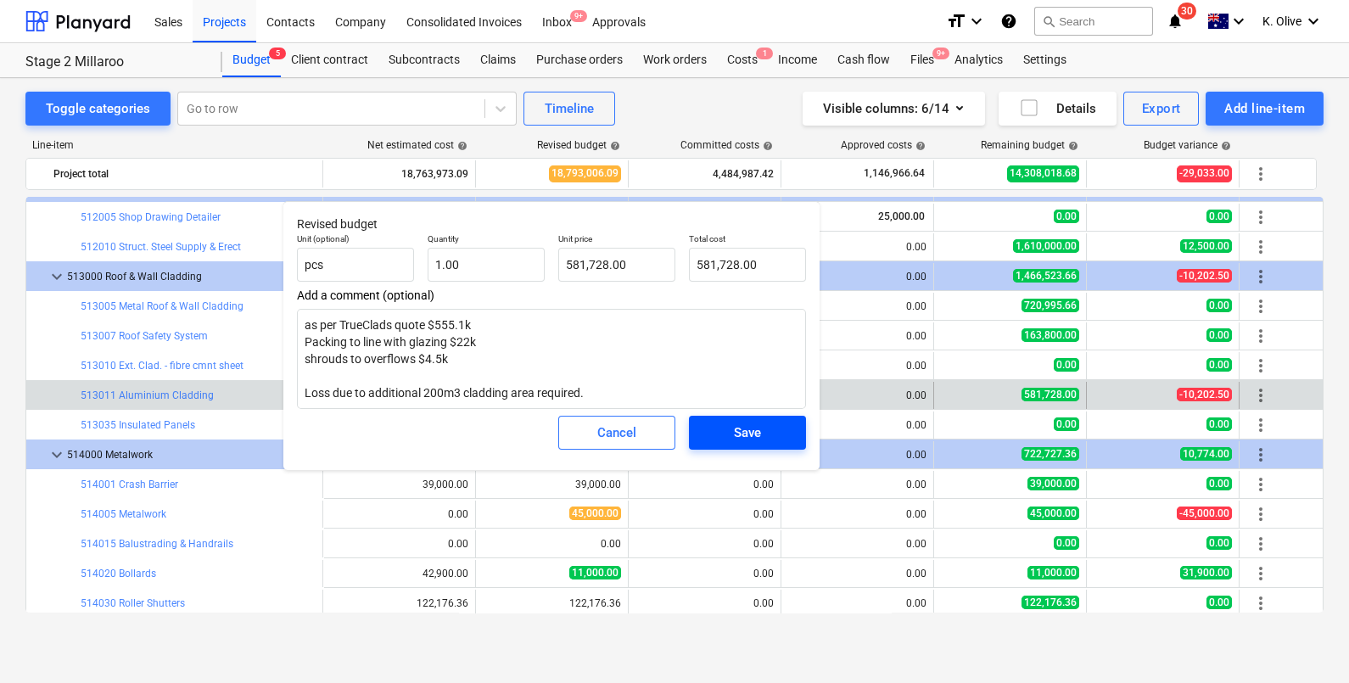
click at [738, 442] on div "Save" at bounding box center [747, 433] width 27 height 22
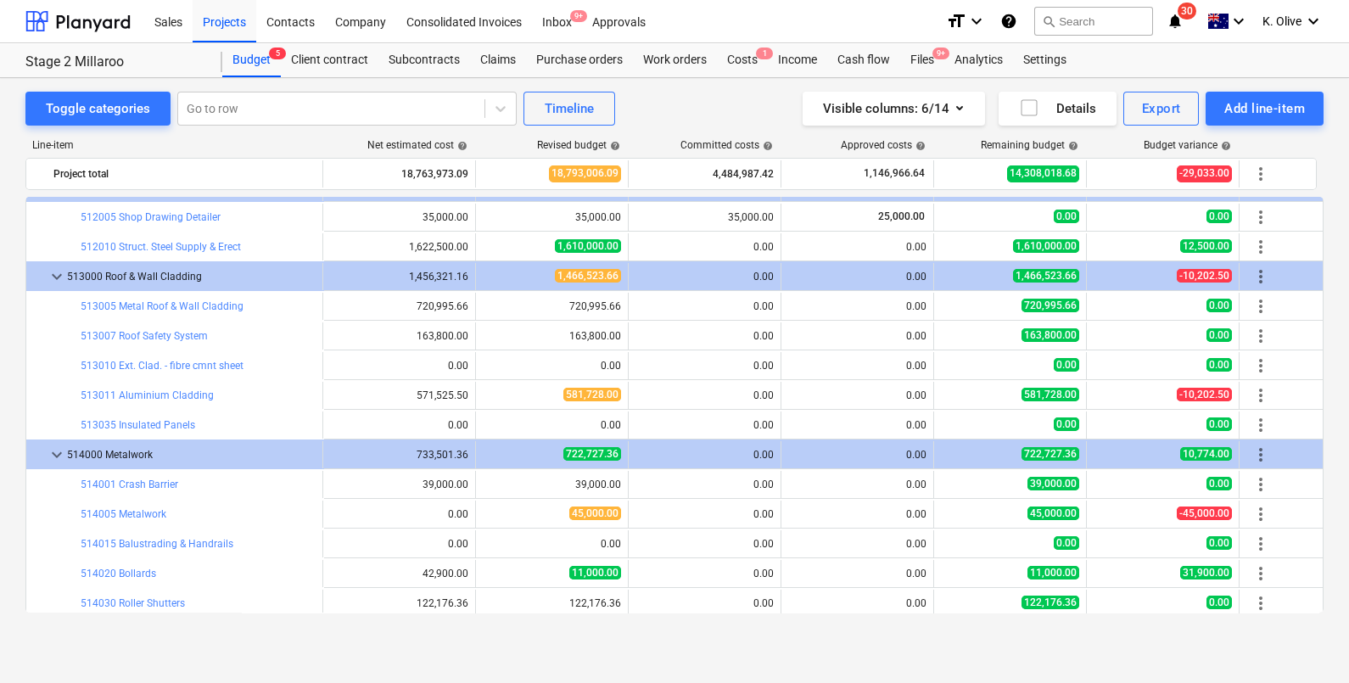
scroll to position [4349, 0]
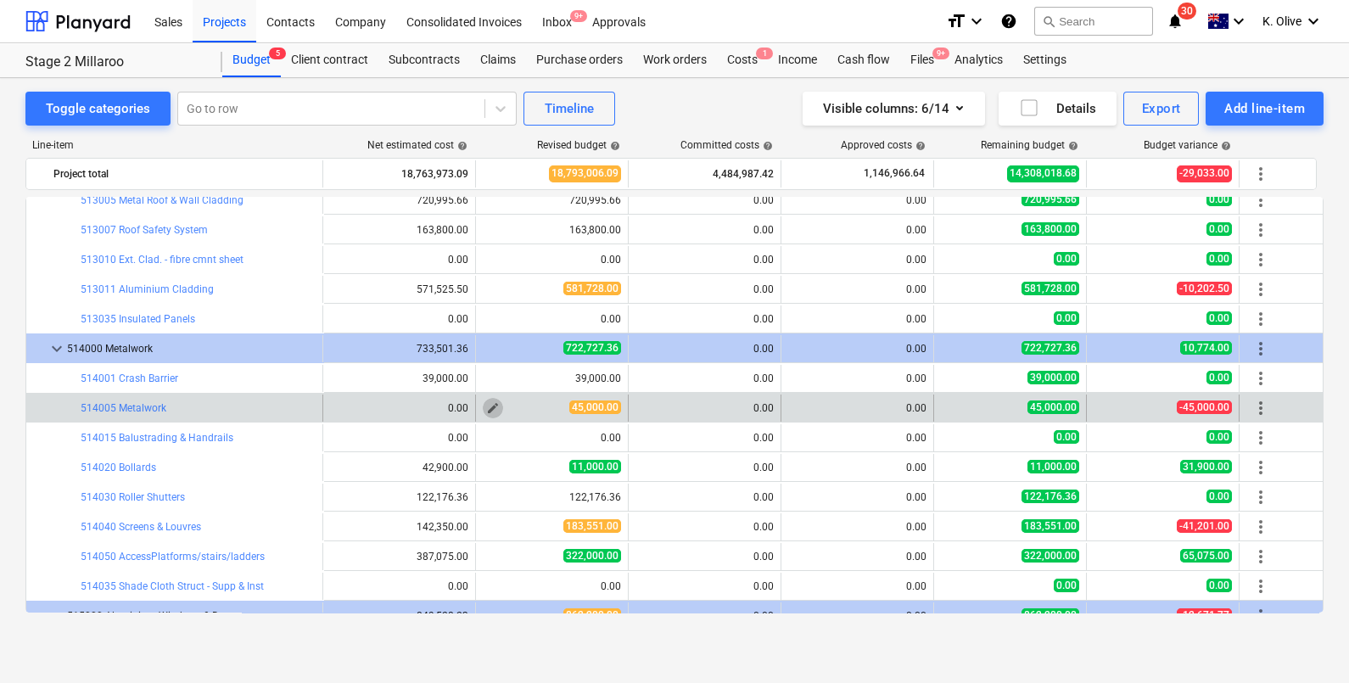
click at [488, 403] on span "edit" at bounding box center [493, 408] width 14 height 14
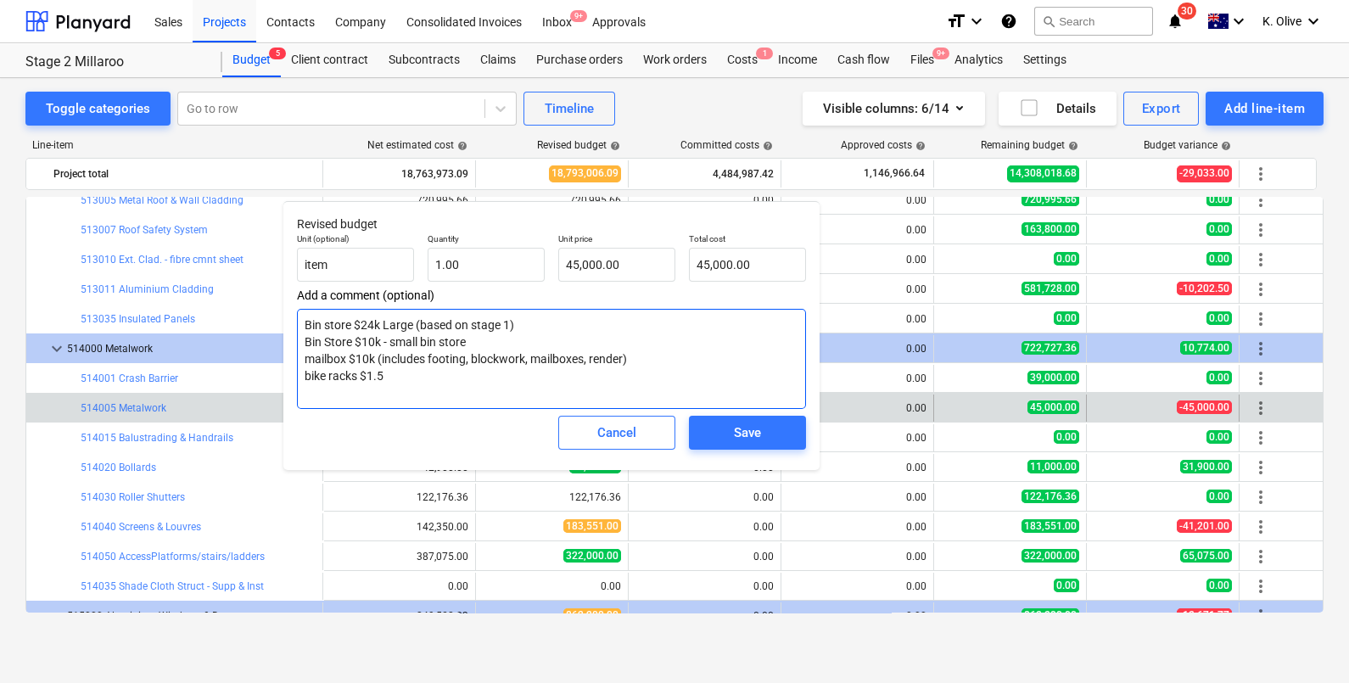
drag, startPoint x: 412, startPoint y: 377, endPoint x: 395, endPoint y: 378, distance: 17.0
click at [395, 378] on textarea "Bin store $24k Large (based on stage 1) Bin Store $10k - small bin store mailbo…" at bounding box center [551, 359] width 509 height 100
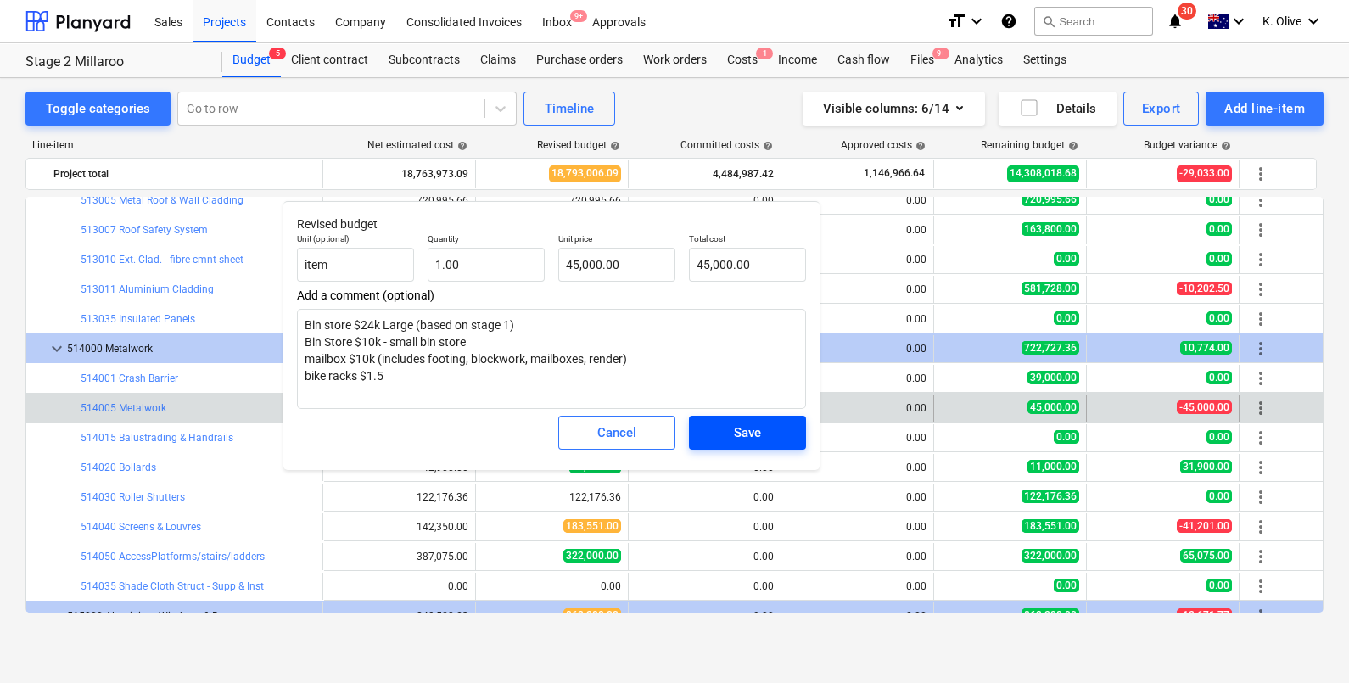
click at [738, 433] on div "Save" at bounding box center [747, 433] width 27 height 22
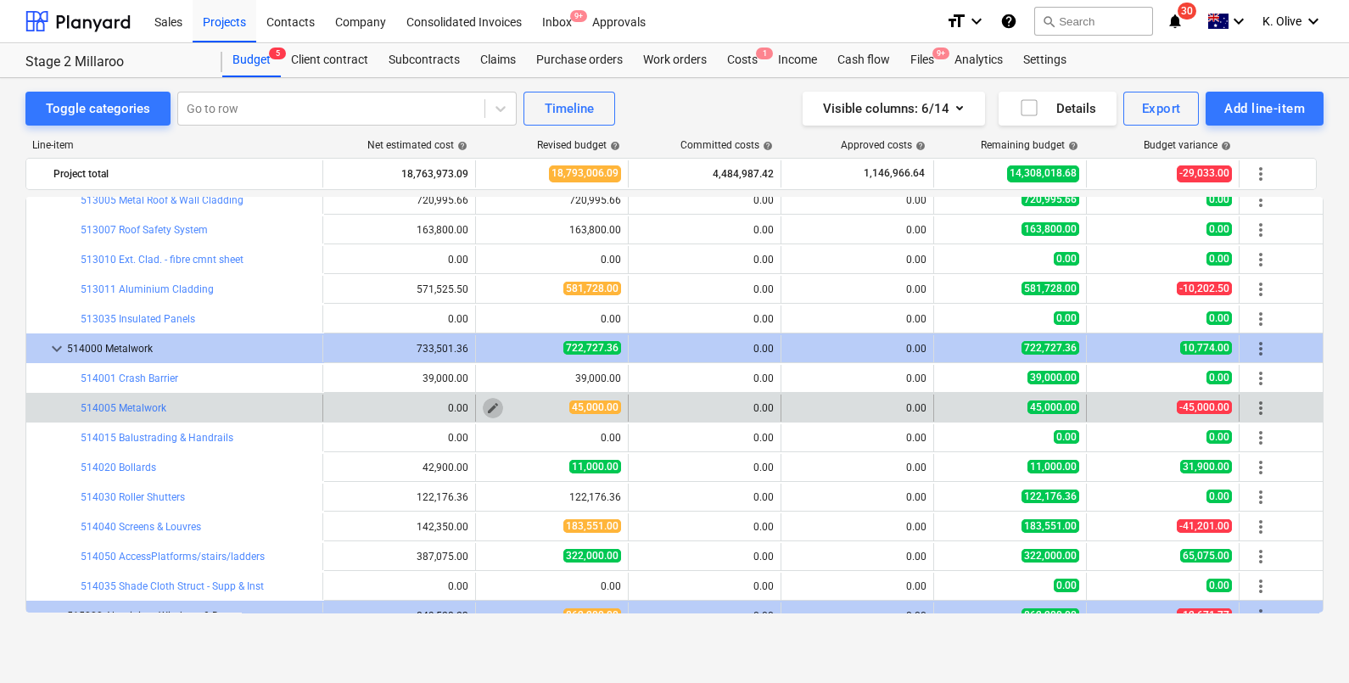
click at [495, 406] on span "edit" at bounding box center [493, 408] width 14 height 14
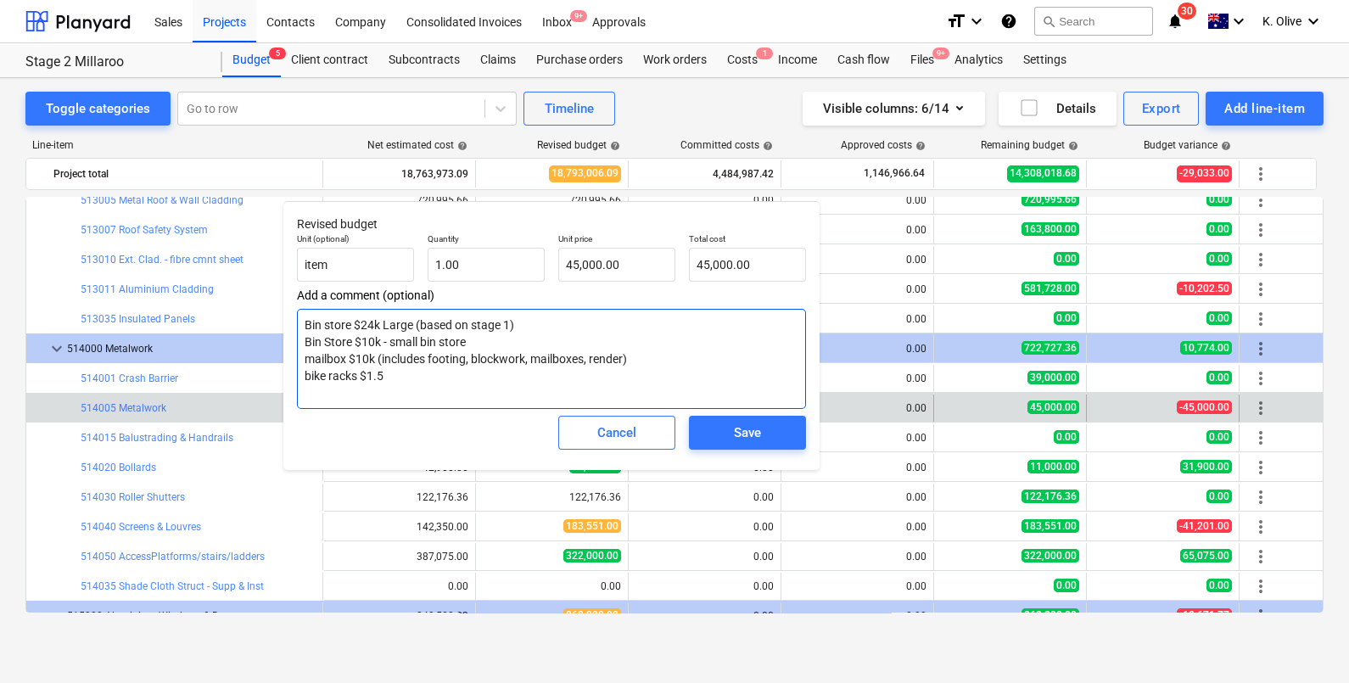
click at [444, 390] on textarea "Bin store $24k Large (based on stage 1) Bin Store $10k - small bin store mailbo…" at bounding box center [551, 359] width 509 height 100
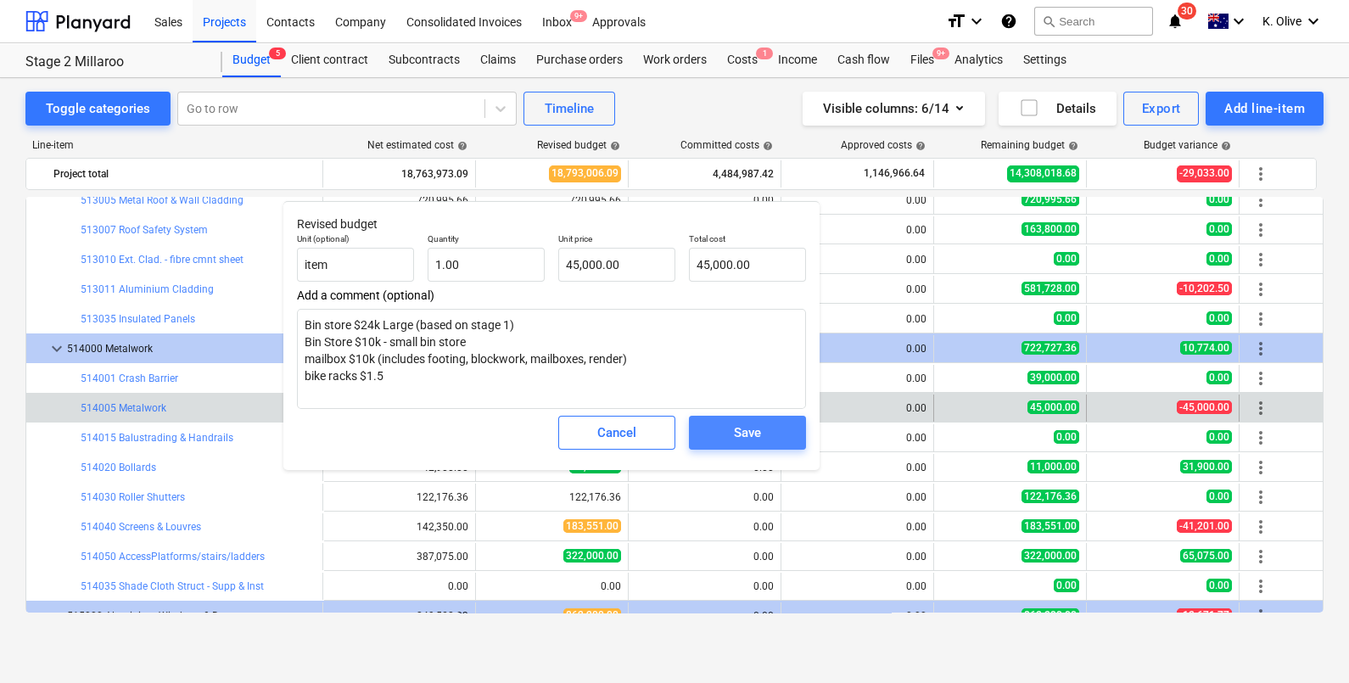
click at [740, 435] on div "Save" at bounding box center [747, 433] width 27 height 22
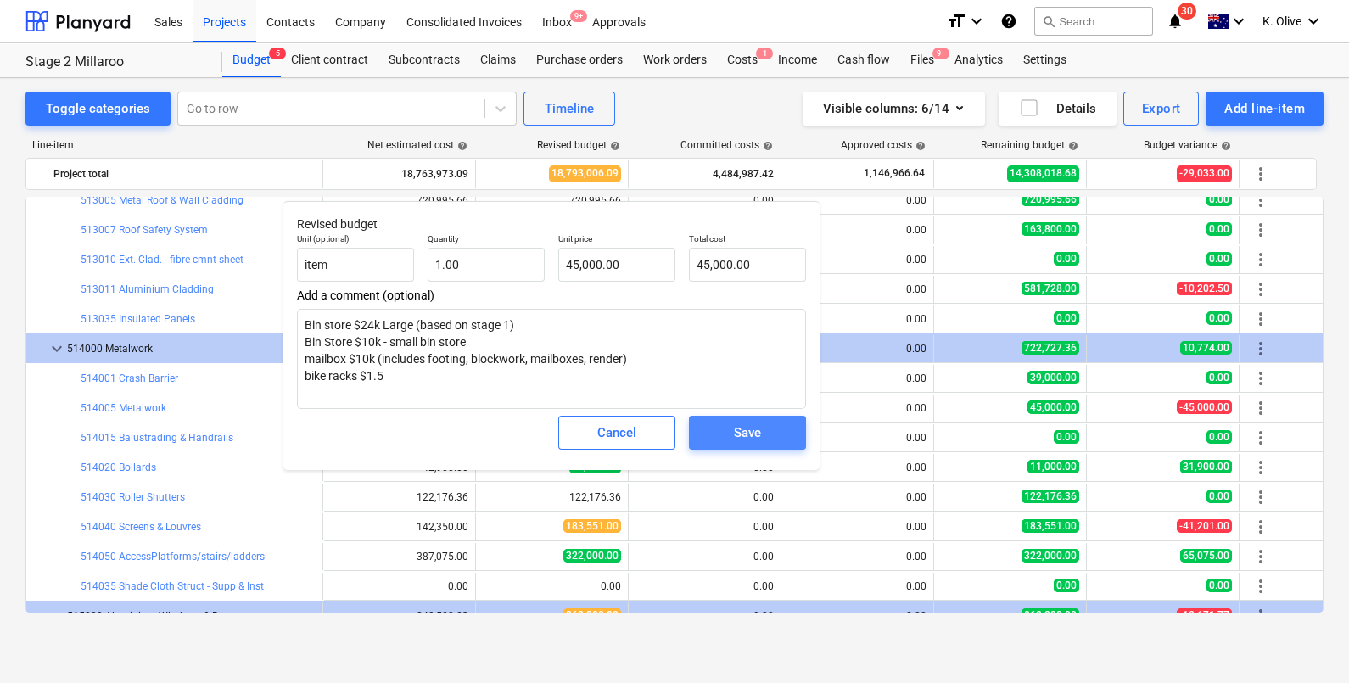
click at [742, 430] on div "Save" at bounding box center [747, 433] width 27 height 22
click at [750, 426] on div "Save" at bounding box center [747, 433] width 27 height 22
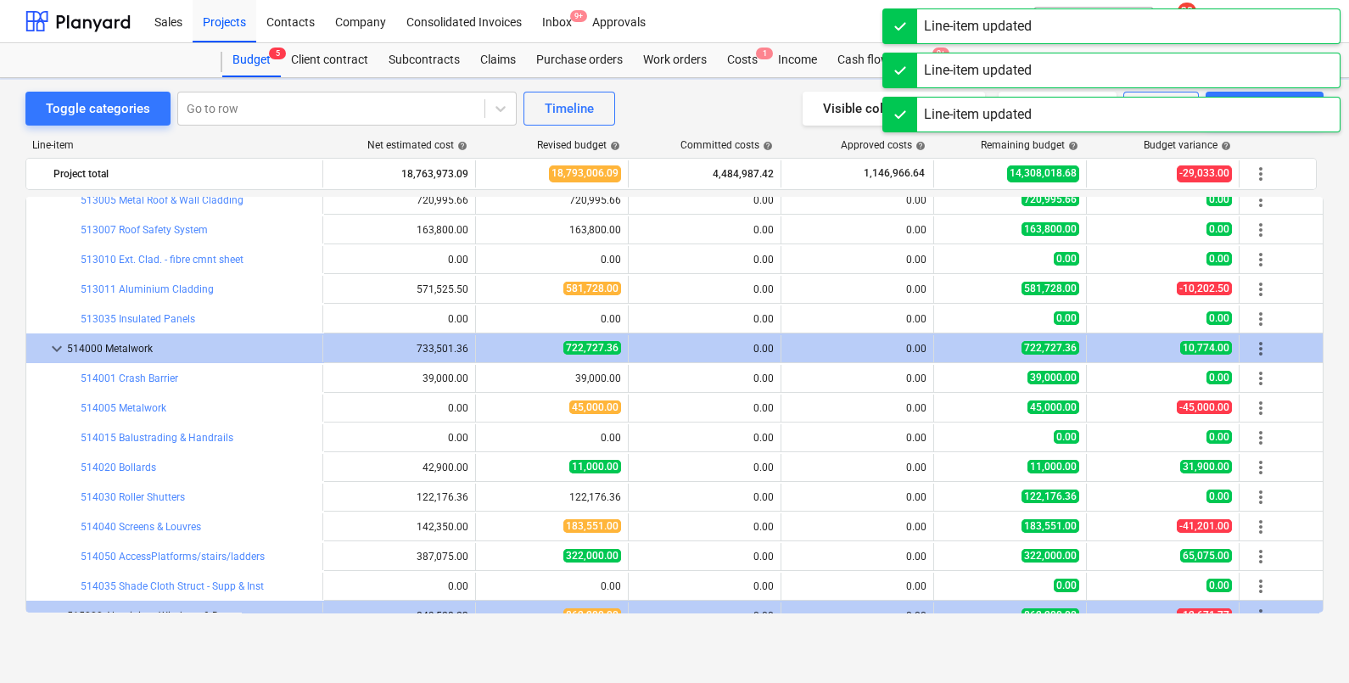
scroll to position [4243, 0]
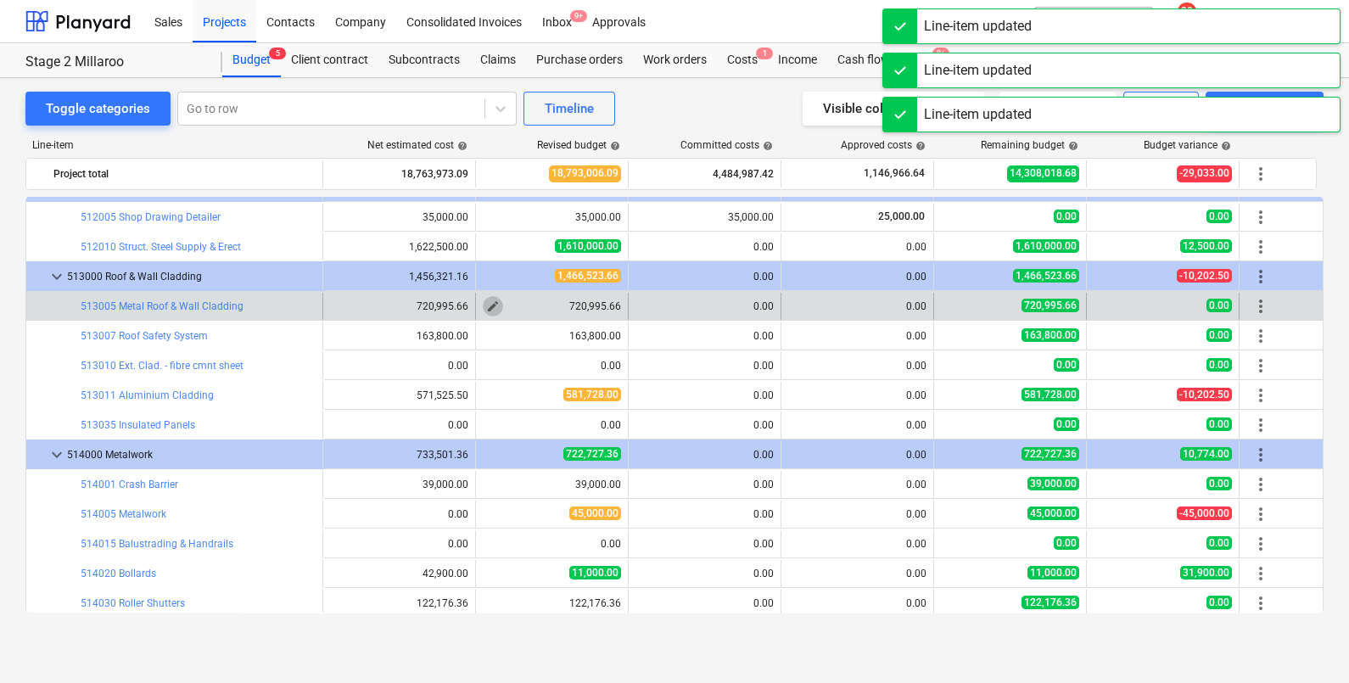
click at [496, 305] on span "edit" at bounding box center [493, 307] width 14 height 14
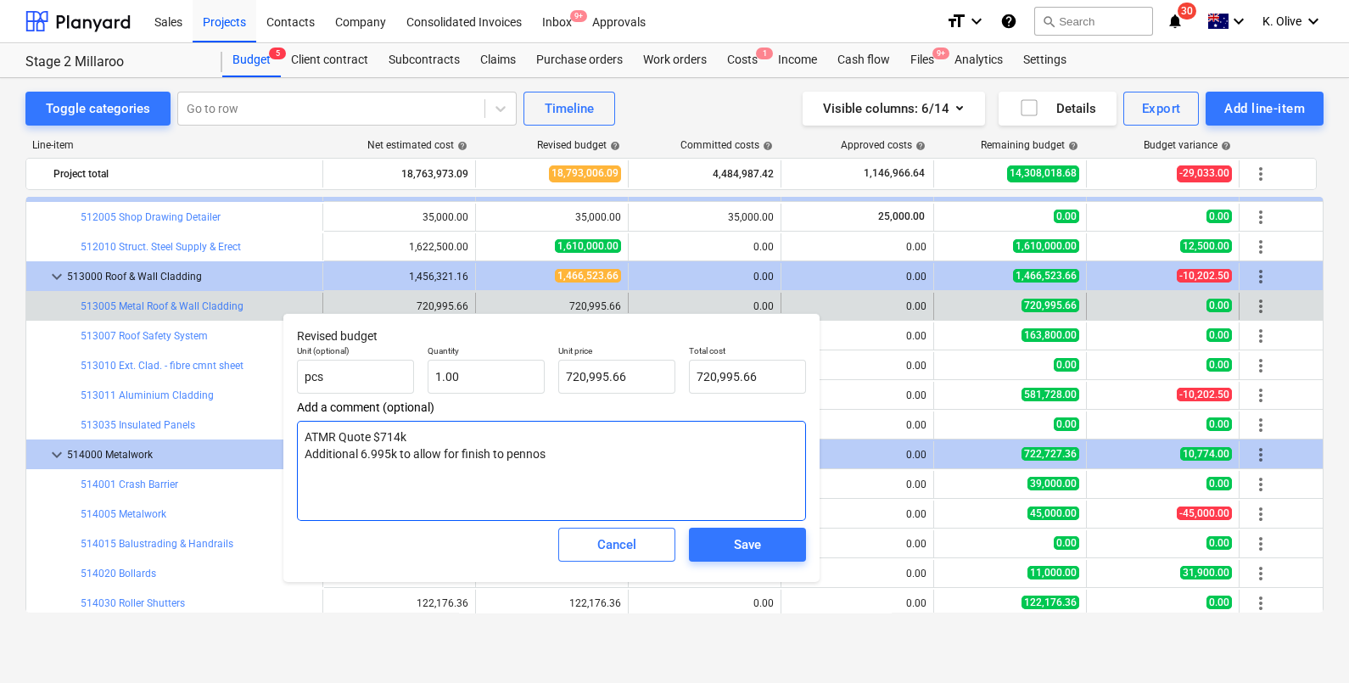
type textarea "x"
type textarea "ATMR Quote $714k Additional 6.995k to allow for finish to pennos"
type textarea "x"
type textarea "ATMR Quote $714k Additional 6.995k to allow for finish to pennos P"
type textarea "x"
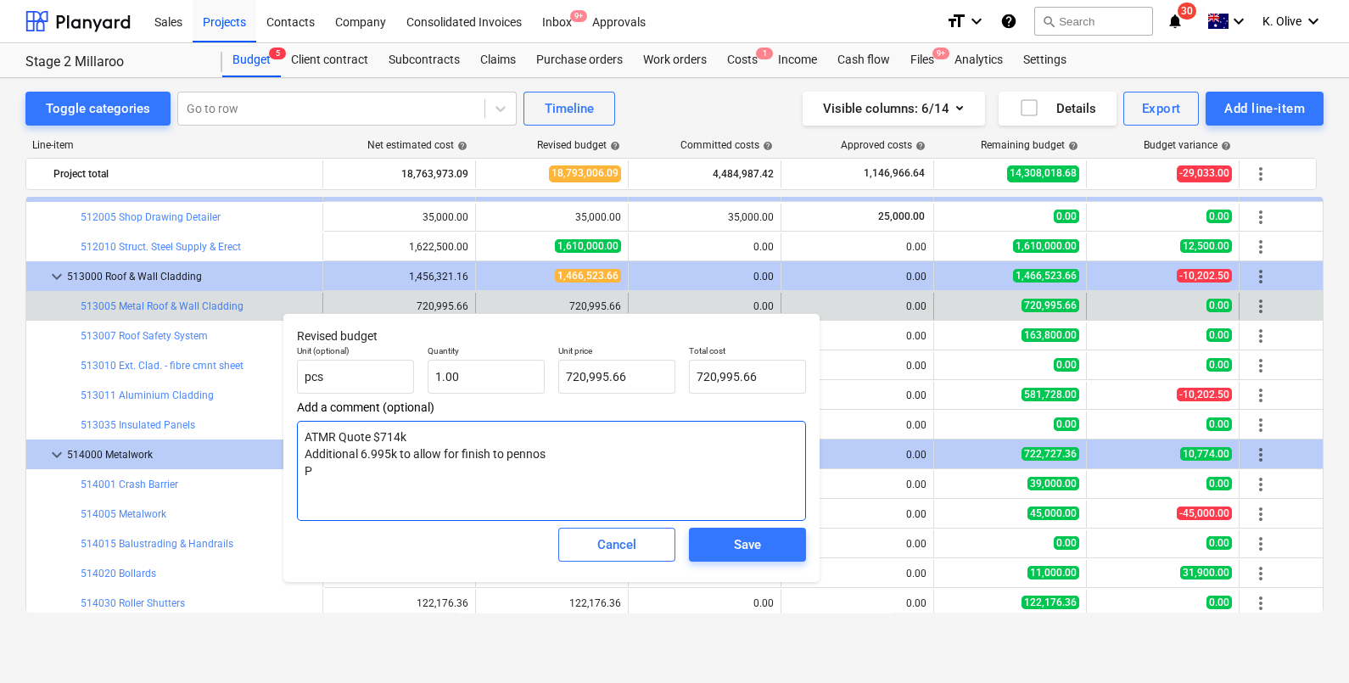
type textarea "ATMR Quote $714k Additional 6.995k to allow for finish to pennos Pr"
type textarea "x"
type textarea "ATMR Quote $714k Additional 6.995k to allow for finish to pennos Pri"
type textarea "x"
type textarea "ATMR Quote $714k Additional 6.995k to allow for finish to pennos Pric"
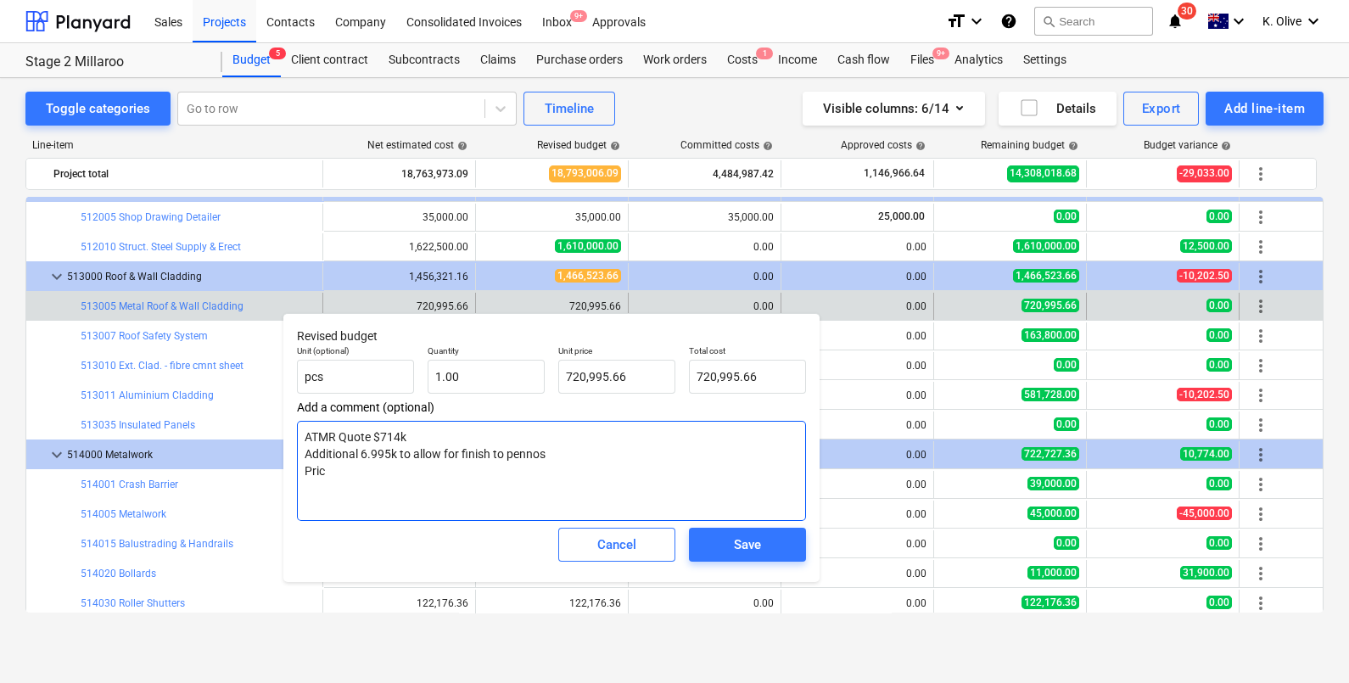
type textarea "x"
type textarea "ATMR Quote $714k Additional 6.995k to allow for finish to pennos Price"
type textarea "x"
type textarea "ATMR Quote $714k Additional 6.995k to allow for finish to pennos Price"
type textarea "x"
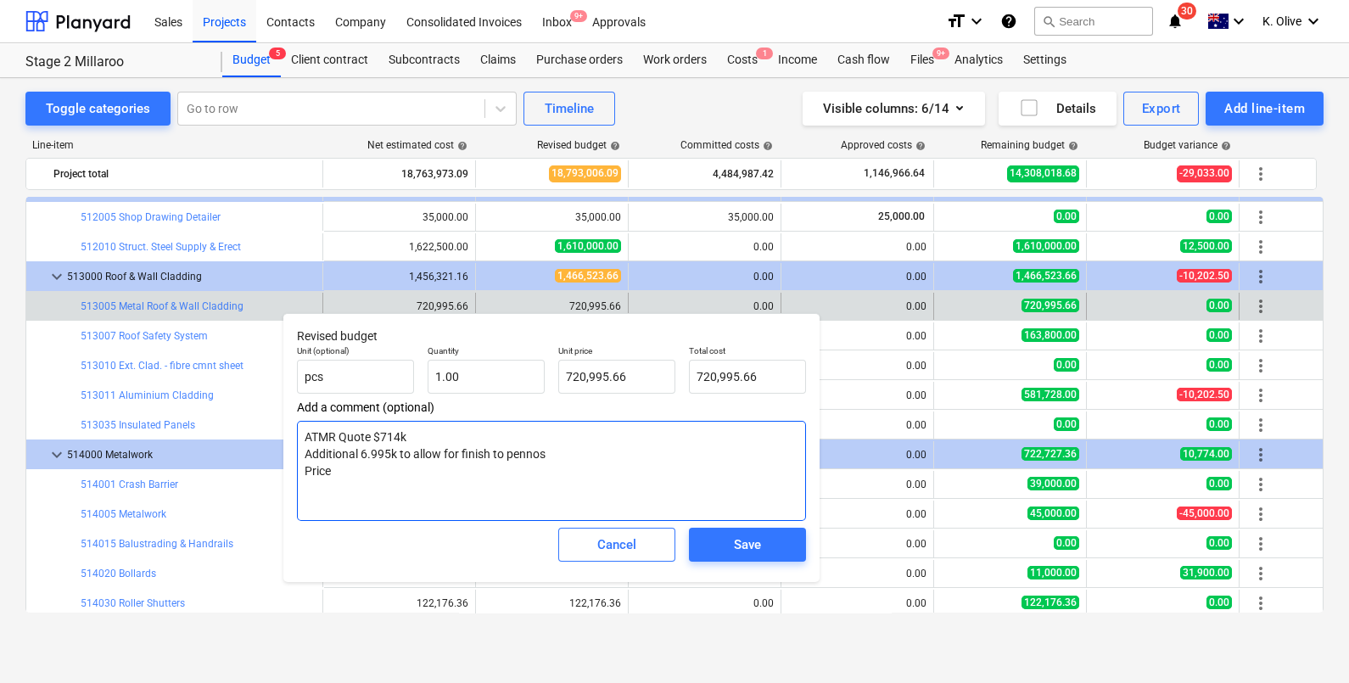
type textarea "ATMR Quote $714k Additional 6.995k to allow for finish to pennos Price i"
type textarea "x"
type textarea "ATMR Quote $714k Additional 6.995k to allow for finish to pennos Price in"
type textarea "x"
type textarea "ATMR Quote $714k Additional 6.995k to allow for finish to pennos Price inc"
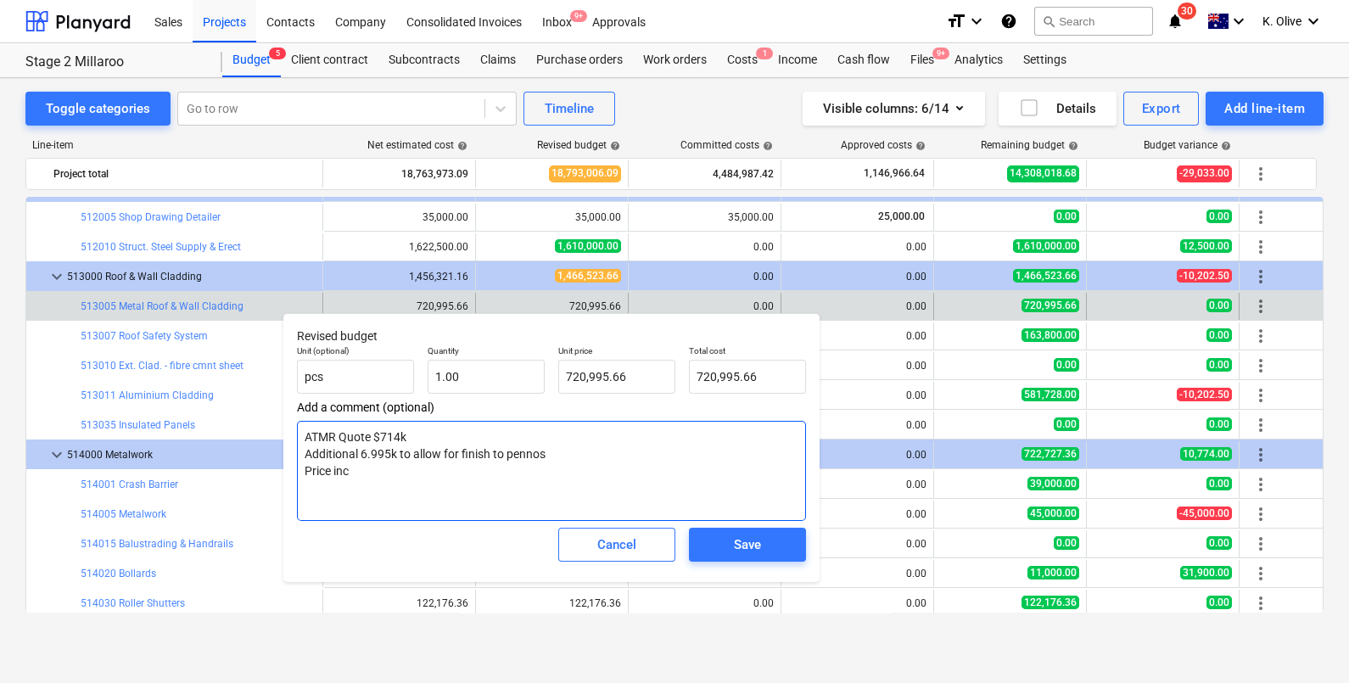
type textarea "x"
type textarea "ATMR Quote $714k Additional 6.995k to allow for finish to pennos Price incl"
type textarea "x"
type textarea "ATMR Quote $714k Additional 6.995k to allow for finish to pennos Price inclu"
type textarea "x"
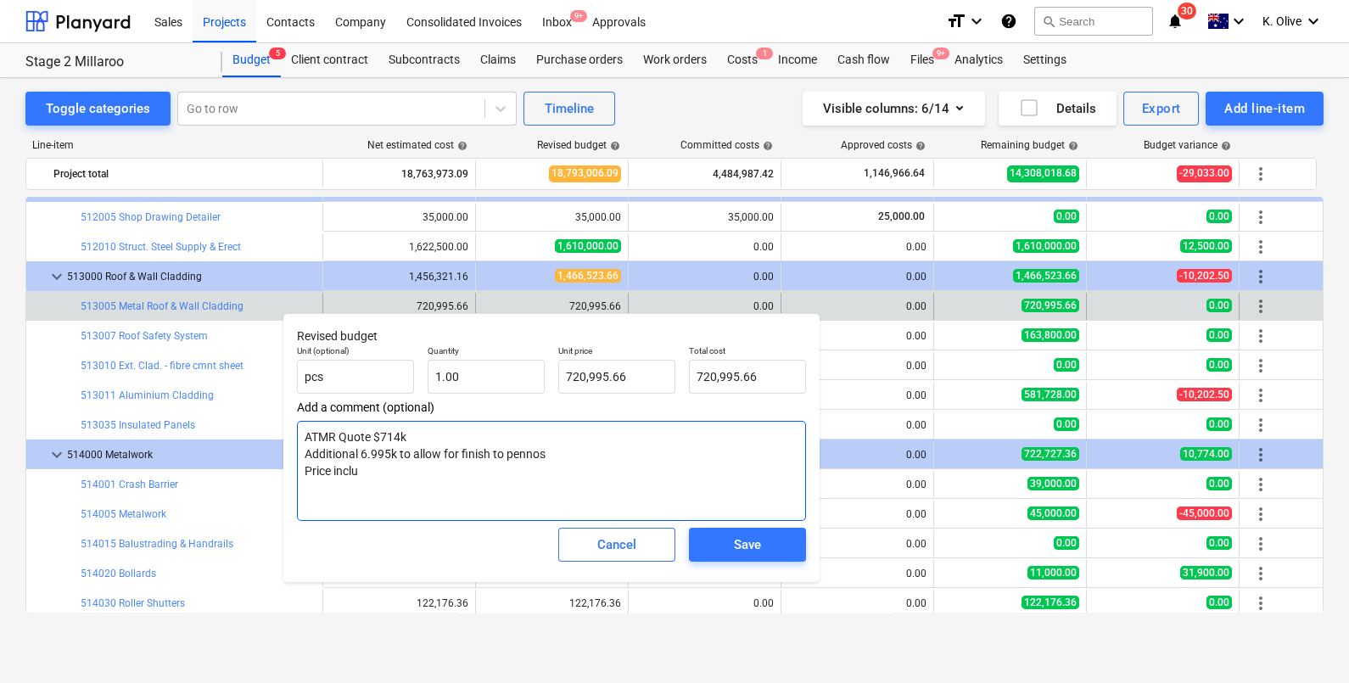
type textarea "ATMR Quote $714k Additional 6.995k to allow for finish to pennos Price includ"
type textarea "x"
type textarea "ATMR Quote $714k Additional 6.995k to allow for finish to pennos Price include"
type textarea "x"
type textarea "ATMR Quote $714k Additional 6.995k to allow for finish to pennos Price includes"
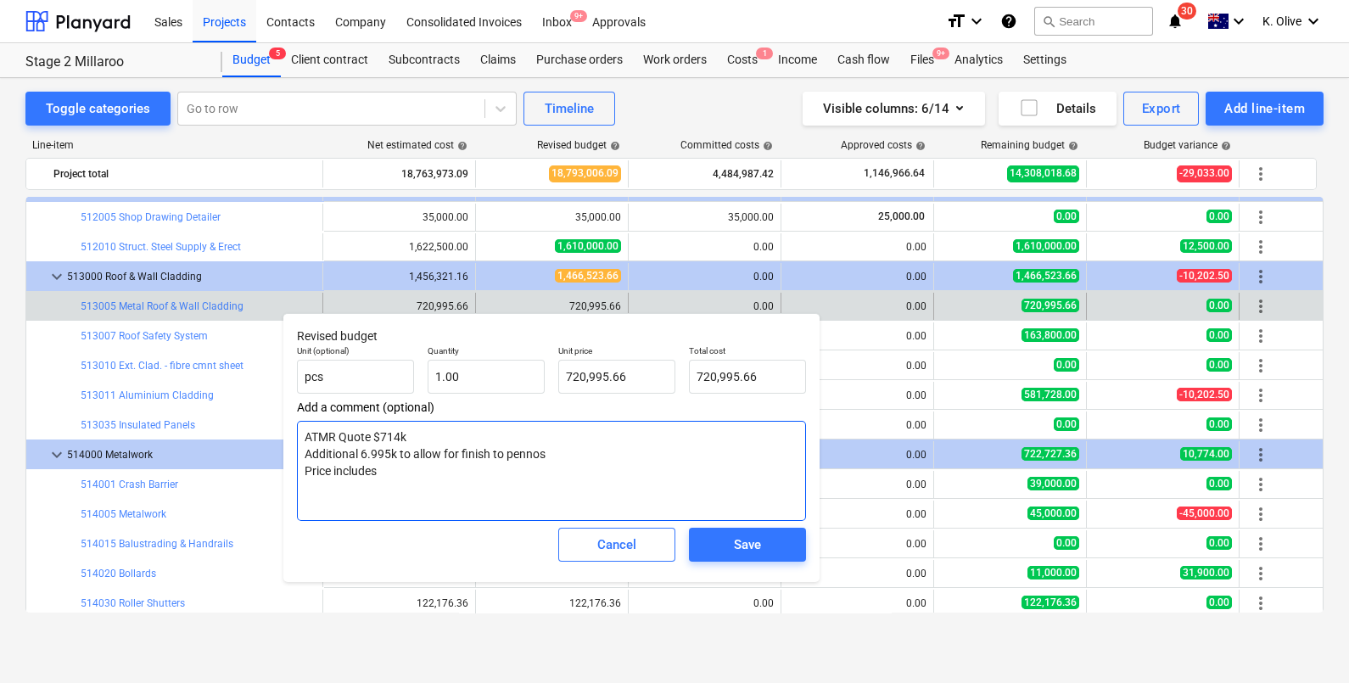
type textarea "x"
type textarea "ATMR Quote $714k Additional 6.995k to allow for finish to pennos Price includes…"
type textarea "x"
type textarea "ATMR Quote $714k Additional 6.995k to allow for finish to pennos Price includes…"
type textarea "x"
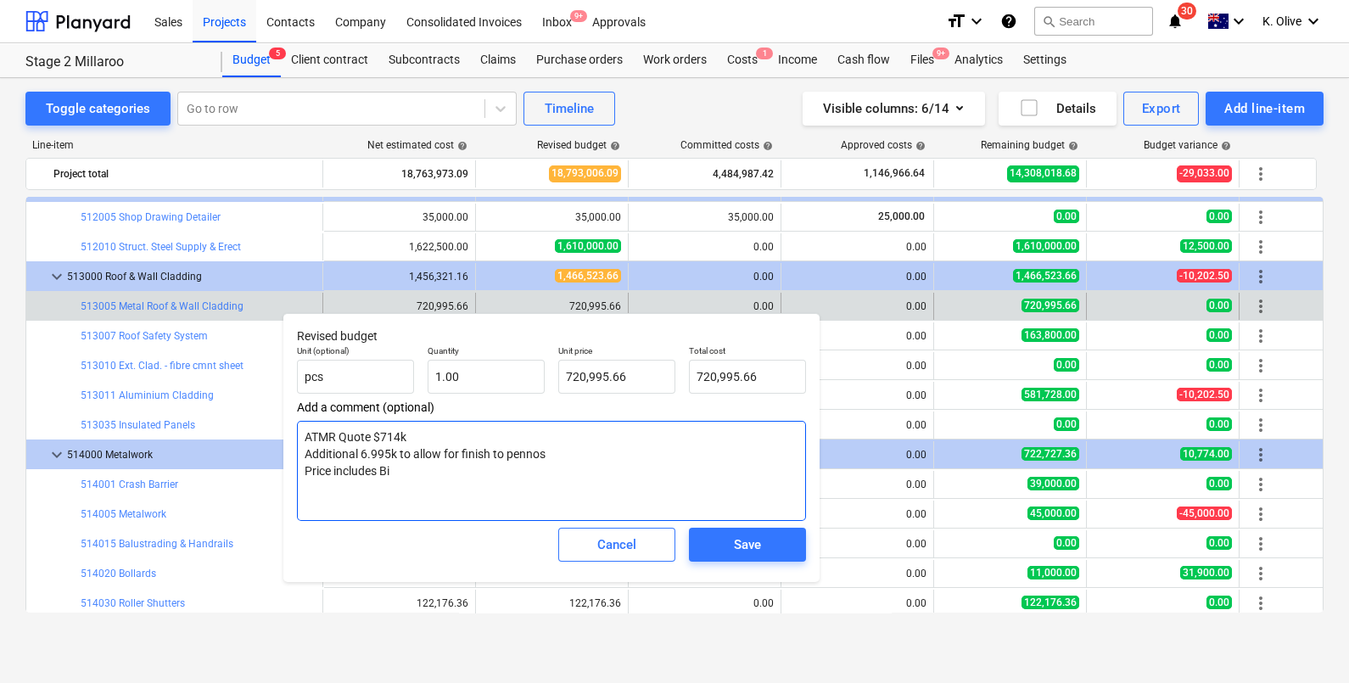
type textarea "ATMR Quote $714k Additional 6.995k to allow for finish to pennos Price includes…"
type textarea "x"
type textarea "ATMR Quote $714k Additional 6.995k to allow for finish to pennos Price includes…"
type textarea "x"
type textarea "ATMR Quote $714k Additional 6.995k to allow for finish to pennos Price includes…"
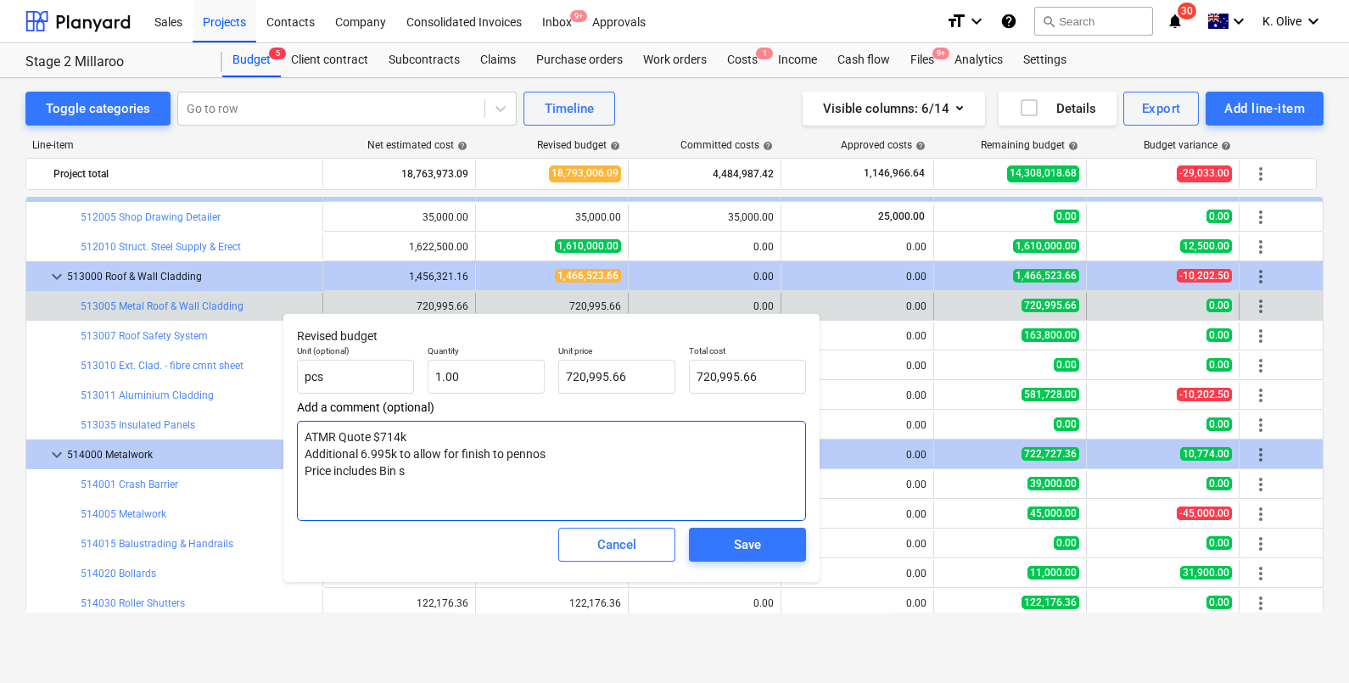
type textarea "x"
type textarea "ATMR Quote $714k Additional 6.995k to allow for finish to pennos Price includes…"
type textarea "x"
type textarea "ATMR Quote $714k Additional 6.995k to allow for finish to pennos Price includes…"
type textarea "x"
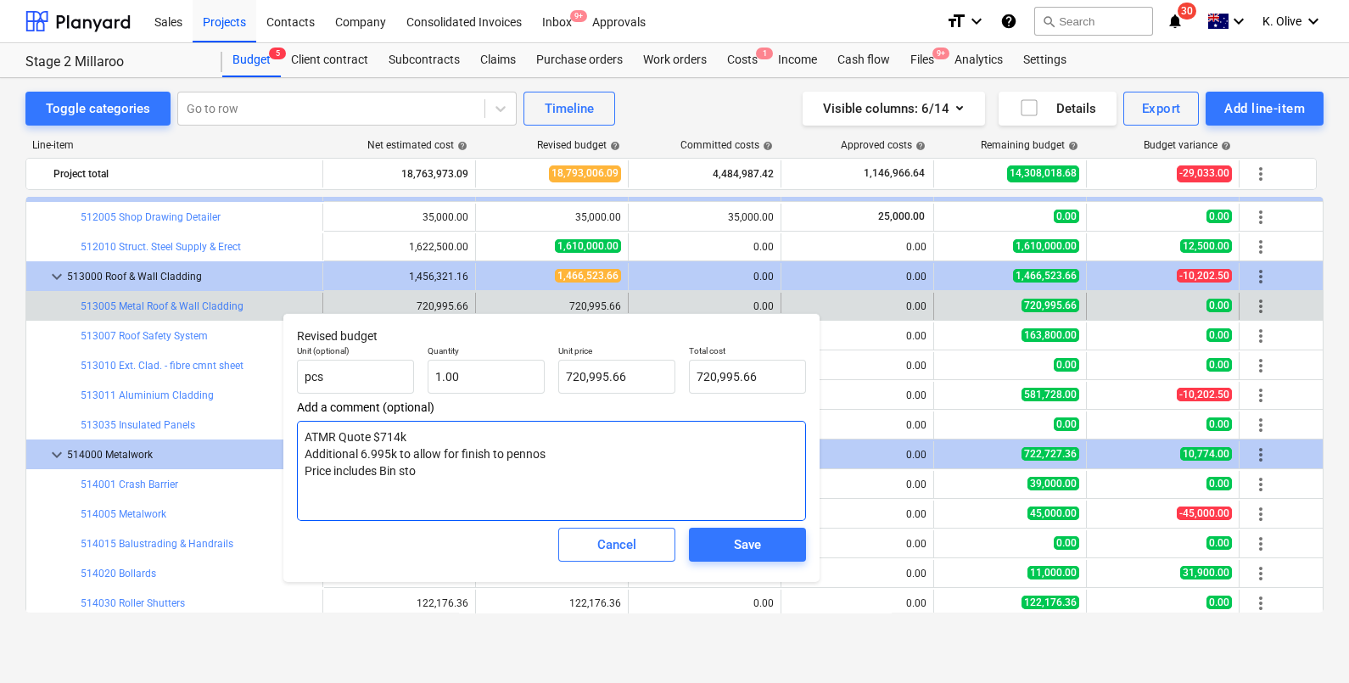
type textarea "ATMR Quote $714k Additional 6.995k to allow for finish to pennos Price includes…"
type textarea "x"
type textarea "ATMR Quote $714k Additional 6.995k to allow for finish to pennos Price includes…"
type textarea "x"
type textarea "ATMR Quote $714k Additional 6.995k to allow for finish to pennos Price includes…"
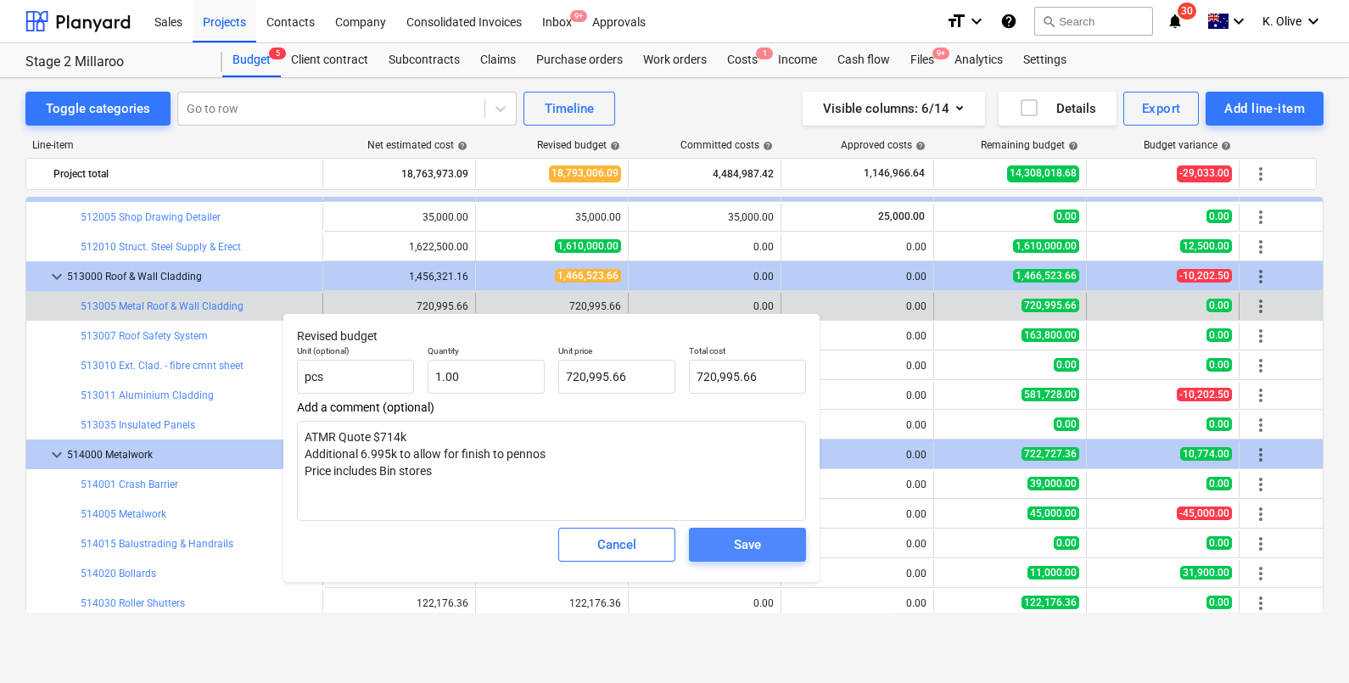
click at [759, 545] on div "Save" at bounding box center [747, 545] width 27 height 22
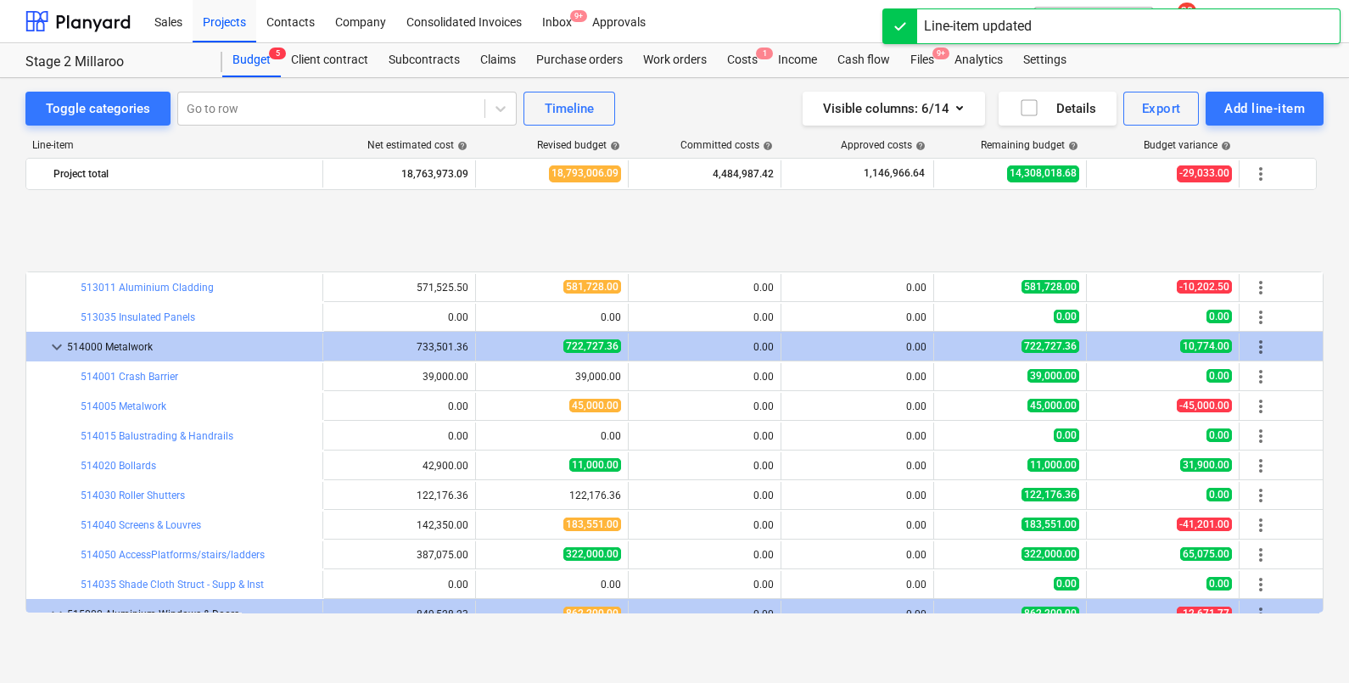
scroll to position [4455, 0]
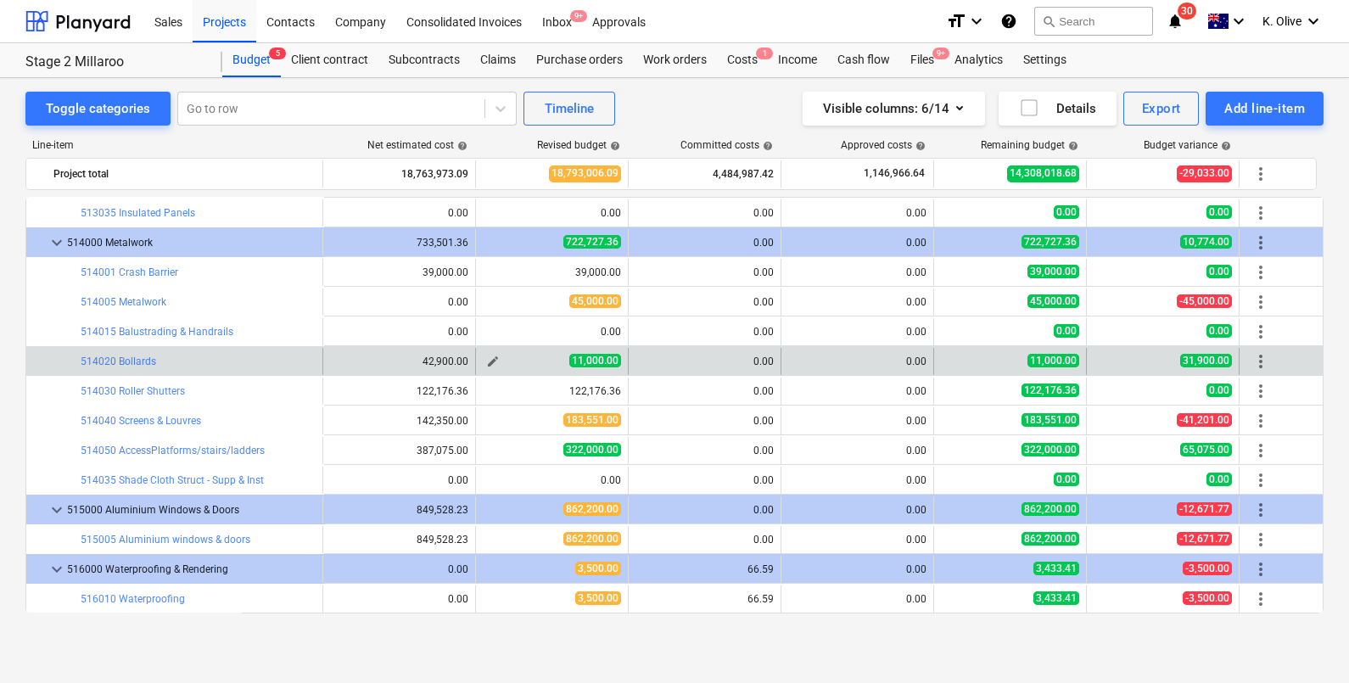
click at [488, 360] on span "edit" at bounding box center [493, 362] width 14 height 14
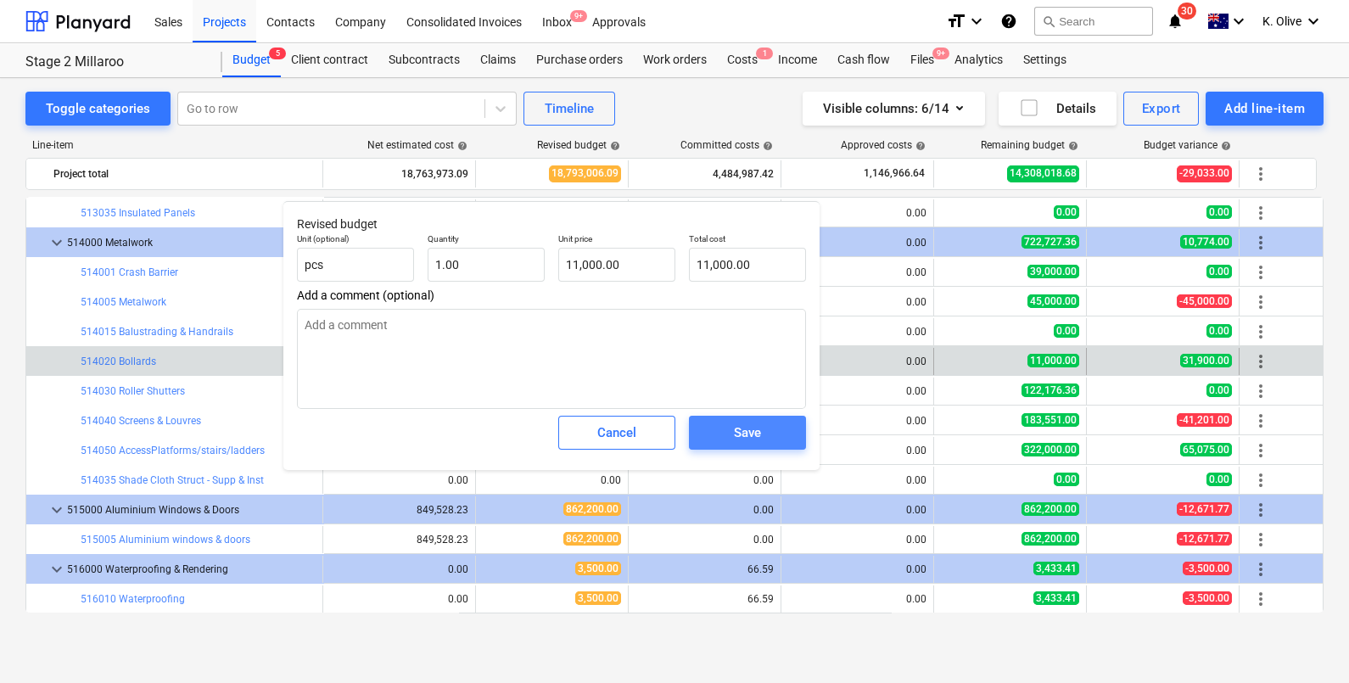
click at [743, 434] on div "Save" at bounding box center [747, 433] width 27 height 22
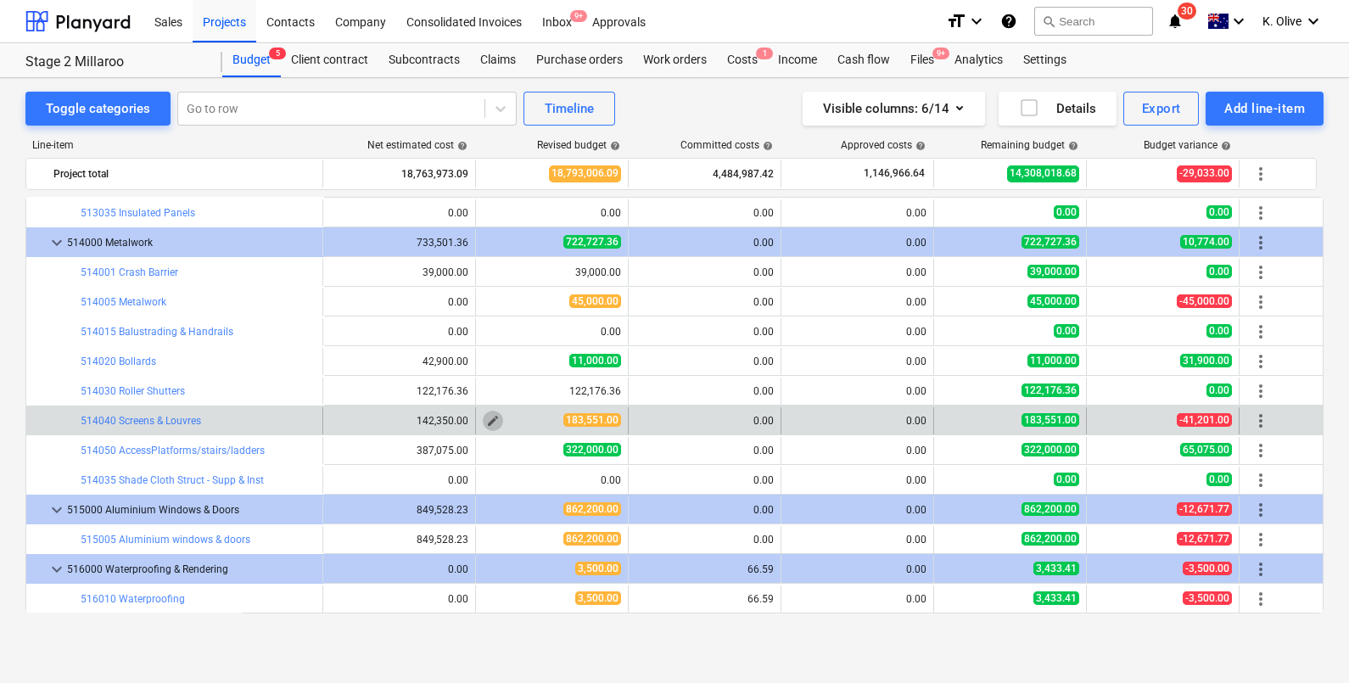
click at [495, 414] on span "edit" at bounding box center [493, 421] width 14 height 14
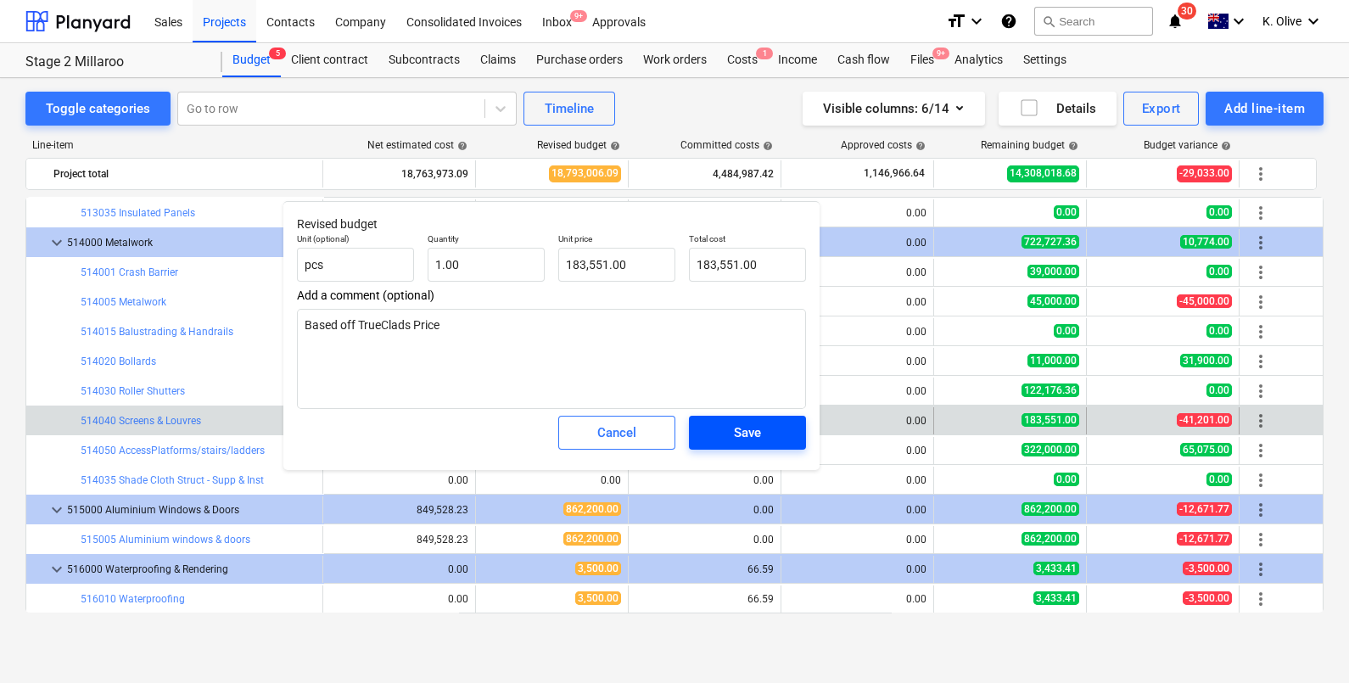
click at [748, 420] on button "Save" at bounding box center [747, 433] width 117 height 34
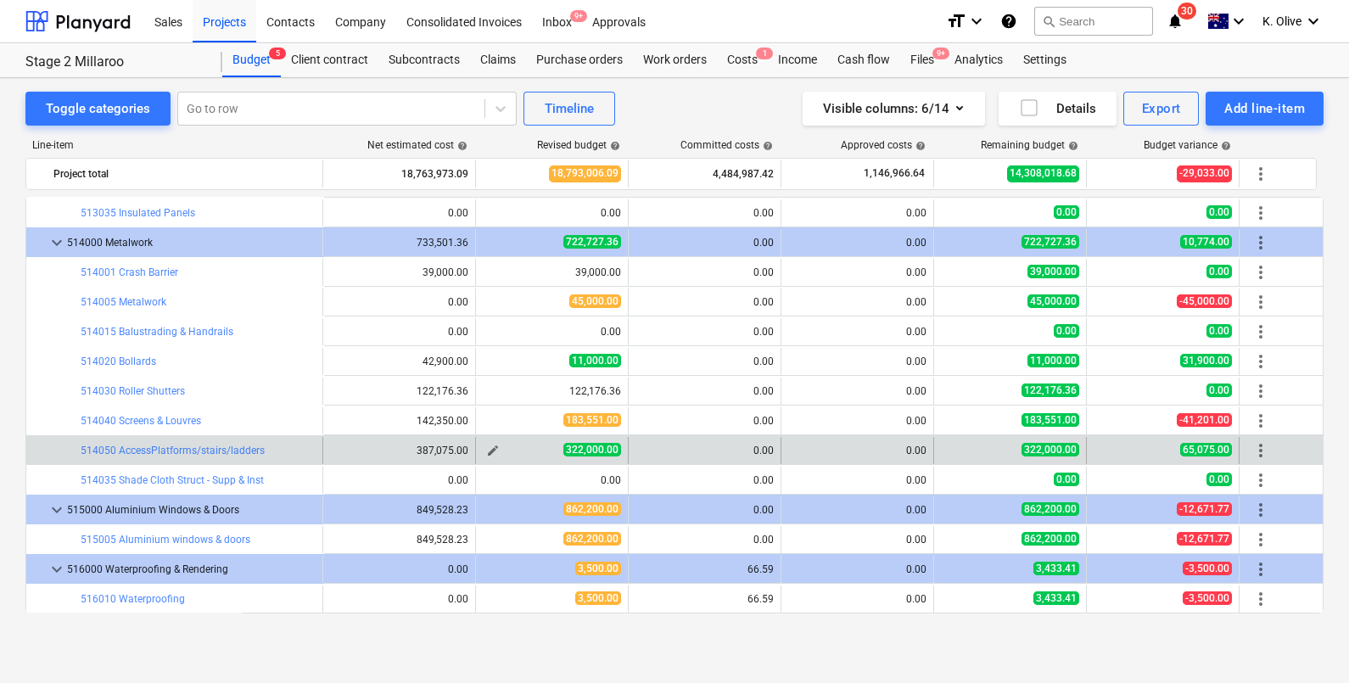
click at [484, 450] on button "edit" at bounding box center [493, 450] width 20 height 20
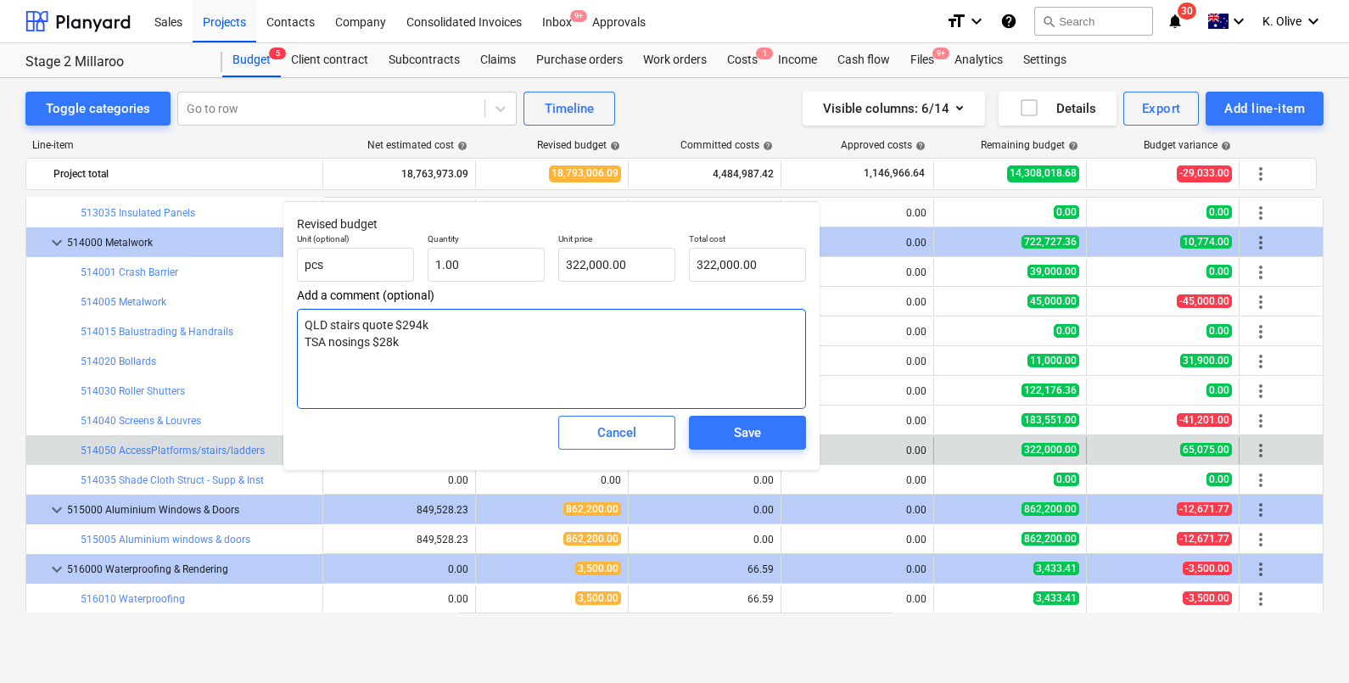
drag, startPoint x: 428, startPoint y: 350, endPoint x: 317, endPoint y: 340, distance: 111.6
click at [294, 331] on div "Revised budget Unit (optional) pcs Quantity 1.00 Unit price 322,000.00 Total co…" at bounding box center [551, 335] width 536 height 269
click at [736, 428] on div "Save" at bounding box center [747, 433] width 27 height 22
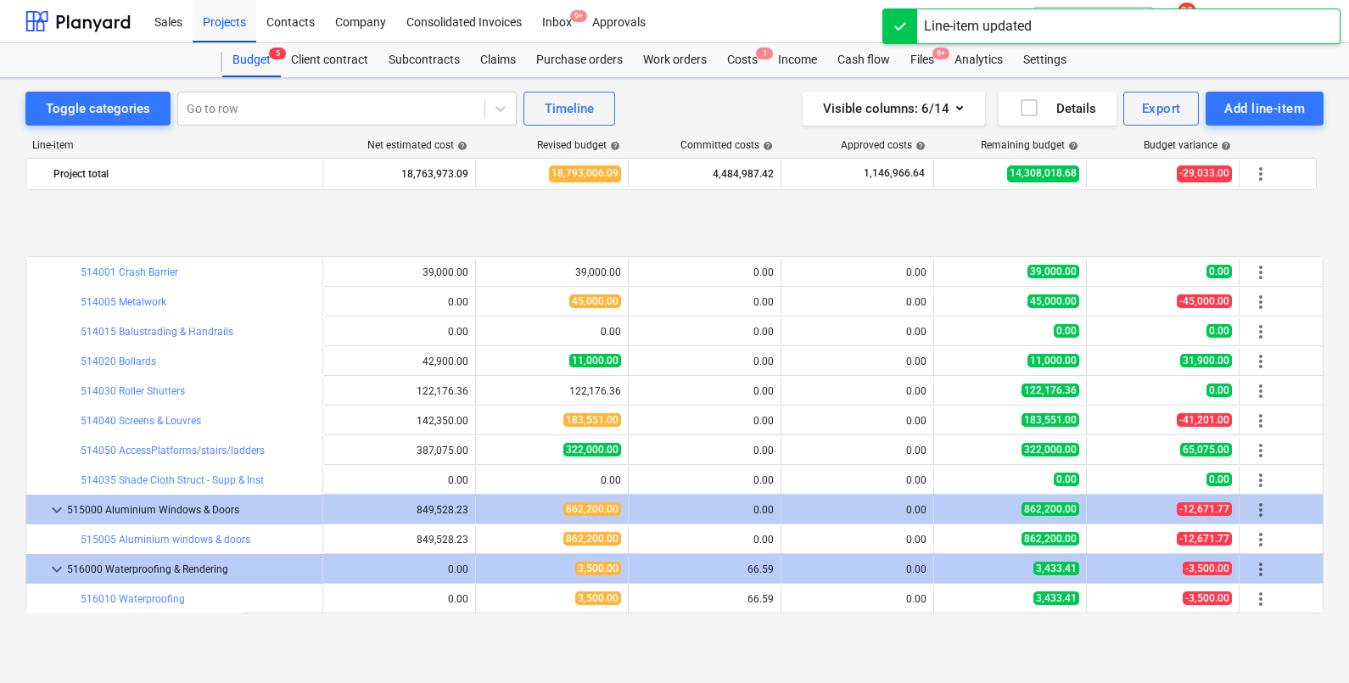
scroll to position [4561, 0]
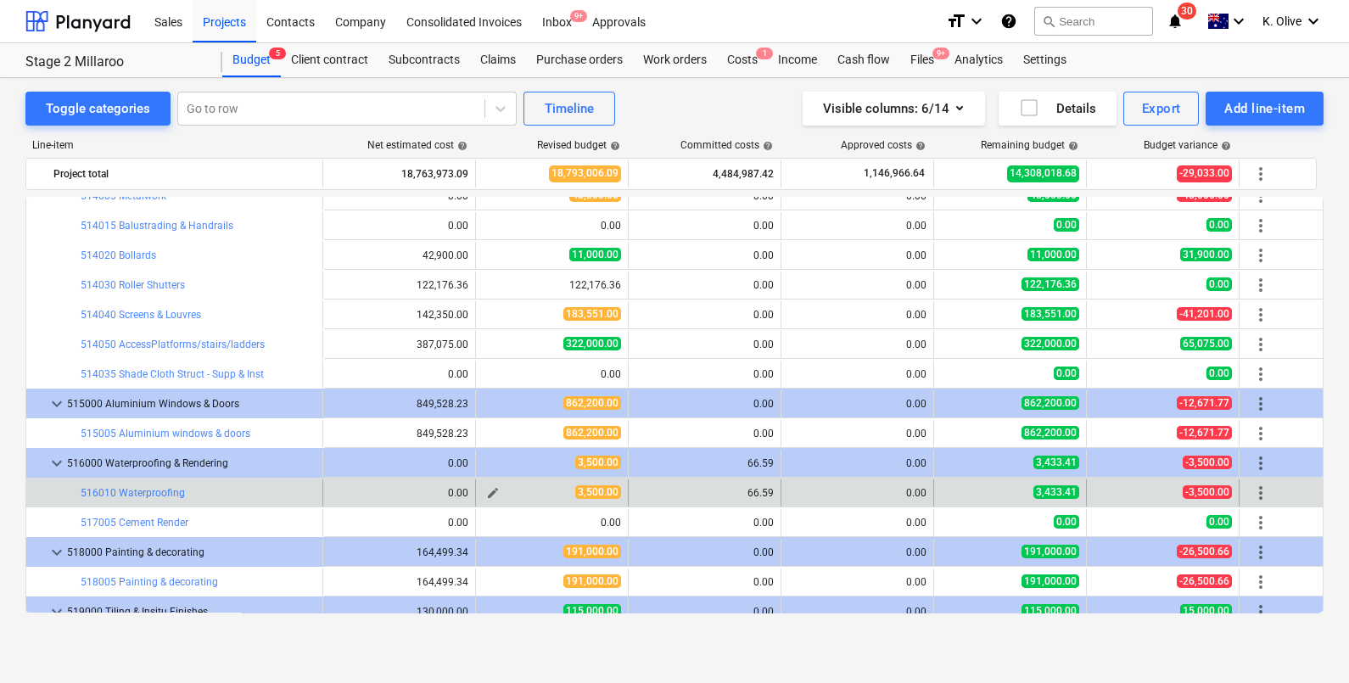
click at [489, 488] on span "edit" at bounding box center [493, 493] width 14 height 14
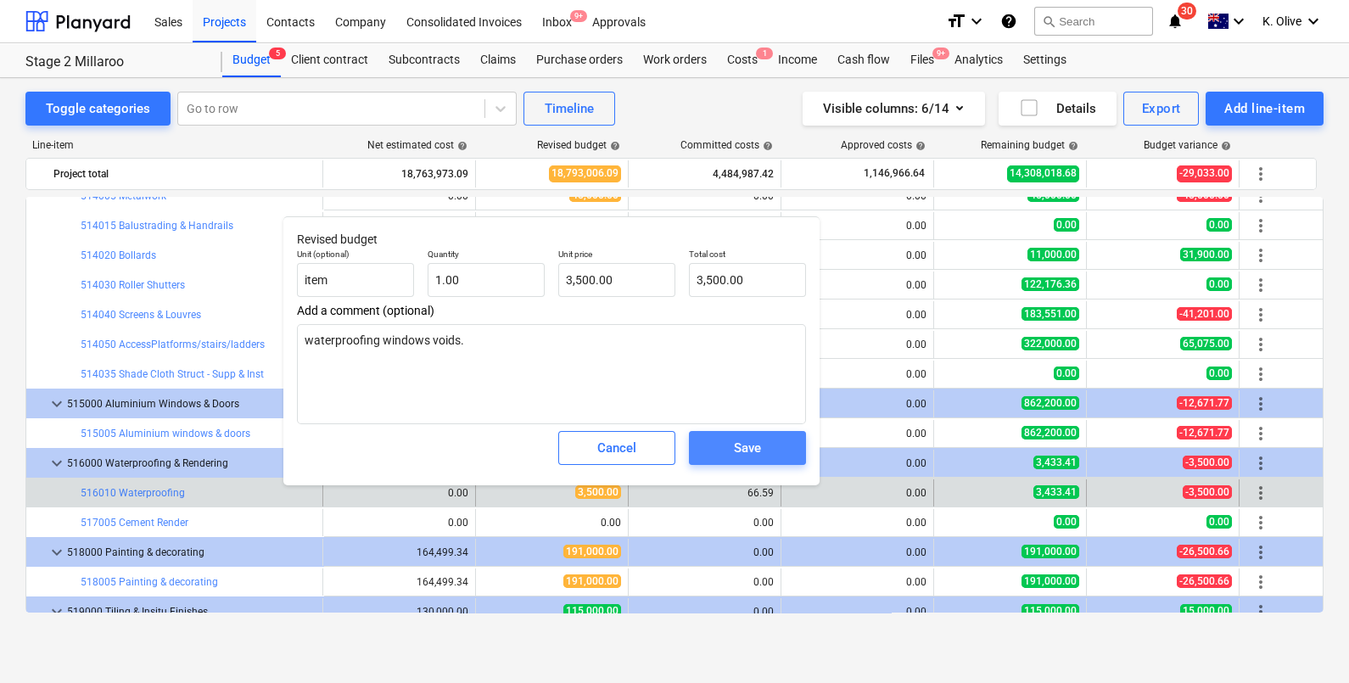
click at [732, 450] on span "Save" at bounding box center [747, 448] width 76 height 22
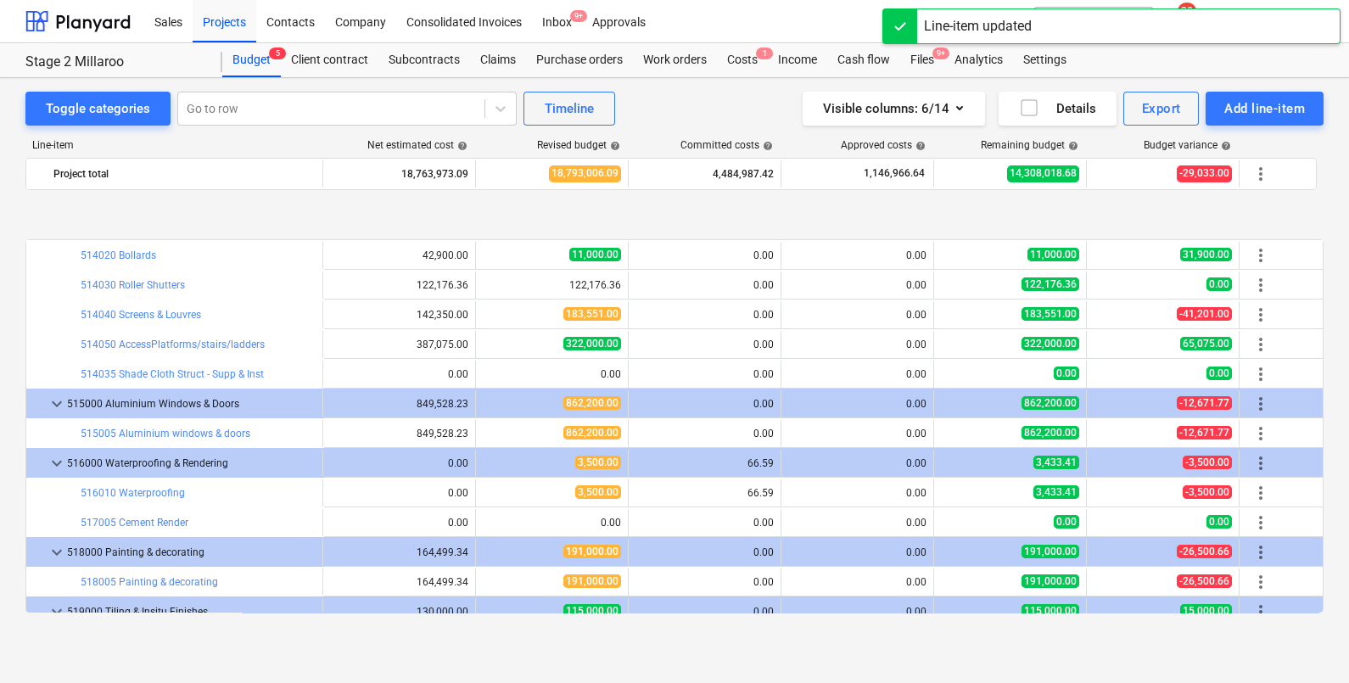
scroll to position [4667, 0]
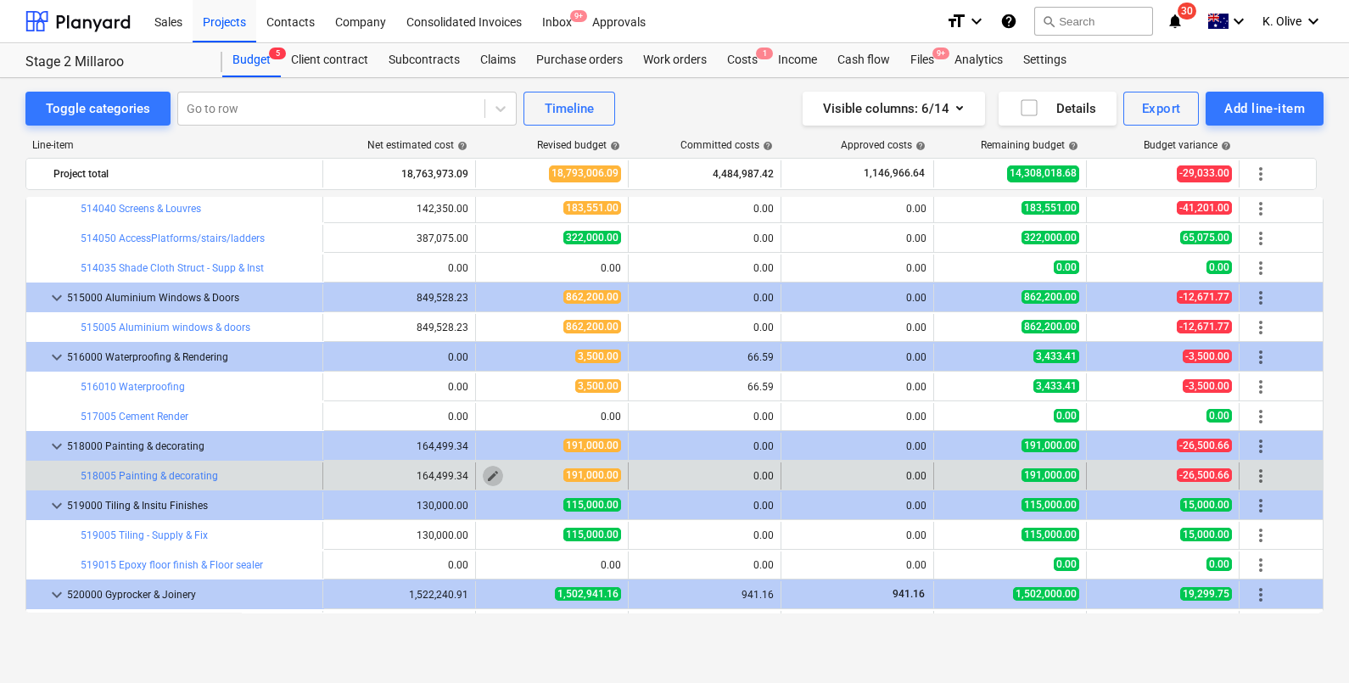
click at [496, 477] on span "edit" at bounding box center [493, 476] width 14 height 14
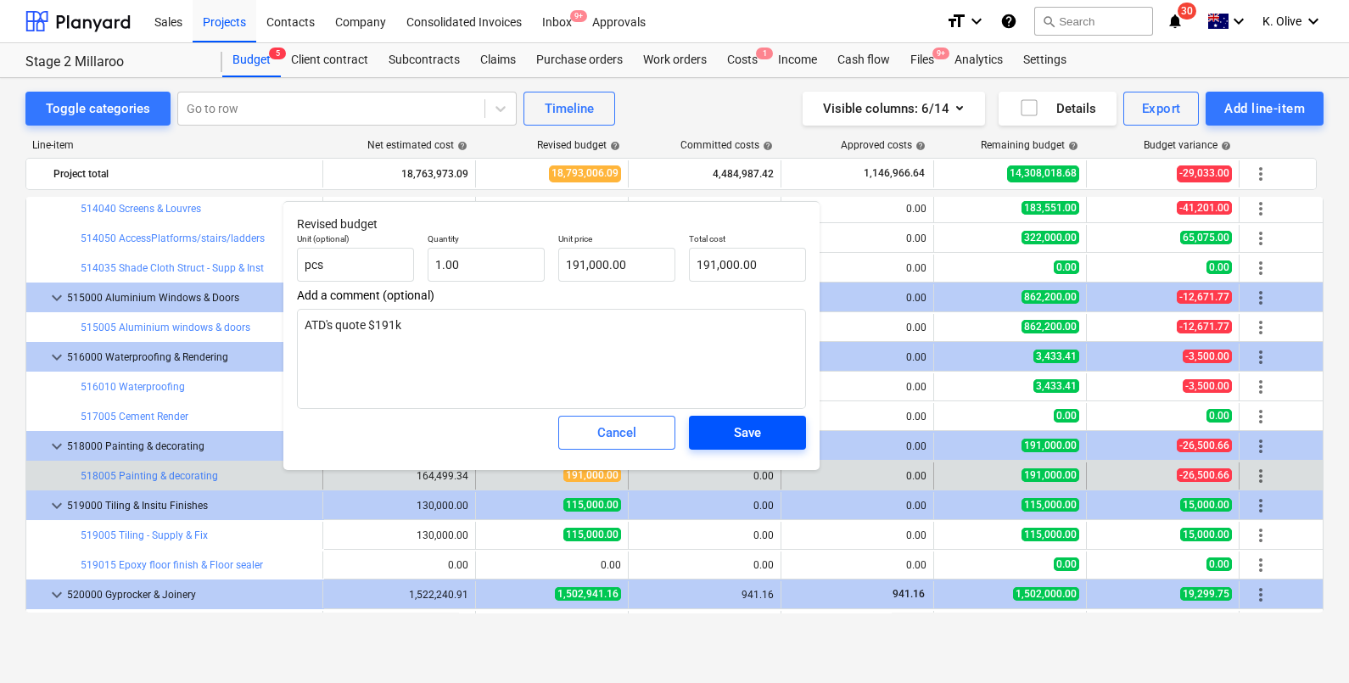
click at [774, 440] on span "Save" at bounding box center [747, 433] width 76 height 22
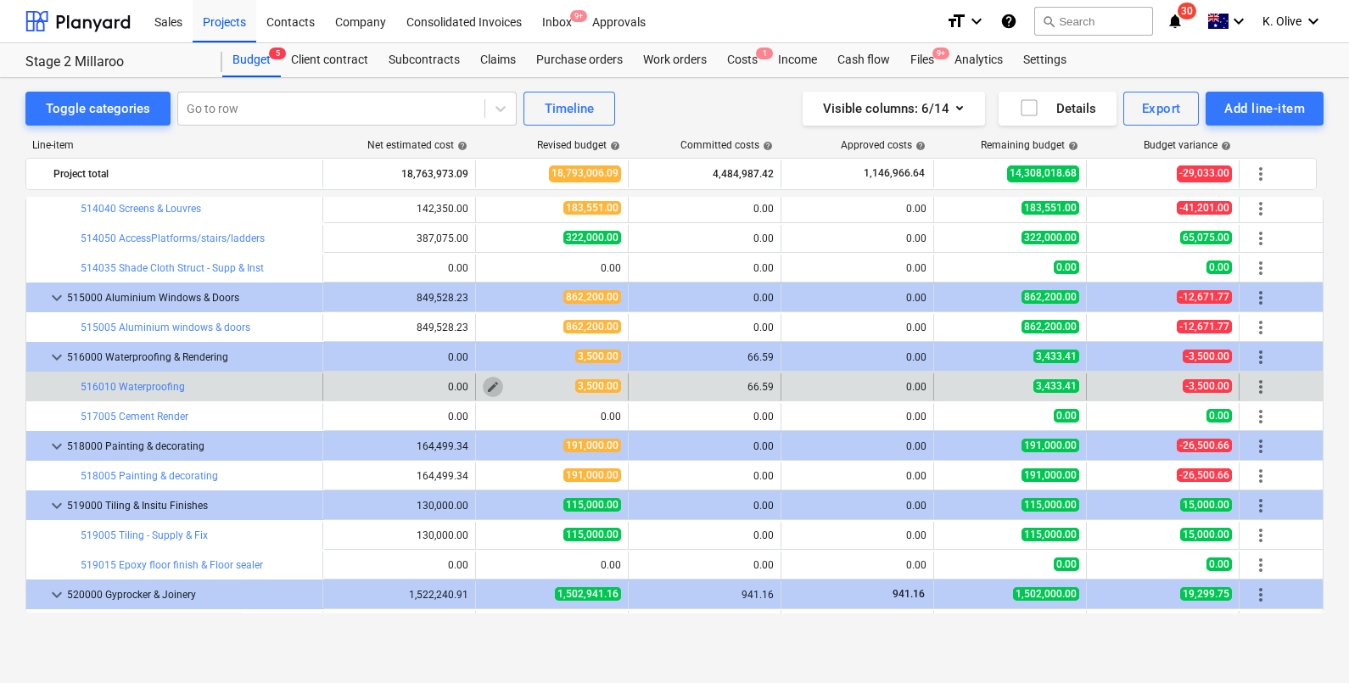
click at [501, 385] on button "edit" at bounding box center [493, 387] width 20 height 20
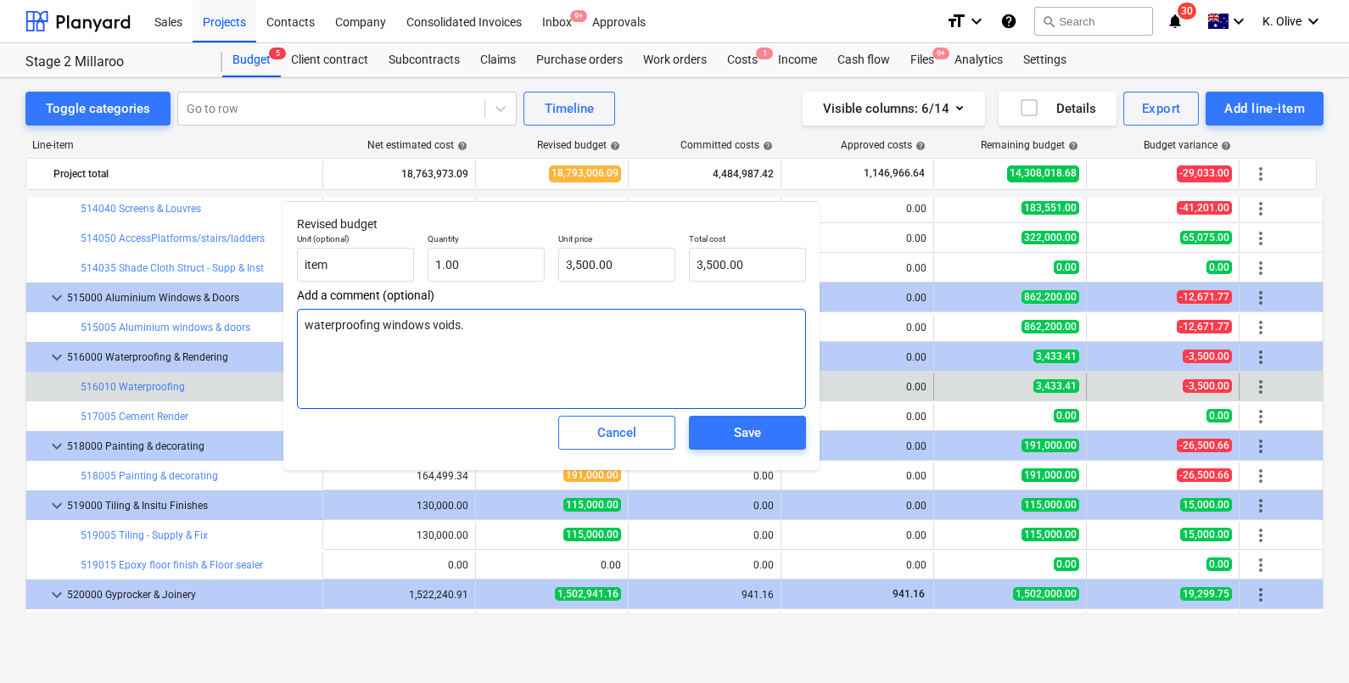
click at [484, 330] on textarea "waterproofing windows voids." at bounding box center [551, 359] width 509 height 100
drag, startPoint x: 496, startPoint y: 328, endPoint x: 467, endPoint y: 328, distance: 29.7
click at [467, 328] on textarea "waterproofing windows voids." at bounding box center [551, 359] width 509 height 100
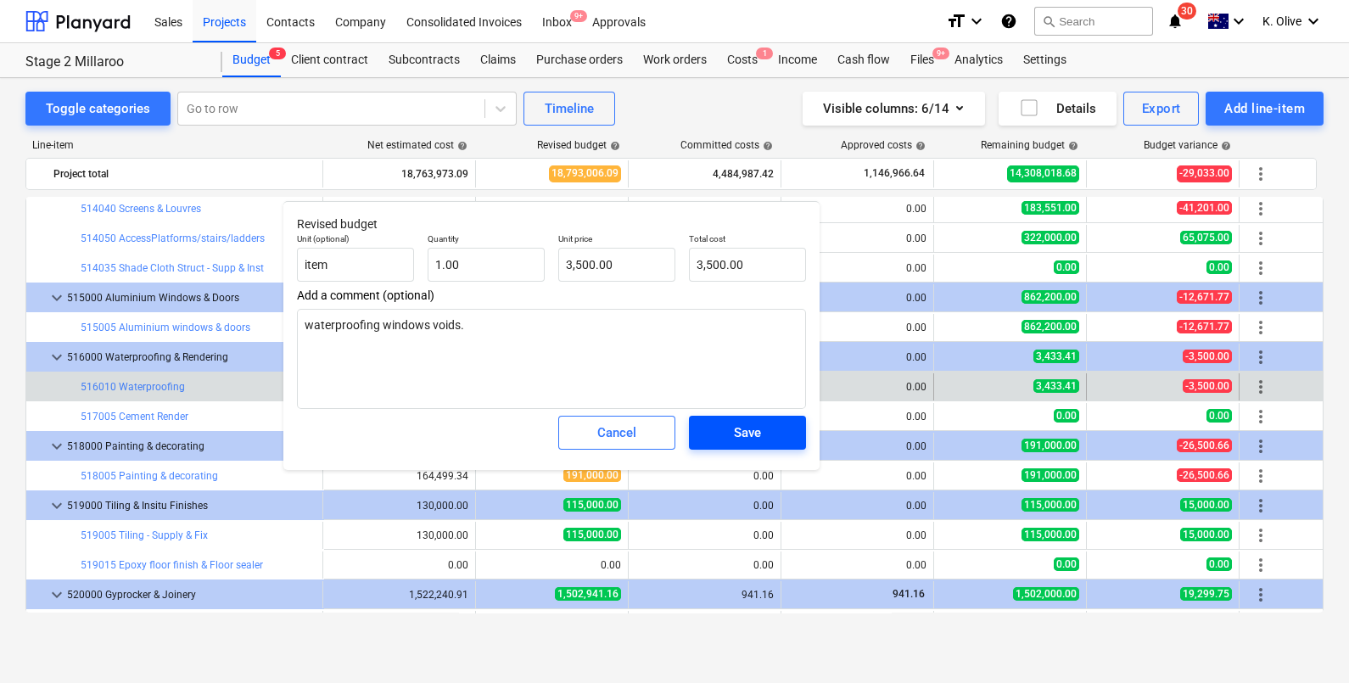
click at [761, 437] on span "Save" at bounding box center [747, 433] width 76 height 22
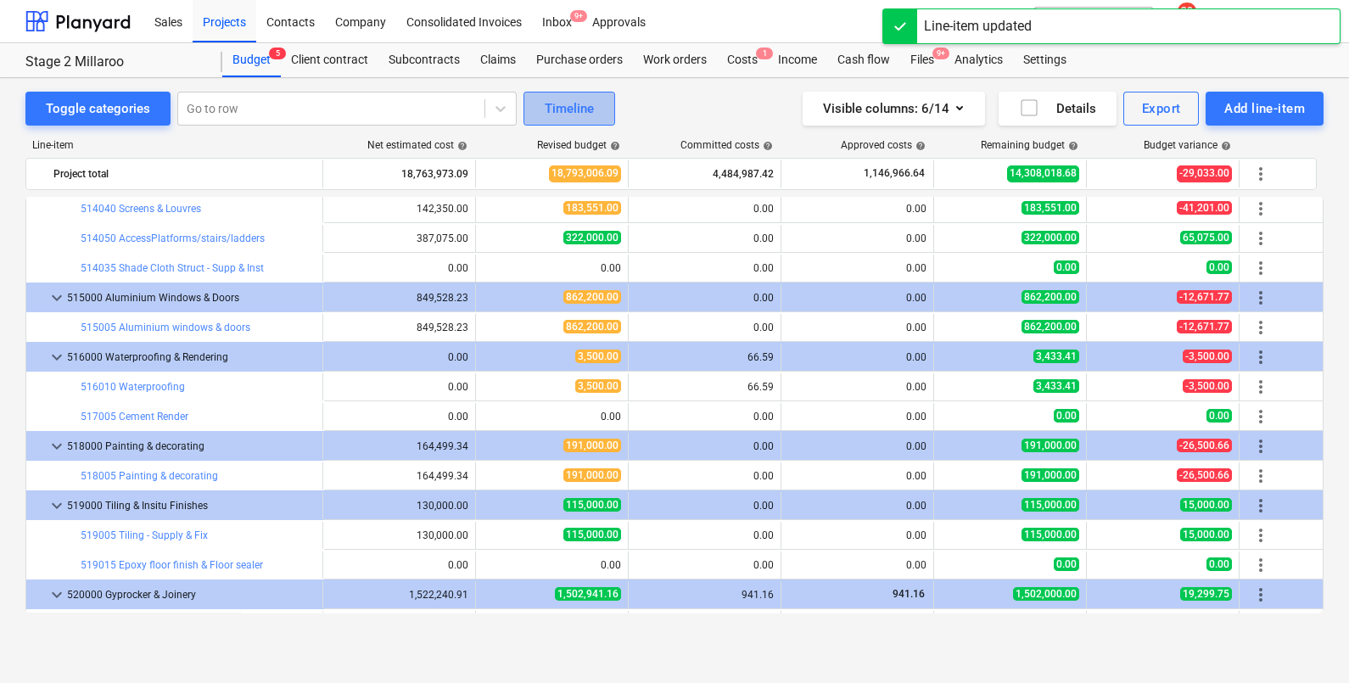
click at [573, 104] on div "Timeline" at bounding box center [569, 109] width 49 height 22
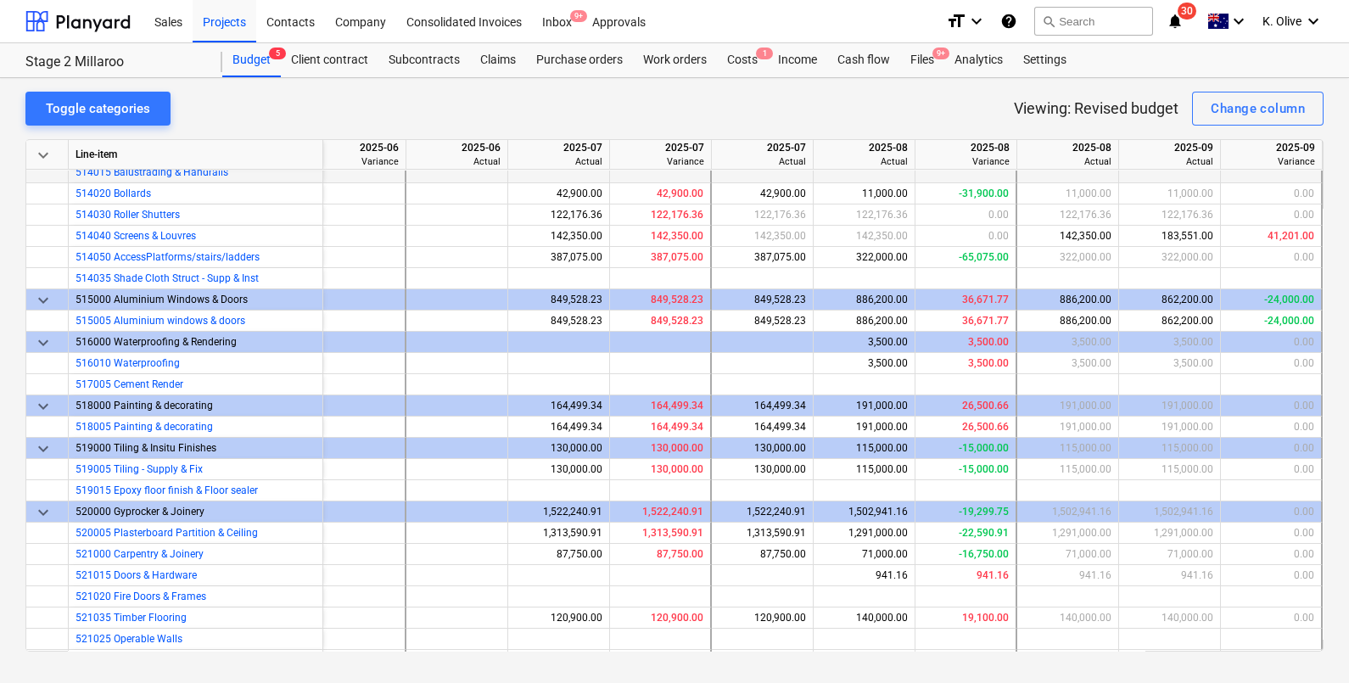
scroll to position [3393, 1042]
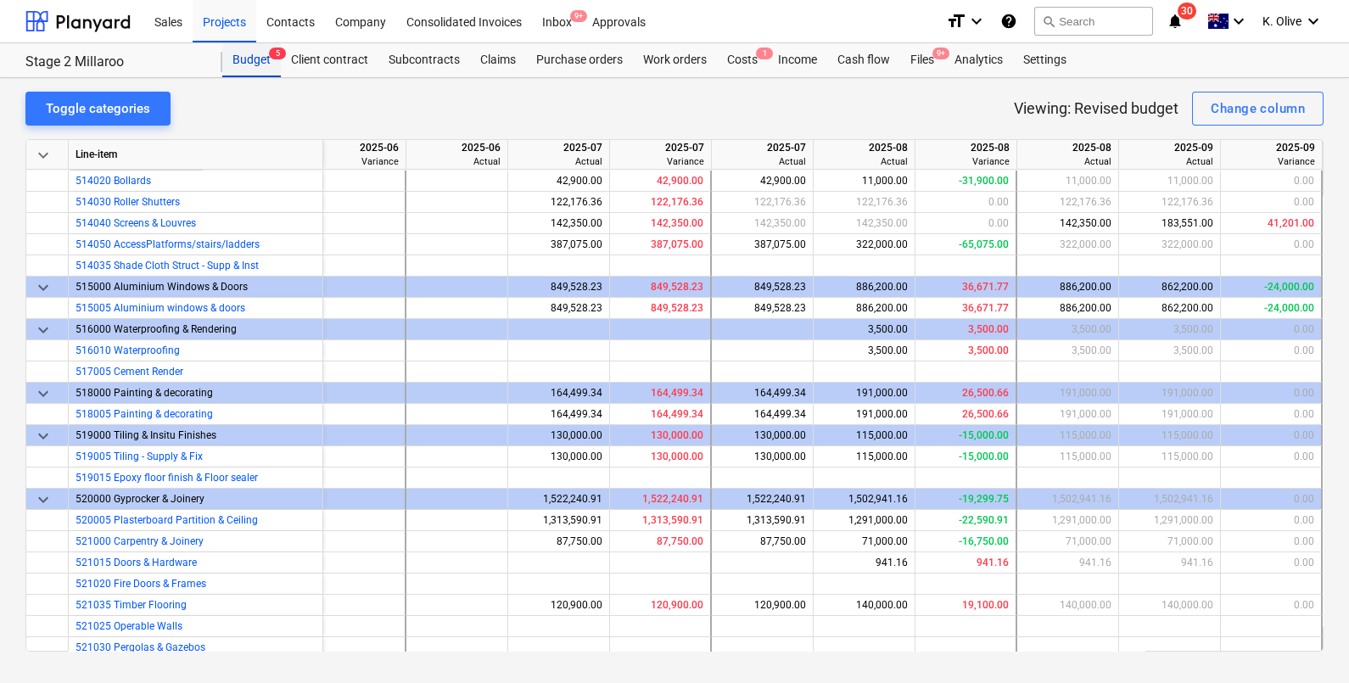
click at [240, 58] on div "Budget 5" at bounding box center [251, 60] width 59 height 34
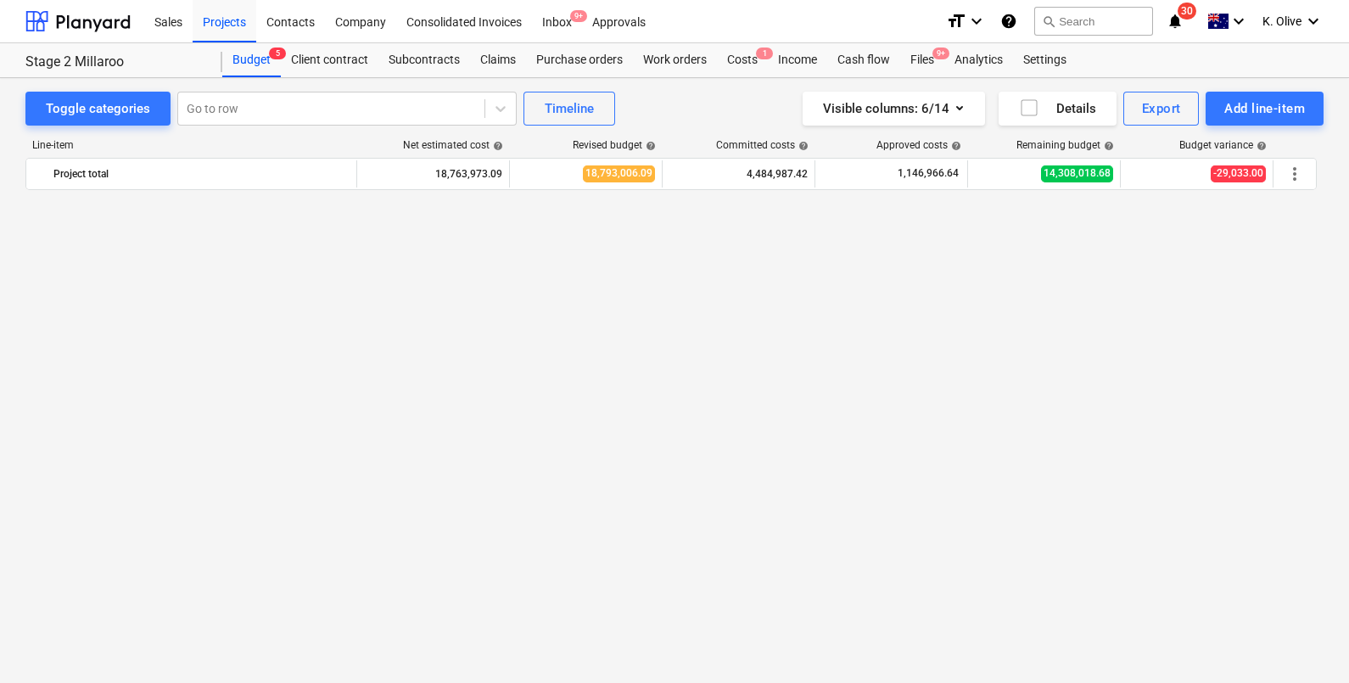
scroll to position [4667, 0]
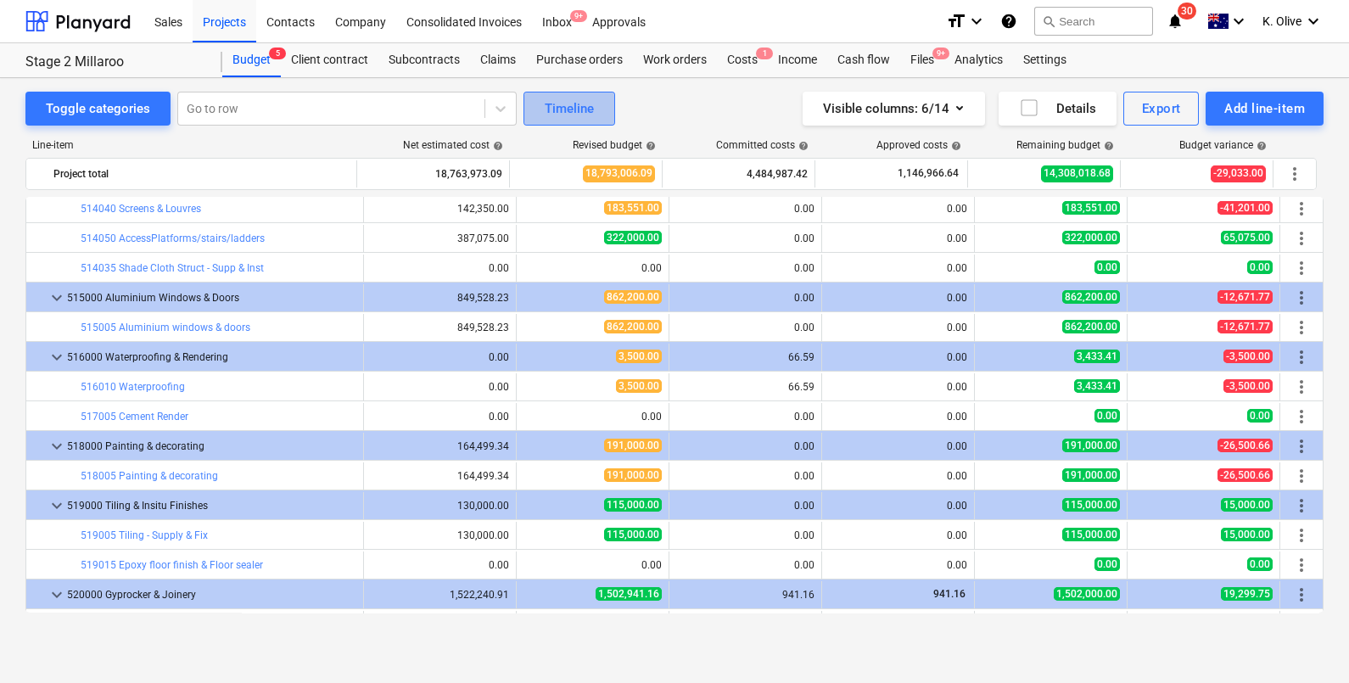
click at [531, 106] on button "Timeline" at bounding box center [570, 109] width 92 height 34
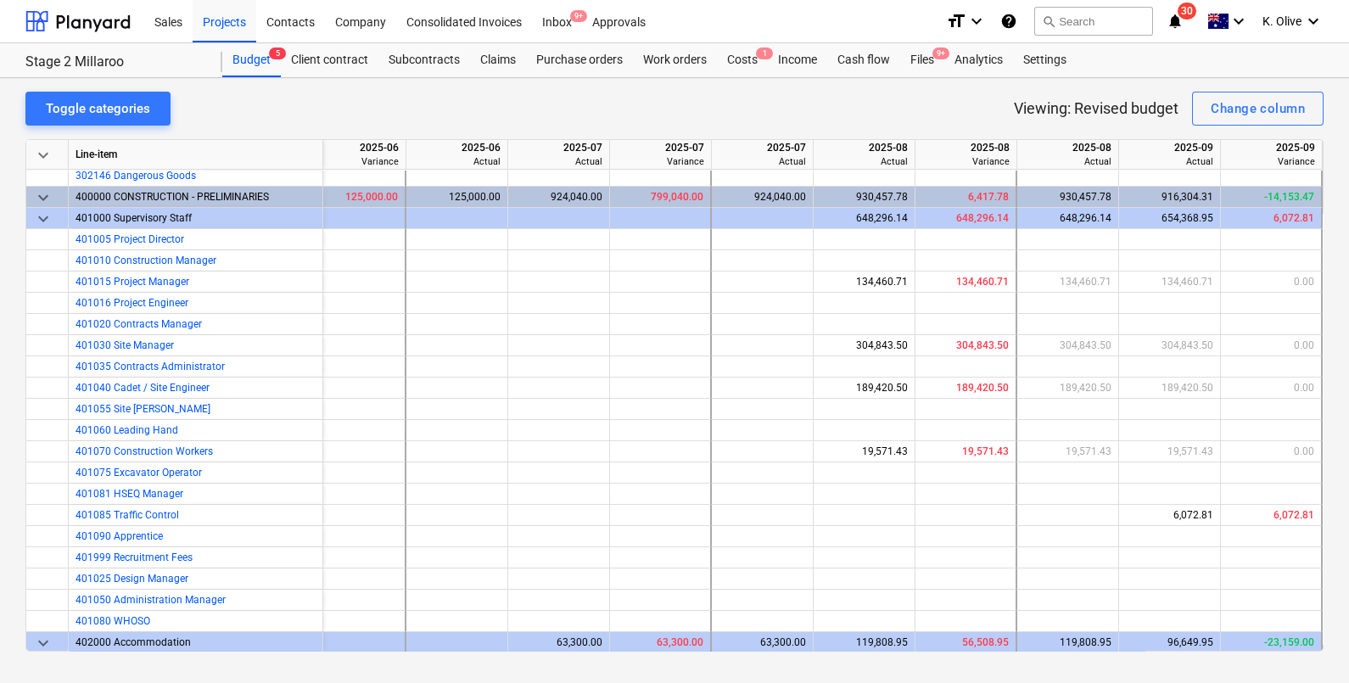
scroll to position [797, 1042]
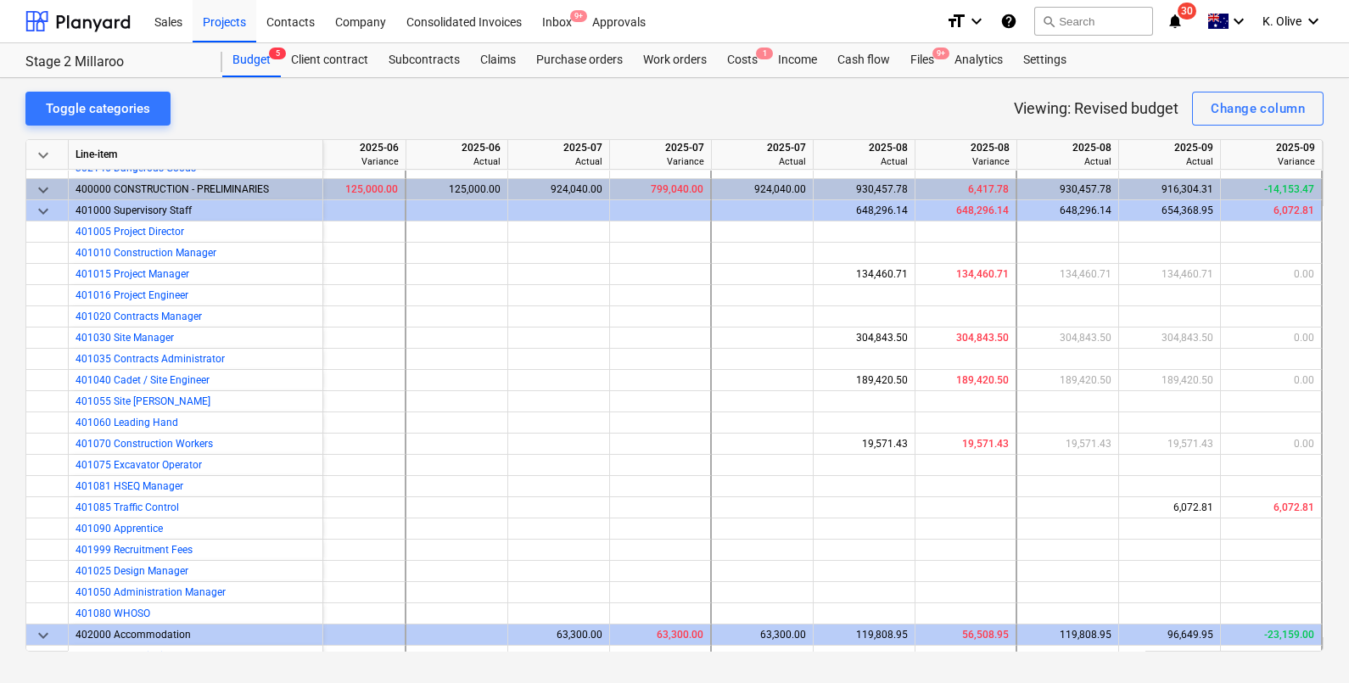
click at [31, 185] on div "keyboard_arrow_down" at bounding box center [47, 189] width 42 height 21
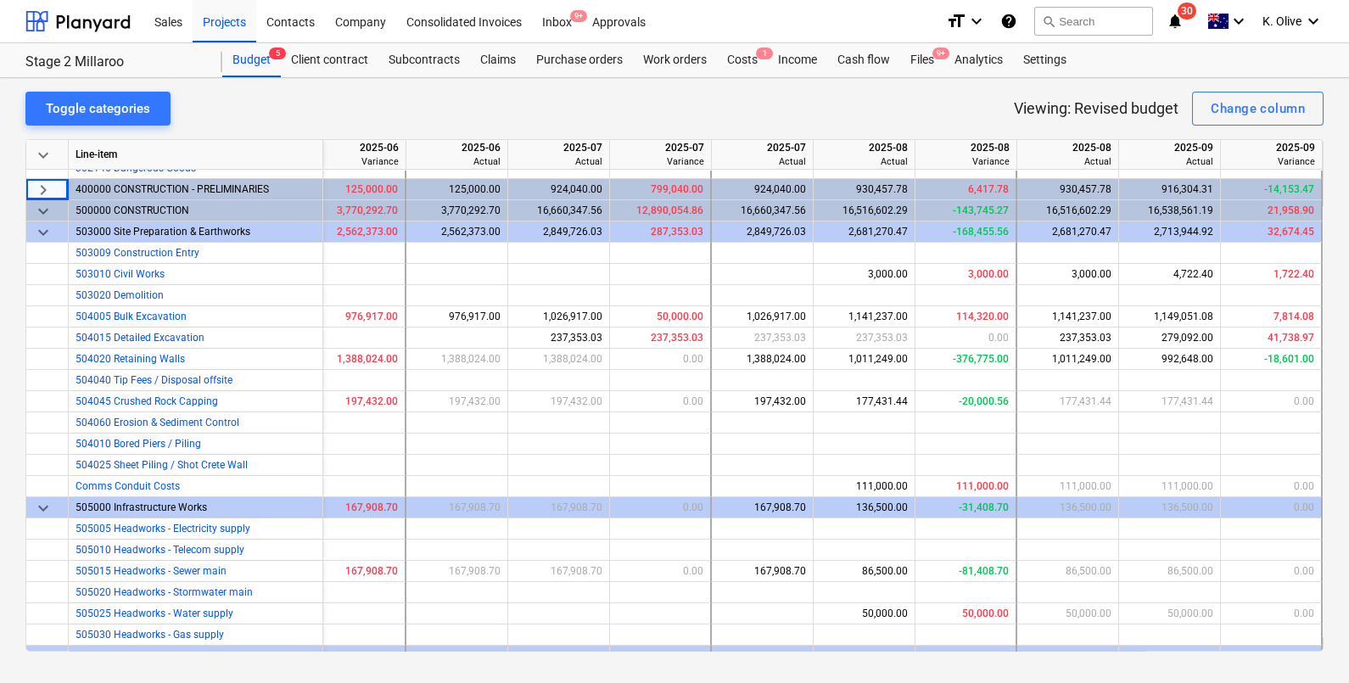
click at [41, 189] on span "keyboard_arrow_right" at bounding box center [43, 190] width 20 height 20
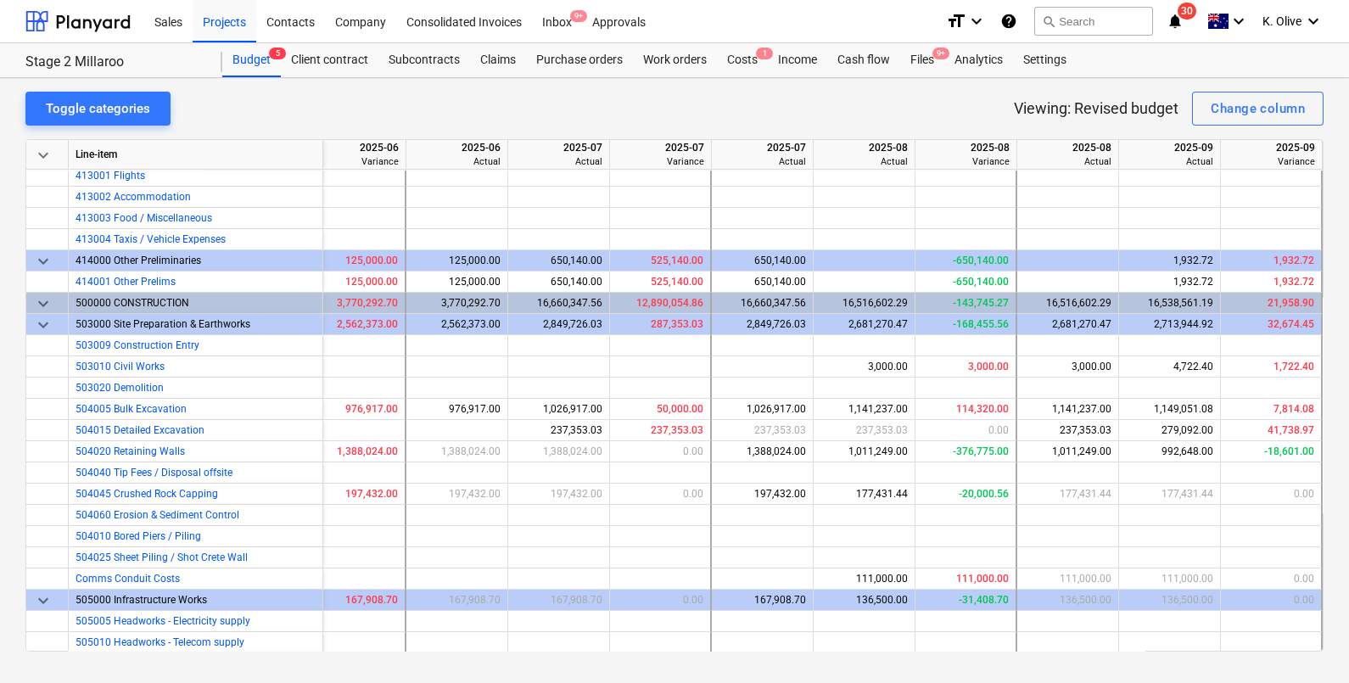
scroll to position [2019, 1042]
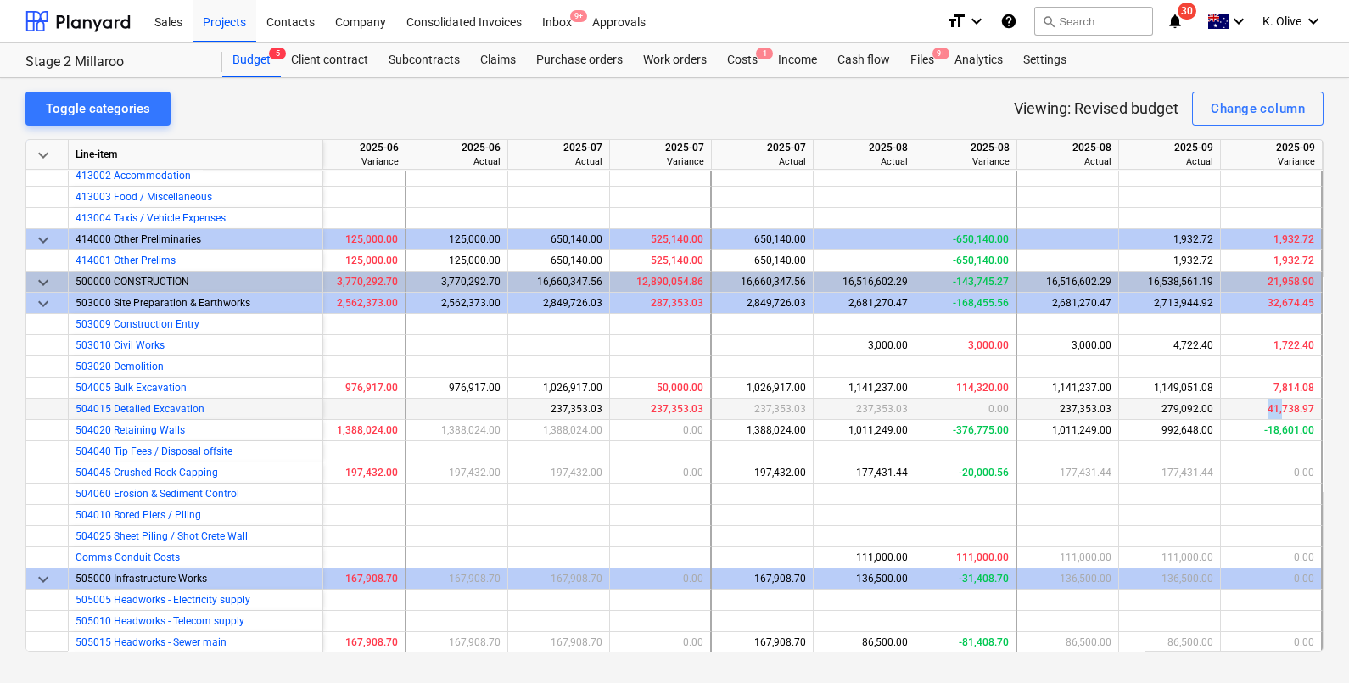
drag, startPoint x: 1263, startPoint y: 408, endPoint x: 1279, endPoint y: 412, distance: 15.6
click at [1279, 412] on div "41,738.97" at bounding box center [1271, 409] width 87 height 21
click at [1183, 416] on div "279,092.00" at bounding box center [1169, 409] width 87 height 21
click at [1180, 409] on div "279,092.00" at bounding box center [1169, 409] width 87 height 21
click at [145, 407] on span "504015 Detailed Excavation" at bounding box center [140, 409] width 129 height 12
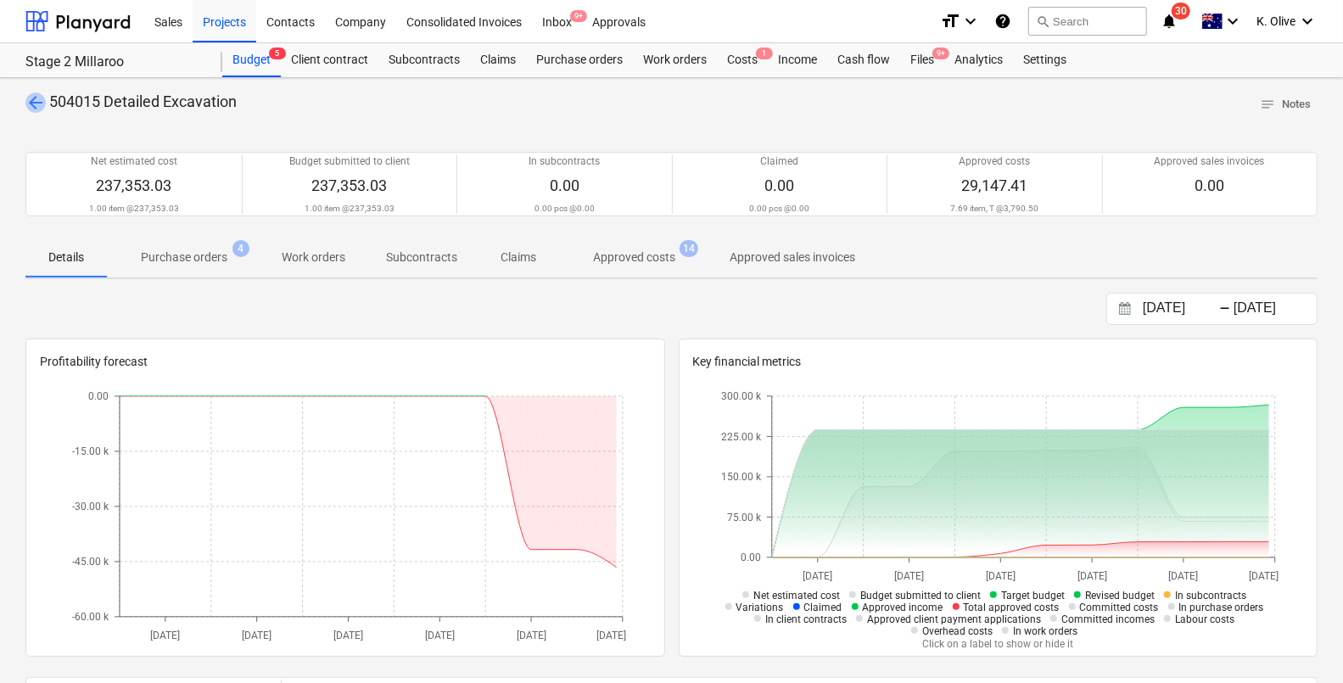
click at [31, 99] on span "arrow_back" at bounding box center [35, 102] width 20 height 20
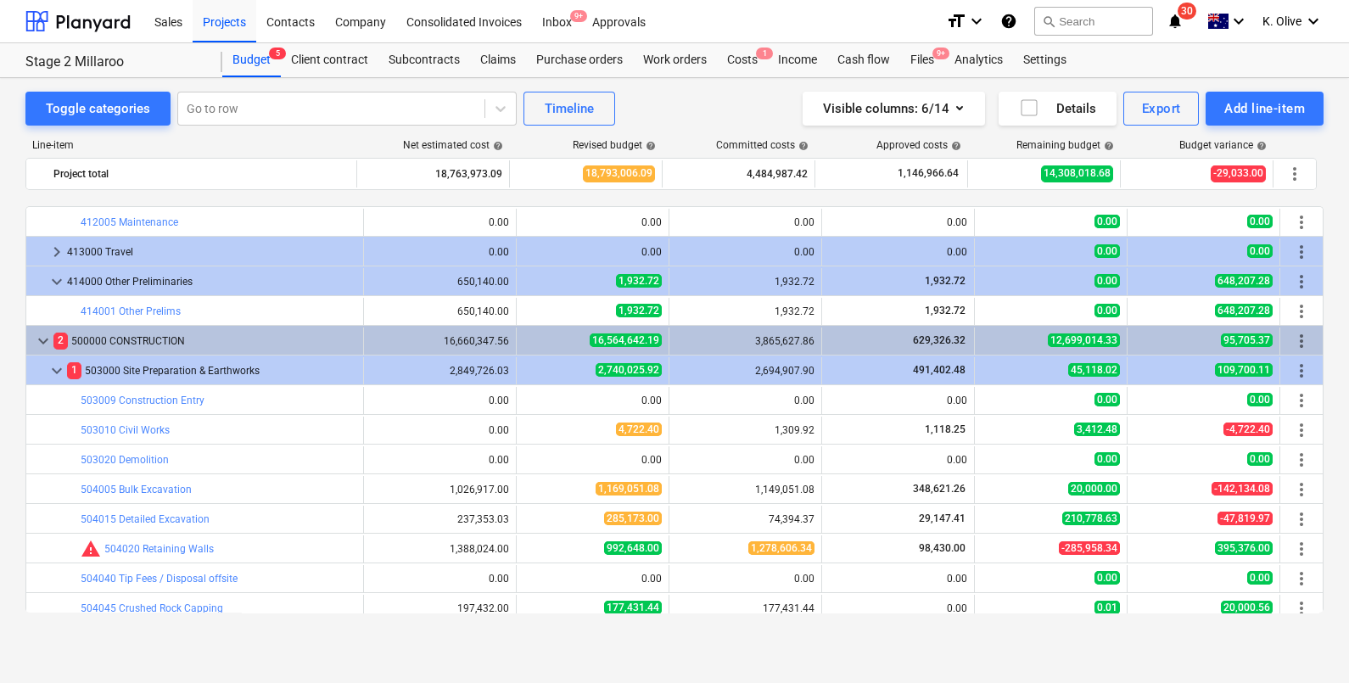
scroll to position [2757, 0]
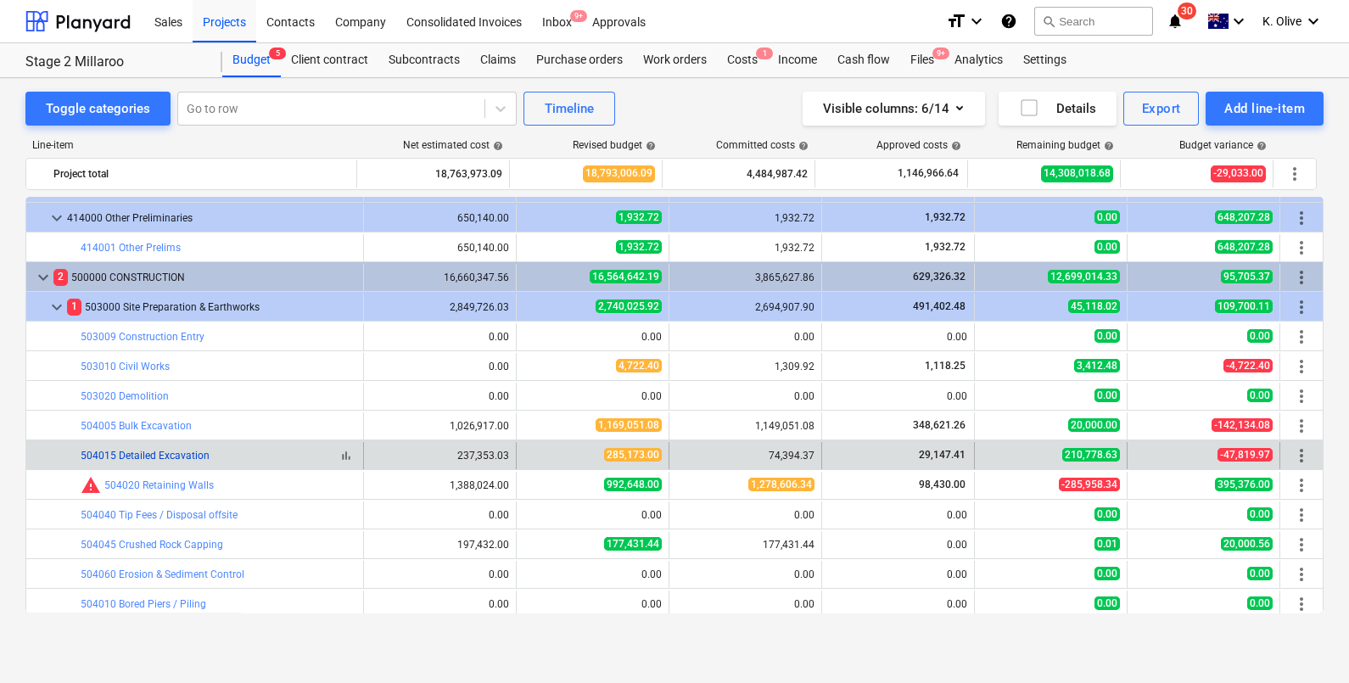
click at [144, 454] on link "504015 Detailed Excavation" at bounding box center [145, 456] width 129 height 12
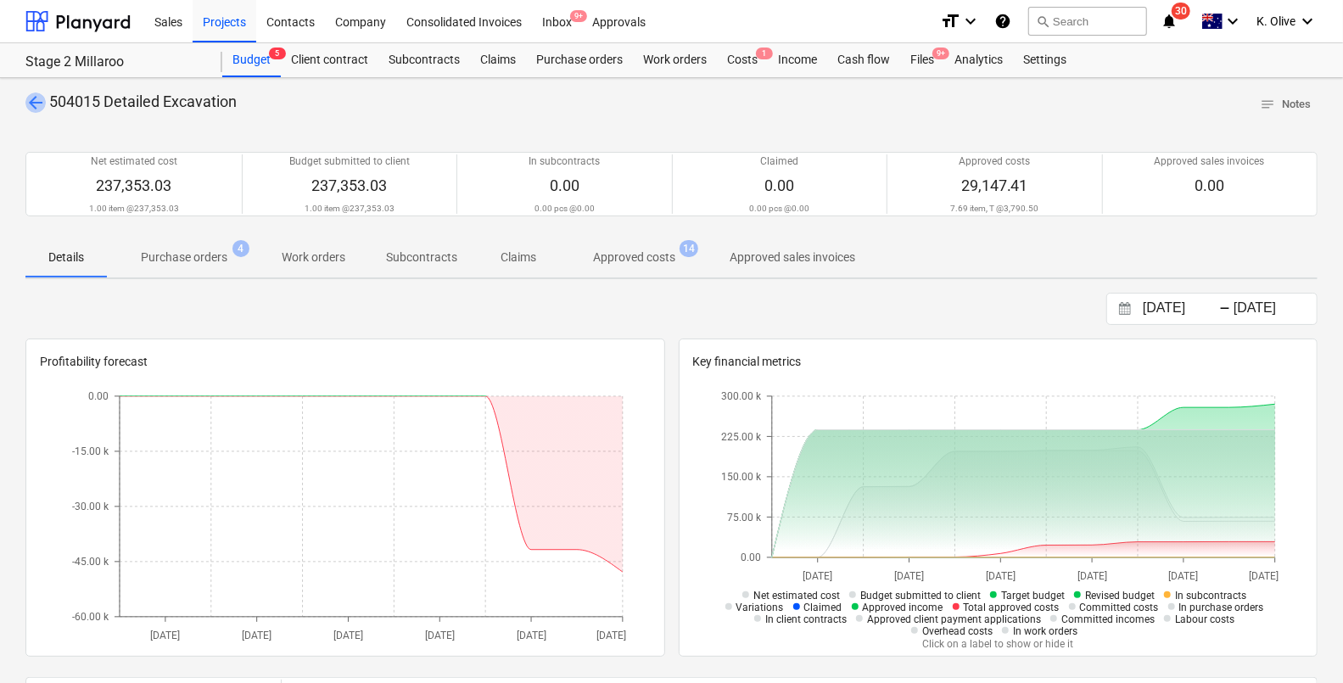
click at [33, 105] on span "arrow_back" at bounding box center [35, 102] width 20 height 20
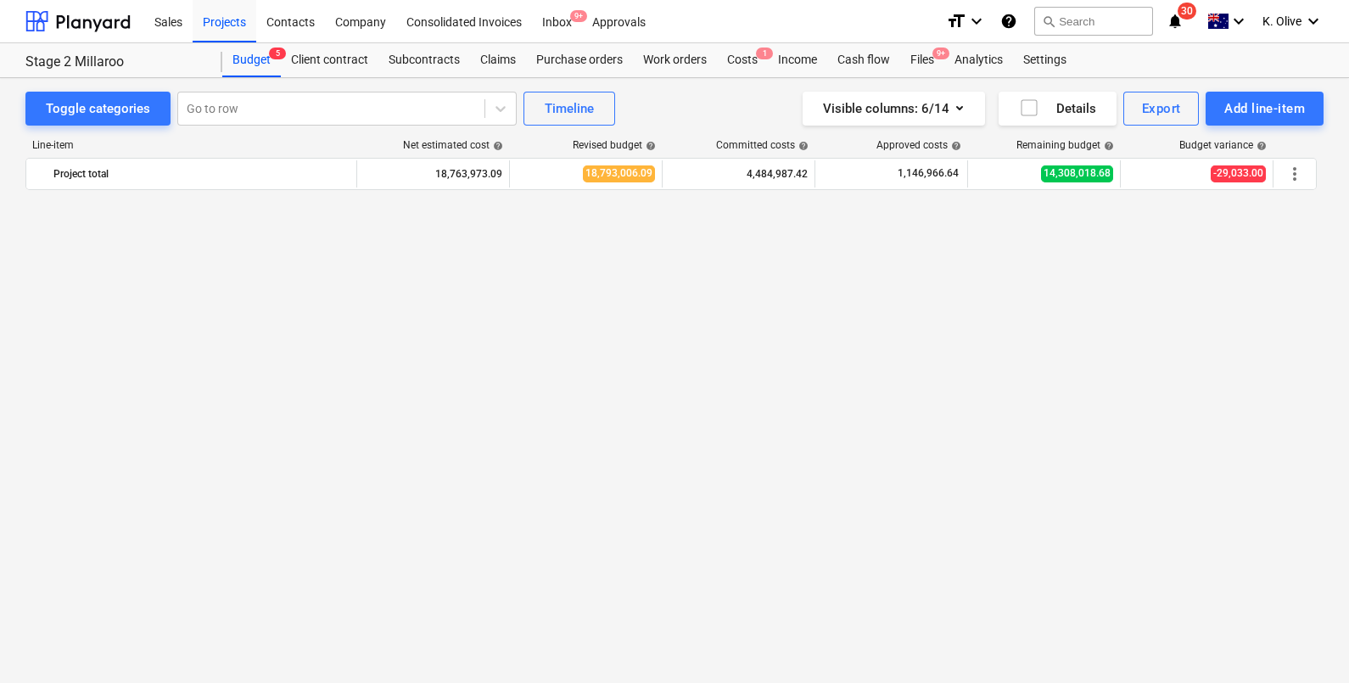
scroll to position [2757, 0]
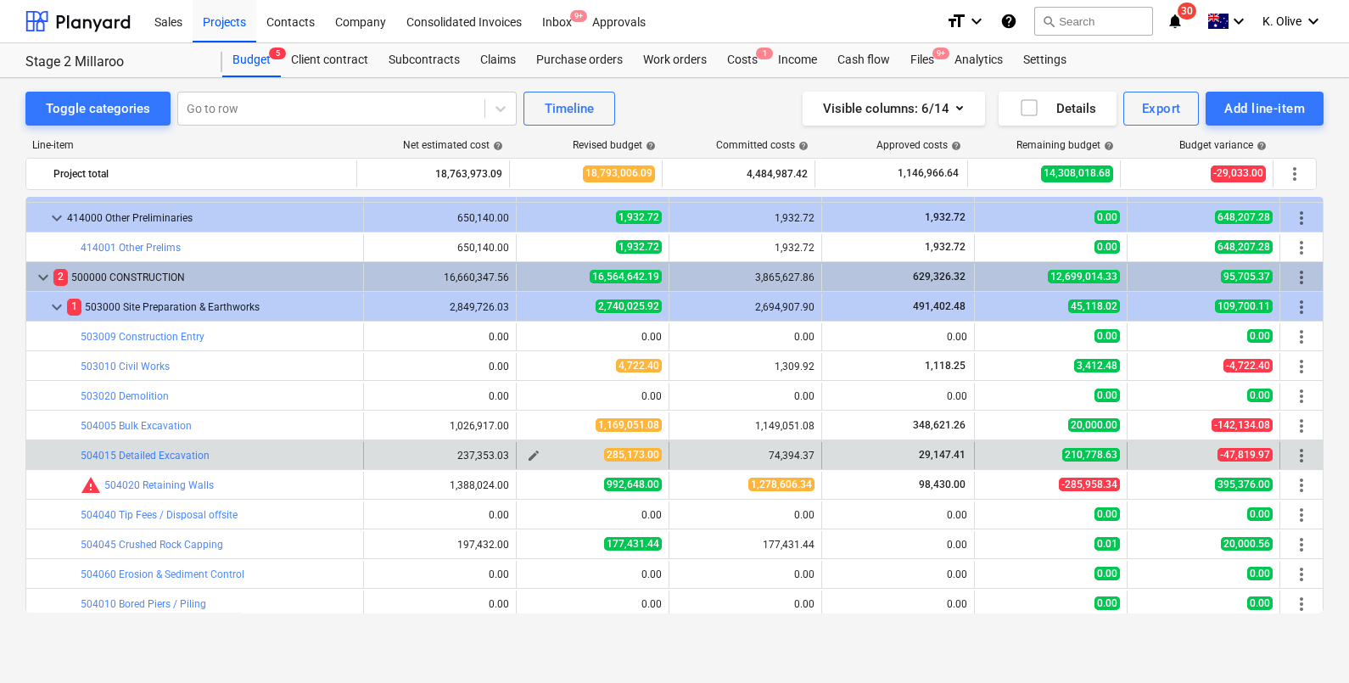
click at [528, 450] on span "edit" at bounding box center [534, 456] width 14 height 14
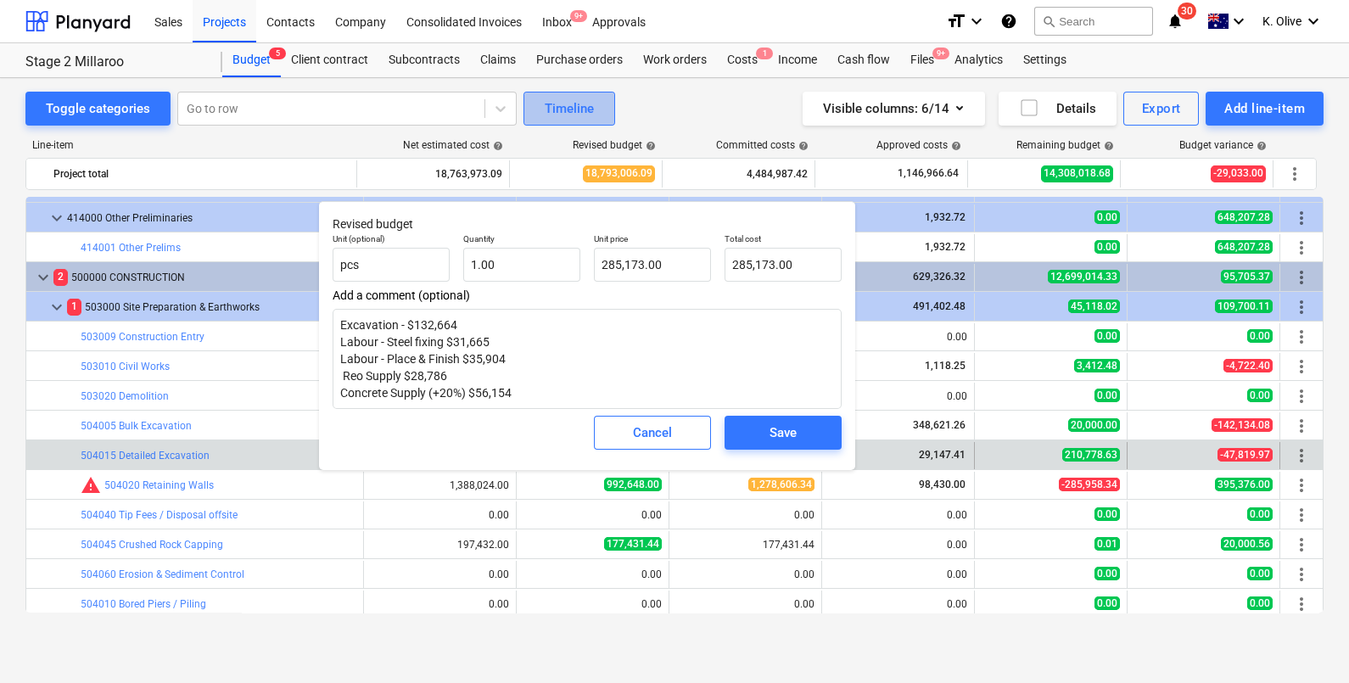
click at [570, 115] on div "Timeline" at bounding box center [569, 109] width 49 height 22
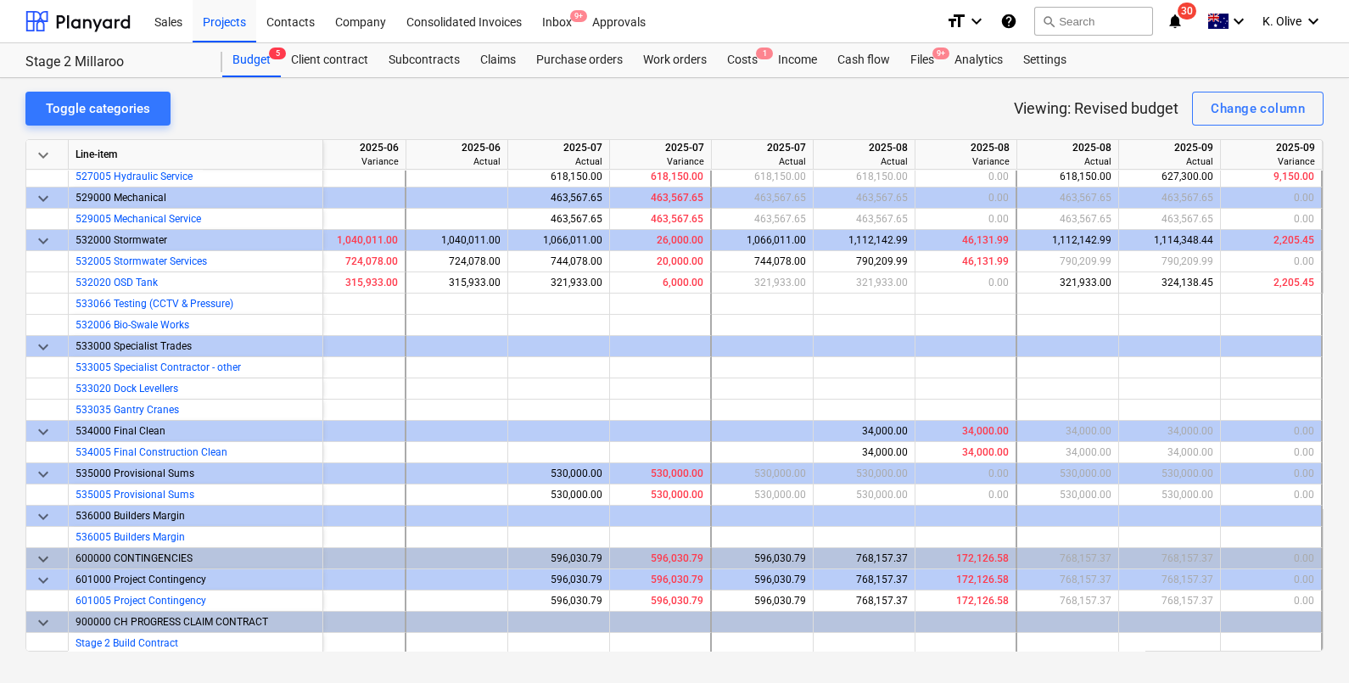
scroll to position [4403, 1042]
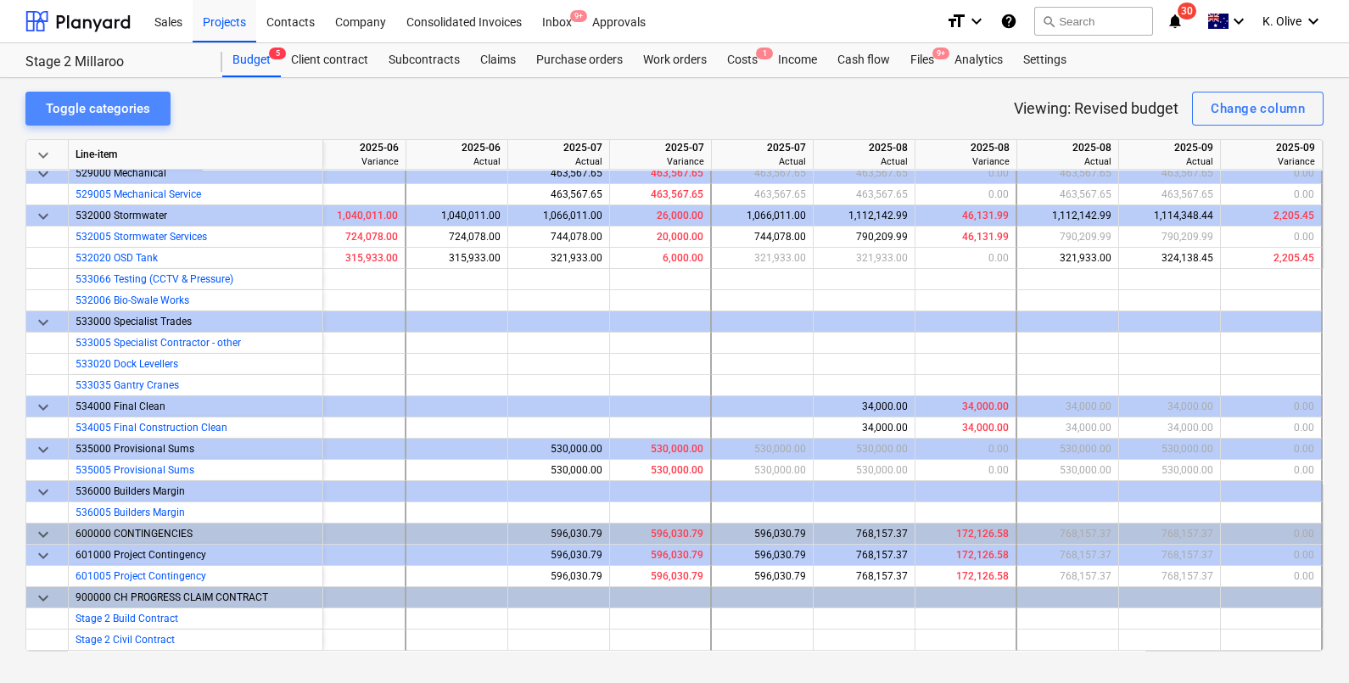
click at [109, 106] on div "Toggle categories" at bounding box center [98, 109] width 104 height 22
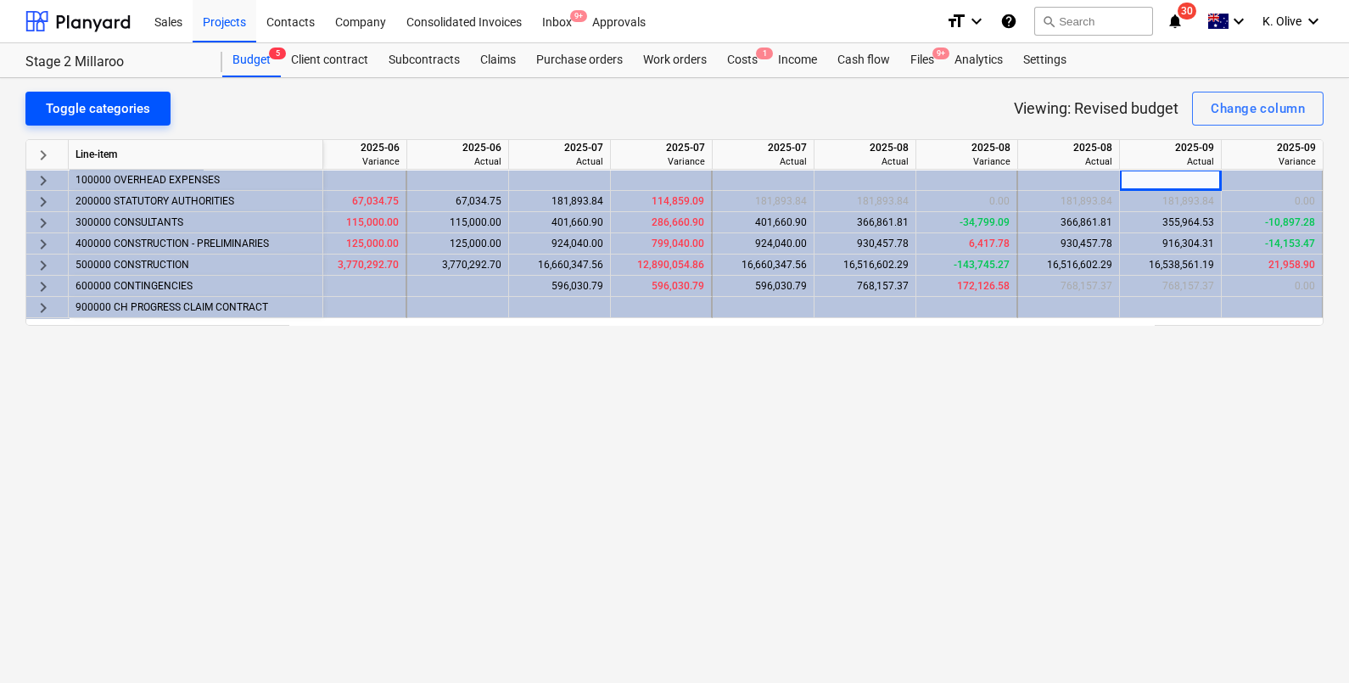
click at [109, 107] on div "Toggle categories" at bounding box center [98, 109] width 104 height 22
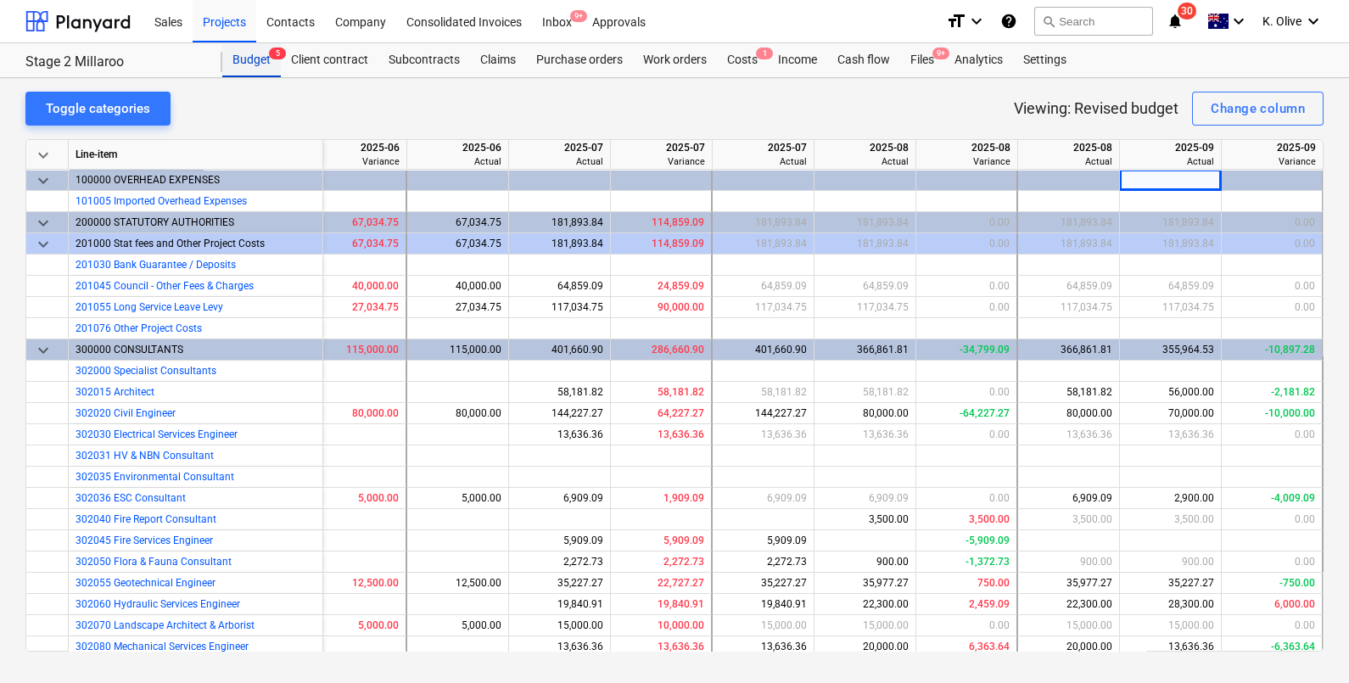
click at [254, 64] on div "Budget 5" at bounding box center [251, 60] width 59 height 34
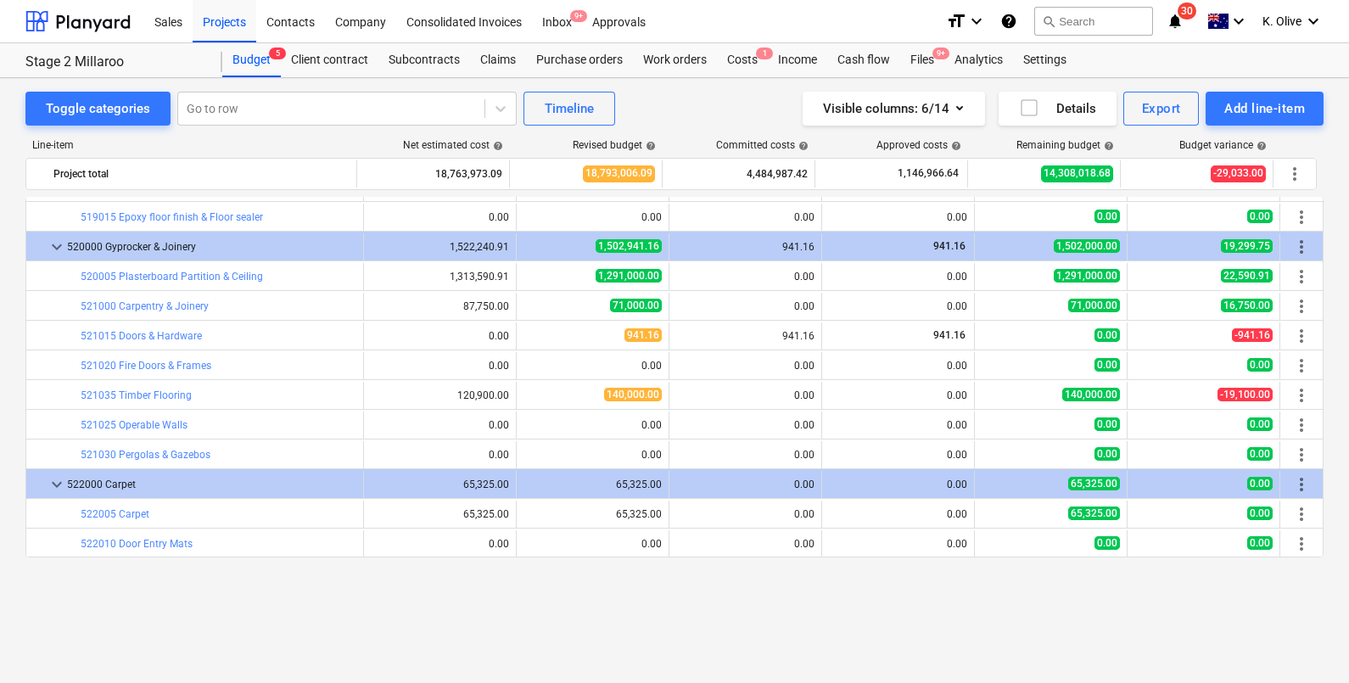
scroll to position [4909, 0]
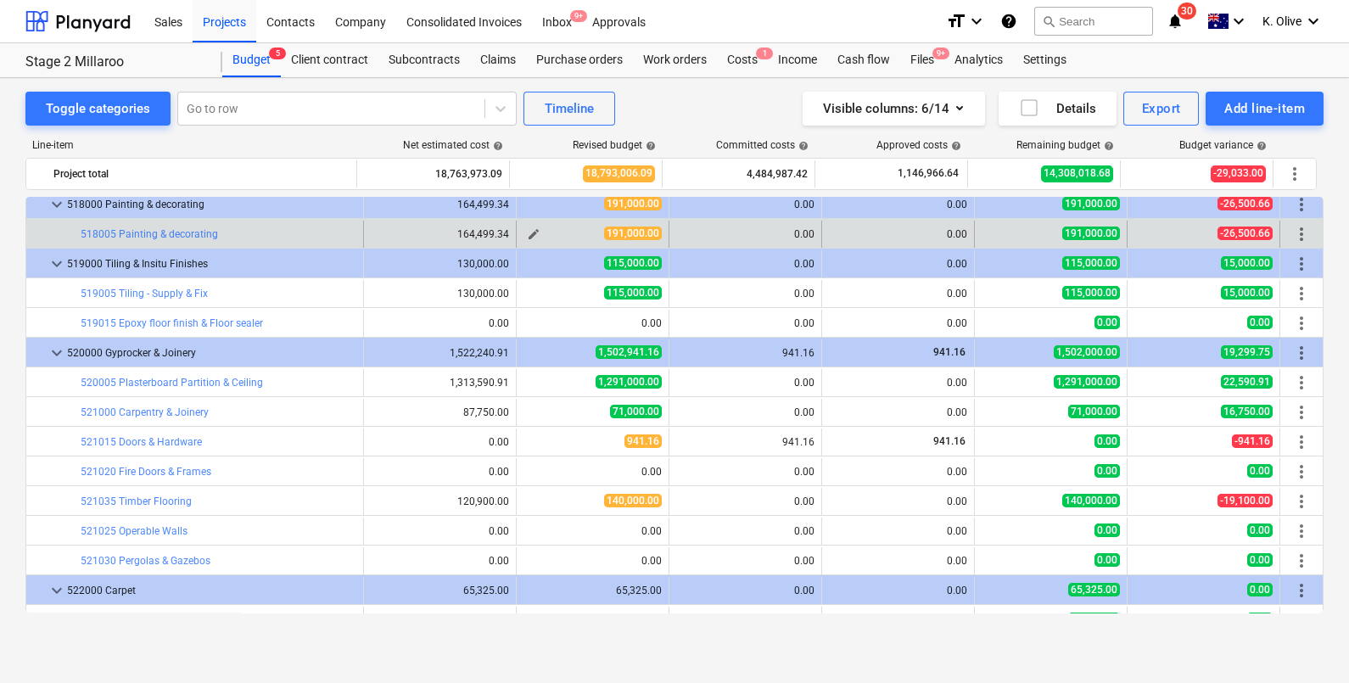
click at [535, 231] on button "edit" at bounding box center [534, 234] width 20 height 20
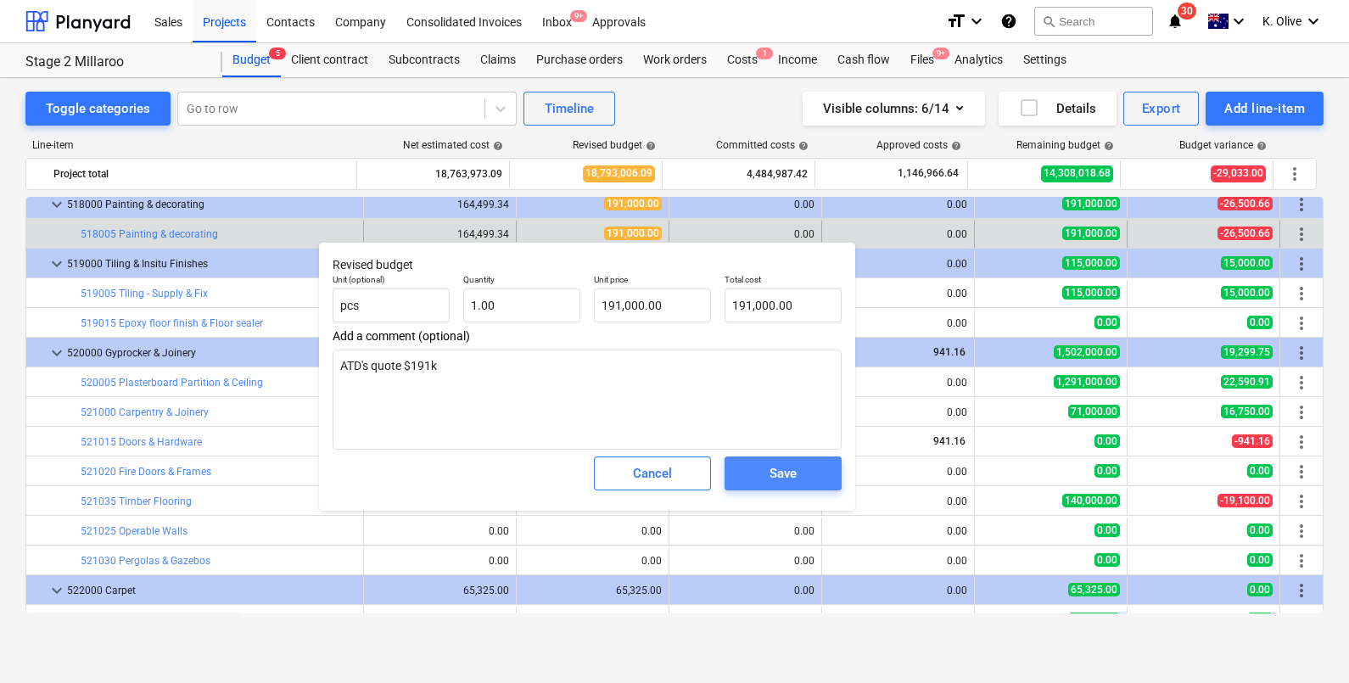
click at [806, 469] on span "Save" at bounding box center [783, 473] width 76 height 22
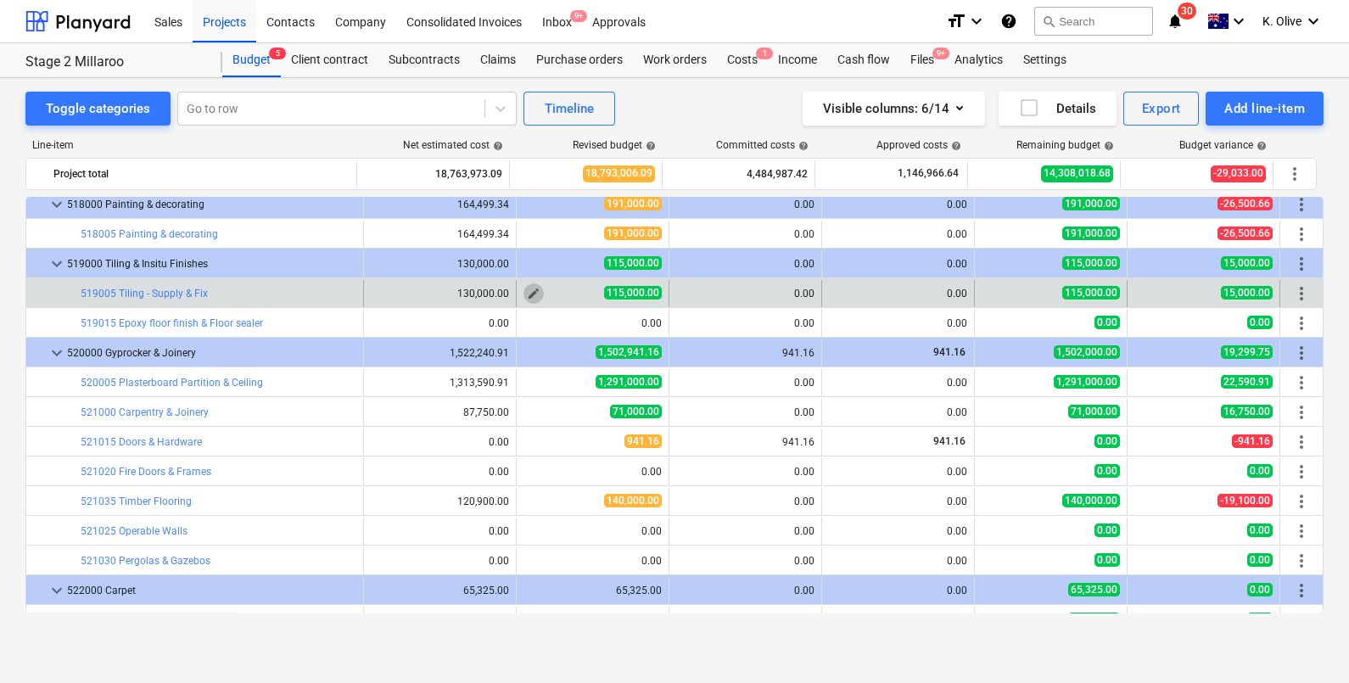
click at [527, 293] on span "edit" at bounding box center [534, 294] width 14 height 14
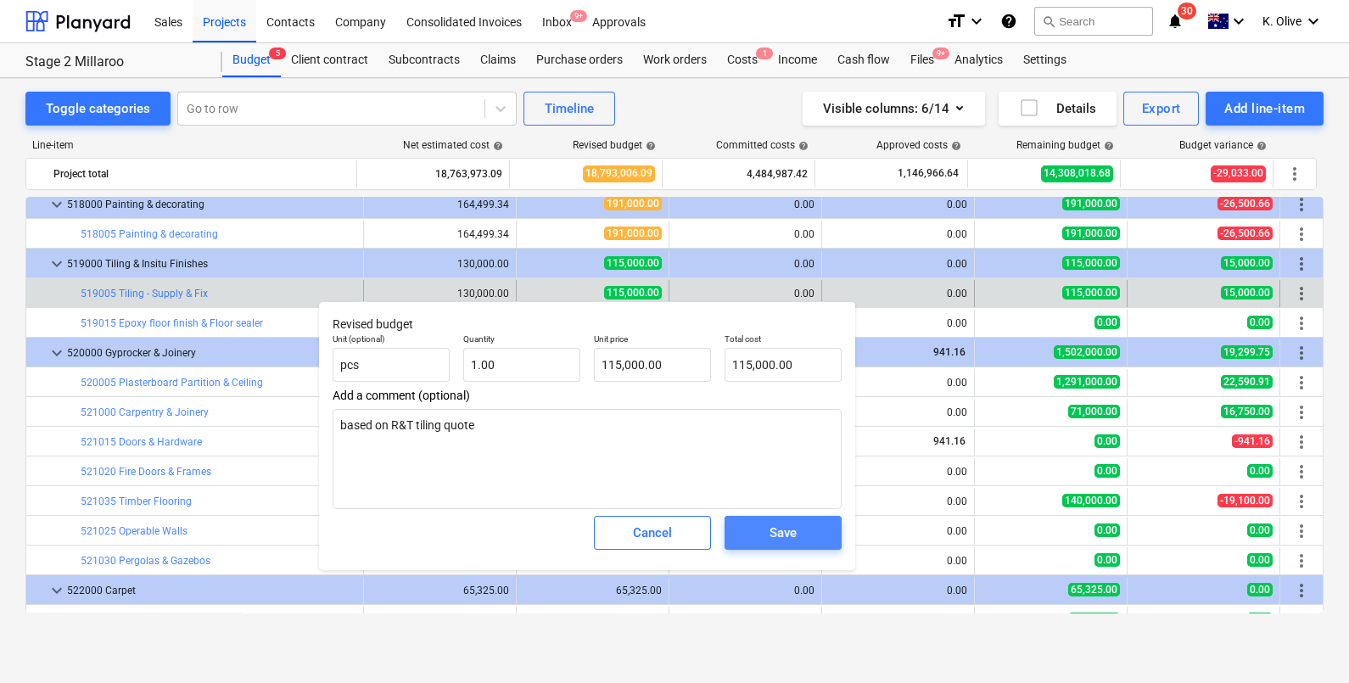
click at [781, 533] on div "Save" at bounding box center [783, 533] width 27 height 22
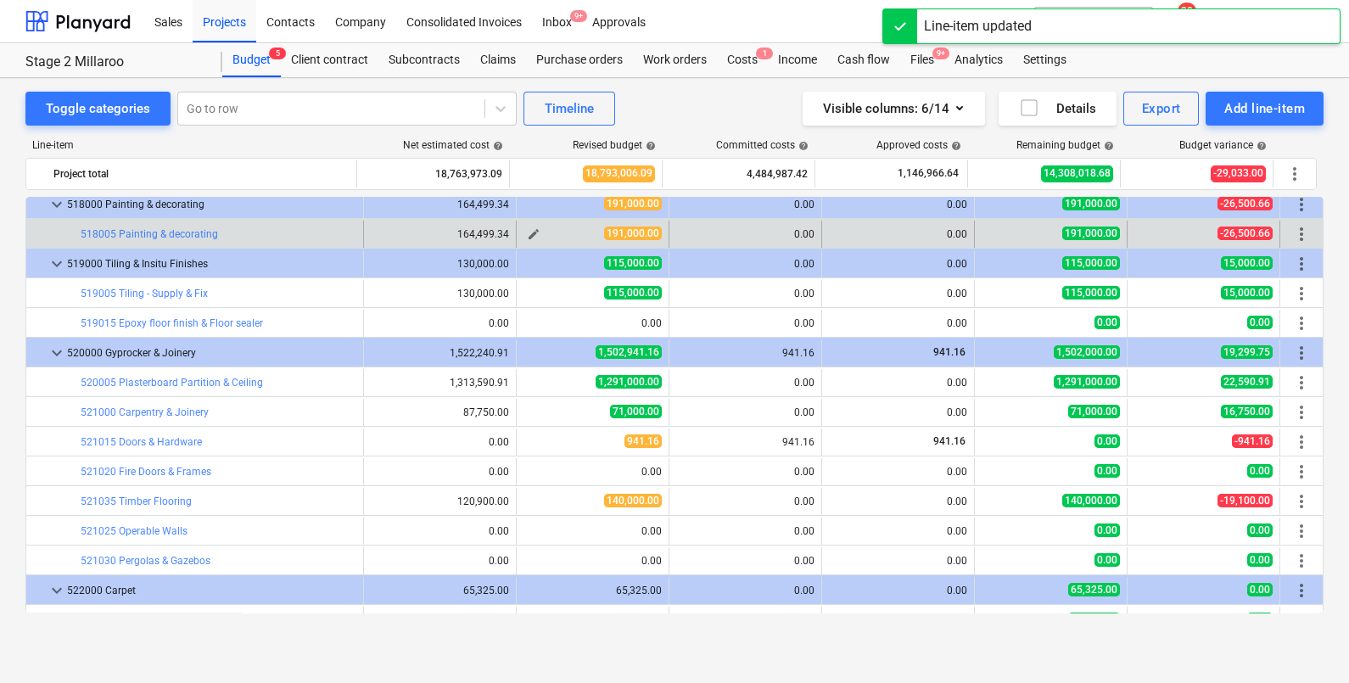
drag, startPoint x: 532, startPoint y: 239, endPoint x: 526, endPoint y: 230, distance: 11.1
click at [527, 230] on span "edit" at bounding box center [534, 234] width 14 height 14
type textarea "x"
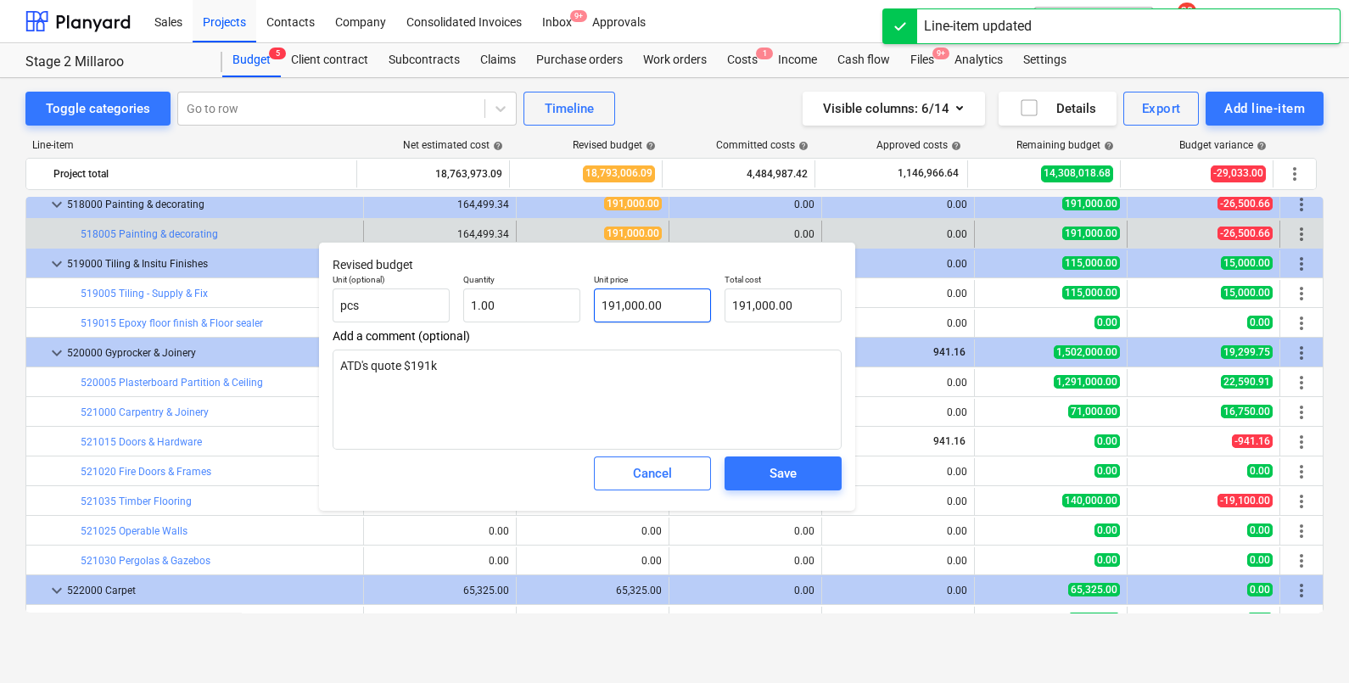
type input "191000"
click at [665, 305] on input "191000" at bounding box center [652, 305] width 117 height 34
click at [664, 303] on input "191000" at bounding box center [652, 305] width 117 height 34
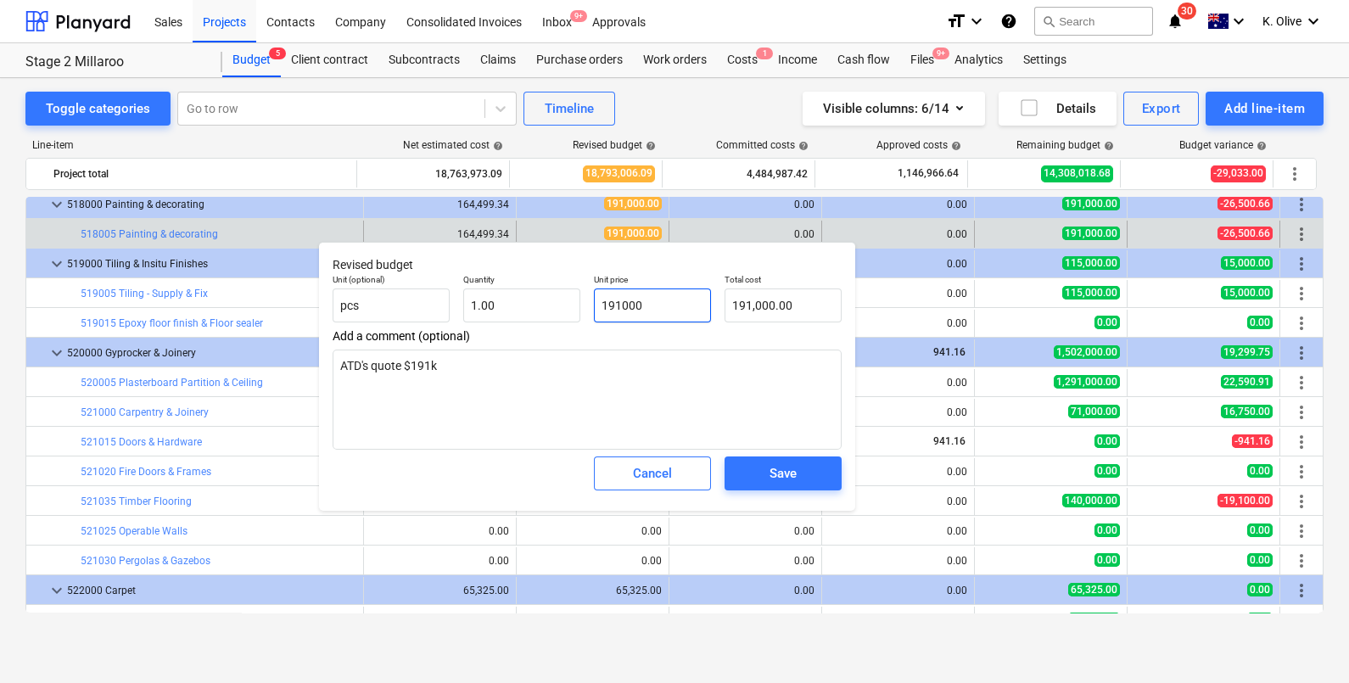
type textarea "x"
type input "1"
type input "1.00"
type textarea "x"
type input "16"
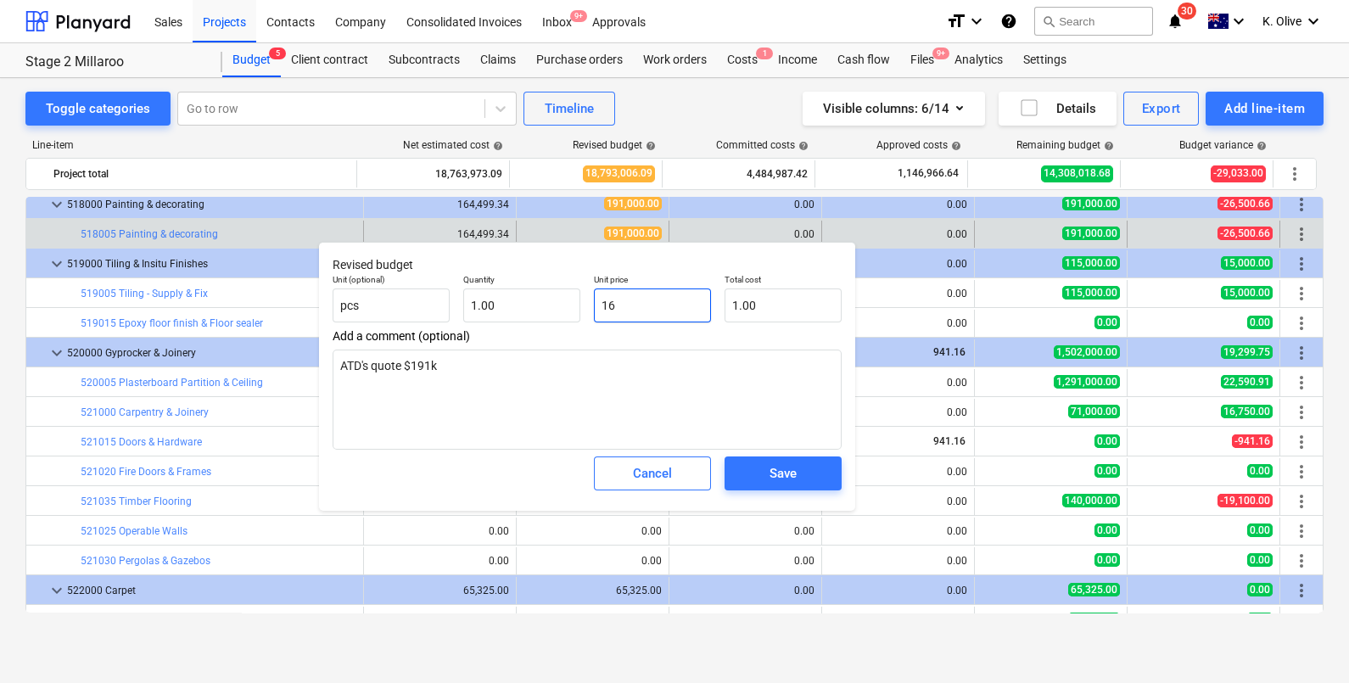
type input "16.00"
type textarea "x"
type input "164"
type input "164.00"
type textarea "x"
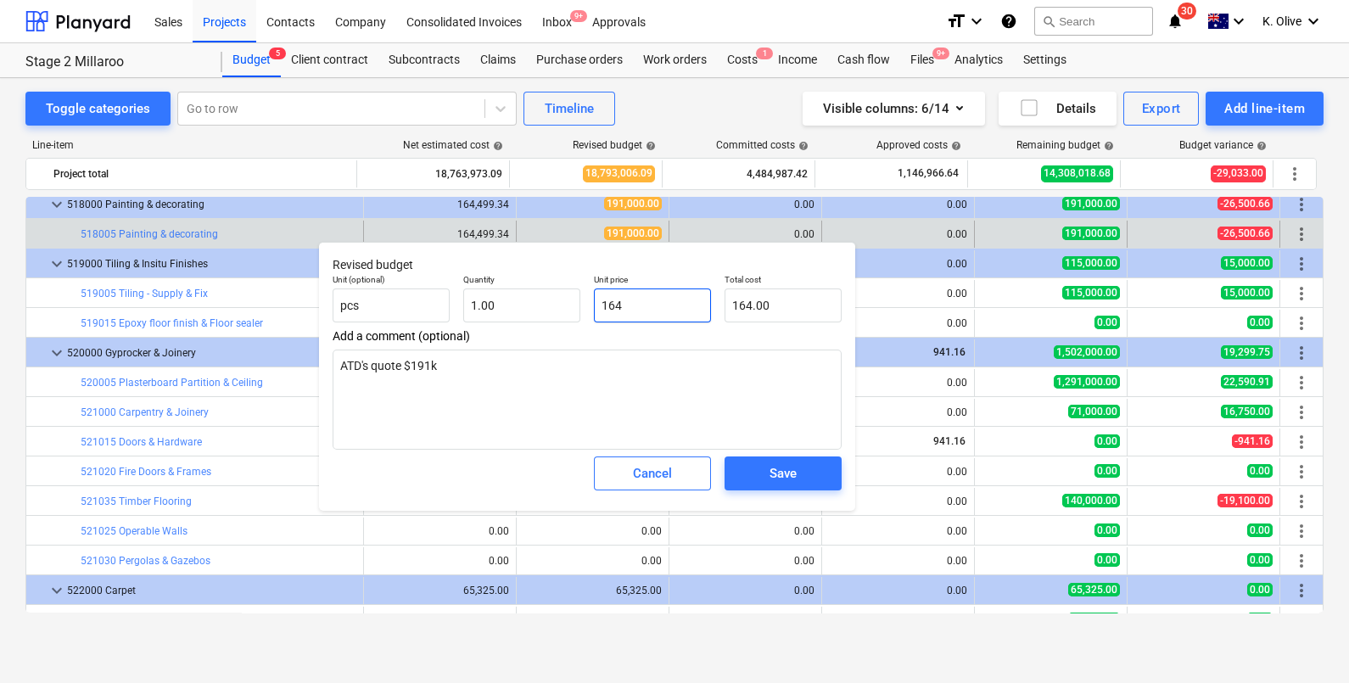
type input "164,"
type input "0.00"
type textarea "x"
type input "164,4"
type textarea "x"
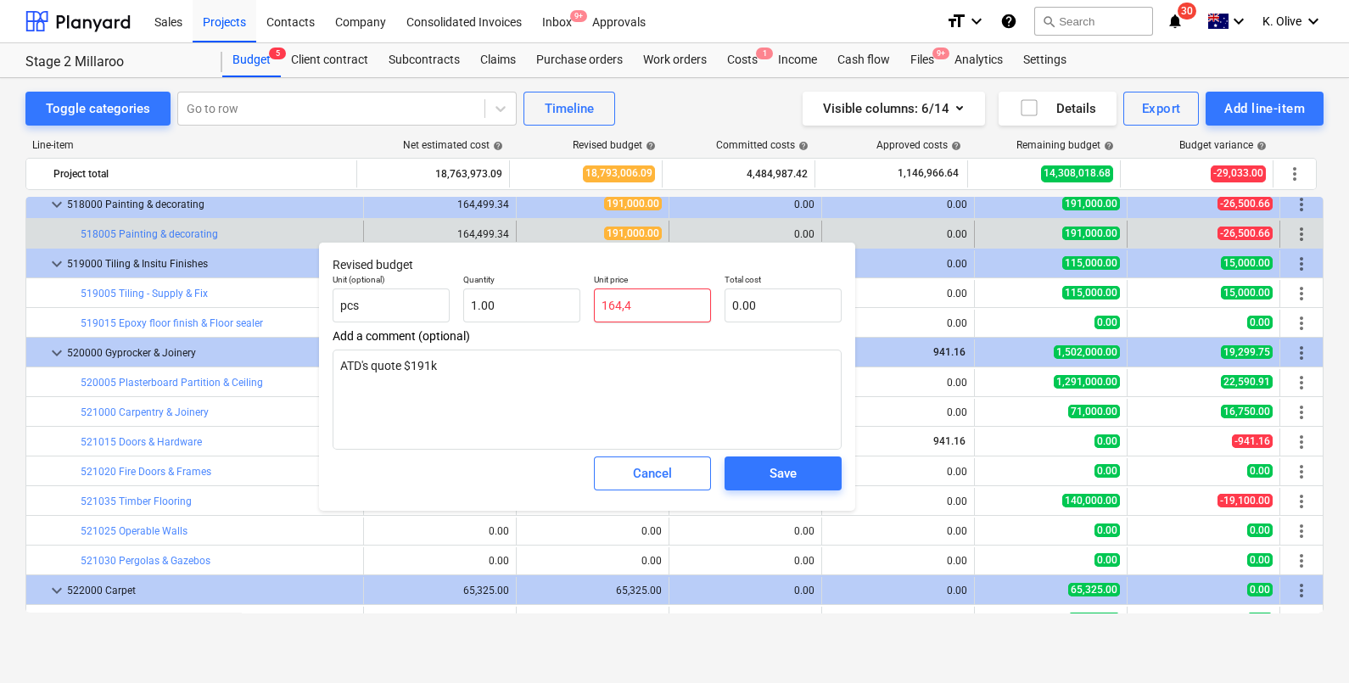
type input "164,49"
type textarea "x"
type input "164,499"
type input "164,499.00"
type textarea "x"
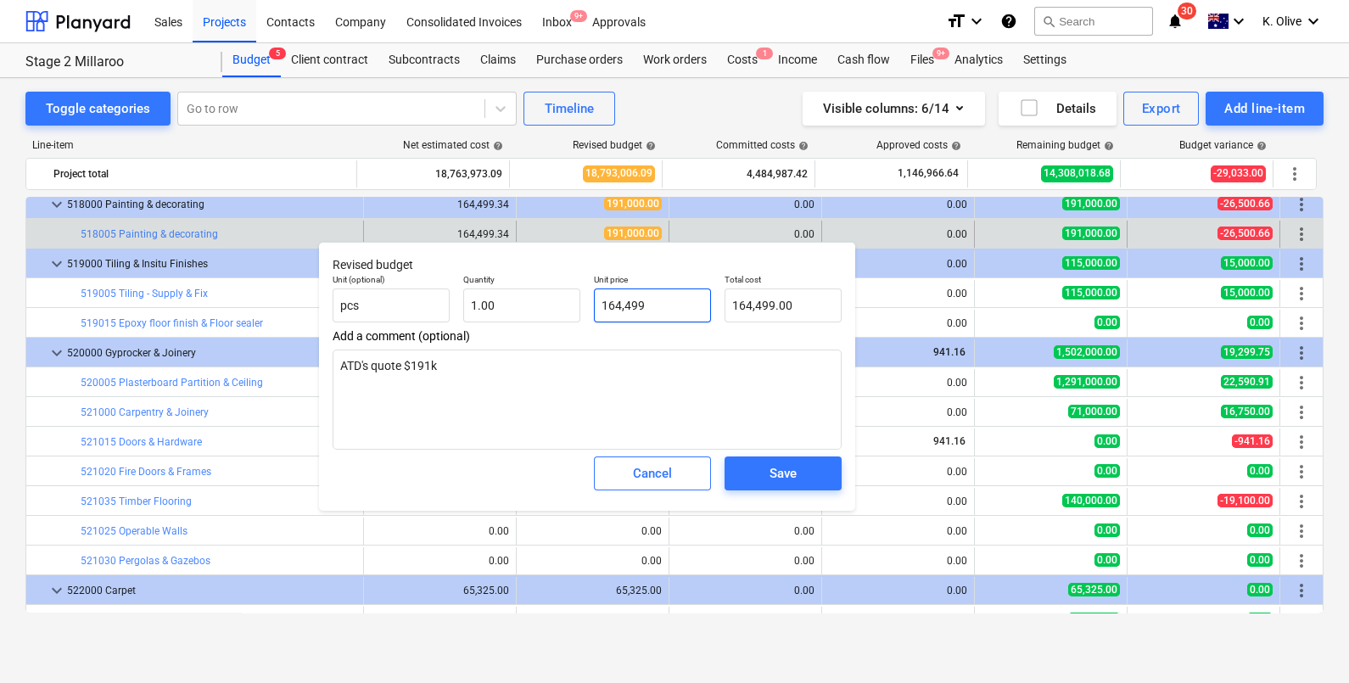
type input "164,499."
type textarea "x"
type input "164,499.3"
type input "164,499.30"
type textarea "x"
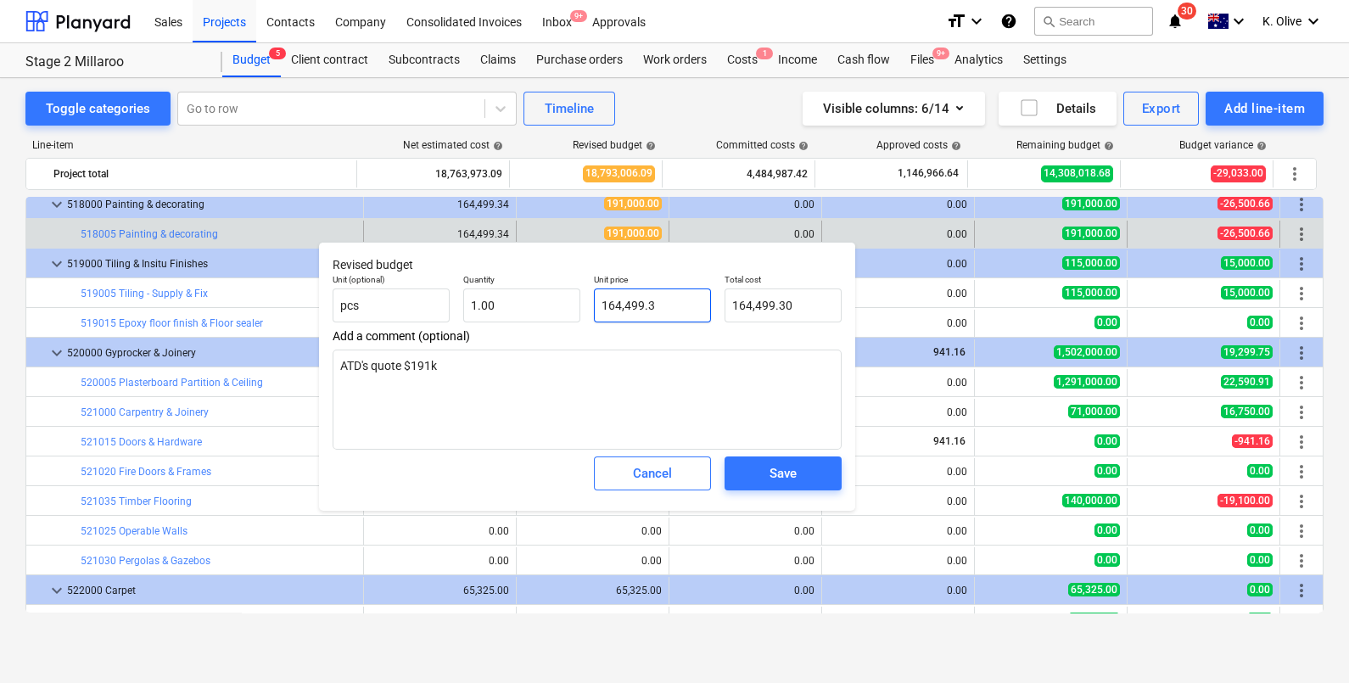
type input "164,499.34"
click at [794, 475] on div "Save" at bounding box center [783, 473] width 27 height 22
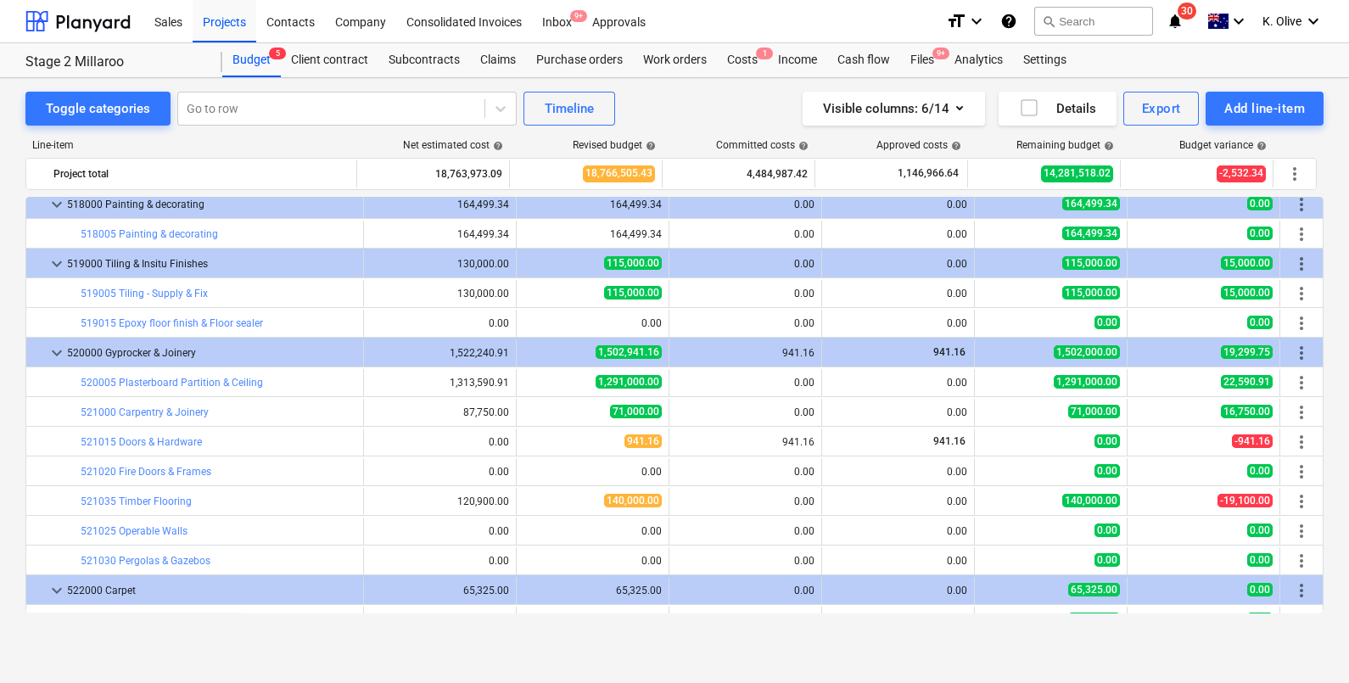
type textarea "x"
type input "1.00"
type input "164,499.34"
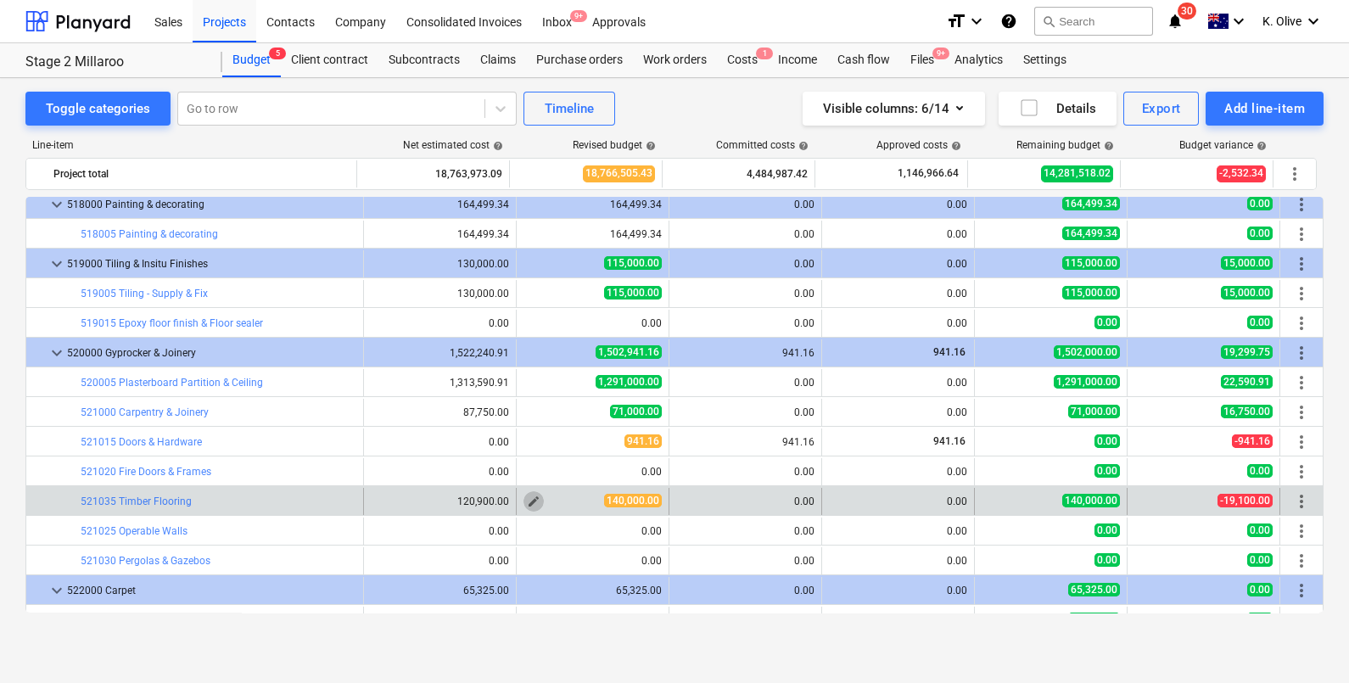
click at [529, 500] on span "edit" at bounding box center [534, 502] width 14 height 14
type textarea "x"
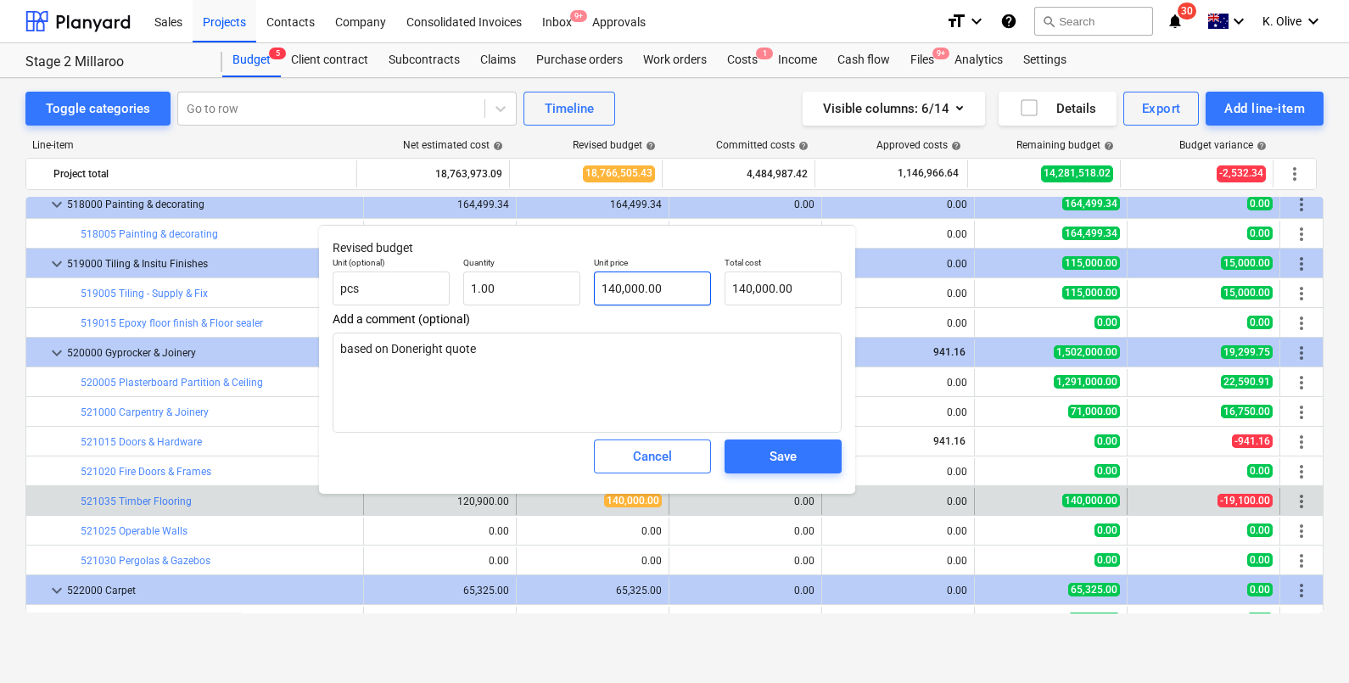
type input "140000"
click at [665, 286] on input "140000" at bounding box center [652, 289] width 117 height 34
type textarea "x"
type input "1"
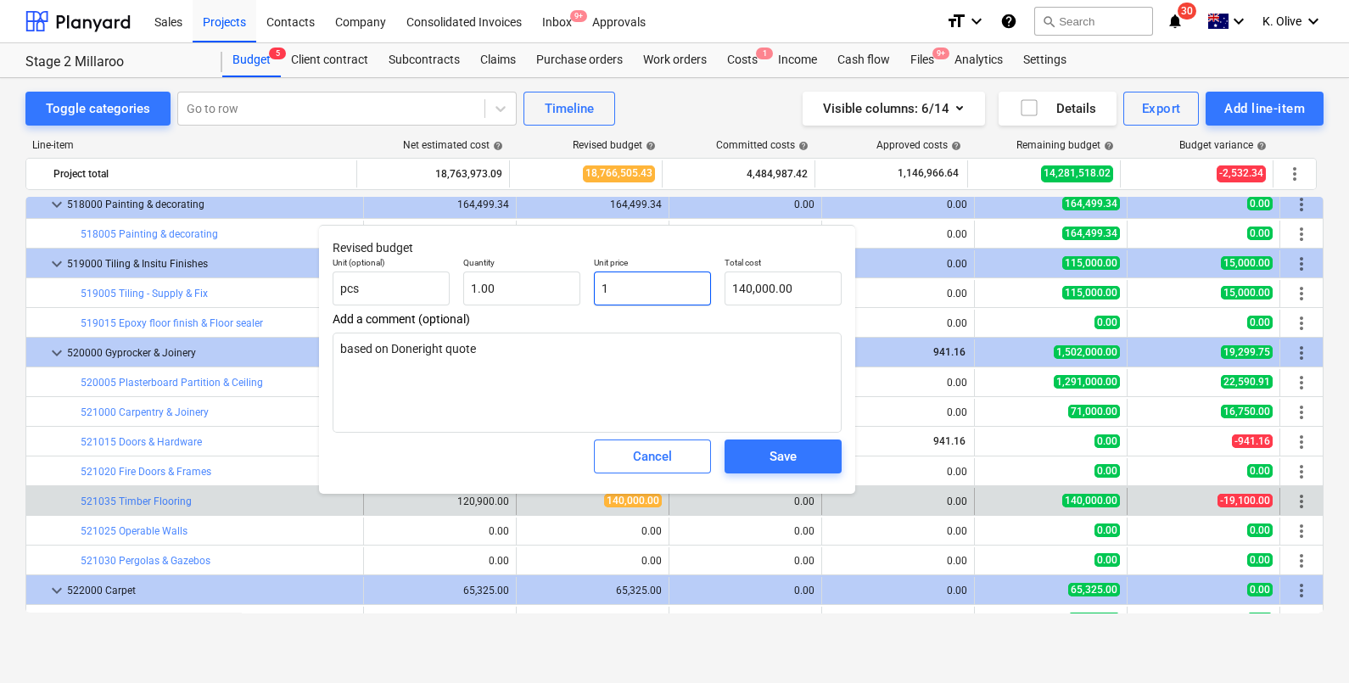
type input "1.00"
type textarea "x"
type input "12"
type input "12.00"
type textarea "x"
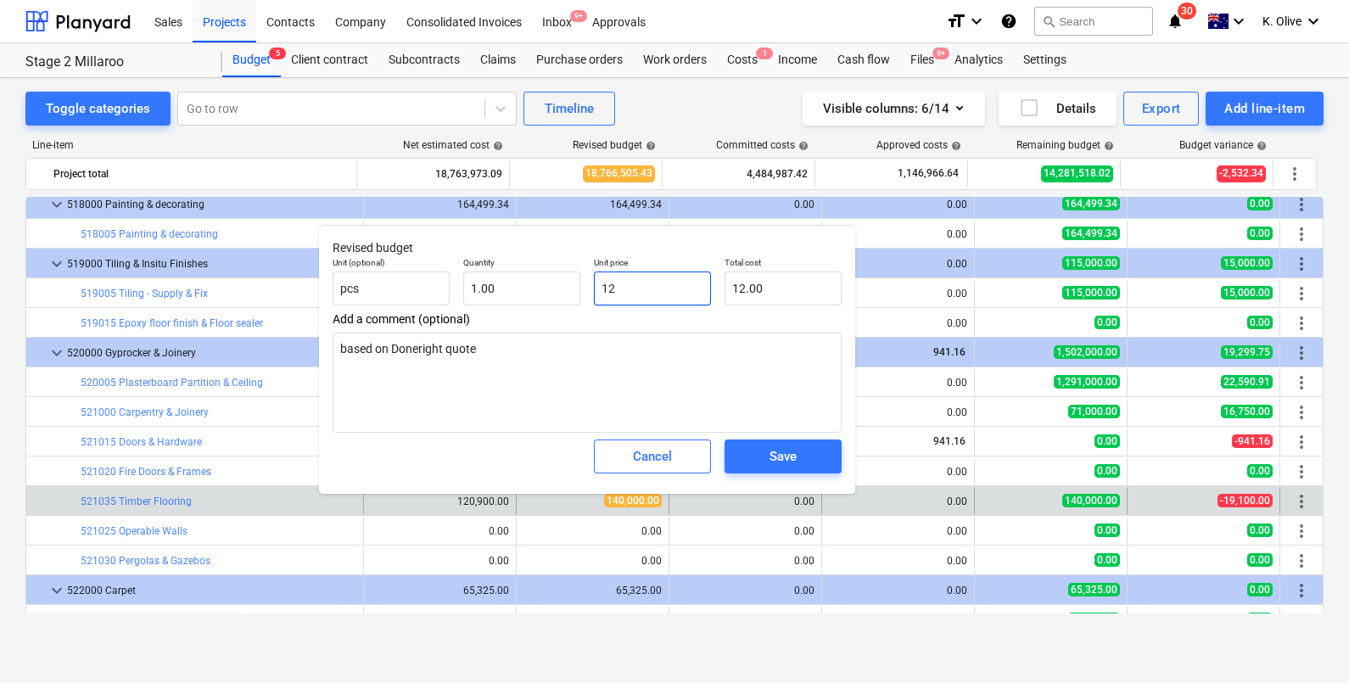
type input "120"
type input "120.00"
type textarea "x"
type input "120,"
type input "0.00"
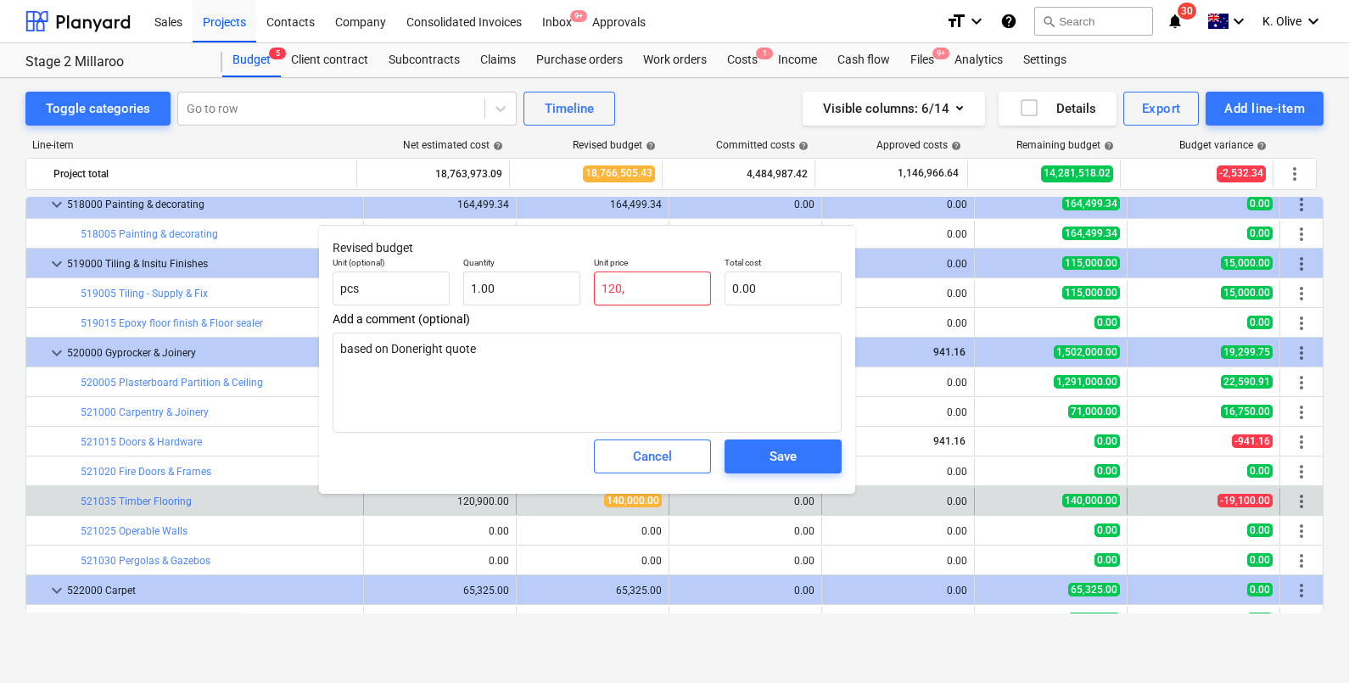
type textarea "x"
type input "120"
type input "120.00"
type textarea "x"
type input "1209"
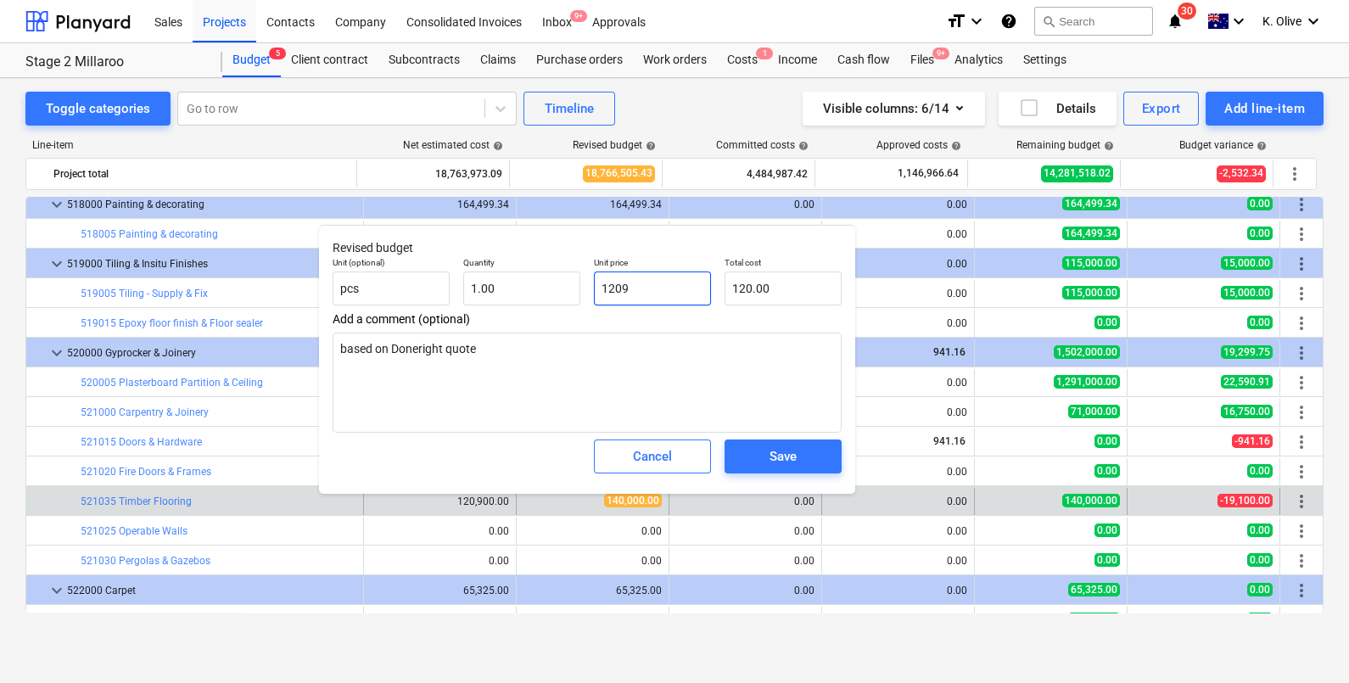
type input "1,209.00"
type textarea "x"
type input "12090"
type input "12,090.00"
type input "120900"
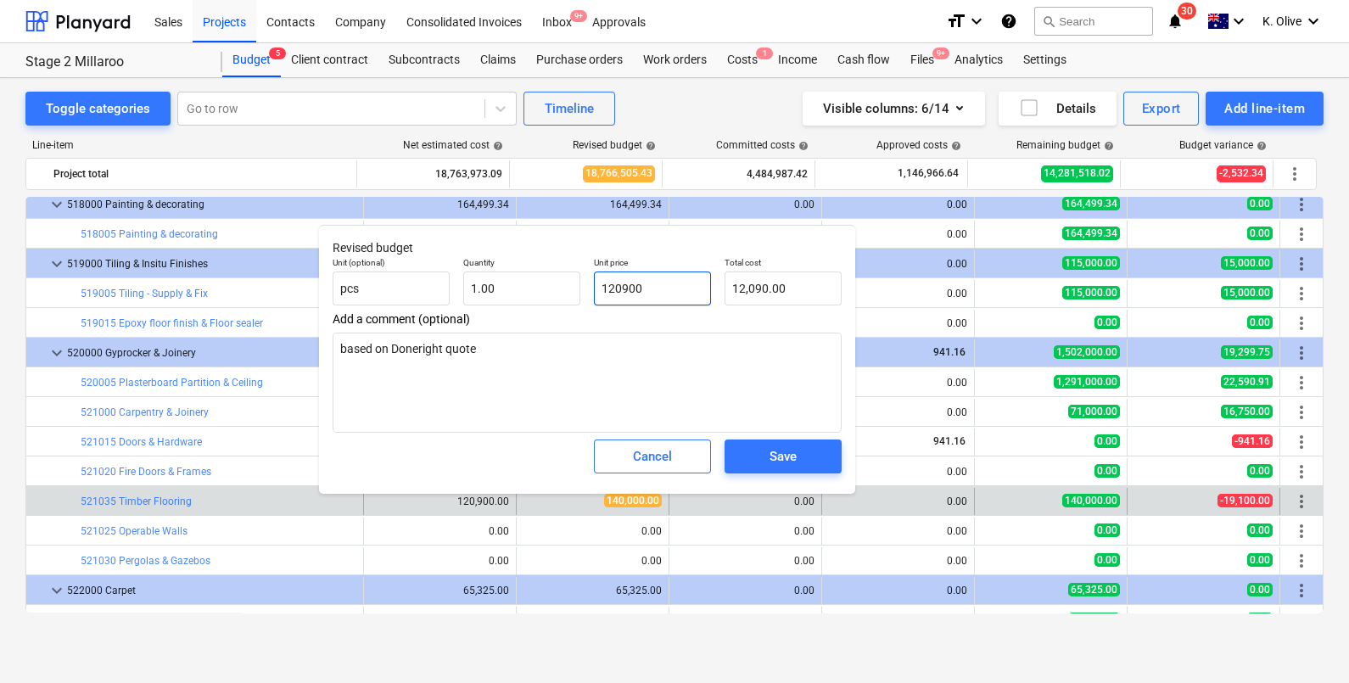
type textarea "x"
type input "120,900.00"
type textarea "x"
type input "12090"
type input "12,090.00"
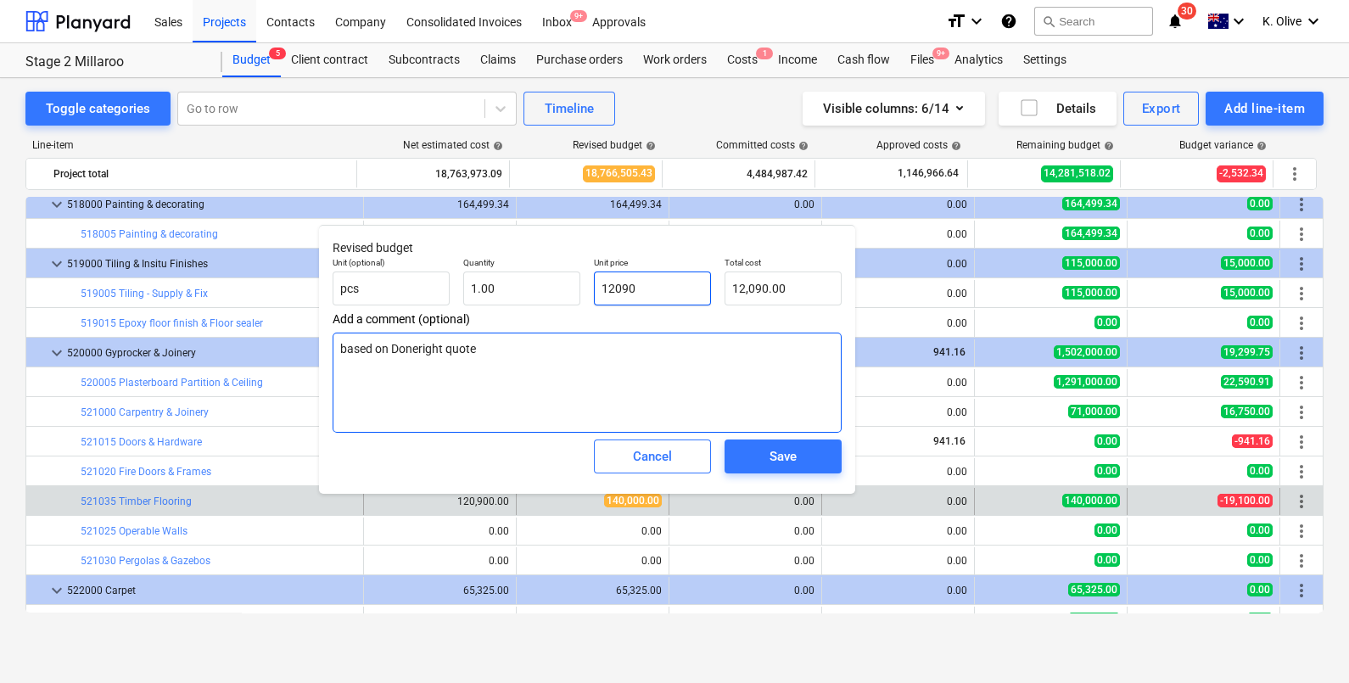
type textarea "x"
type input "1209"
type input "1,209.00"
type textarea "x"
type input "120"
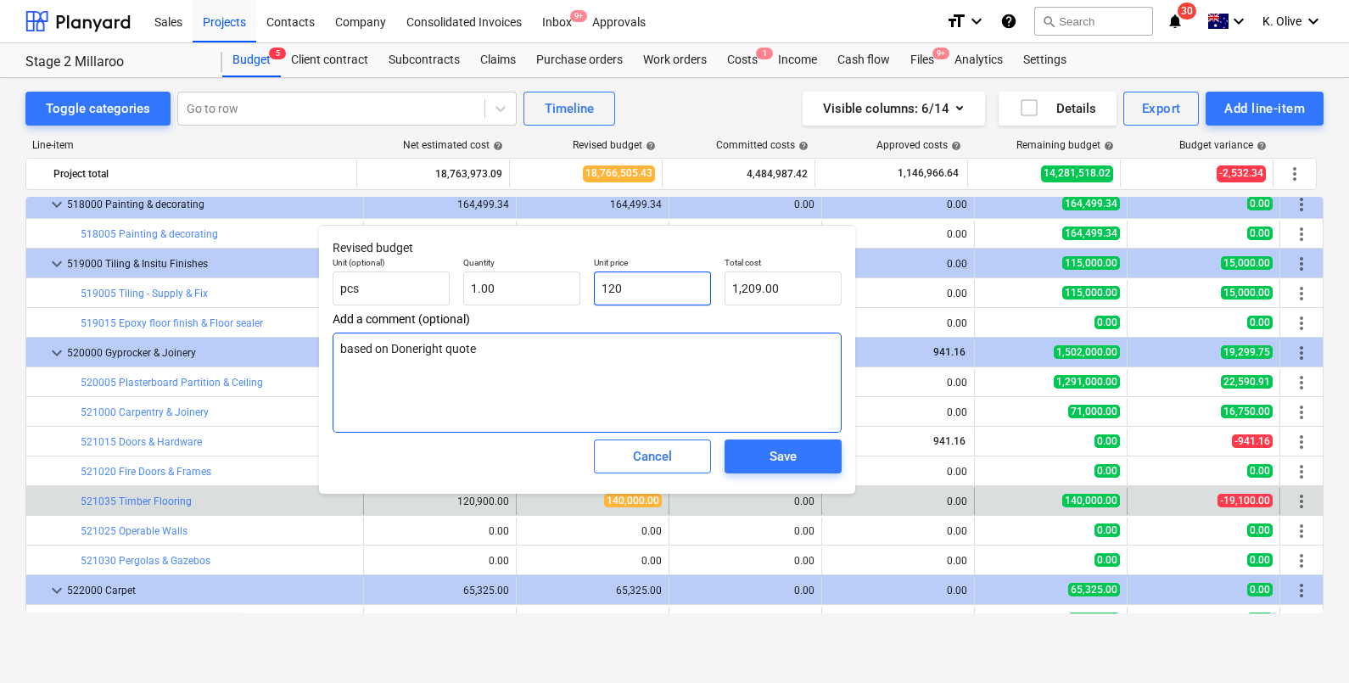
type input "120.00"
type textarea "x"
type input "12"
type input "12.00"
type textarea "x"
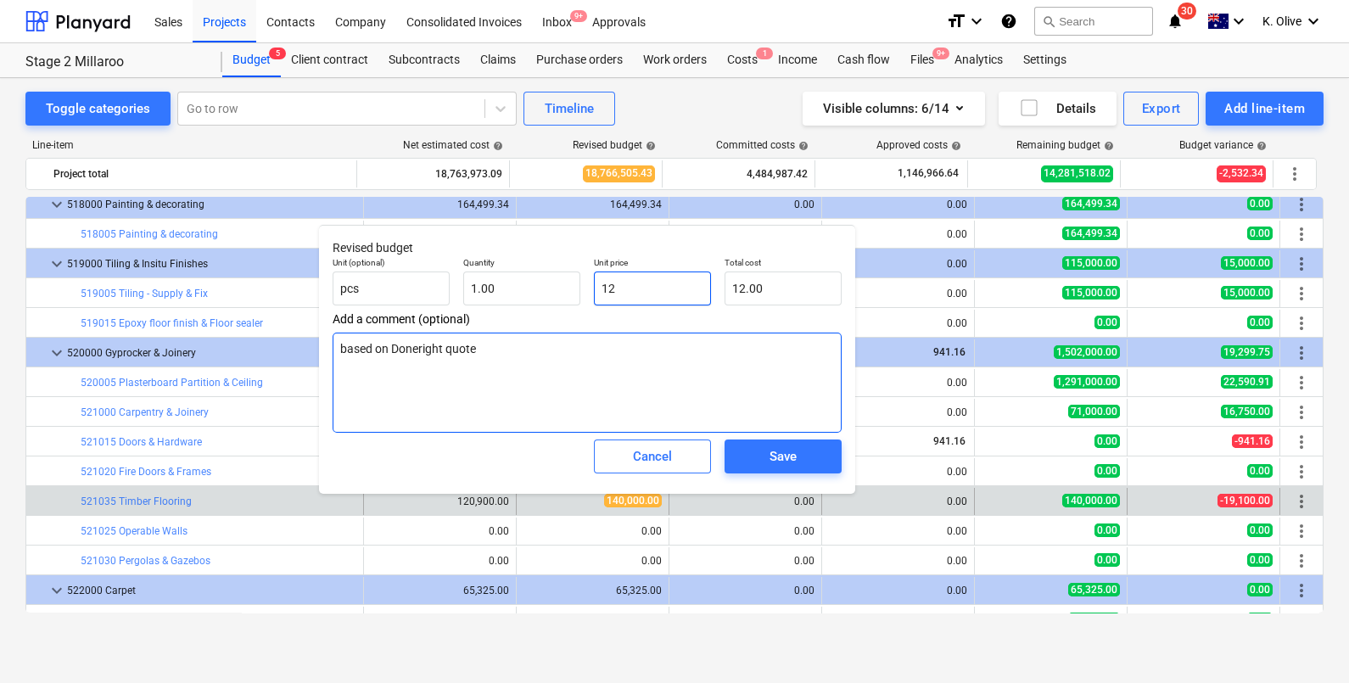
type input "1"
type input "1.00"
type textarea "x"
type input "0.00"
type textarea "x"
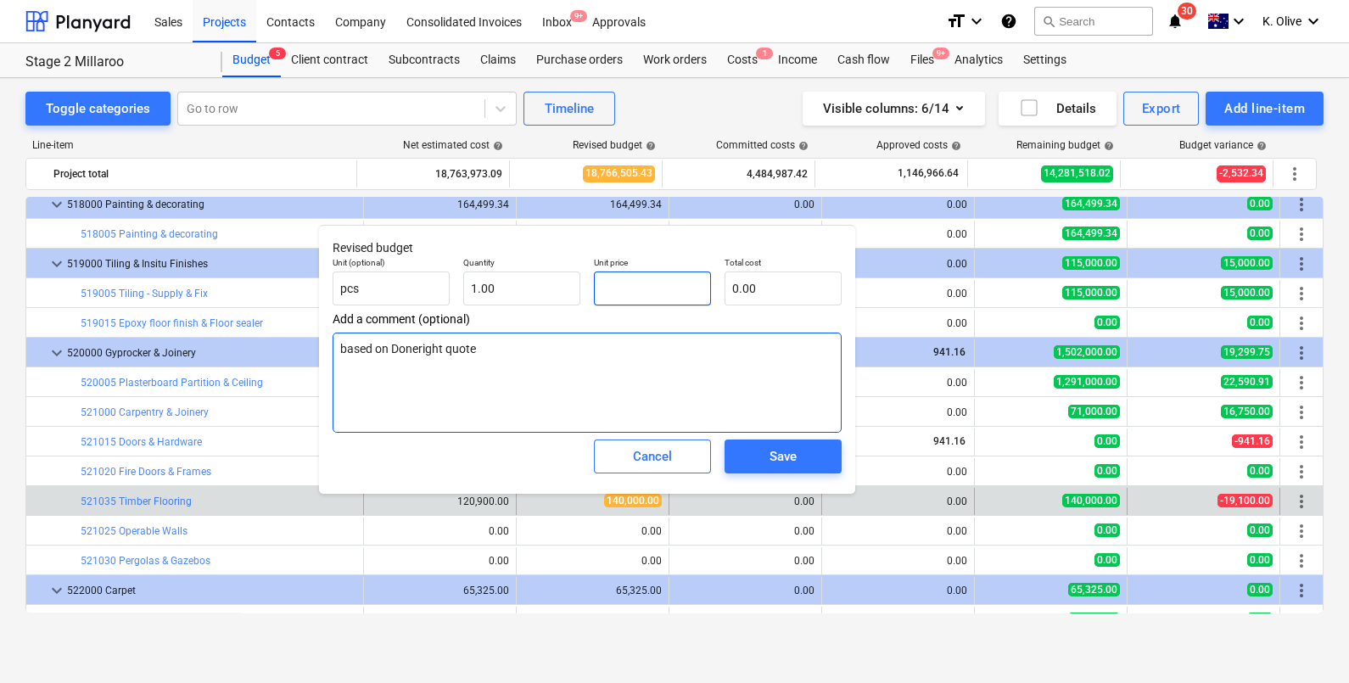
type input "1"
type input "1.00"
type textarea "x"
type input "14"
type input "14.00"
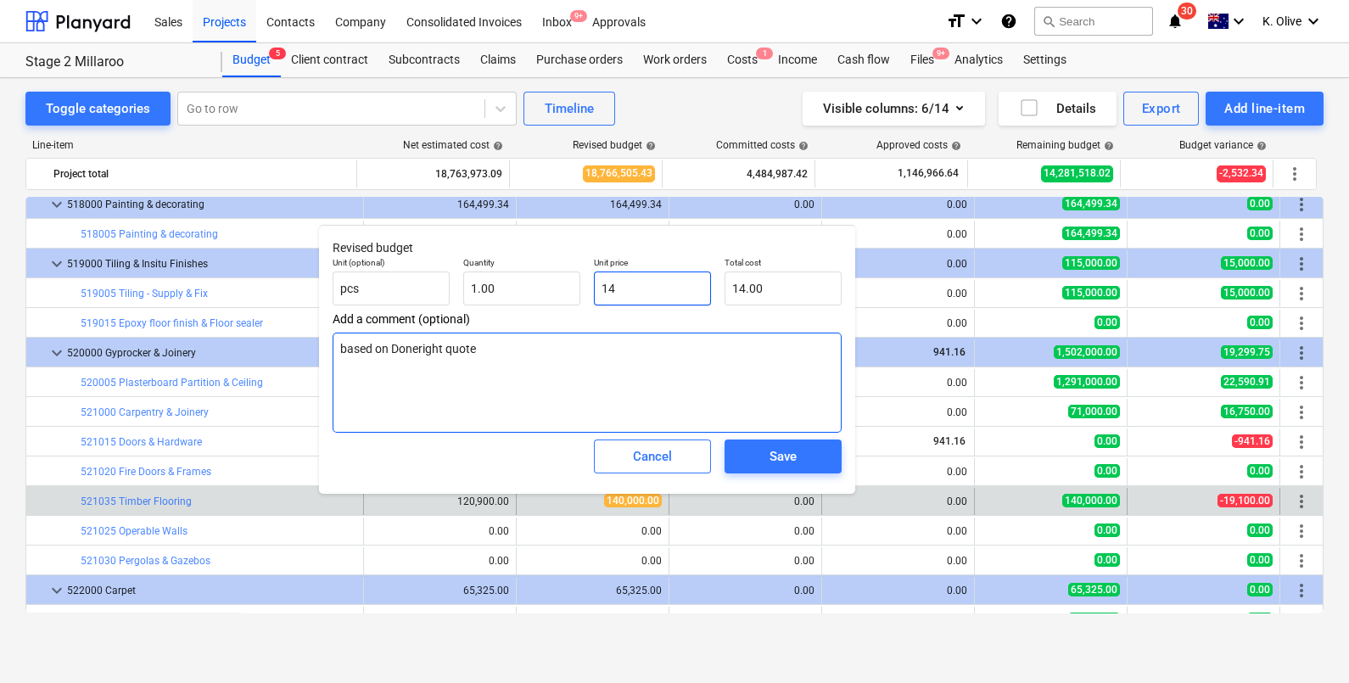
type textarea "x"
type input "140"
type input "140.00"
type textarea "x"
type input "1400"
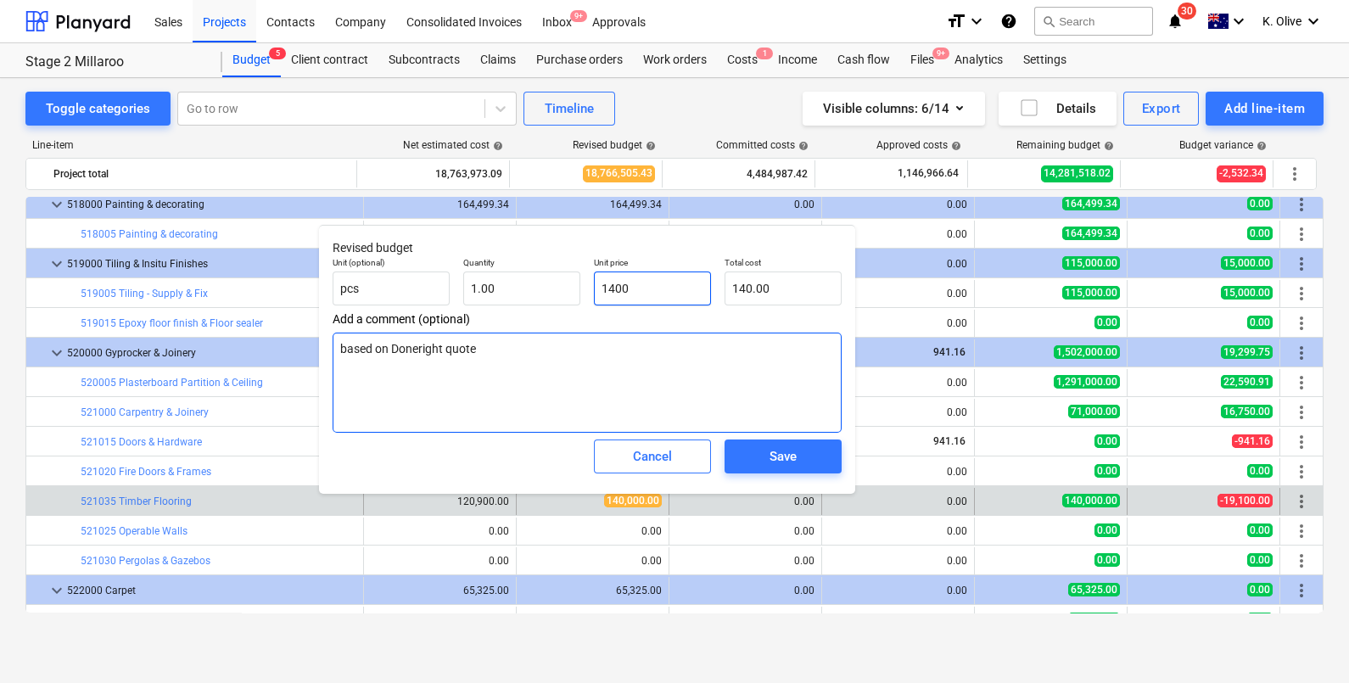
type input "1,400.00"
type textarea "x"
type input "14000"
type input "14,000.00"
type textarea "x"
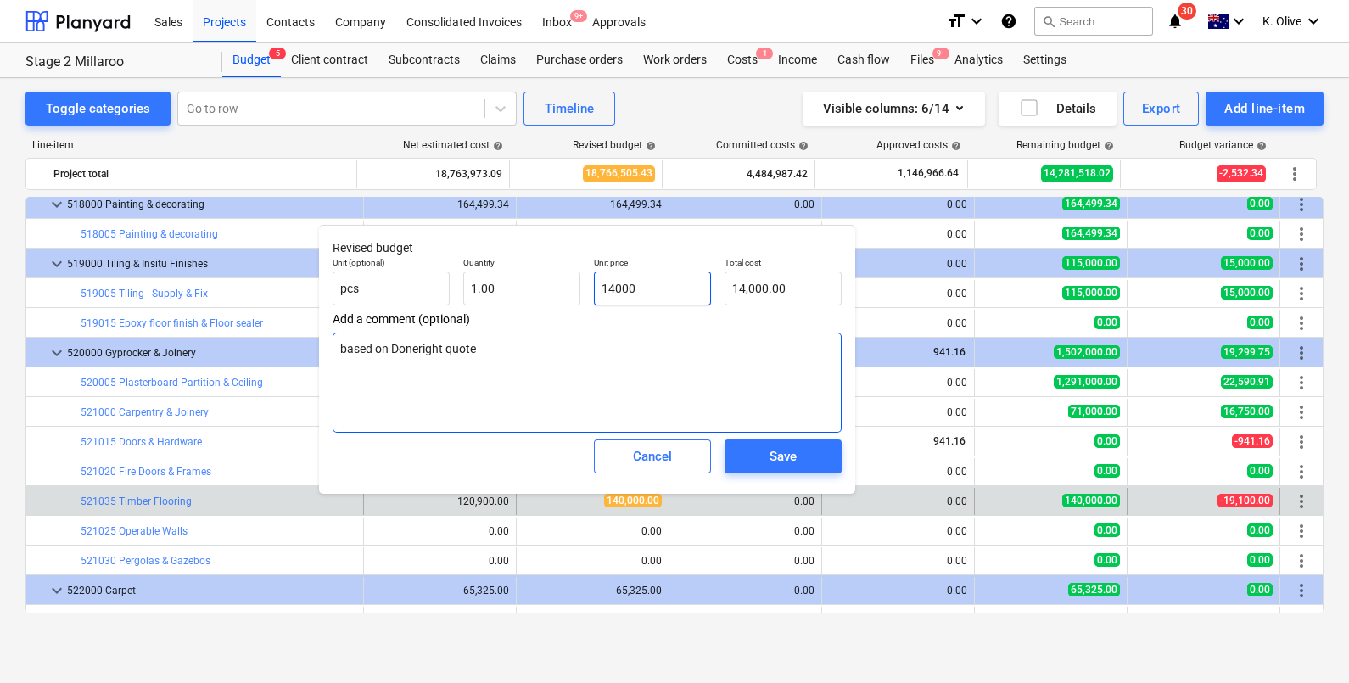
type input "140000"
type input "140,000.00"
type textarea "x"
type input "140,000.00"
click at [762, 451] on span "Save" at bounding box center [783, 456] width 76 height 22
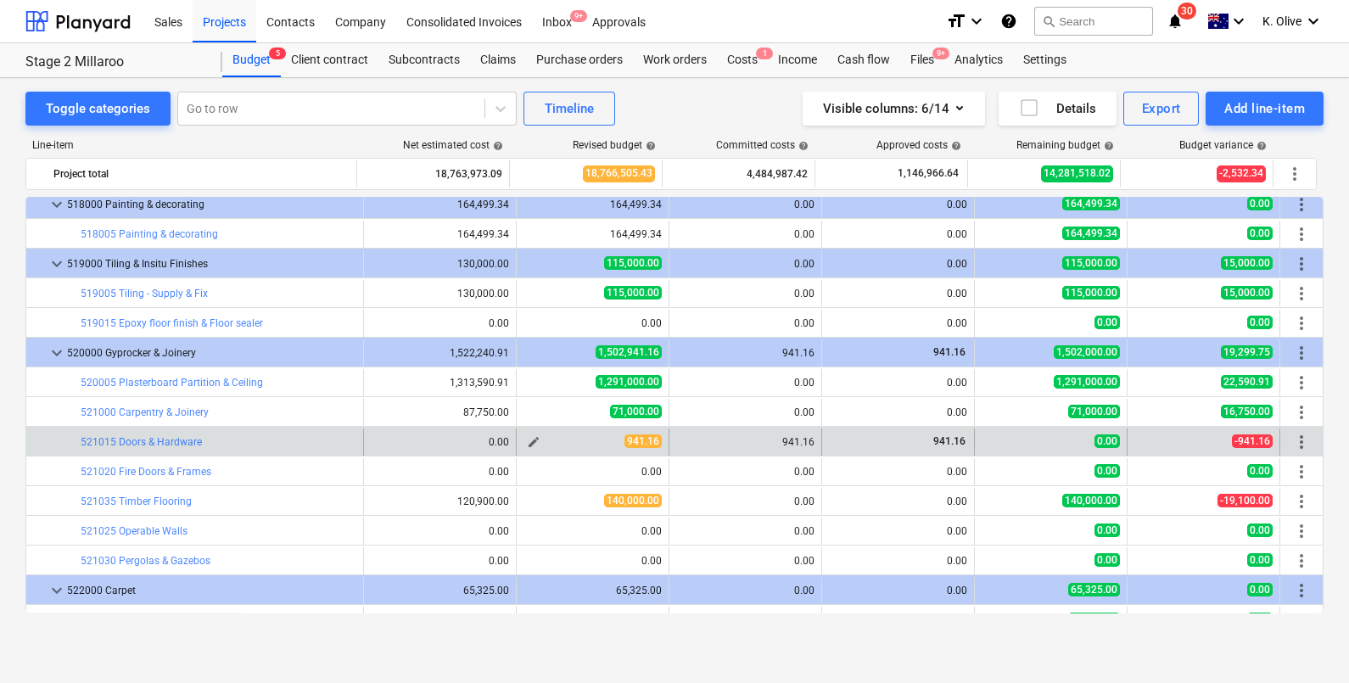
click at [528, 441] on span "edit" at bounding box center [534, 442] width 14 height 14
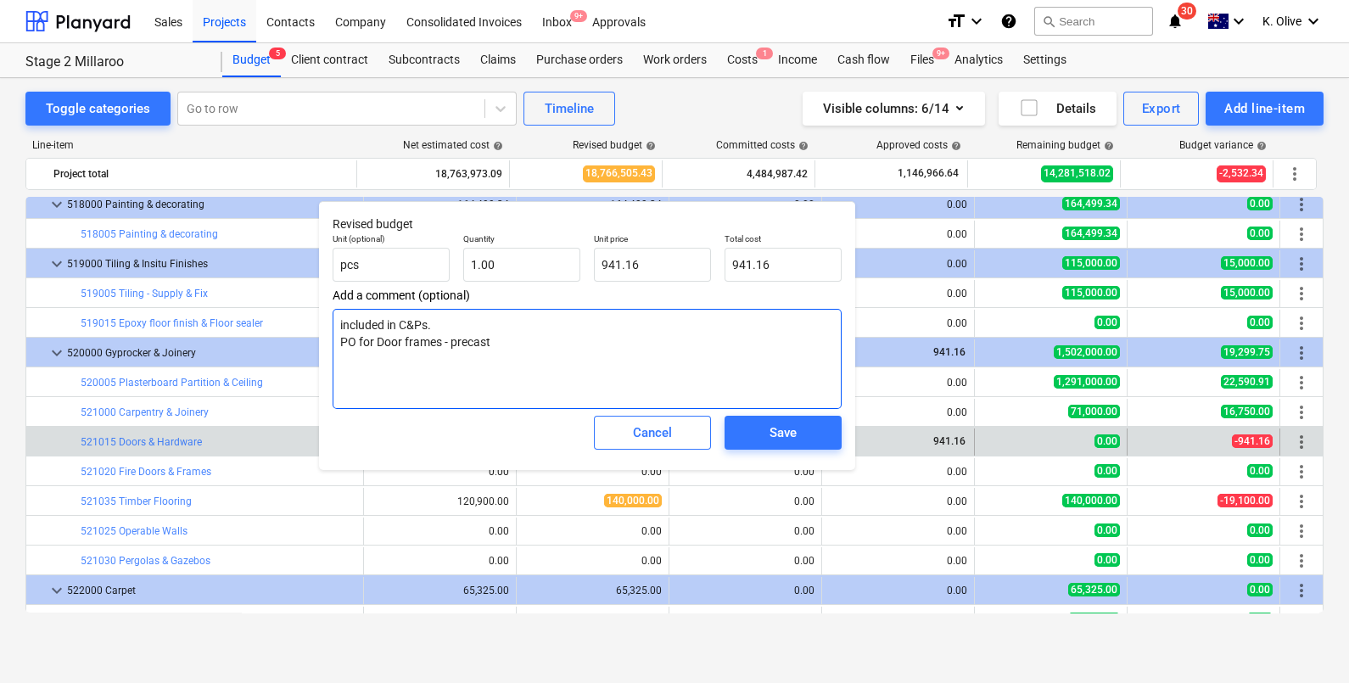
drag, startPoint x: 513, startPoint y: 348, endPoint x: 501, endPoint y: 347, distance: 11.9
click at [501, 347] on textarea "included in C&Ps. PO for Door frames - precast" at bounding box center [587, 359] width 509 height 100
click at [771, 416] on button "Save" at bounding box center [783, 433] width 117 height 34
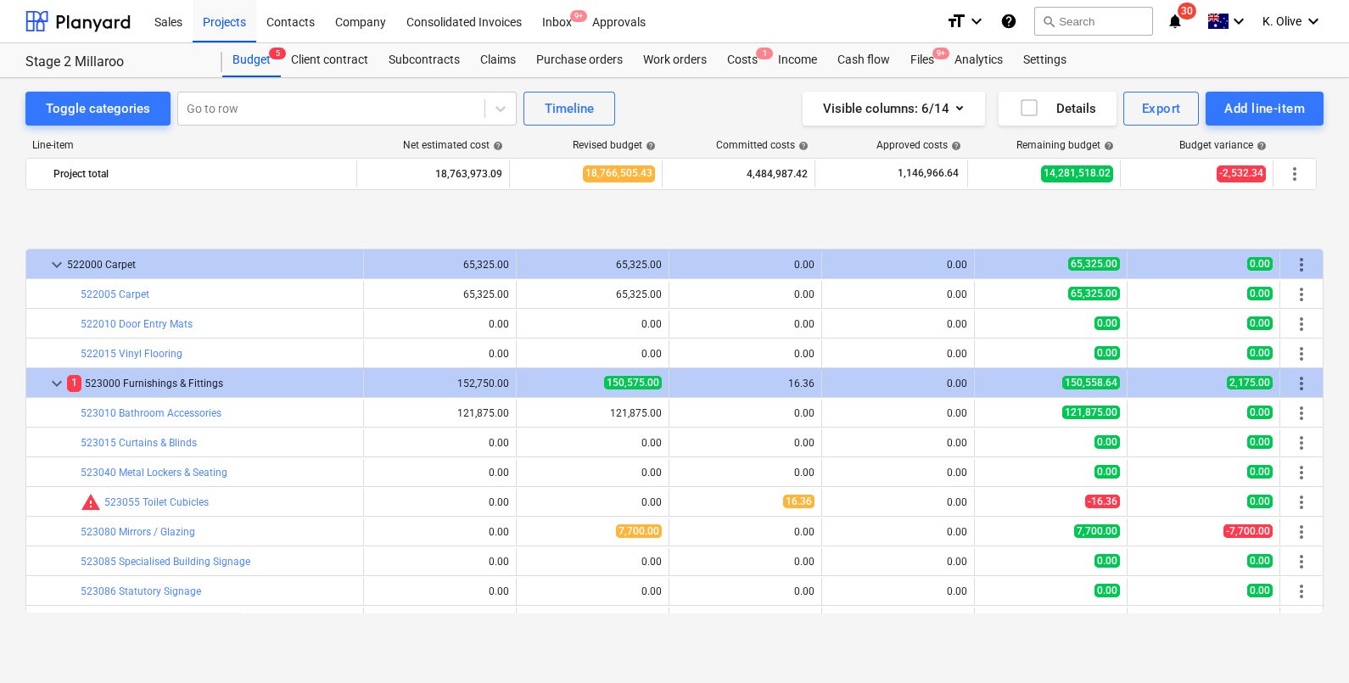
scroll to position [5341, 0]
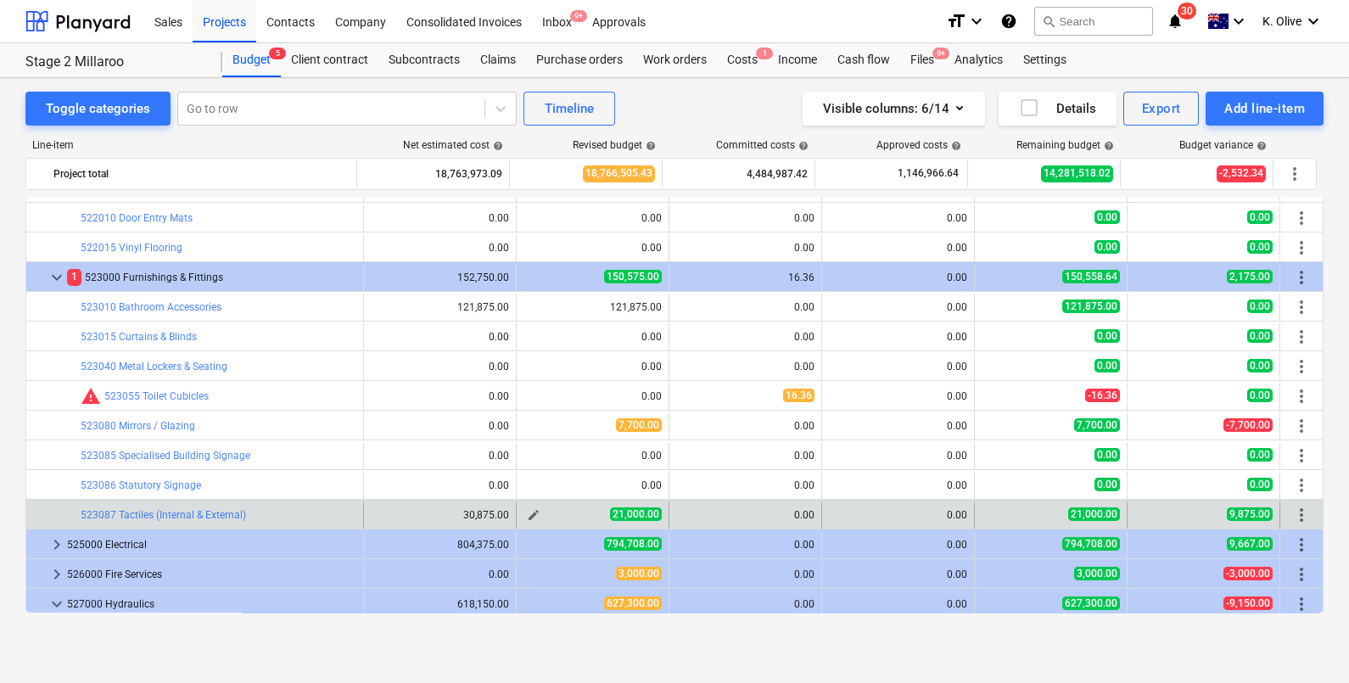
click at [533, 512] on span "edit" at bounding box center [534, 515] width 14 height 14
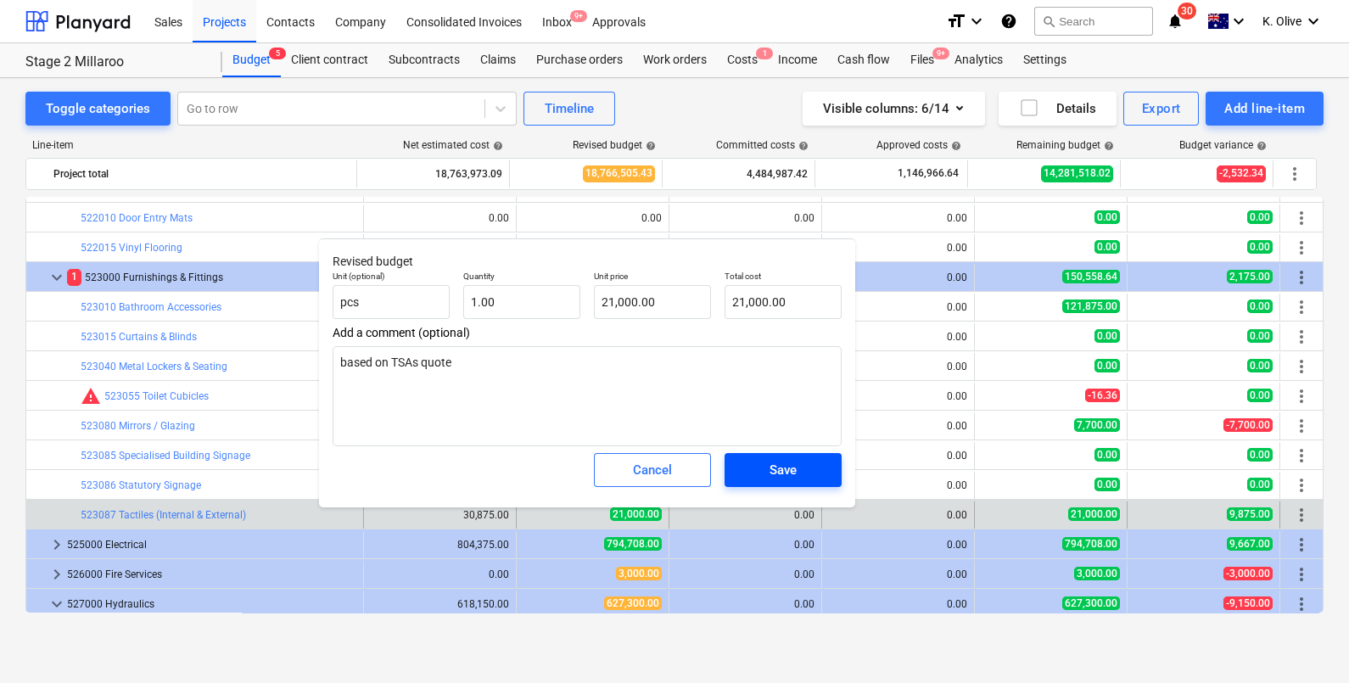
click at [785, 469] on div "Save" at bounding box center [783, 470] width 27 height 22
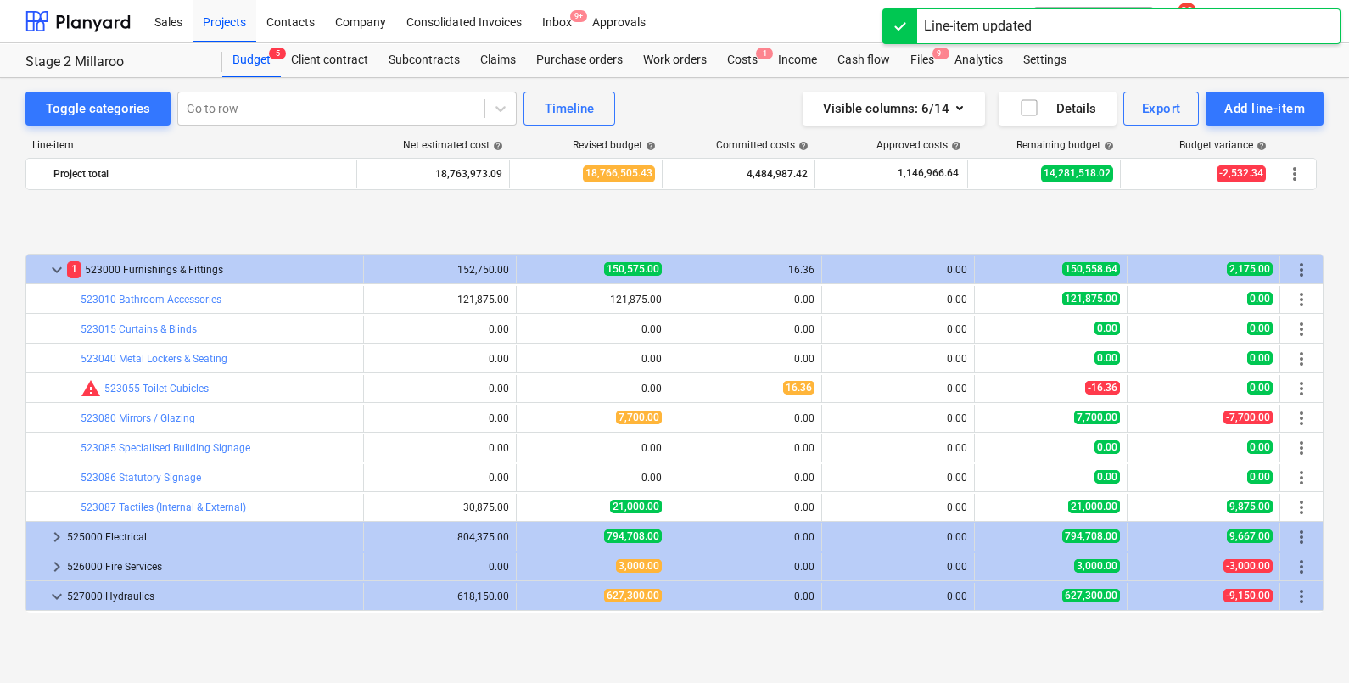
scroll to position [5454, 0]
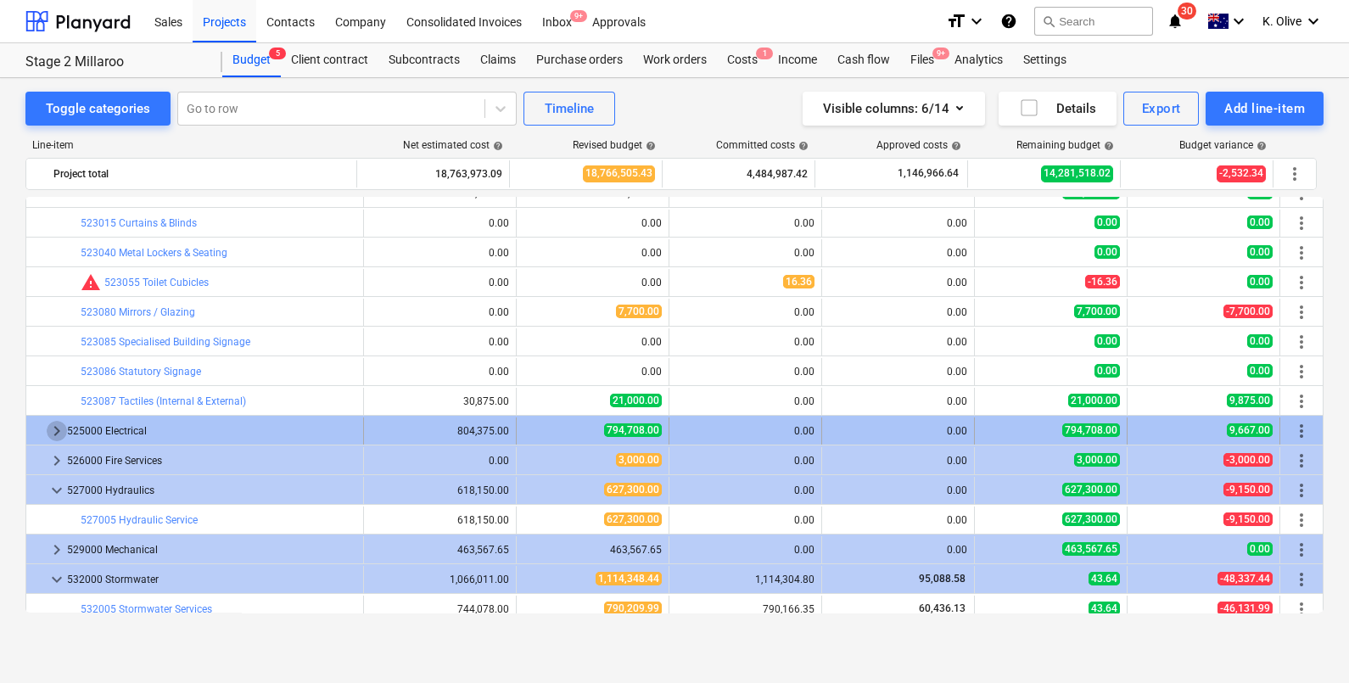
click at [55, 436] on span "keyboard_arrow_right" at bounding box center [57, 431] width 20 height 20
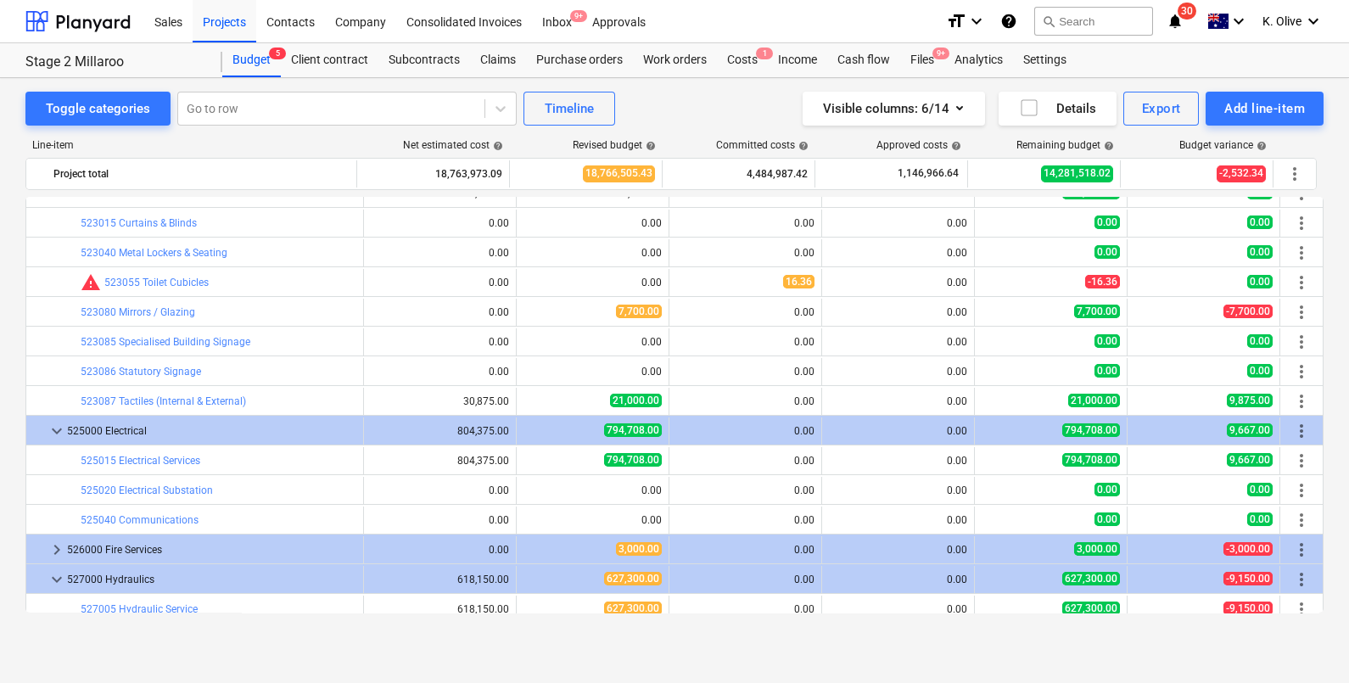
scroll to position [5560, 0]
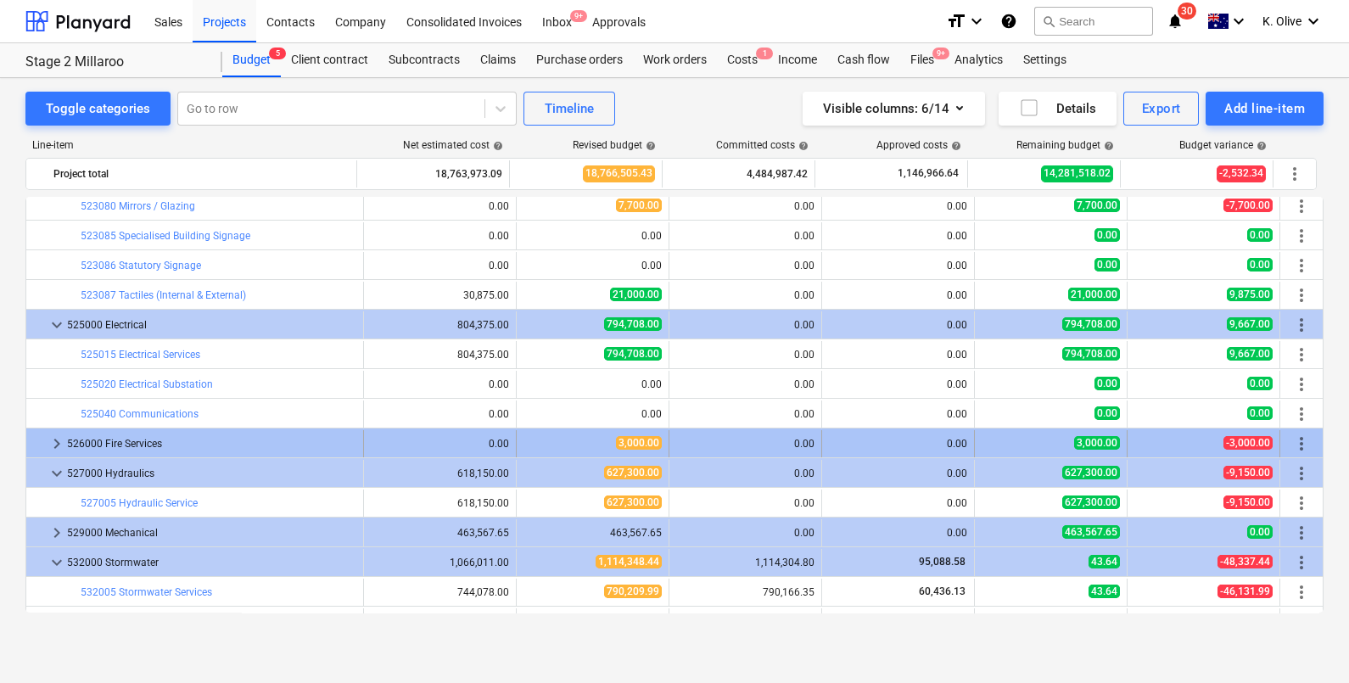
click at [55, 441] on span "keyboard_arrow_right" at bounding box center [57, 444] width 20 height 20
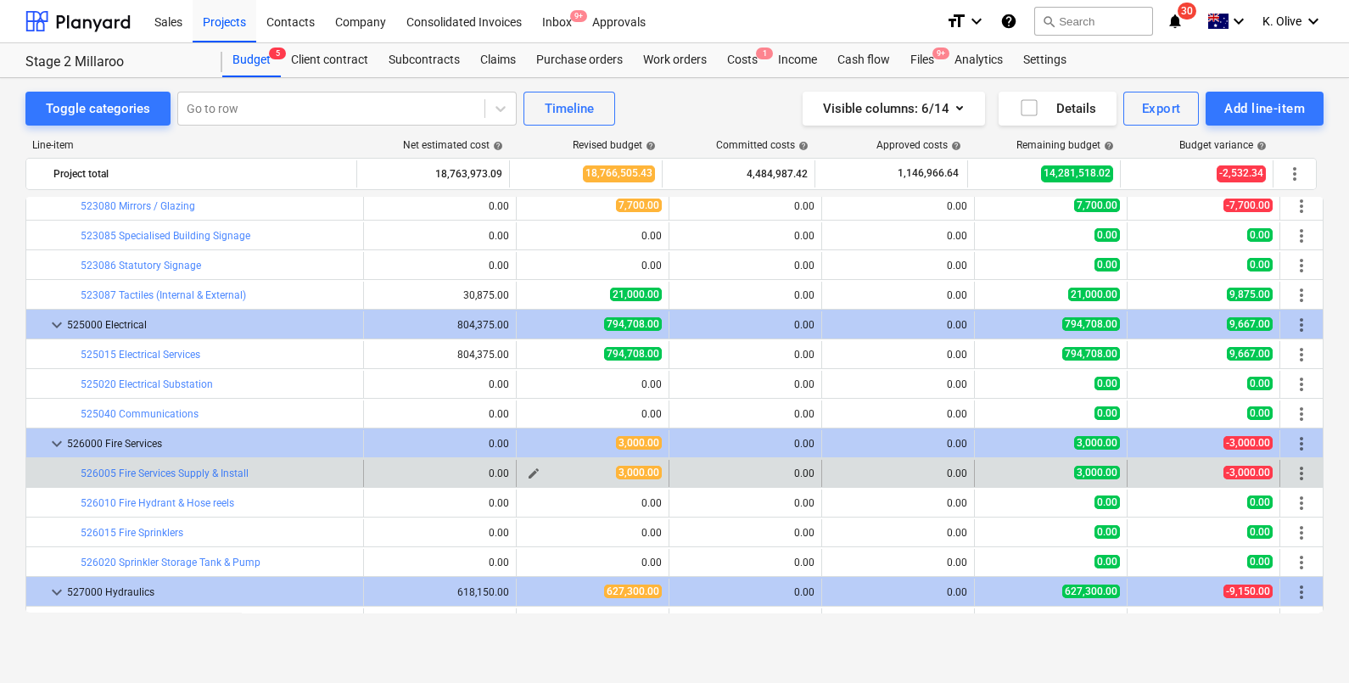
click at [529, 467] on span "edit" at bounding box center [534, 474] width 14 height 14
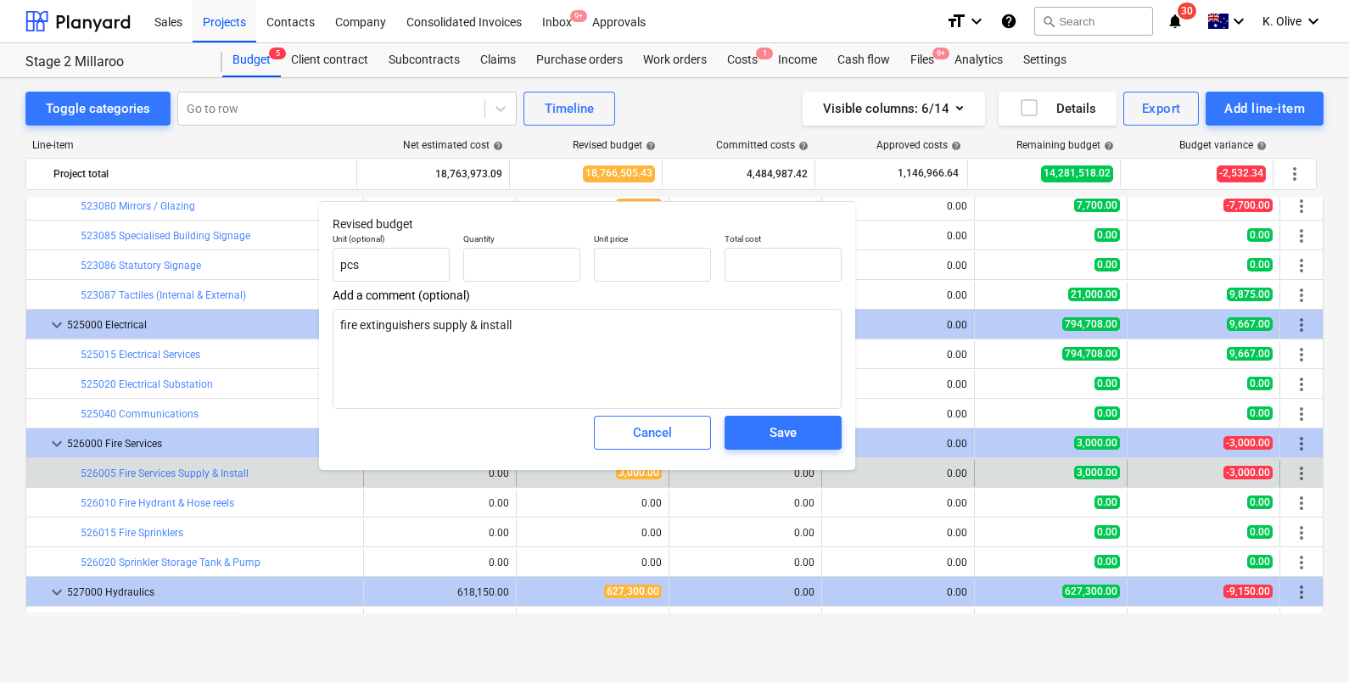
type textarea "x"
type input "1.00"
type input "3,000.00"
click at [793, 428] on div "Save" at bounding box center [783, 433] width 27 height 22
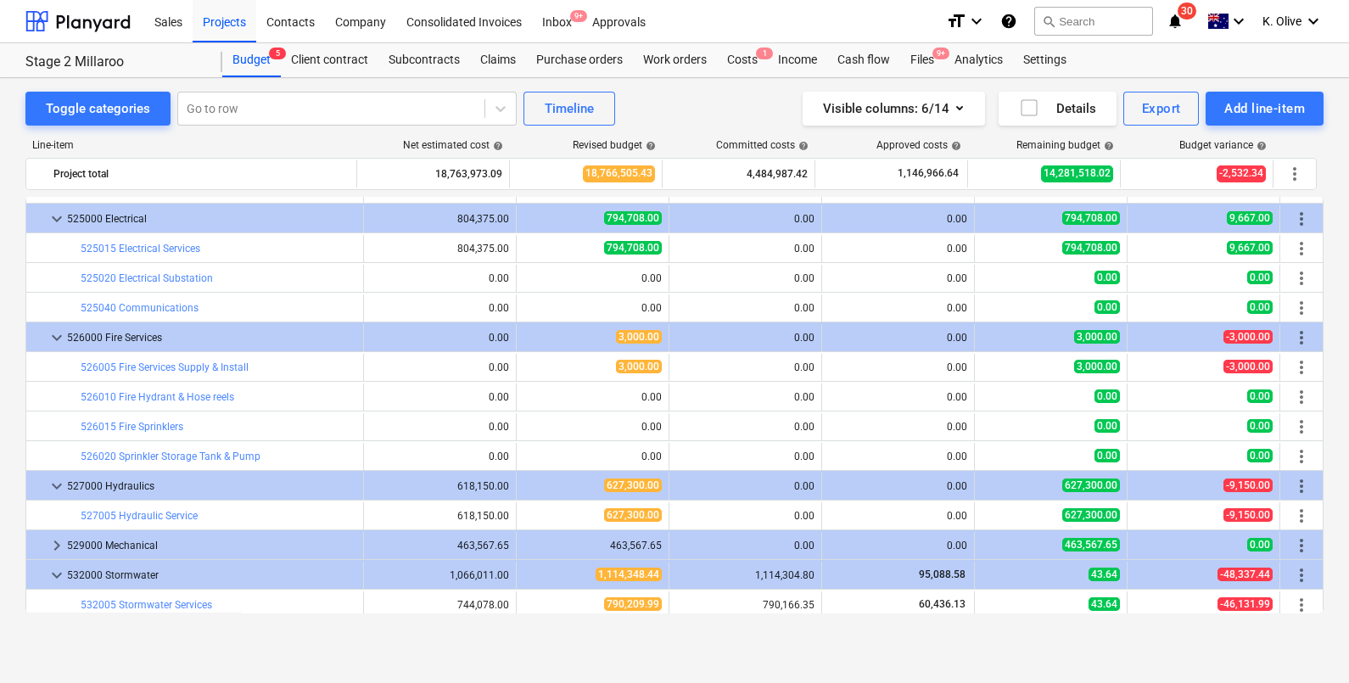
scroll to position [5772, 0]
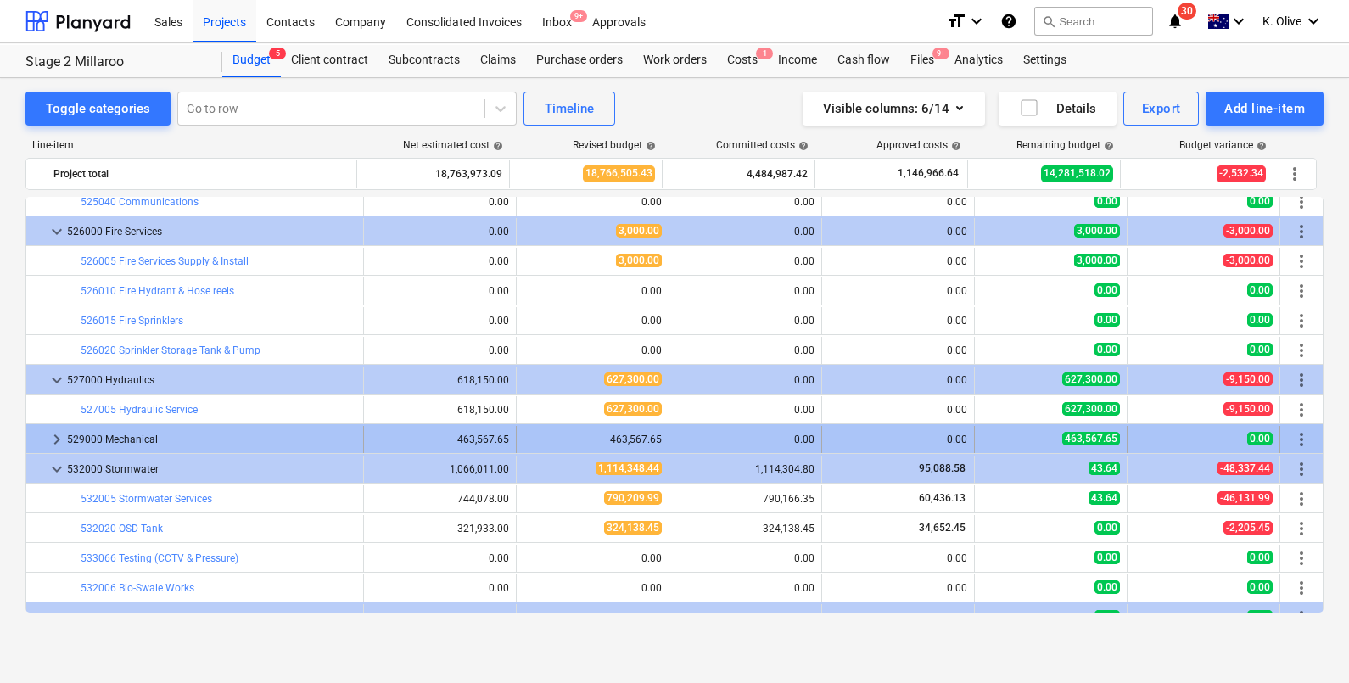
click at [51, 433] on span "keyboard_arrow_right" at bounding box center [57, 439] width 20 height 20
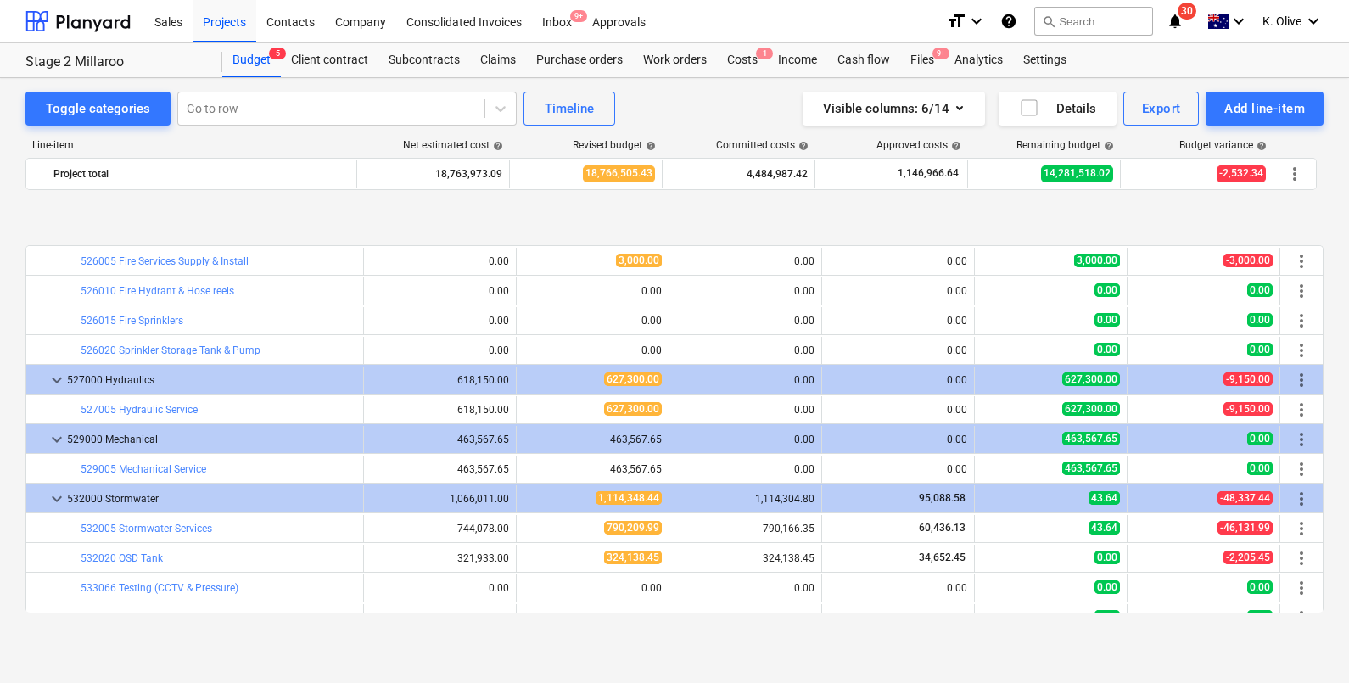
scroll to position [5878, 0]
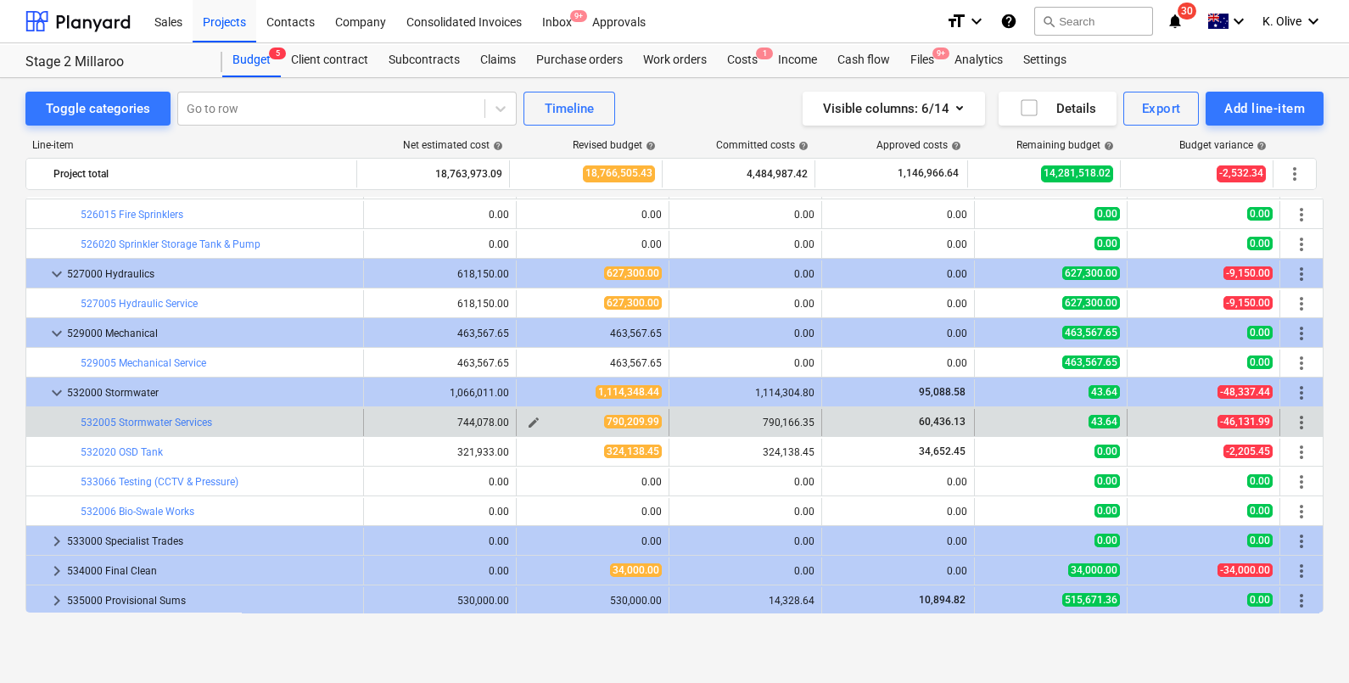
click at [527, 424] on span "edit" at bounding box center [534, 423] width 14 height 14
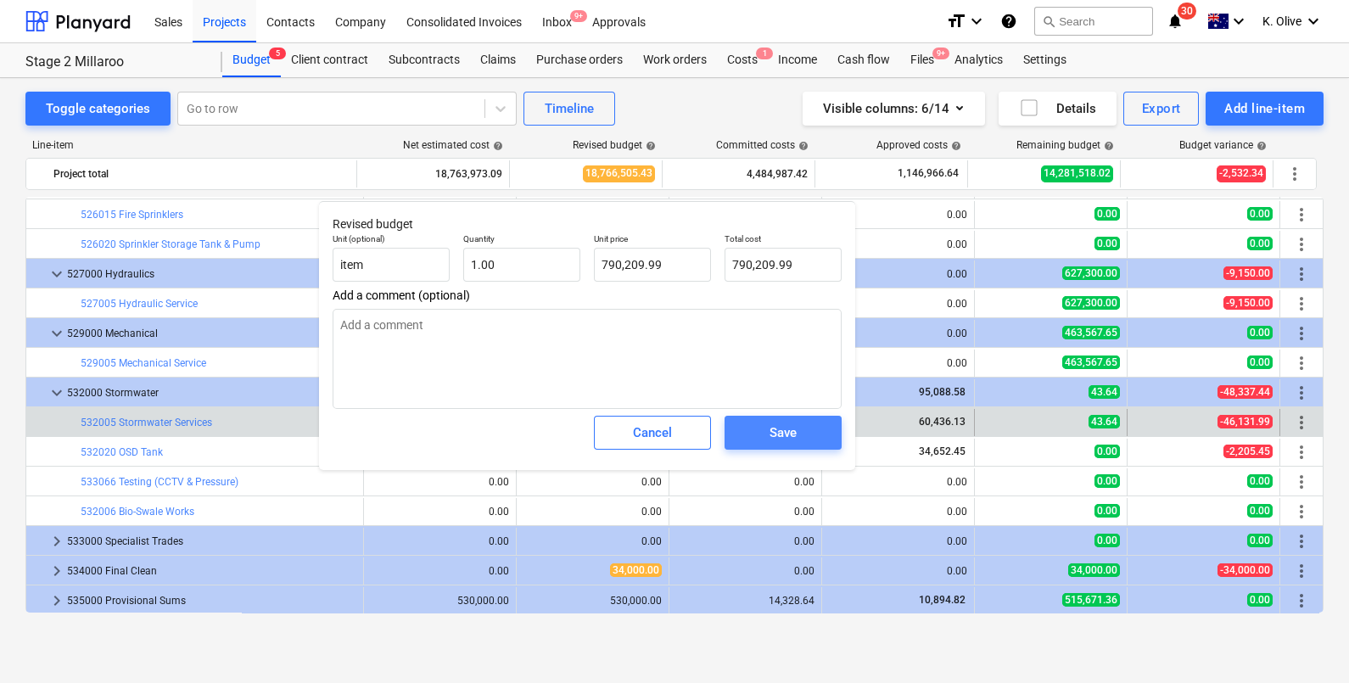
click at [781, 426] on div "Save" at bounding box center [783, 433] width 27 height 22
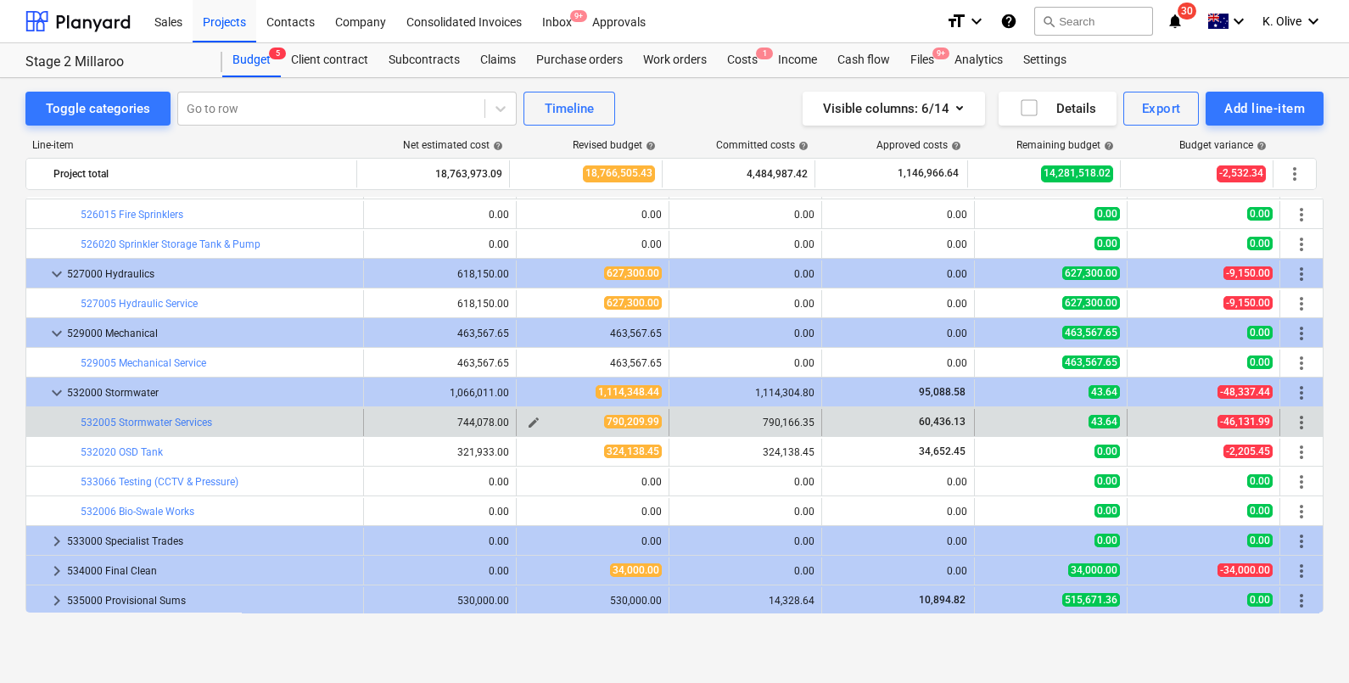
click at [532, 417] on span "edit" at bounding box center [534, 423] width 14 height 14
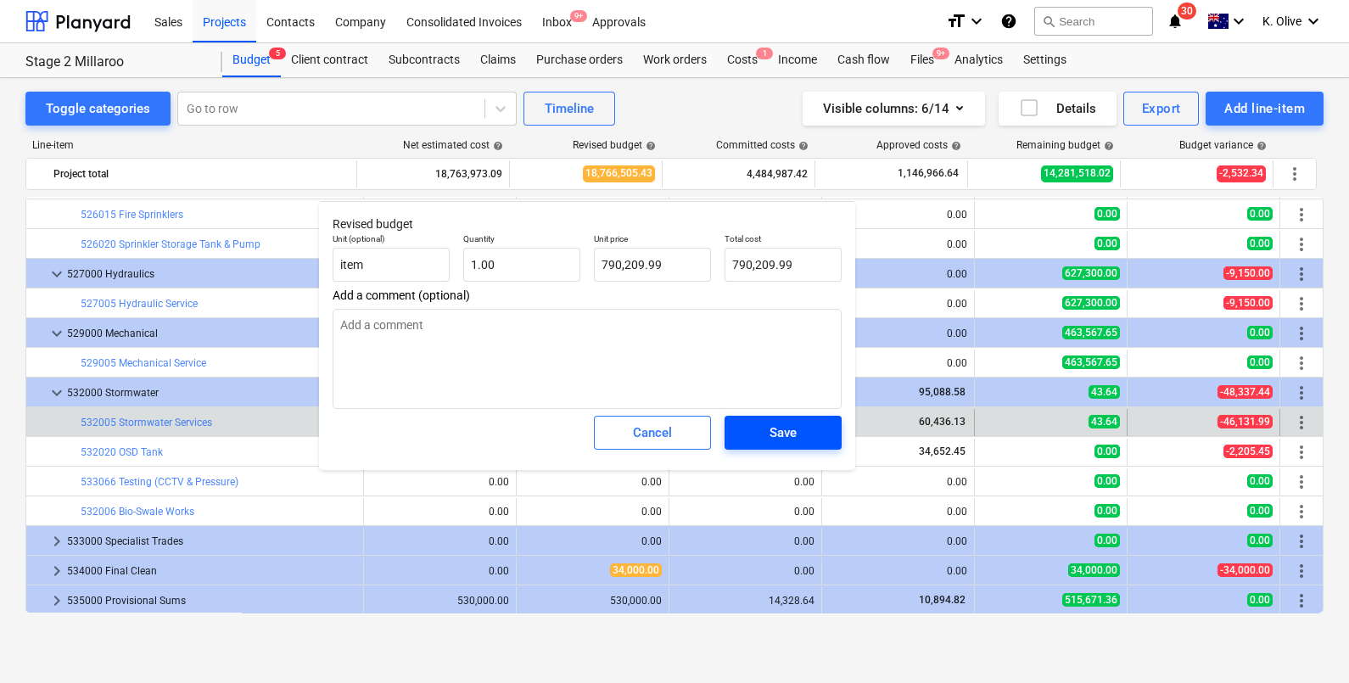
click at [783, 427] on div "Save" at bounding box center [783, 433] width 27 height 22
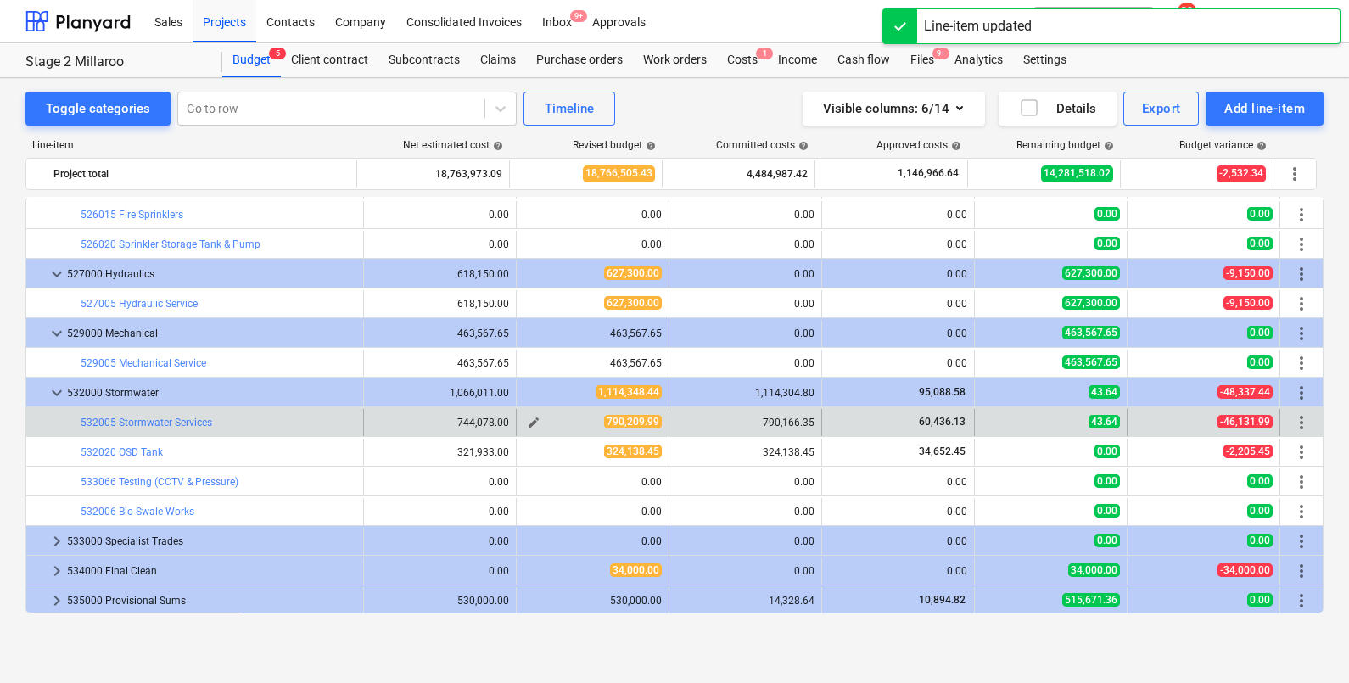
click at [527, 423] on span "edit" at bounding box center [534, 423] width 14 height 14
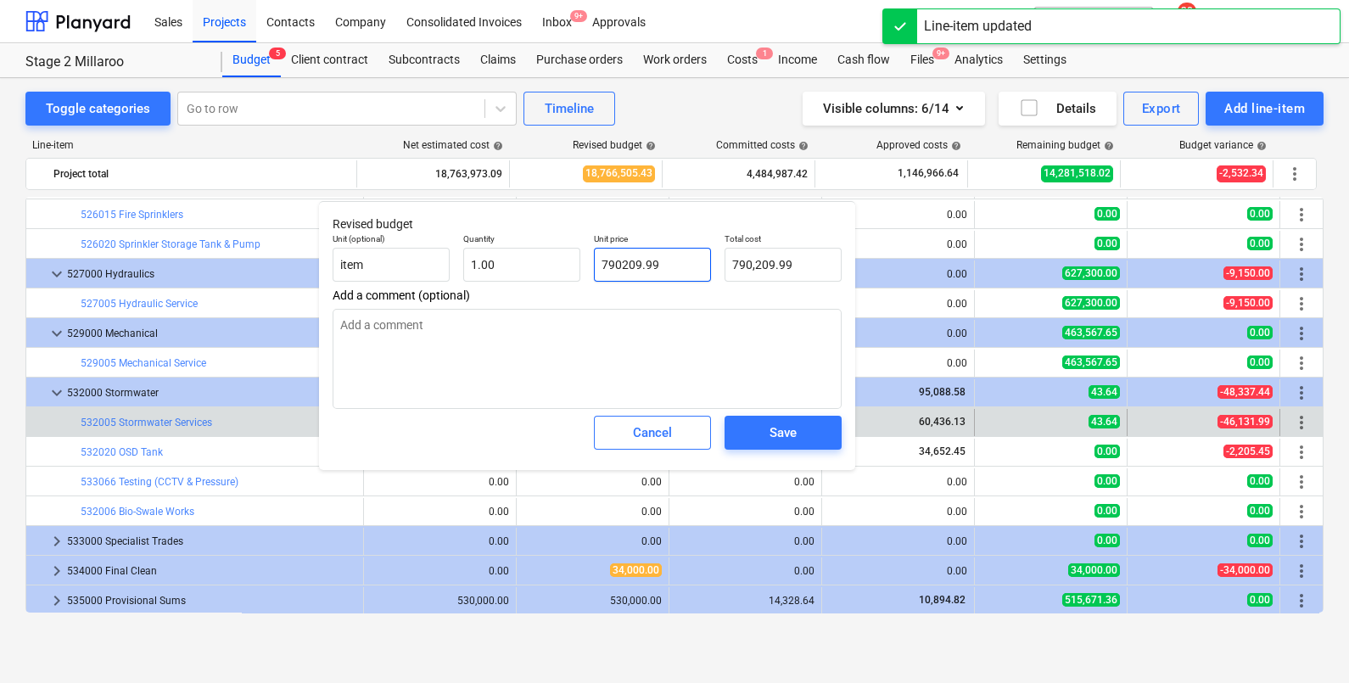
click at [662, 257] on input "790209.99" at bounding box center [652, 265] width 117 height 34
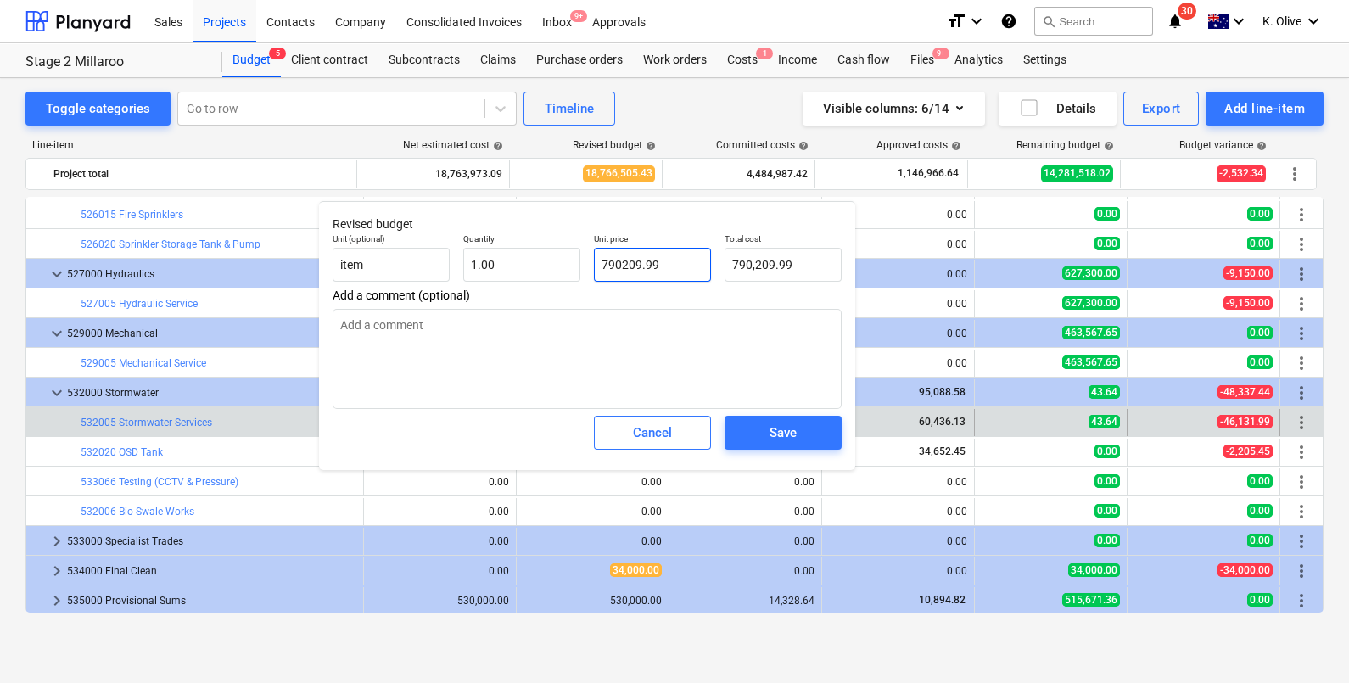
click at [662, 257] on input "790209.99" at bounding box center [652, 265] width 117 height 34
click at [636, 335] on textarea at bounding box center [587, 359] width 509 height 100
click at [799, 426] on span "Save" at bounding box center [783, 433] width 76 height 22
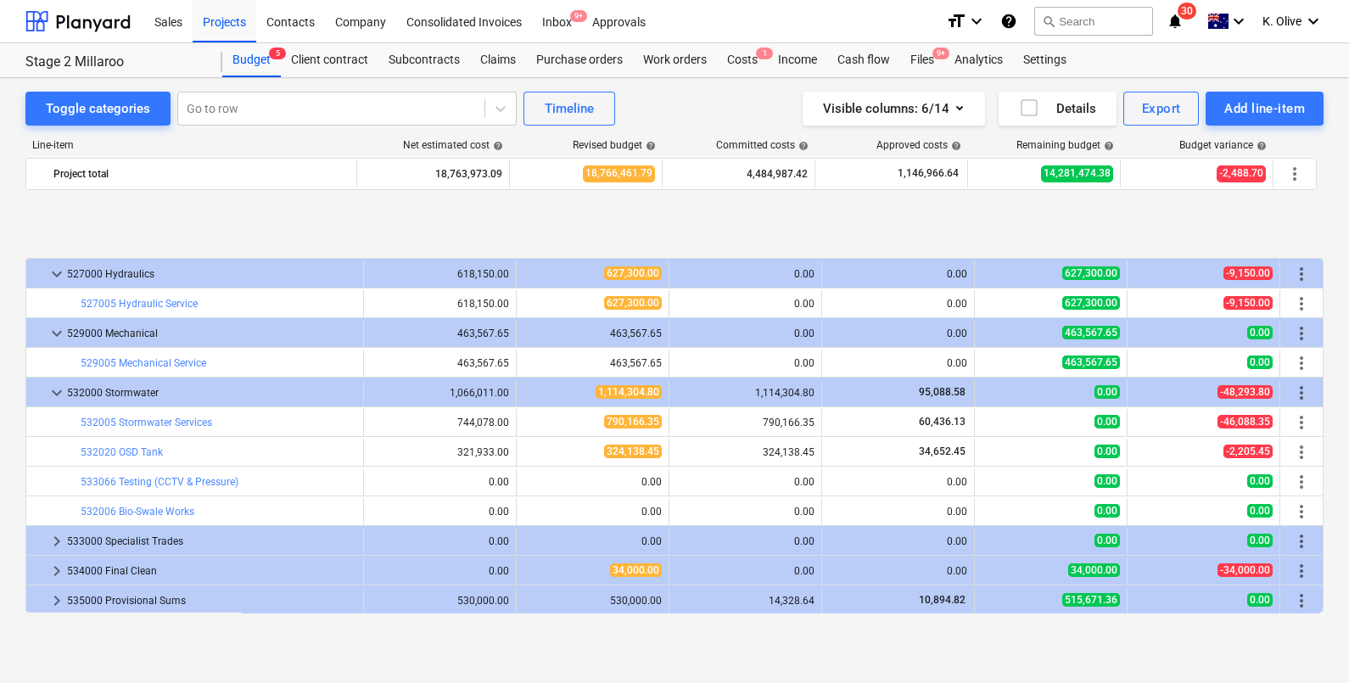
scroll to position [5985, 0]
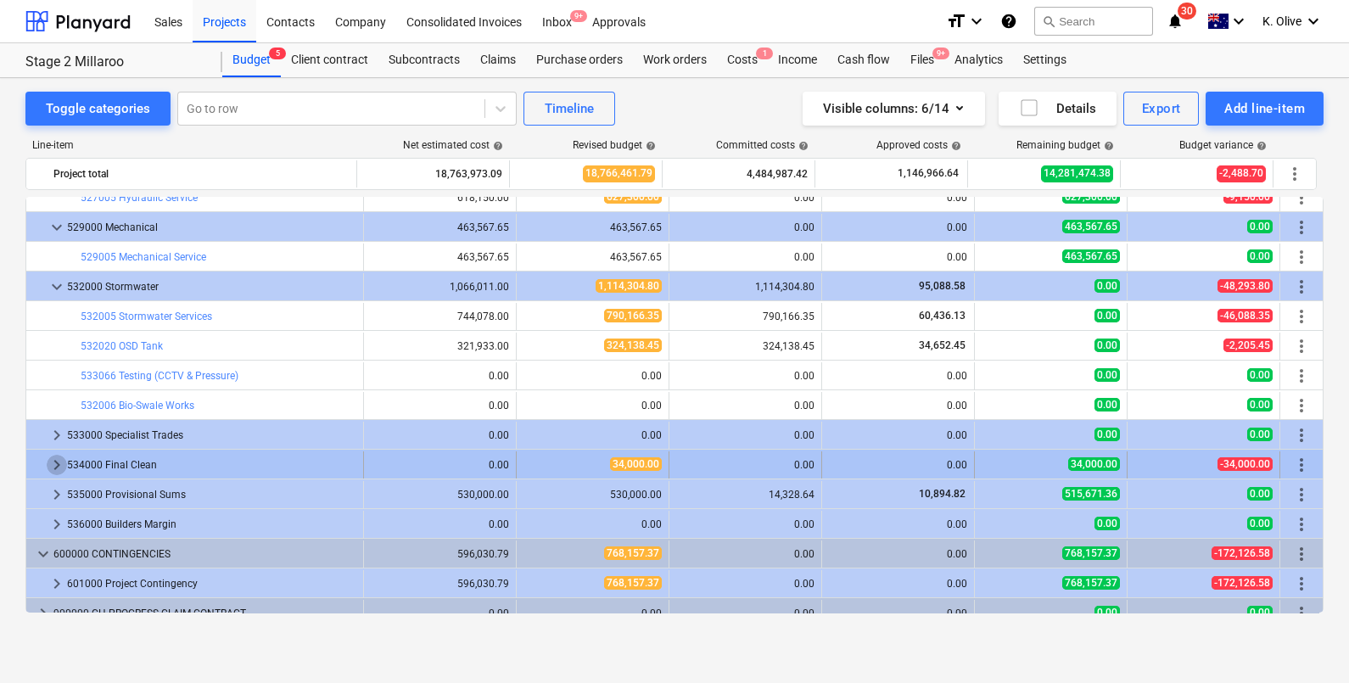
click at [64, 461] on span "keyboard_arrow_right" at bounding box center [57, 465] width 20 height 20
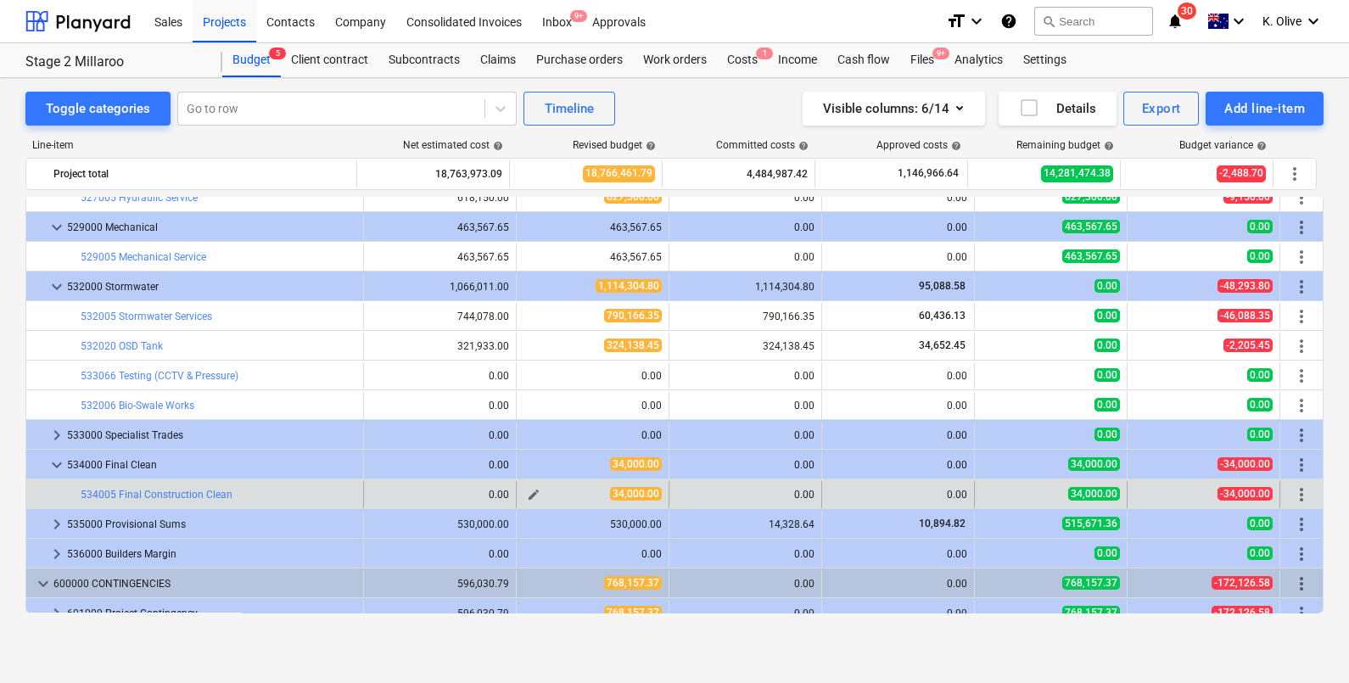
click at [530, 495] on span "edit" at bounding box center [534, 495] width 14 height 14
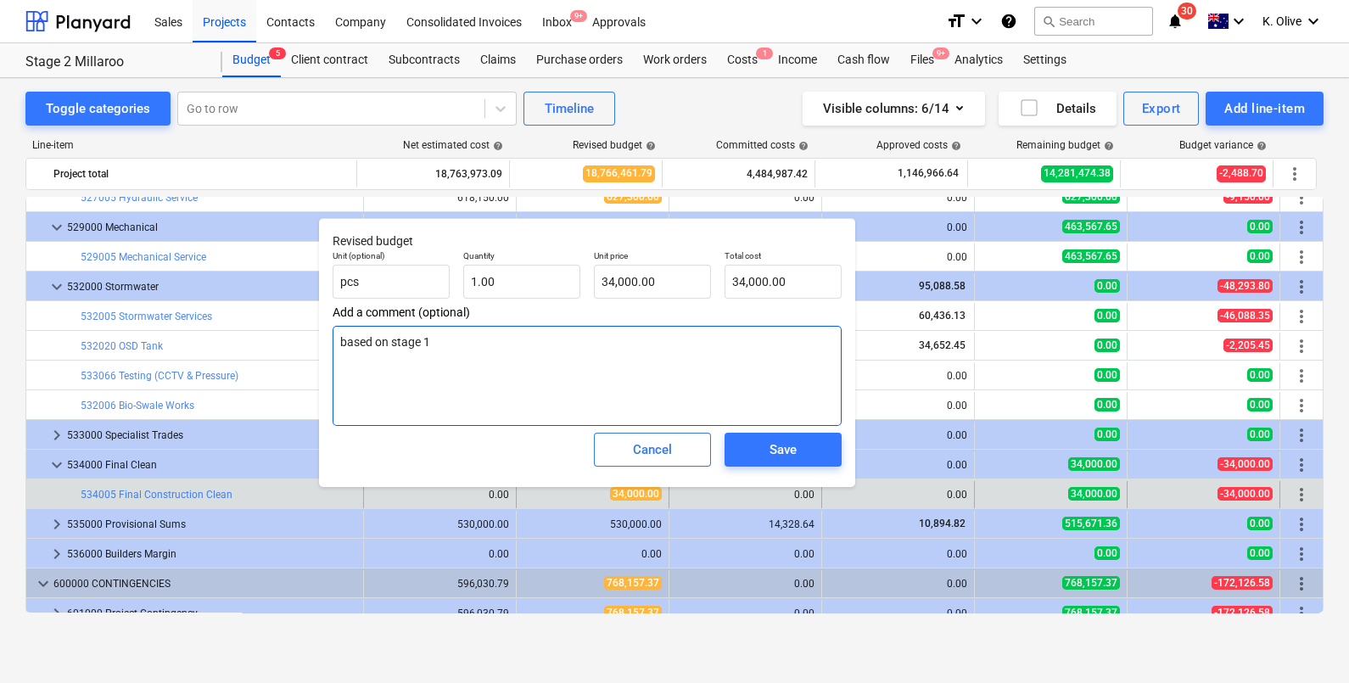
click at [501, 365] on textarea "based on stage 1" at bounding box center [587, 376] width 509 height 100
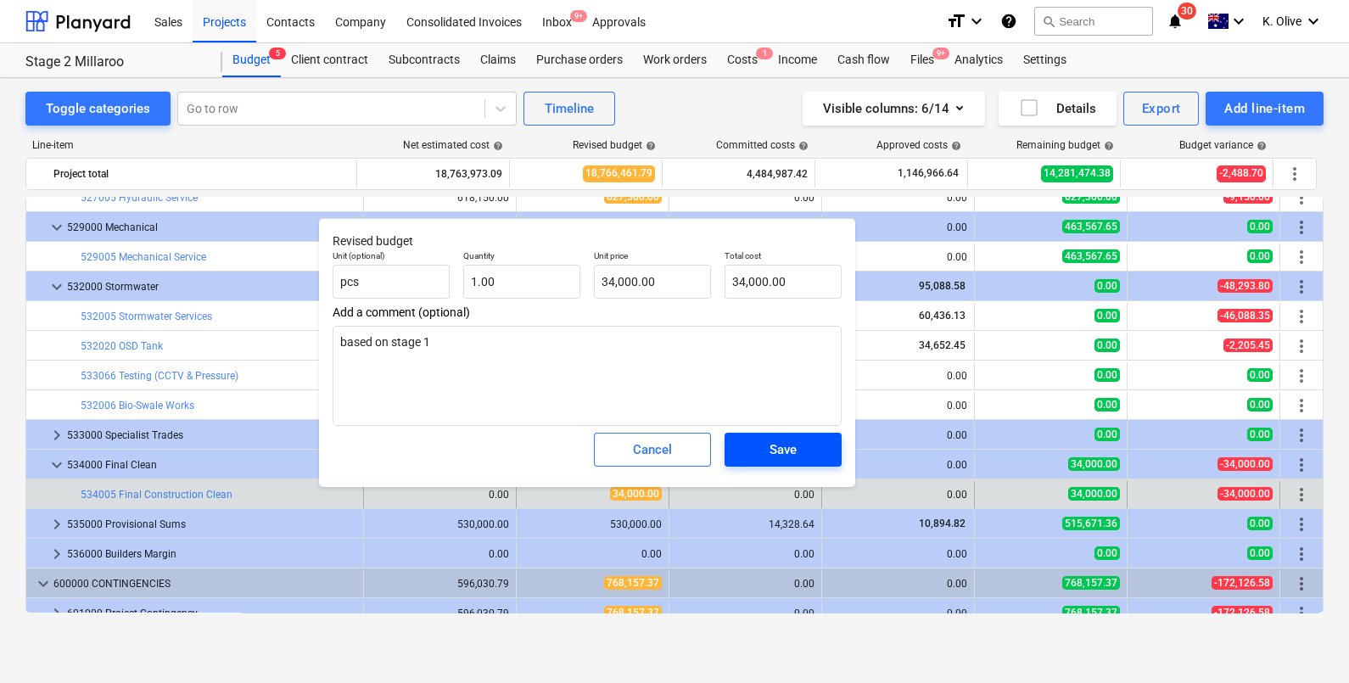
click at [787, 443] on div "Save" at bounding box center [783, 450] width 27 height 22
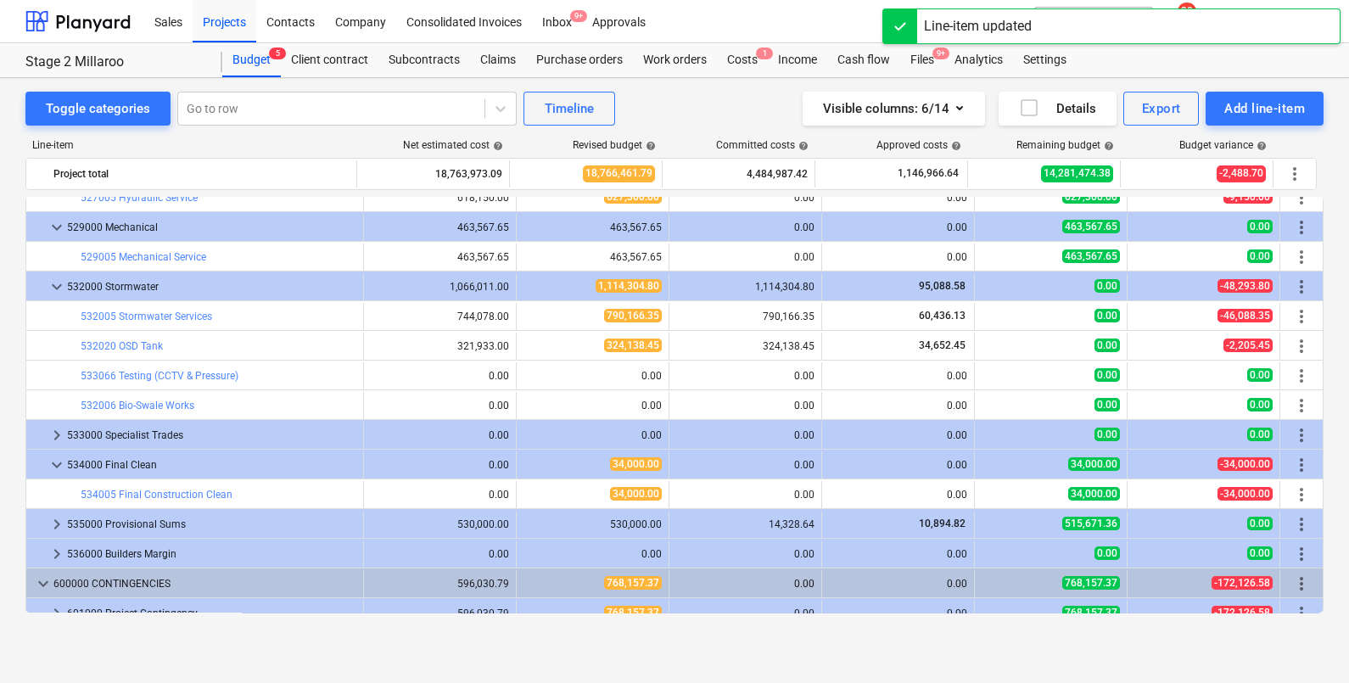
scroll to position [6028, 0]
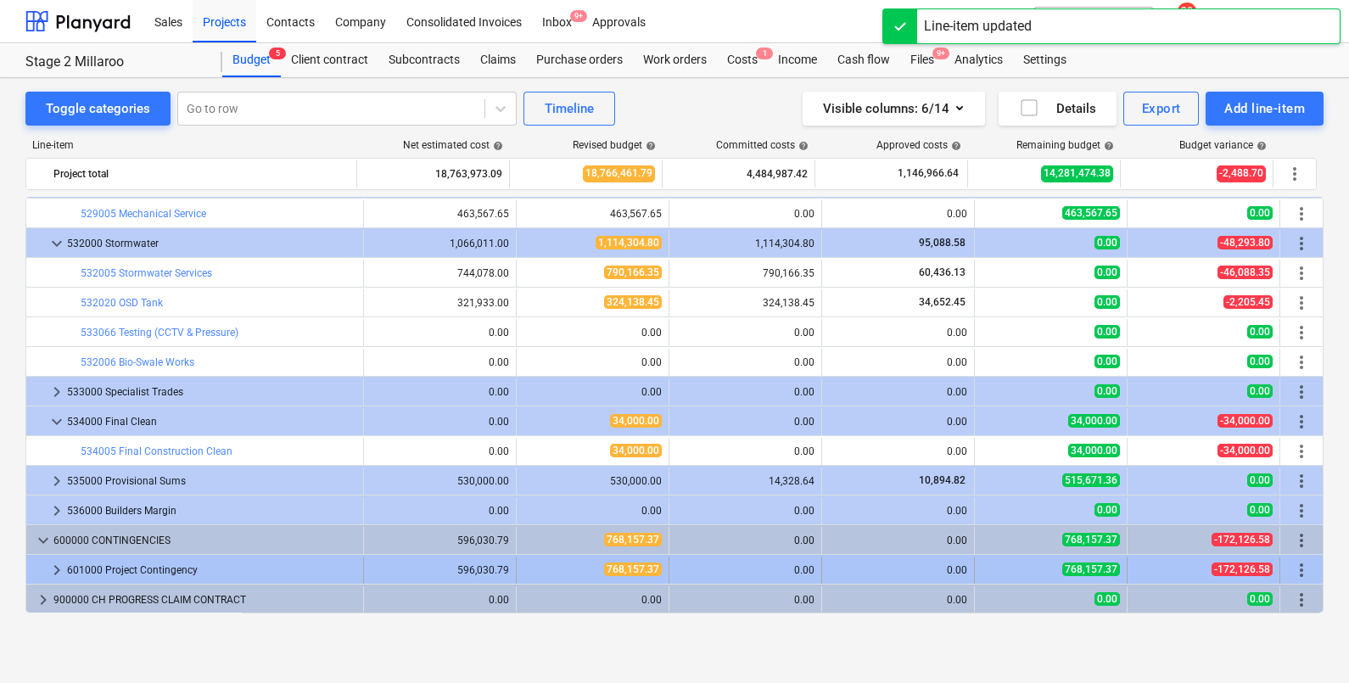
click at [48, 564] on span "keyboard_arrow_right" at bounding box center [57, 570] width 20 height 20
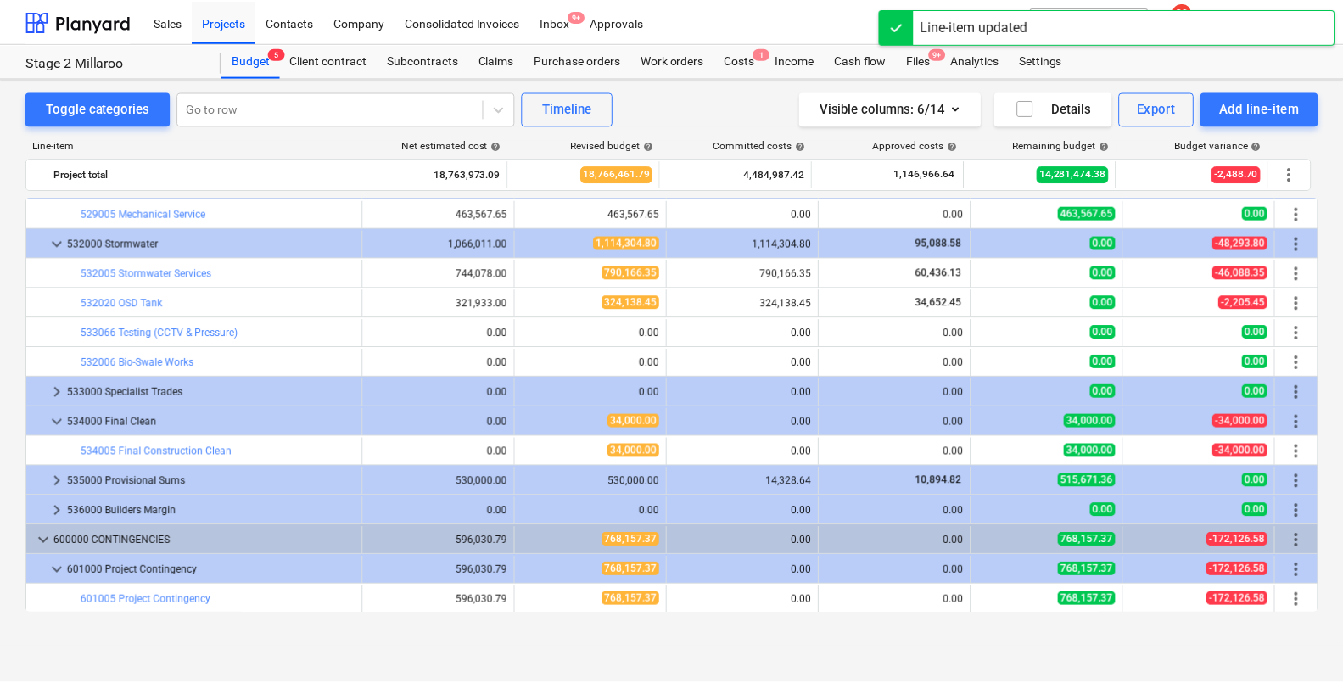
scroll to position [6058, 0]
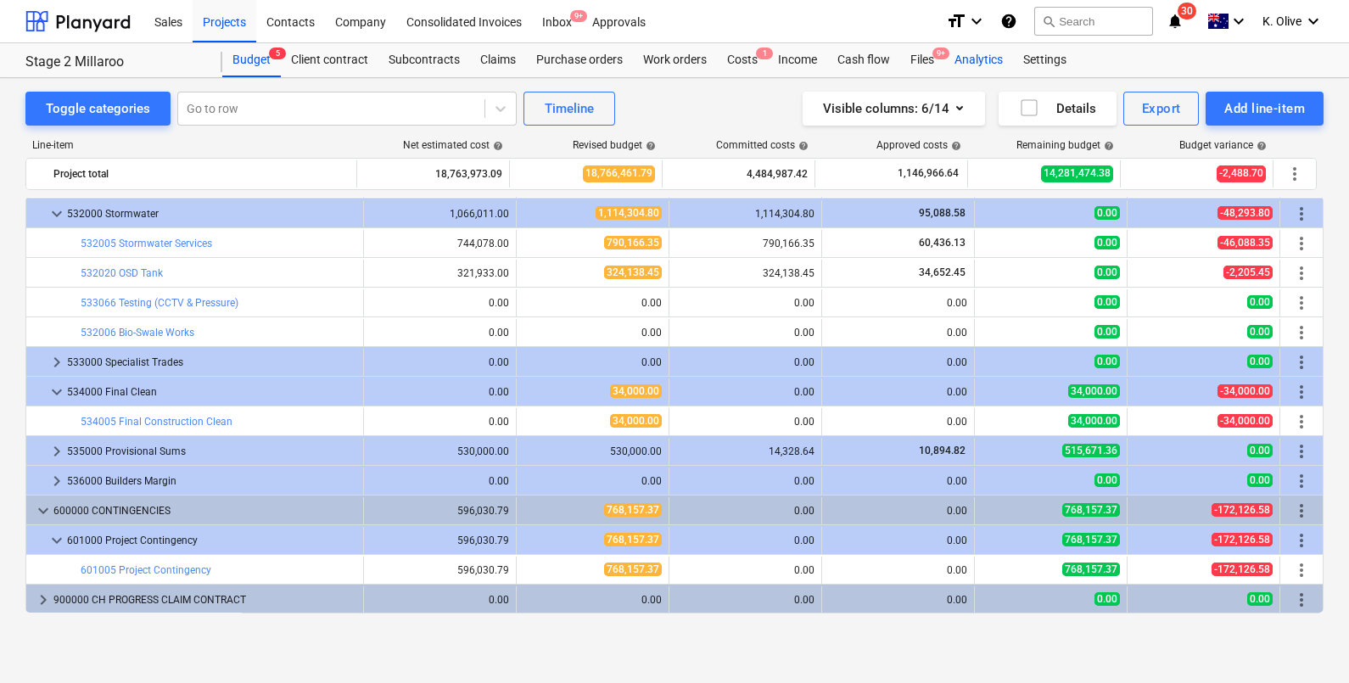
click at [983, 59] on div "Analytics" at bounding box center [978, 60] width 69 height 34
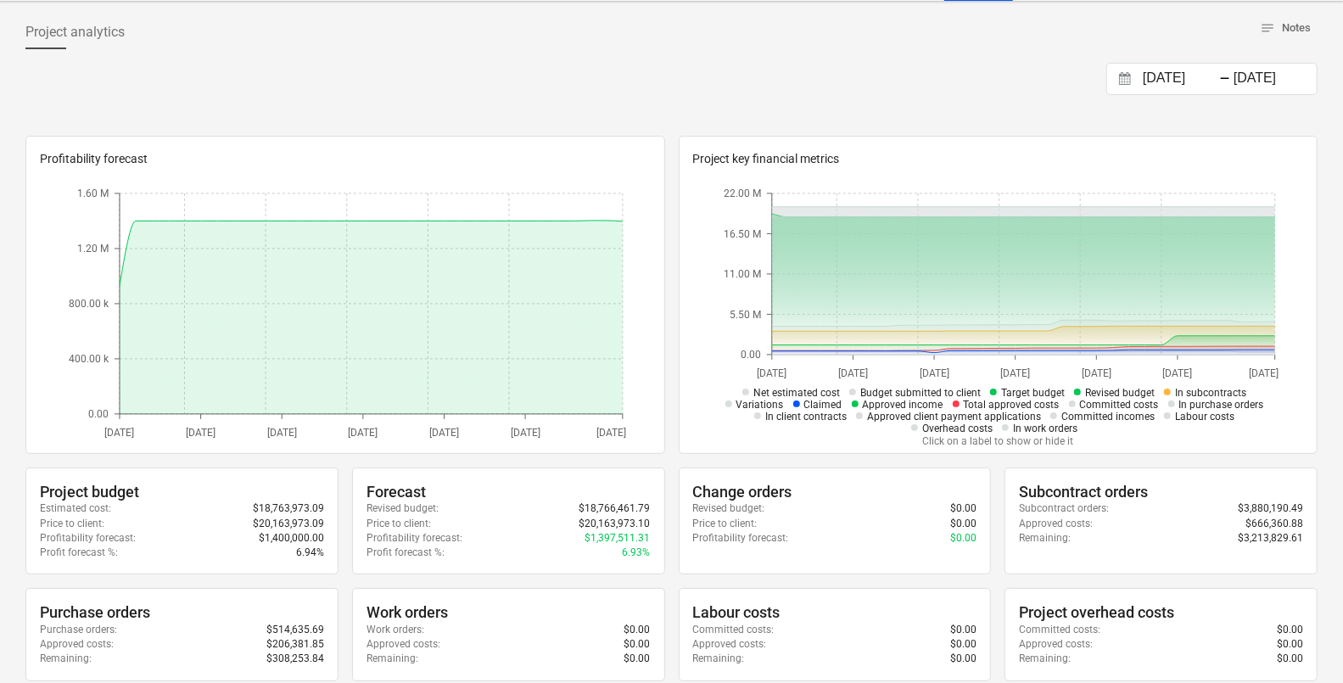
scroll to position [105, 0]
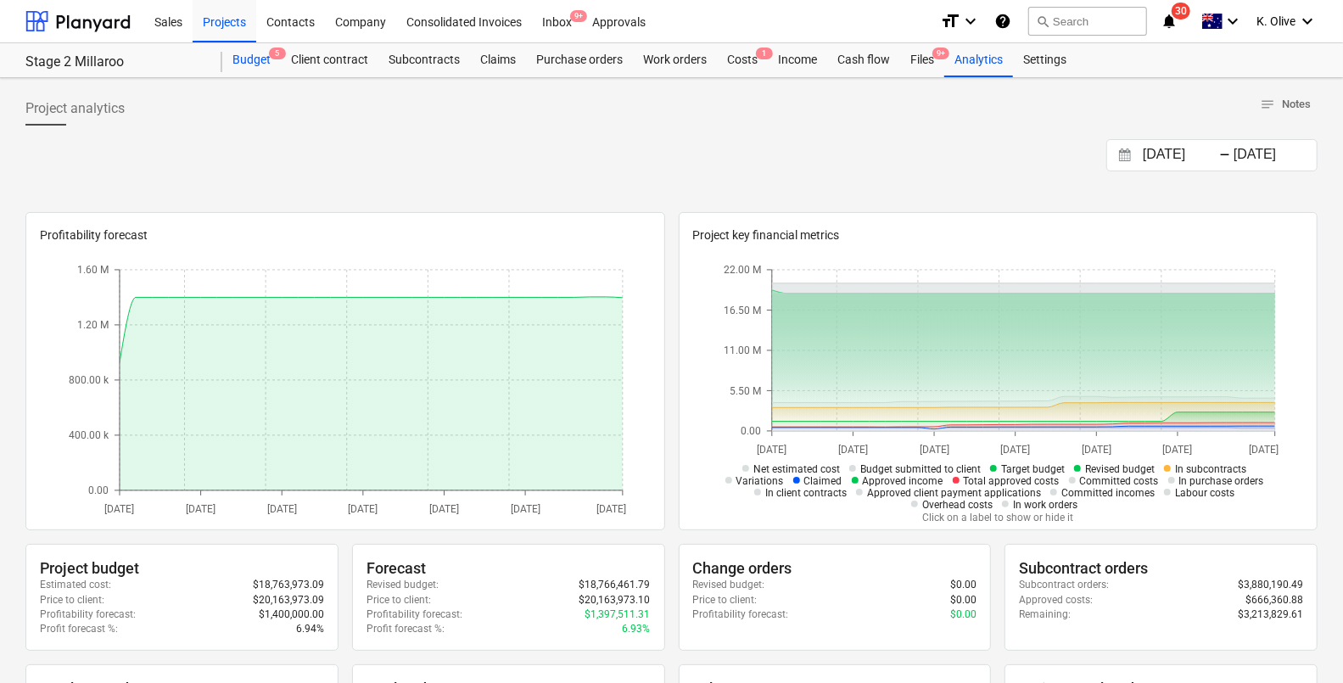
click at [248, 60] on div "Budget 5" at bounding box center [251, 60] width 59 height 34
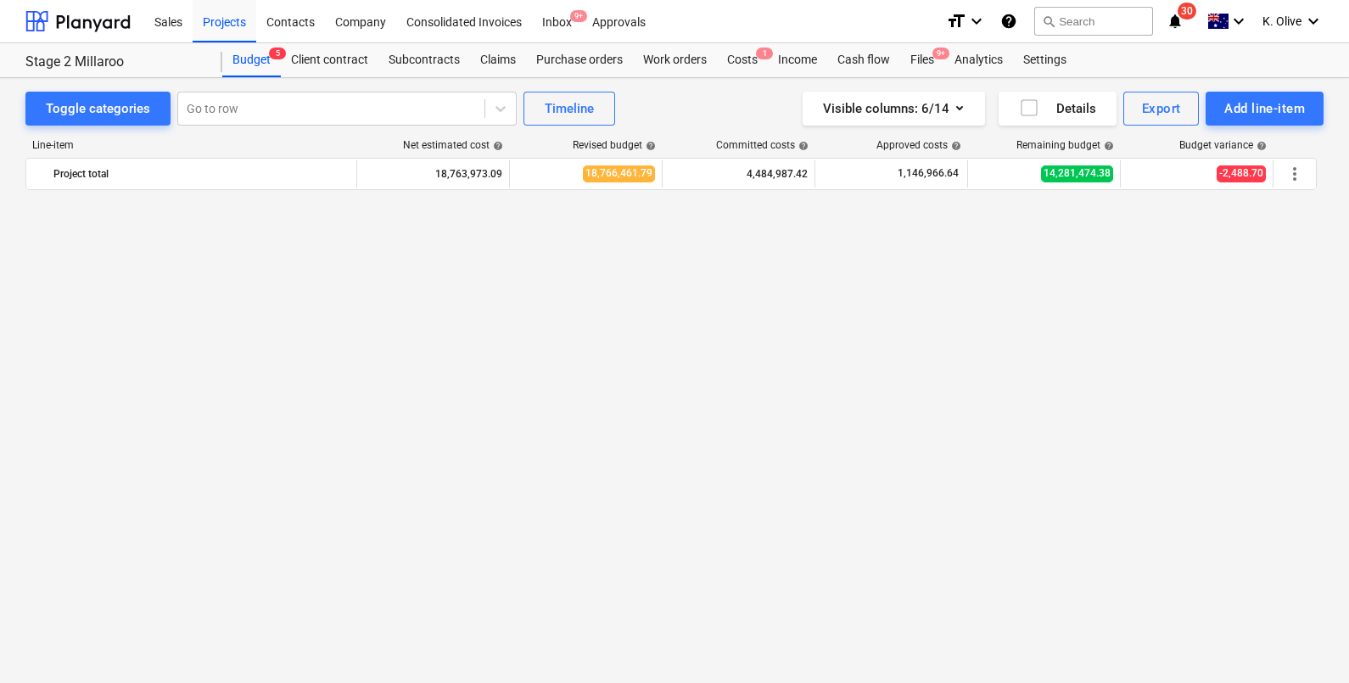
scroll to position [6058, 0]
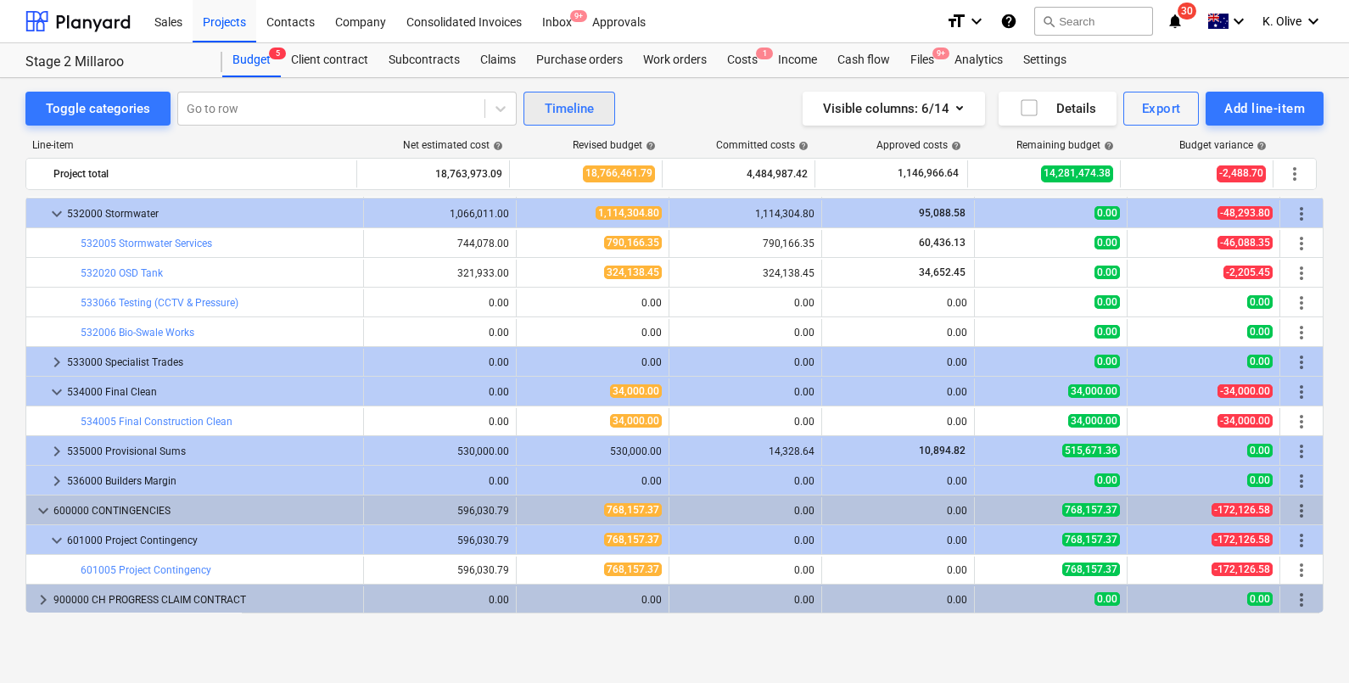
click at [572, 113] on div "Timeline" at bounding box center [569, 109] width 49 height 22
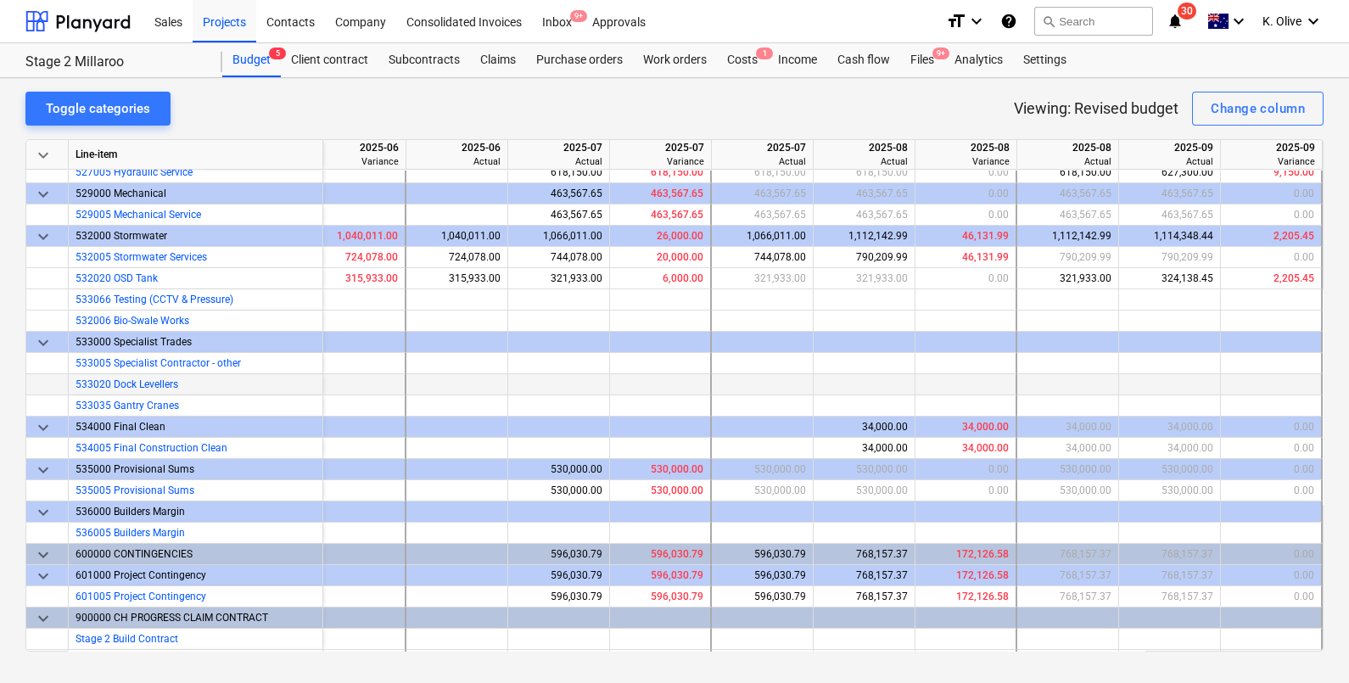
scroll to position [4403, 1042]
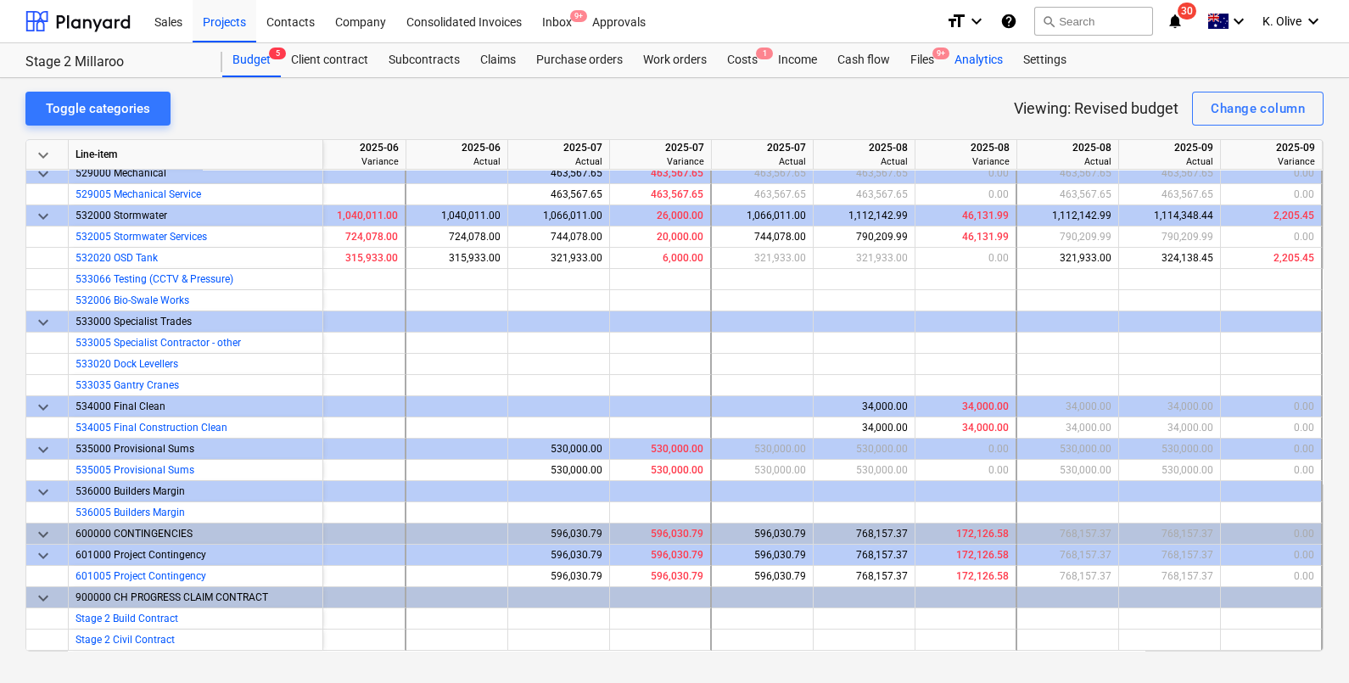
click at [982, 53] on div "Analytics" at bounding box center [978, 60] width 69 height 34
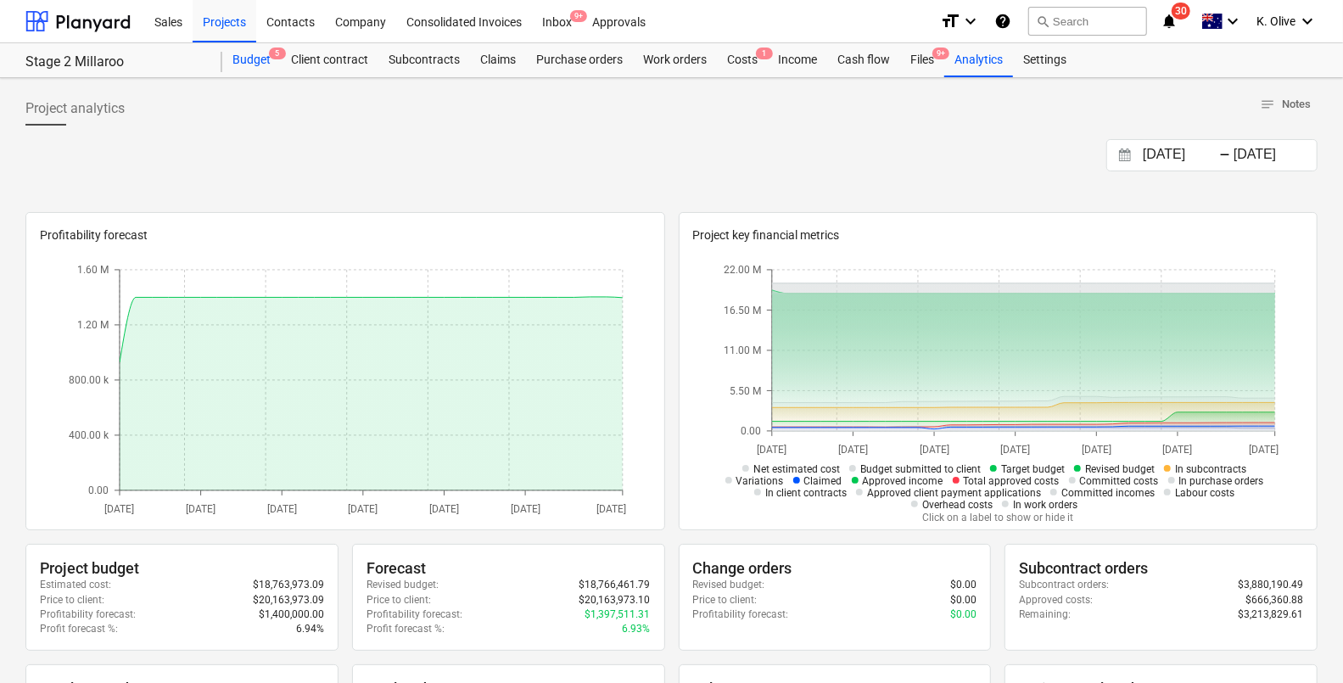
click at [265, 55] on div "Budget 5" at bounding box center [251, 60] width 59 height 34
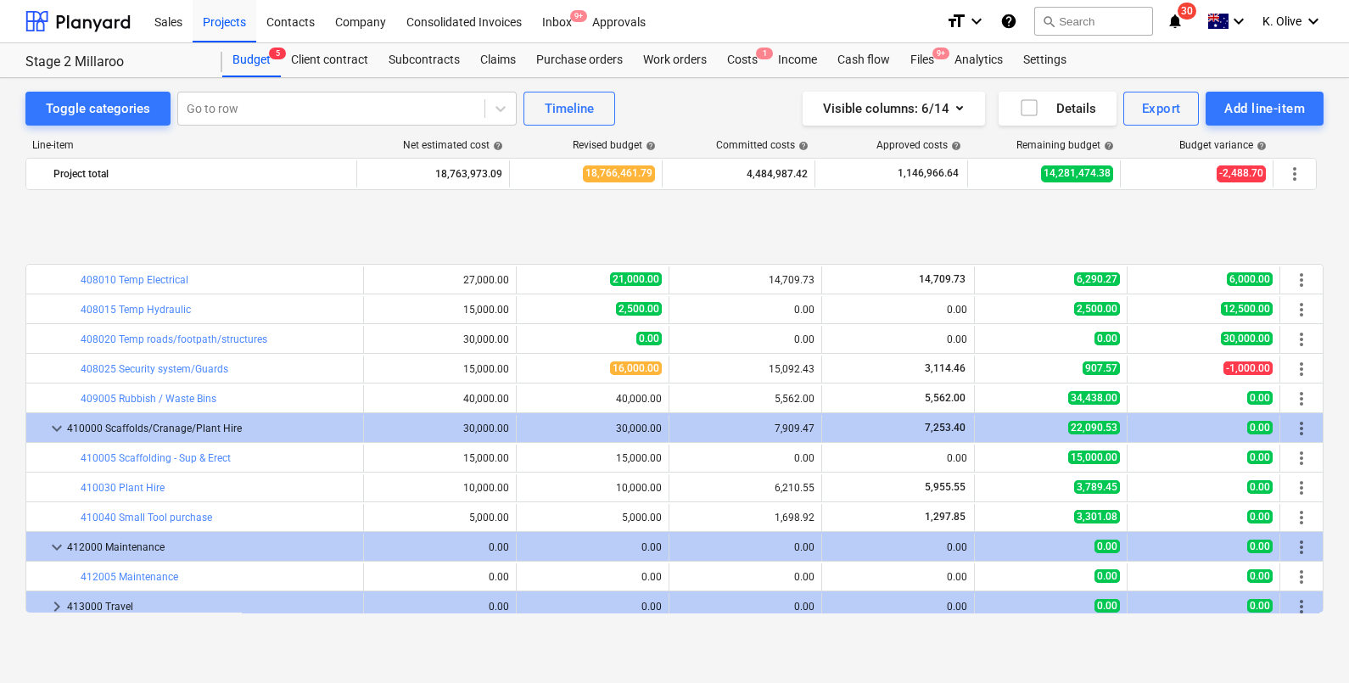
scroll to position [2445, 0]
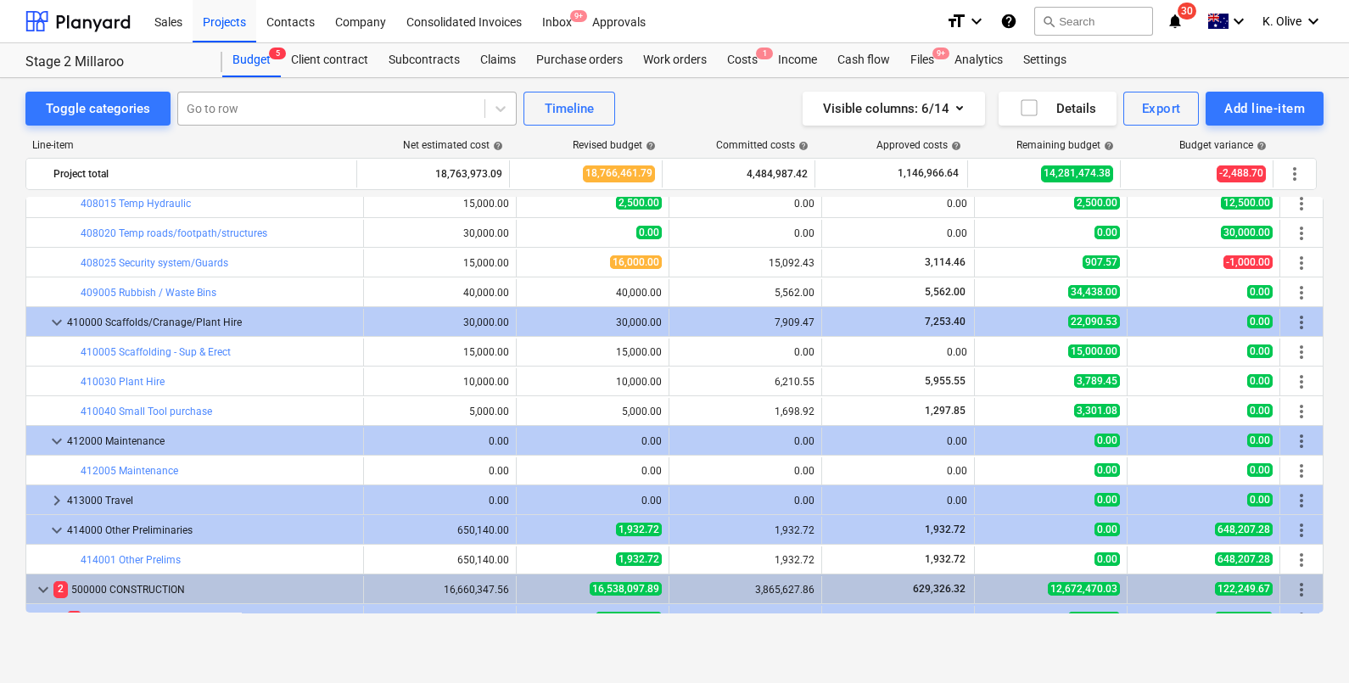
click at [294, 108] on div at bounding box center [331, 108] width 289 height 17
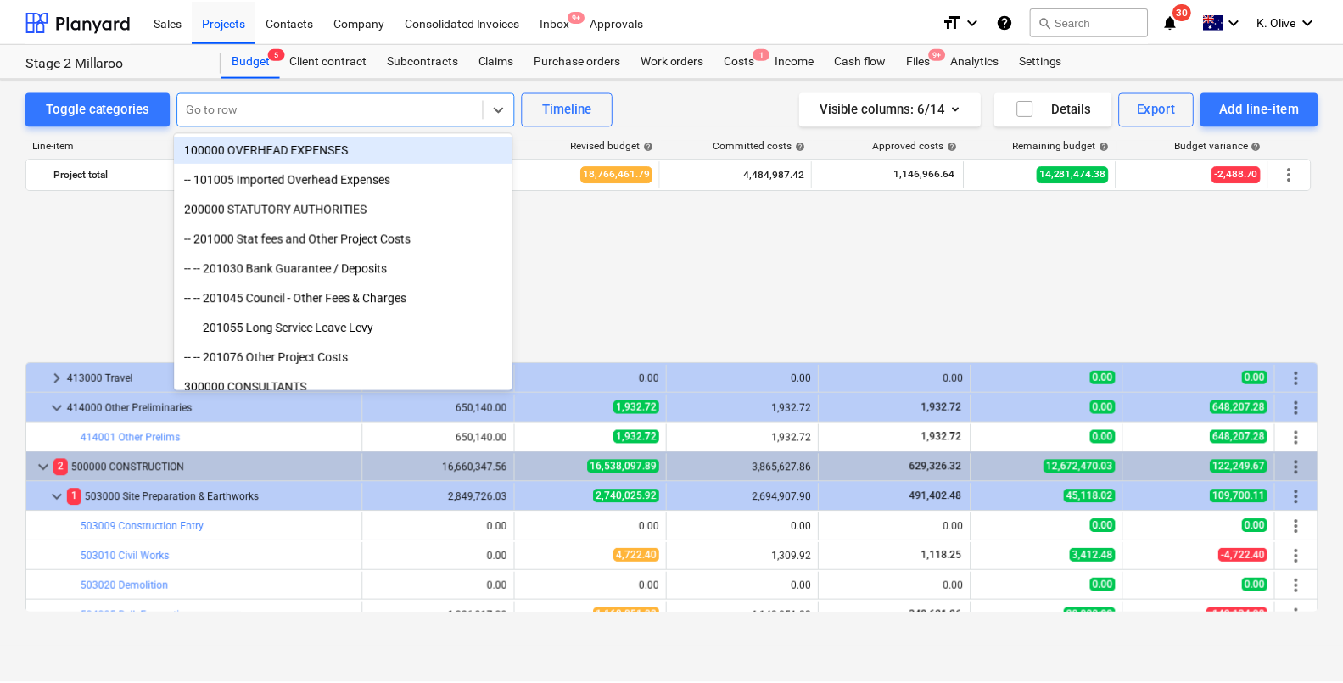
scroll to position [2763, 0]
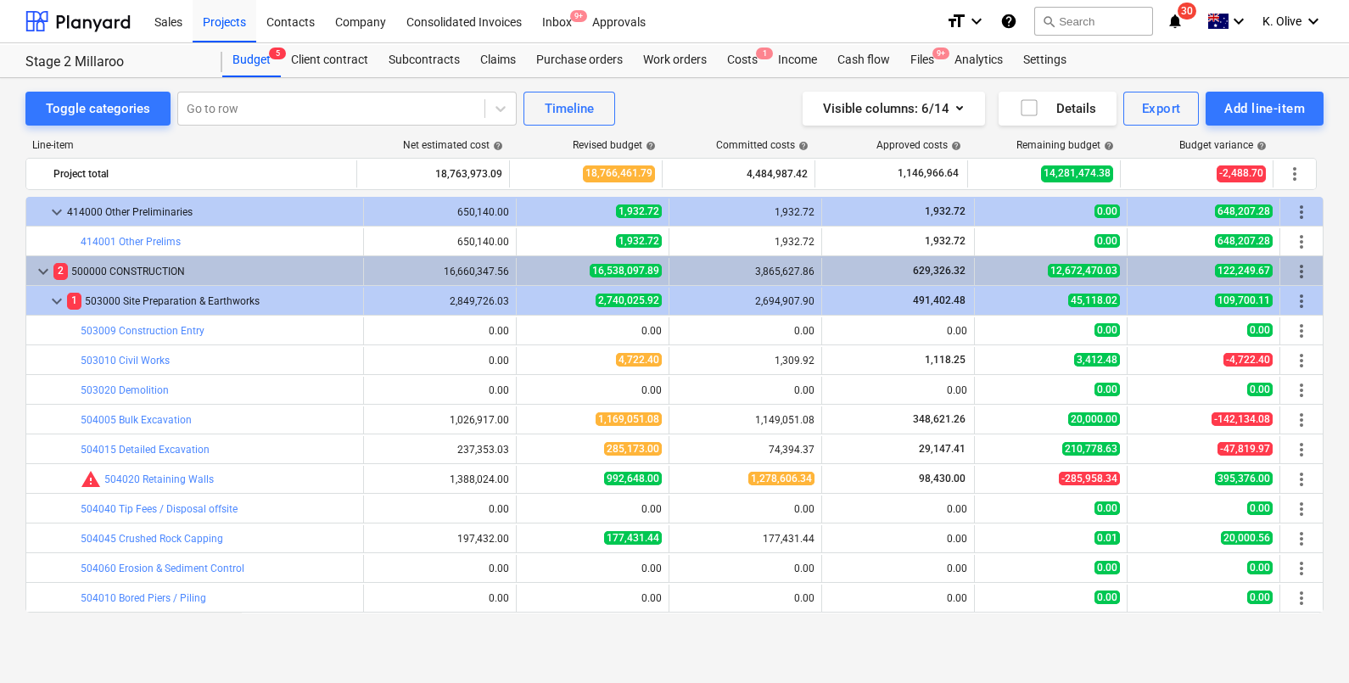
click at [154, 142] on div "Line-item" at bounding box center [191, 145] width 333 height 12
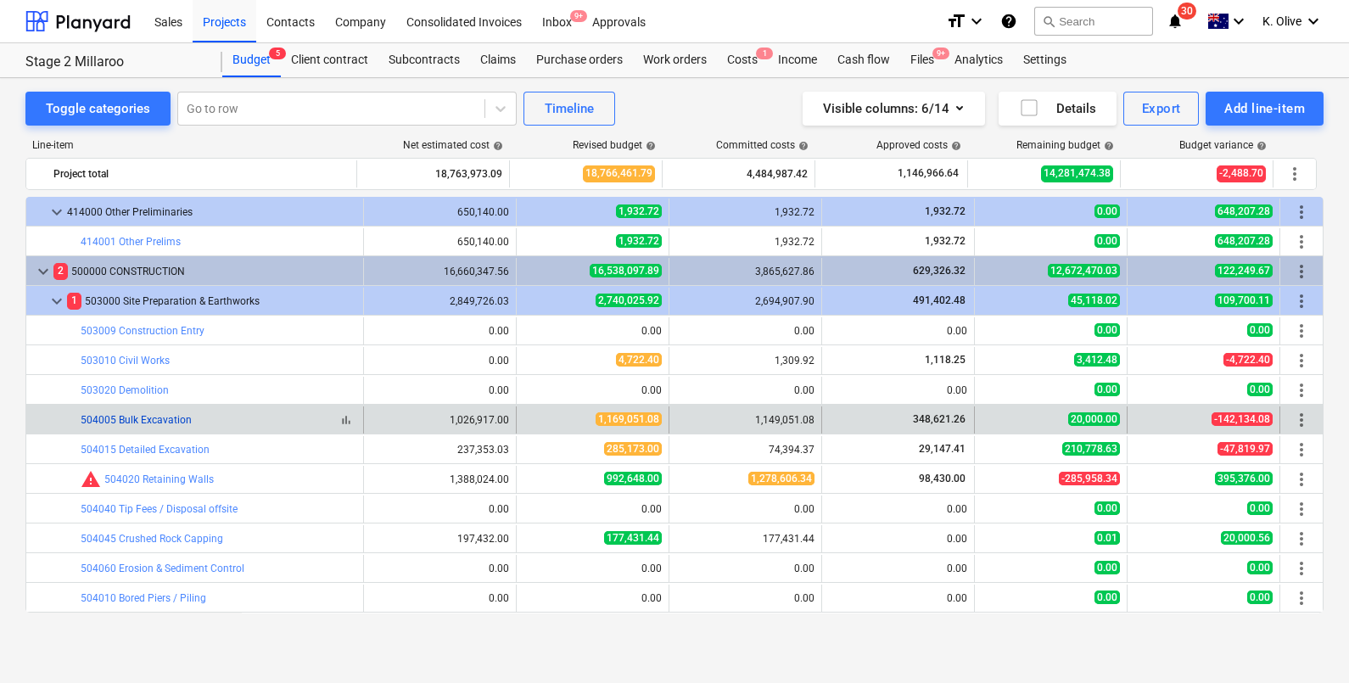
click at [153, 420] on link "504005 Bulk Excavation" at bounding box center [136, 420] width 111 height 12
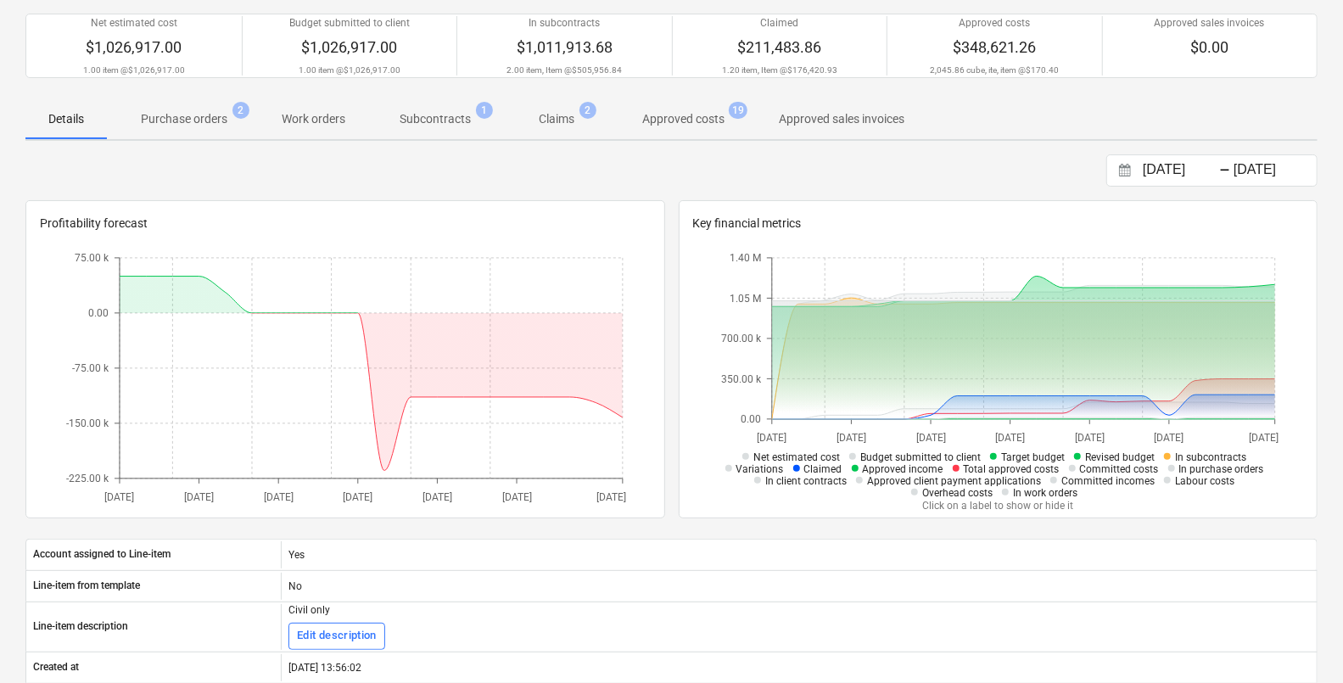
scroll to position [105, 0]
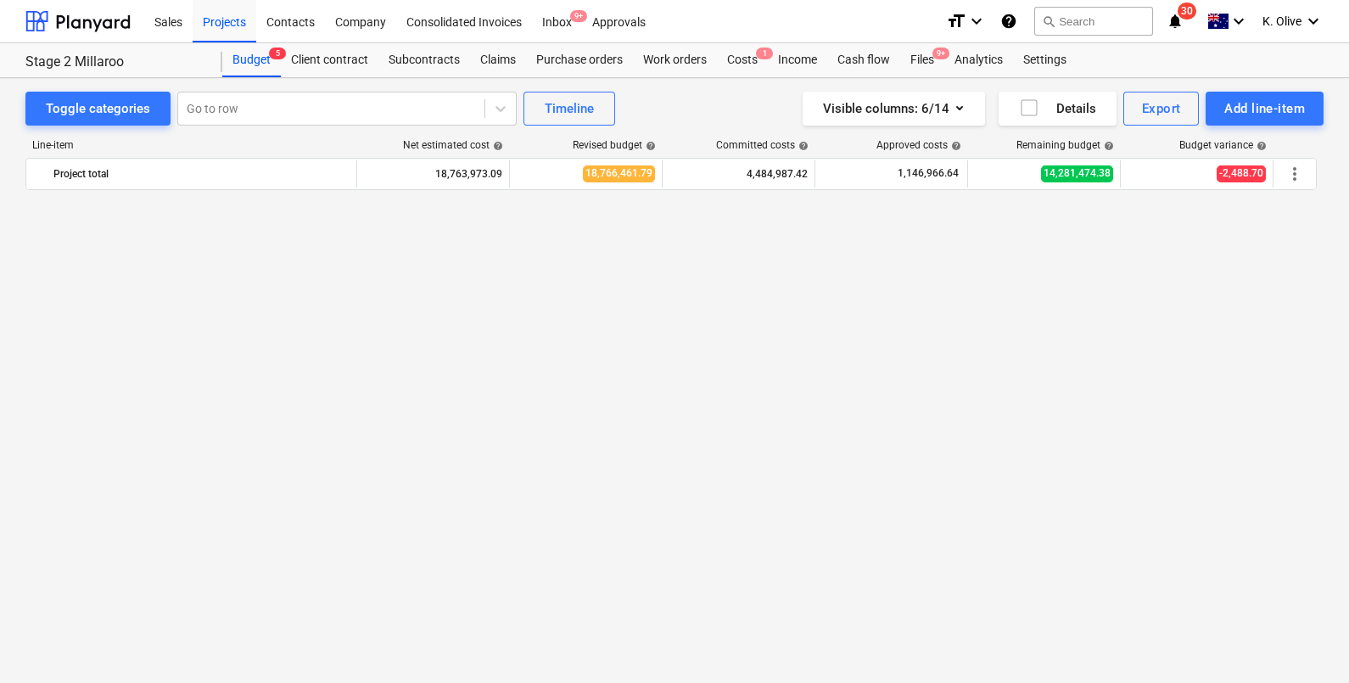
scroll to position [2763, 0]
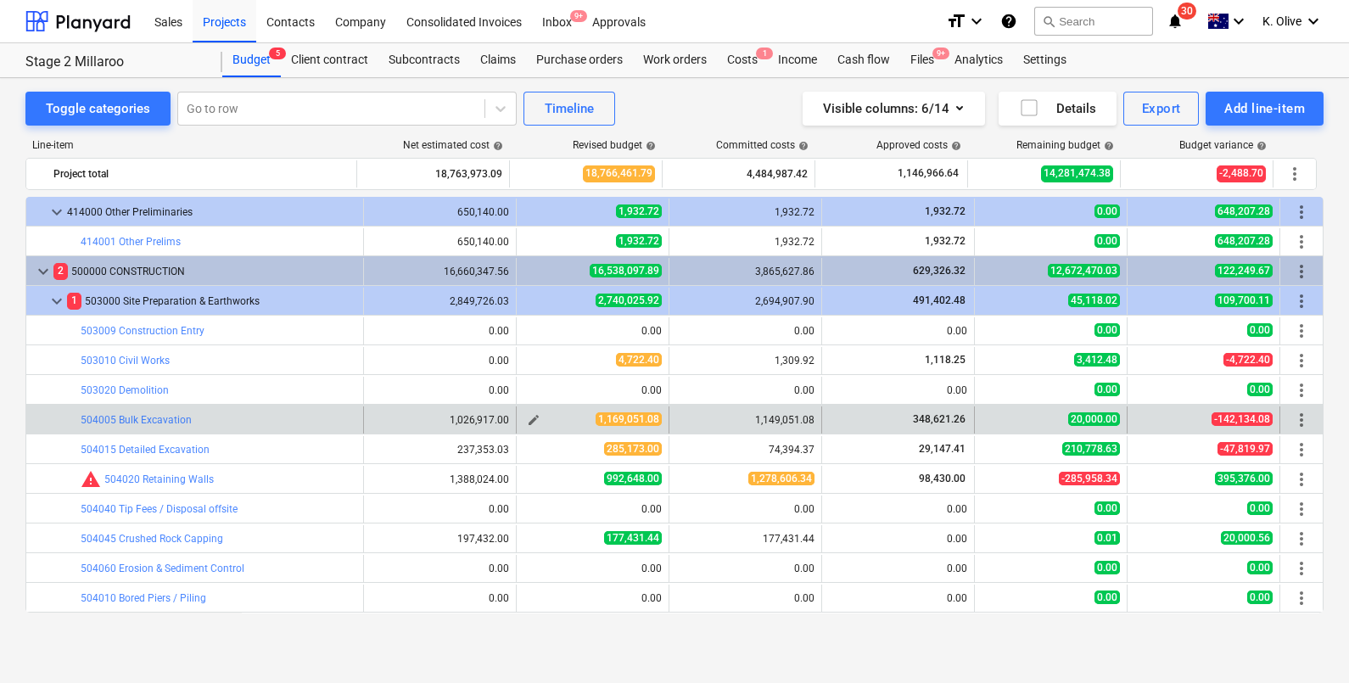
click at [530, 414] on span "edit" at bounding box center [534, 420] width 14 height 14
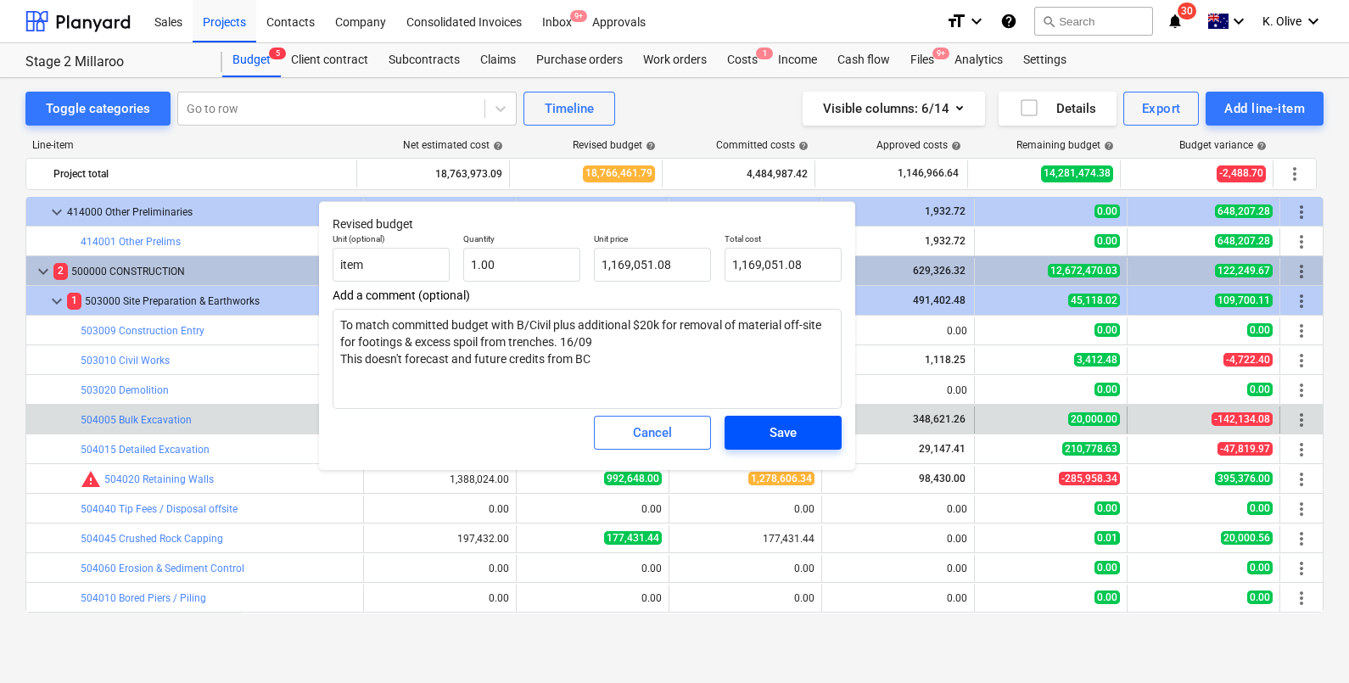
click at [787, 428] on div "Save" at bounding box center [783, 433] width 27 height 22
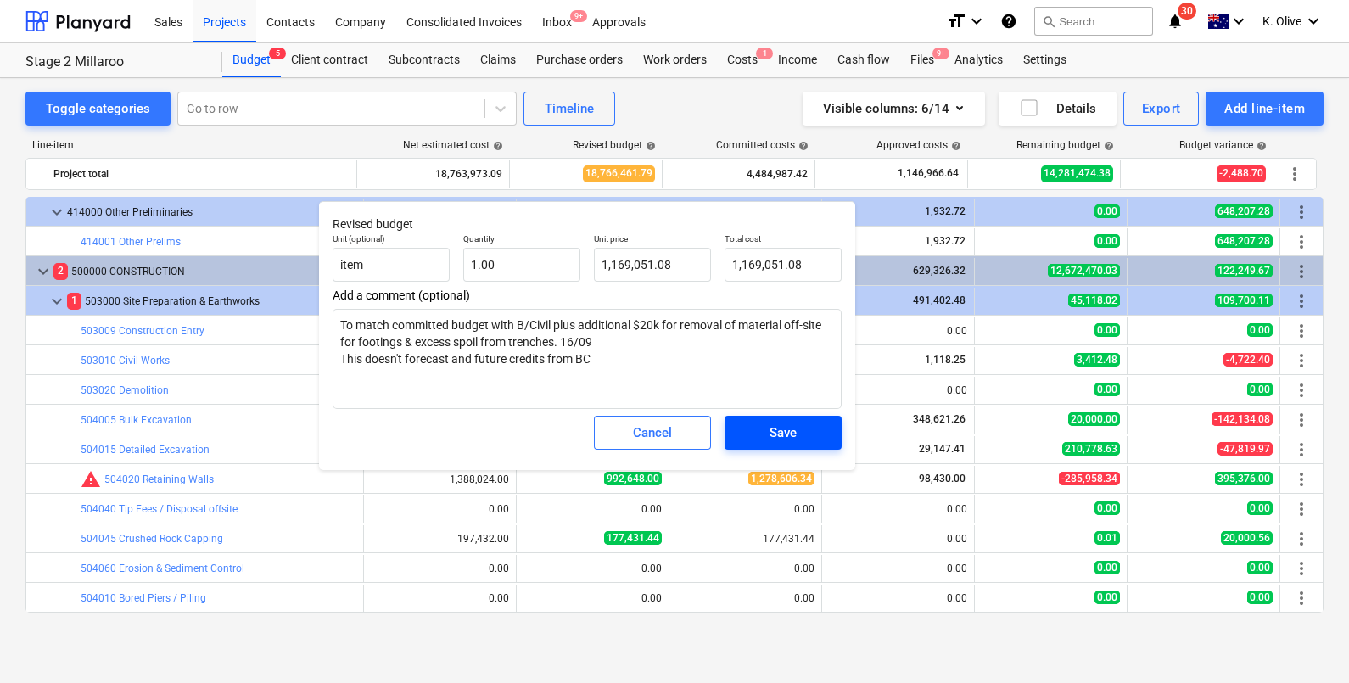
type textarea "x"
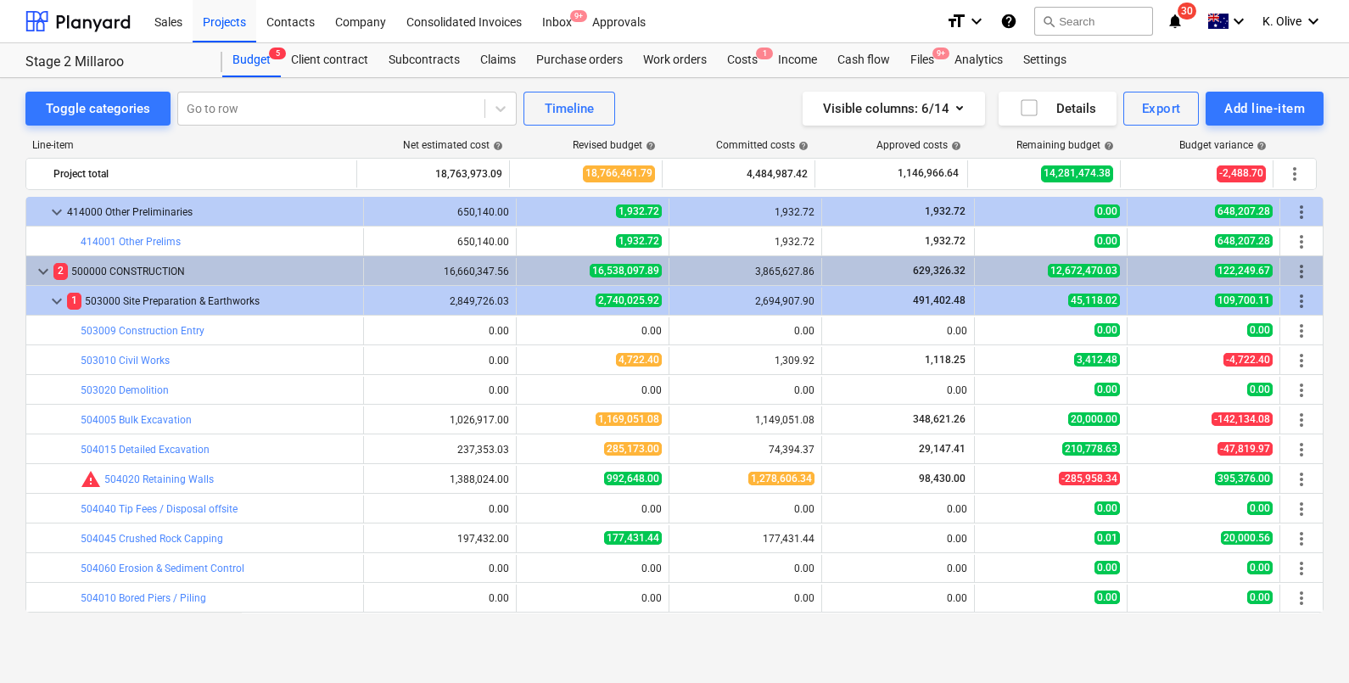
scroll to position [2869, 0]
